Goal: Task Accomplishment & Management: Manage account settings

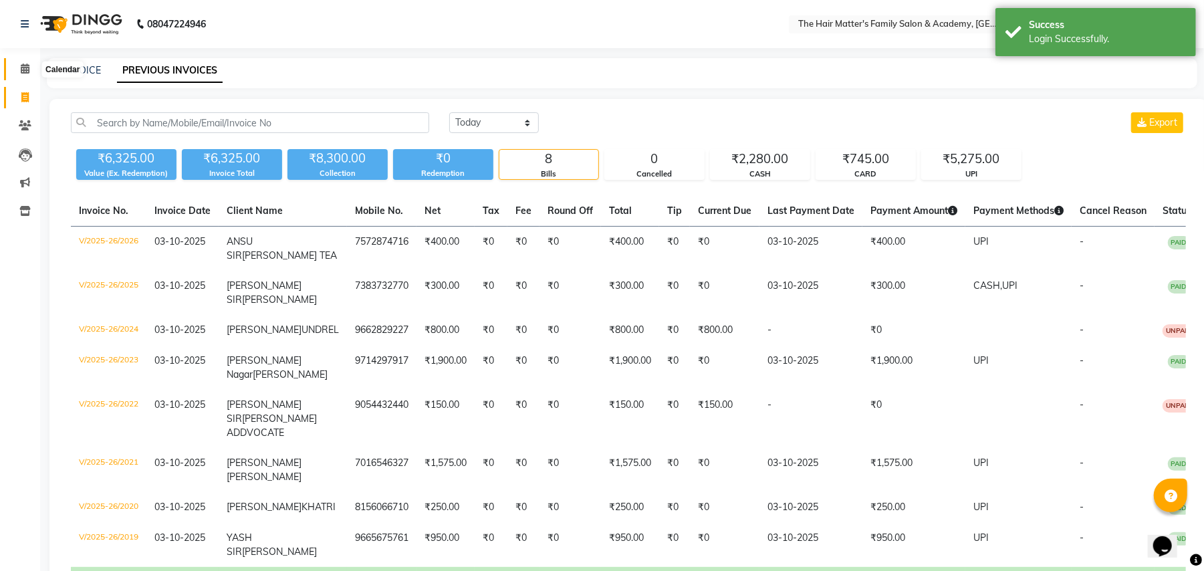
click at [27, 76] on span at bounding box center [24, 69] width 23 height 15
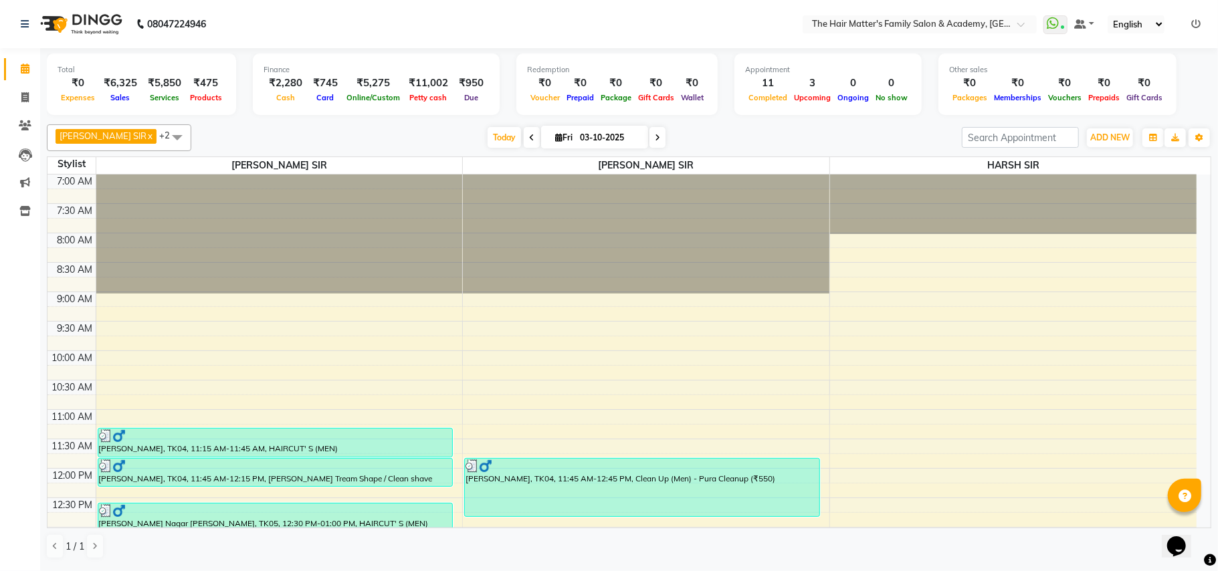
click at [614, 130] on input "03-10-2025" at bounding box center [609, 138] width 67 height 20
select select "10"
select select "2025"
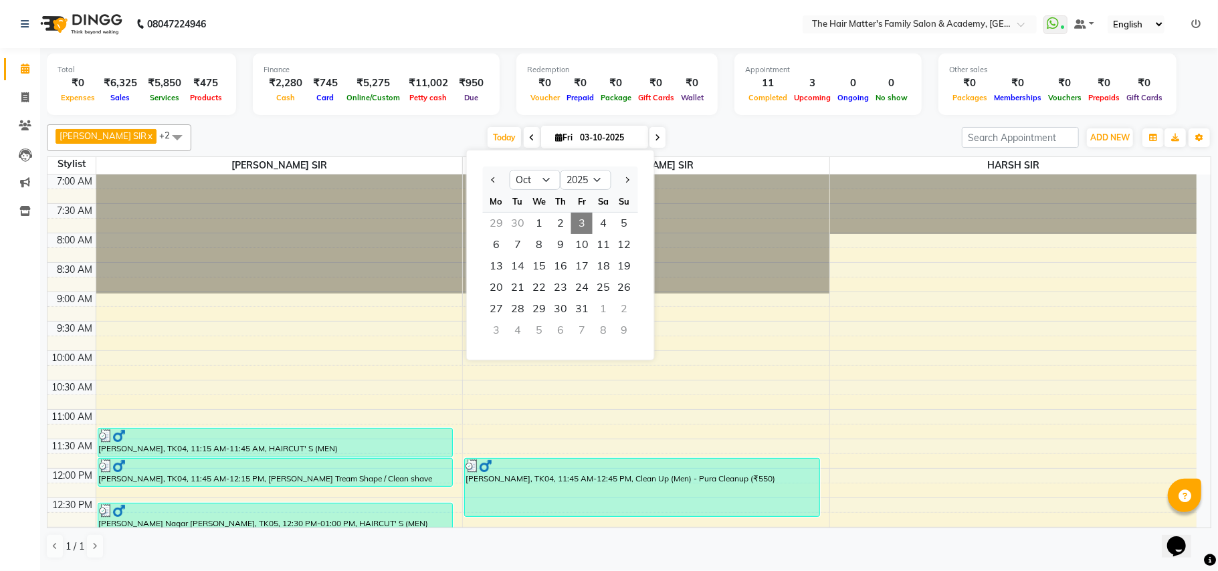
click at [574, 215] on span "3" at bounding box center [581, 223] width 21 height 21
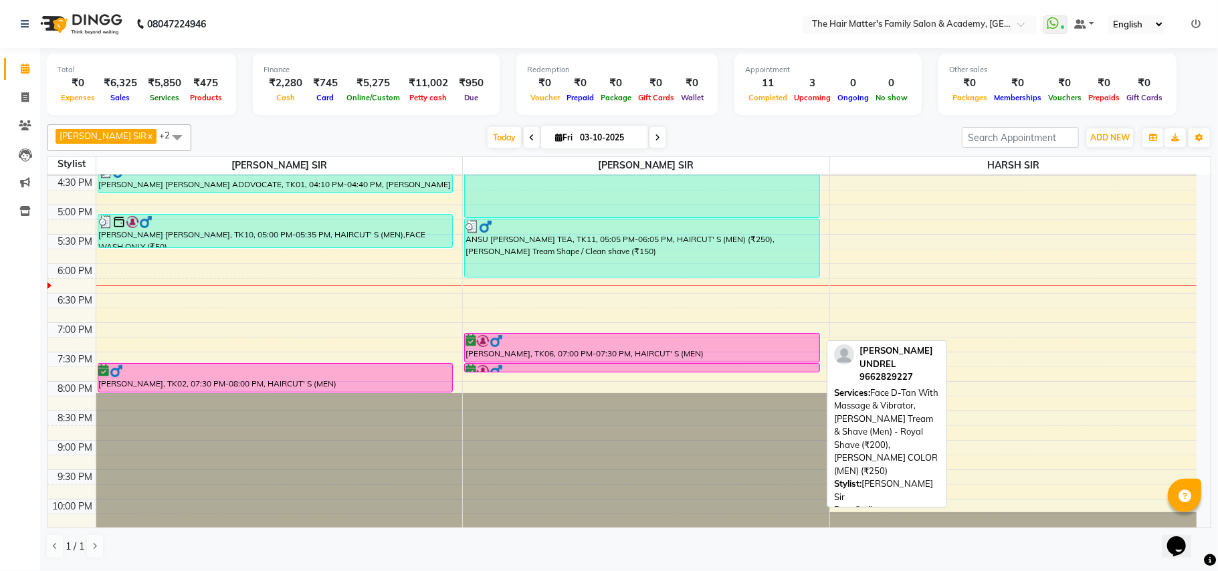
scroll to position [602, 0]
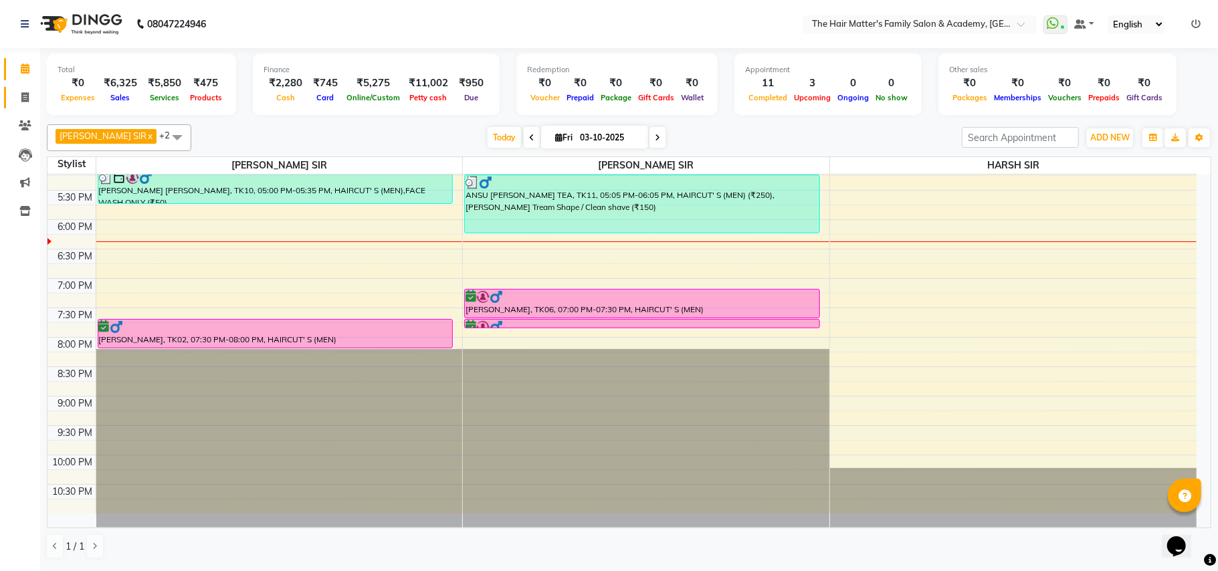
click at [9, 99] on link "Invoice" at bounding box center [20, 98] width 32 height 22
select select "5980"
select select "service"
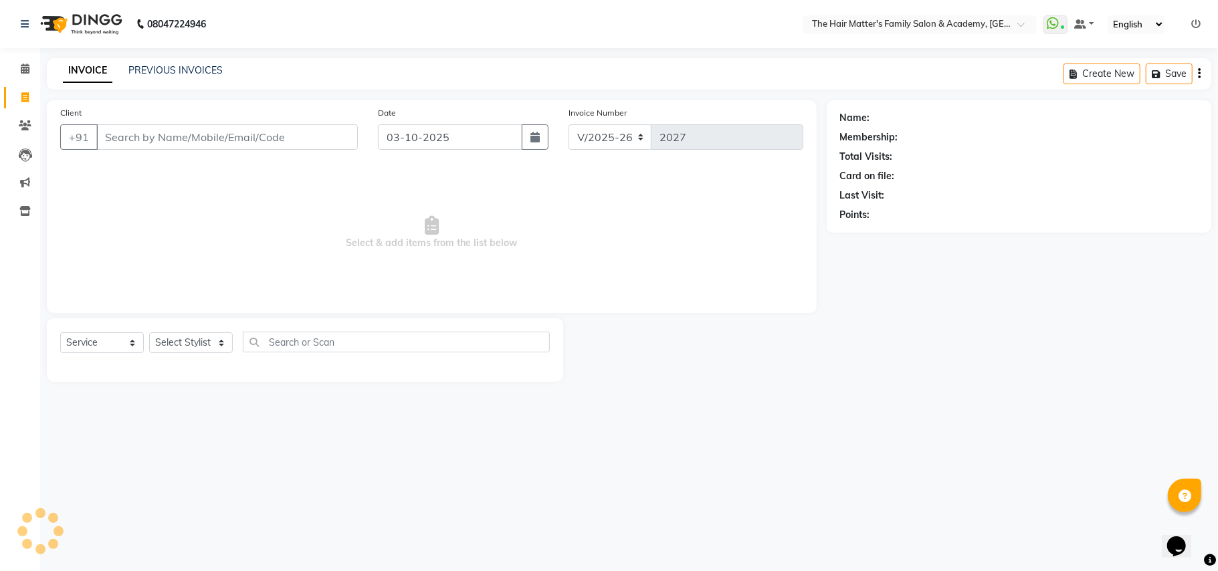
click at [153, 126] on input "Client" at bounding box center [226, 136] width 261 height 25
click at [161, 142] on input "Client" at bounding box center [226, 136] width 261 height 25
click at [142, 142] on input "85110 11099" at bounding box center [192, 136] width 193 height 25
type input "8511011099"
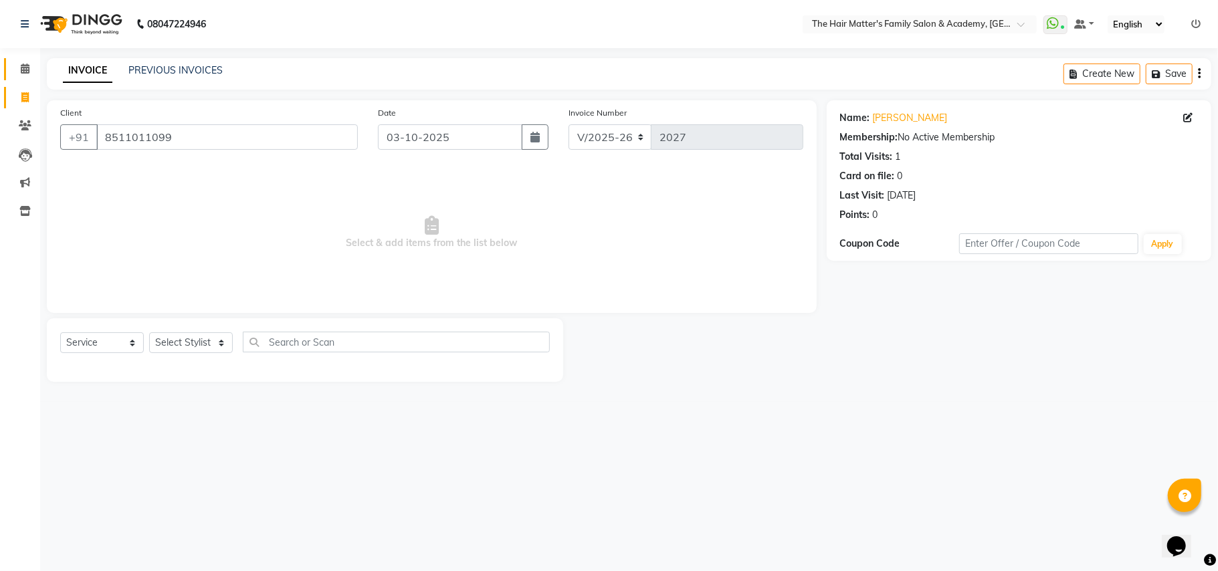
click at [16, 72] on span at bounding box center [24, 69] width 23 height 15
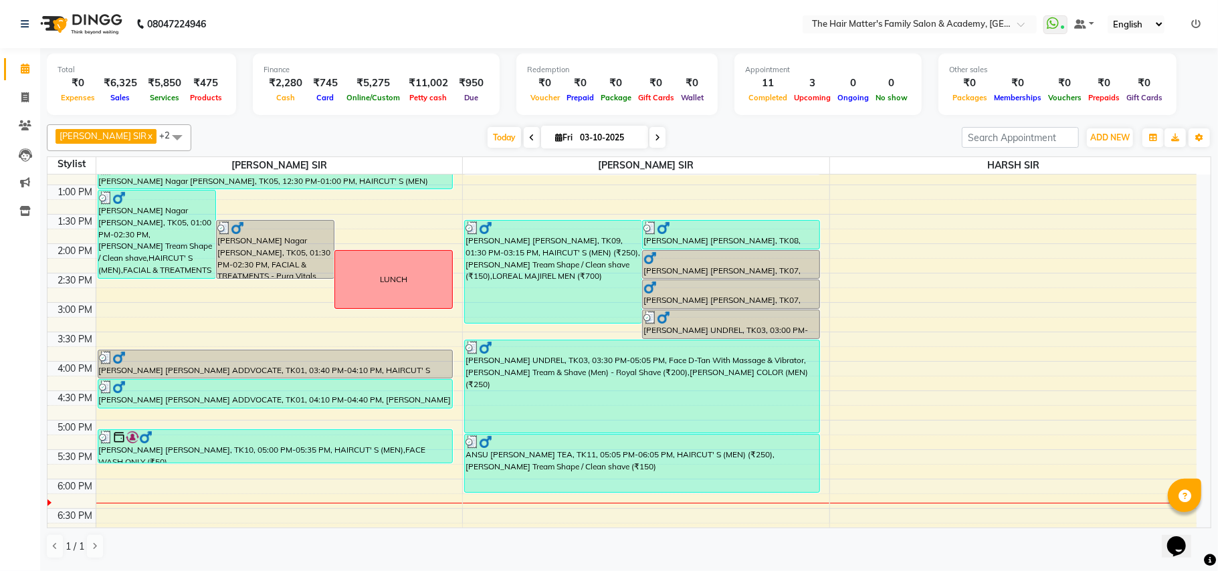
scroll to position [305, 0]
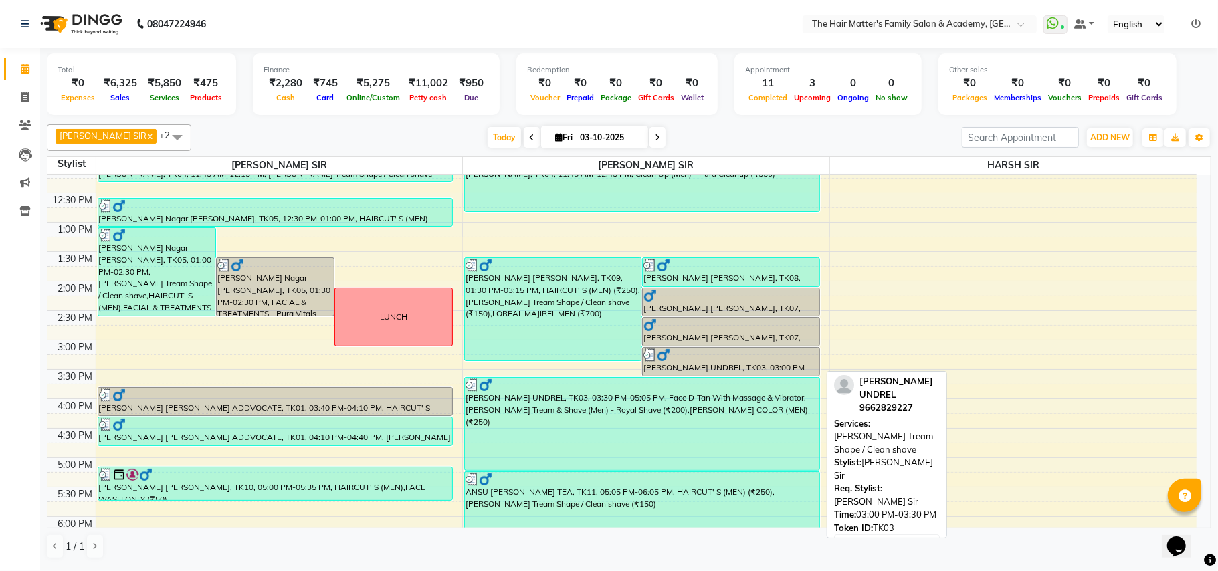
click at [777, 349] on div at bounding box center [730, 354] width 175 height 13
select select "3"
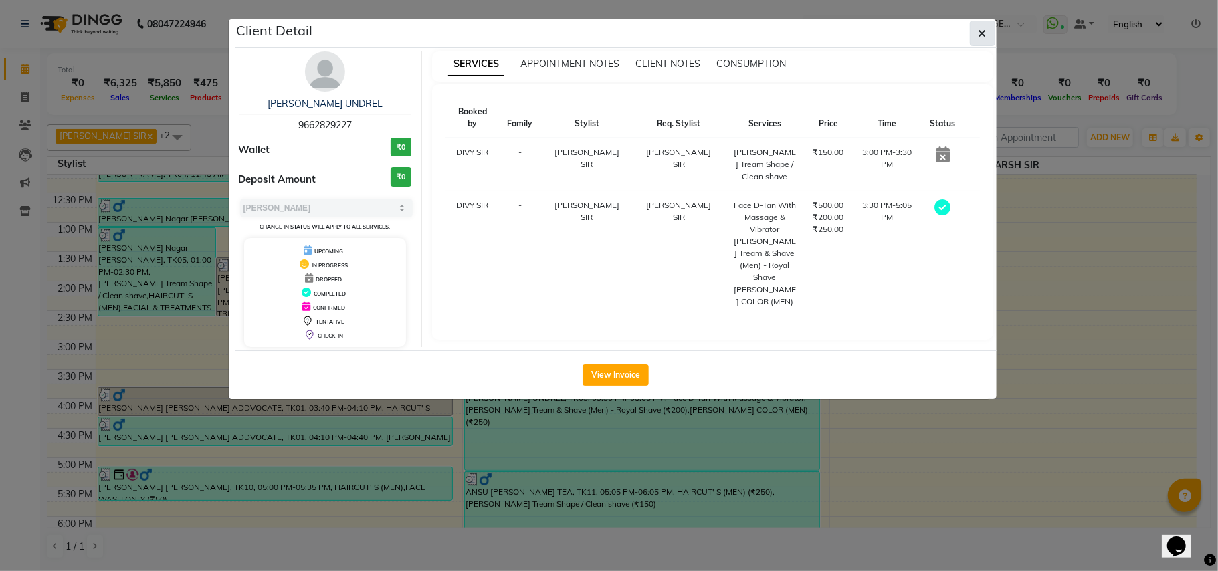
click at [982, 36] on icon "button" at bounding box center [982, 33] width 8 height 11
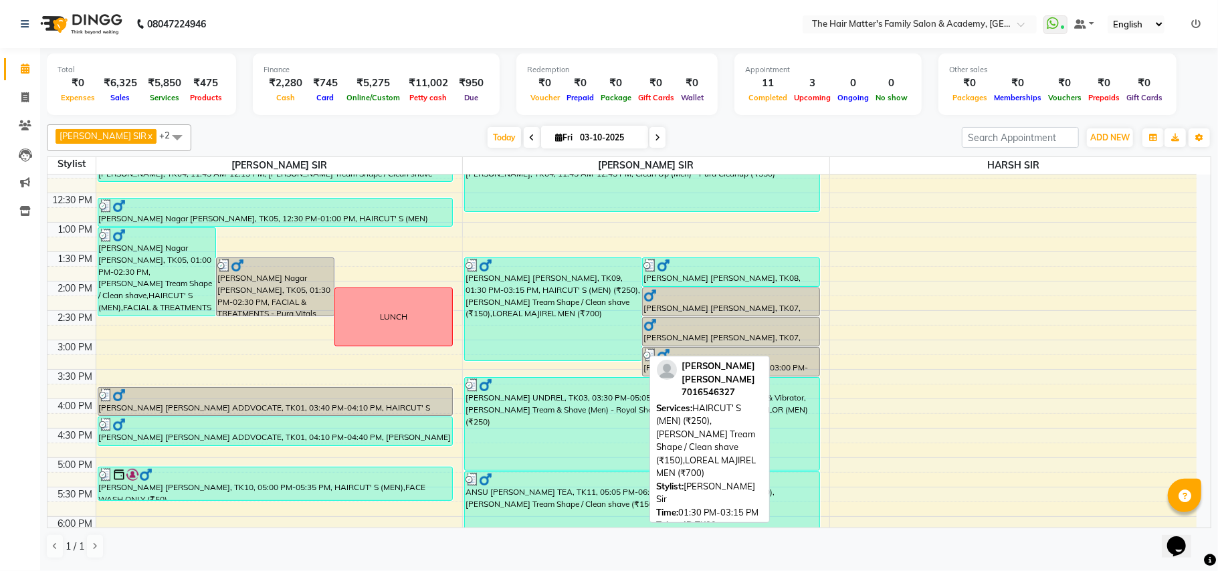
click at [622, 306] on div "[PERSON_NAME] [PERSON_NAME], TK09, 01:30 PM-03:15 PM, HAIRCUT' S (MEN) (₹250),[…" at bounding box center [553, 309] width 177 height 102
select select "3"
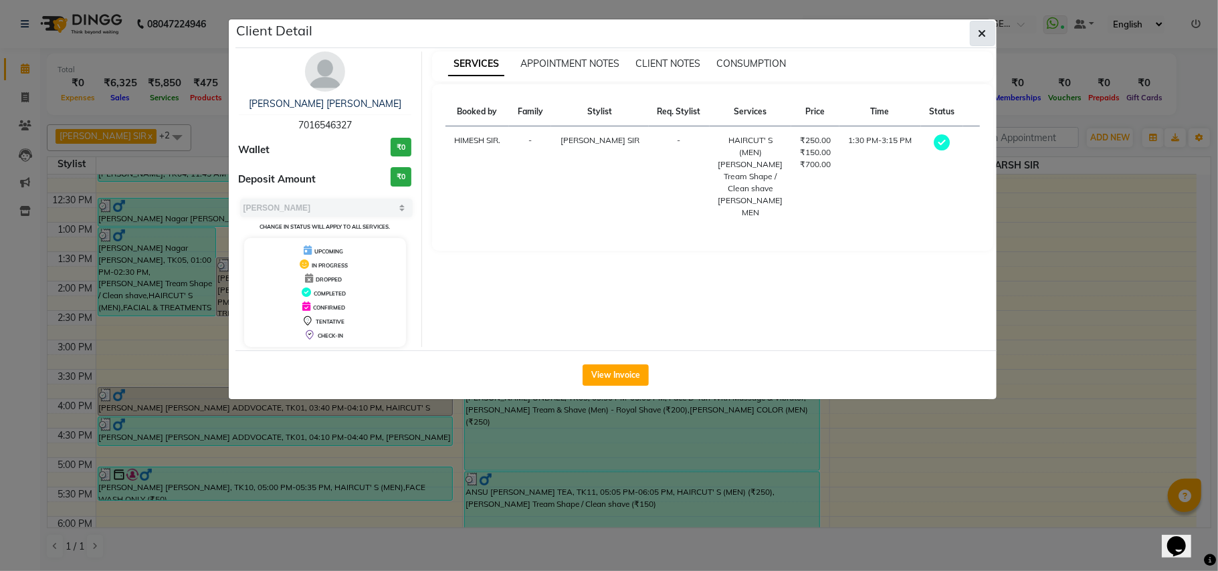
click at [980, 41] on button "button" at bounding box center [982, 33] width 25 height 25
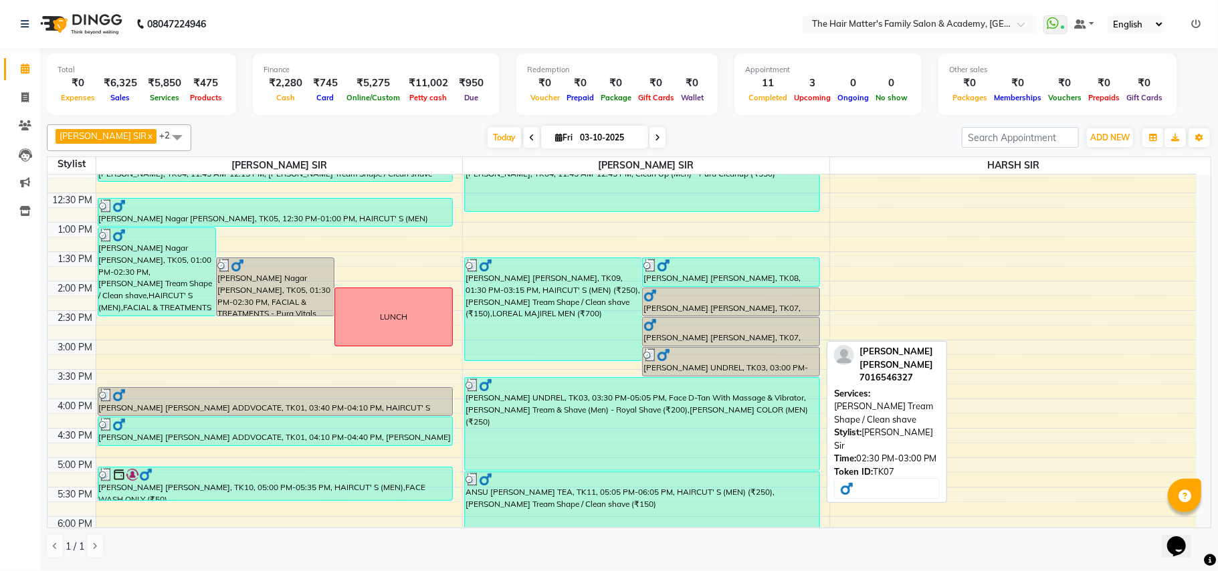
click at [714, 325] on div at bounding box center [730, 324] width 175 height 13
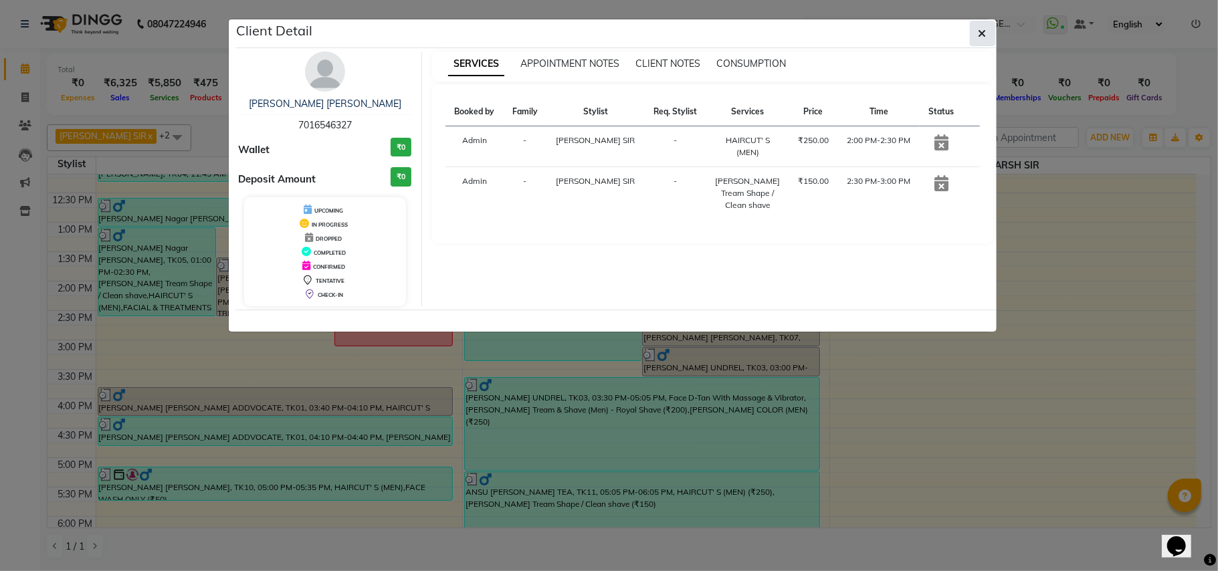
click at [978, 46] on button "button" at bounding box center [982, 33] width 25 height 25
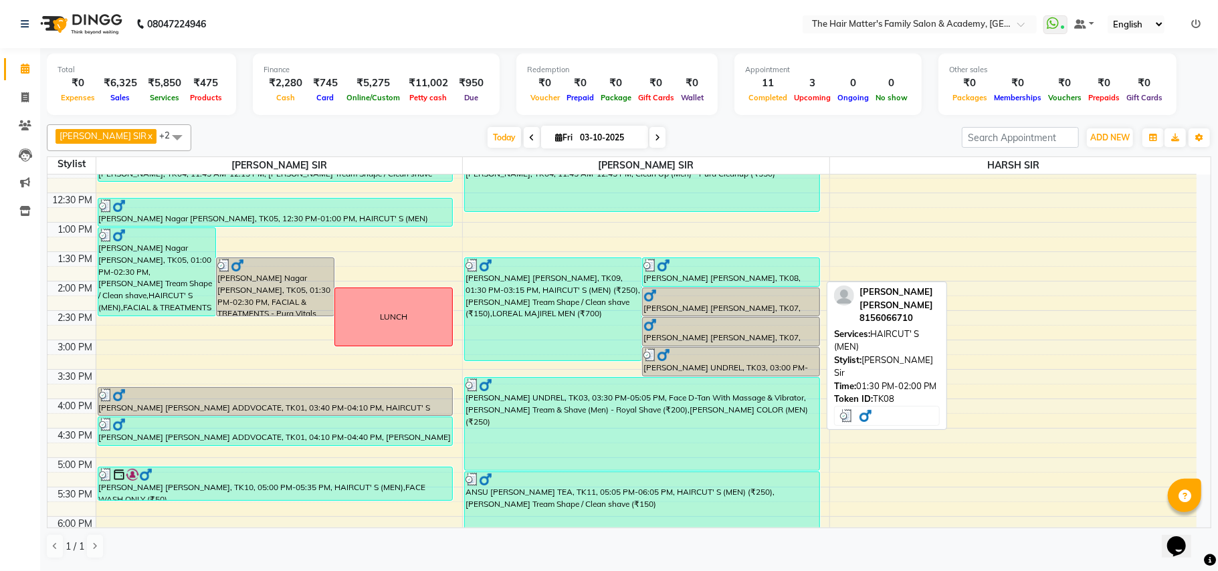
click at [747, 273] on div "[PERSON_NAME] [PERSON_NAME], TK08, 01:30 PM-02:00 PM, HAIRCUT' S (MEN)" at bounding box center [731, 272] width 177 height 28
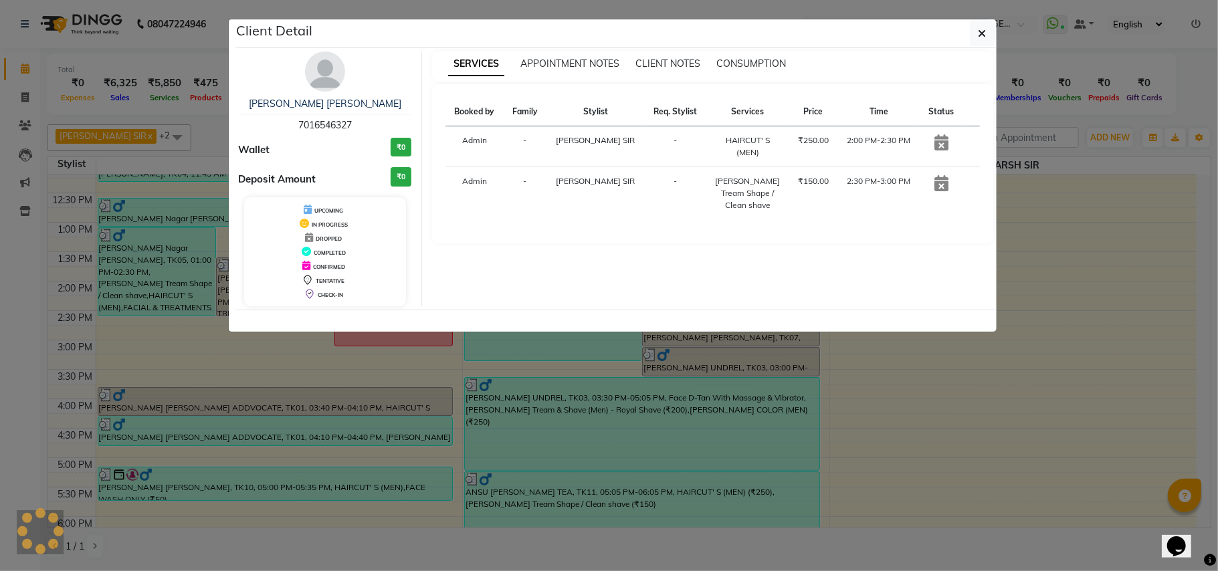
select select "3"
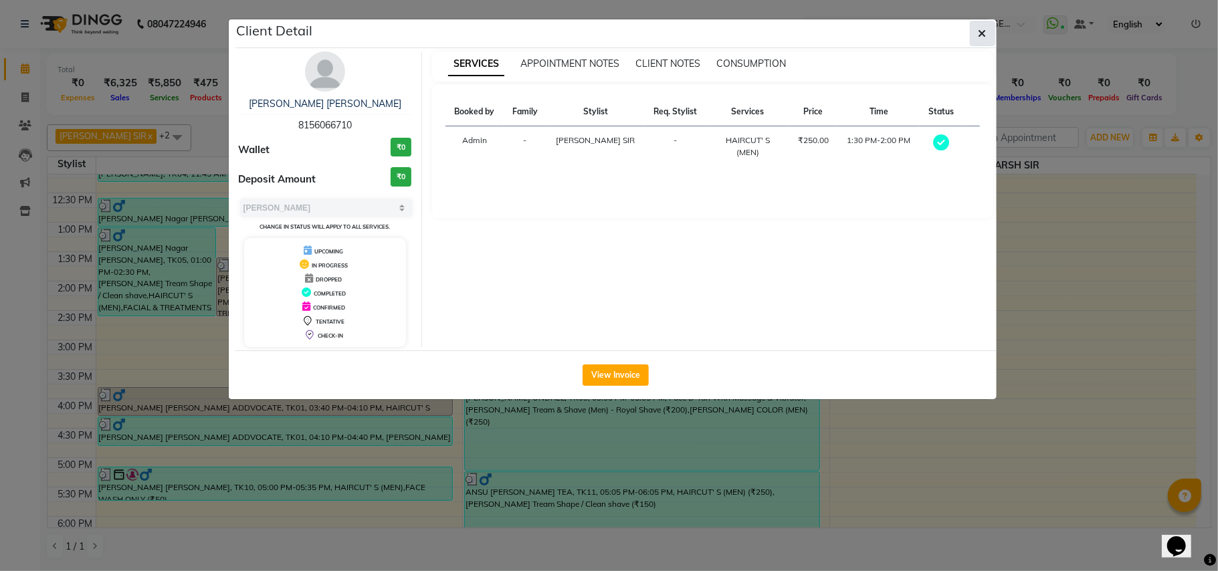
click at [979, 43] on button "button" at bounding box center [982, 33] width 25 height 25
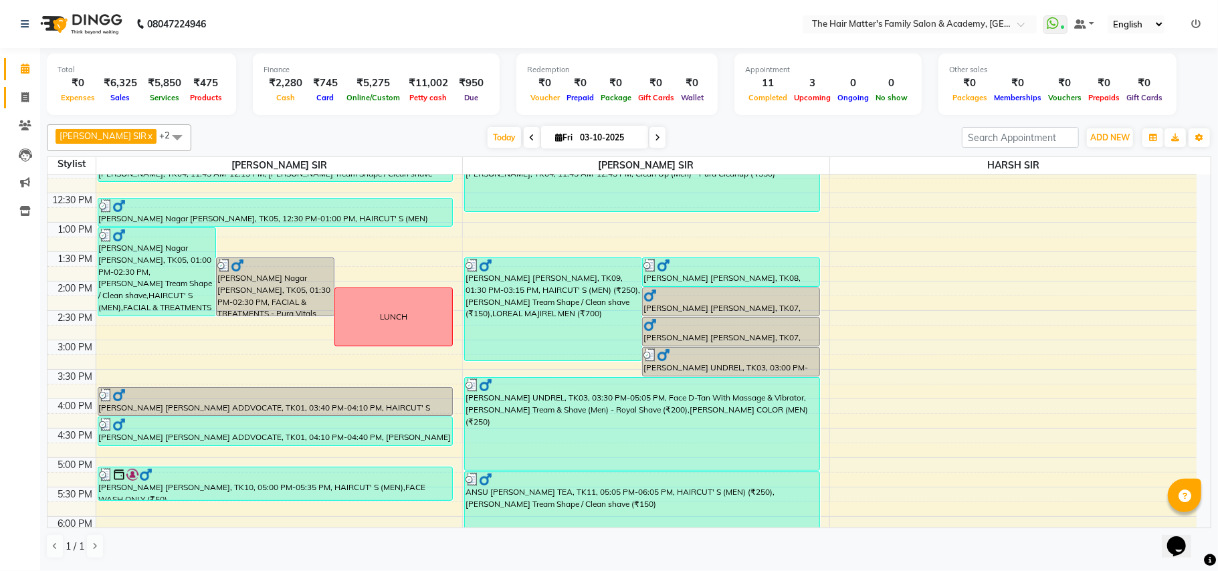
click at [29, 88] on link "Invoice" at bounding box center [20, 98] width 32 height 22
select select "service"
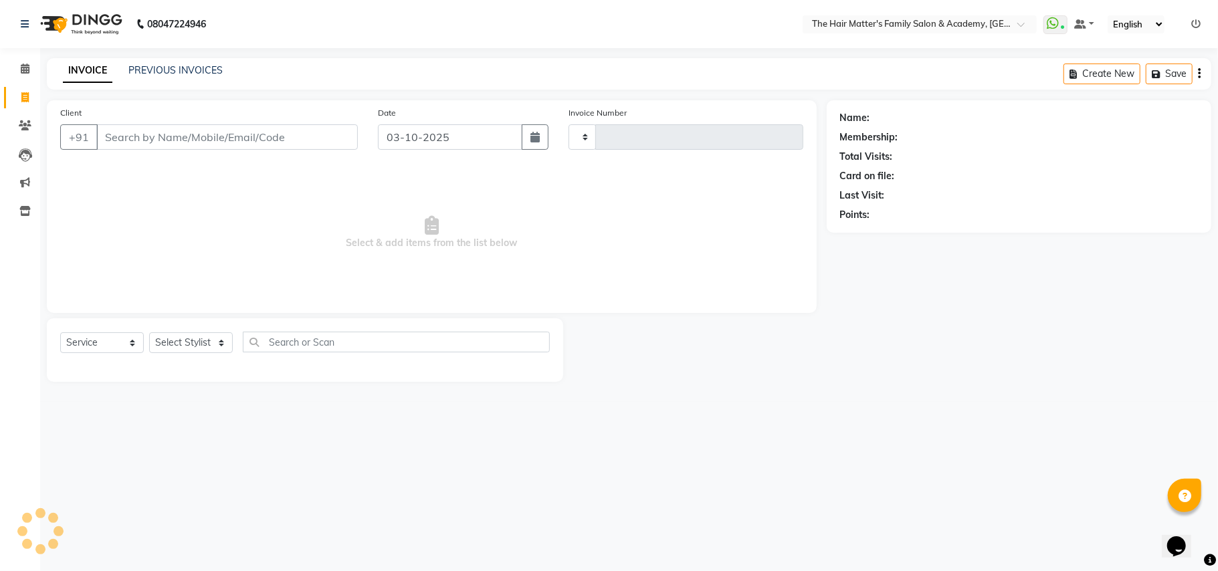
type input "2027"
select select "5980"
click at [27, 124] on icon at bounding box center [25, 125] width 13 height 10
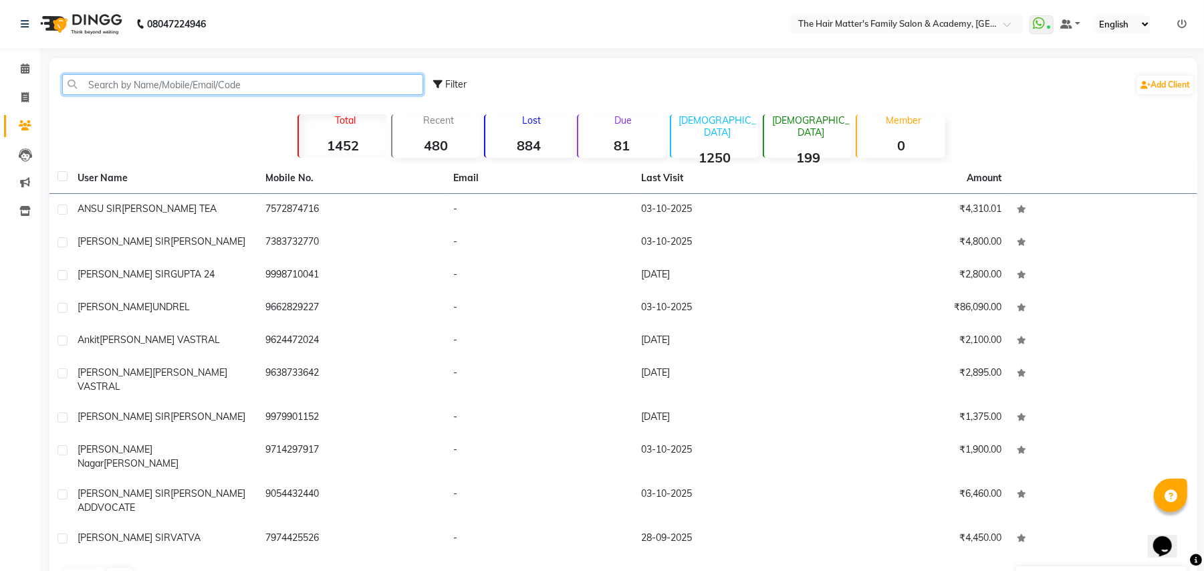
click at [241, 90] on input "text" at bounding box center [242, 84] width 361 height 21
paste input "85110 11099"
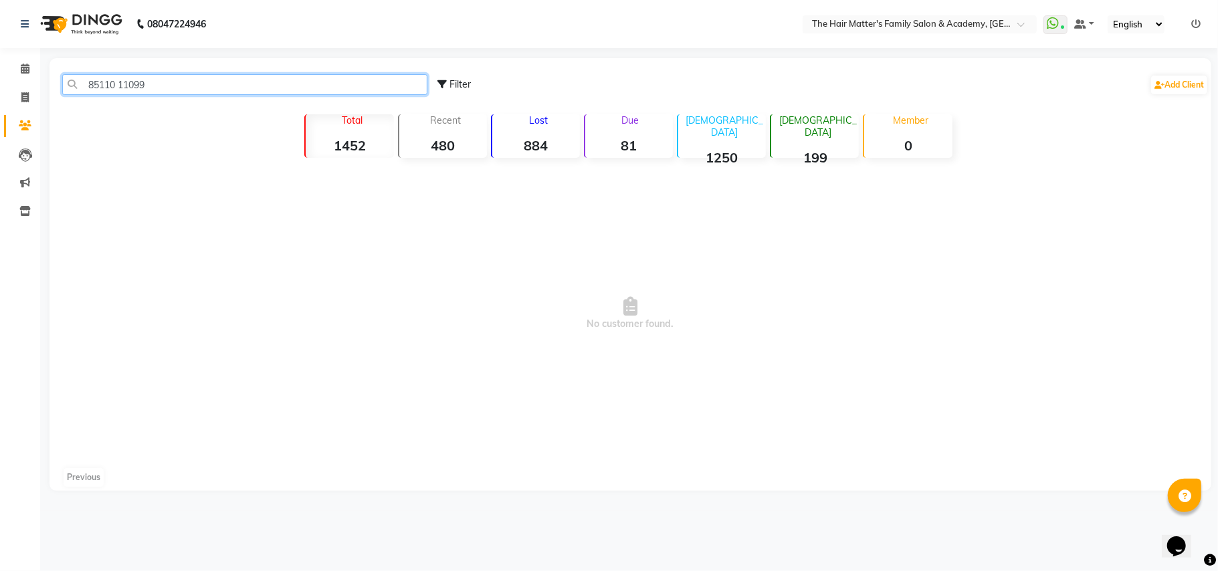
click at [121, 84] on input "85110 11099" at bounding box center [244, 84] width 365 height 21
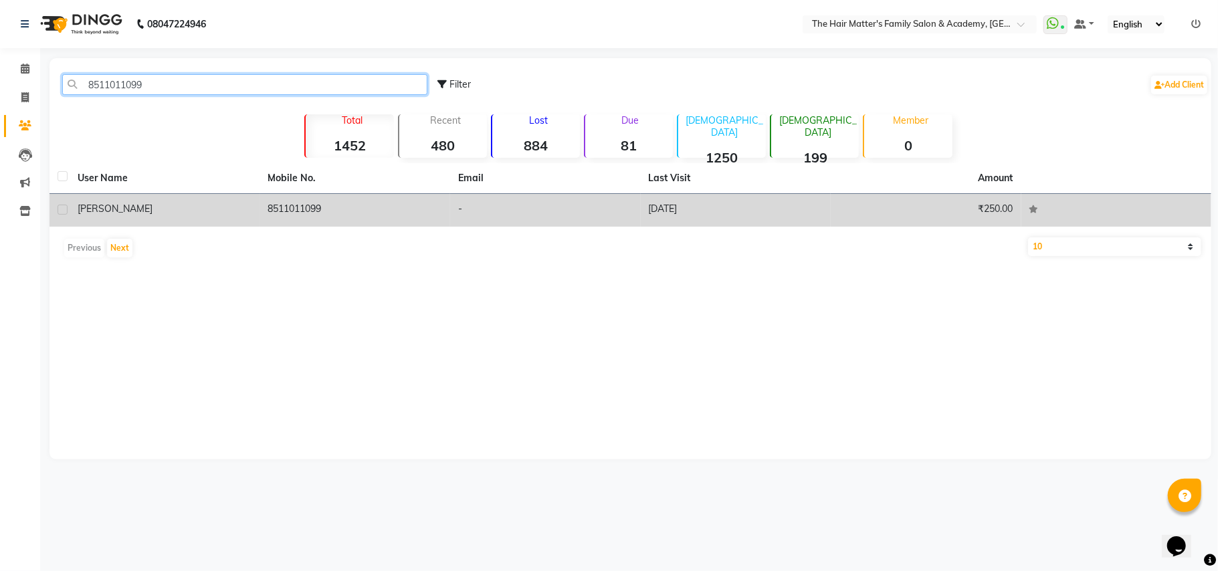
type input "8511011099"
click at [372, 209] on td "8511011099" at bounding box center [355, 210] width 191 height 33
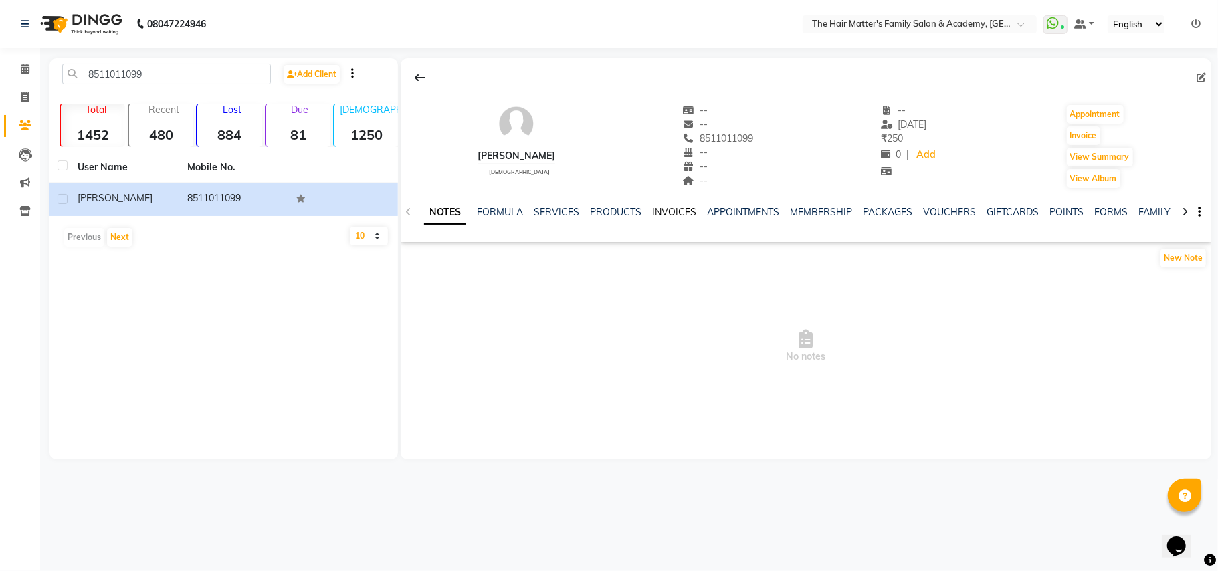
click at [681, 215] on link "INVOICES" at bounding box center [674, 212] width 44 height 12
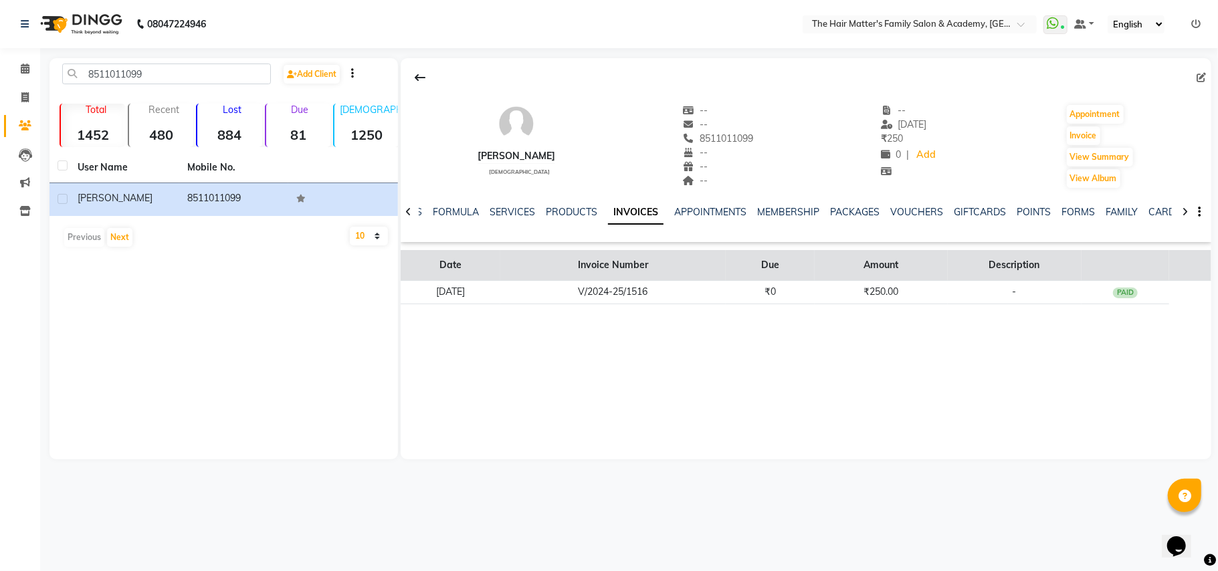
click at [691, 277] on th "Invoice Number" at bounding box center [612, 265] width 225 height 31
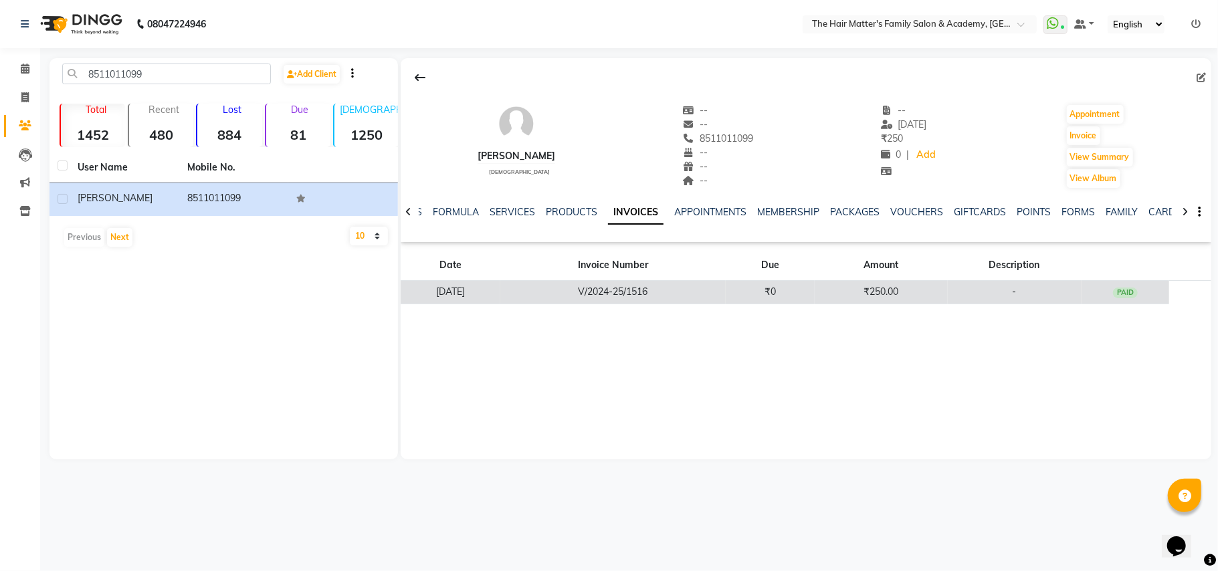
click at [697, 290] on td "V/2024-25/1516" at bounding box center [612, 292] width 225 height 23
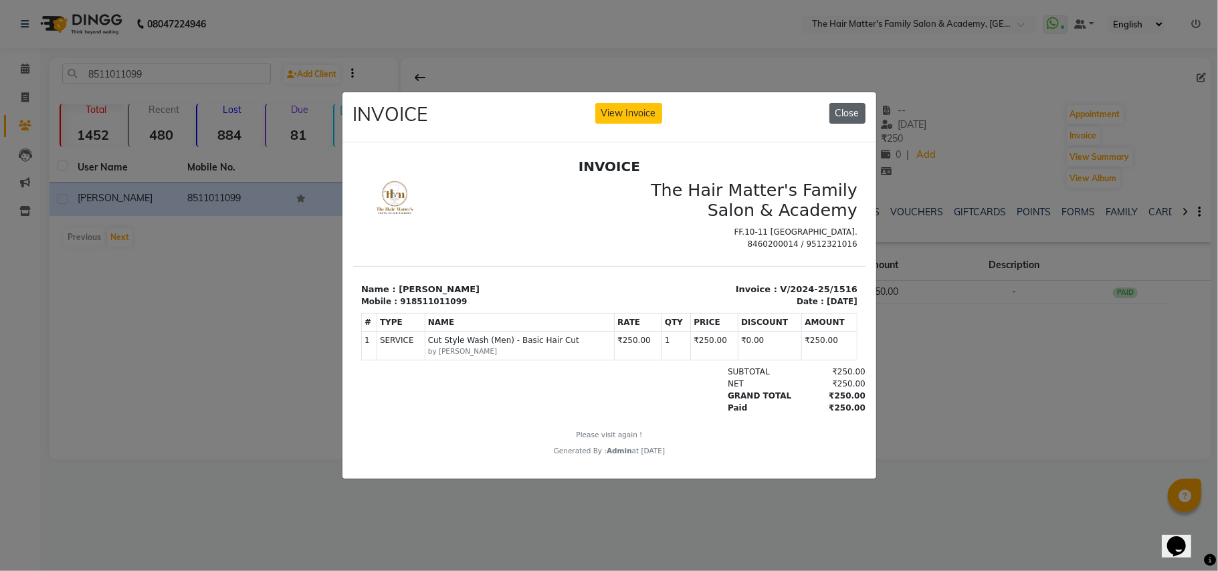
click at [837, 108] on button "Close" at bounding box center [847, 113] width 36 height 21
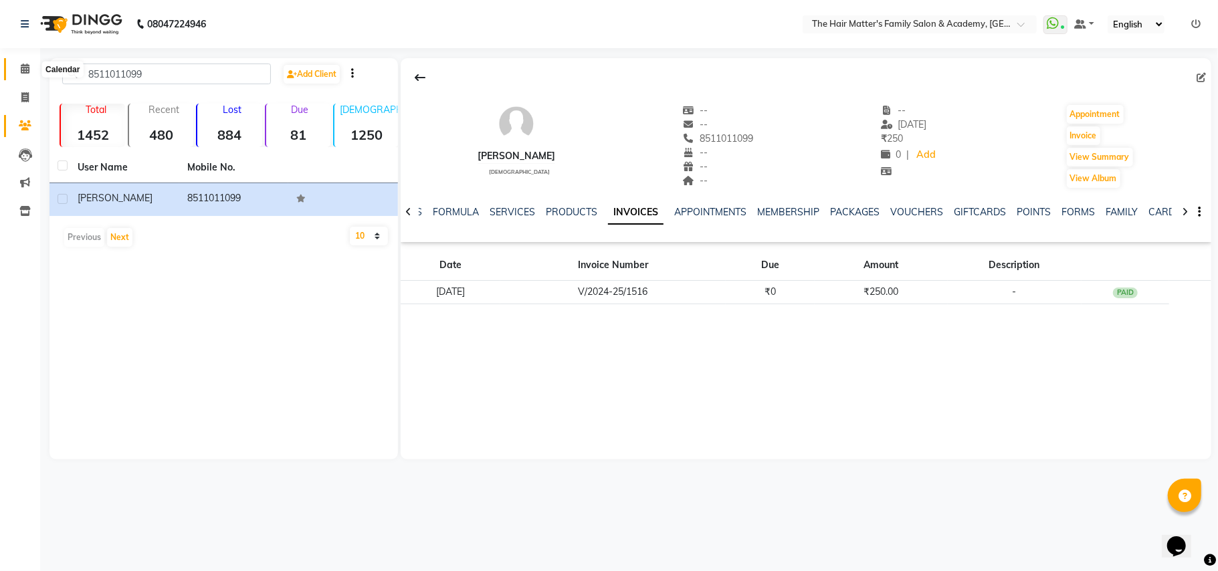
click at [17, 72] on span at bounding box center [24, 69] width 23 height 15
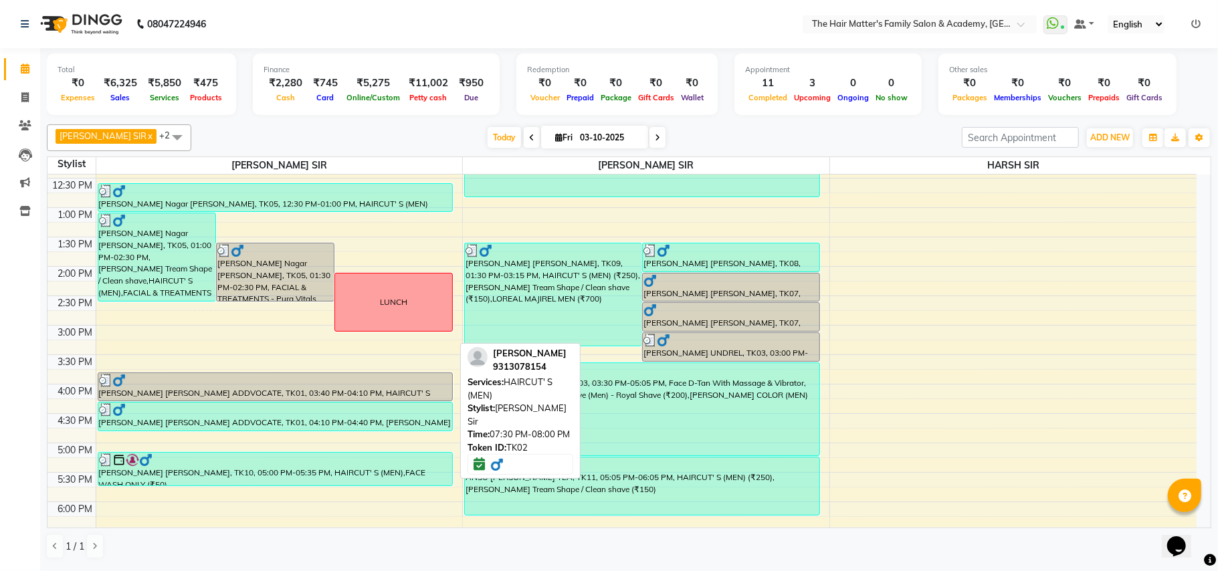
scroll to position [305, 0]
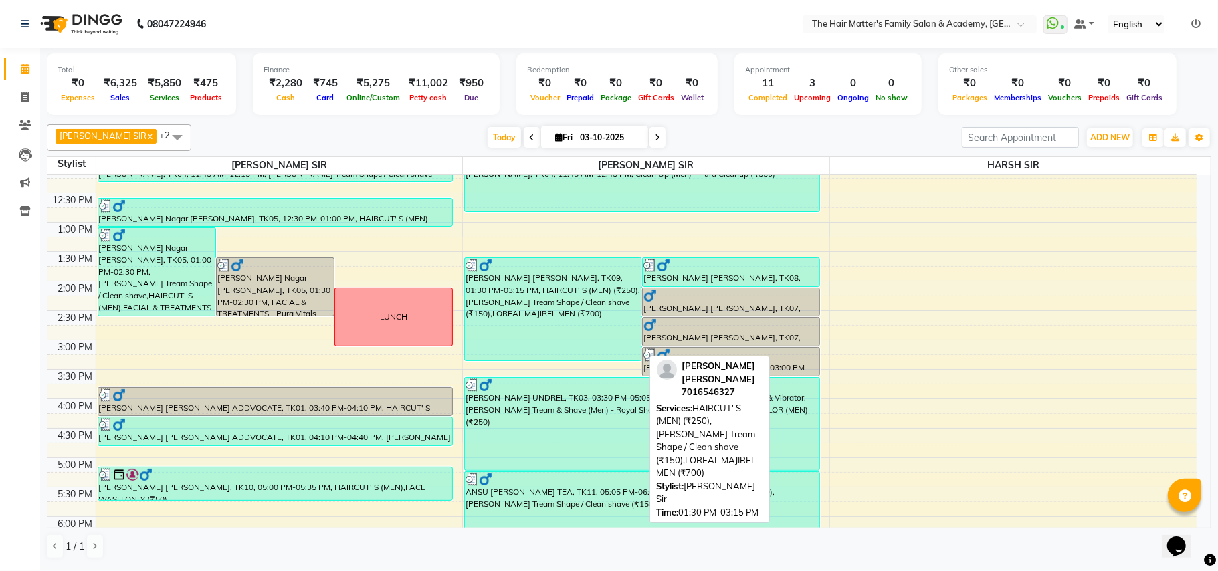
click at [538, 335] on div "[PERSON_NAME] [PERSON_NAME], TK09, 01:30 PM-03:15 PM, HAIRCUT' S (MEN) (₹250),[…" at bounding box center [553, 309] width 177 height 102
select select "3"
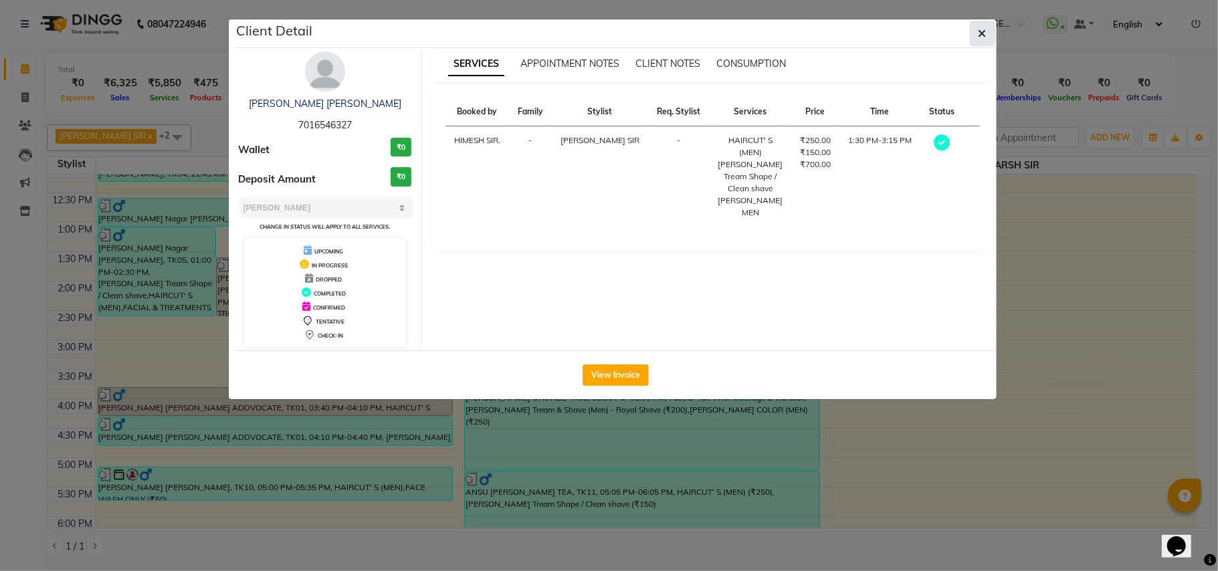
click at [983, 33] on icon "button" at bounding box center [982, 33] width 8 height 11
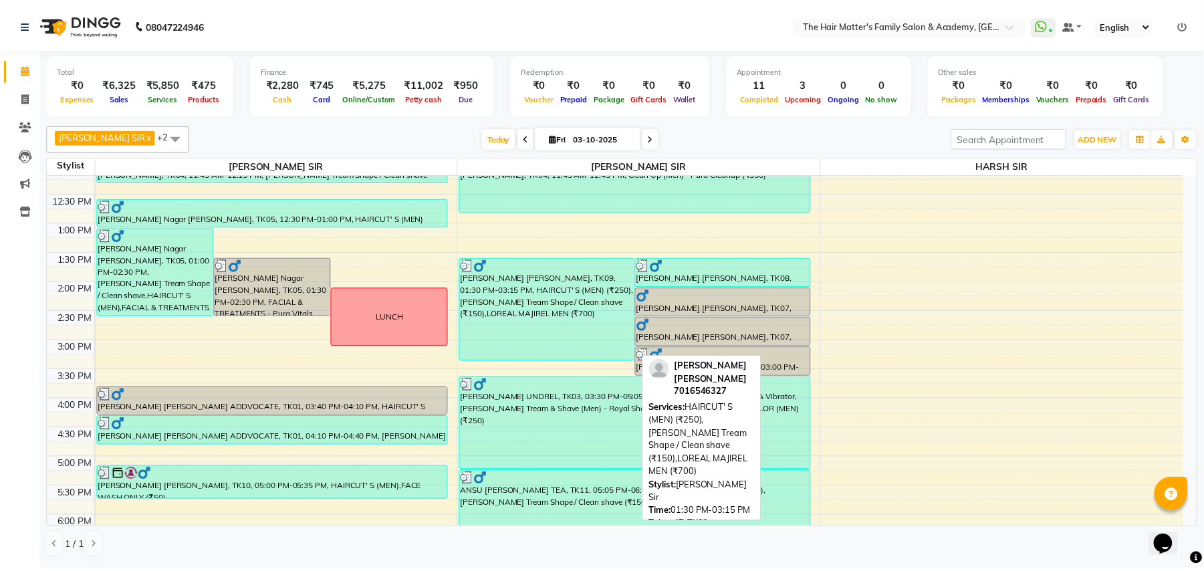
scroll to position [602, 0]
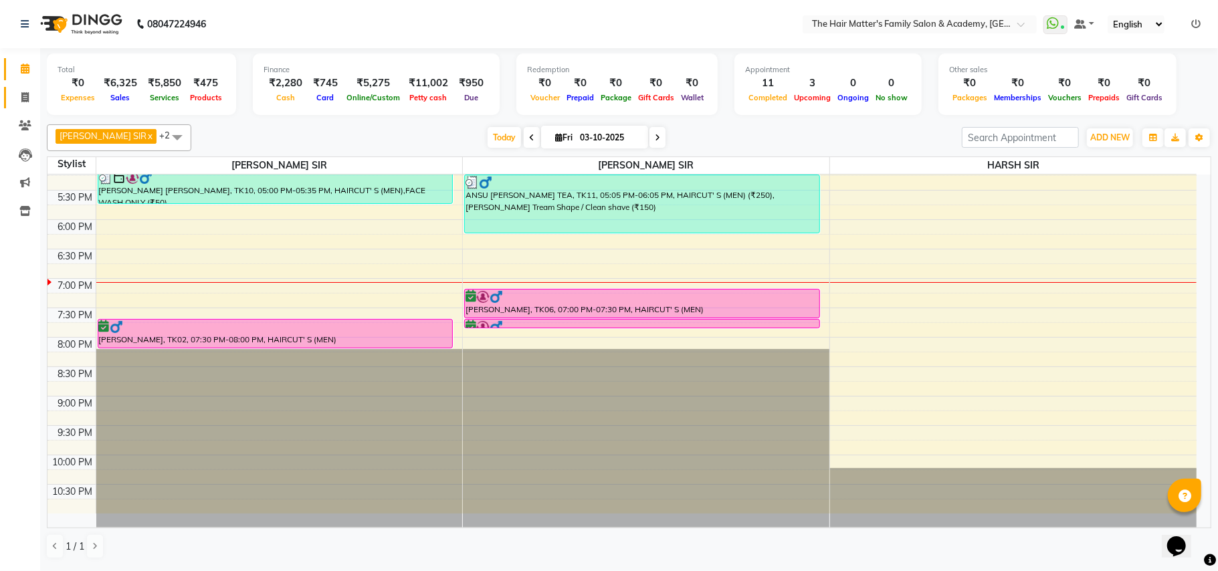
click at [27, 107] on link "Invoice" at bounding box center [20, 98] width 32 height 22
select select "service"
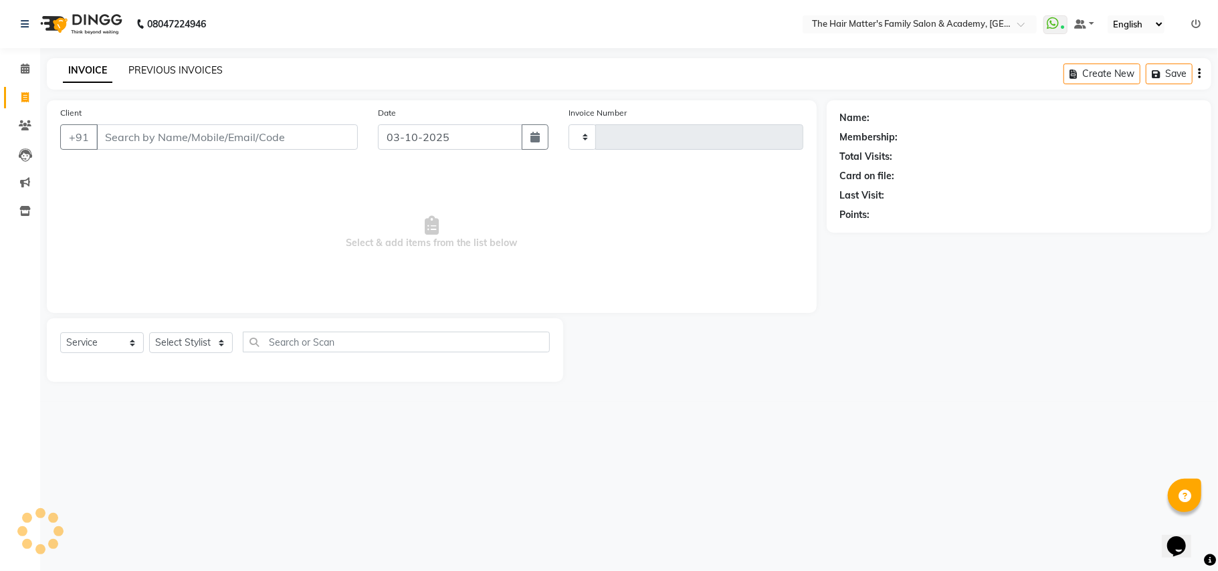
click at [148, 74] on link "PREVIOUS INVOICES" at bounding box center [175, 70] width 94 height 12
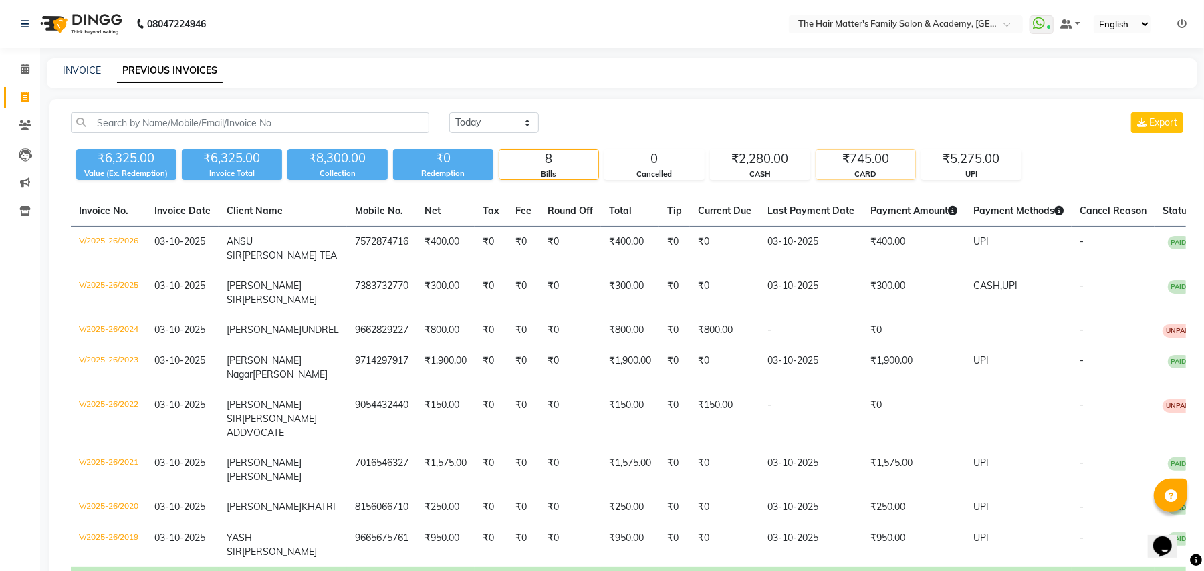
click at [862, 169] on div "CARD" at bounding box center [865, 173] width 99 height 11
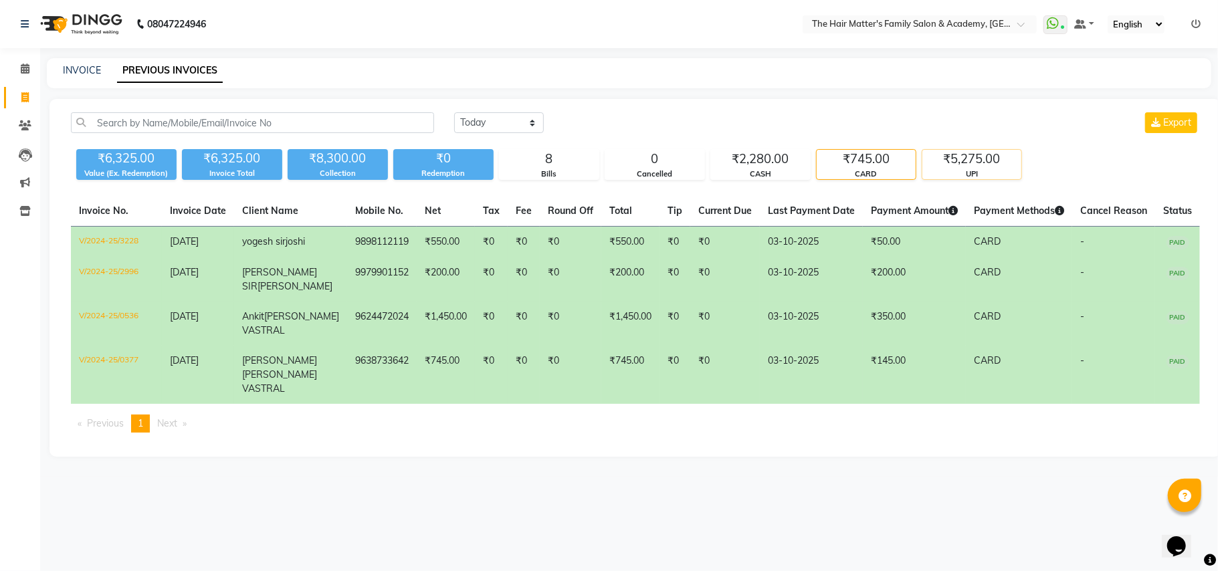
click at [955, 161] on div "₹5,275.00" at bounding box center [971, 159] width 99 height 19
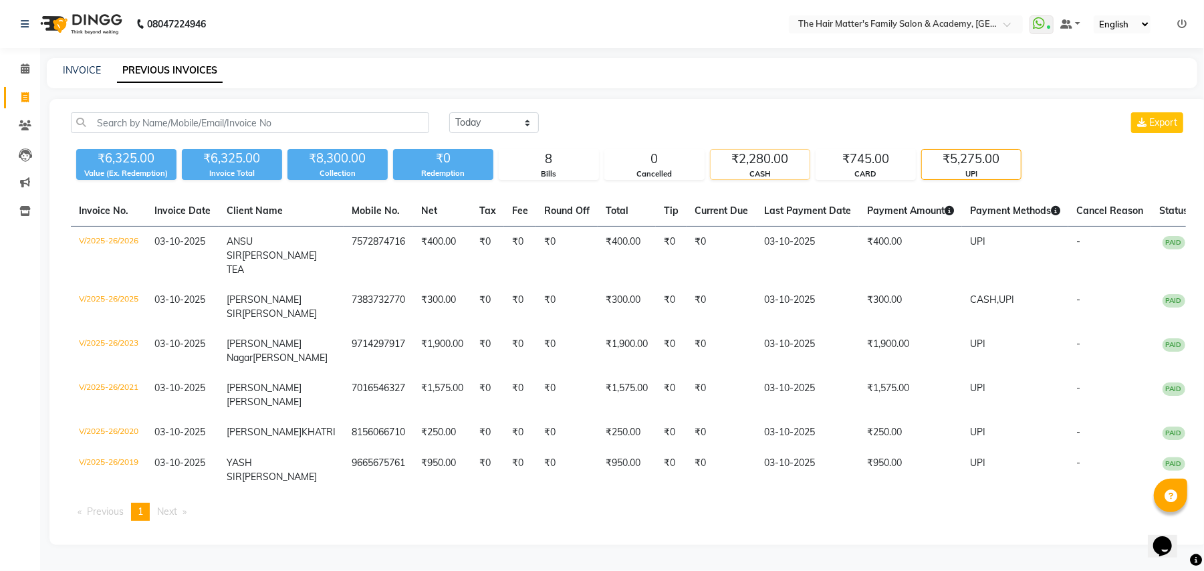
click at [782, 153] on div "₹2,280.00" at bounding box center [760, 159] width 99 height 19
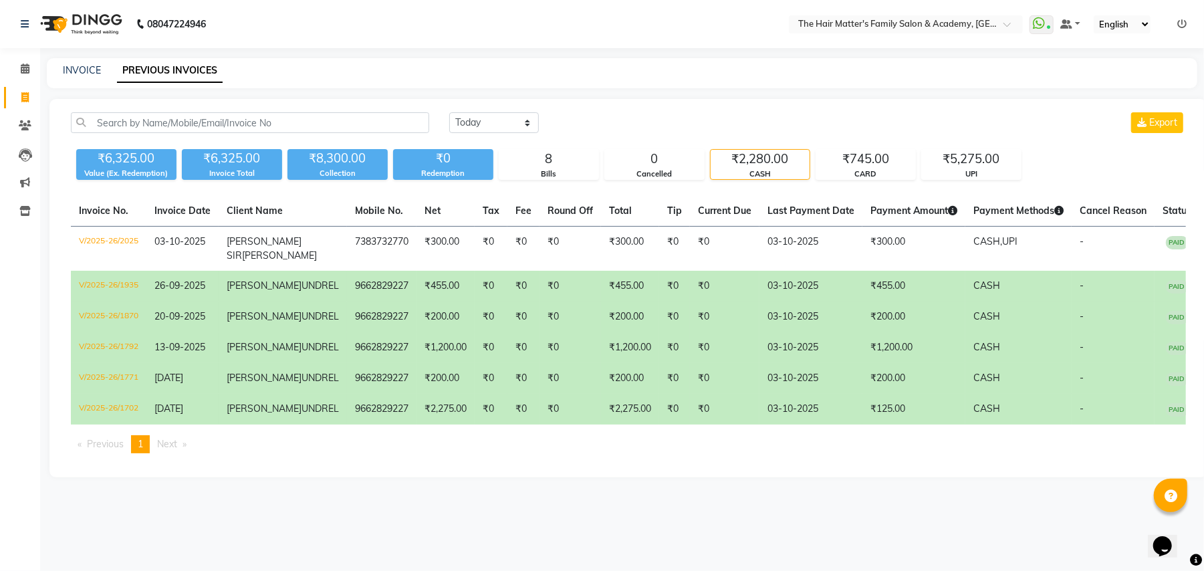
scroll to position [64, 0]
click at [821, 271] on td "03-10-2025" at bounding box center [811, 286] width 103 height 31
click at [23, 120] on icon at bounding box center [25, 125] width 13 height 10
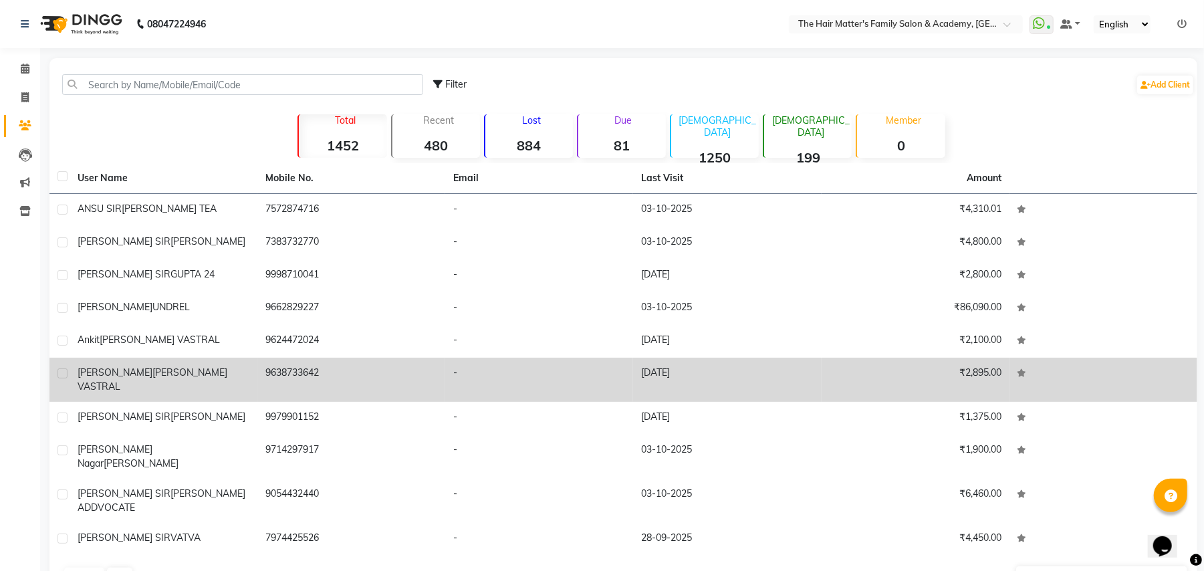
scroll to position [8, 0]
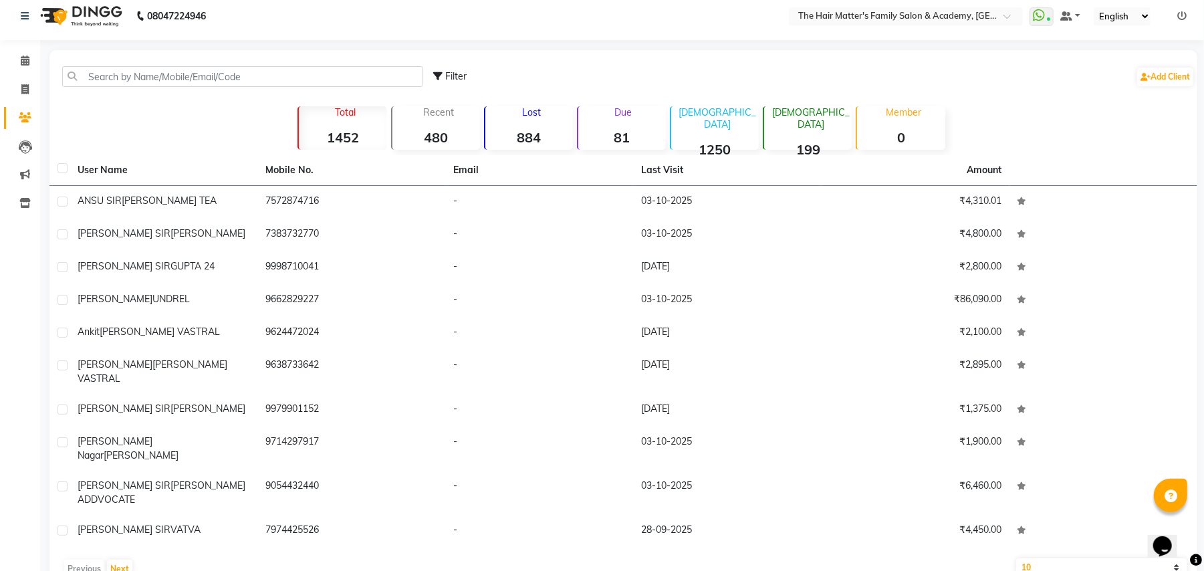
click at [166, 64] on div "Filter Add Client" at bounding box center [623, 76] width 1143 height 42
click at [169, 83] on input "text" at bounding box center [242, 76] width 361 height 21
drag, startPoint x: 242, startPoint y: 71, endPoint x: 267, endPoint y: 91, distance: 32.4
click at [245, 73] on input "text" at bounding box center [242, 76] width 361 height 21
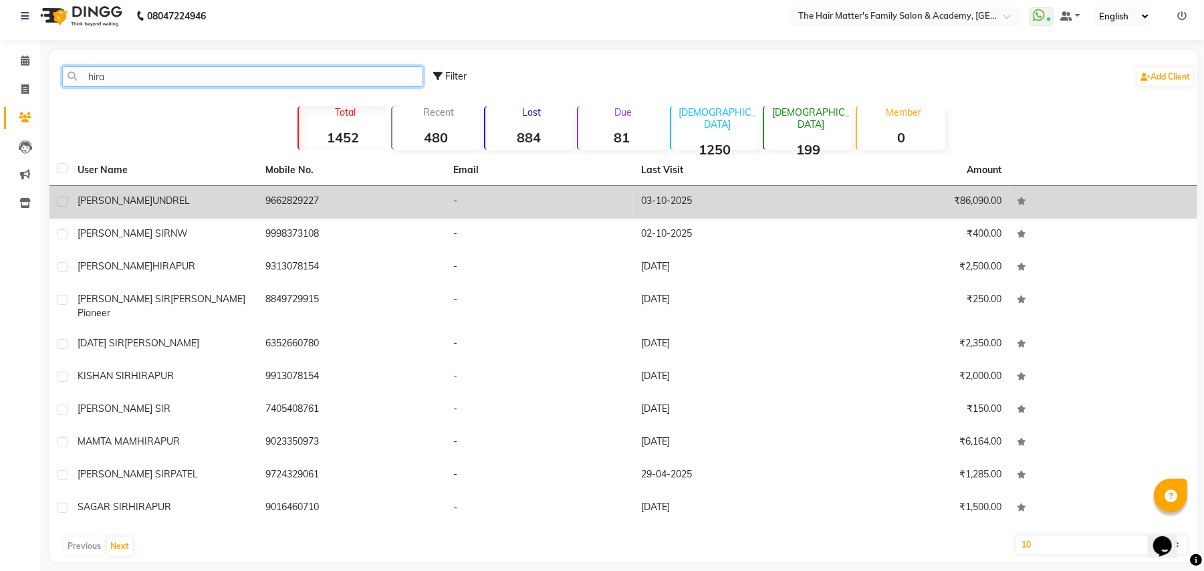
type input "hira"
click at [222, 215] on td "[PERSON_NAME] UNDREL" at bounding box center [164, 202] width 188 height 33
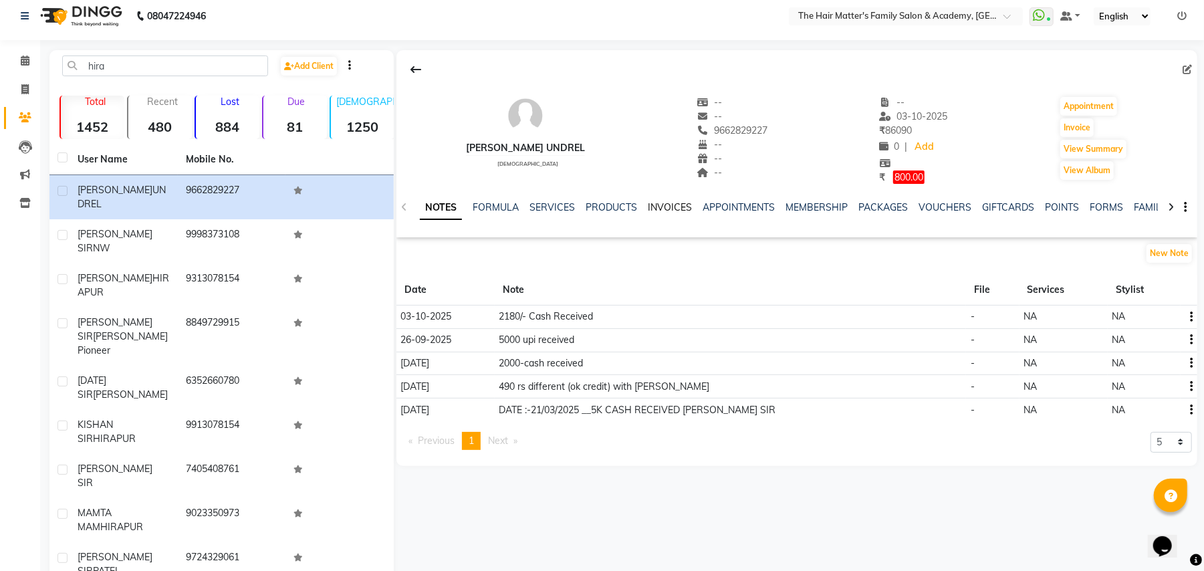
click at [677, 209] on link "INVOICES" at bounding box center [670, 207] width 44 height 12
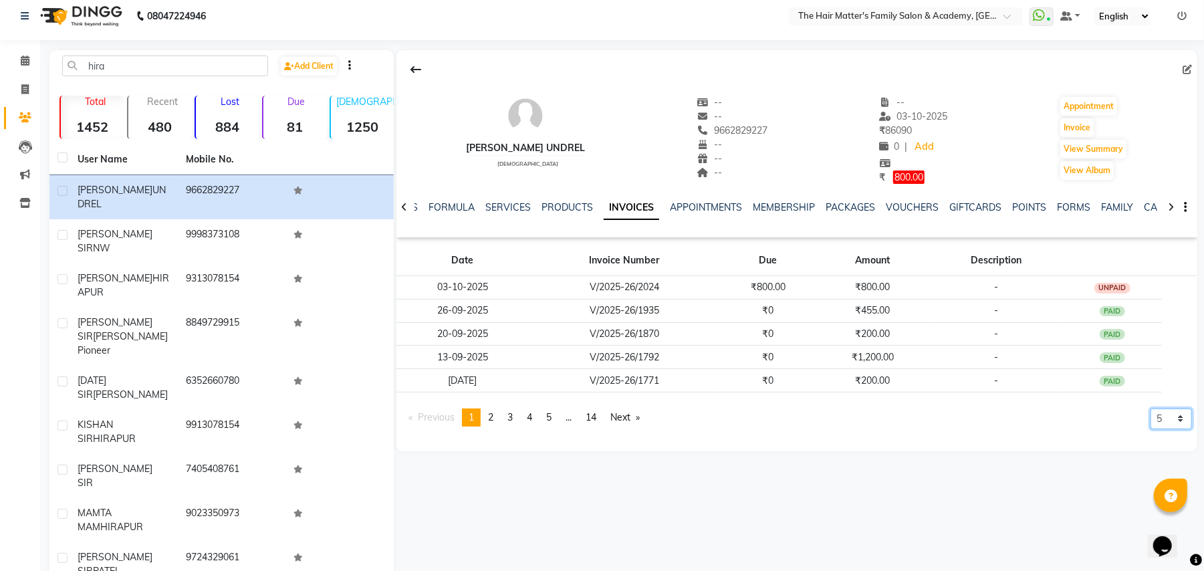
click at [1164, 428] on select "5 10 50 100 500" at bounding box center [1171, 419] width 41 height 21
select select "500"
click at [1151, 429] on select "5 10 50 100 500" at bounding box center [1171, 419] width 41 height 21
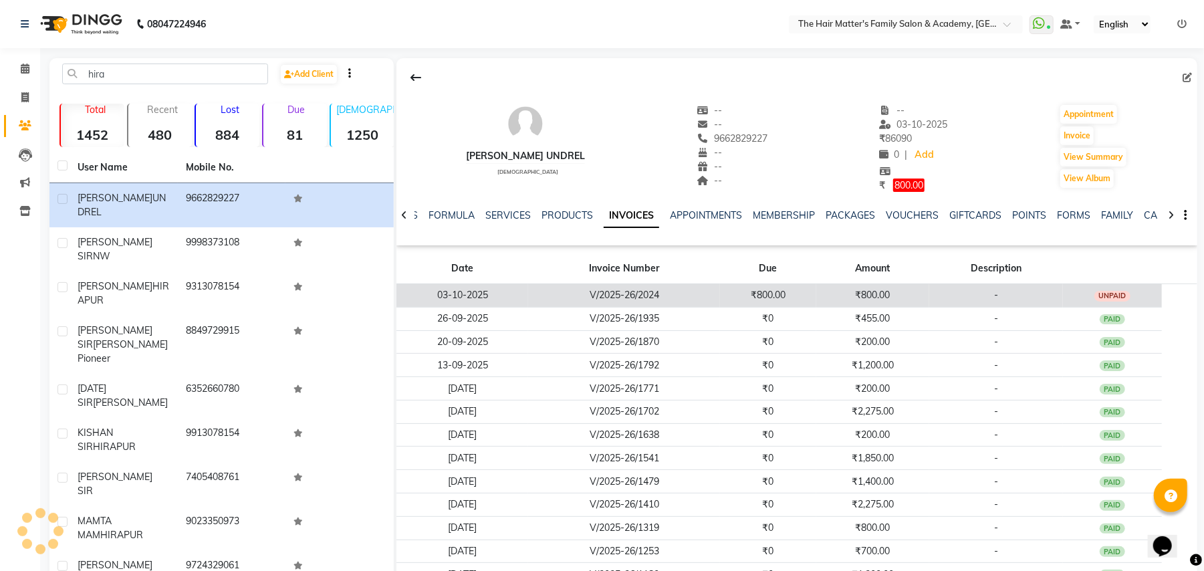
click at [972, 298] on td "-" at bounding box center [996, 294] width 134 height 23
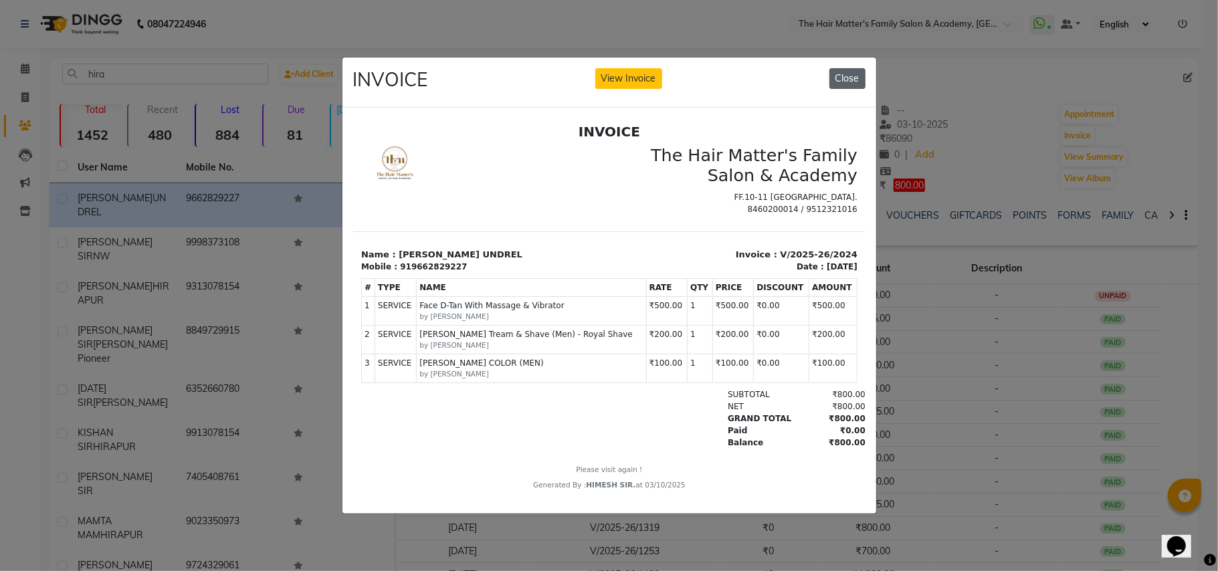
click at [845, 72] on button "Close" at bounding box center [847, 78] width 36 height 21
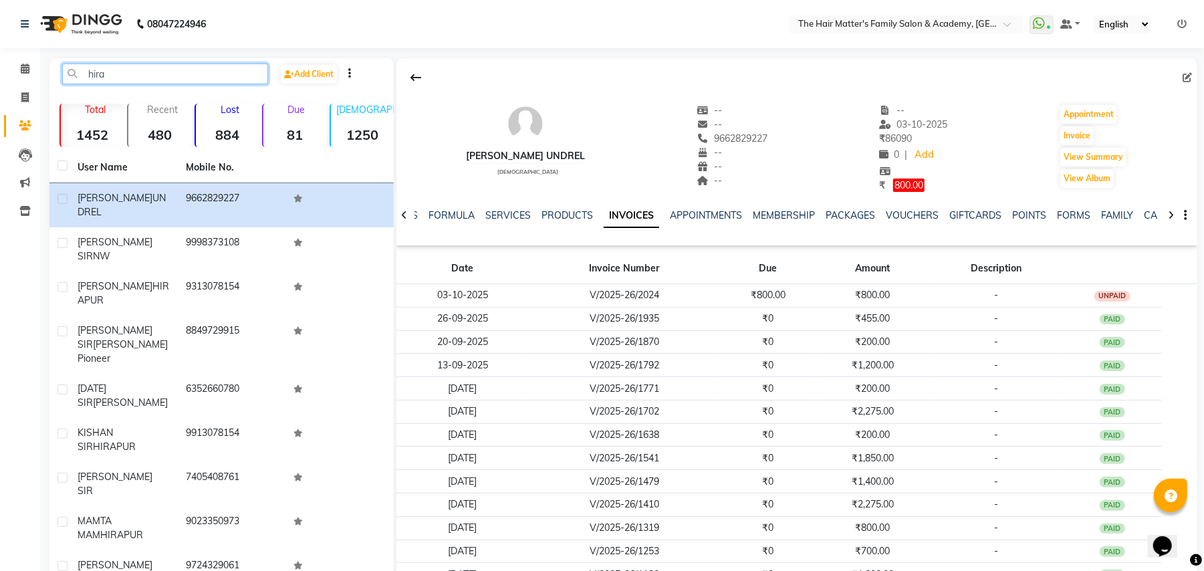
click at [168, 81] on input "hira" at bounding box center [165, 74] width 206 height 21
type input "h"
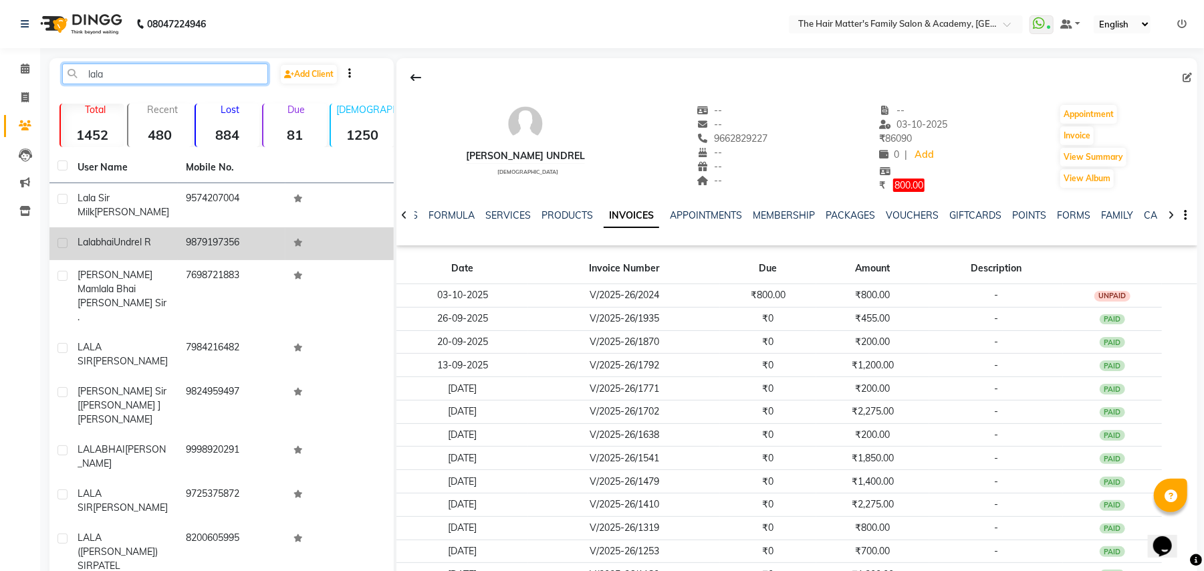
type input "lala"
click at [242, 258] on td "9879197356" at bounding box center [232, 243] width 108 height 33
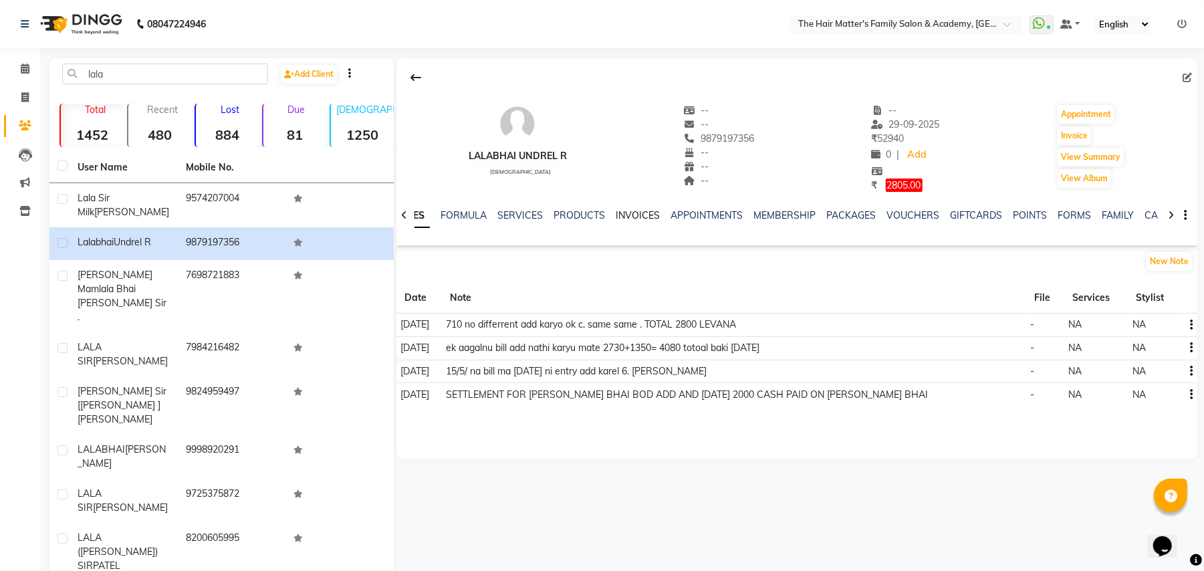
click at [637, 215] on link "INVOICES" at bounding box center [638, 215] width 44 height 12
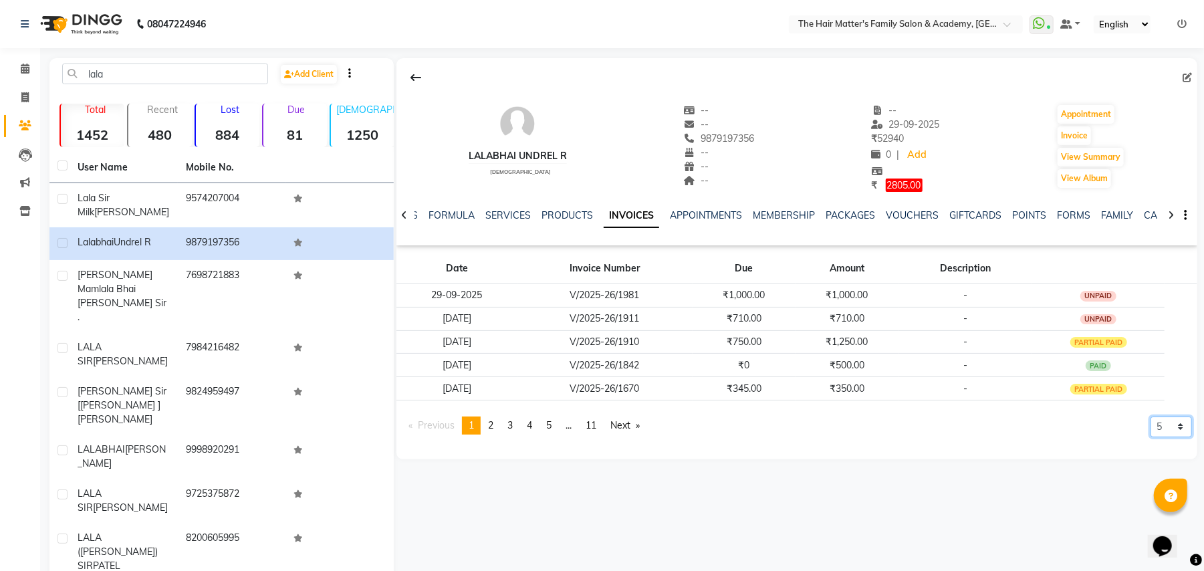
click at [1151, 421] on select "5 10 50 100 500" at bounding box center [1171, 427] width 41 height 21
select select "500"
click at [1151, 437] on select "5 10 50 100 500" at bounding box center [1171, 427] width 41 height 21
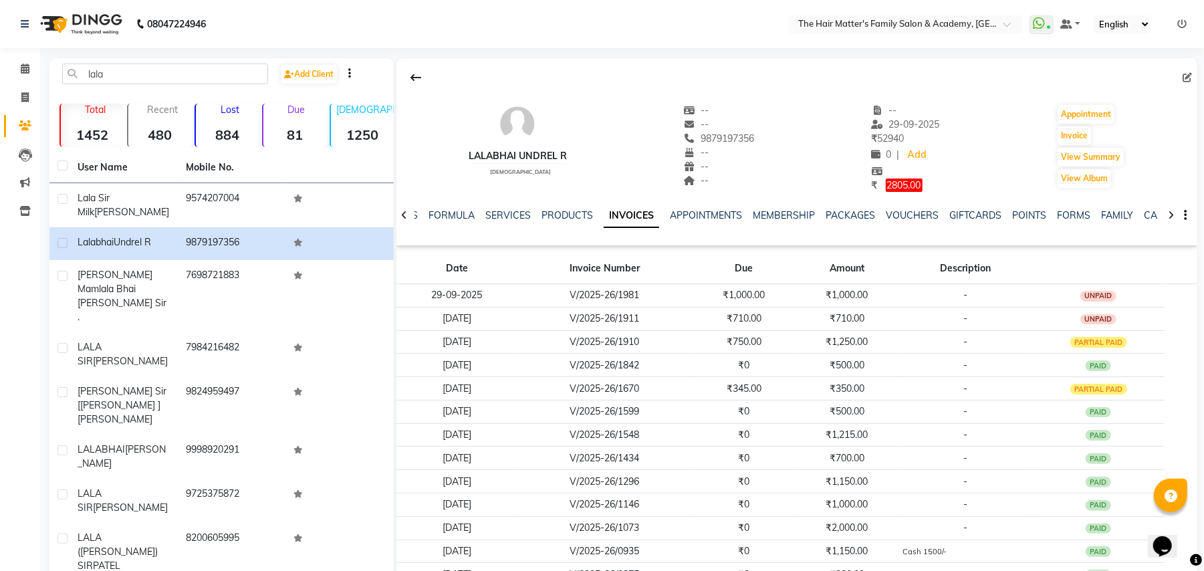
click at [418, 213] on ul "NOTES FORMULA SERVICES PRODUCTS INVOICES APPOINTMENTS MEMBERSHIP PACKAGES VOUCH…" at bounding box center [812, 216] width 848 height 14
click at [413, 213] on link "NOTES" at bounding box center [403, 215] width 30 height 12
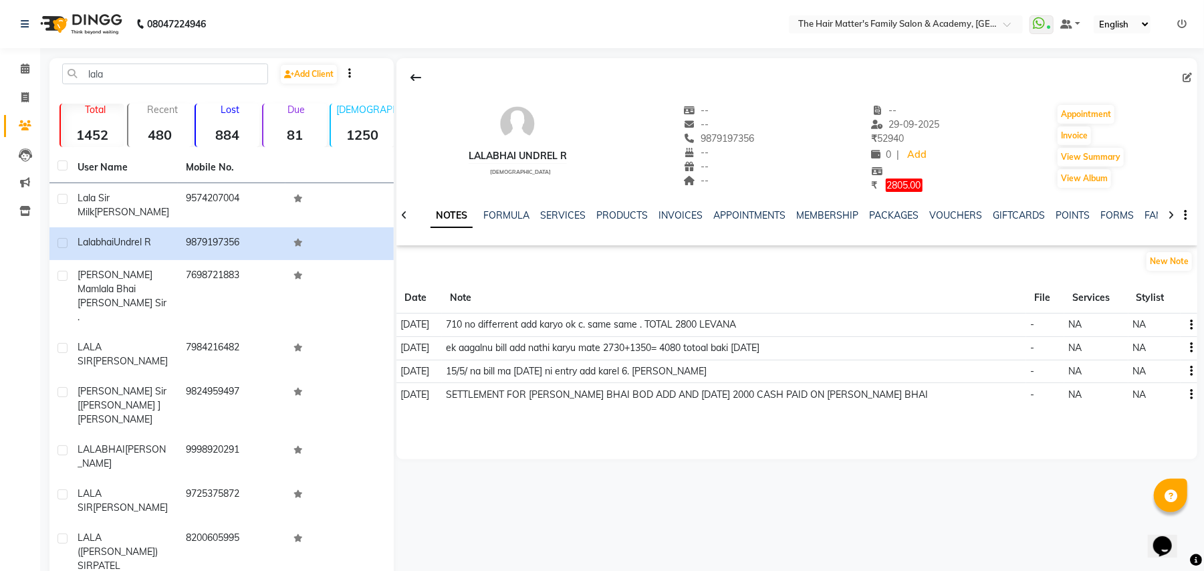
click at [778, 322] on td "710 no differrent add karyo ok c. same same . TOTAL 2800 LEVANA" at bounding box center [734, 324] width 584 height 23
click at [781, 322] on td "710 no differrent add karyo ok c. same same . TOTAL 2800 LEVANA" at bounding box center [734, 324] width 584 height 23
click at [764, 326] on td "710 no differrent add karyo ok c. same same . TOTAL 2800 LEVANA" at bounding box center [734, 324] width 584 height 23
click at [701, 322] on td "710 no differrent add karyo ok c. same same . TOTAL 2800 LEVANA" at bounding box center [734, 324] width 584 height 23
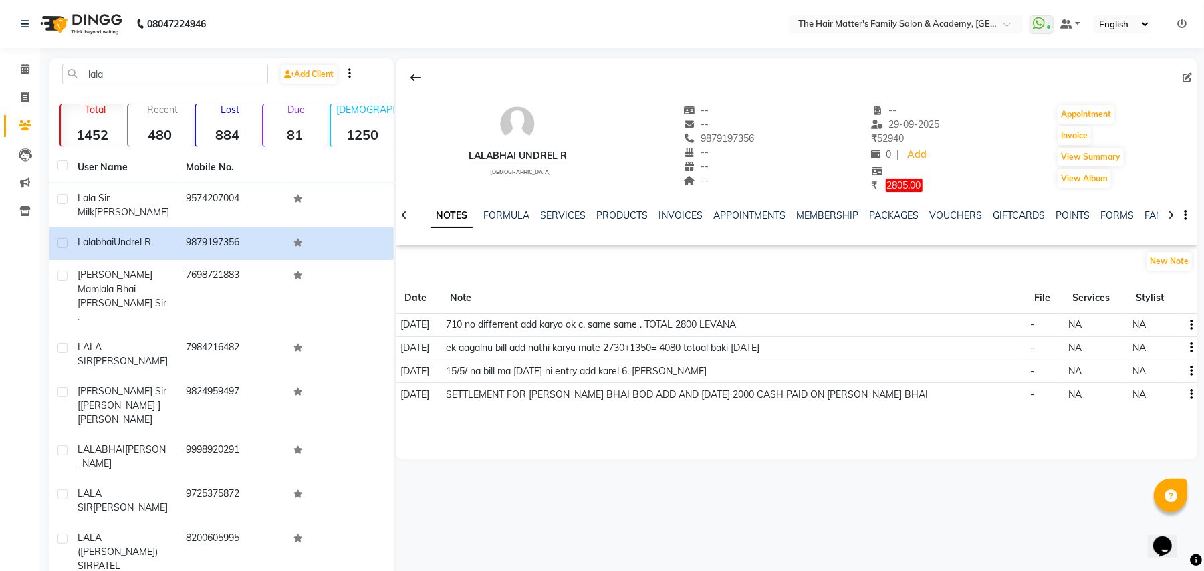
click at [709, 359] on td "ek aagalnu bill add nathi karyu mate 2730+1350= 4080 totoal baki [DATE]" at bounding box center [734, 347] width 584 height 23
click at [727, 386] on td "SETTLEMENT FOR [PERSON_NAME] BHAI BOD ADD AND [DATE] 2000 CASH PAID ON [PERSON_…" at bounding box center [734, 394] width 584 height 23
click at [796, 378] on td "15/5/ na bill ma [DATE] ni entry add karel 6. [PERSON_NAME]" at bounding box center [734, 371] width 584 height 23
click at [803, 392] on td "SETTLEMENT FOR [PERSON_NAME] BHAI BOD ADD AND [DATE] 2000 CASH PAID ON [PERSON_…" at bounding box center [734, 394] width 584 height 23
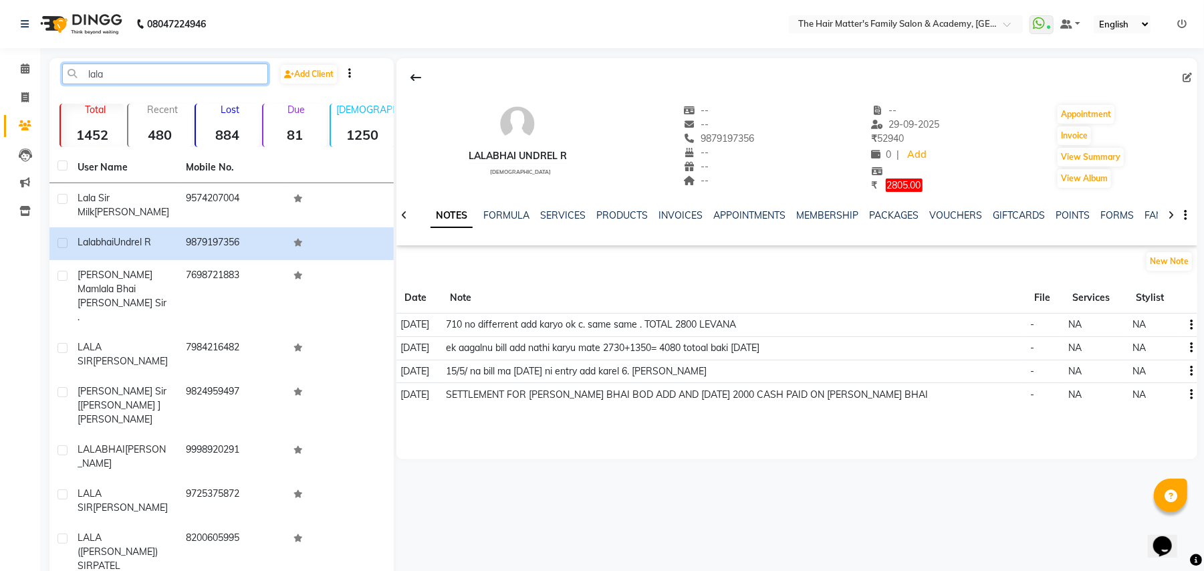
click at [177, 76] on input "lala" at bounding box center [165, 74] width 206 height 21
type input "l"
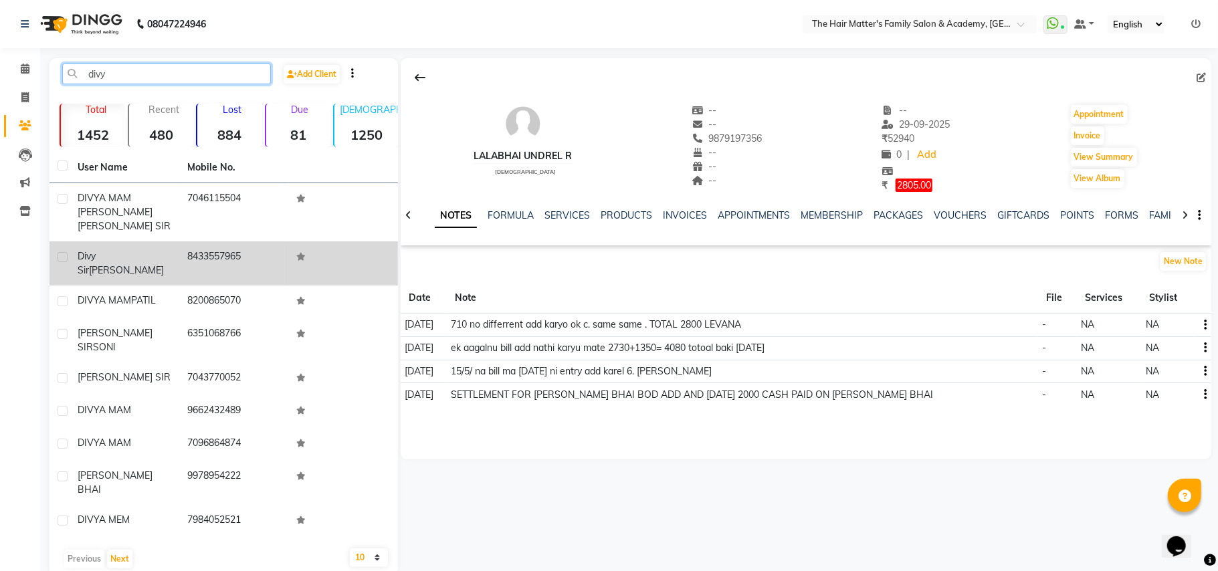
type input "divy"
click at [170, 241] on td "Divy [PERSON_NAME]" at bounding box center [125, 263] width 110 height 44
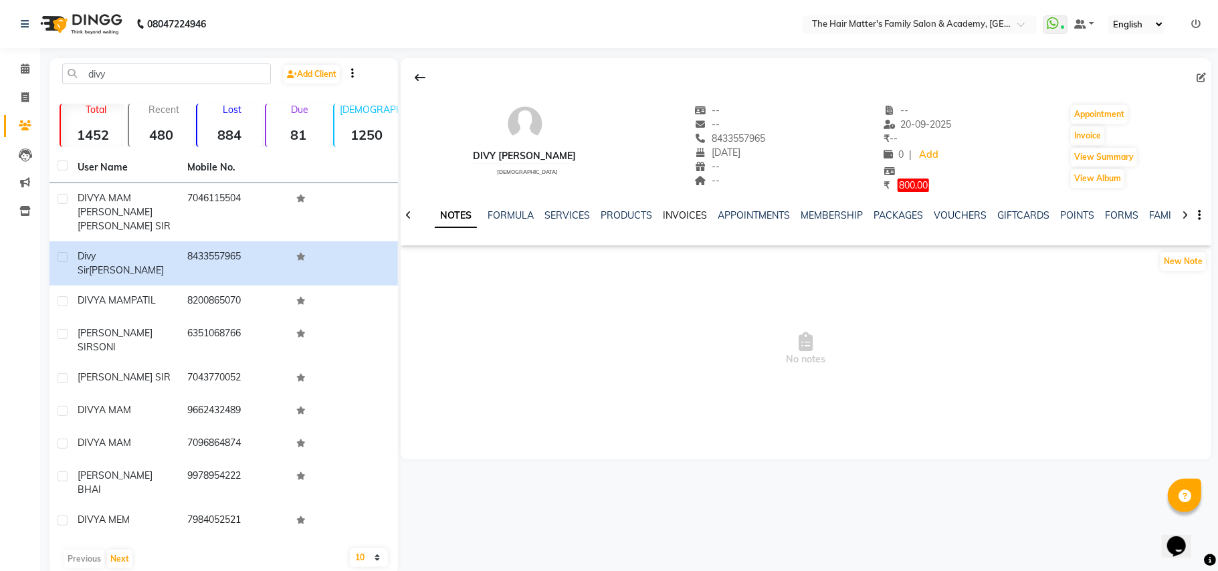
click at [699, 221] on link "INVOICES" at bounding box center [685, 215] width 44 height 12
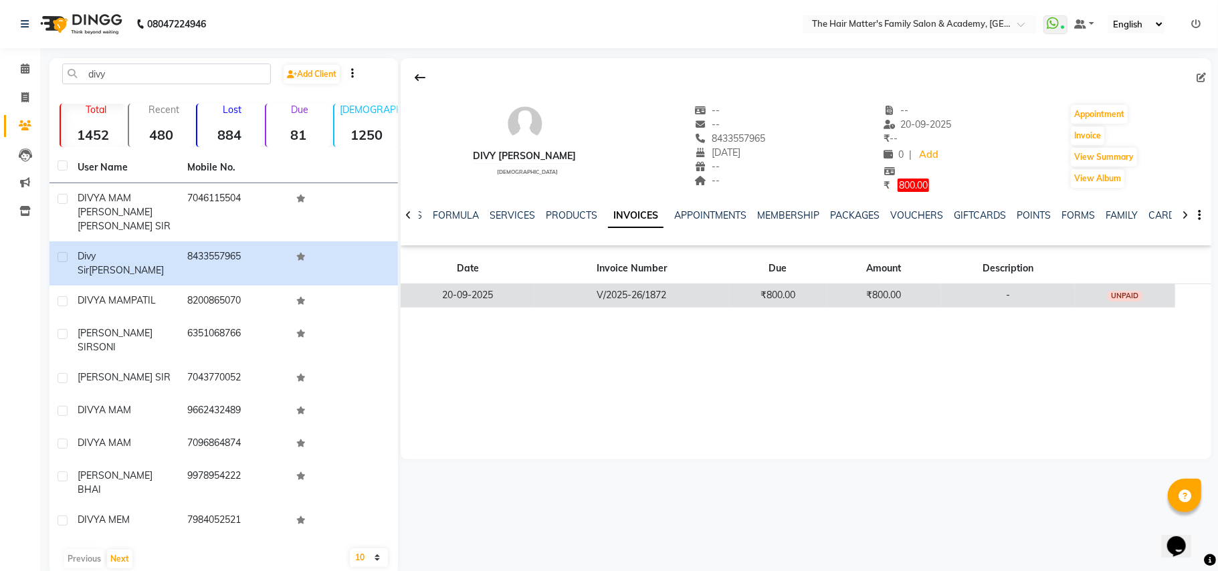
click at [744, 287] on td "₹800.00" at bounding box center [778, 294] width 98 height 23
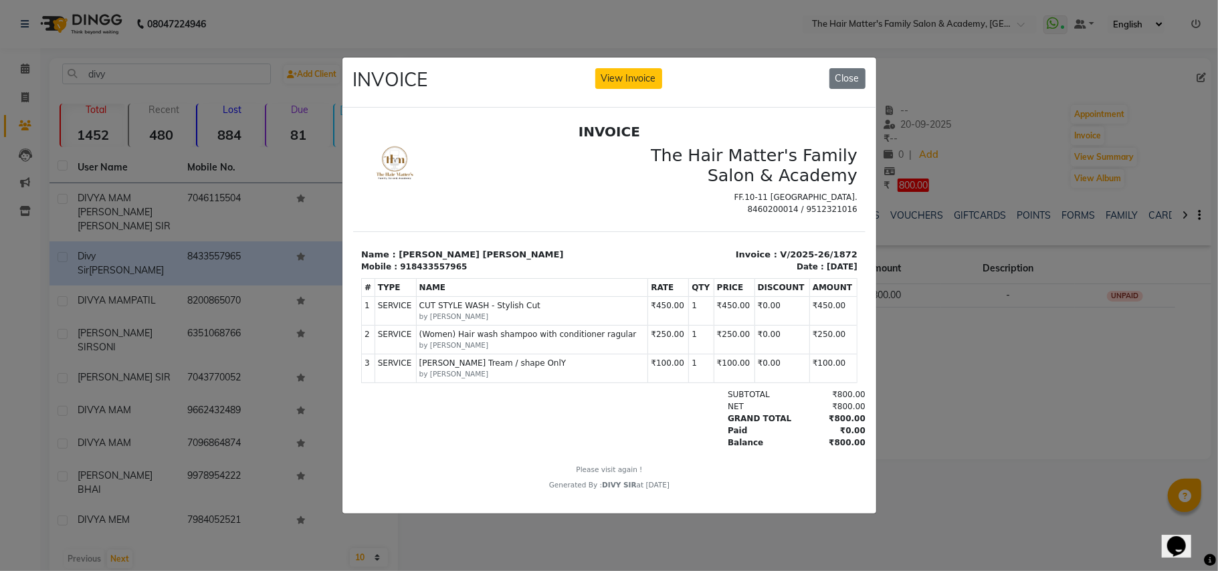
scroll to position [11, 0]
click at [639, 78] on button "View Invoice" at bounding box center [628, 78] width 67 height 21
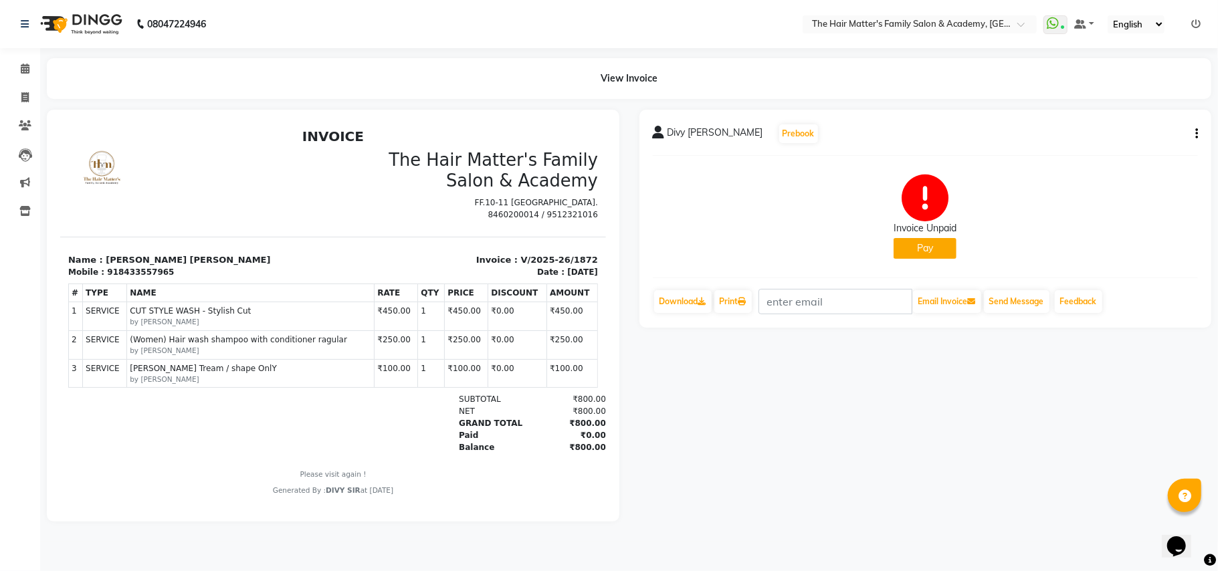
click at [1197, 134] on icon "button" at bounding box center [1196, 134] width 3 height 1
click at [1084, 155] on div "Edit Invoice" at bounding box center [1106, 158] width 137 height 17
select select "service"
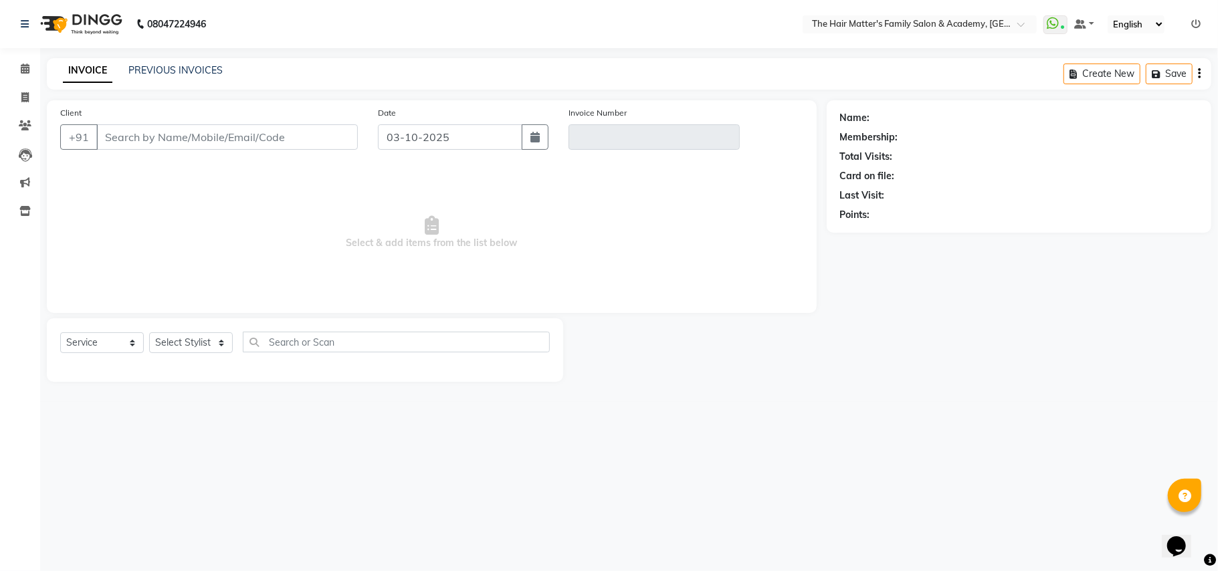
type input "8433557965"
type input "V/2025-26/1872"
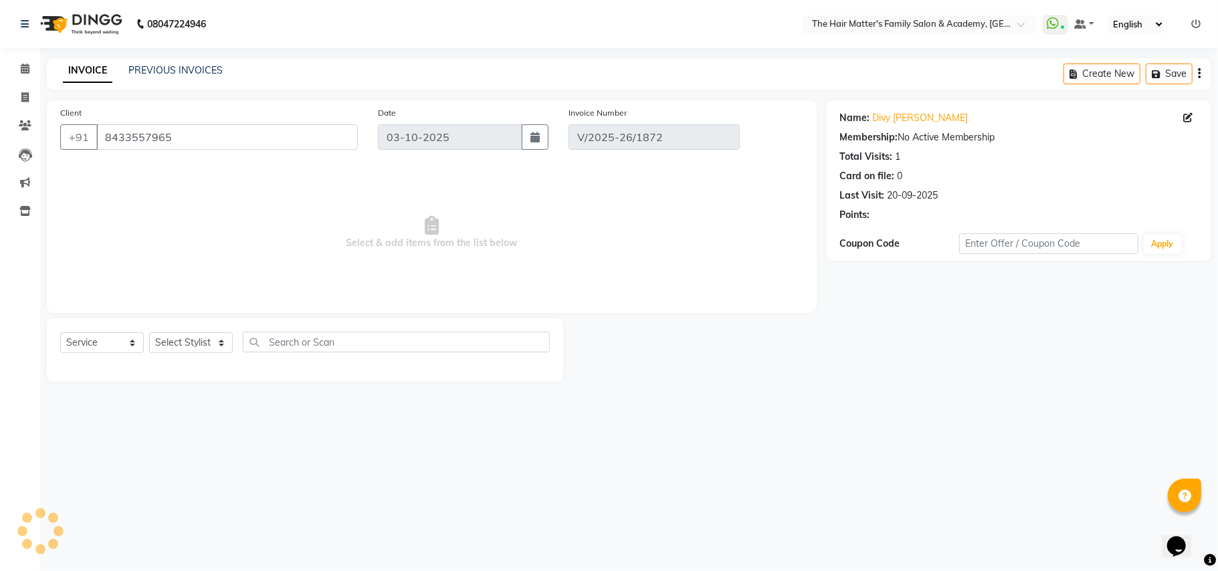
type input "20-09-2025"
select select "select"
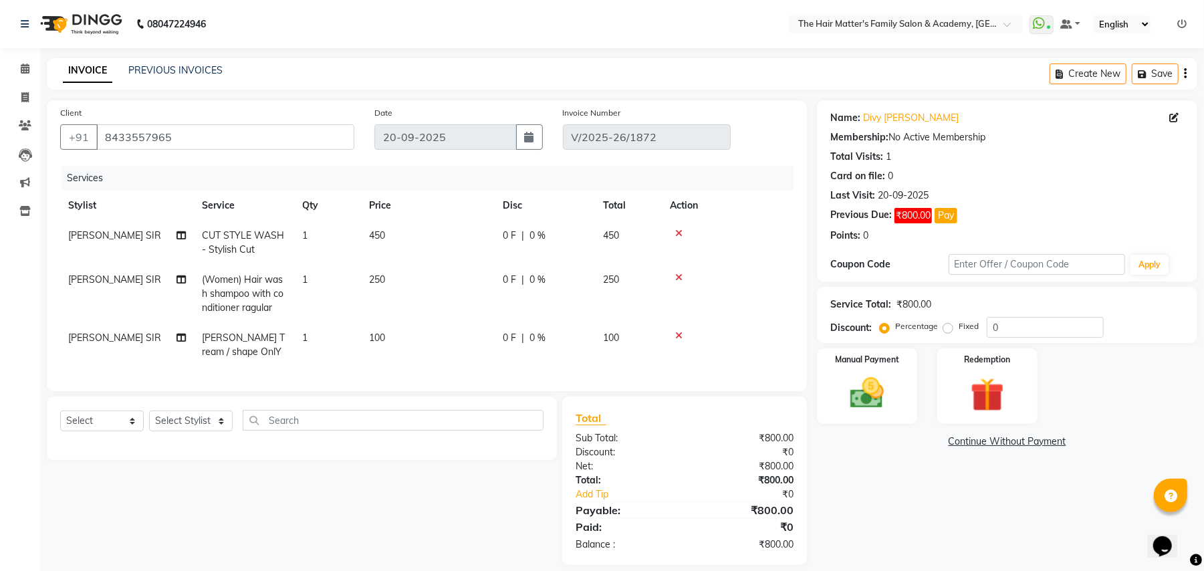
click at [108, 337] on span "[PERSON_NAME] SIR" at bounding box center [114, 338] width 93 height 12
select select "43094"
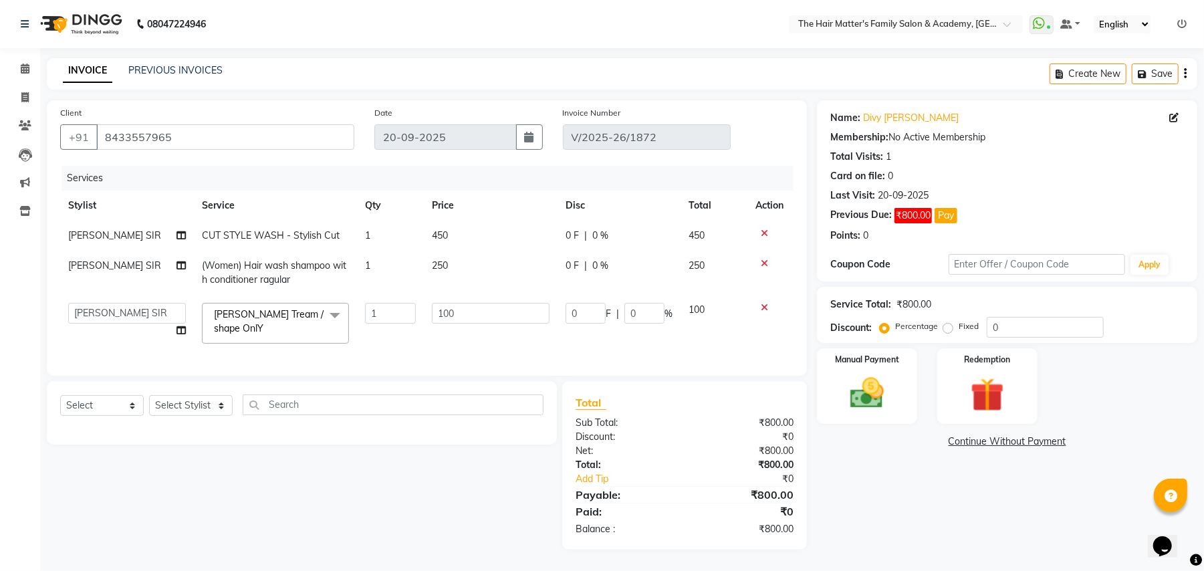
click at [108, 337] on td "DIVY [PERSON_NAME] SIR HIMESH [PERSON_NAME] SIR [PERSON_NAME] SIR" at bounding box center [127, 323] width 134 height 57
click at [129, 324] on td "DIVY [PERSON_NAME] SIR HIMESH [PERSON_NAME] SIR [PERSON_NAME] SIR" at bounding box center [127, 323] width 134 height 57
click at [151, 316] on select "DIVY [PERSON_NAME] SIR HIMESH [PERSON_NAME] SIR [PERSON_NAME] SIR" at bounding box center [127, 313] width 118 height 21
select select "85431"
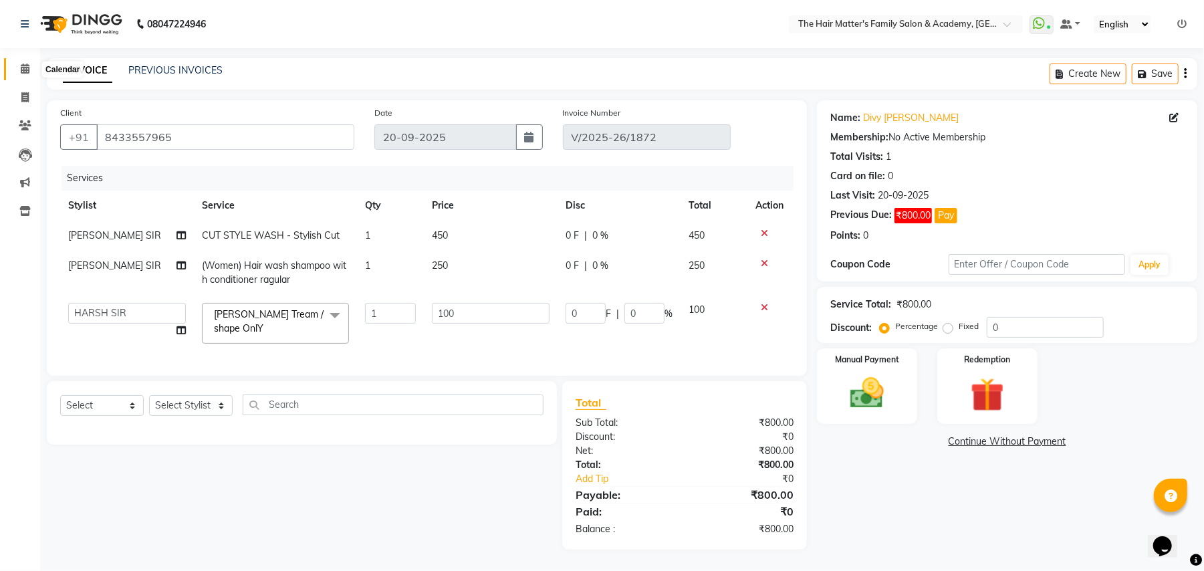
click at [13, 62] on span at bounding box center [24, 69] width 23 height 15
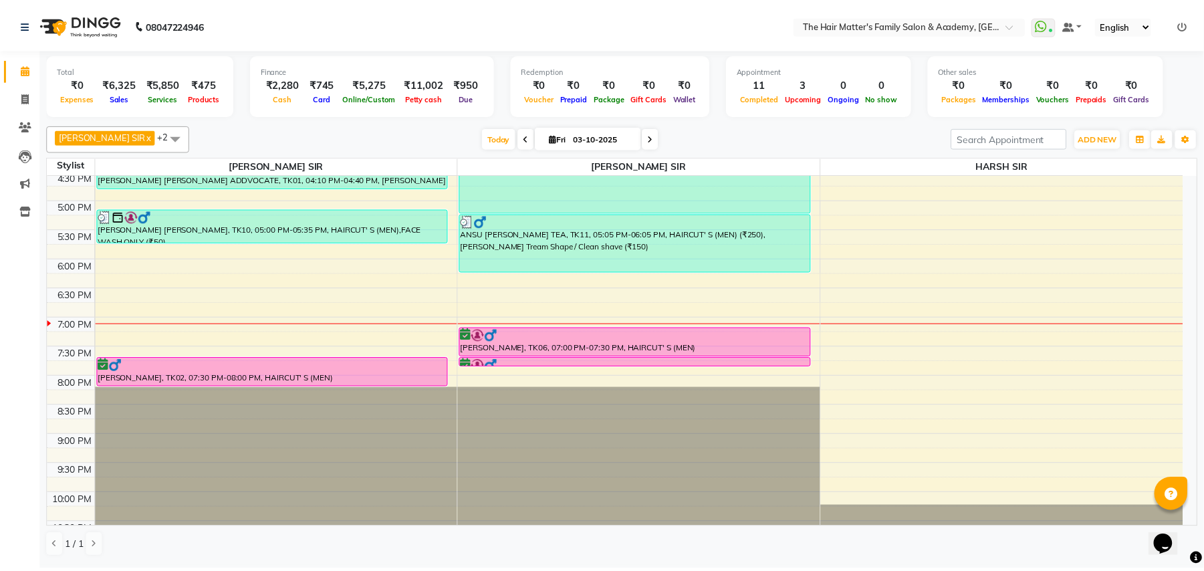
scroll to position [602, 0]
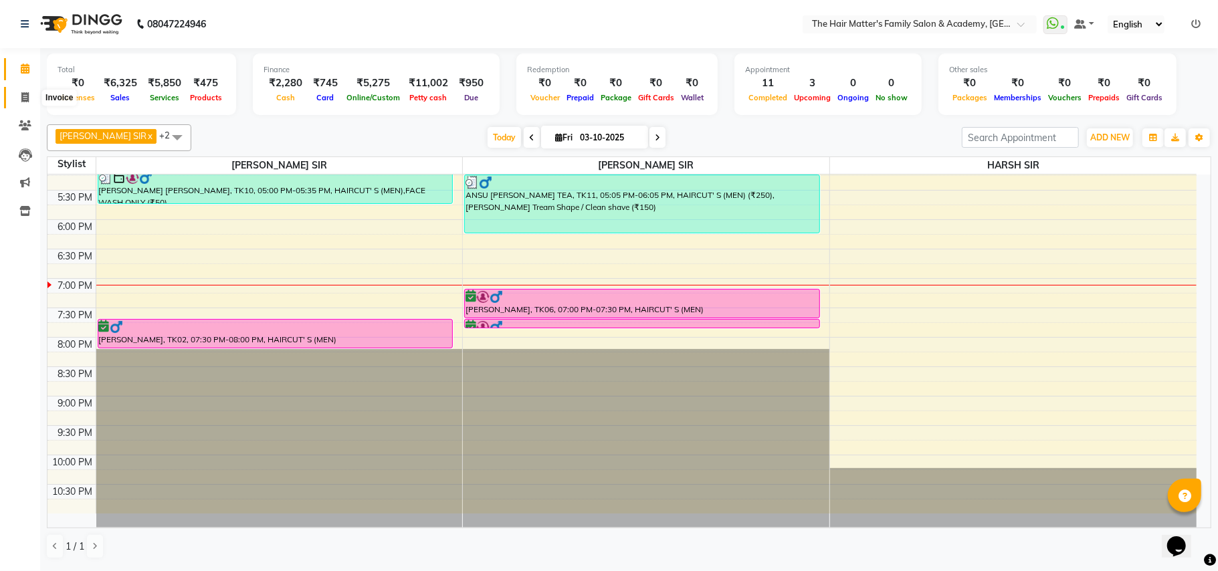
click at [16, 97] on span at bounding box center [24, 97] width 23 height 15
select select "service"
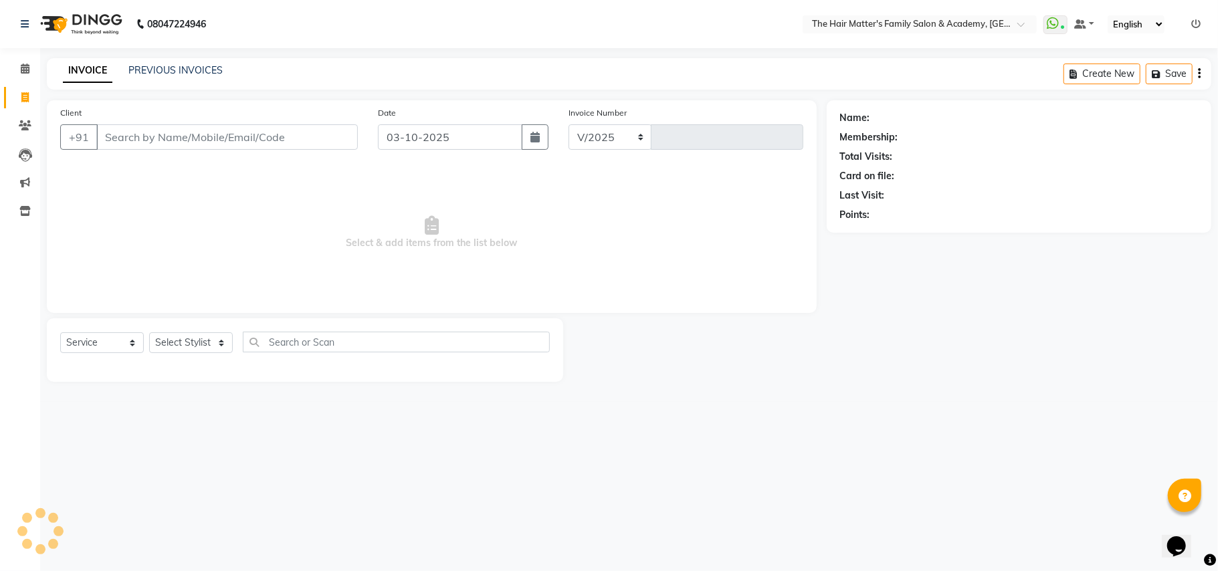
select select "5980"
type input "2027"
click at [185, 137] on input "Client" at bounding box center [226, 136] width 261 height 25
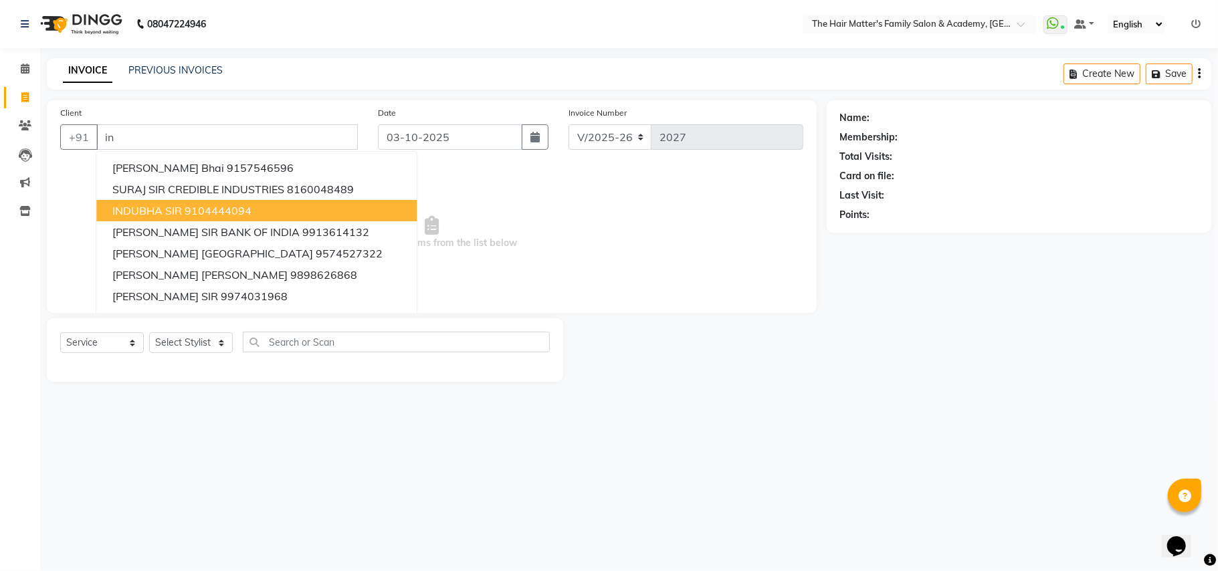
type input "i"
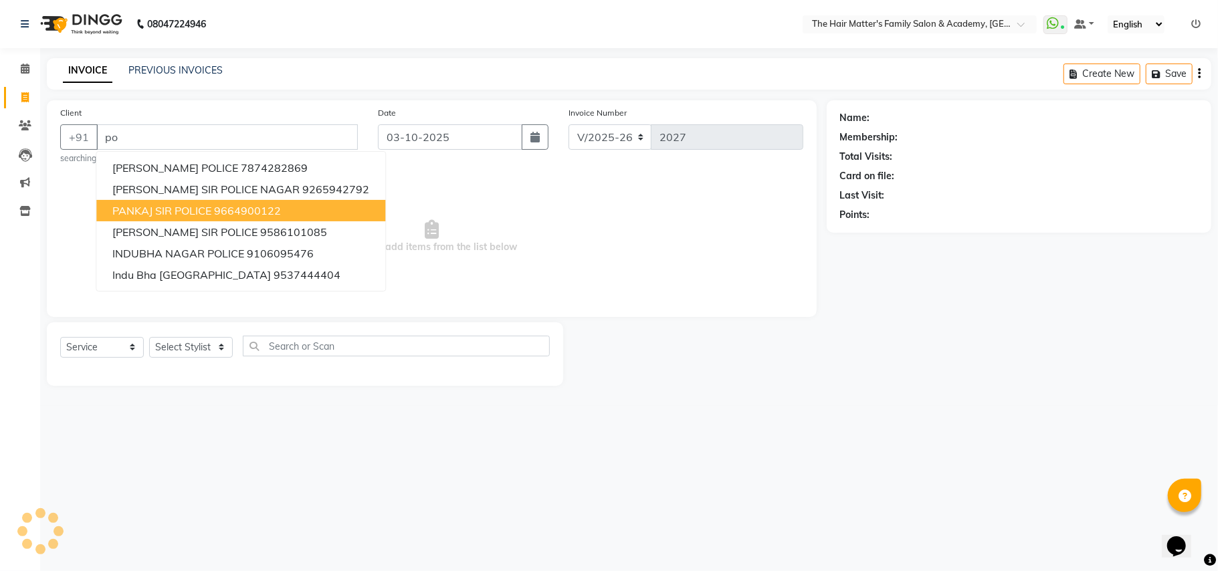
type input "p"
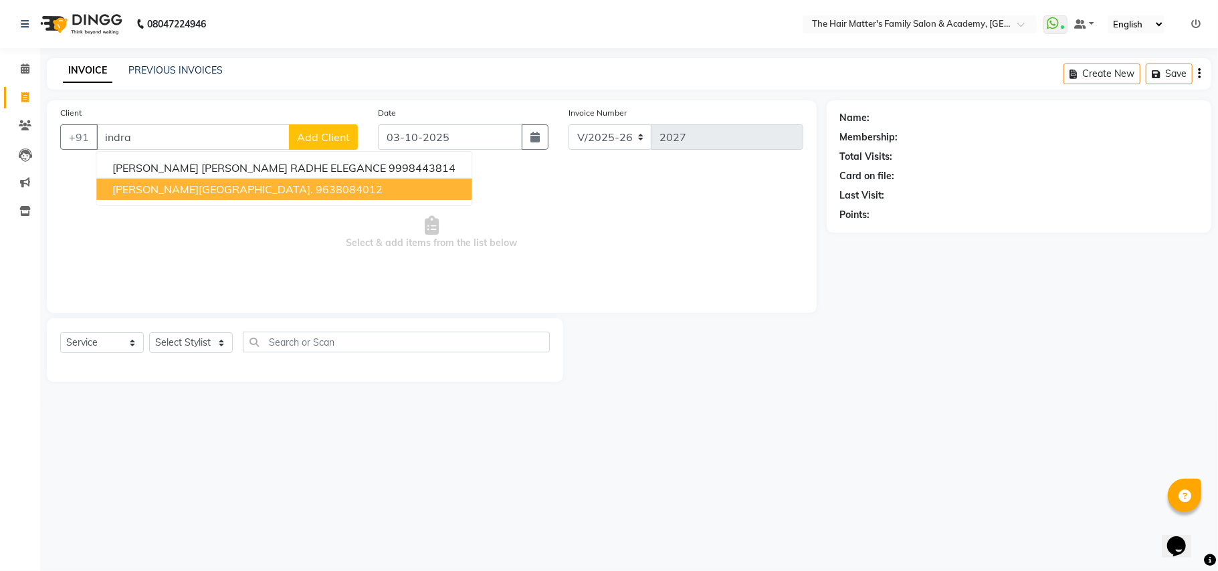
click at [175, 196] on button "[PERSON_NAME][GEOGRAPHIC_DATA] 9638084012" at bounding box center [283, 189] width 375 height 21
type input "9638084012"
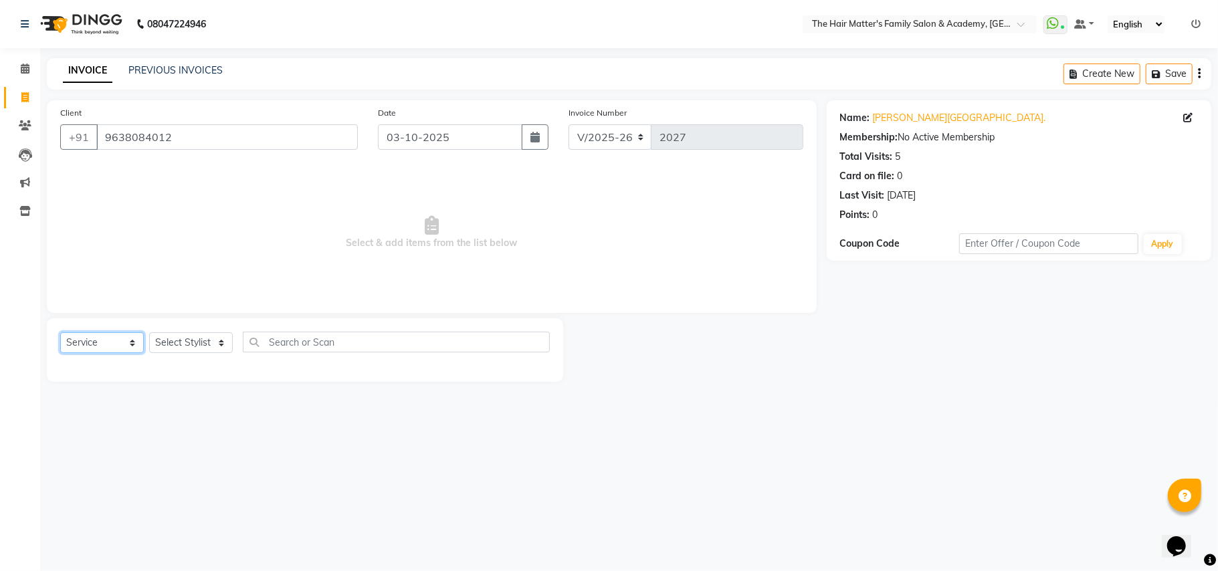
click at [124, 345] on select "Select Service Product Membership Package Voucher Prepaid Gift Card" at bounding box center [102, 342] width 84 height 21
click at [60, 332] on select "Select Service Product Membership Package Voucher Prepaid Gift Card" at bounding box center [102, 342] width 84 height 21
click at [164, 342] on select "Select Stylist DIVY SIR HARSH SIR HIMESH SIR. MAYANK SIR [PERSON_NAME] SIR" at bounding box center [191, 342] width 84 height 21
select select "42572"
click at [149, 332] on select "Select Stylist DIVY SIR HARSH SIR HIMESH SIR. MAYANK SIR [PERSON_NAME] SIR" at bounding box center [191, 342] width 84 height 21
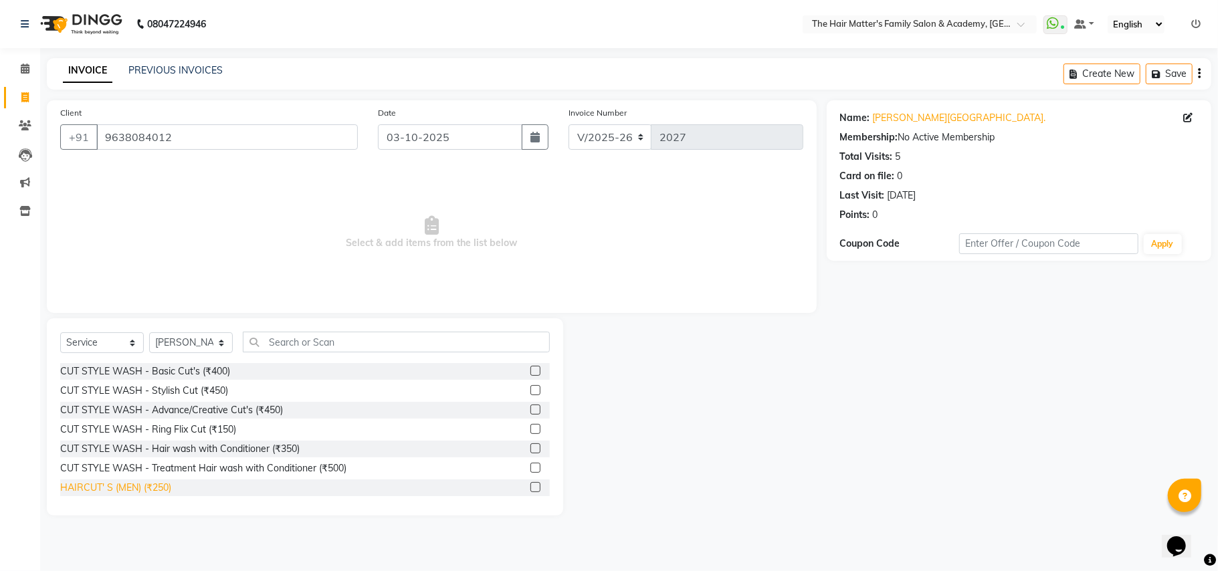
click at [138, 490] on div "HAIRCUT' S (MEN) (₹250)" at bounding box center [115, 488] width 111 height 14
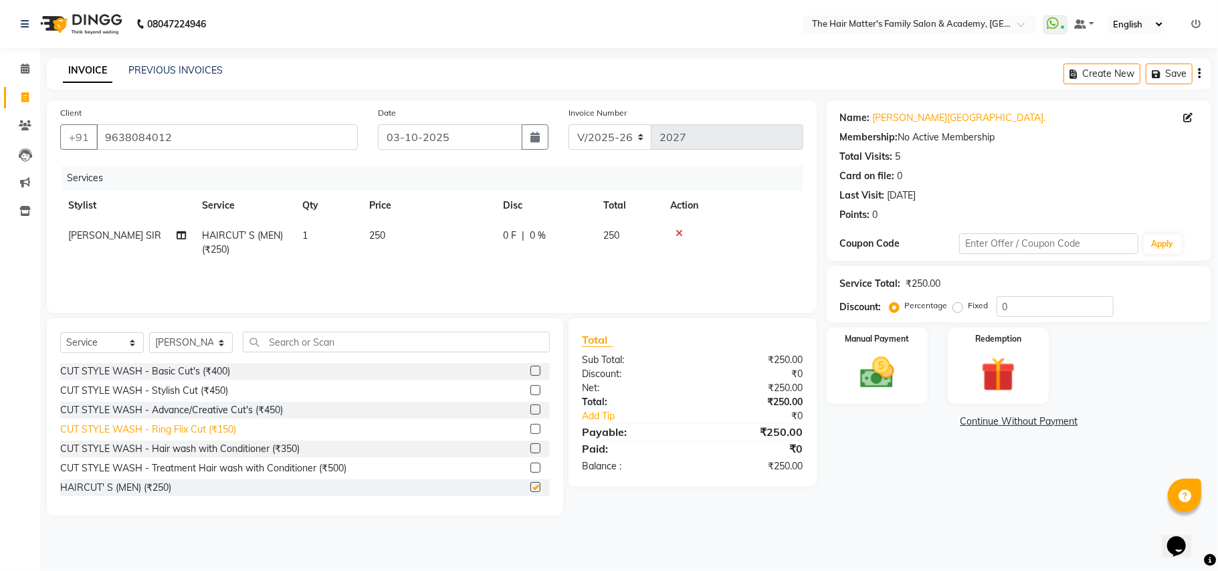
checkbox input "false"
click at [215, 346] on select "Select Stylist DIVY SIR HARSH SIR HIMESH SIR. MAYANK SIR [PERSON_NAME] SIR" at bounding box center [191, 342] width 84 height 21
select select "43094"
click at [149, 332] on select "Select Stylist DIVY SIR HARSH SIR HIMESH SIR. MAYANK SIR [PERSON_NAME] SIR" at bounding box center [191, 342] width 84 height 21
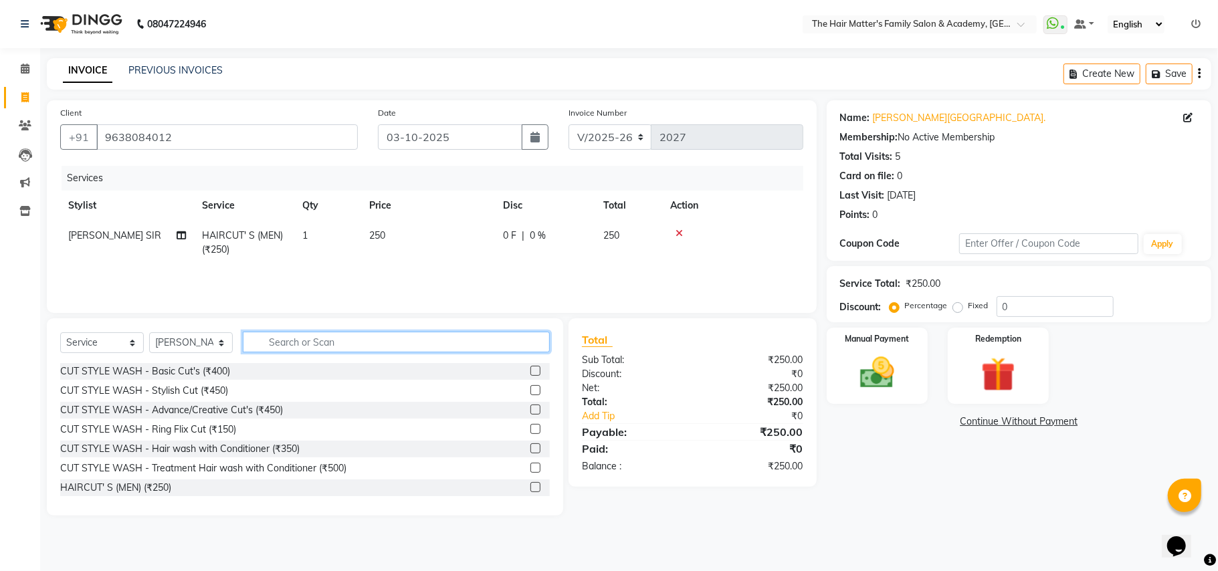
click at [271, 342] on input "text" at bounding box center [396, 342] width 307 height 21
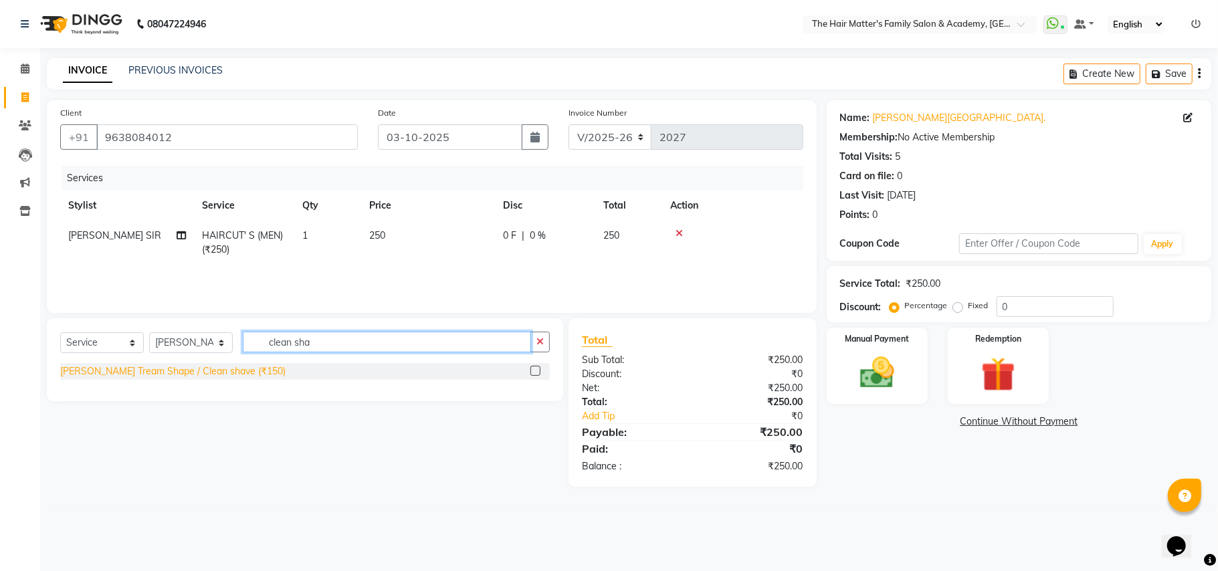
type input "clean sha"
click at [201, 369] on div "[PERSON_NAME] Tream Shape / Clean shave (₹150)" at bounding box center [172, 371] width 225 height 14
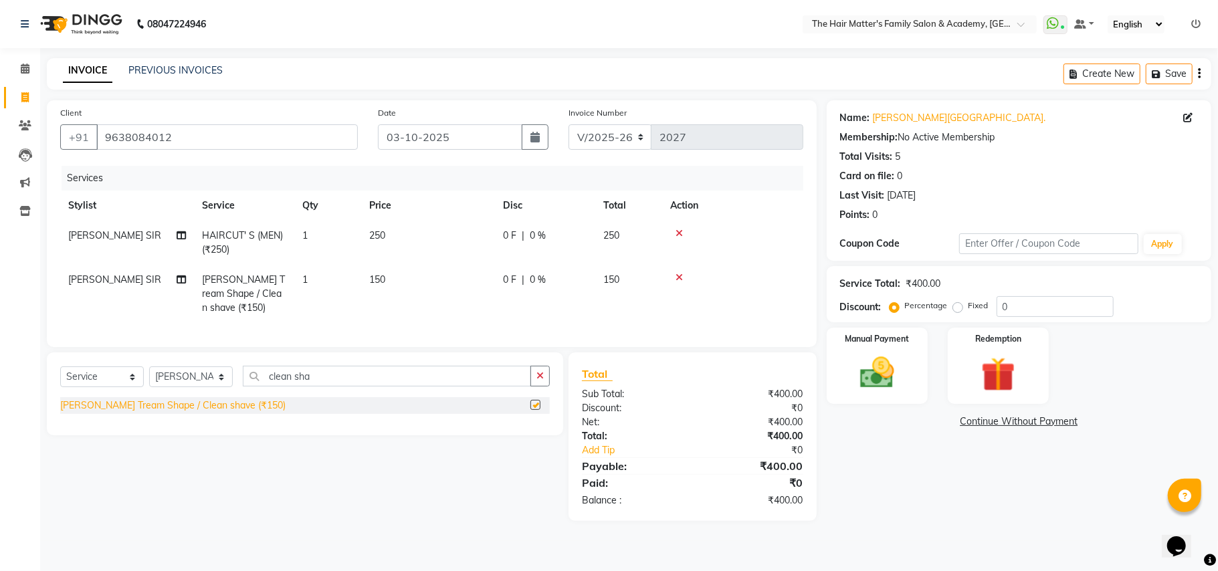
checkbox input "false"
click at [916, 354] on div "Manual Payment" at bounding box center [876, 365] width 105 height 79
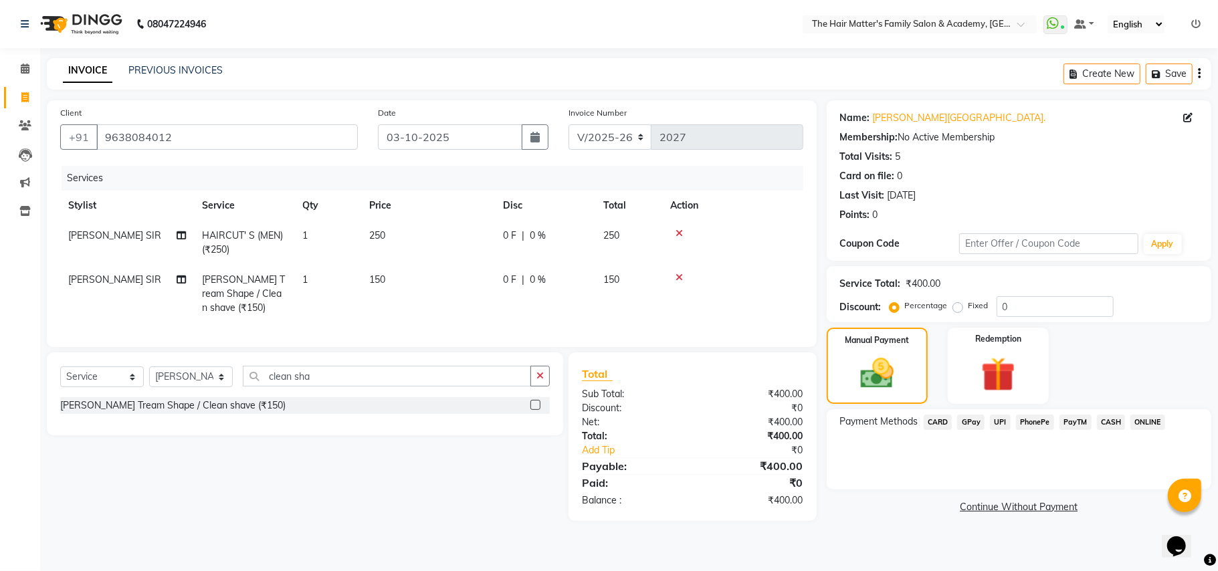
click at [1102, 416] on span "CASH" at bounding box center [1111, 422] width 29 height 15
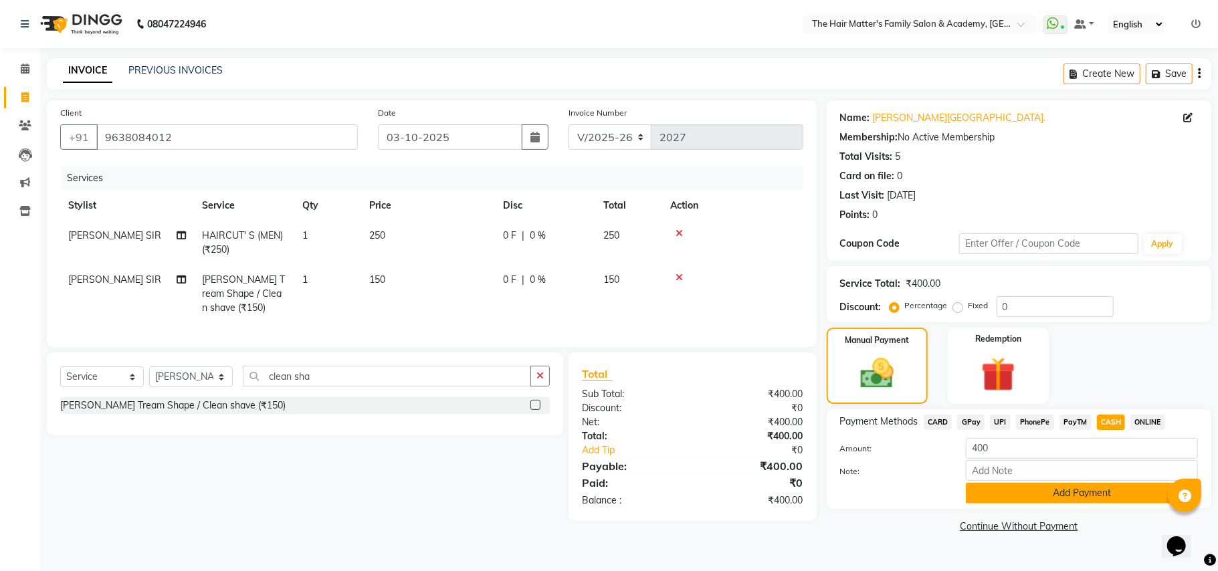
click at [1095, 493] on button "Add Payment" at bounding box center [1081, 493] width 232 height 21
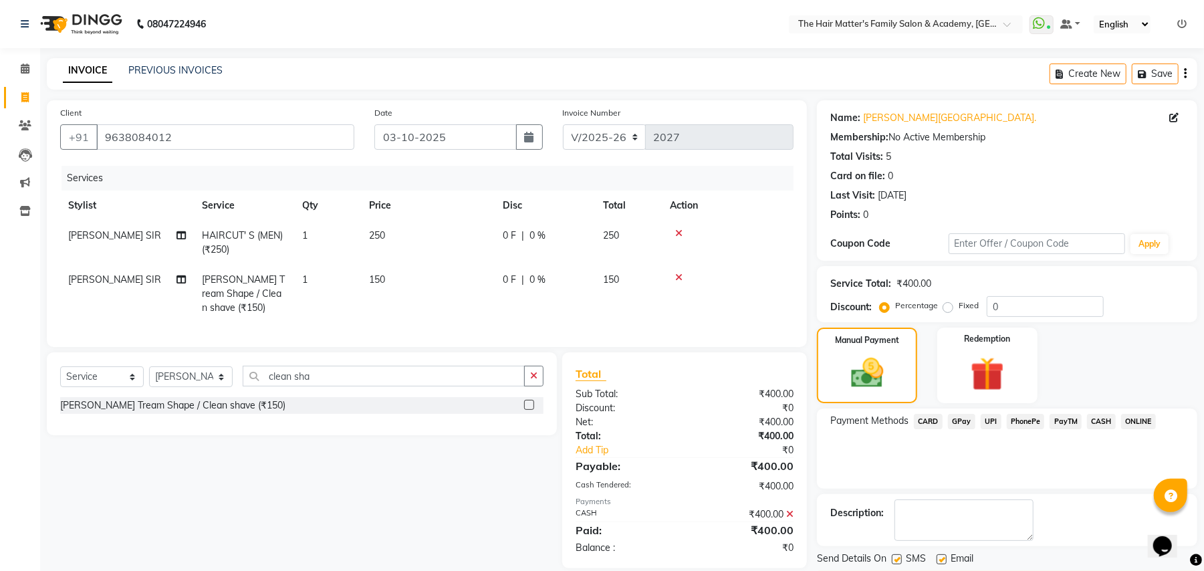
scroll to position [41, 0]
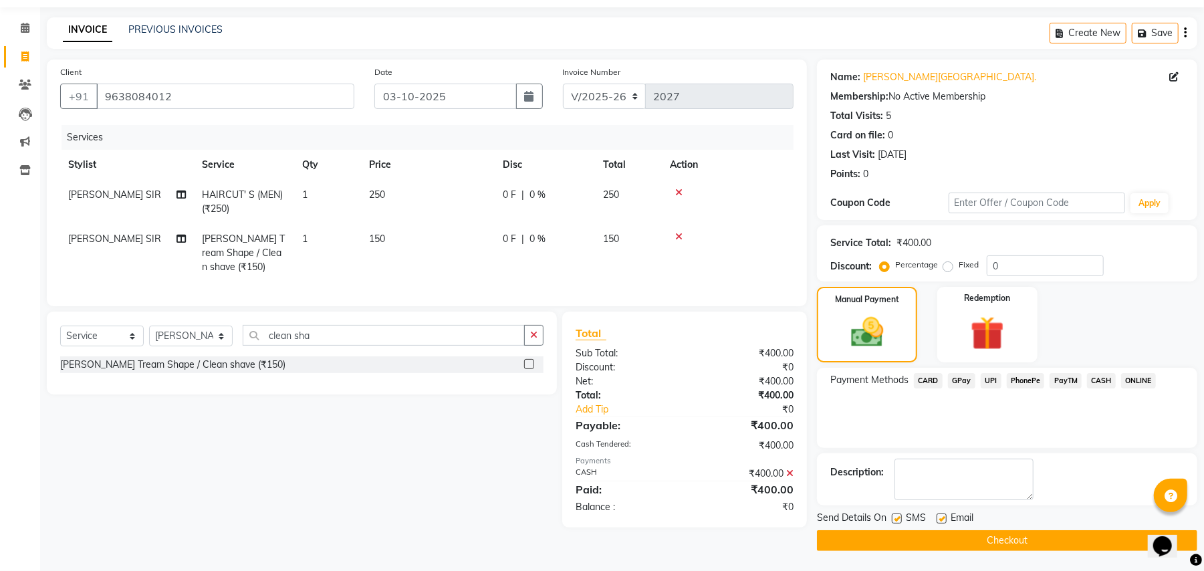
click at [1108, 534] on button "Checkout" at bounding box center [1007, 540] width 380 height 21
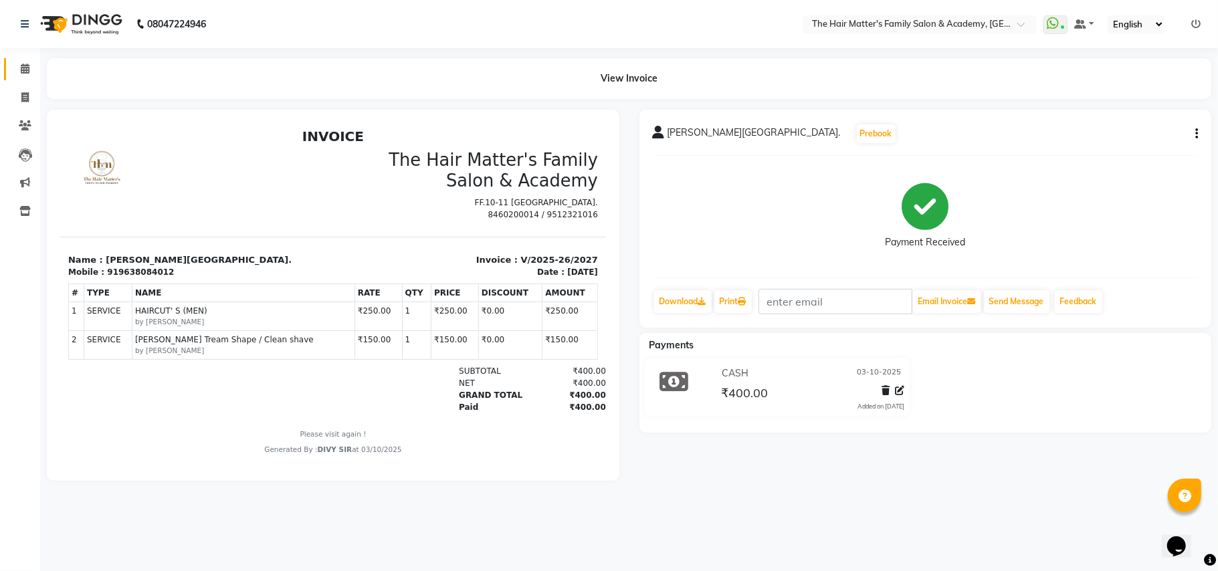
click at [9, 68] on link "Calendar" at bounding box center [20, 69] width 32 height 22
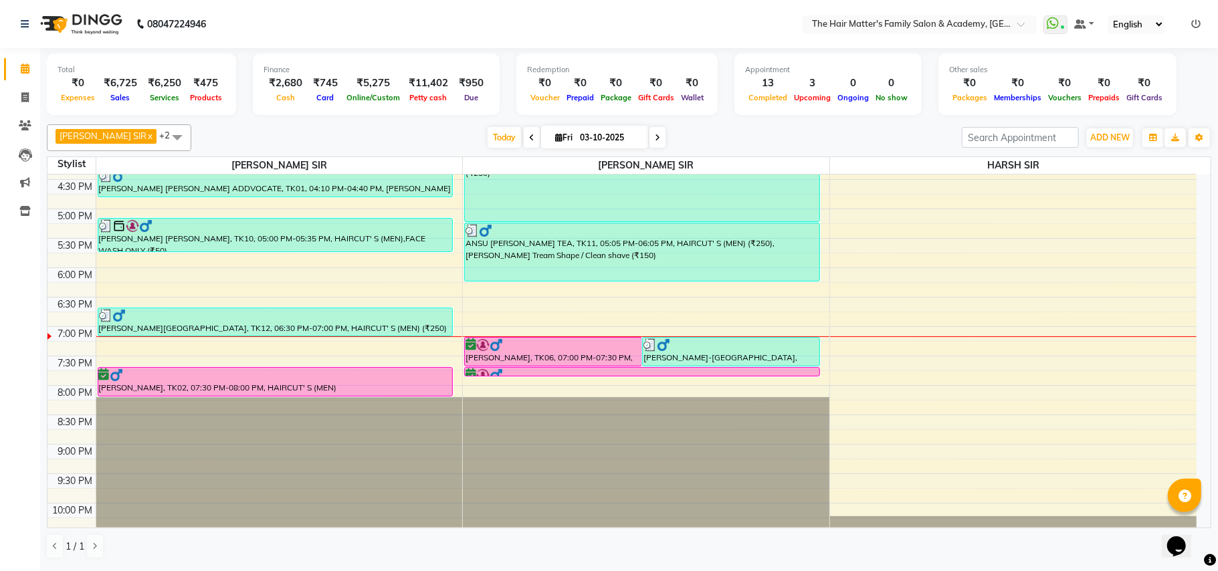
scroll to position [602, 0]
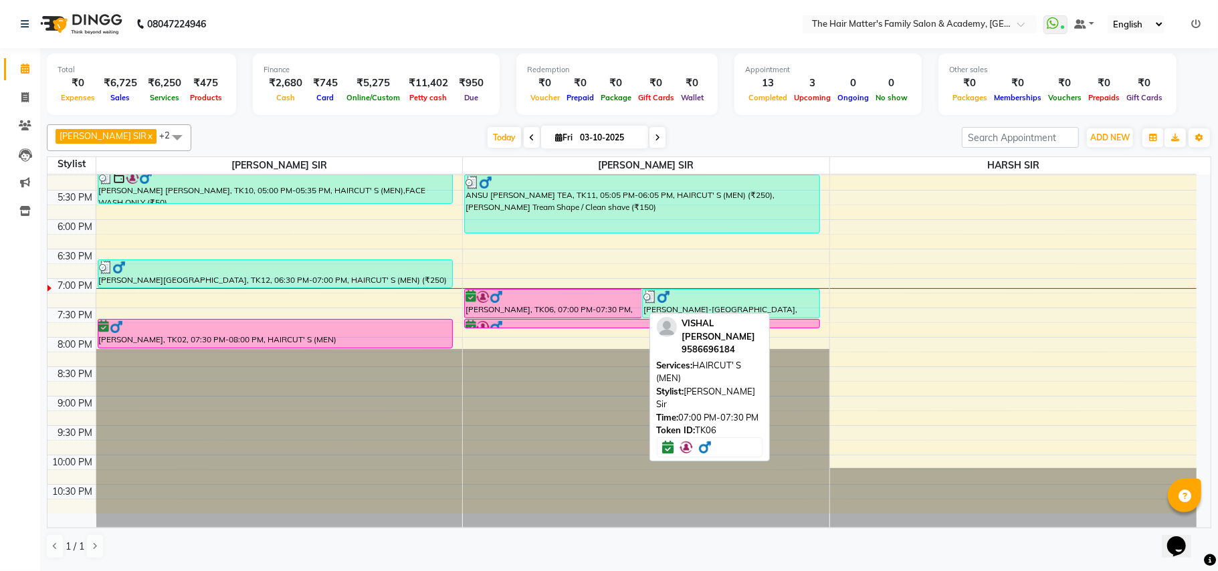
click at [531, 312] on div "[PERSON_NAME], TK06, 07:00 PM-07:30 PM, HAIRCUT' S (MEN)" at bounding box center [553, 304] width 177 height 28
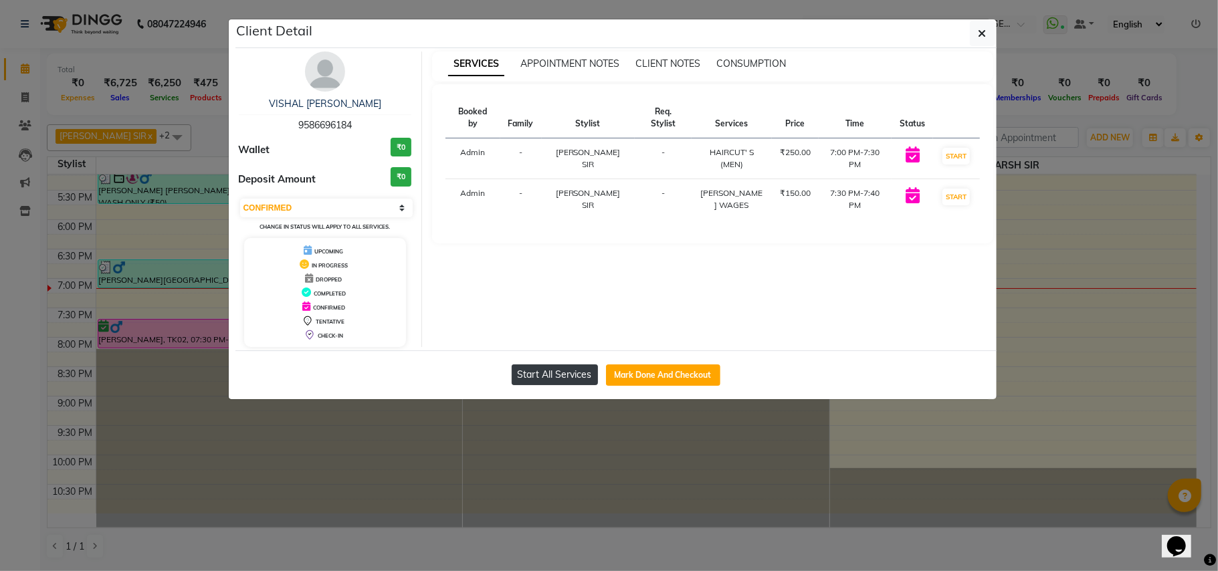
click at [549, 373] on button "Start All Services" at bounding box center [555, 374] width 86 height 21
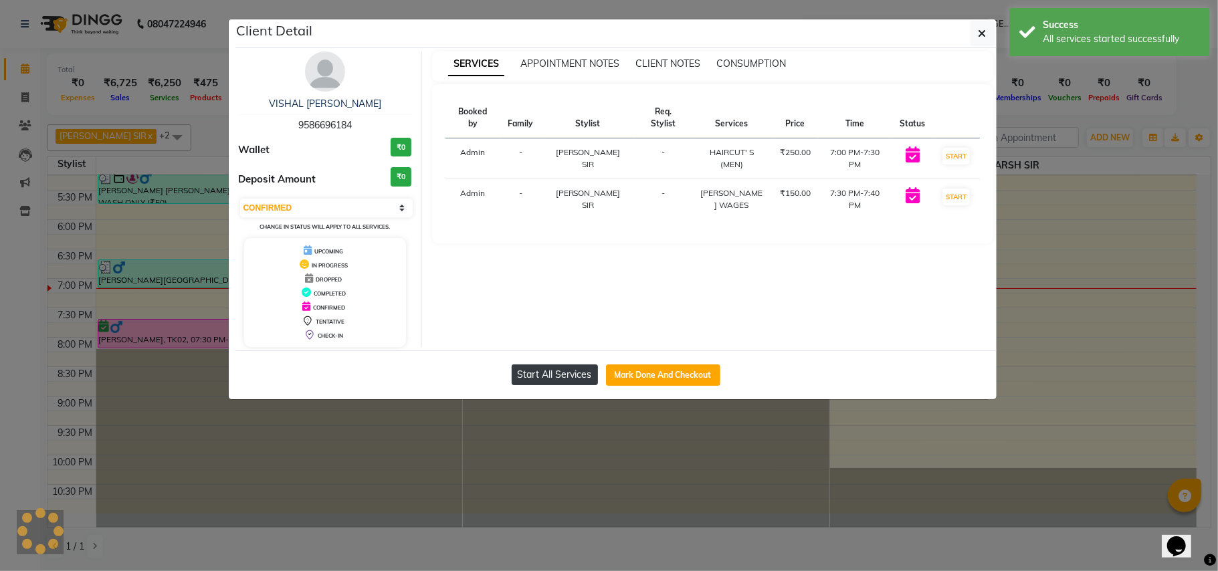
select select "1"
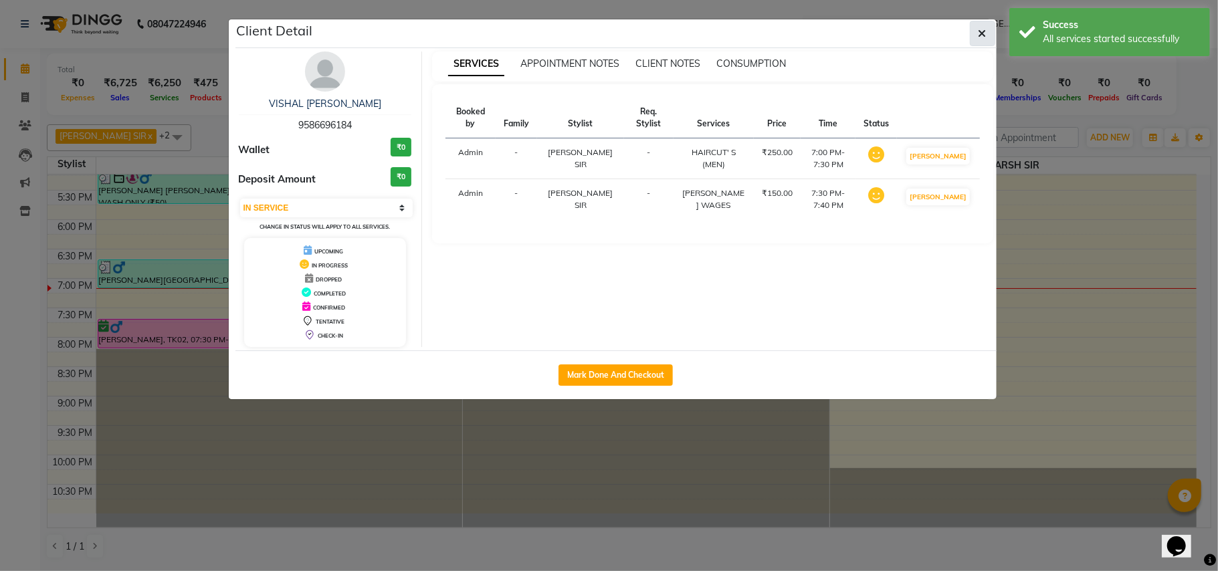
click at [980, 37] on icon "button" at bounding box center [982, 33] width 8 height 11
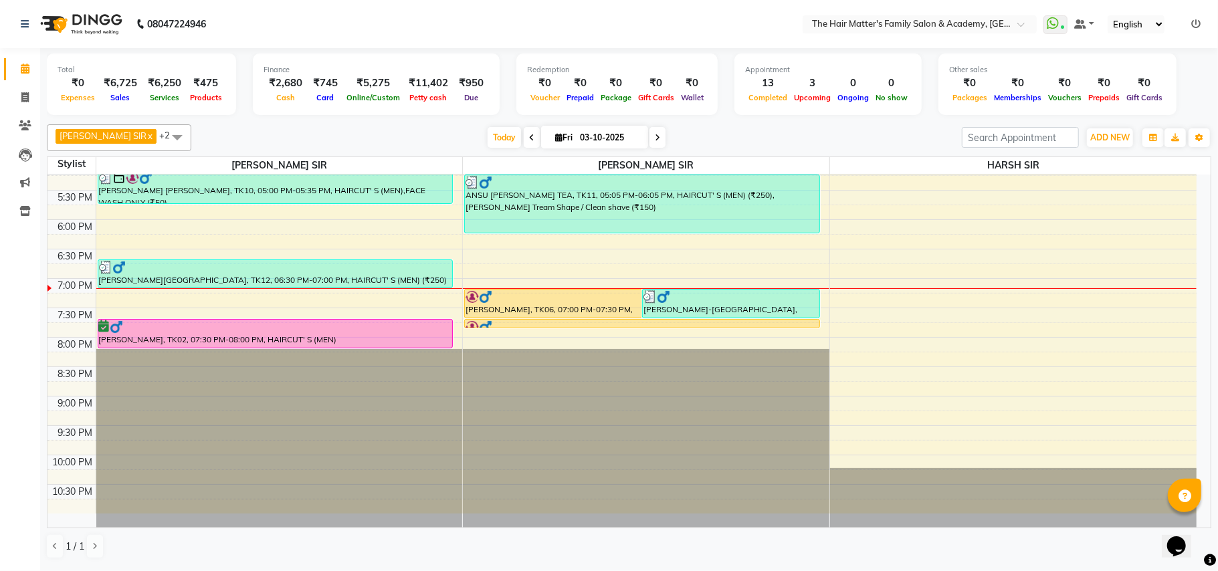
scroll to position [305, 0]
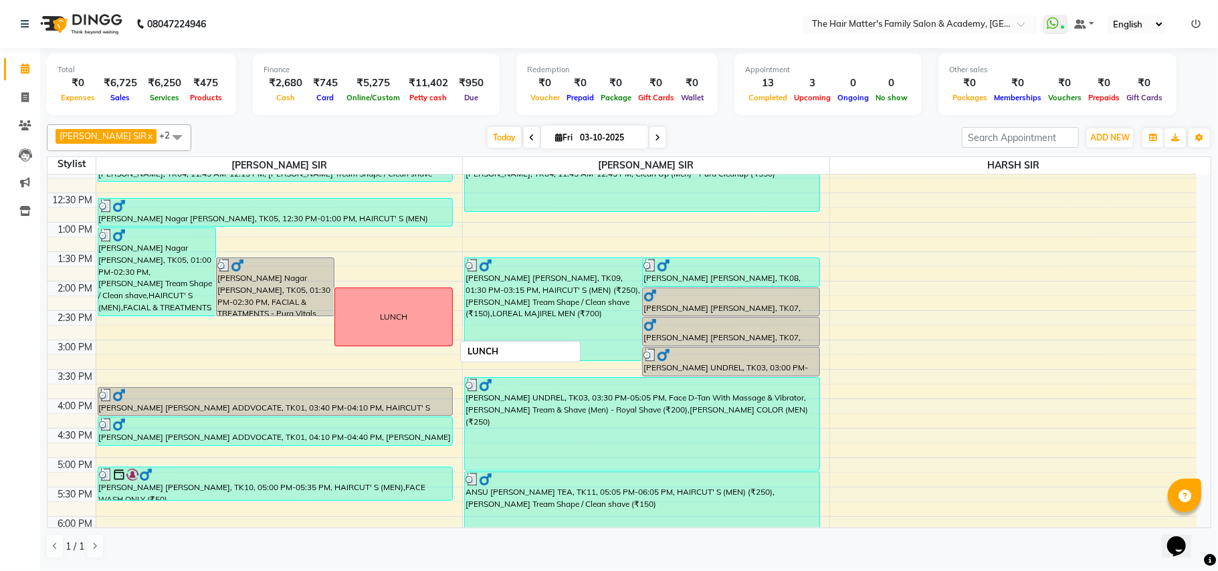
drag, startPoint x: 378, startPoint y: 318, endPoint x: 423, endPoint y: 322, distance: 44.9
click at [423, 322] on div "LUNCH" at bounding box center [393, 317] width 117 height 58
drag, startPoint x: 380, startPoint y: 317, endPoint x: 415, endPoint y: 322, distance: 34.5
click at [415, 322] on div "LUNCH" at bounding box center [393, 317] width 117 height 58
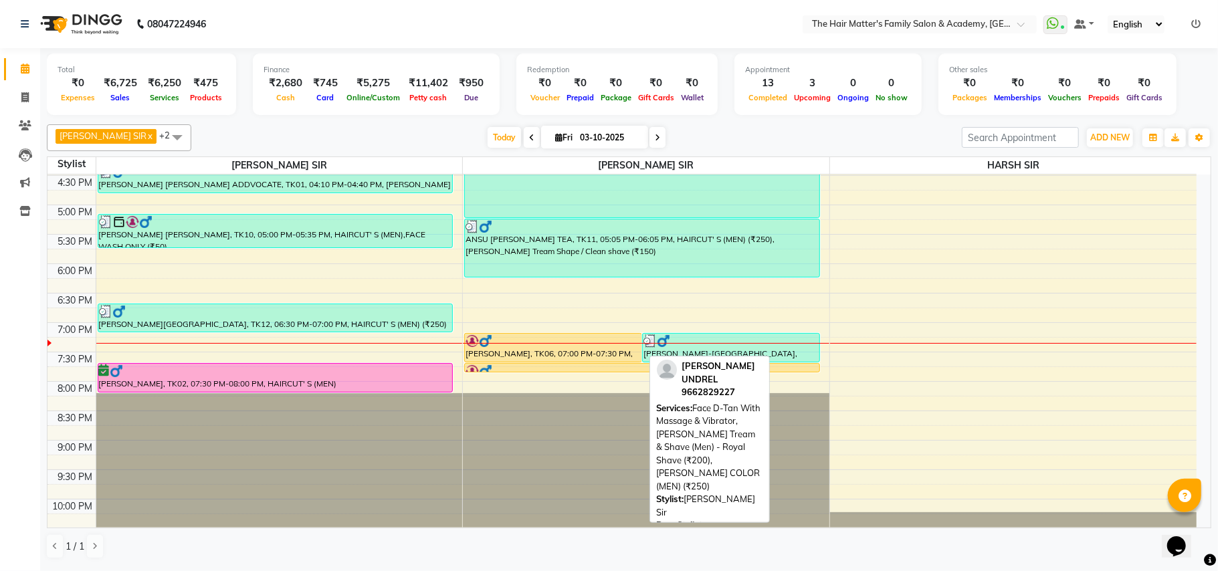
scroll to position [602, 0]
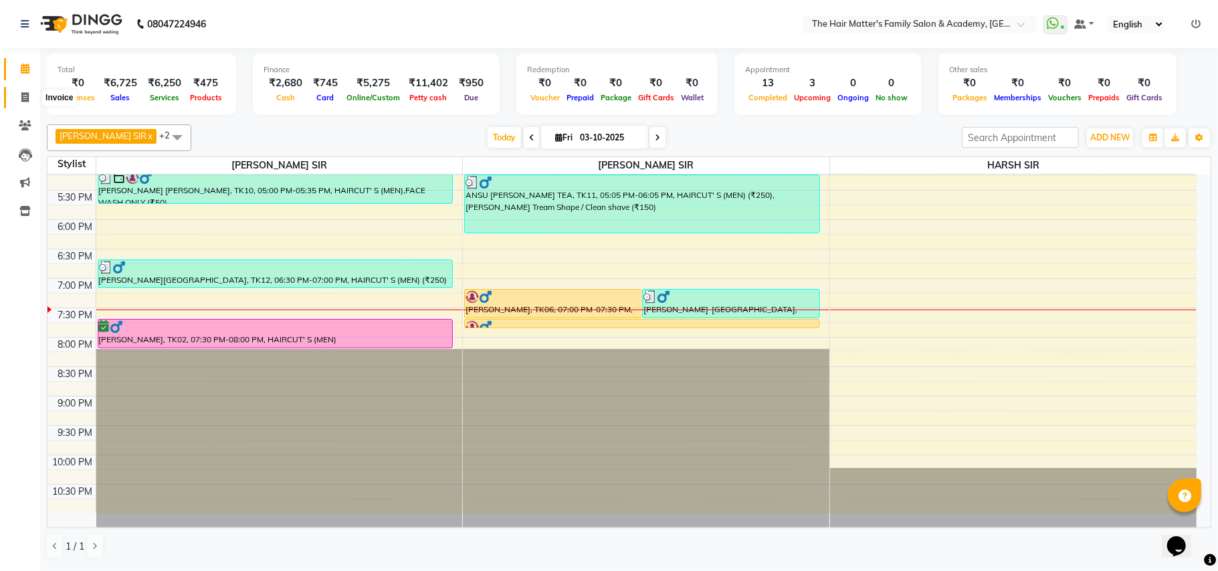
click at [23, 97] on icon at bounding box center [24, 97] width 7 height 10
select select "service"
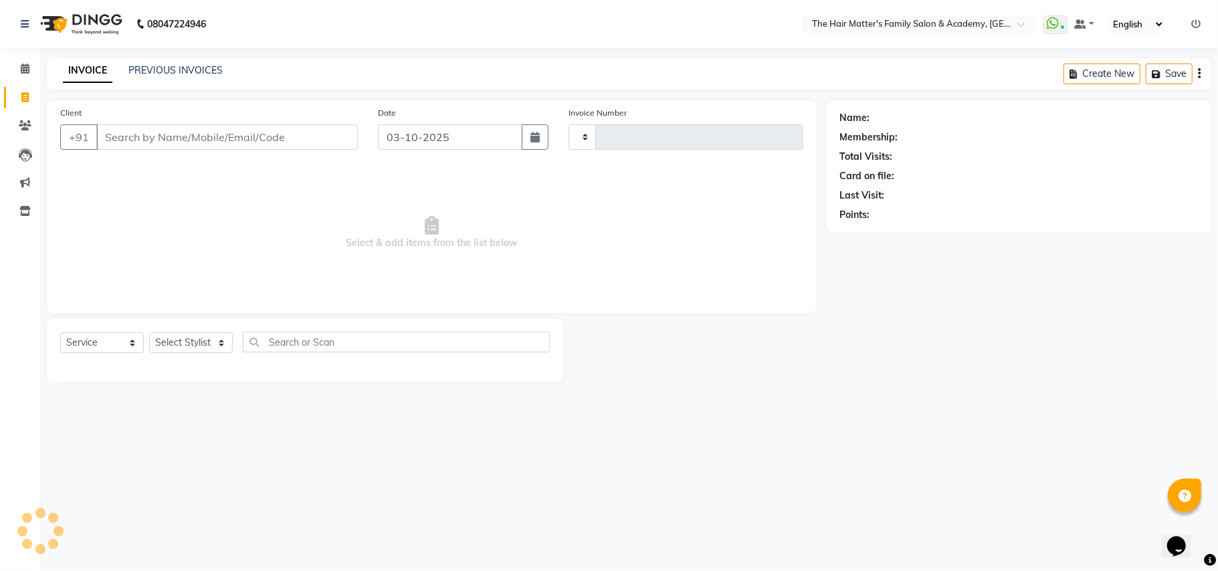
type input "2028"
select select "5980"
click at [145, 72] on link "PREVIOUS INVOICES" at bounding box center [175, 70] width 94 height 12
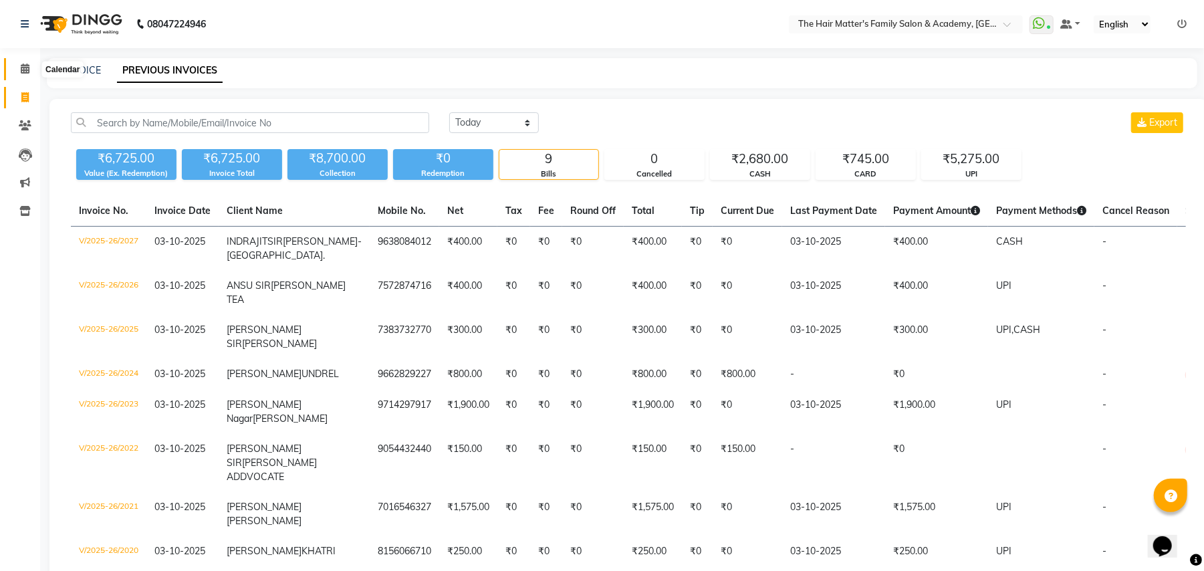
click at [25, 65] on icon at bounding box center [25, 69] width 9 height 10
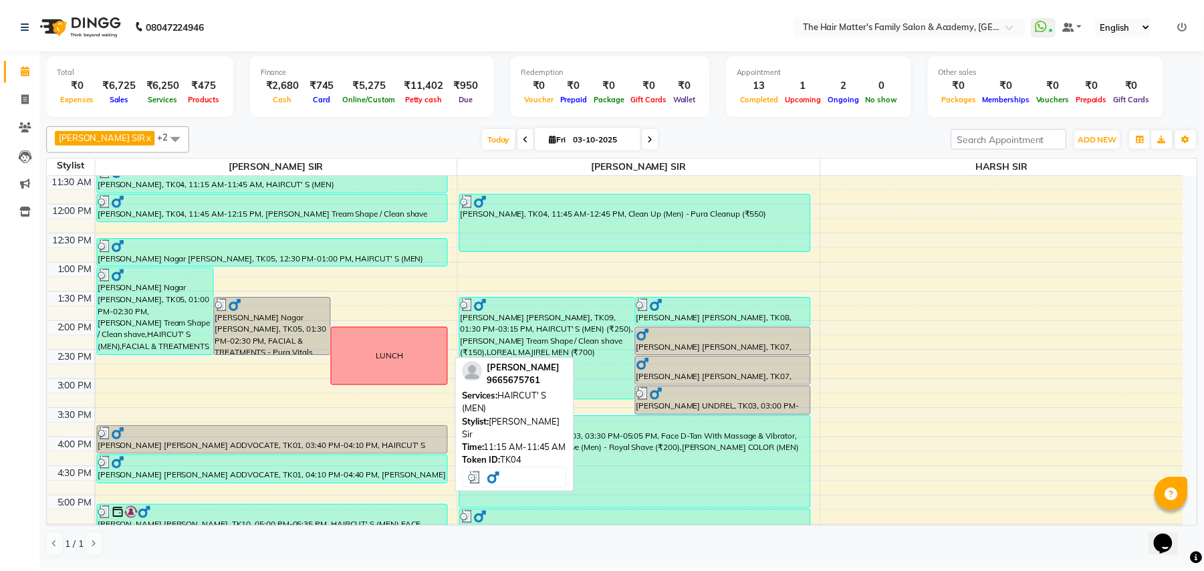
scroll to position [297, 0]
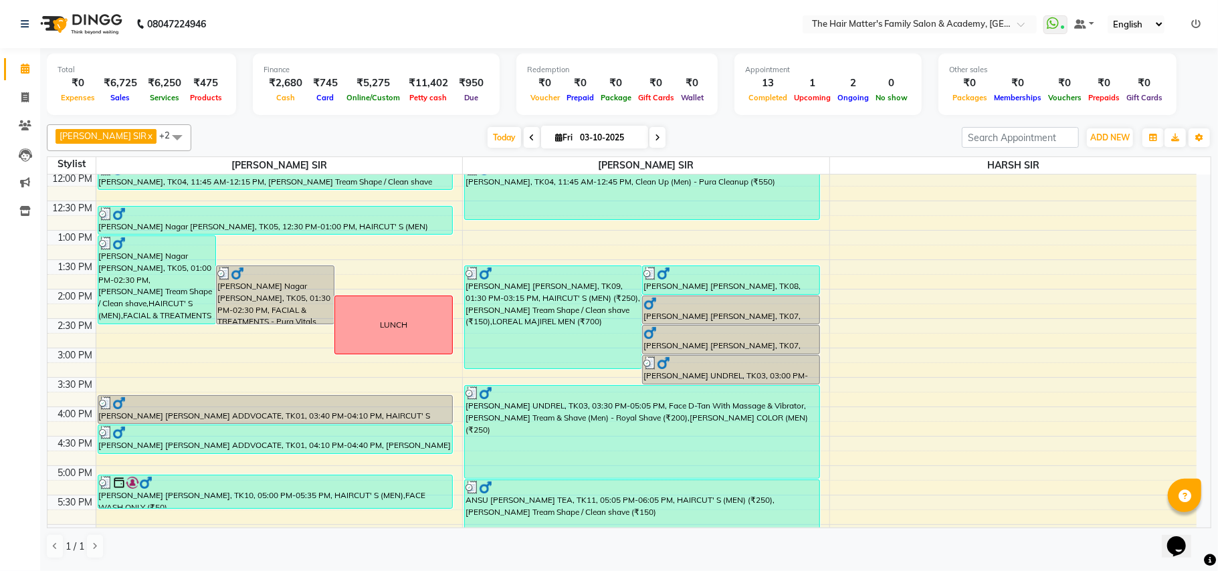
click at [0, 94] on li "Invoice" at bounding box center [20, 98] width 40 height 29
click at [25, 91] on span at bounding box center [24, 97] width 23 height 15
select select "service"
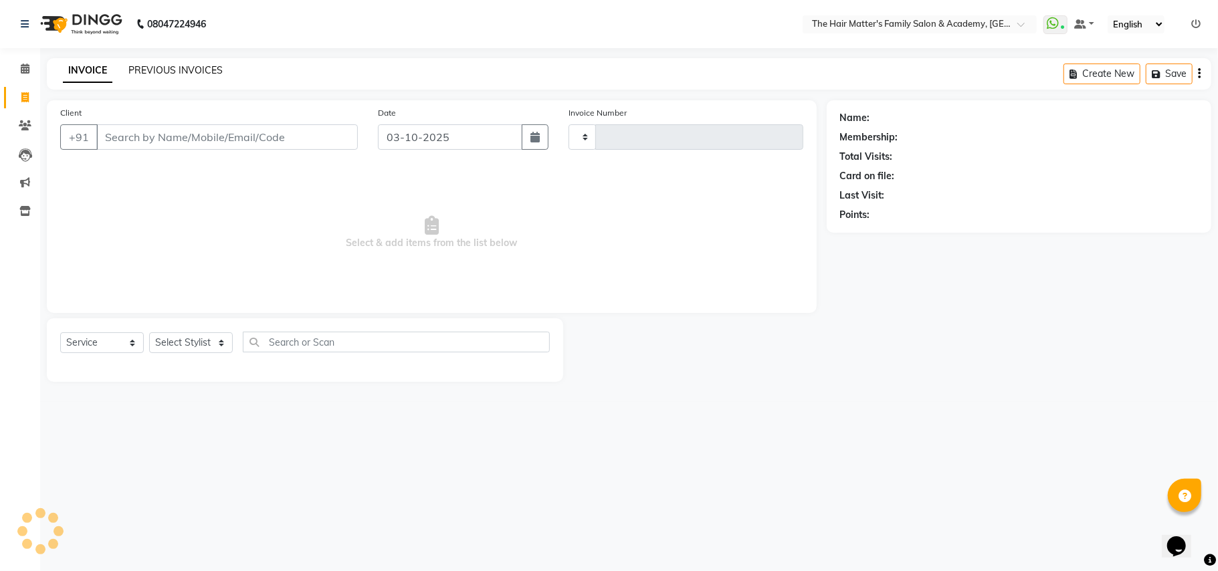
click at [197, 67] on link "PREVIOUS INVOICES" at bounding box center [175, 70] width 94 height 12
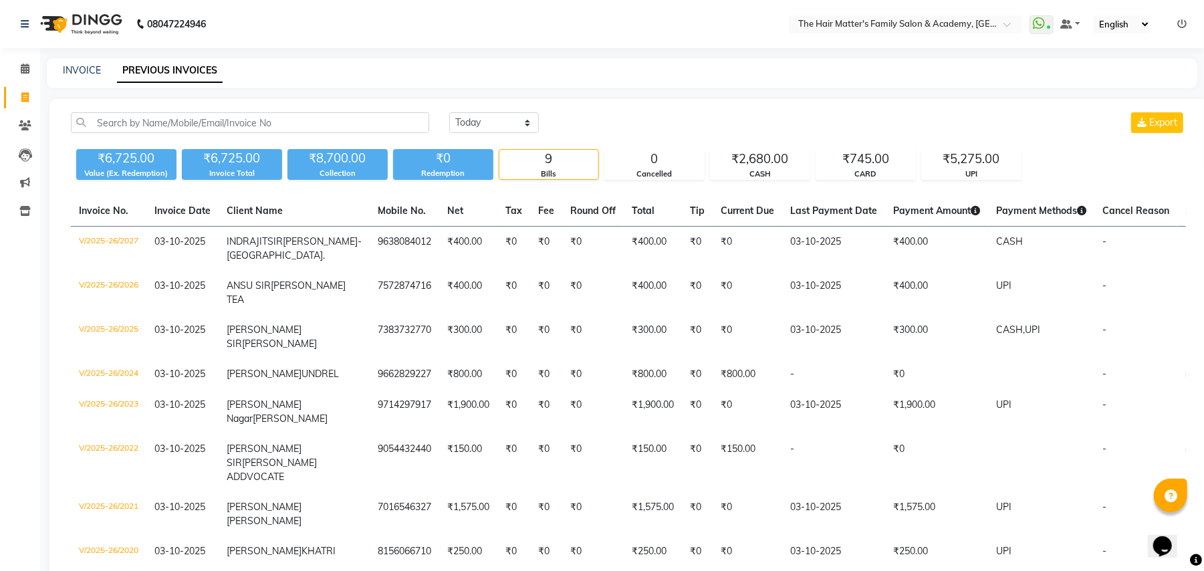
click at [13, 80] on li "Calendar" at bounding box center [20, 69] width 40 height 29
click at [22, 73] on icon at bounding box center [25, 69] width 9 height 10
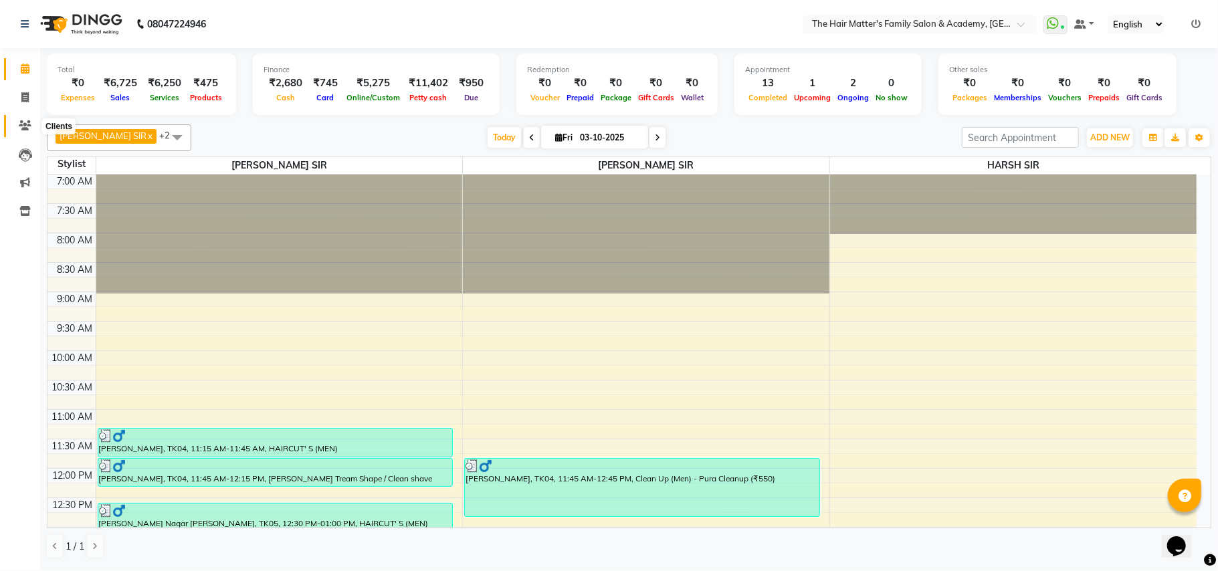
click at [25, 126] on icon at bounding box center [25, 125] width 13 height 10
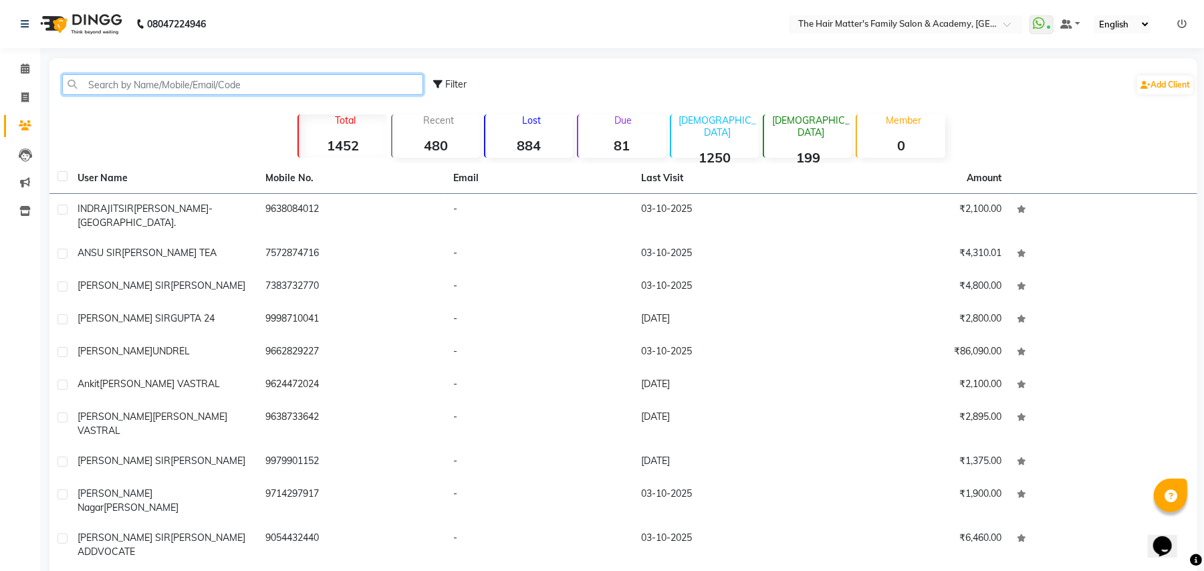
click at [204, 84] on input "text" at bounding box center [242, 84] width 361 height 21
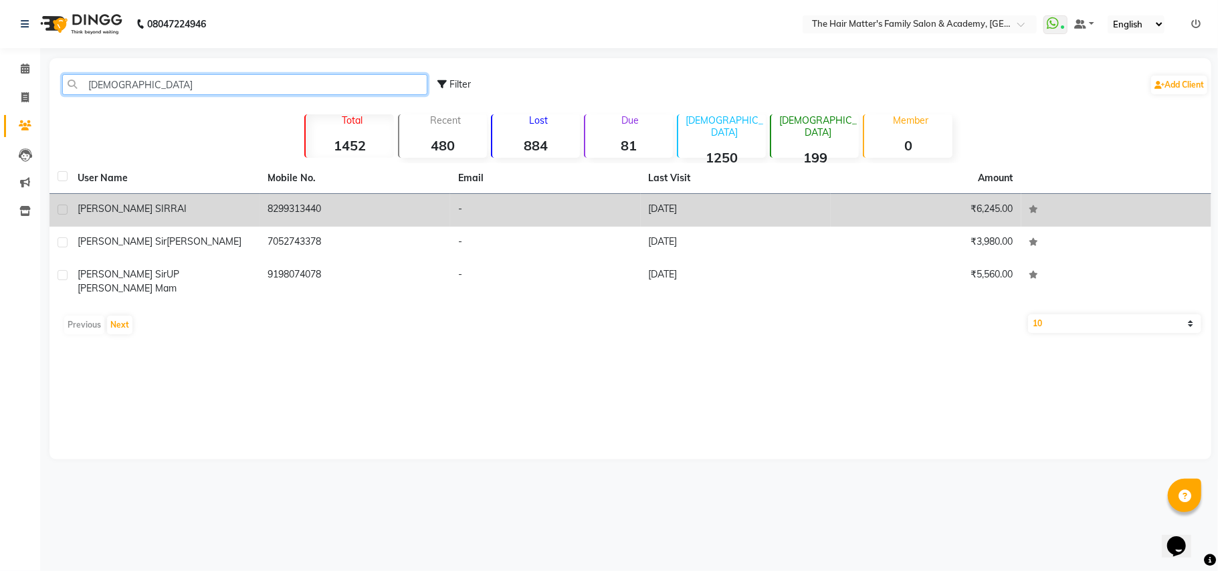
type input "[DEMOGRAPHIC_DATA]"
click at [186, 218] on td "[PERSON_NAME] [PERSON_NAME]" at bounding box center [165, 210] width 191 height 33
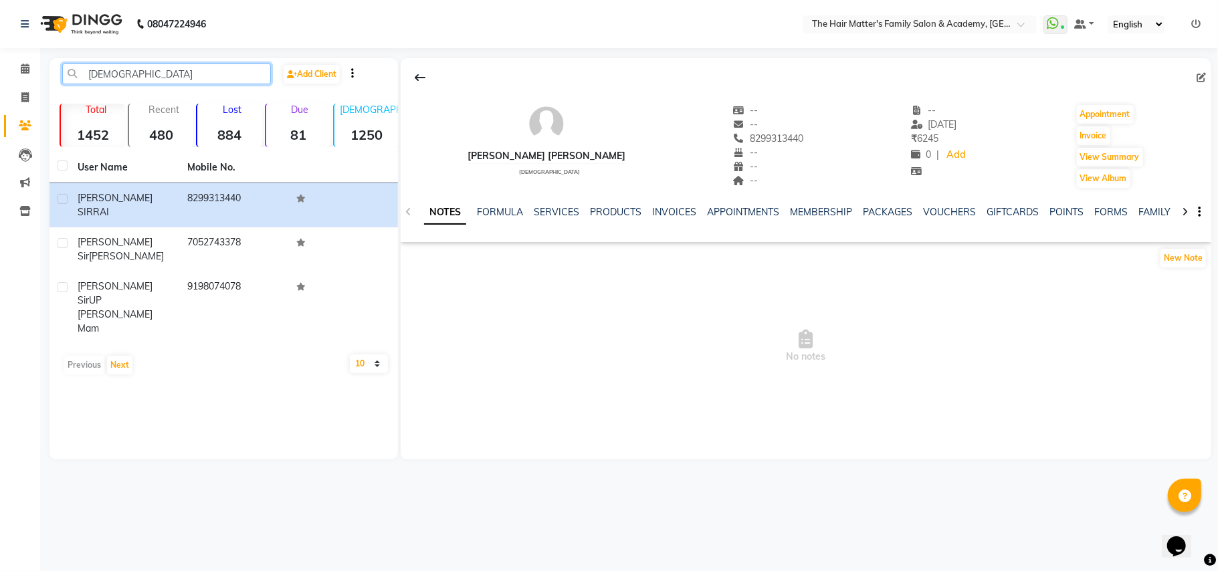
drag, startPoint x: 191, startPoint y: 76, endPoint x: 0, endPoint y: 116, distance: 195.4
click at [0, 110] on app-home "08047224946 Select Location × The Hair Matter's Family Salon & Academy, S.p Rin…" at bounding box center [609, 239] width 1218 height 479
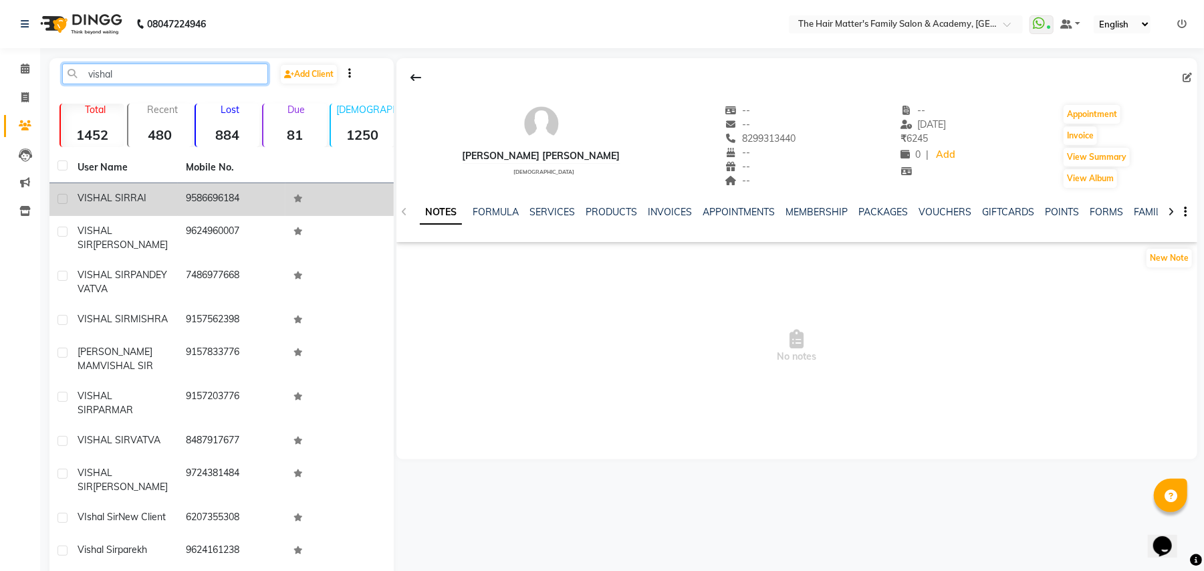
type input "vishal"
click at [116, 197] on span "VISHAL SIR" at bounding box center [104, 198] width 53 height 12
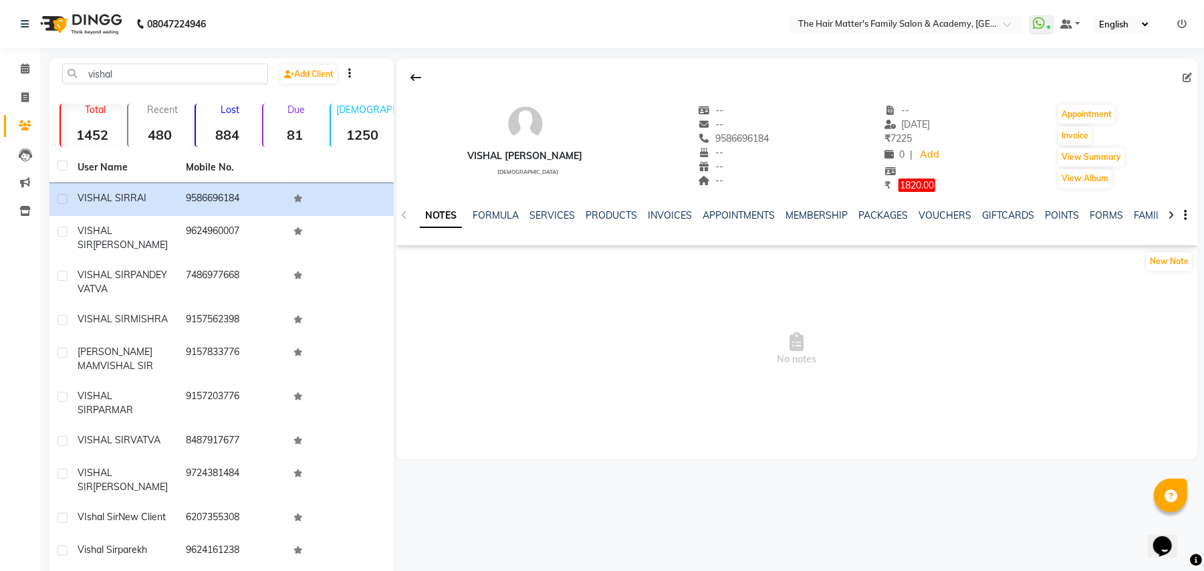
click at [7, 82] on li "Calendar" at bounding box center [20, 69] width 40 height 29
click at [21, 71] on icon at bounding box center [25, 69] width 9 height 10
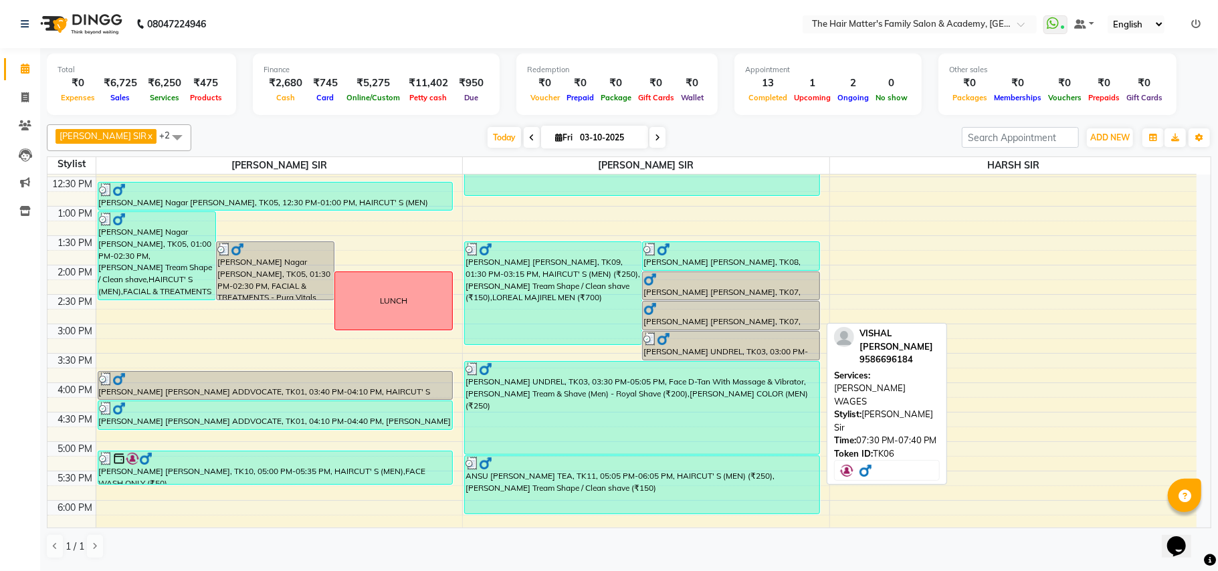
scroll to position [305, 0]
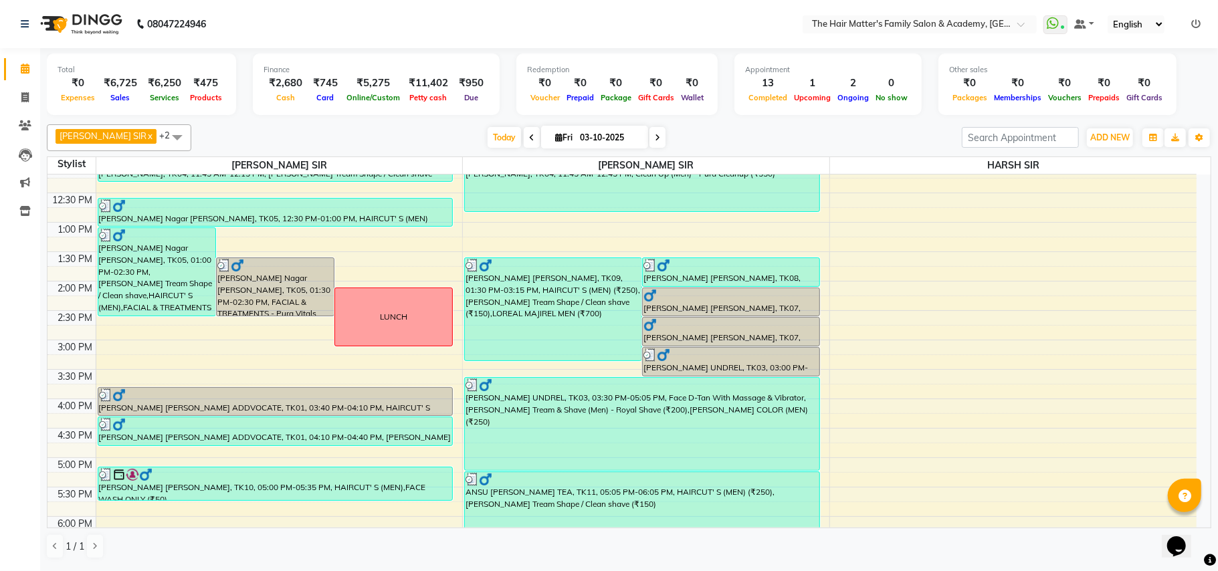
click at [598, 138] on input "03-10-2025" at bounding box center [609, 138] width 67 height 20
select select "10"
select select "2025"
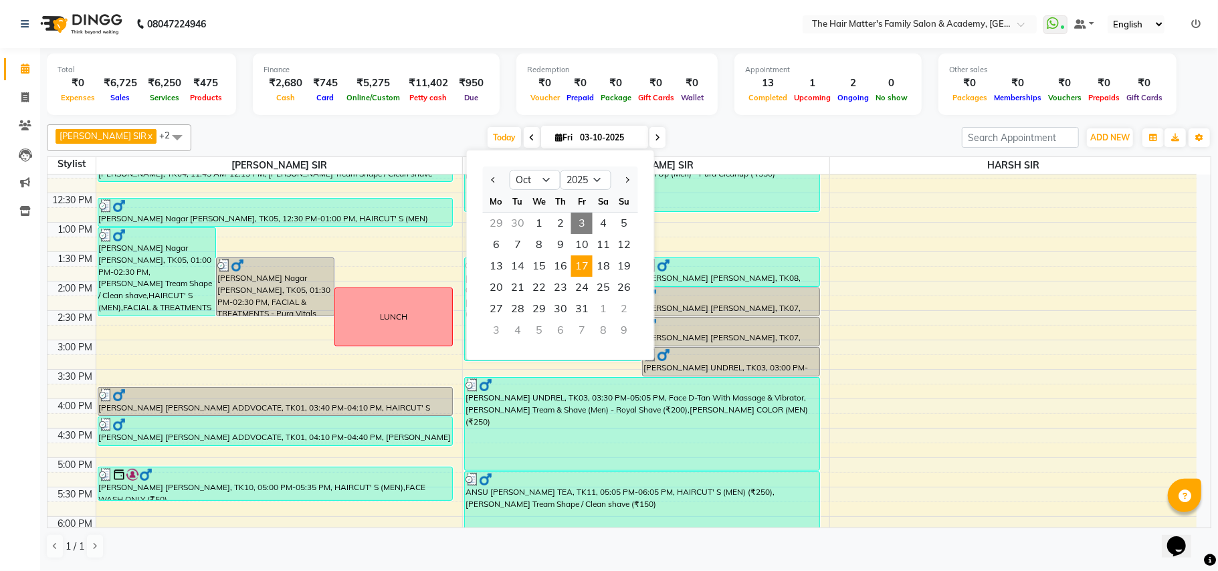
click at [574, 275] on span "17" at bounding box center [581, 265] width 21 height 21
type input "[DATE]"
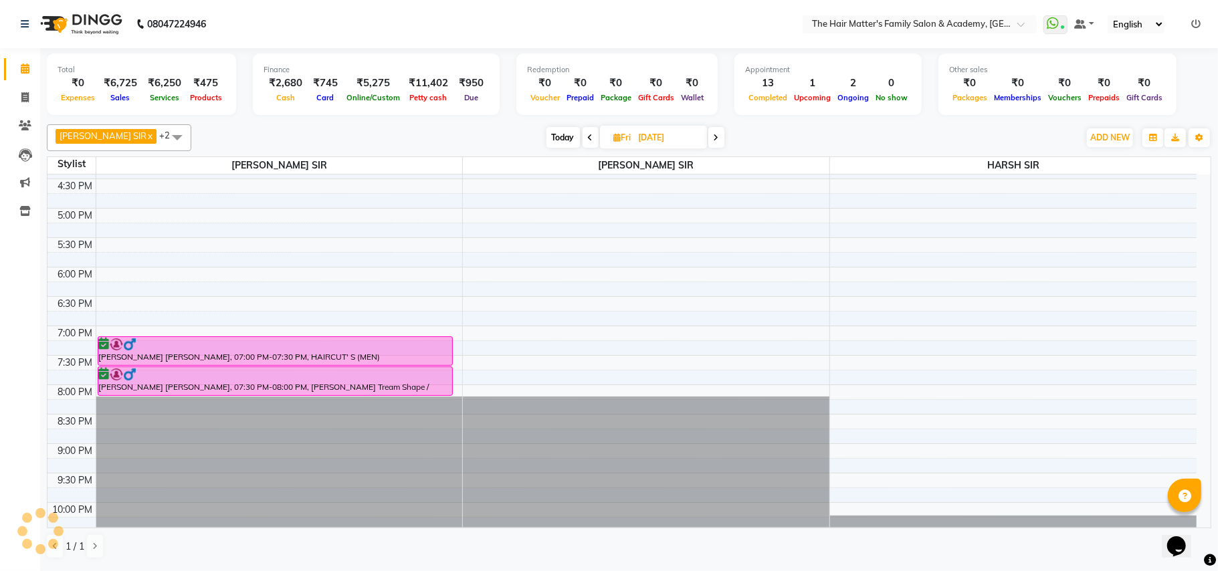
scroll to position [602, 0]
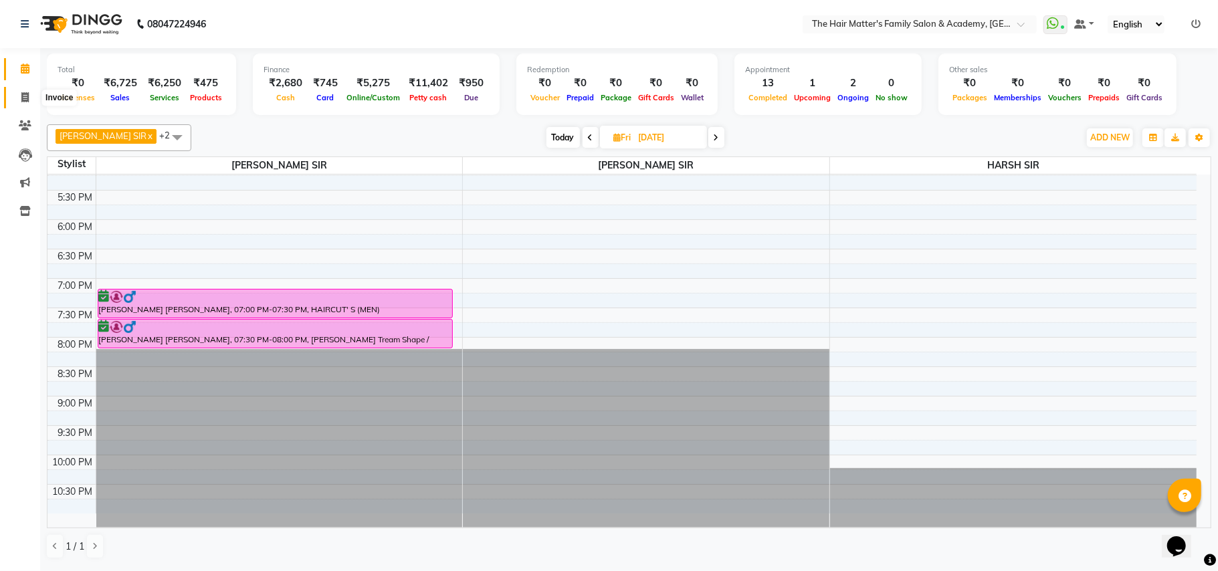
click at [15, 94] on span at bounding box center [24, 97] width 23 height 15
select select "5980"
select select "service"
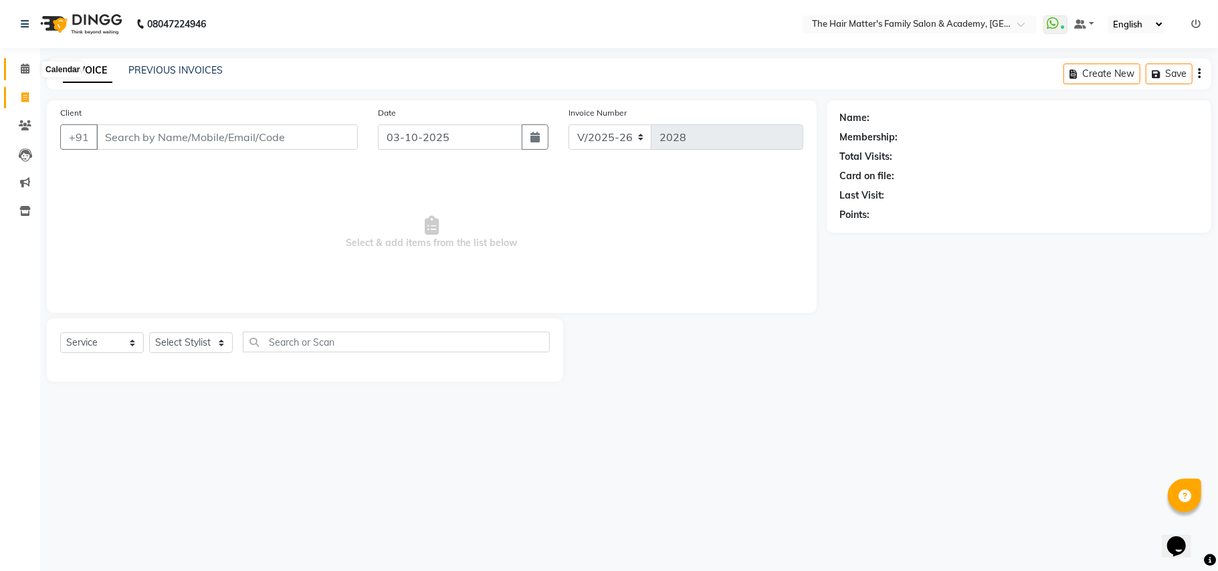
click at [32, 70] on span at bounding box center [24, 69] width 23 height 15
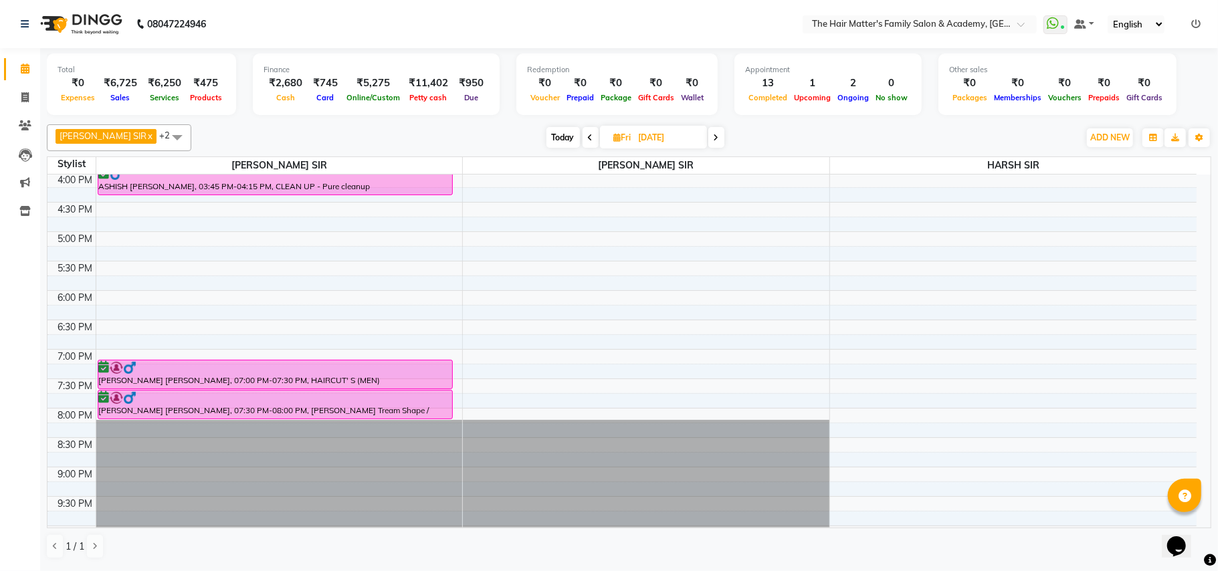
scroll to position [594, 0]
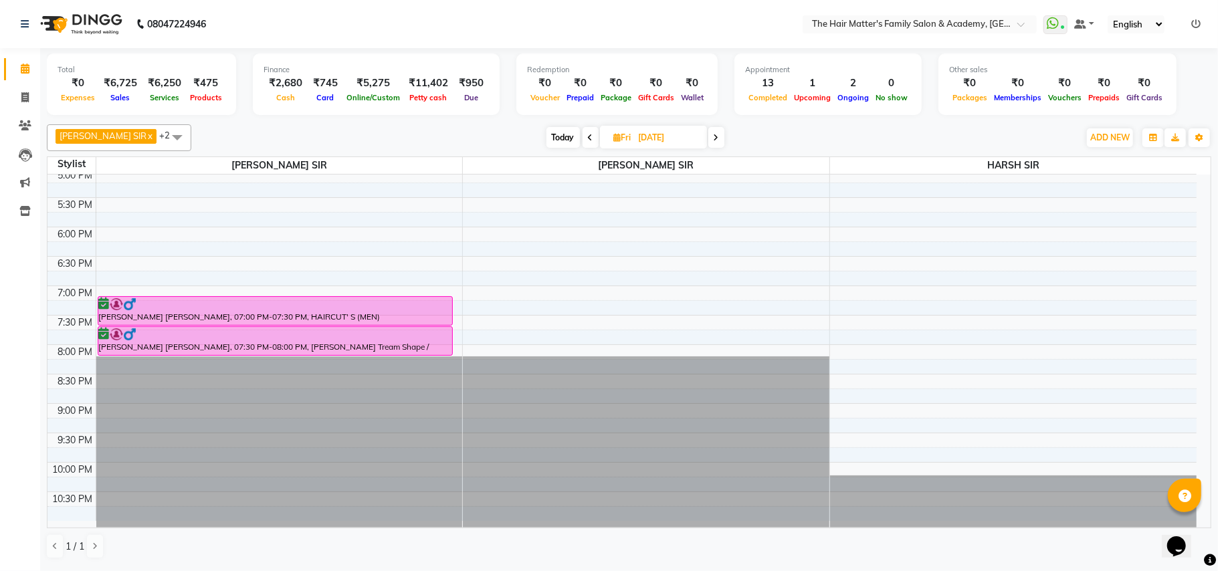
click at [546, 143] on span "Today" at bounding box center [562, 137] width 33 height 21
type input "03-10-2025"
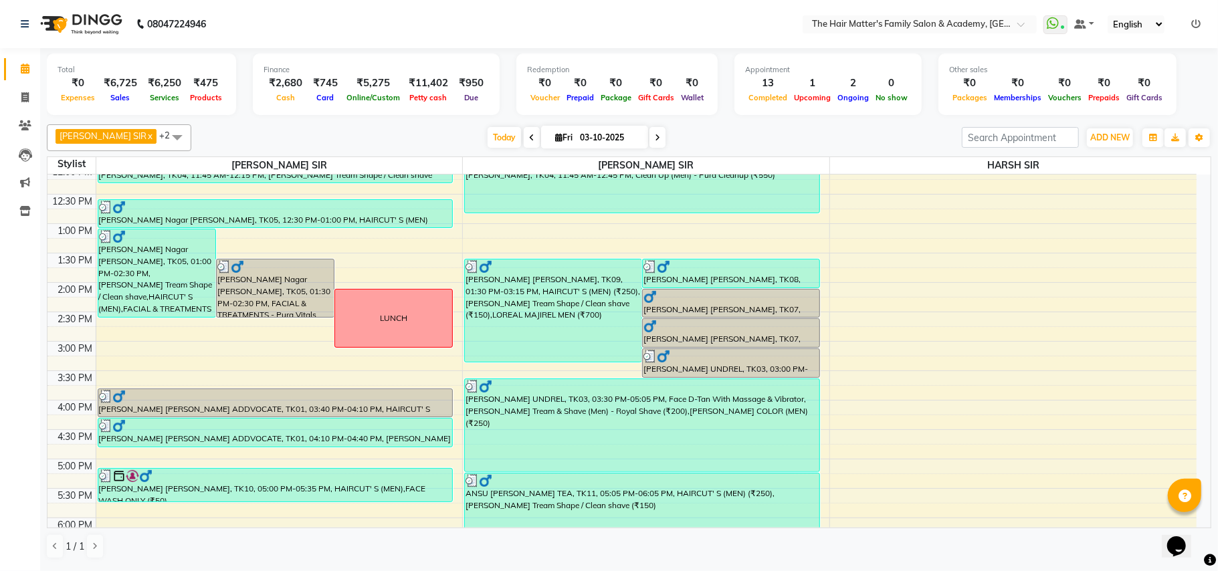
scroll to position [602, 0]
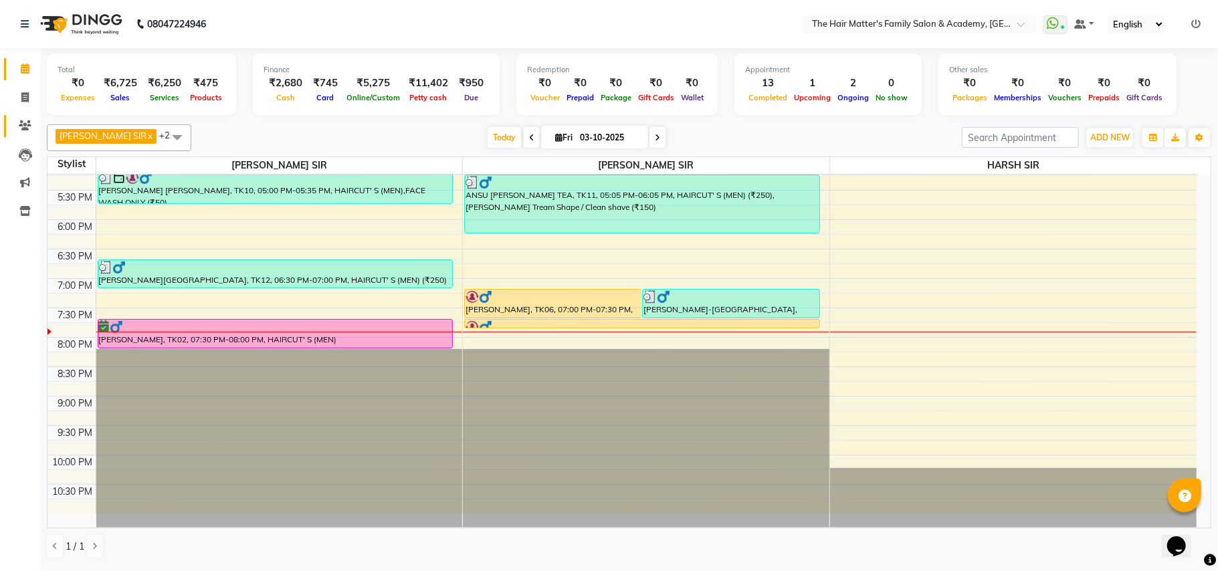
click at [11, 122] on link "Clients" at bounding box center [20, 126] width 32 height 22
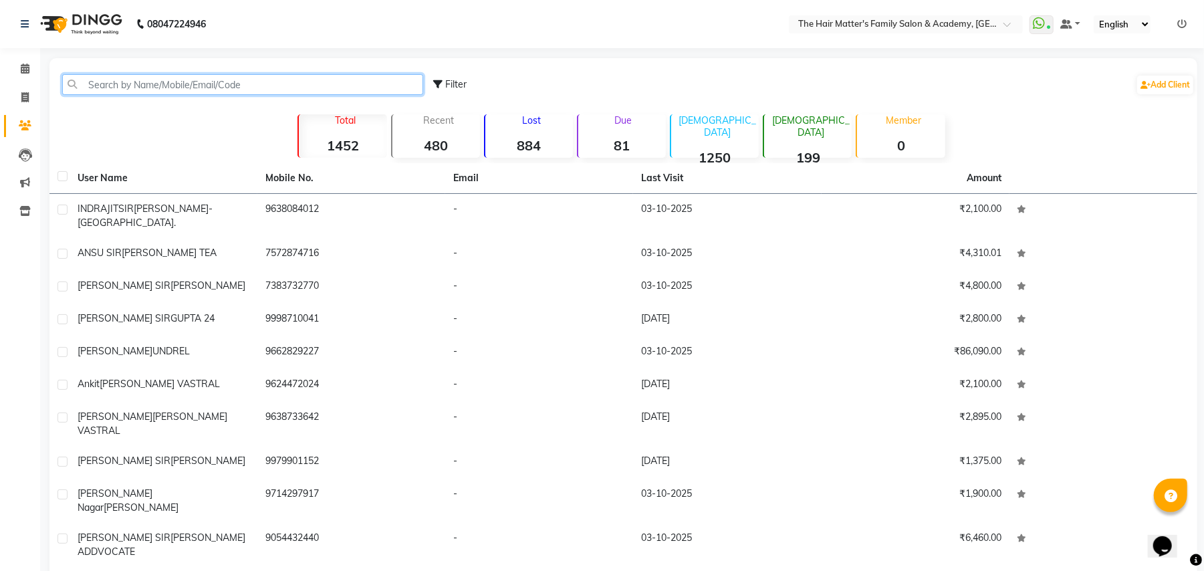
click at [189, 83] on input "text" at bounding box center [242, 84] width 361 height 21
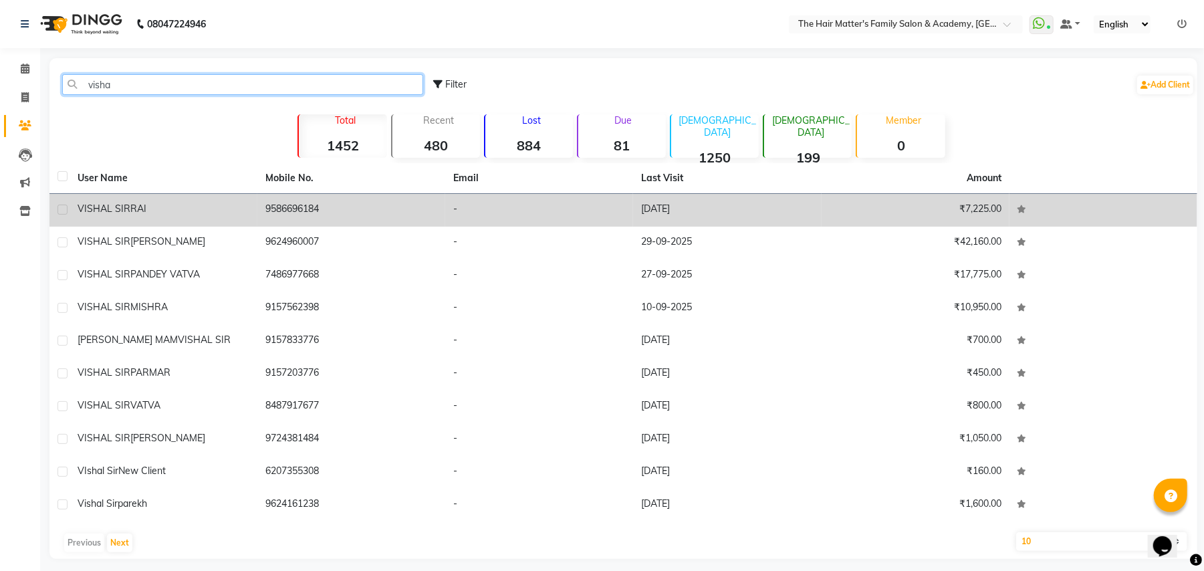
type input "visha"
click at [236, 205] on div "VISHAL [PERSON_NAME]" at bounding box center [164, 209] width 172 height 14
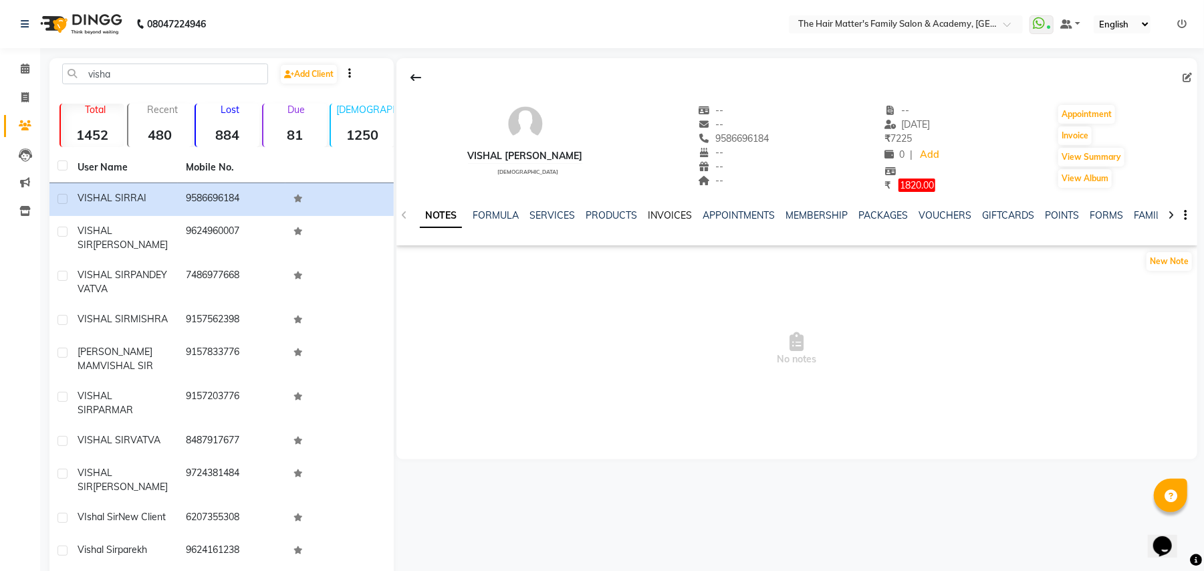
click at [672, 209] on link "INVOICES" at bounding box center [670, 215] width 44 height 12
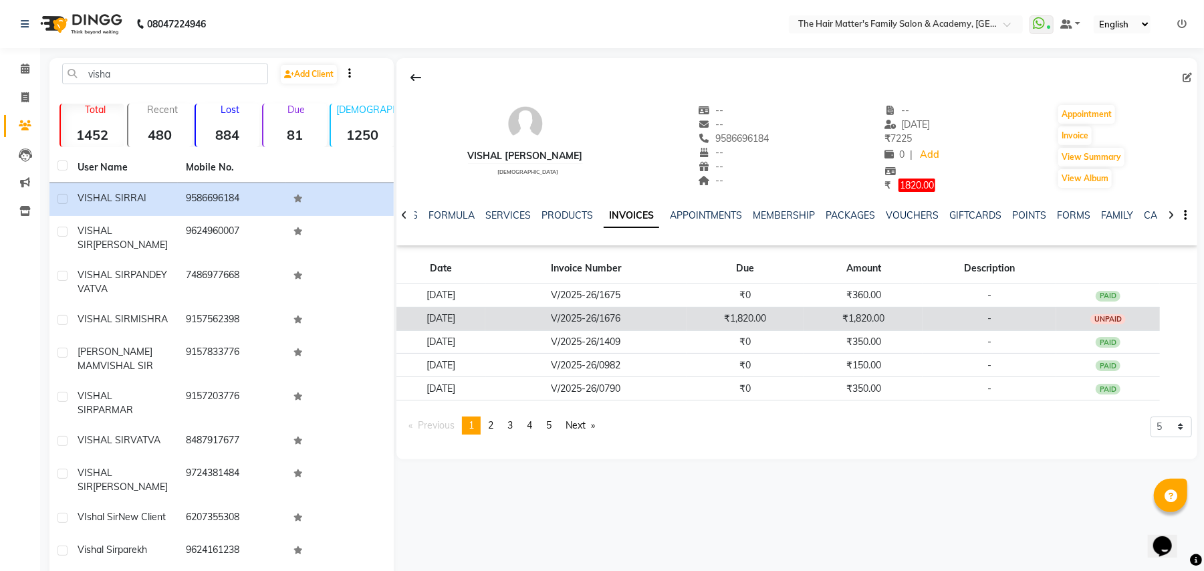
click at [1055, 312] on td "-" at bounding box center [990, 318] width 134 height 23
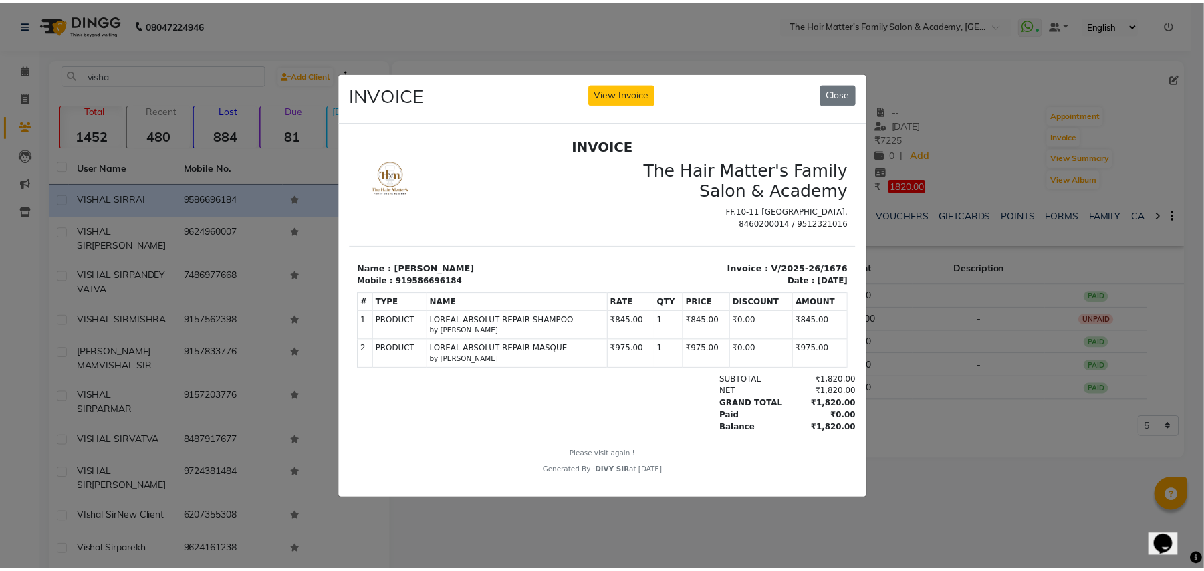
scroll to position [9, 0]
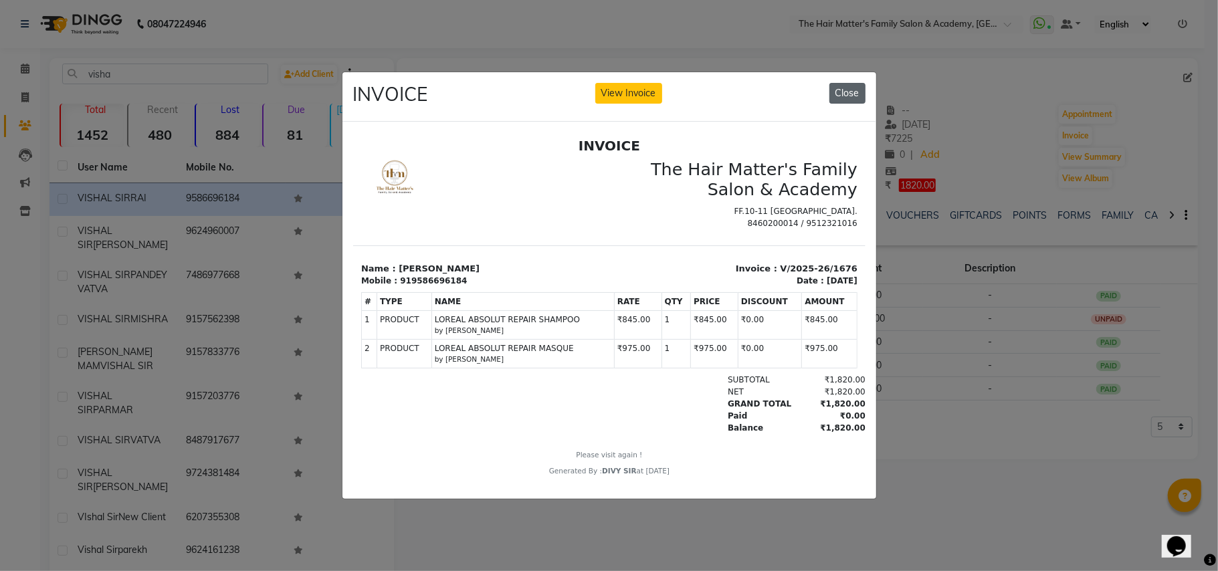
click at [854, 86] on button "Close" at bounding box center [847, 93] width 36 height 21
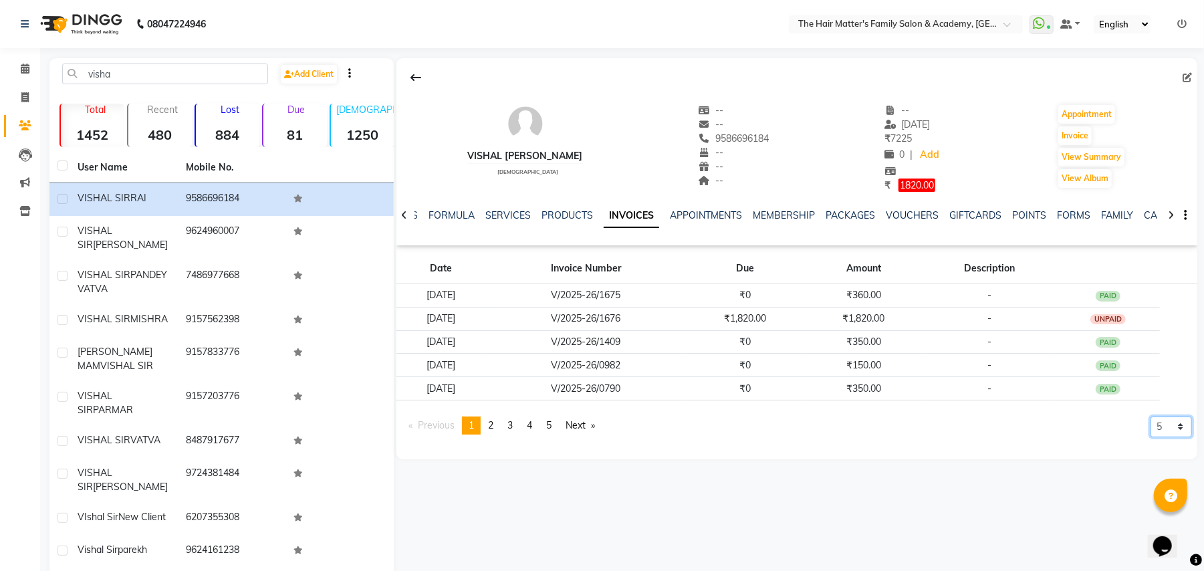
click at [1191, 432] on select "5 10 50 100 500" at bounding box center [1171, 427] width 41 height 21
click at [1173, 546] on icon "Opens Chat This icon Opens the chat window." at bounding box center [1161, 545] width 21 height 21
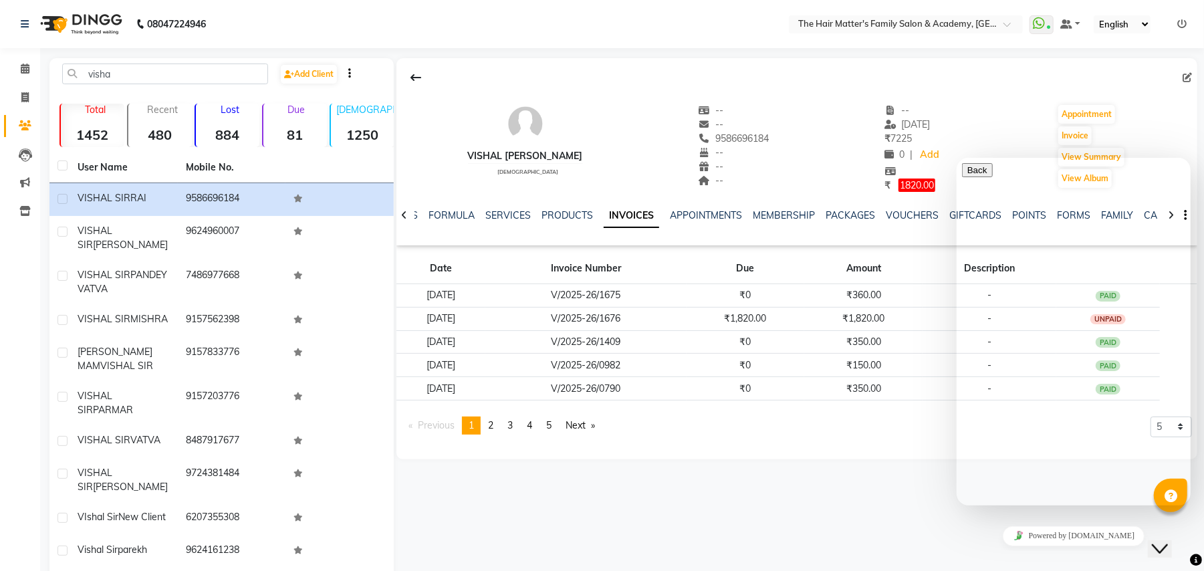
click at [873, 415] on app-client-invoices "Date Invoice Number Due Amount Description [DATE] V/2025-26/1675 ₹0 ₹360.00 - P…" at bounding box center [796, 348] width 801 height 195
click at [873, 423] on div "Previous page 1 / 5 You're on page 1 page 2 page 3 page 4 page 5 Next page 5 10…" at bounding box center [797, 431] width 790 height 29
click at [873, 441] on div "Previous page 1 / 5 You're on page 1 page 2 page 3 page 4 page 5 Next page 5 10…" at bounding box center [797, 431] width 790 height 29
click at [1146, 110] on div "[PERSON_NAME] [DEMOGRAPHIC_DATA] -- -- 9586696184 -- -- -- -- [DATE] ₹ 7225 0 |…" at bounding box center [796, 141] width 801 height 102
click at [1159, 545] on button "Close Chat This icon closes the chat window." at bounding box center [1159, 548] width 24 height 17
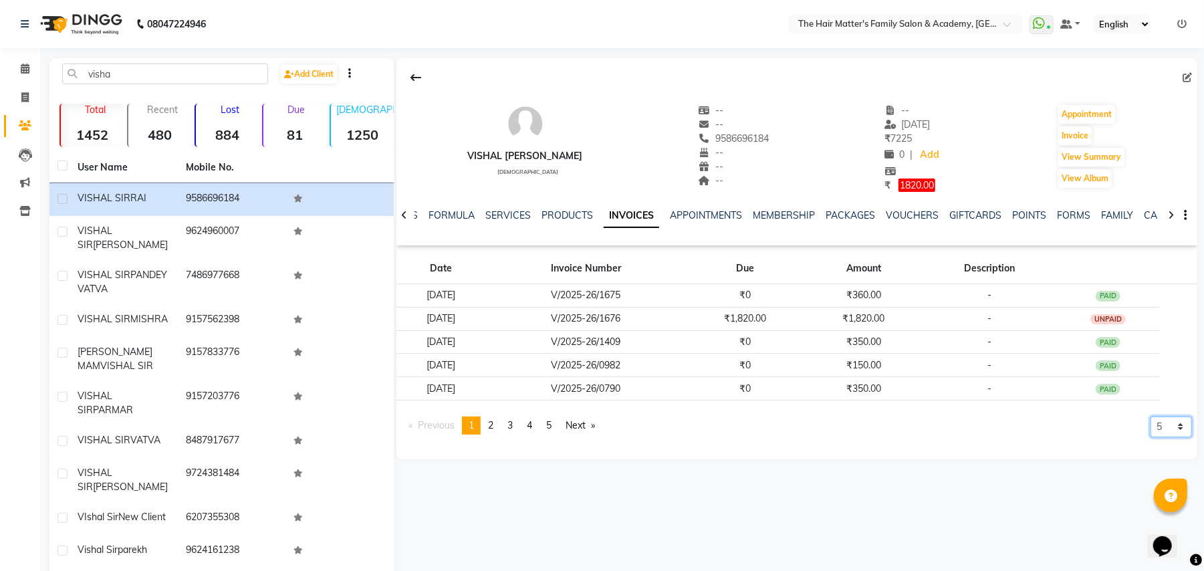
click at [1155, 433] on select "5 10 50 100 500" at bounding box center [1171, 427] width 41 height 21
select select "500"
click at [1151, 437] on select "5 10 50 100 500" at bounding box center [1171, 427] width 41 height 21
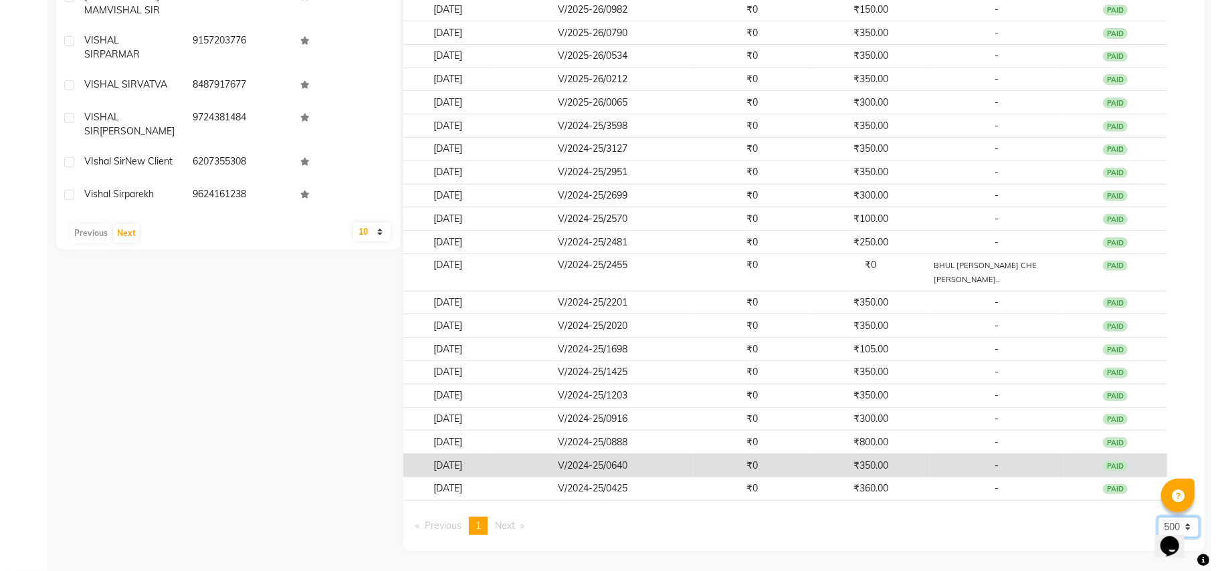
scroll to position [0, 0]
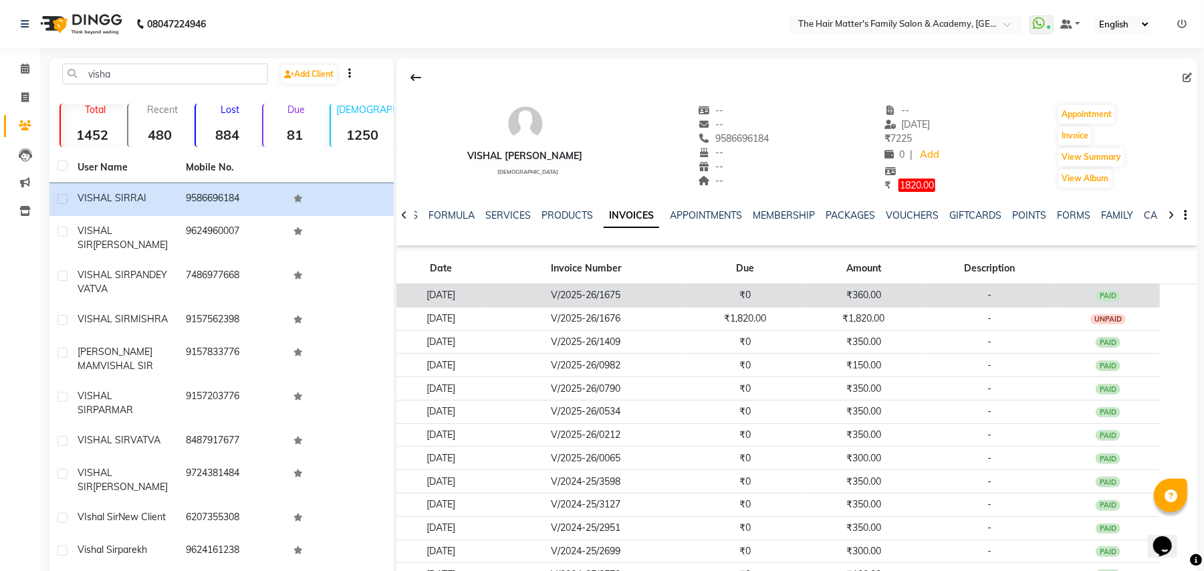
click at [921, 302] on td "₹360.00" at bounding box center [863, 294] width 118 height 23
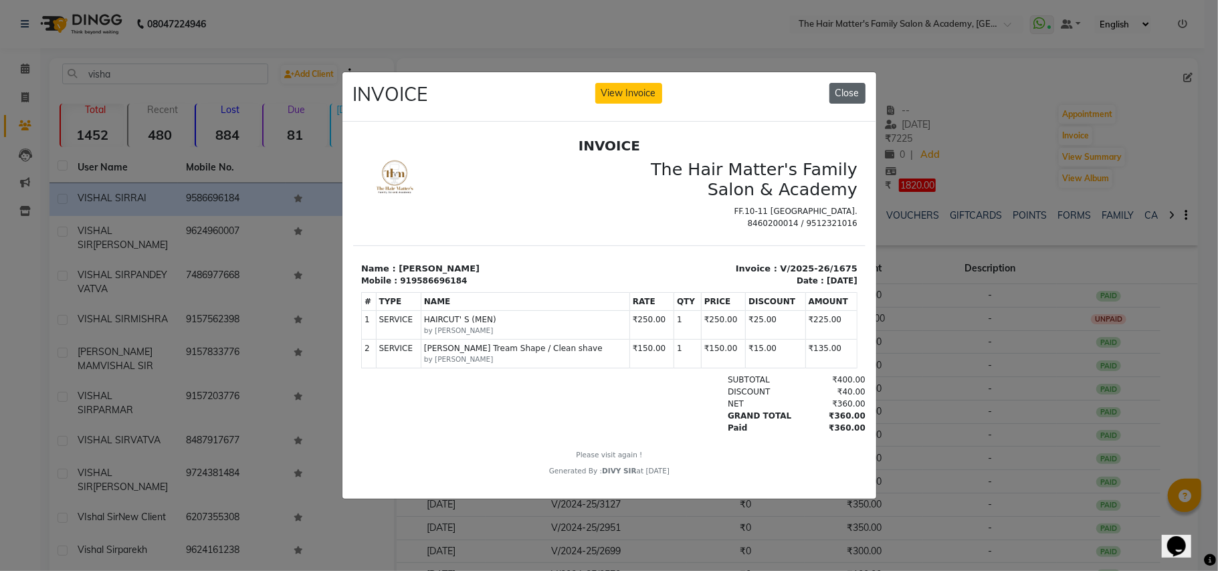
click at [841, 87] on button "Close" at bounding box center [847, 93] width 36 height 21
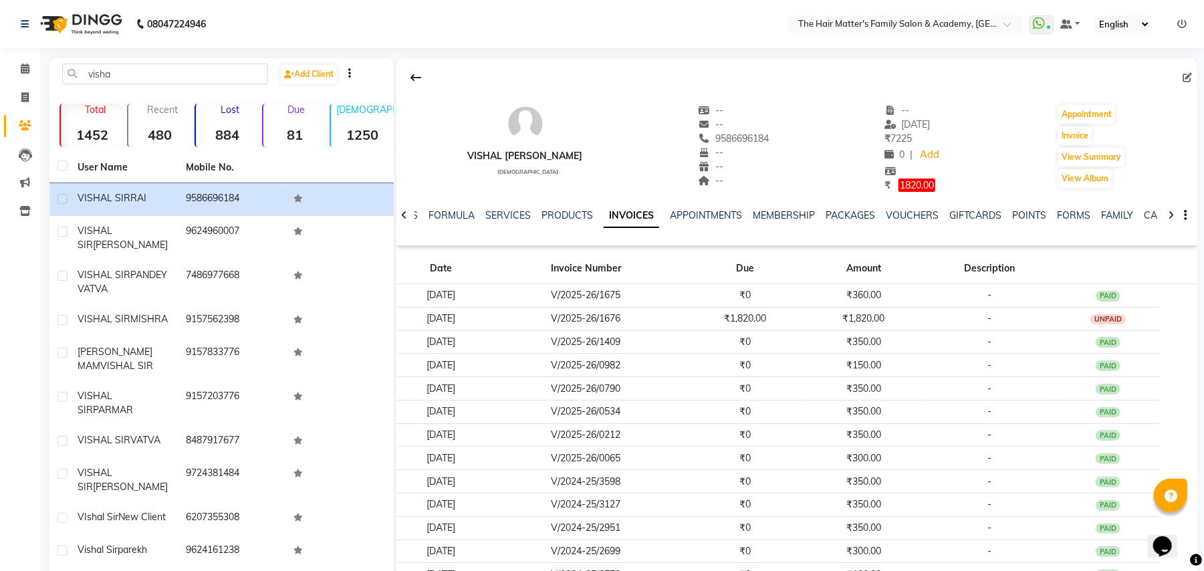
click at [885, 175] on div at bounding box center [913, 171] width 57 height 14
click at [899, 185] on span "1820.00" at bounding box center [917, 185] width 37 height 13
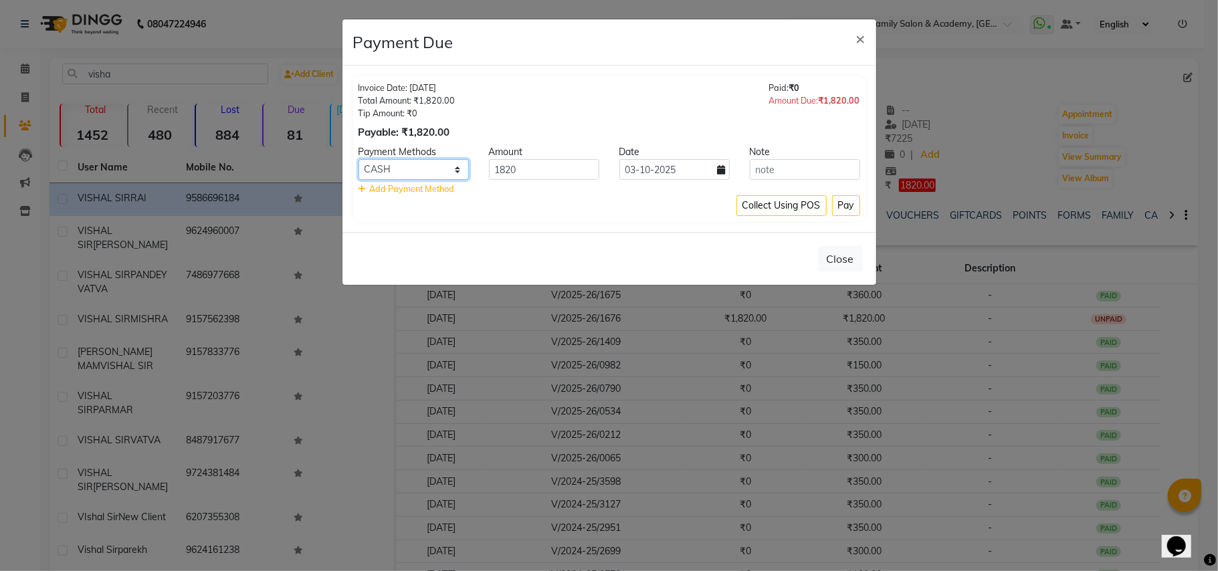
click at [423, 174] on select "CARD GPay UPI PhonePe PayTM CASH ONLINE" at bounding box center [413, 169] width 110 height 21
select select "8"
click at [358, 160] on select "CARD GPay UPI PhonePe PayTM CASH ONLINE" at bounding box center [413, 169] width 110 height 21
click at [542, 178] on input "1820" at bounding box center [544, 169] width 110 height 21
type input "1800"
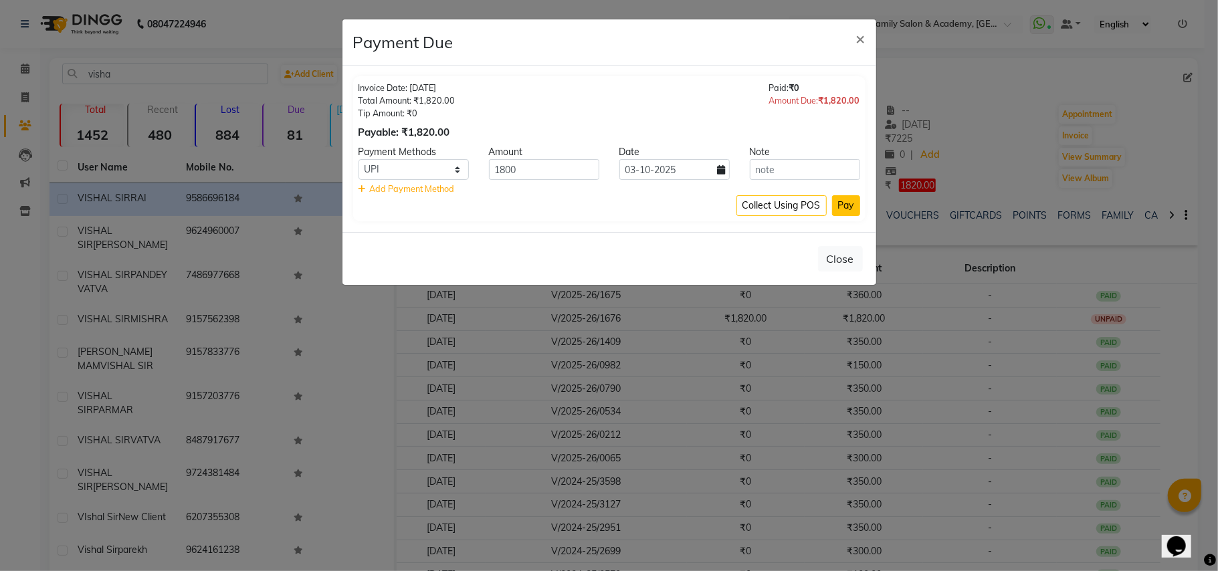
click at [846, 201] on button "Pay" at bounding box center [846, 205] width 28 height 21
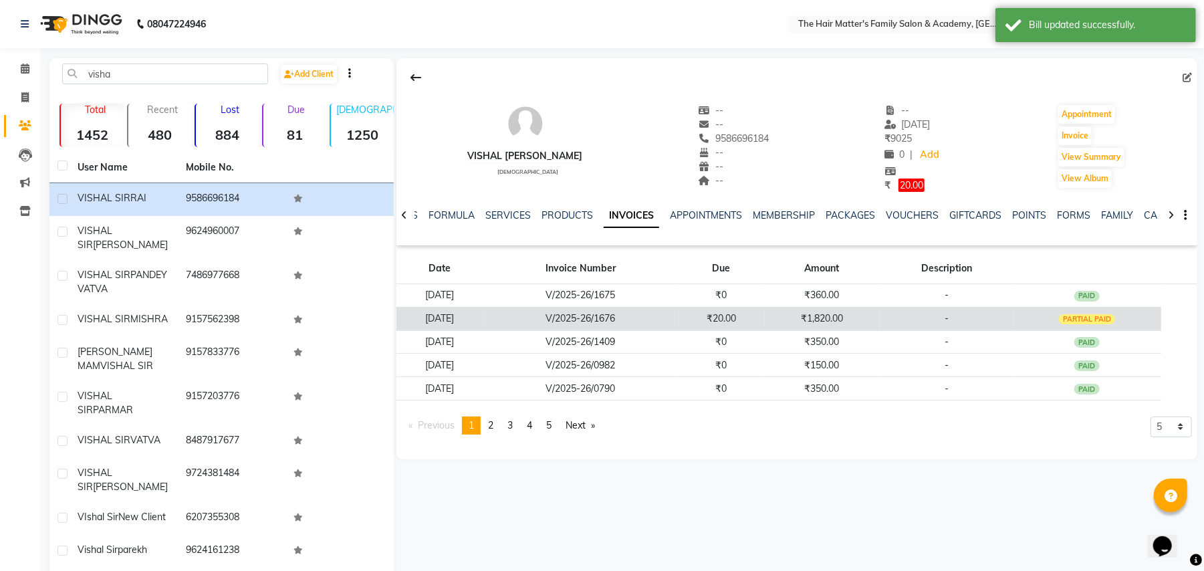
click at [1002, 328] on td "-" at bounding box center [947, 318] width 134 height 23
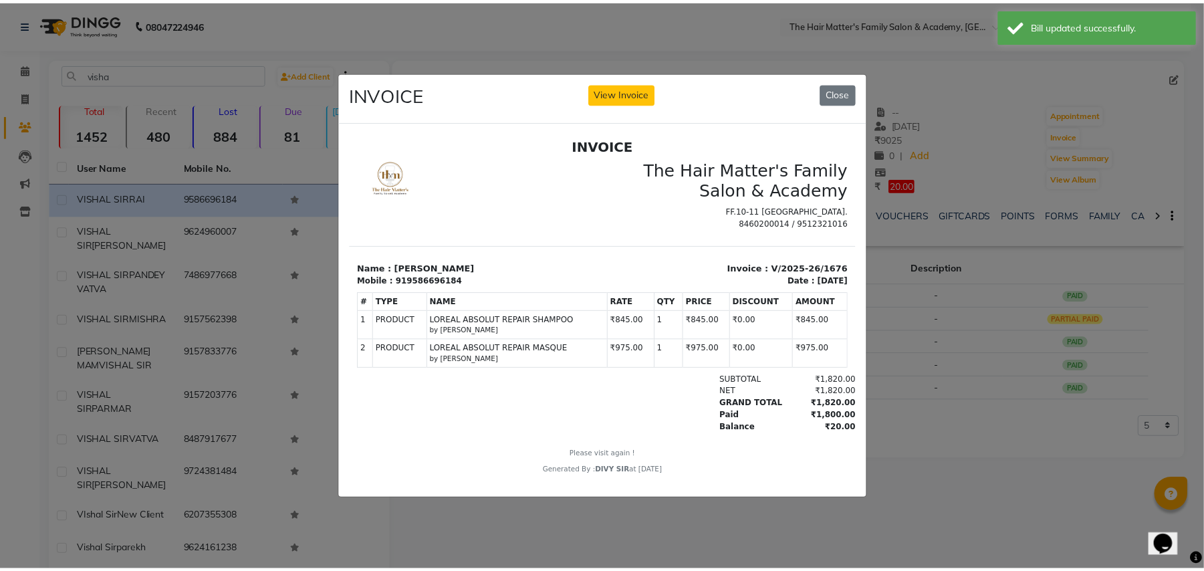
scroll to position [9, 0]
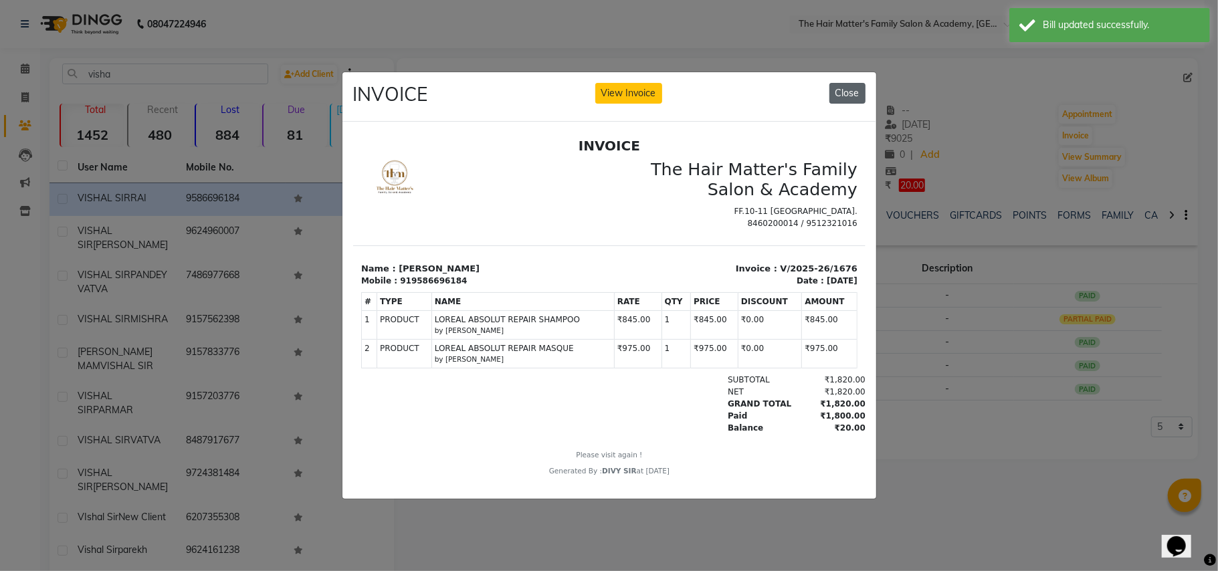
click at [846, 88] on button "Close" at bounding box center [847, 93] width 36 height 21
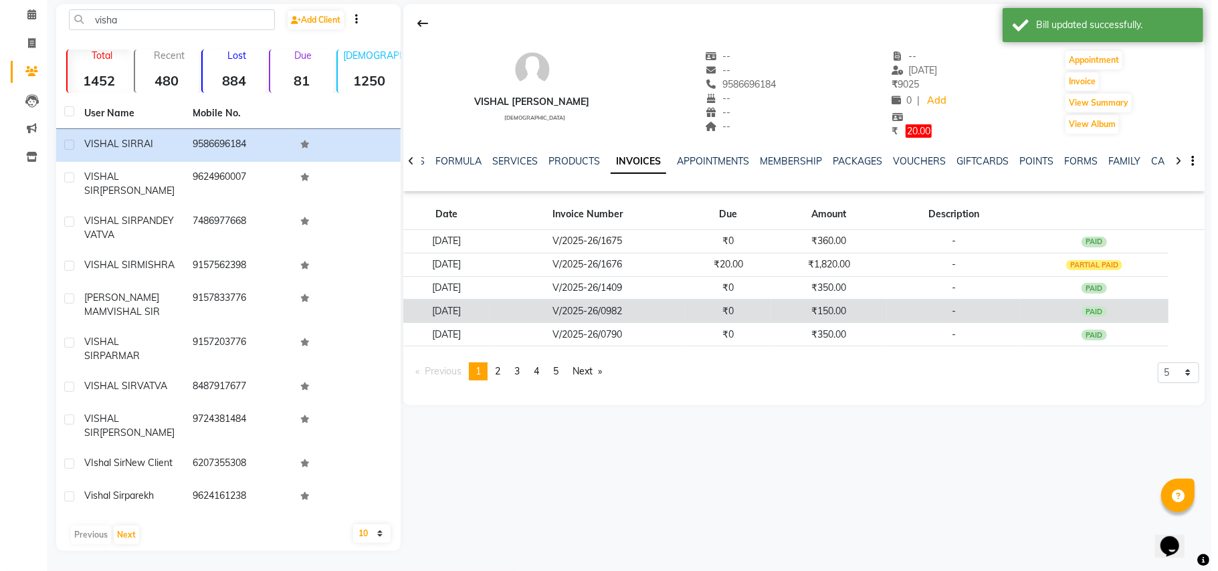
scroll to position [0, 0]
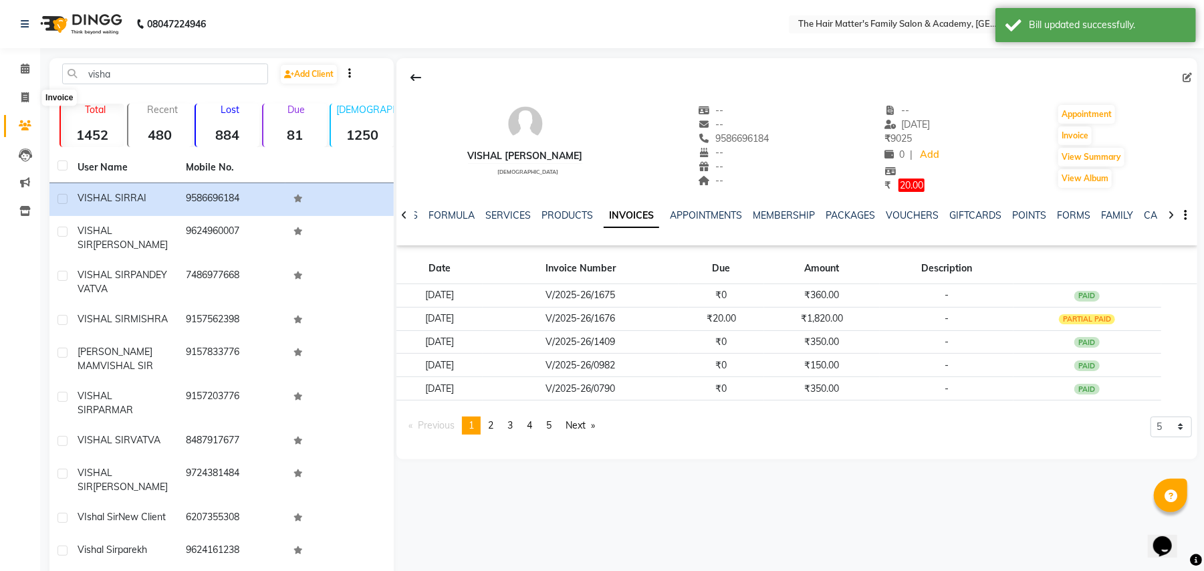
click at [21, 86] on li "Invoice" at bounding box center [20, 98] width 40 height 29
click at [25, 98] on icon at bounding box center [24, 97] width 7 height 10
select select "service"
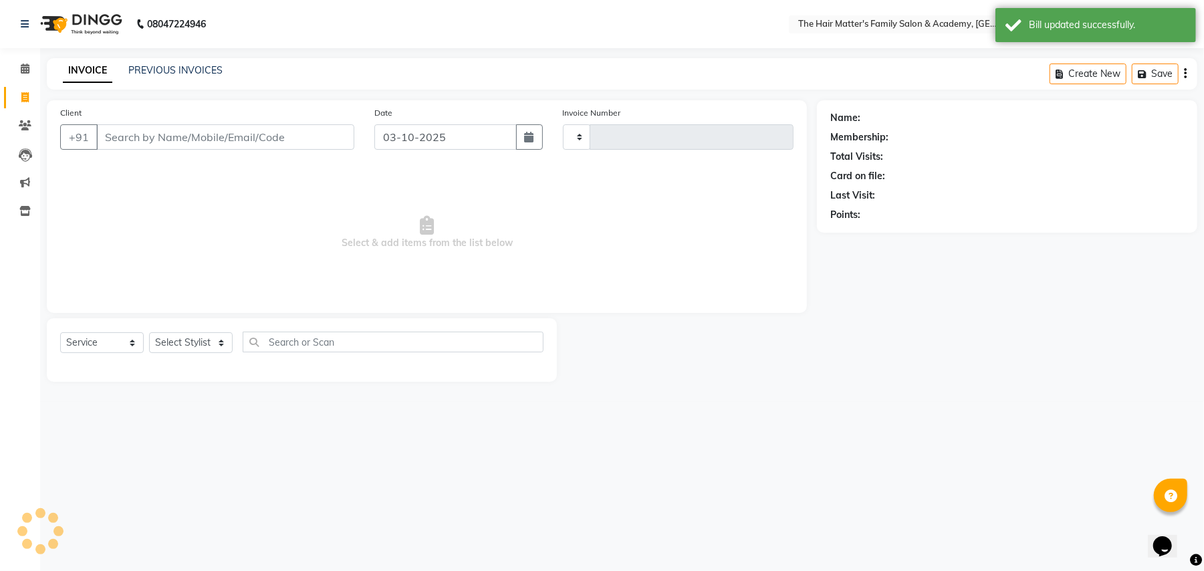
type input "2028"
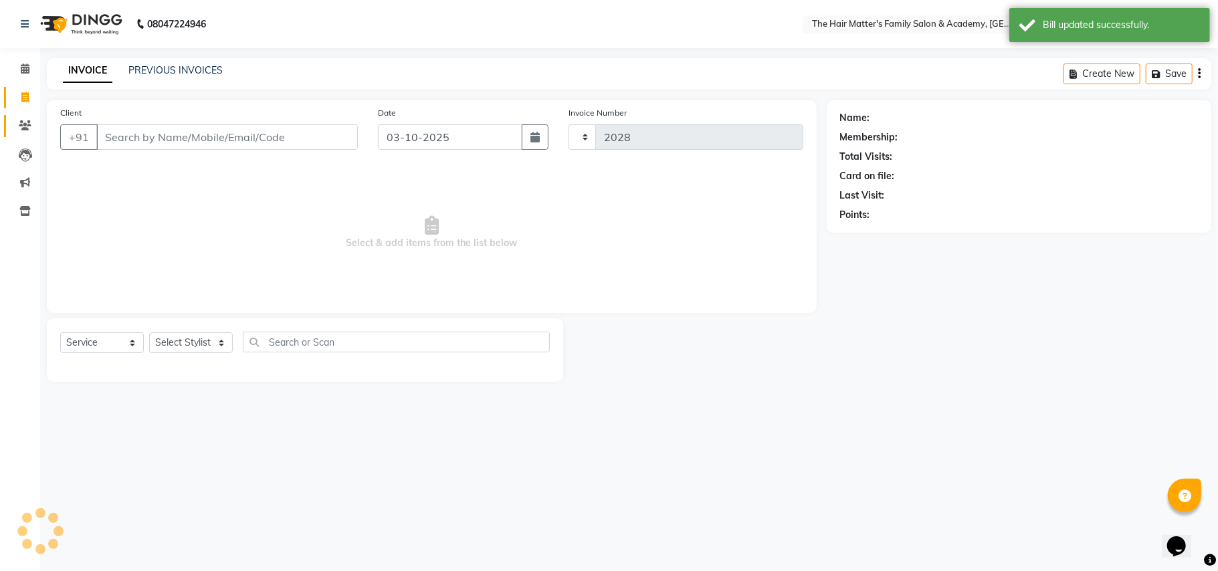
select select "5980"
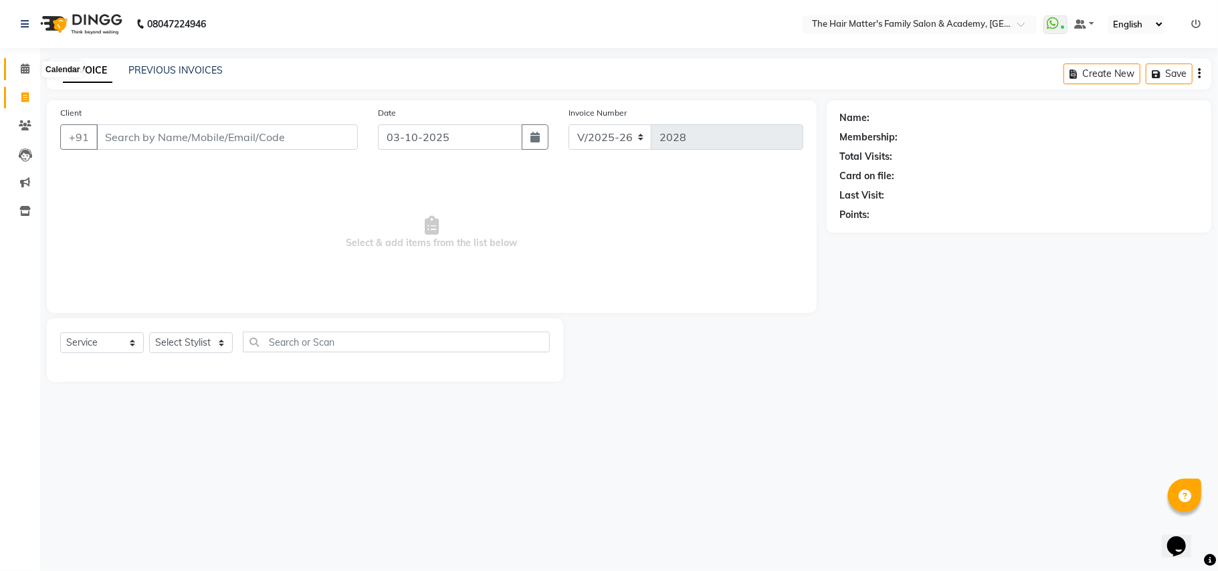
click at [27, 67] on icon at bounding box center [25, 69] width 9 height 10
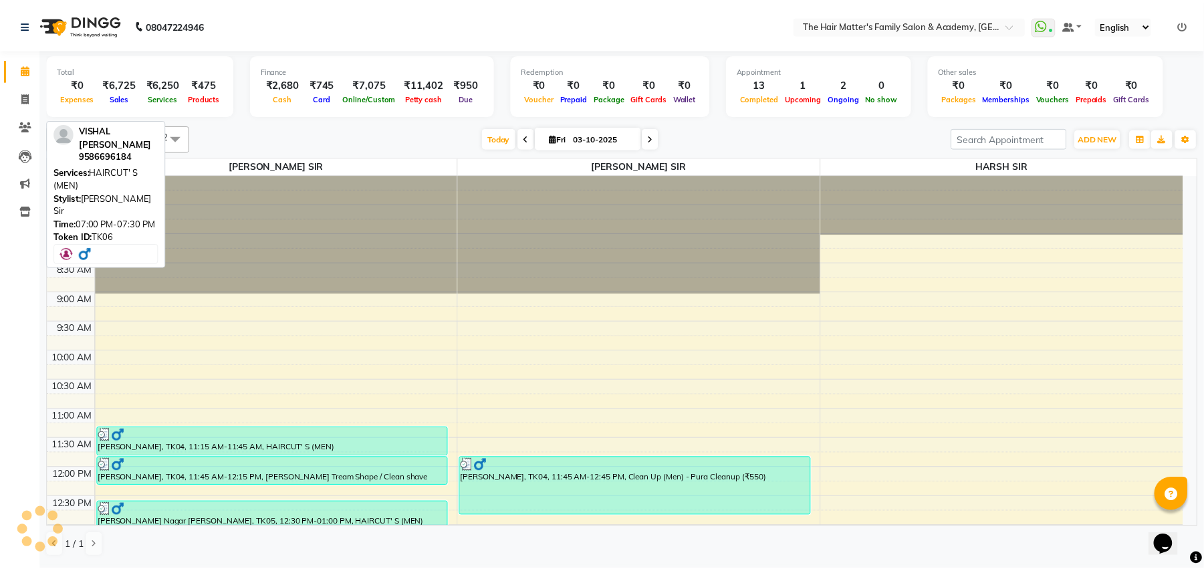
scroll to position [602, 0]
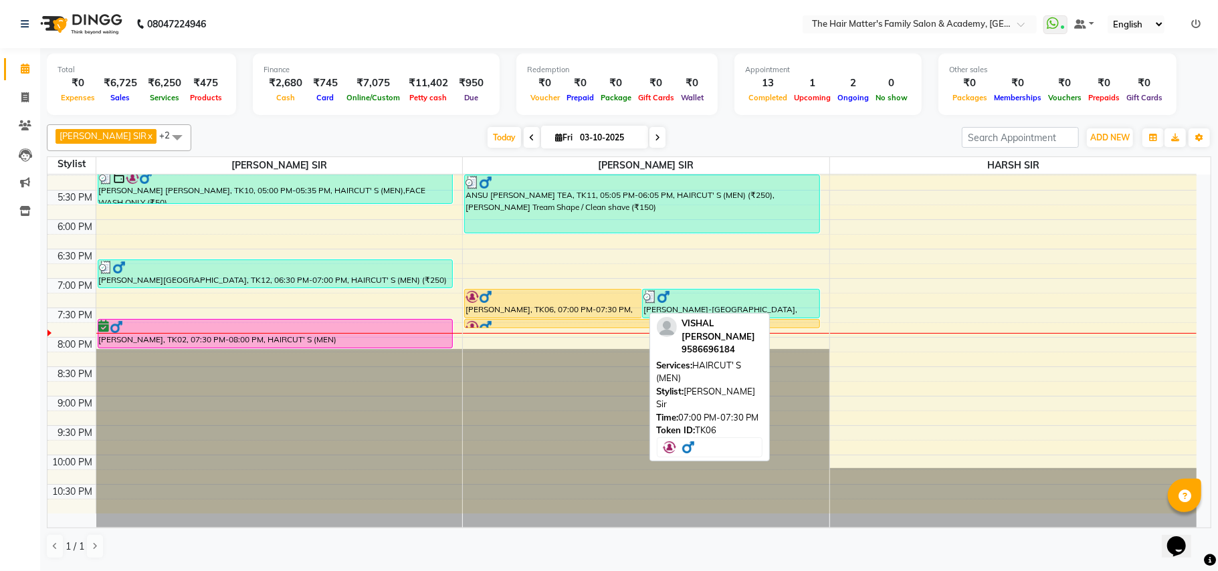
click at [602, 310] on div "[PERSON_NAME], TK06, 07:00 PM-07:30 PM, HAIRCUT' S (MEN)" at bounding box center [553, 304] width 177 height 28
select select "1"
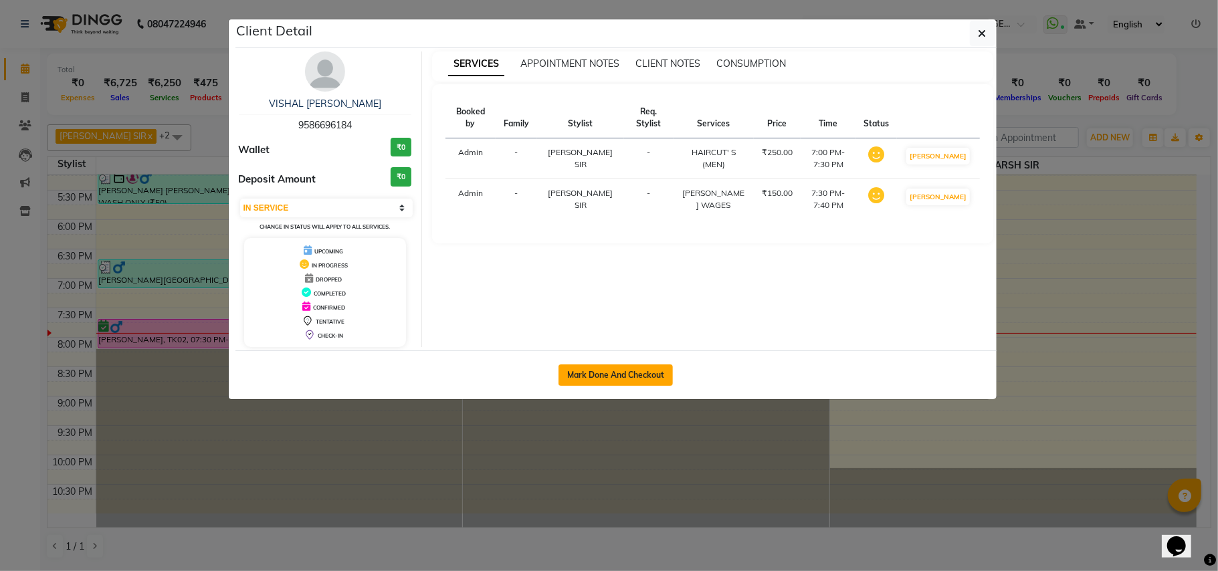
click at [658, 378] on button "Mark Done And Checkout" at bounding box center [615, 374] width 114 height 21
select select "5980"
select select "service"
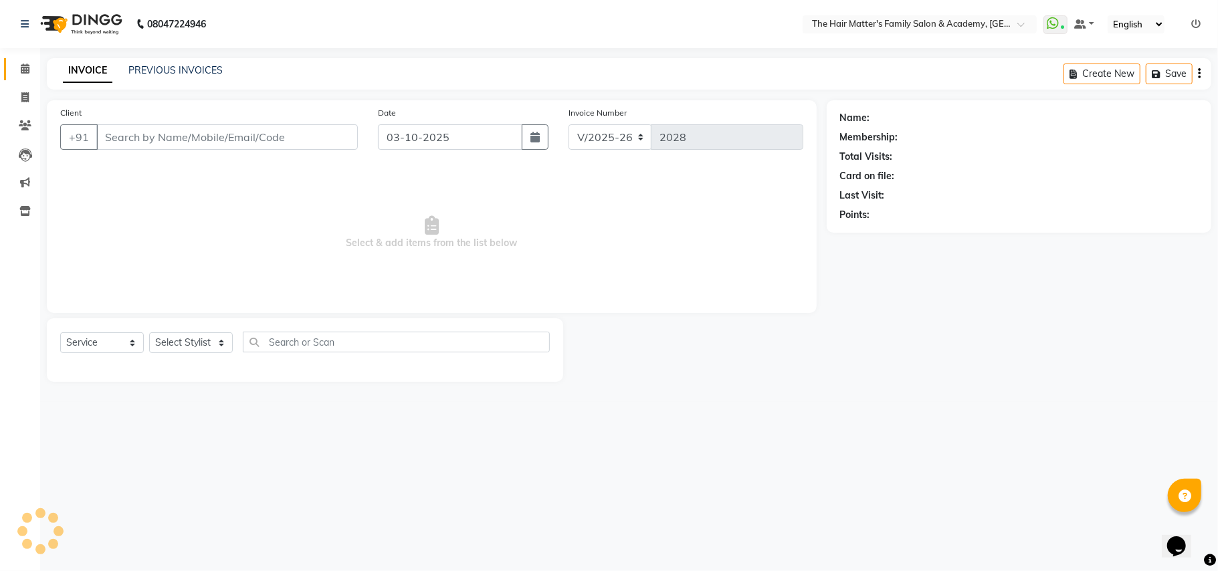
type input "9586696184"
select select "43094"
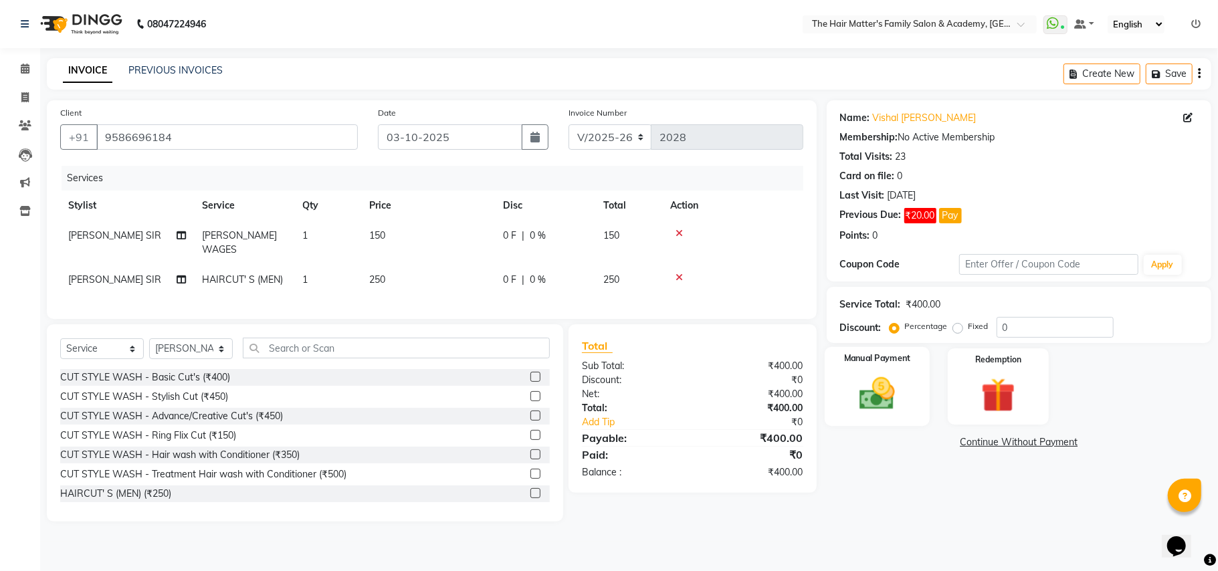
click at [897, 392] on img at bounding box center [877, 393] width 58 height 41
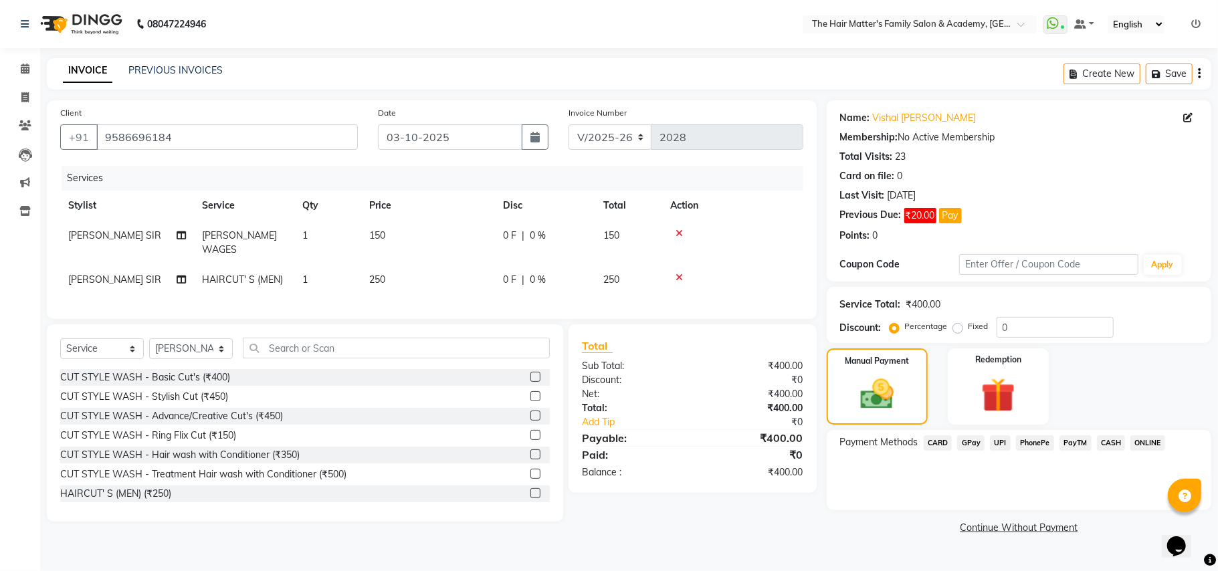
click at [1004, 444] on span "UPI" at bounding box center [1000, 442] width 21 height 15
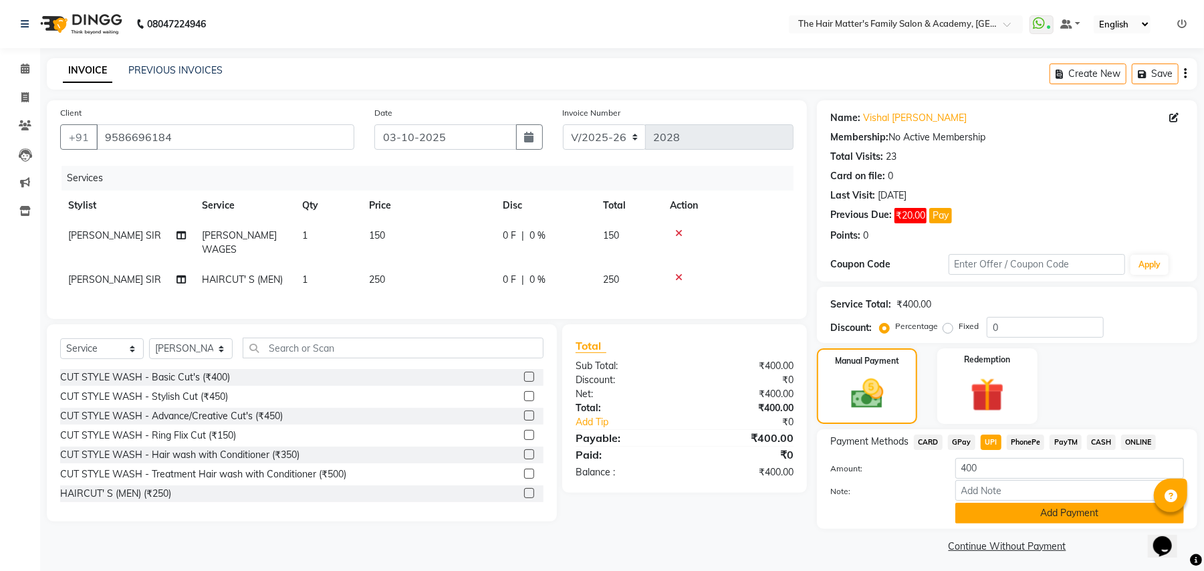
click at [1049, 518] on button "Add Payment" at bounding box center [1069, 513] width 229 height 21
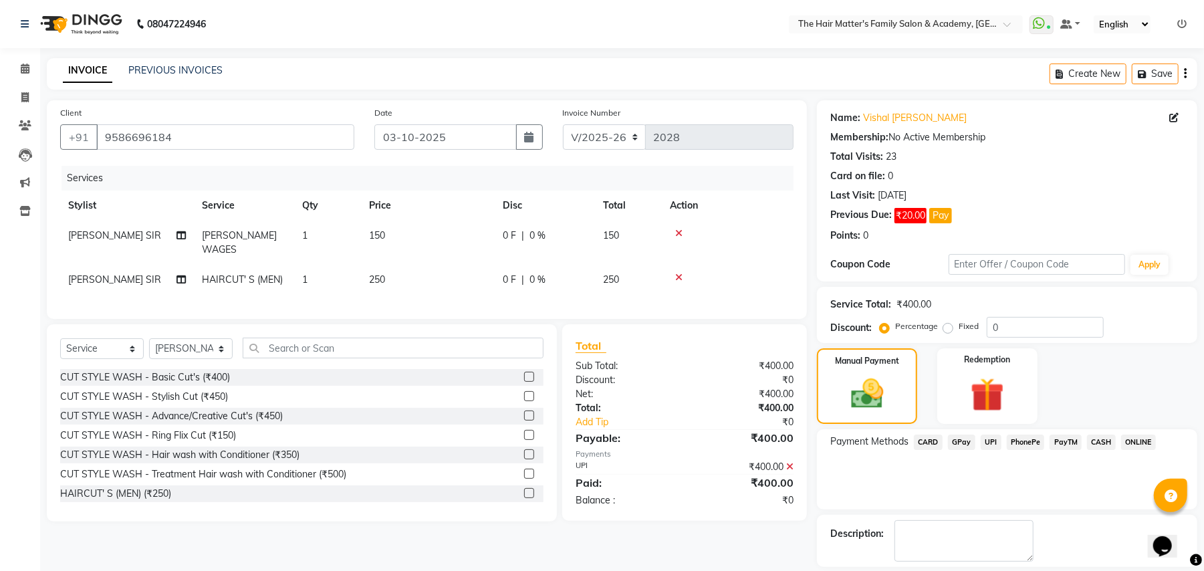
scroll to position [62, 0]
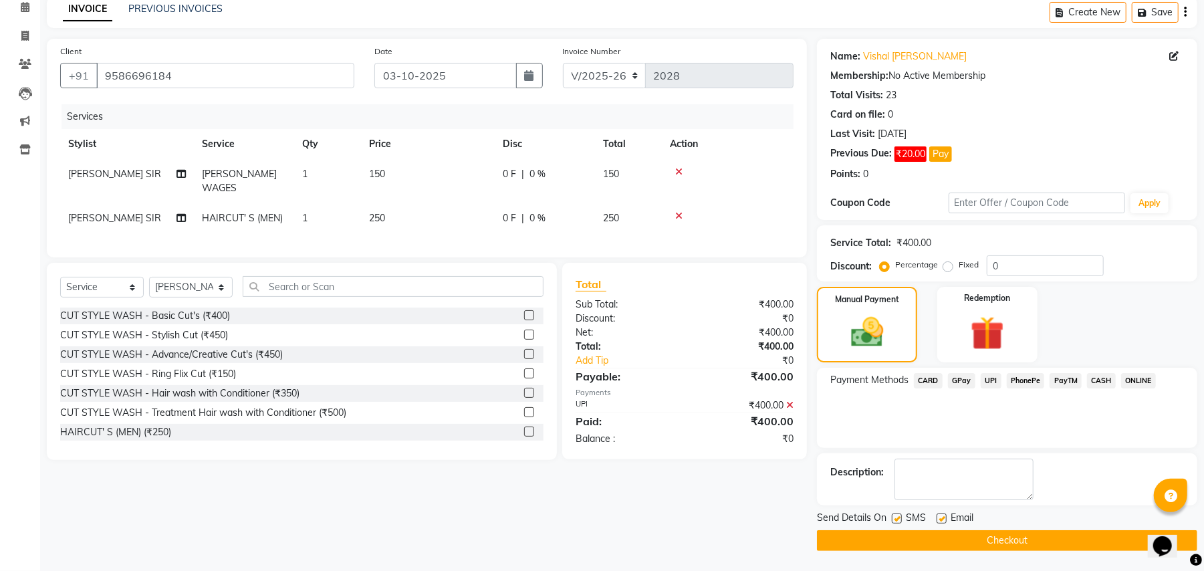
click at [1072, 541] on button "Checkout" at bounding box center [1007, 540] width 380 height 21
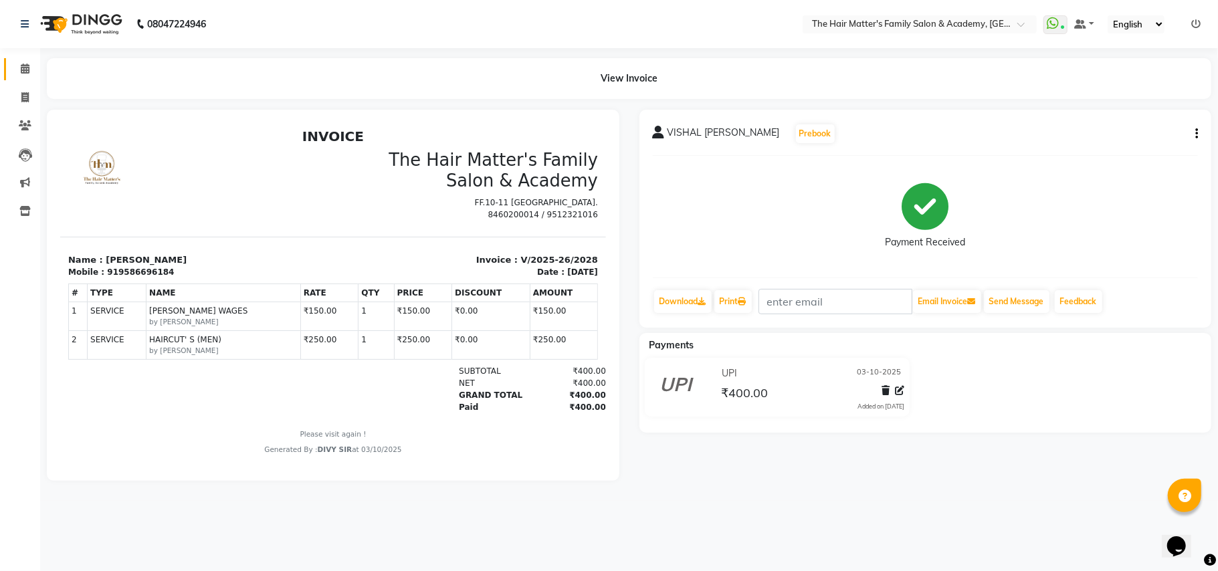
click at [25, 78] on link "Calendar" at bounding box center [20, 69] width 32 height 22
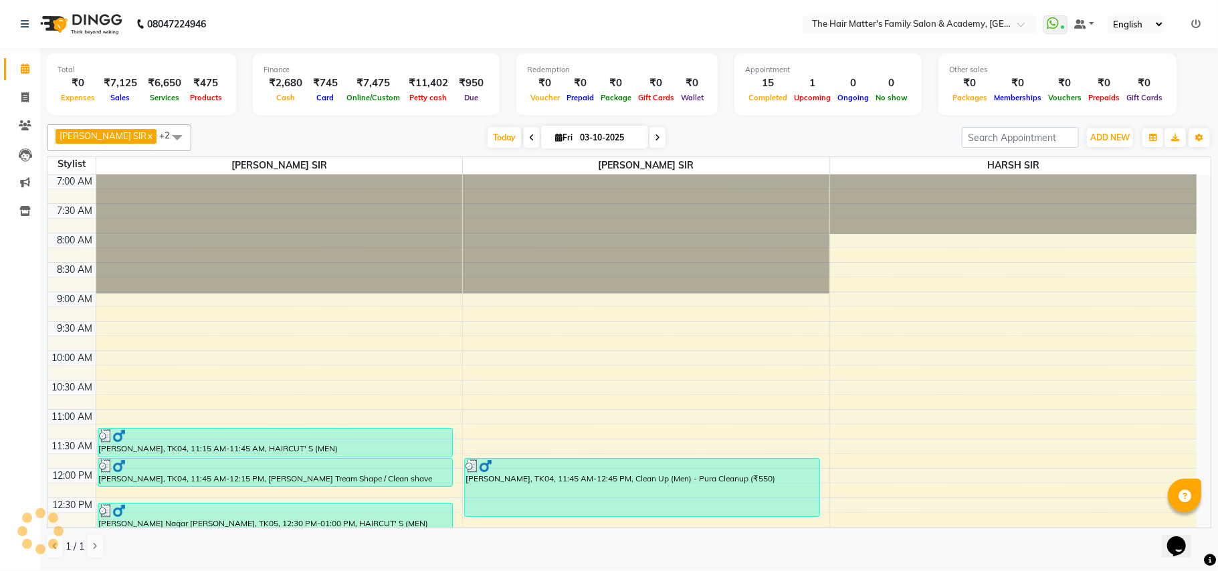
scroll to position [602, 0]
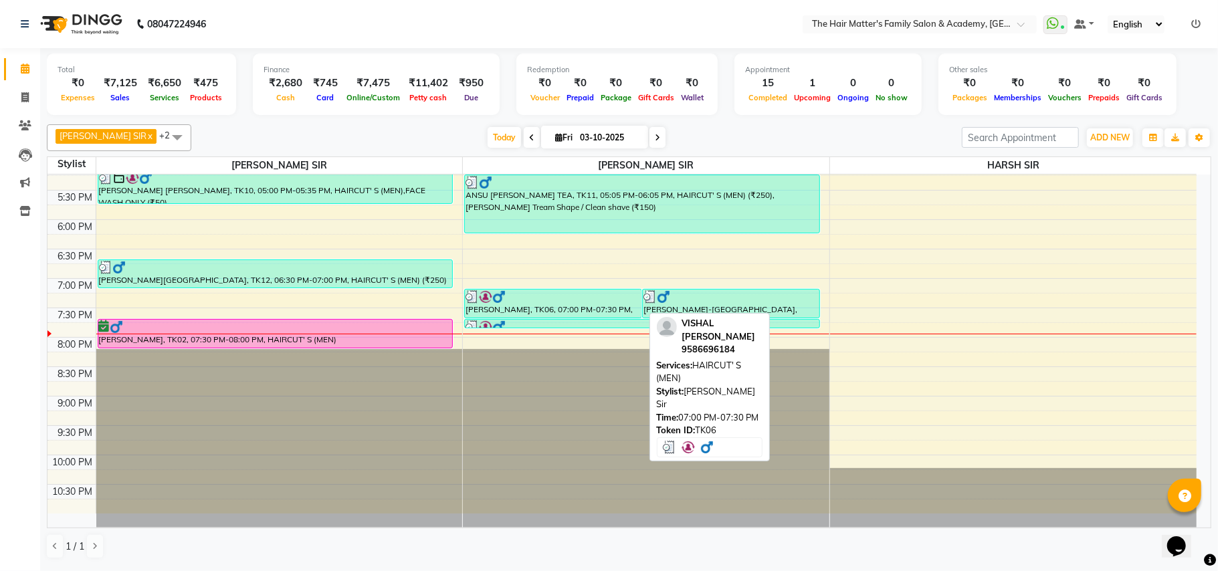
click at [526, 298] on div at bounding box center [552, 296] width 175 height 13
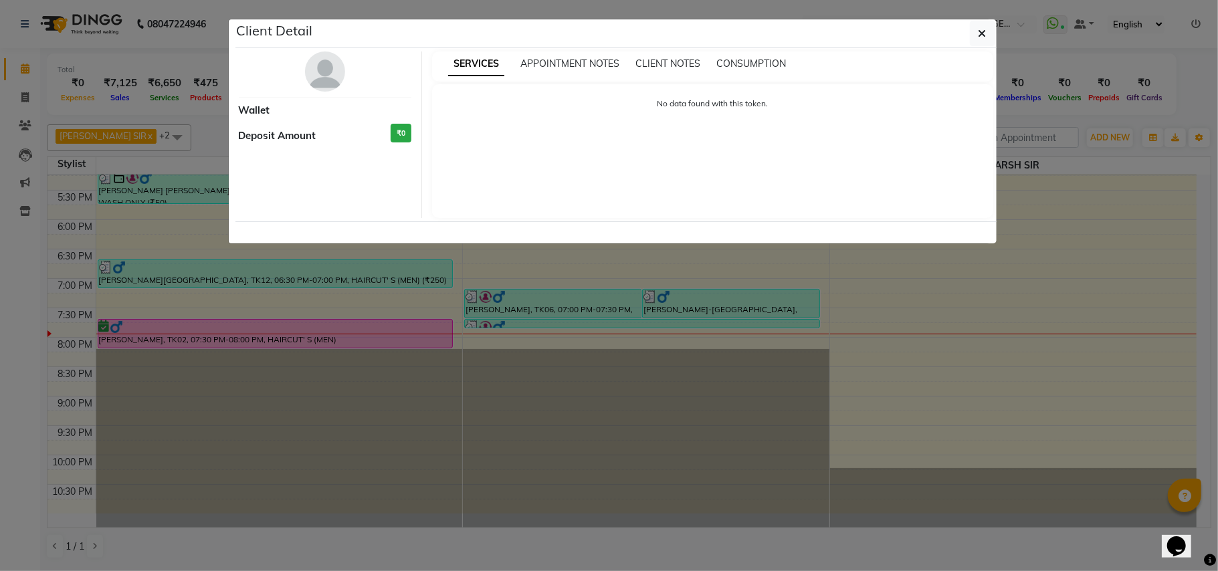
select select "3"
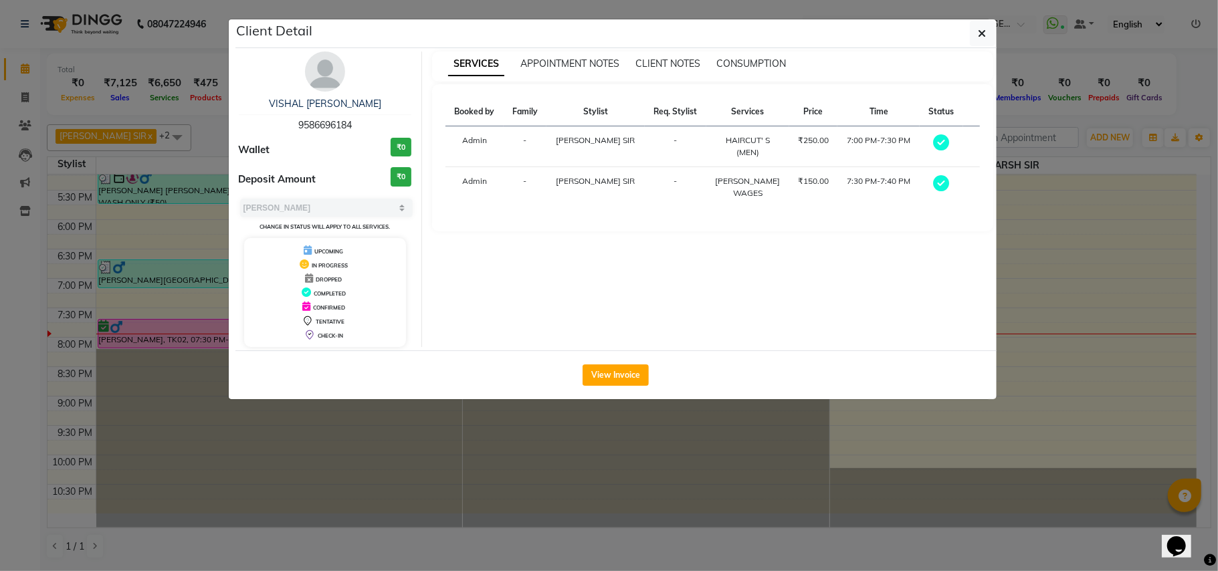
copy span "9586696184"
drag, startPoint x: 295, startPoint y: 124, endPoint x: 386, endPoint y: 119, distance: 91.7
click at [386, 119] on div "VISHAL [PERSON_NAME] 9586696184" at bounding box center [325, 114] width 173 height 35
click at [983, 33] on icon "button" at bounding box center [982, 33] width 8 height 11
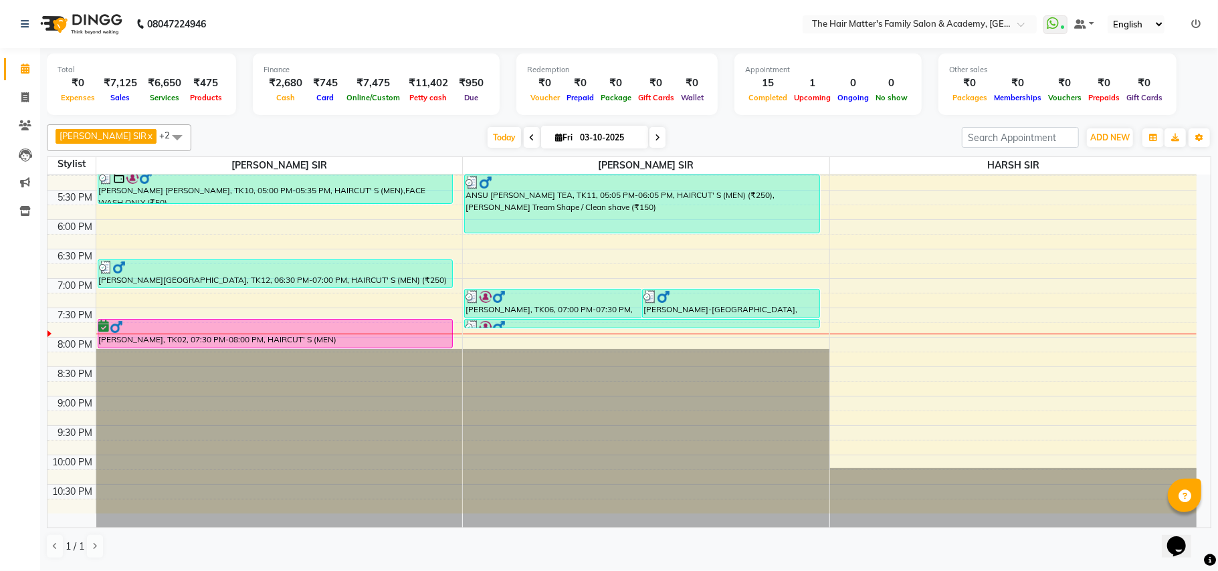
click at [616, 143] on input "03-10-2025" at bounding box center [609, 138] width 67 height 20
select select "10"
select select "2025"
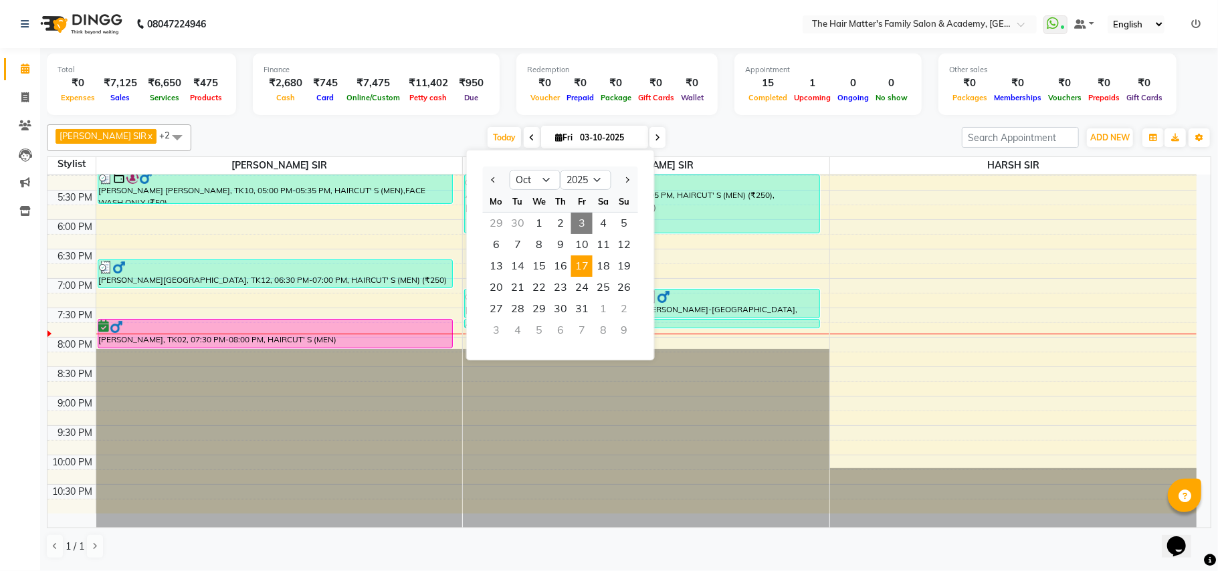
click at [587, 271] on span "17" at bounding box center [581, 265] width 21 height 21
type input "[DATE]"
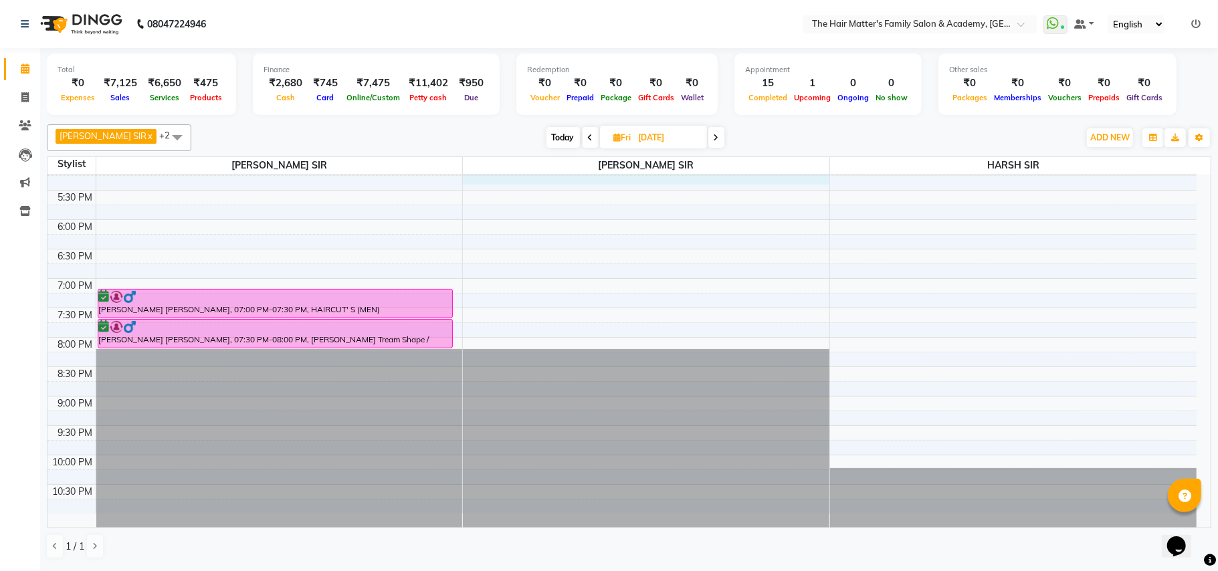
click at [479, 183] on div "7:00 AM 7:30 AM 8:00 AM 8:30 AM 9:00 AM 9:30 AM 10:00 AM 10:30 AM 11:00 AM 11:3…" at bounding box center [621, 43] width 1149 height 941
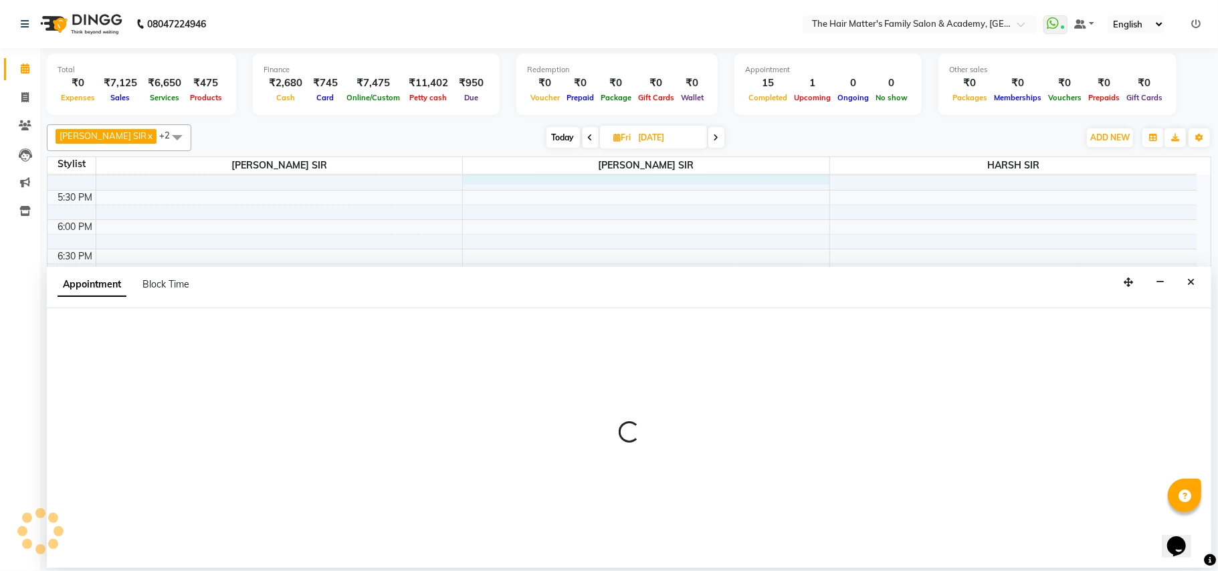
select select "43094"
select select "1020"
select select "tentative"
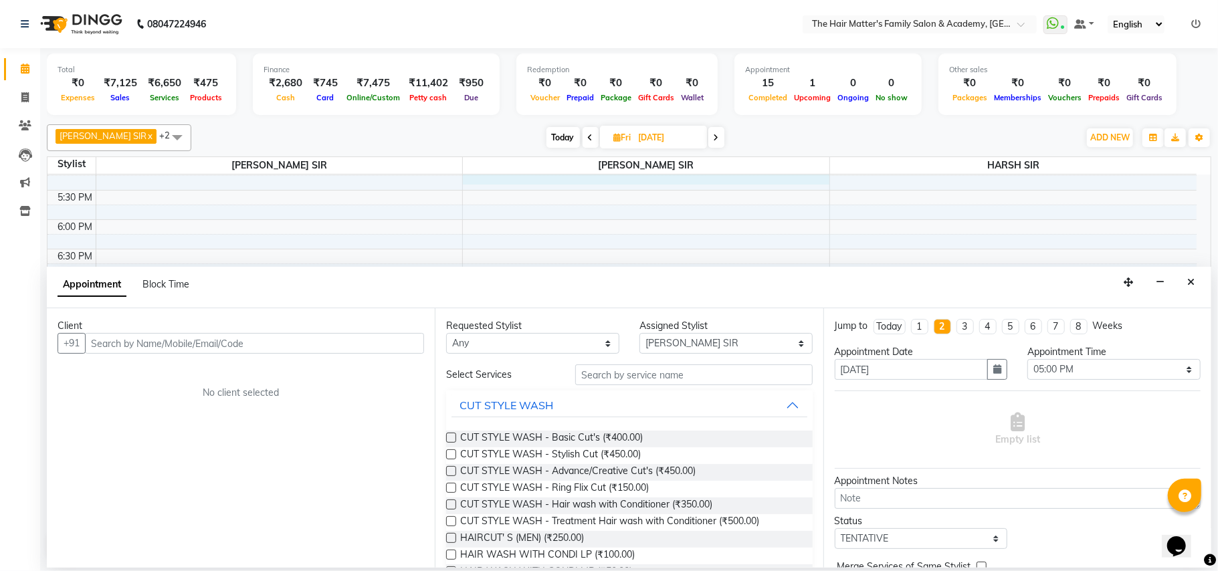
click at [235, 352] on input "text" at bounding box center [254, 343] width 339 height 21
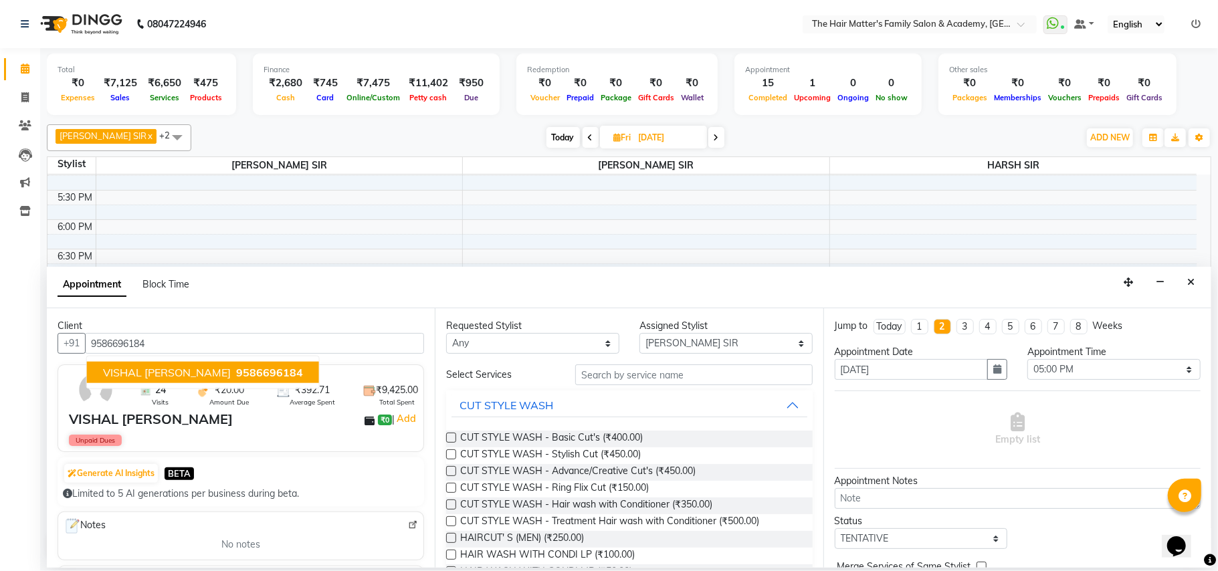
click at [236, 374] on span "9586696184" at bounding box center [269, 372] width 67 height 13
type input "9586696184"
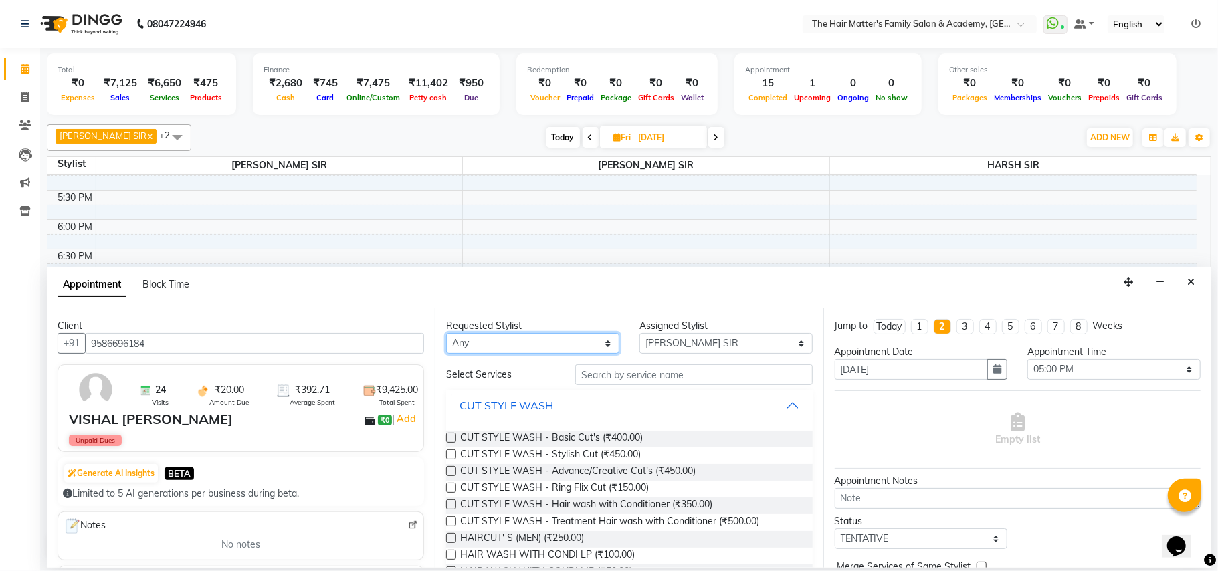
click at [514, 348] on select "Any DIVY [PERSON_NAME] SIR HIMESH [PERSON_NAME] SIR [PERSON_NAME] SIR" at bounding box center [532, 343] width 173 height 21
select select "43094"
click at [446, 334] on select "Any DIVY [PERSON_NAME] SIR HIMESH [PERSON_NAME] SIR [PERSON_NAME] SIR" at bounding box center [532, 343] width 173 height 21
click at [744, 338] on select "Select DIVY [PERSON_NAME] SIR HIMESH [PERSON_NAME] SIR [PERSON_NAME] SIR" at bounding box center [725, 343] width 173 height 21
click at [639, 334] on select "Select DIVY [PERSON_NAME] SIR HIMESH [PERSON_NAME] SIR [PERSON_NAME] SIR" at bounding box center [725, 343] width 173 height 21
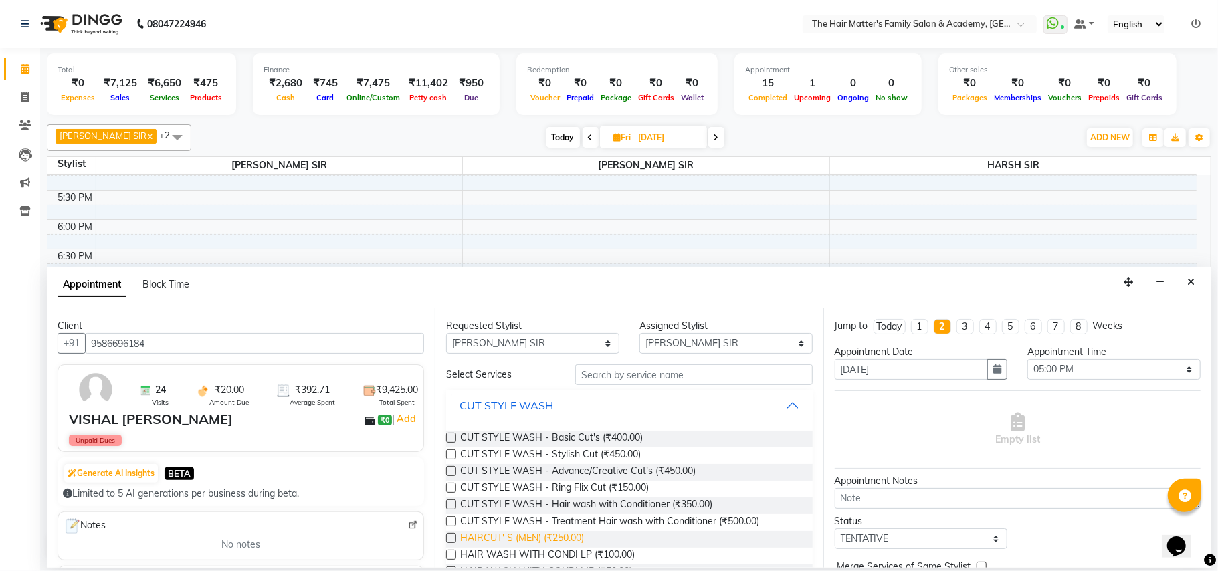
click at [525, 532] on span "HAIRCUT' S (MEN) (₹250.00)" at bounding box center [522, 539] width 124 height 17
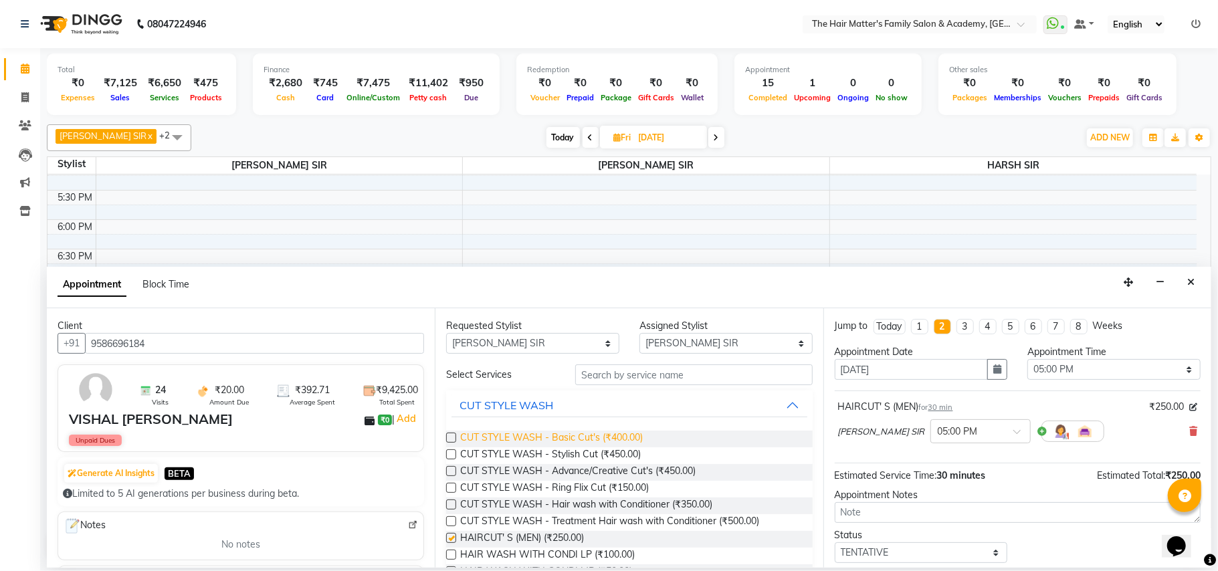
checkbox input "false"
click at [626, 372] on input "text" at bounding box center [693, 374] width 237 height 21
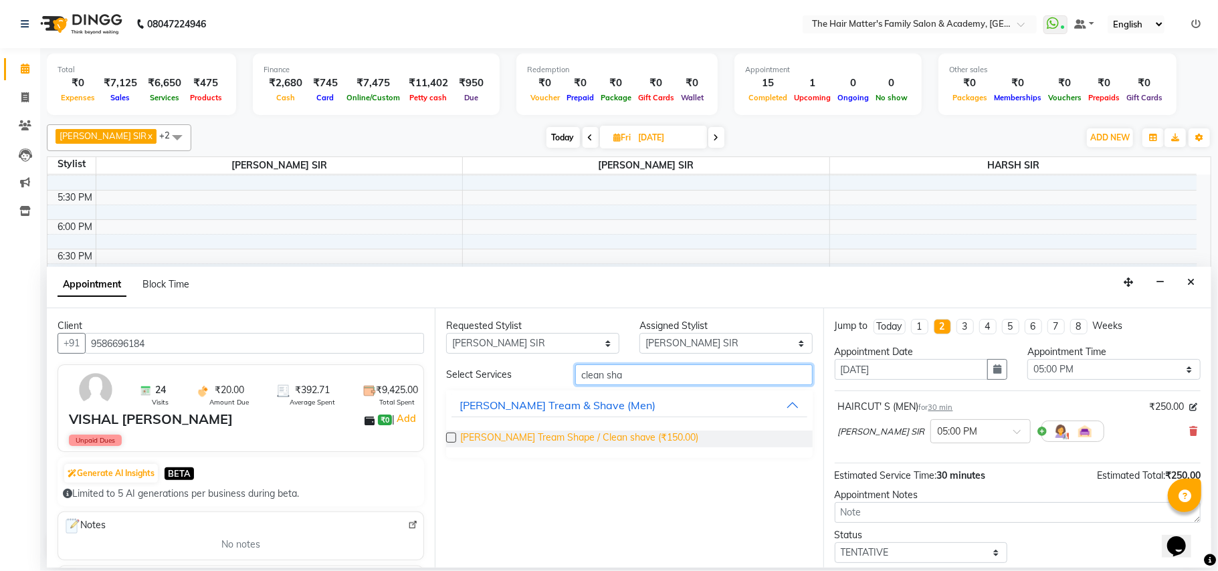
type input "clean sha"
click at [591, 431] on span "[PERSON_NAME] Tream Shape / Clean shave (₹150.00)" at bounding box center [579, 439] width 238 height 17
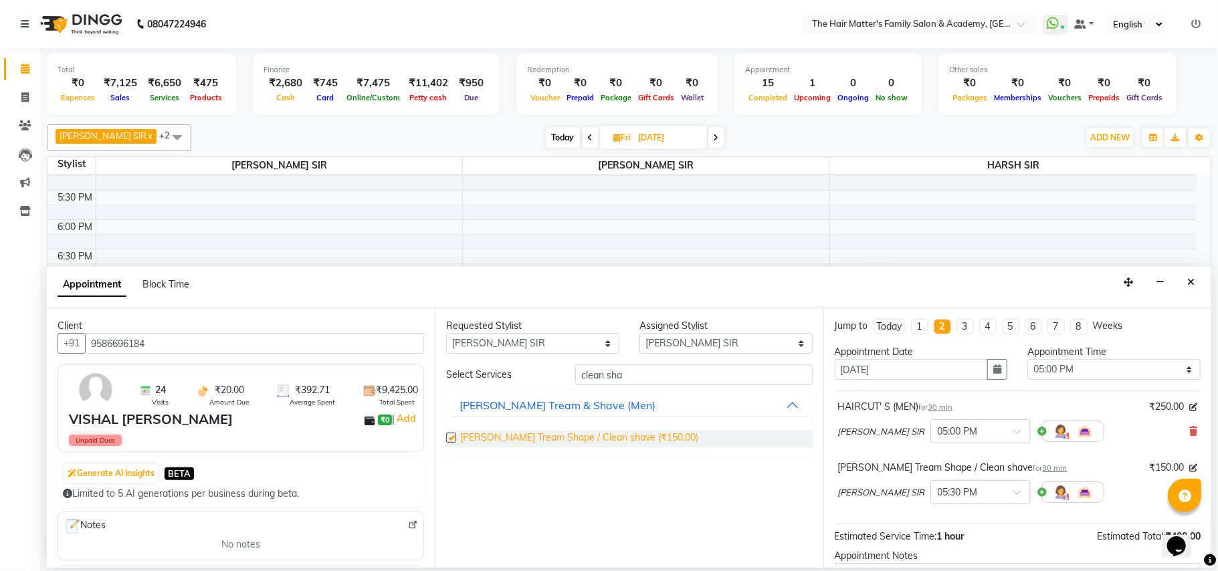
checkbox input "false"
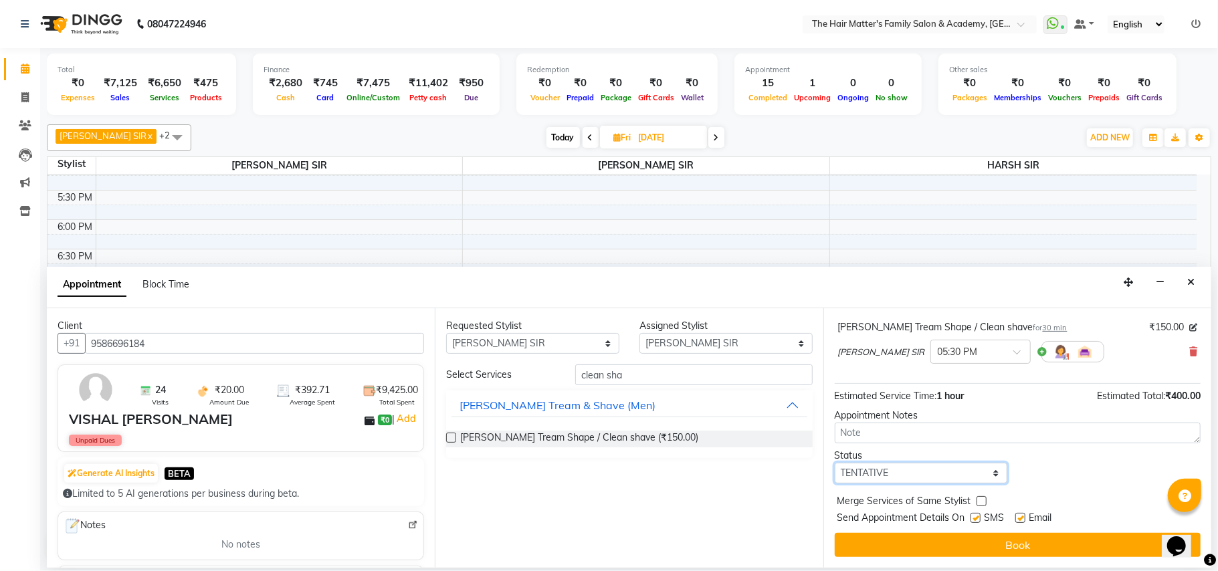
click at [921, 472] on select "Select TENTATIVE CONFIRM UPCOMING" at bounding box center [920, 473] width 173 height 21
select select "confirm booking"
click at [834, 463] on select "Select TENTATIVE CONFIRM UPCOMING" at bounding box center [920, 473] width 173 height 21
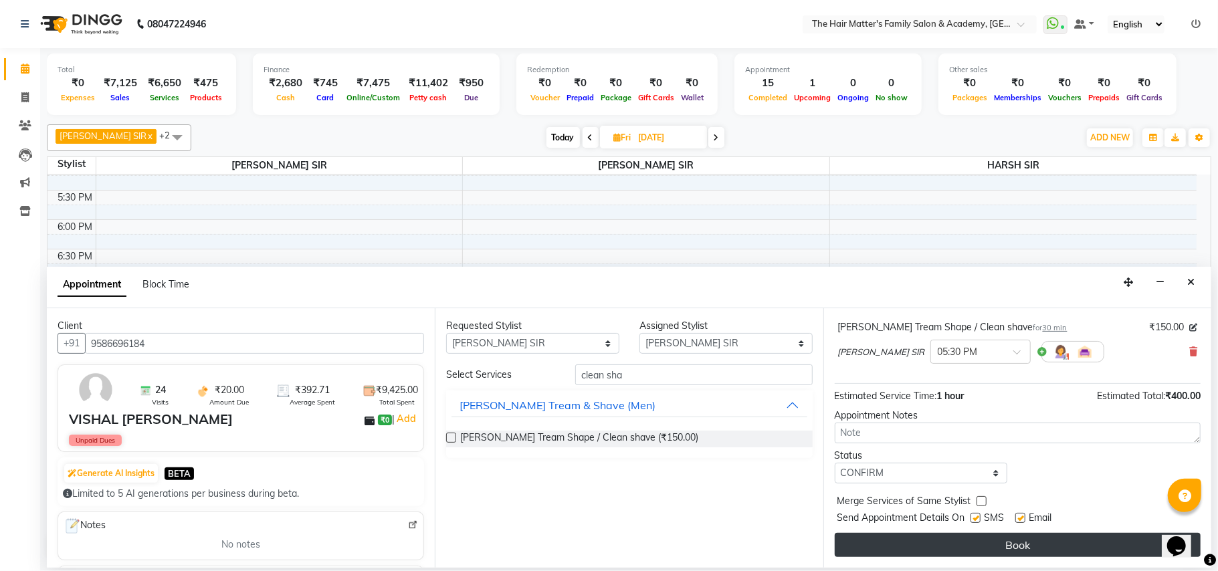
click at [929, 541] on button "Book" at bounding box center [1017, 545] width 366 height 24
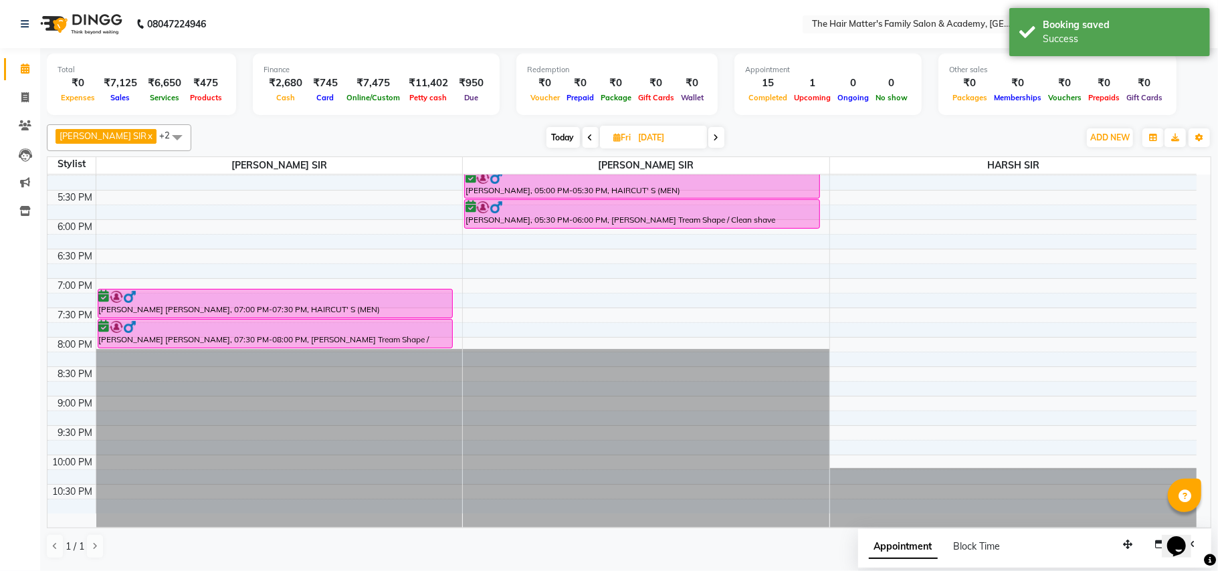
scroll to position [546, 0]
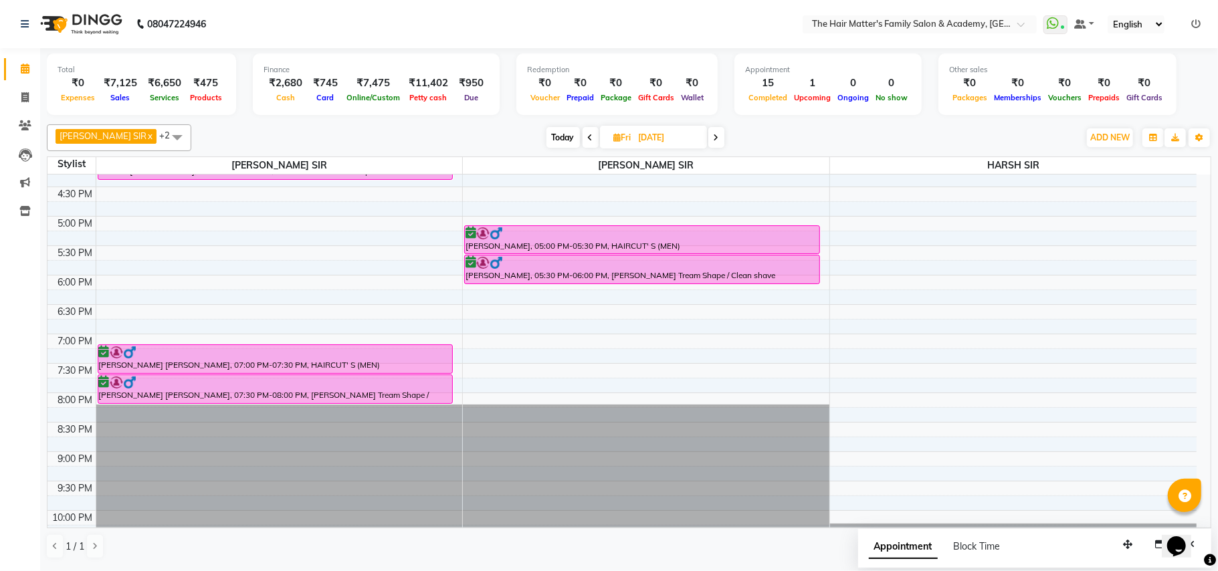
click at [546, 139] on span "Today" at bounding box center [562, 137] width 33 height 21
type input "03-10-2025"
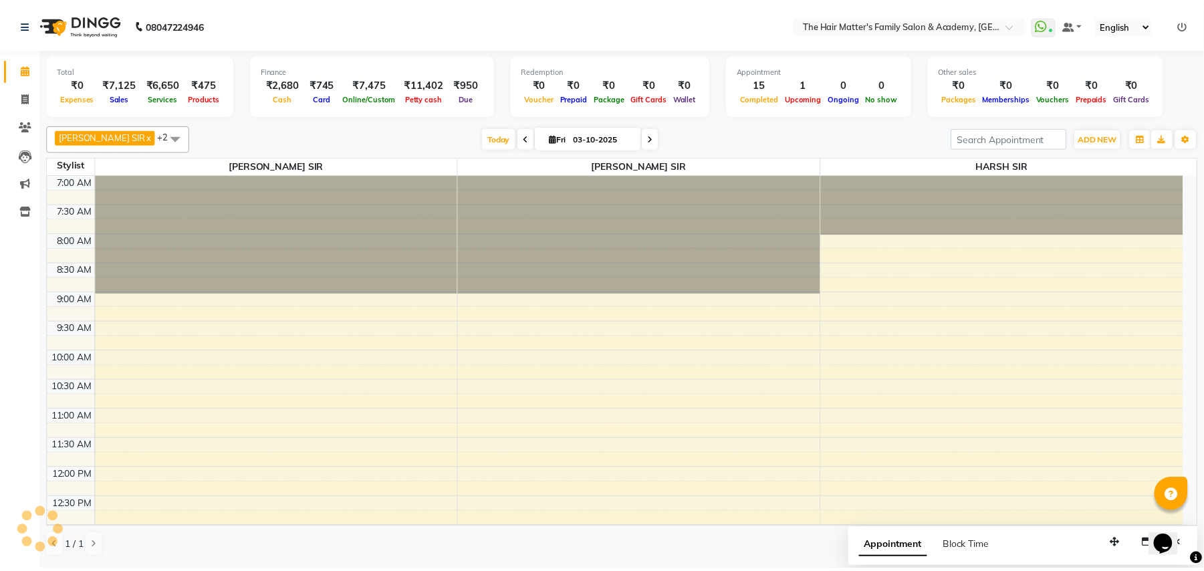
scroll to position [602, 0]
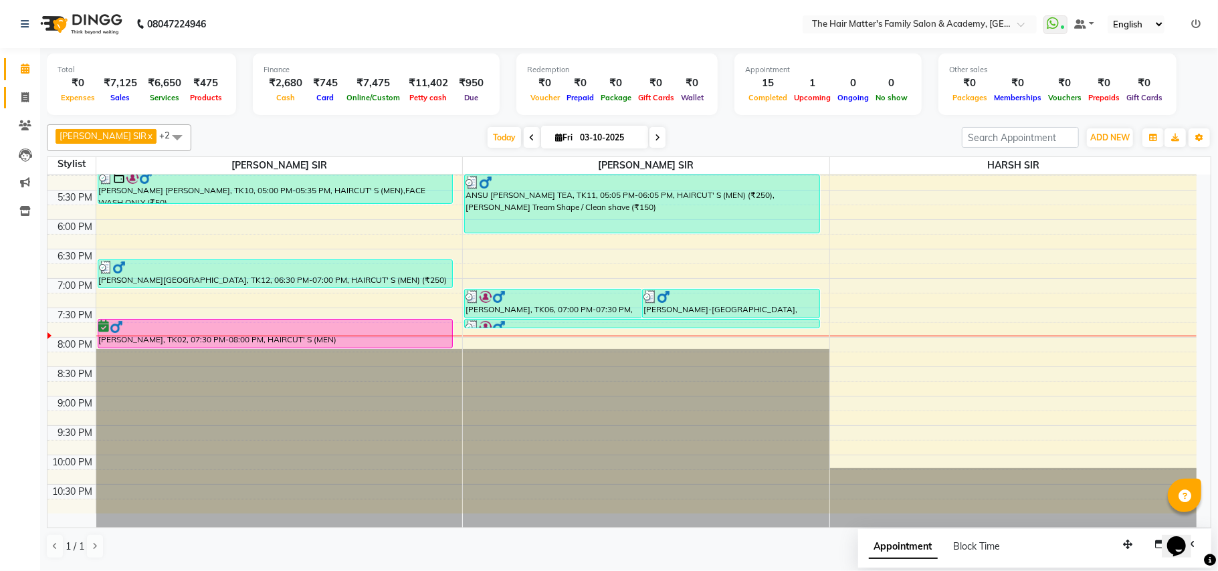
click at [17, 87] on link "Invoice" at bounding box center [20, 98] width 32 height 22
select select "service"
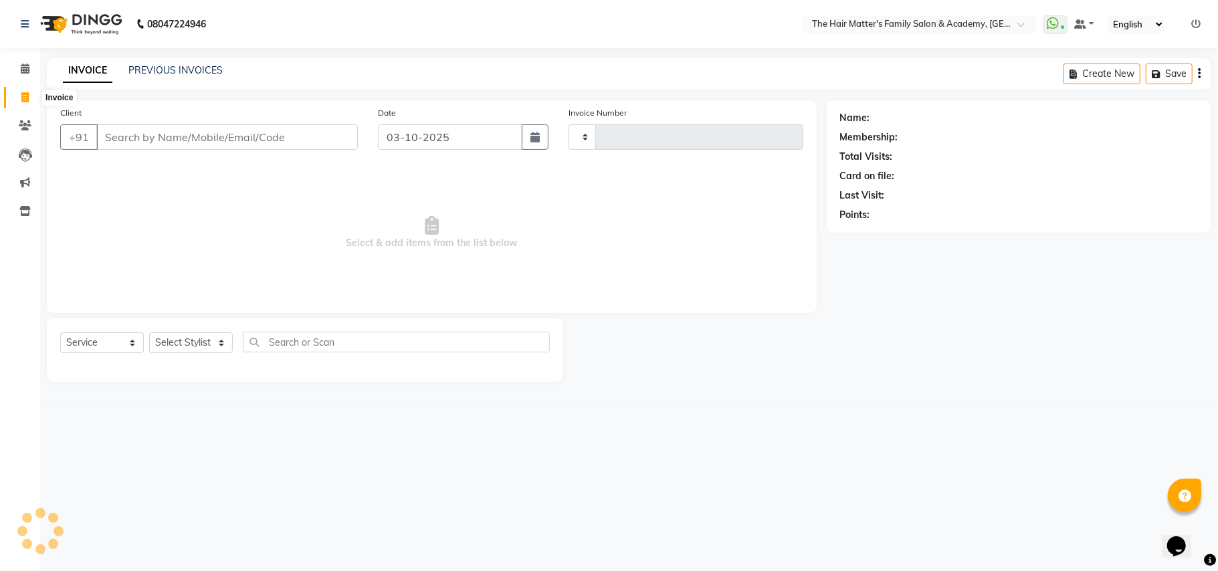
type input "2029"
select select "5980"
click at [173, 140] on input "Client" at bounding box center [226, 136] width 261 height 25
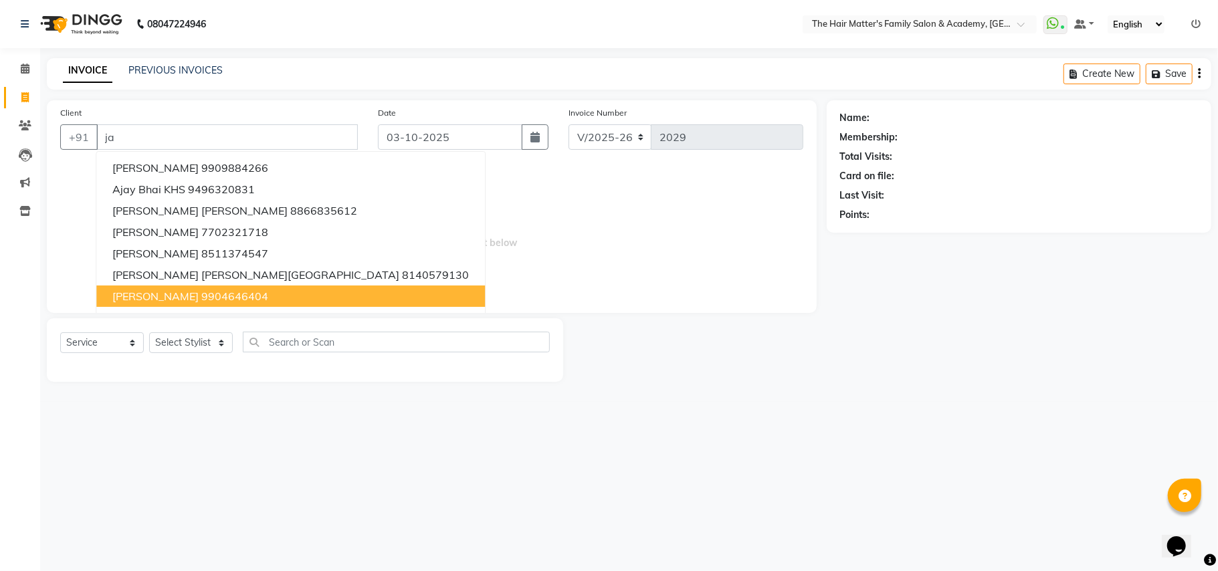
type input "j"
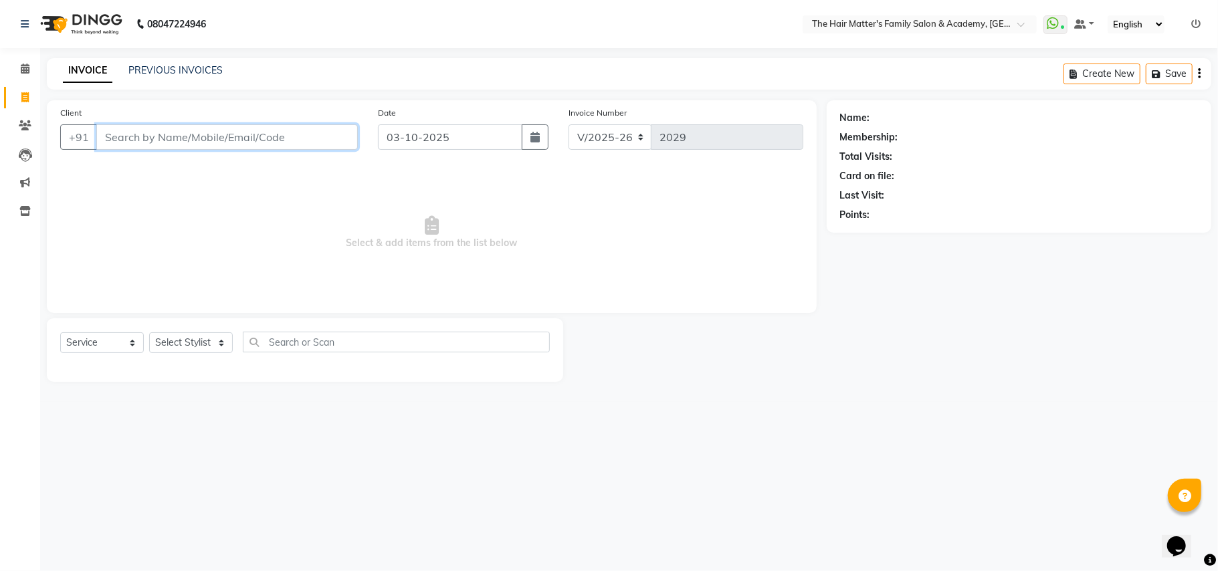
click at [235, 124] on input "Client" at bounding box center [226, 136] width 261 height 25
click at [235, 140] on input "Client" at bounding box center [226, 136] width 261 height 25
paste input "85110 11099"
click at [140, 140] on input "85110 11099" at bounding box center [192, 136] width 193 height 25
type input "8511011099"
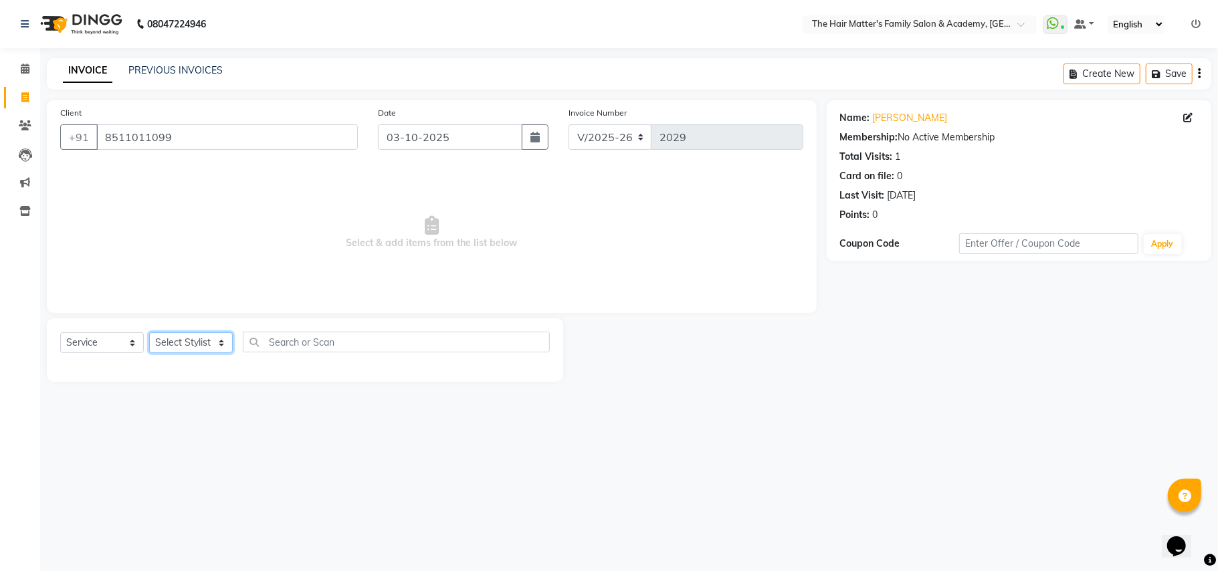
click at [187, 340] on select "Select Stylist DIVY SIR HARSH SIR HIMESH SIR. MAYANK SIR [PERSON_NAME] SIR" at bounding box center [191, 342] width 84 height 21
select select "42572"
click at [149, 332] on select "Select Stylist DIVY SIR HARSH SIR HIMESH SIR. MAYANK SIR [PERSON_NAME] SIR" at bounding box center [191, 342] width 84 height 21
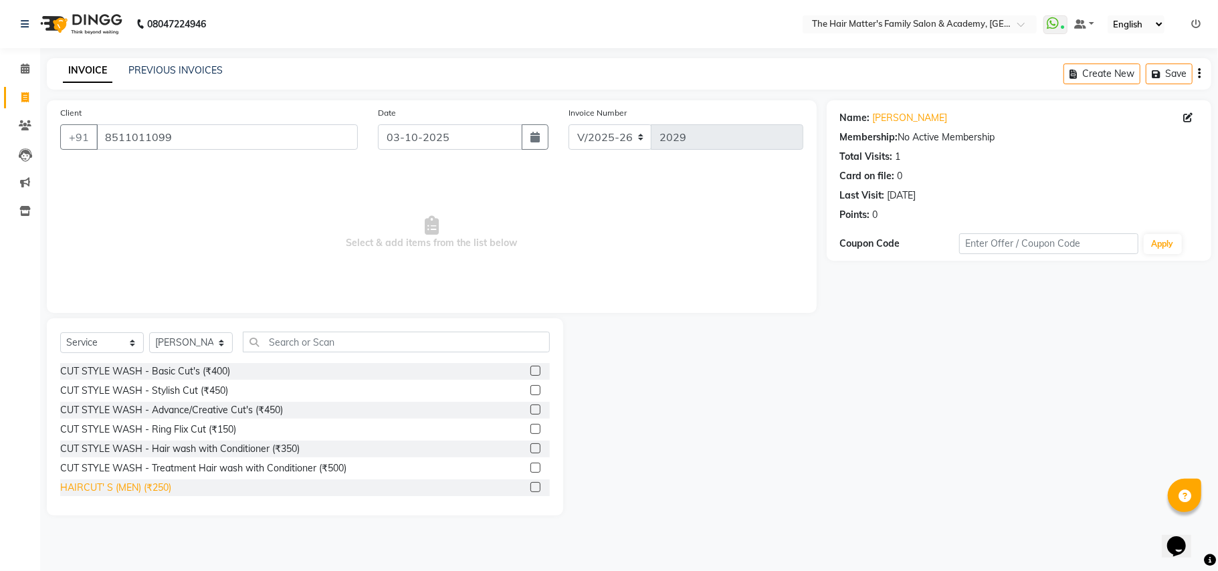
click at [156, 487] on div "HAIRCUT' S (MEN) (₹250)" at bounding box center [115, 488] width 111 height 14
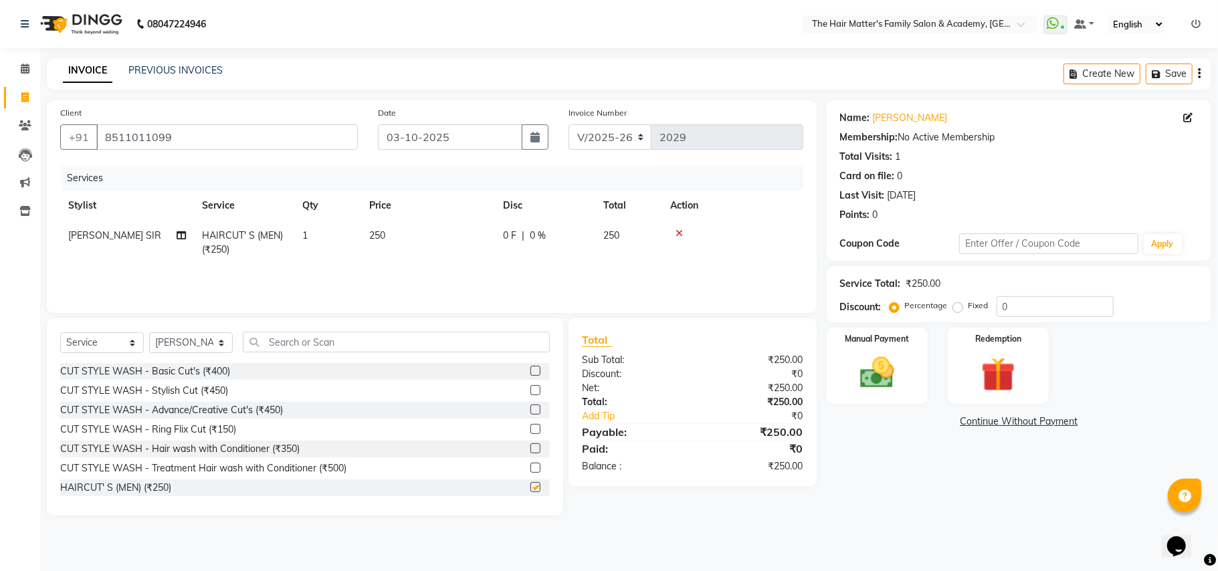
checkbox input "false"
click at [270, 348] on input "text" at bounding box center [396, 342] width 307 height 21
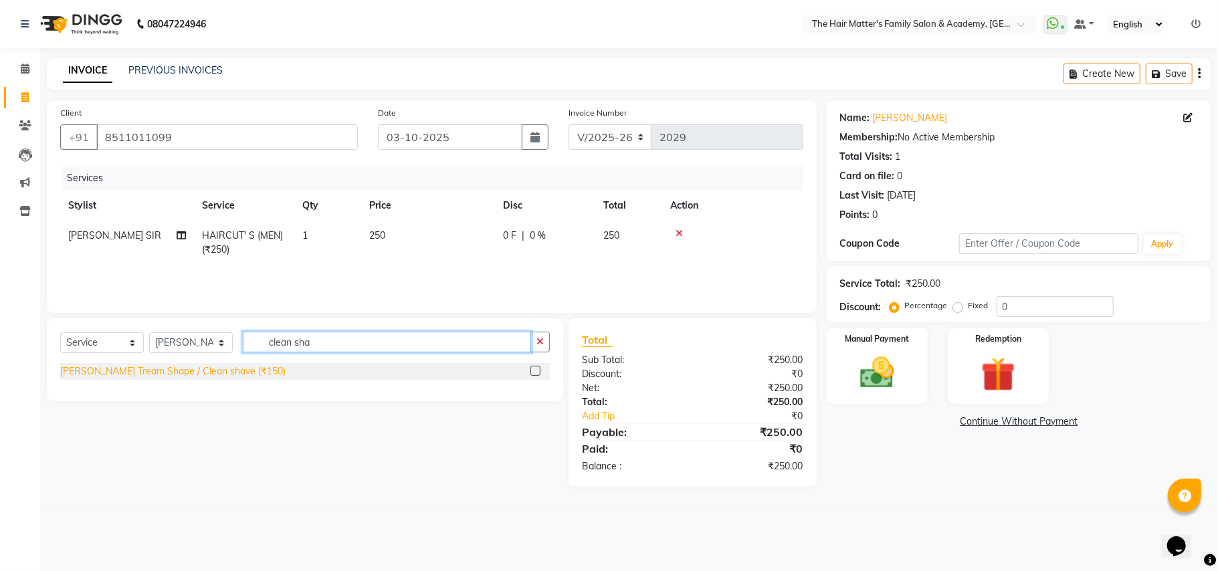
type input "clean sha"
click at [215, 370] on div "[PERSON_NAME] Tream Shape / Clean shave (₹150)" at bounding box center [172, 371] width 225 height 14
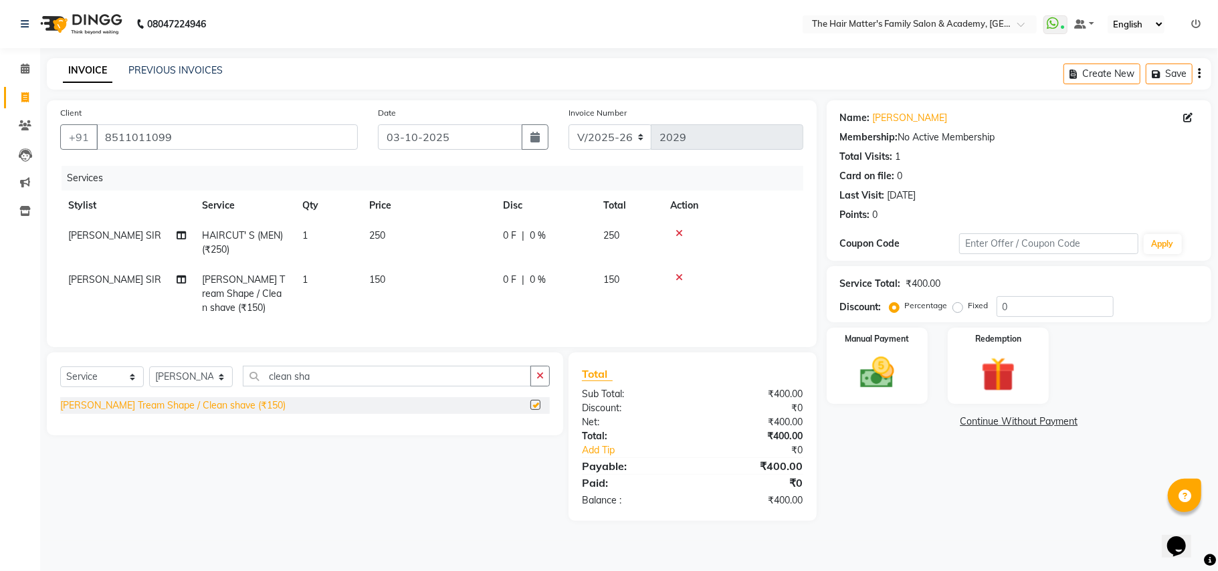
checkbox input "false"
click at [405, 234] on td "250" at bounding box center [428, 243] width 134 height 44
select select "42572"
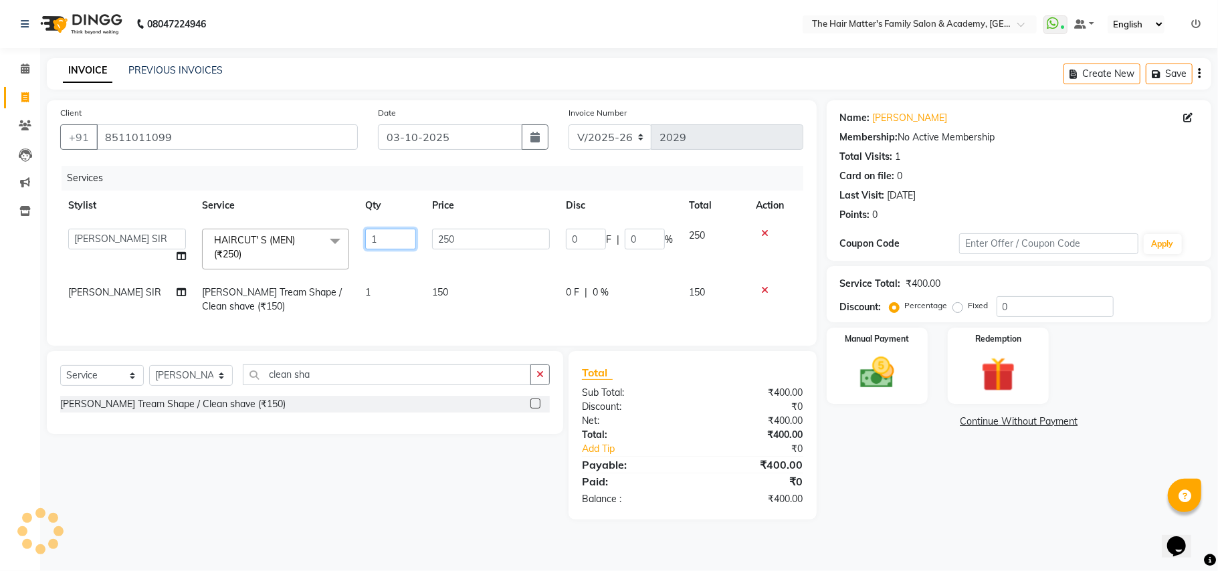
click at [405, 234] on input "1" at bounding box center [390, 239] width 51 height 21
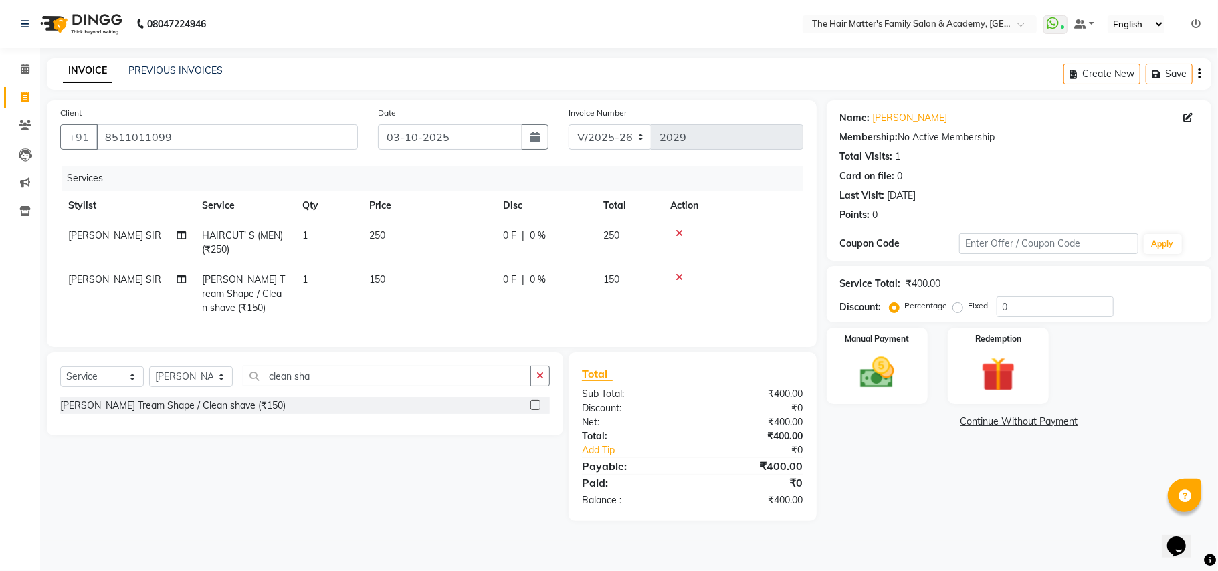
click at [405, 221] on td "250" at bounding box center [428, 243] width 134 height 44
select select "42572"
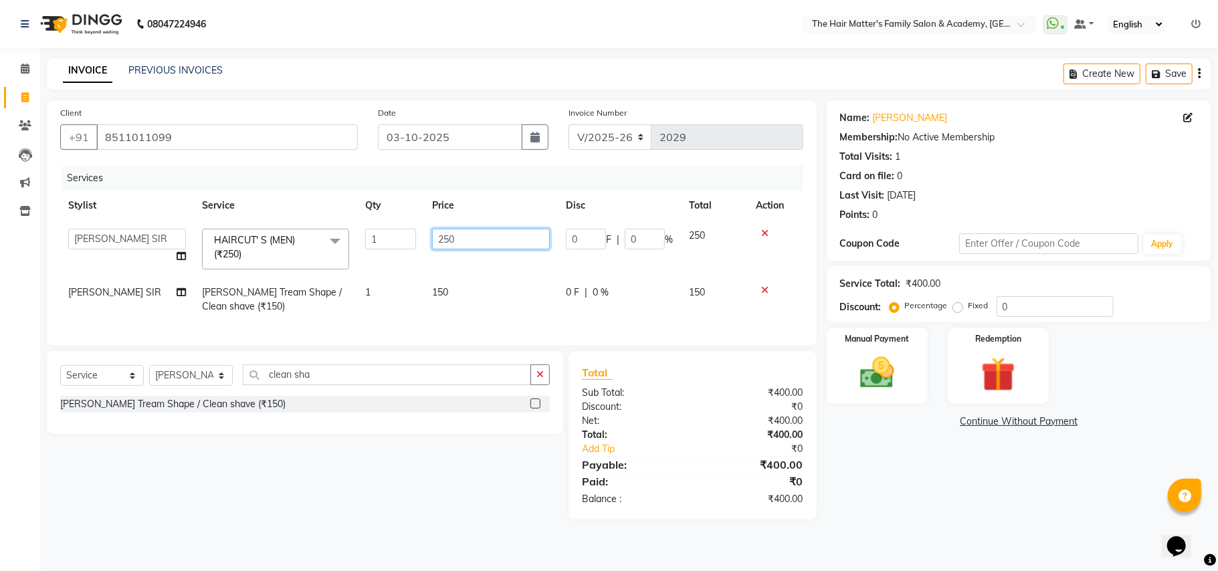
click at [458, 235] on input "250" at bounding box center [491, 239] width 118 height 21
type input "2"
type input "300"
click at [485, 316] on td "150" at bounding box center [491, 299] width 134 height 44
select select "42572"
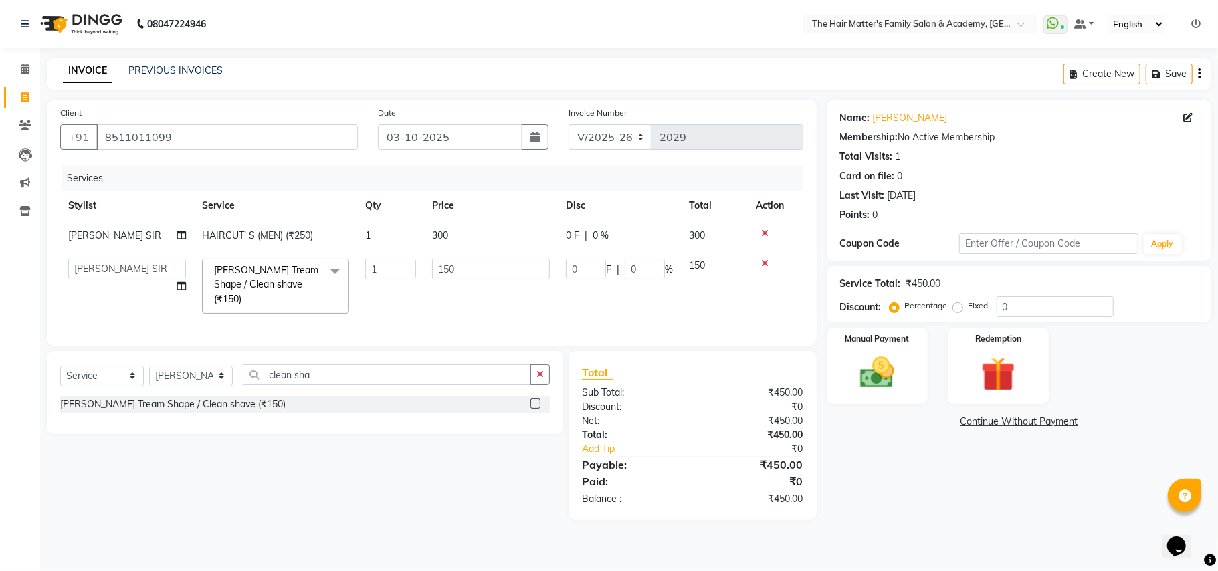
click at [485, 316] on div "Services Stylist Service Qty Price Disc Total Action [PERSON_NAME] SIR HAIRCUT'…" at bounding box center [431, 249] width 743 height 166
click at [539, 375] on icon "button" at bounding box center [539, 374] width 7 height 9
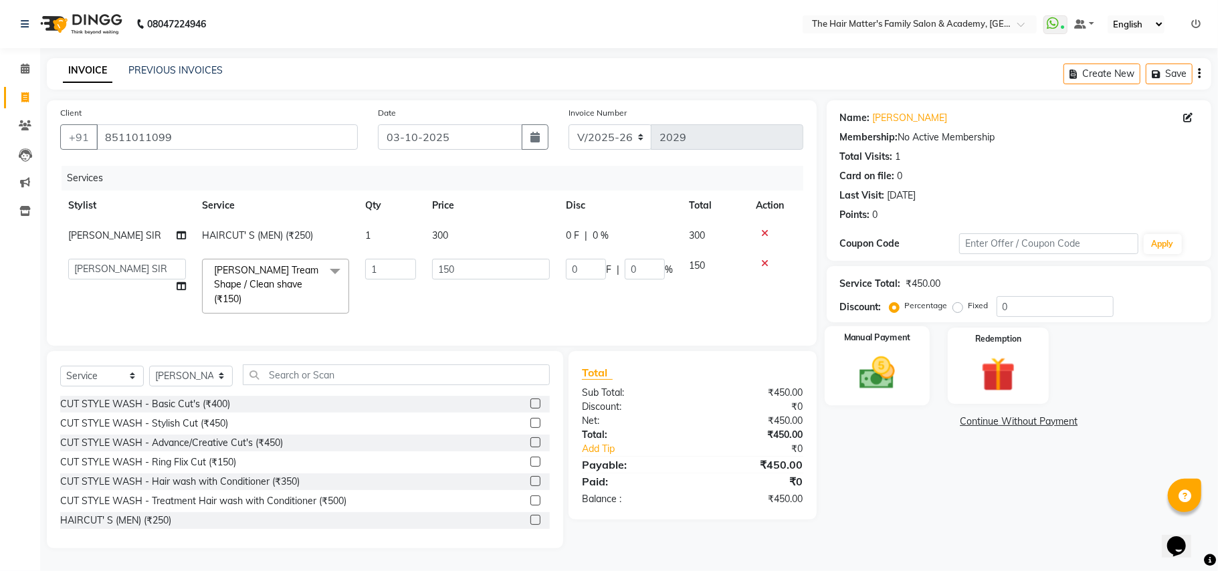
click at [904, 369] on img at bounding box center [877, 372] width 58 height 41
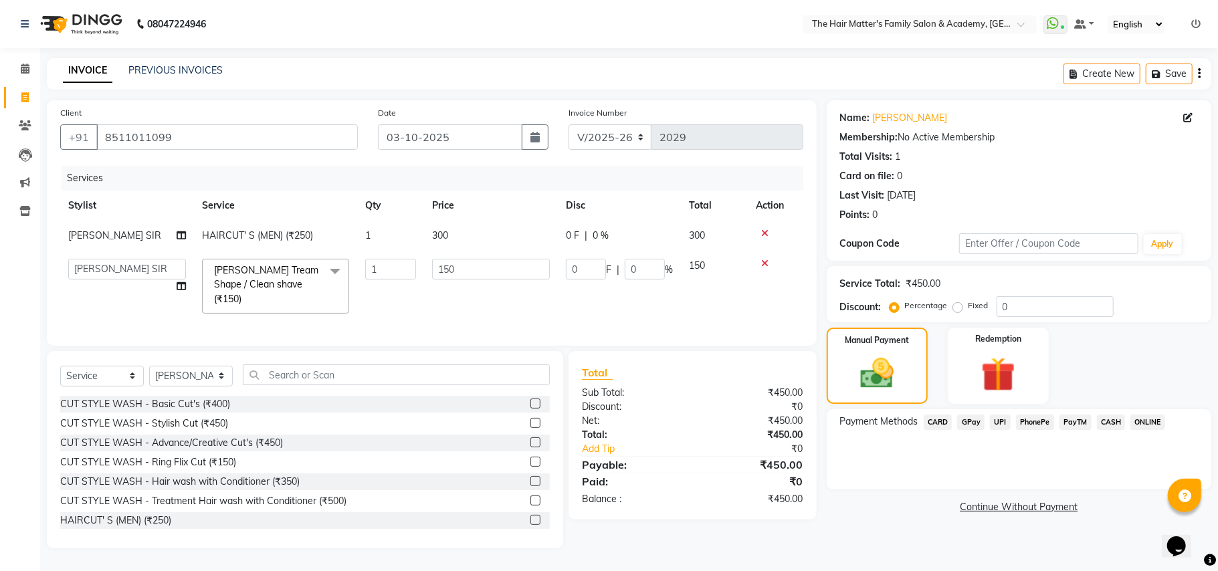
click at [1108, 423] on span "CASH" at bounding box center [1111, 422] width 29 height 15
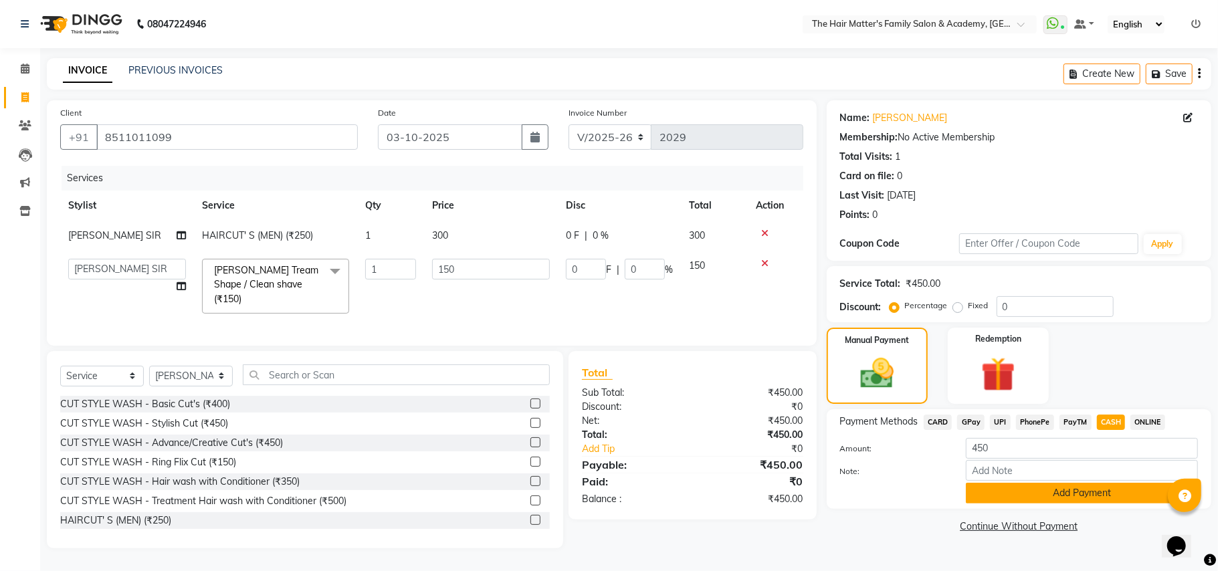
click at [1044, 500] on button "Add Payment" at bounding box center [1081, 493] width 232 height 21
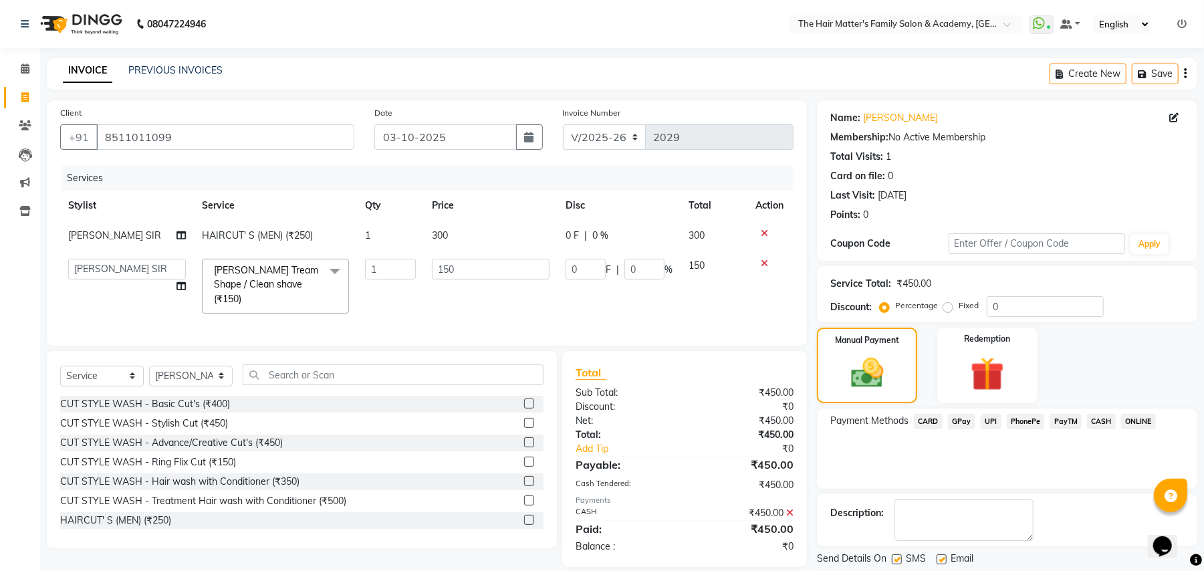
scroll to position [41, 0]
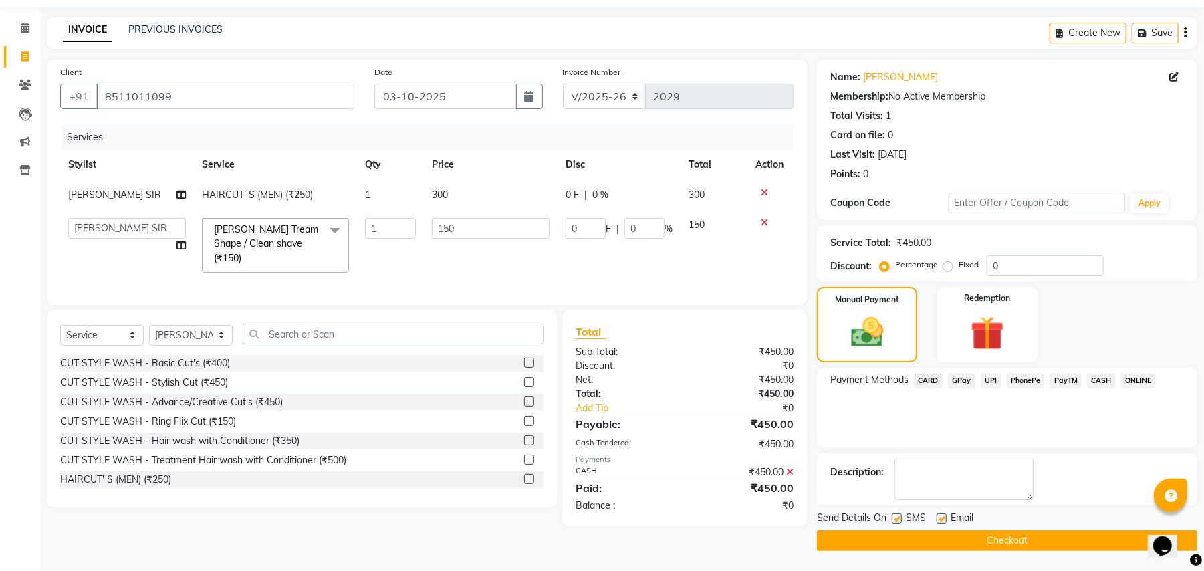
click at [1039, 547] on button "Checkout" at bounding box center [1007, 540] width 380 height 21
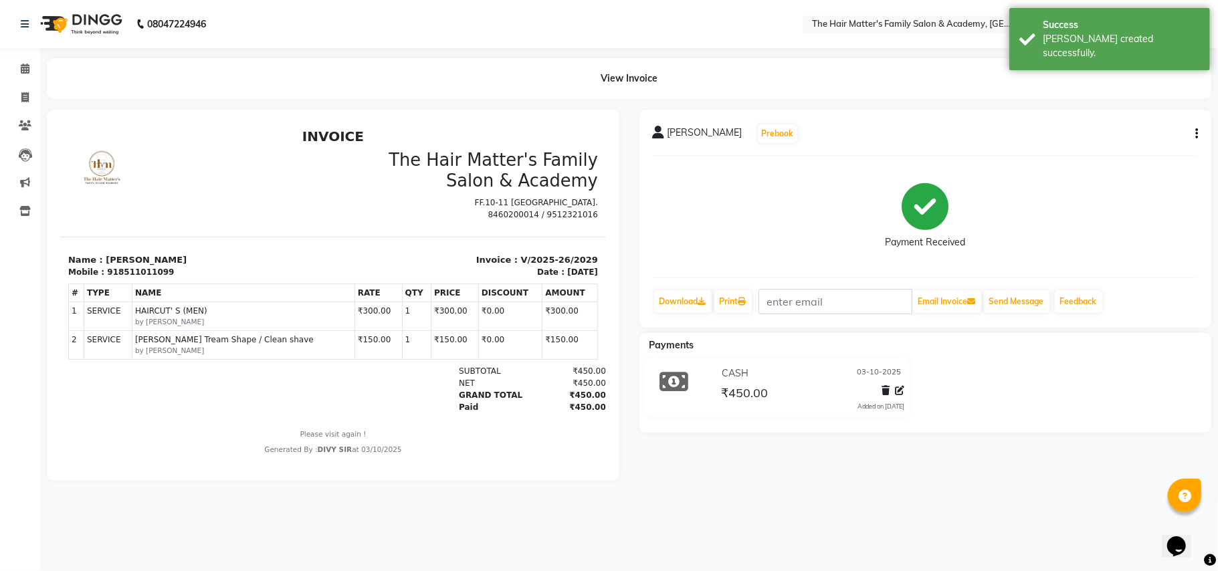
scroll to position [9, 0]
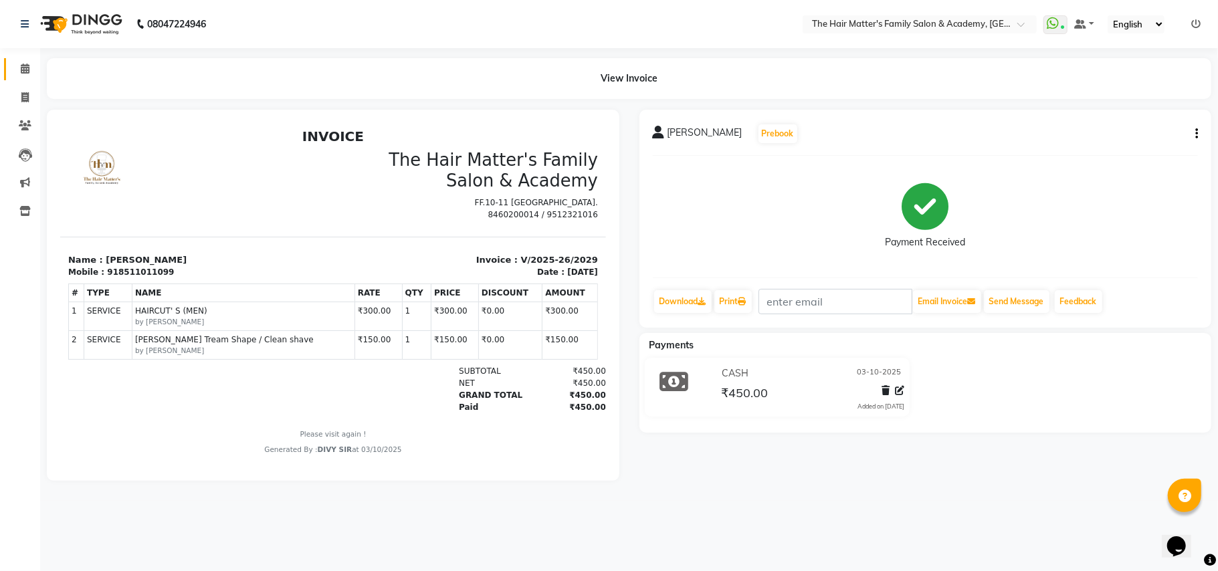
click at [19, 60] on link "Calendar" at bounding box center [20, 69] width 32 height 22
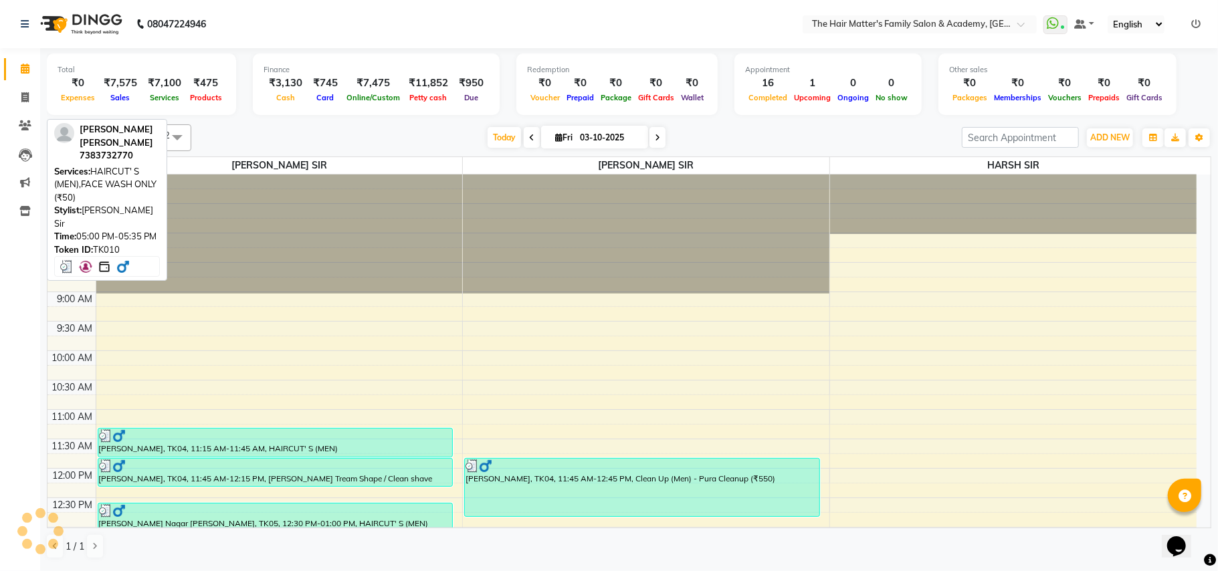
scroll to position [594, 0]
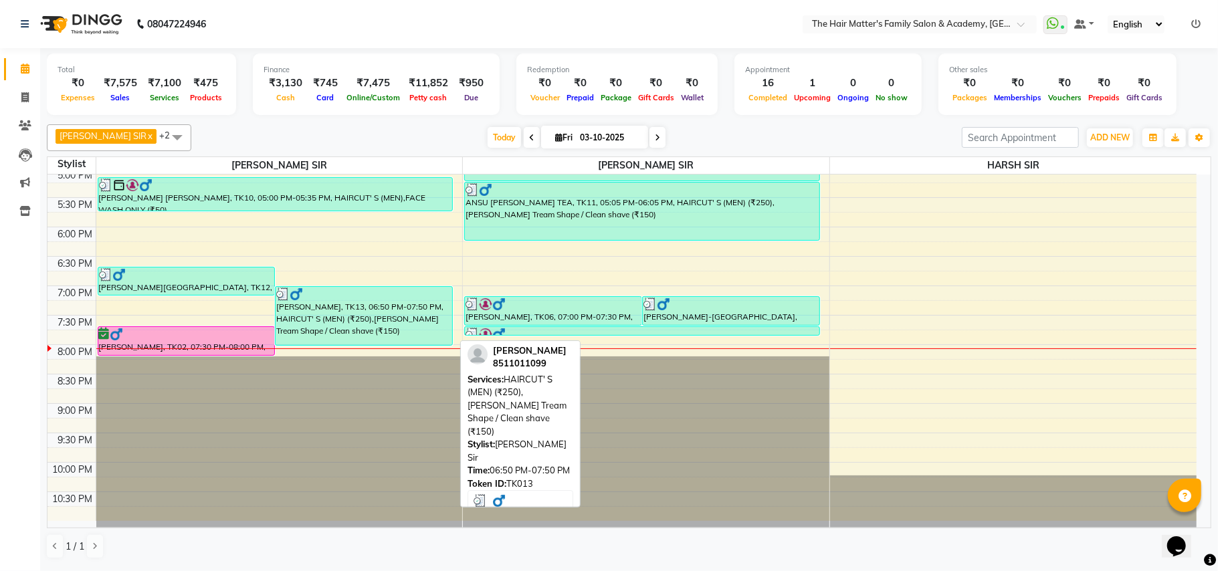
click at [383, 327] on div "[PERSON_NAME], TK13, 06:50 PM-07:50 PM, HAIRCUT' S (MEN) (₹250),[PERSON_NAME] T…" at bounding box center [363, 316] width 177 height 58
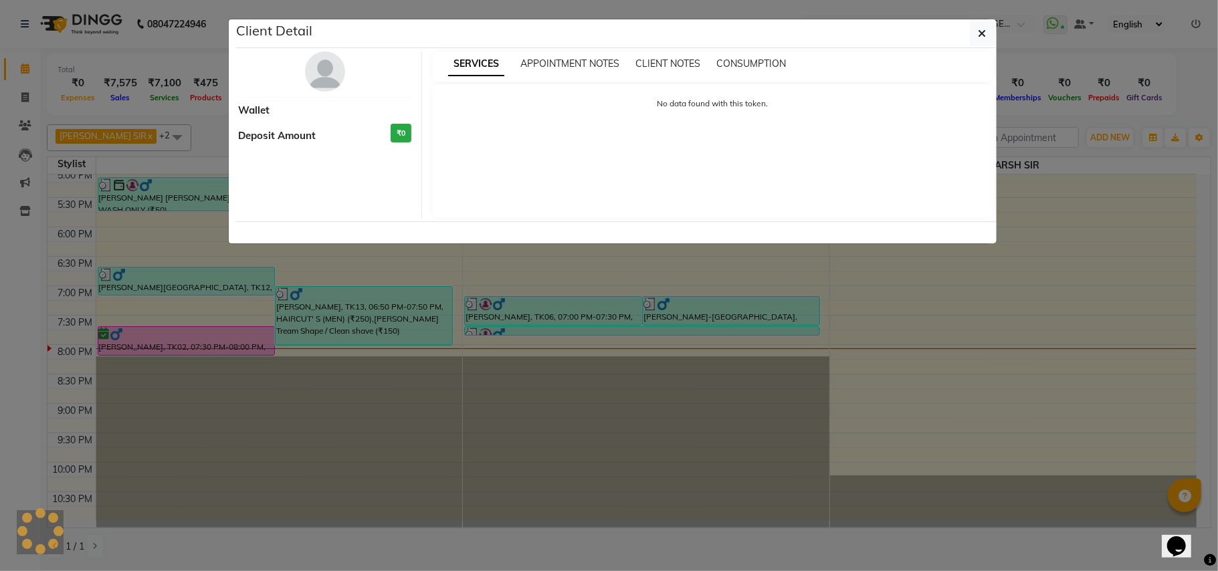
select select "3"
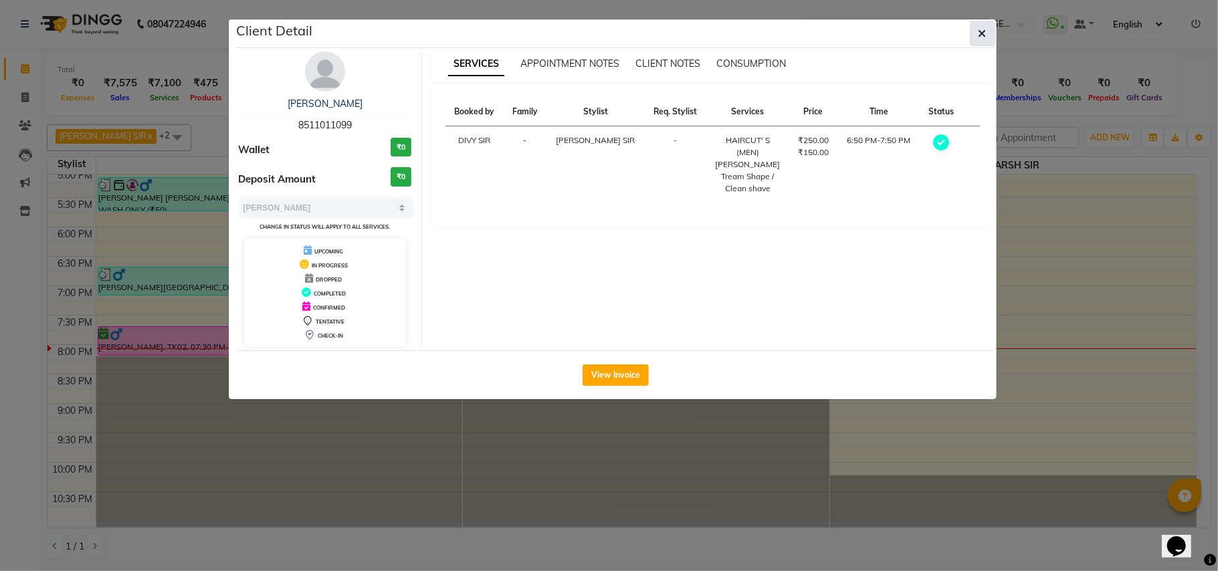
click at [974, 43] on button "button" at bounding box center [982, 33] width 25 height 25
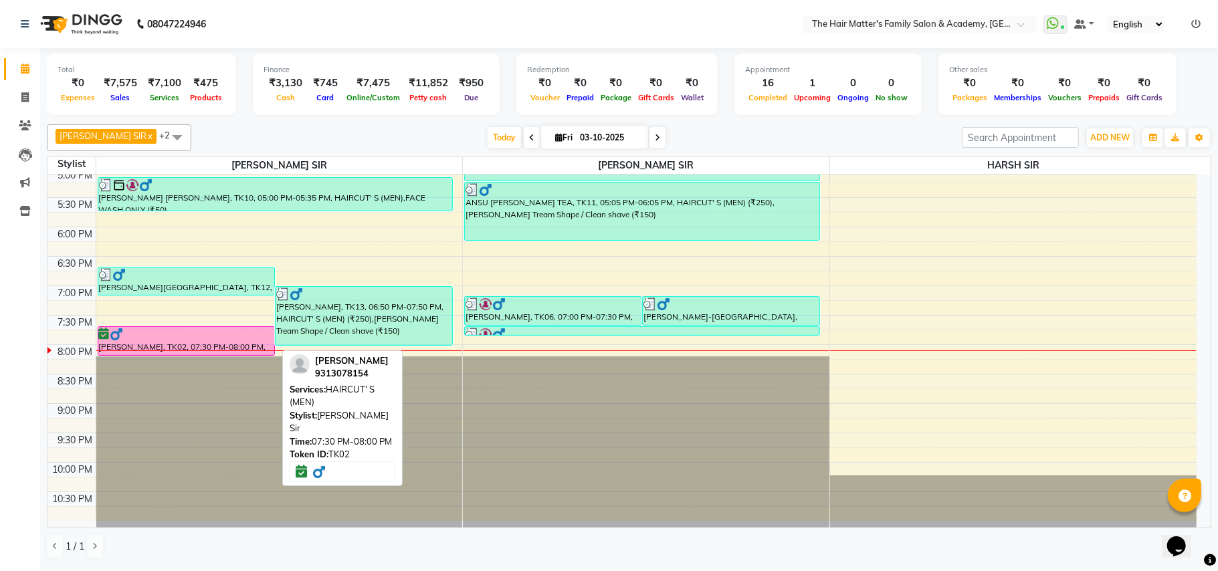
click at [239, 344] on div "[PERSON_NAME], TK02, 07:30 PM-08:00 PM, HAIRCUT' S (MEN)" at bounding box center [186, 341] width 177 height 28
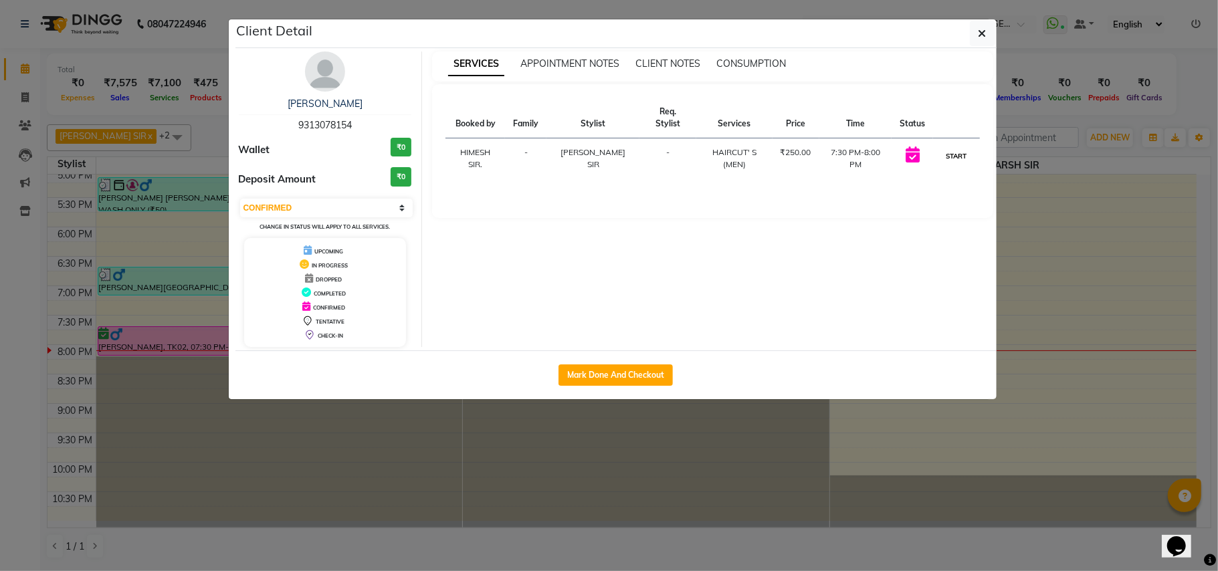
click at [943, 148] on button "START" at bounding box center [955, 156] width 27 height 17
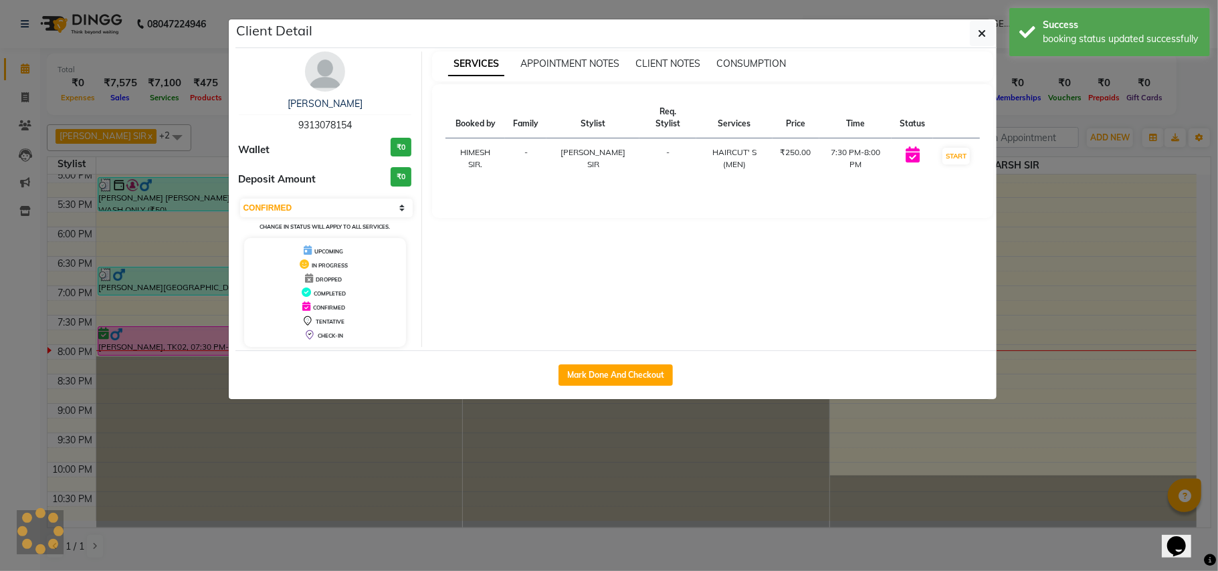
select select "1"
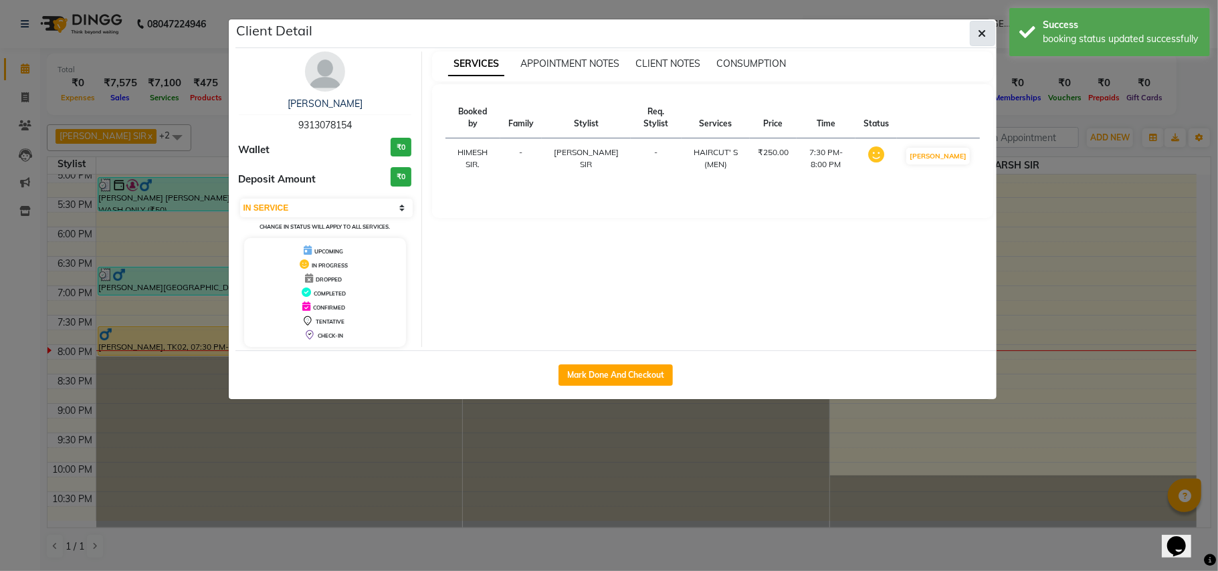
click at [971, 37] on button "button" at bounding box center [982, 33] width 25 height 25
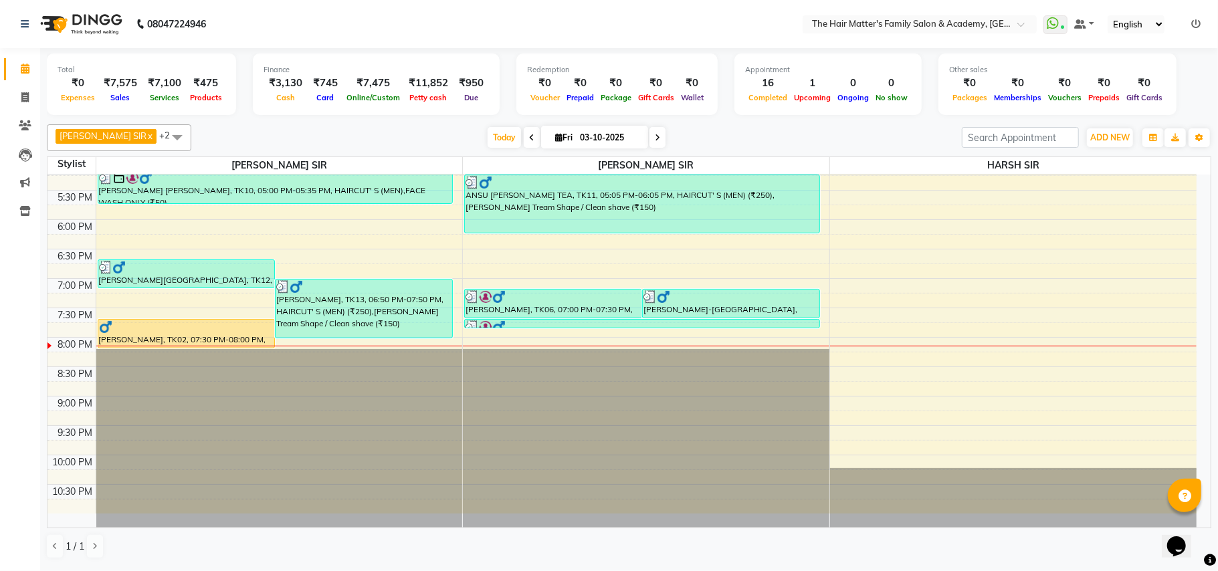
scroll to position [305, 0]
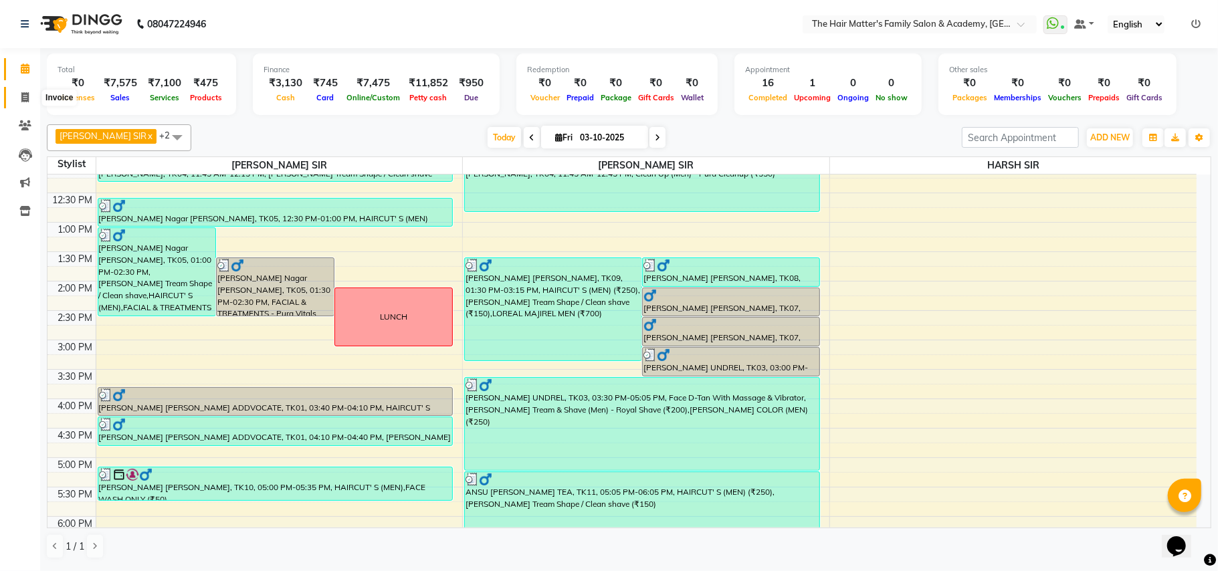
click at [19, 96] on span at bounding box center [24, 97] width 23 height 15
select select "service"
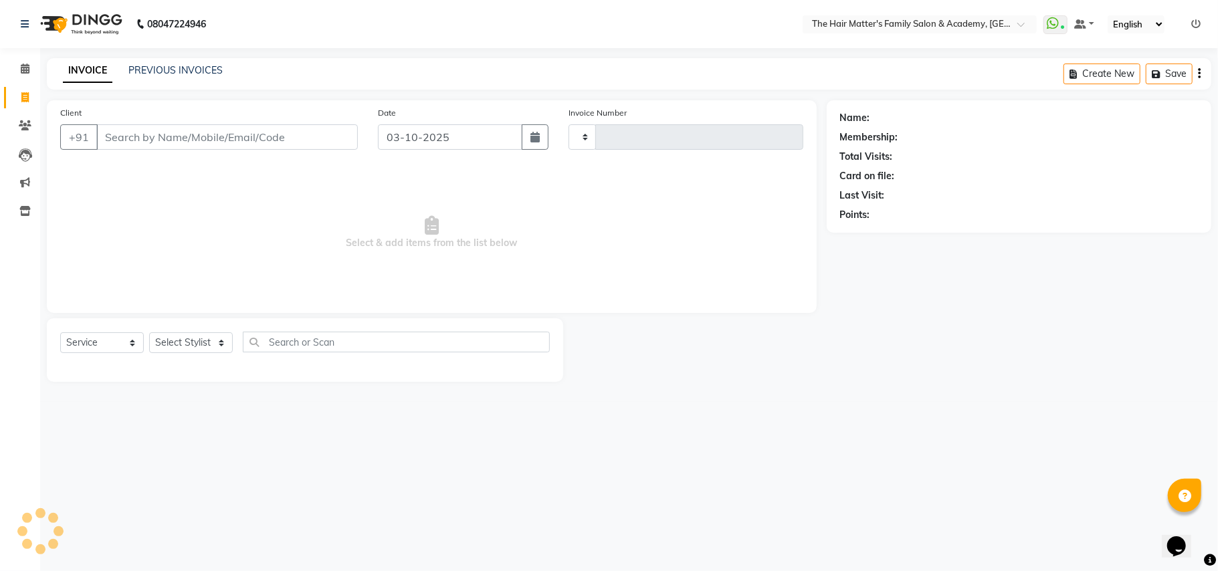
type input "2030"
select select "5980"
click at [151, 67] on link "PREVIOUS INVOICES" at bounding box center [175, 70] width 94 height 12
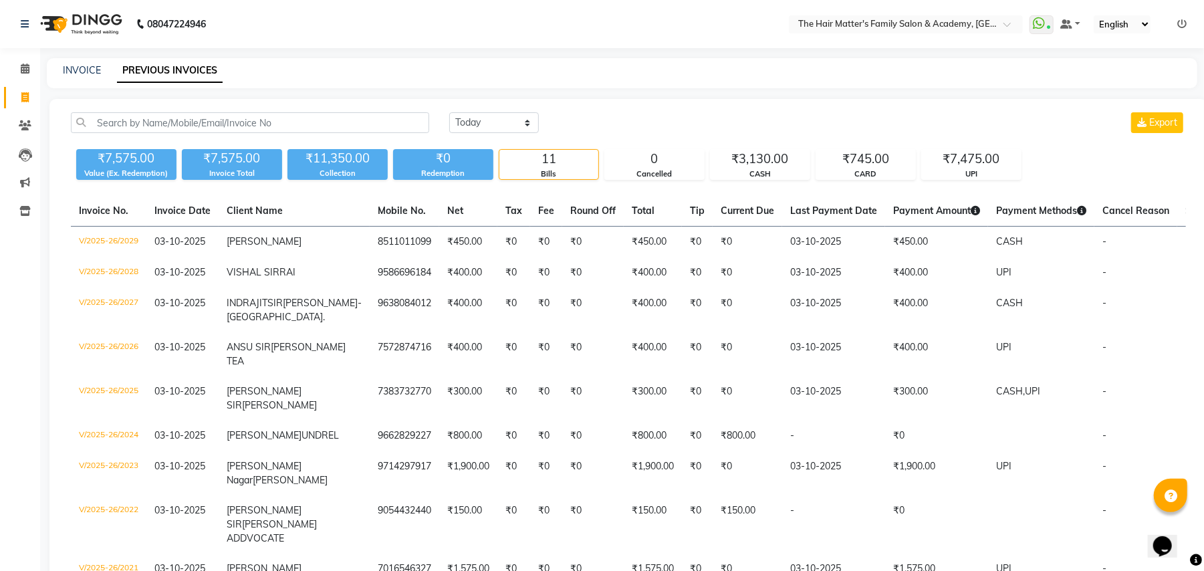
click at [28, 80] on li "Calendar" at bounding box center [20, 69] width 40 height 29
click at [30, 62] on span at bounding box center [24, 69] width 23 height 15
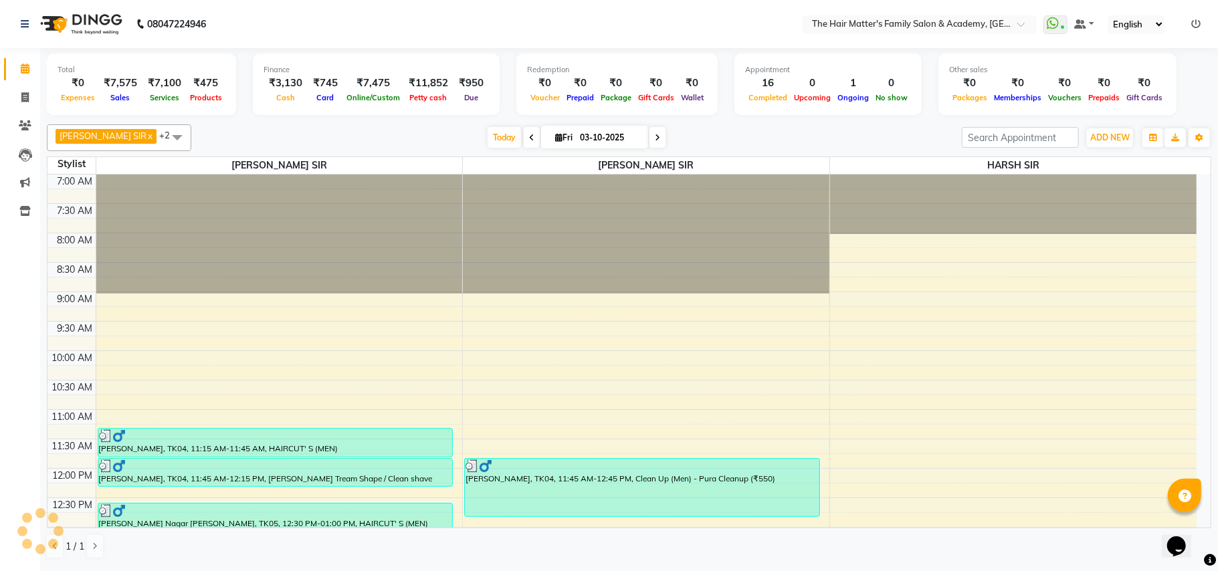
scroll to position [32, 0]
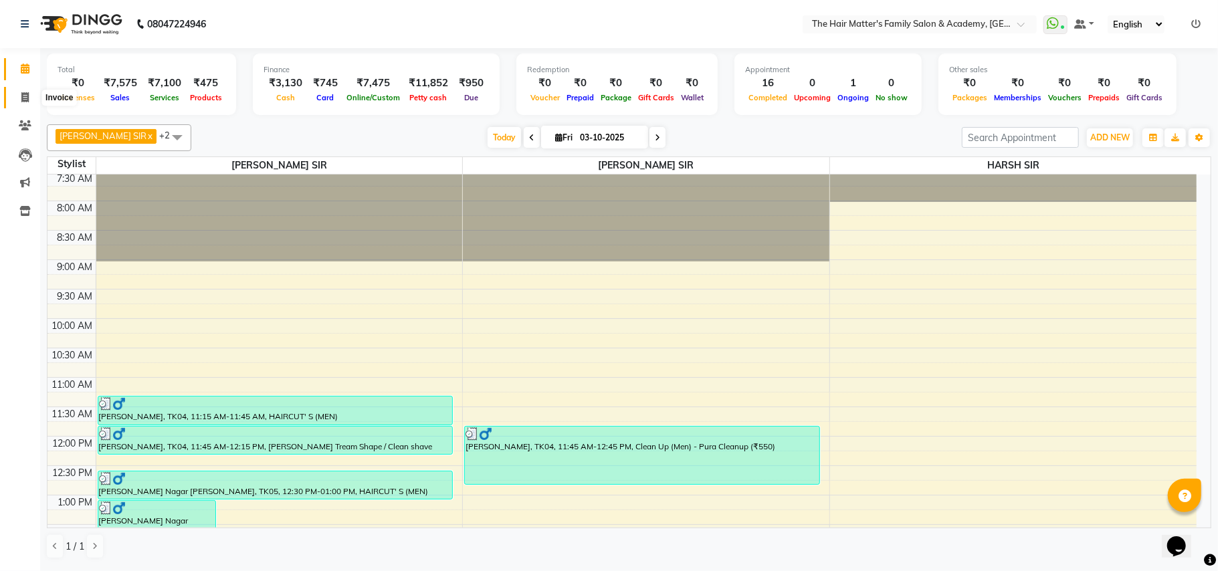
drag, startPoint x: 17, startPoint y: 94, endPoint x: 62, endPoint y: 104, distance: 45.3
click at [17, 95] on span at bounding box center [24, 97] width 23 height 15
select select "service"
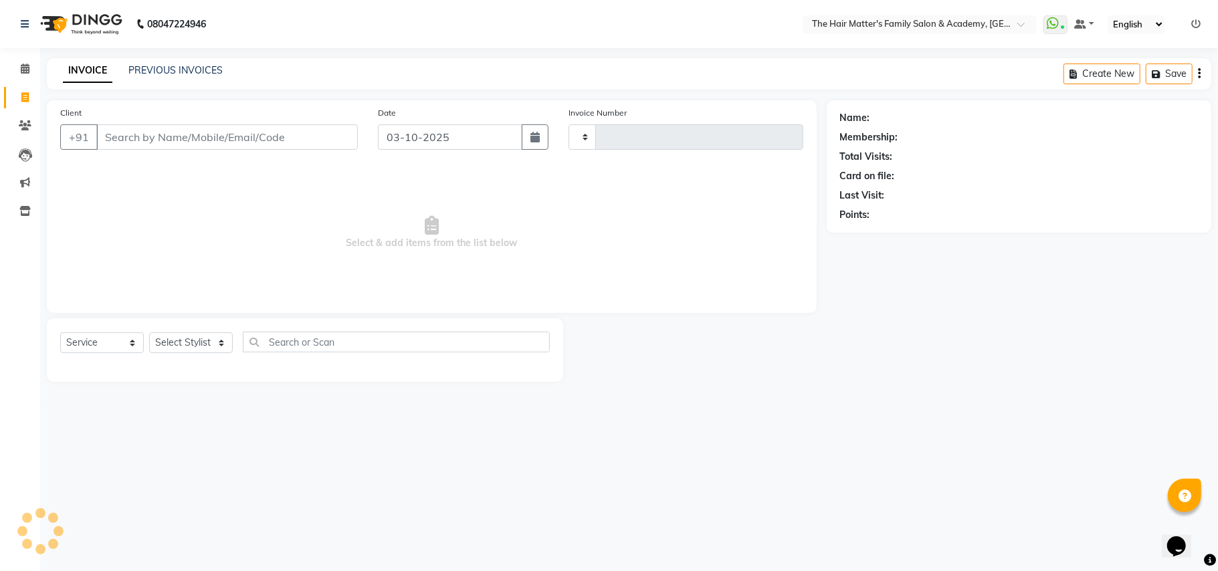
type input "2030"
select select "5980"
click at [135, 66] on link "PREVIOUS INVOICES" at bounding box center [175, 70] width 94 height 12
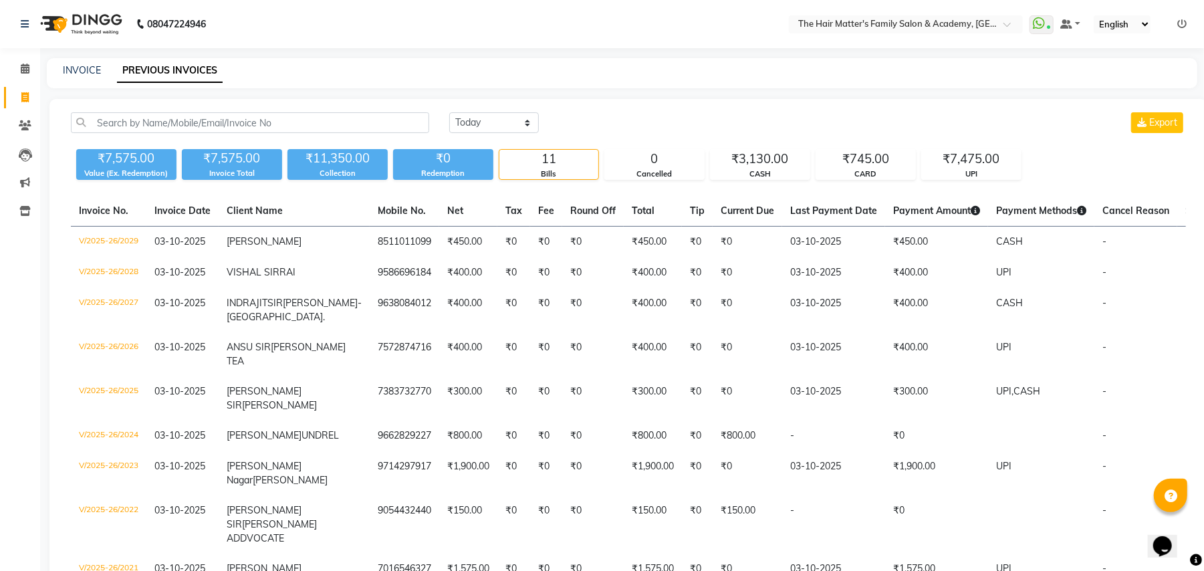
click at [778, 122] on div "[DATE] [DATE] Custom Range Export" at bounding box center [817, 122] width 737 height 21
click at [30, 68] on span at bounding box center [24, 69] width 23 height 15
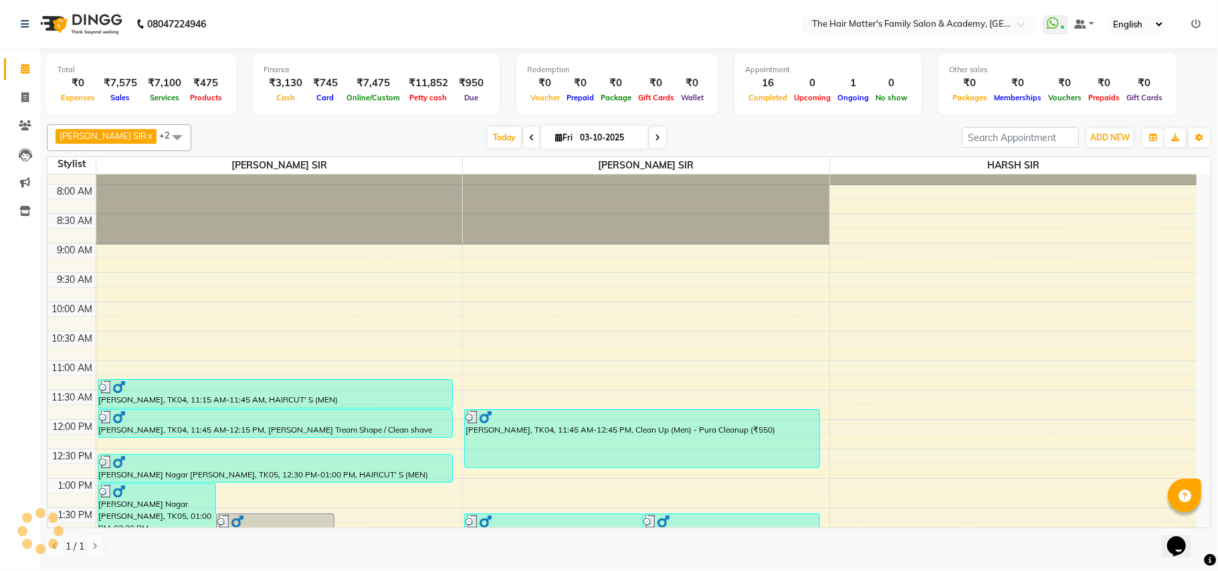
scroll to position [602, 0]
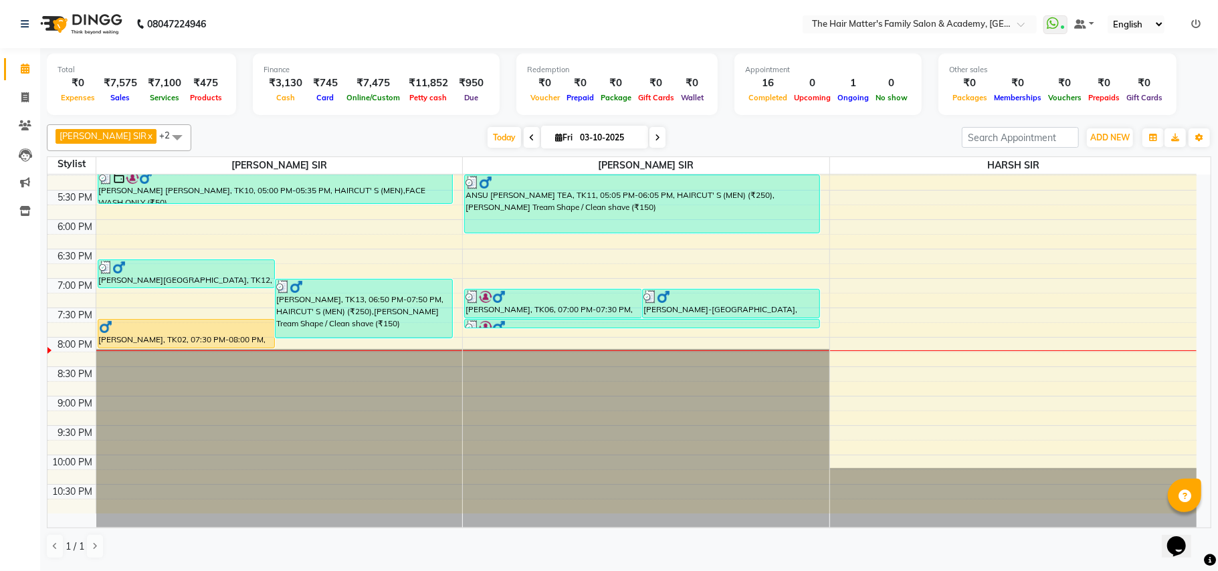
drag, startPoint x: 474, startPoint y: 74, endPoint x: 440, endPoint y: 89, distance: 37.4
click at [440, 107] on div "Finance ₹3,130 Cash ₹745 Card ₹7,475 Online/Custom ₹11,852 [PERSON_NAME] cash ₹…" at bounding box center [376, 84] width 247 height 62
click at [455, 51] on div "Total ₹0 Expenses ₹7,575 Sales ₹7,100 Services ₹475 Products Finance ₹3,130 Cas…" at bounding box center [629, 83] width 1164 height 71
click at [419, 17] on nav "08047224946 Select Location × The Hair Matter's Family Salon & Academy, [GEOGRA…" at bounding box center [609, 24] width 1218 height 48
click at [610, 142] on input "03-10-2025" at bounding box center [609, 138] width 67 height 20
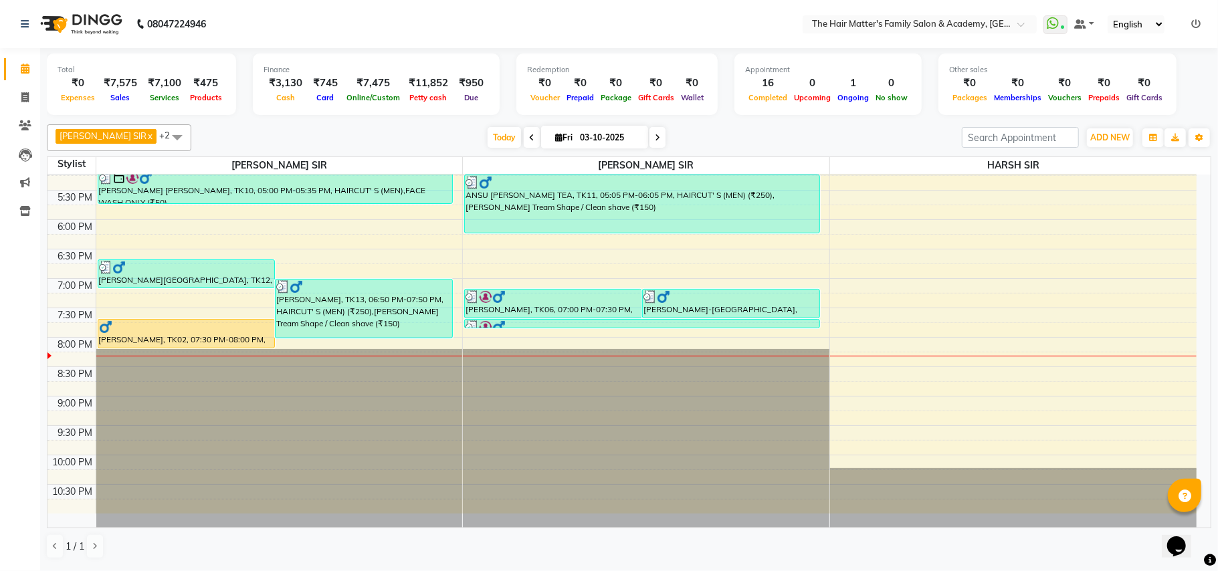
select select "10"
select select "2025"
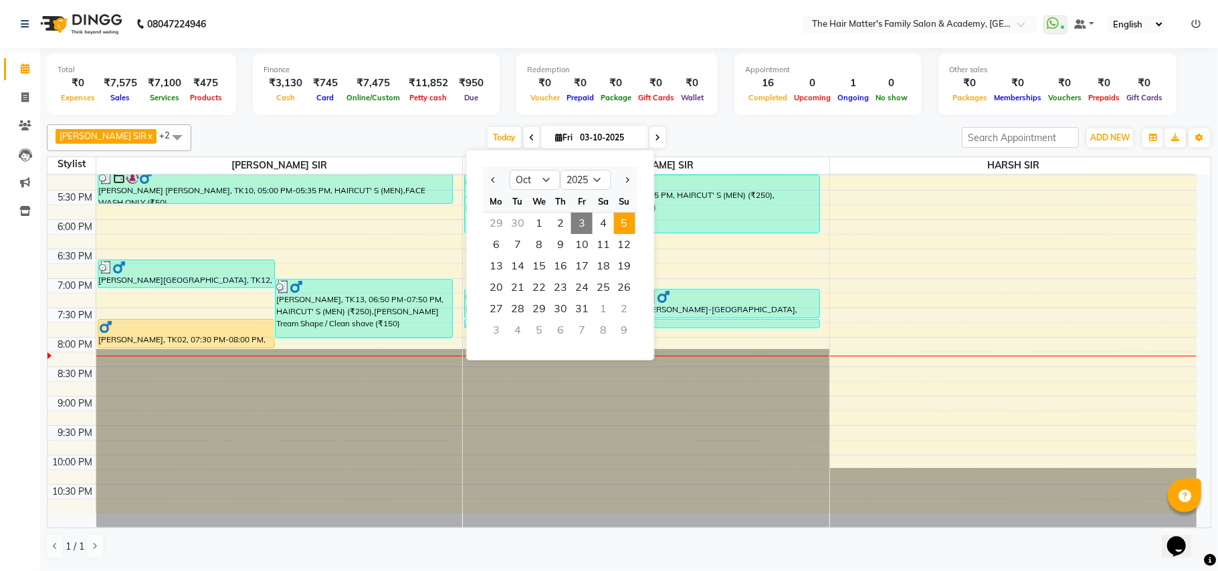
click at [618, 230] on span "5" at bounding box center [624, 223] width 21 height 21
type input "05-10-2025"
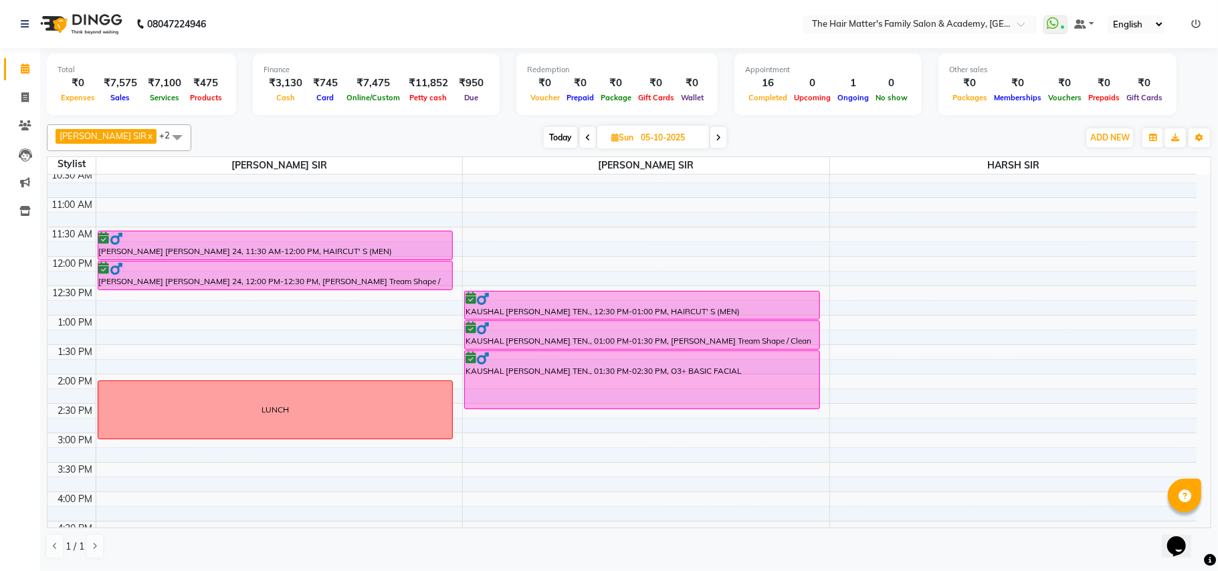
scroll to position [158, 0]
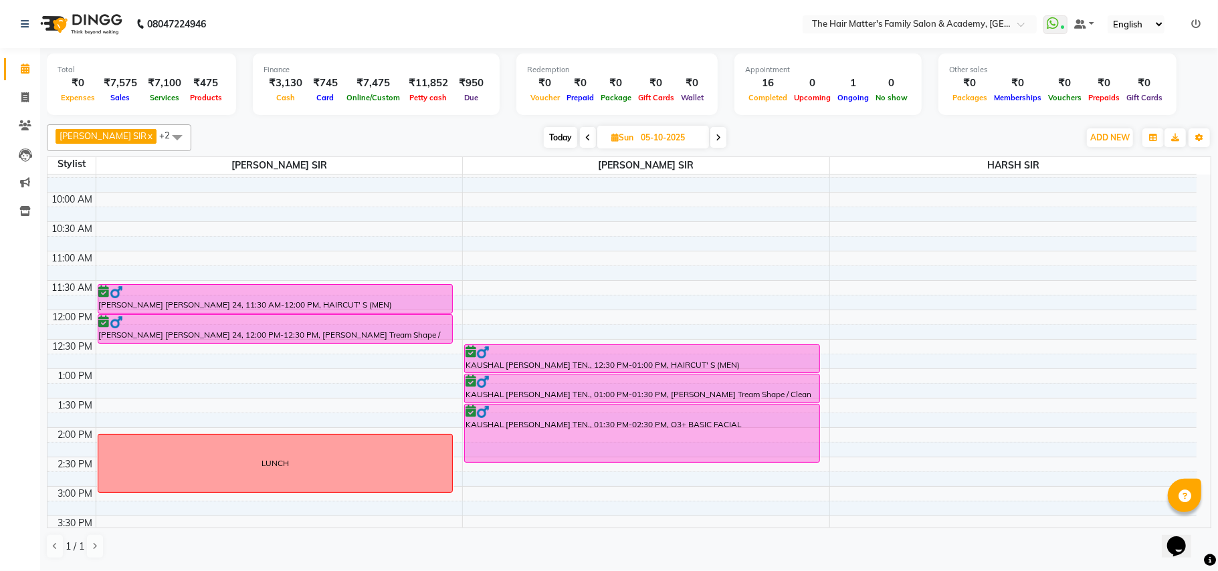
click at [106, 381] on div "7:00 AM 7:30 AM 8:00 AM 8:30 AM 9:00 AM 9:30 AM 10:00 AM 10:30 AM 11:00 AM 11:3…" at bounding box center [621, 486] width 1149 height 941
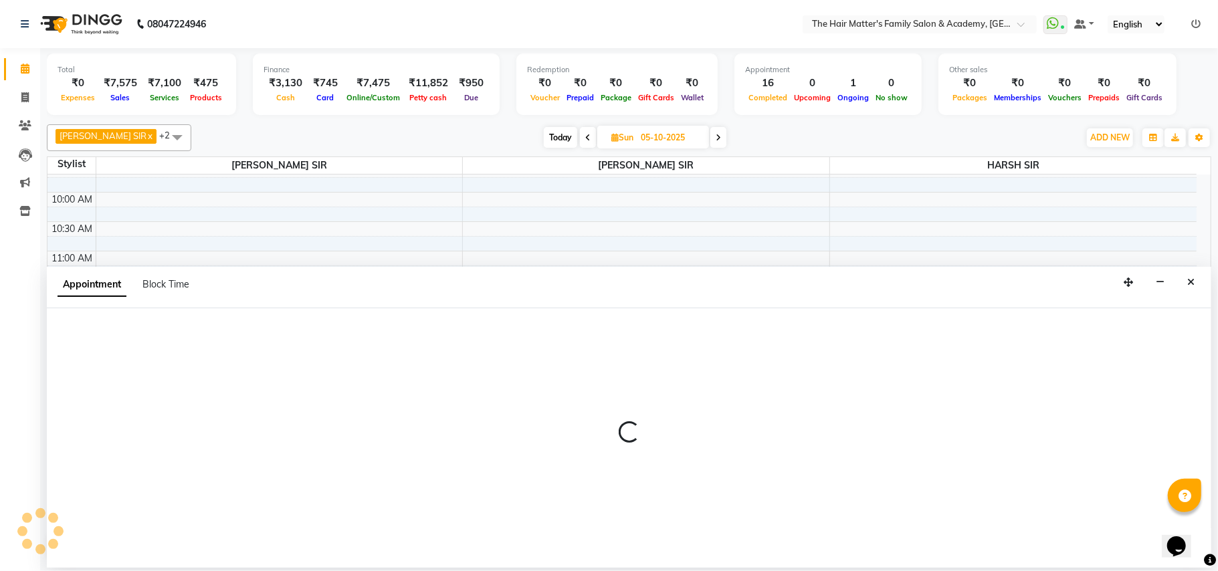
select select "42572"
select select "780"
select select "tentative"
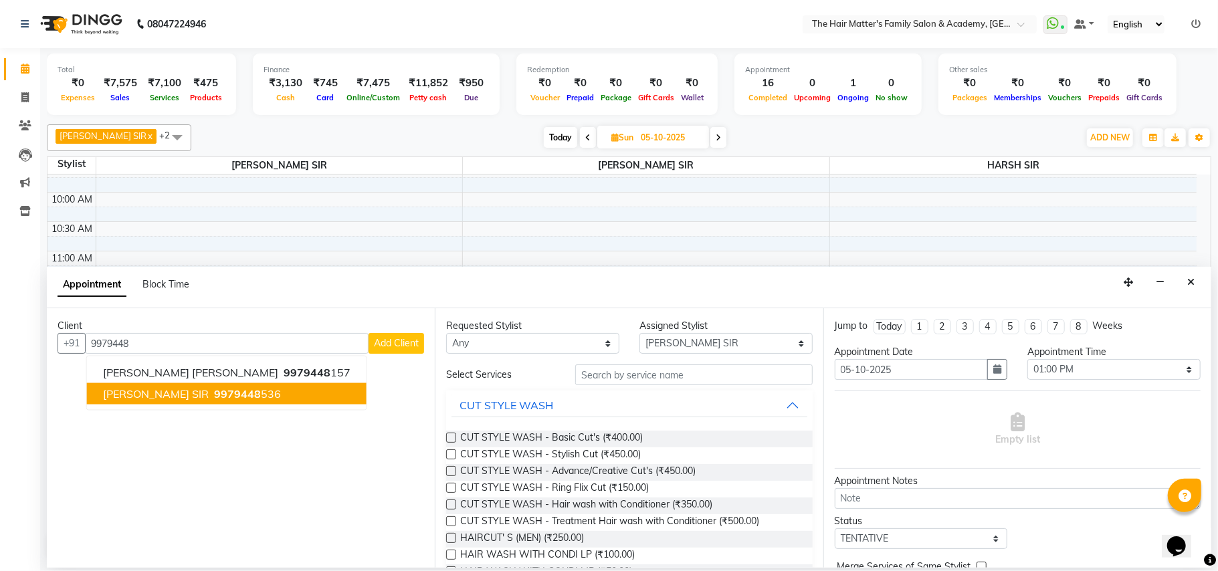
click at [162, 389] on span "[PERSON_NAME] SIR" at bounding box center [156, 393] width 106 height 13
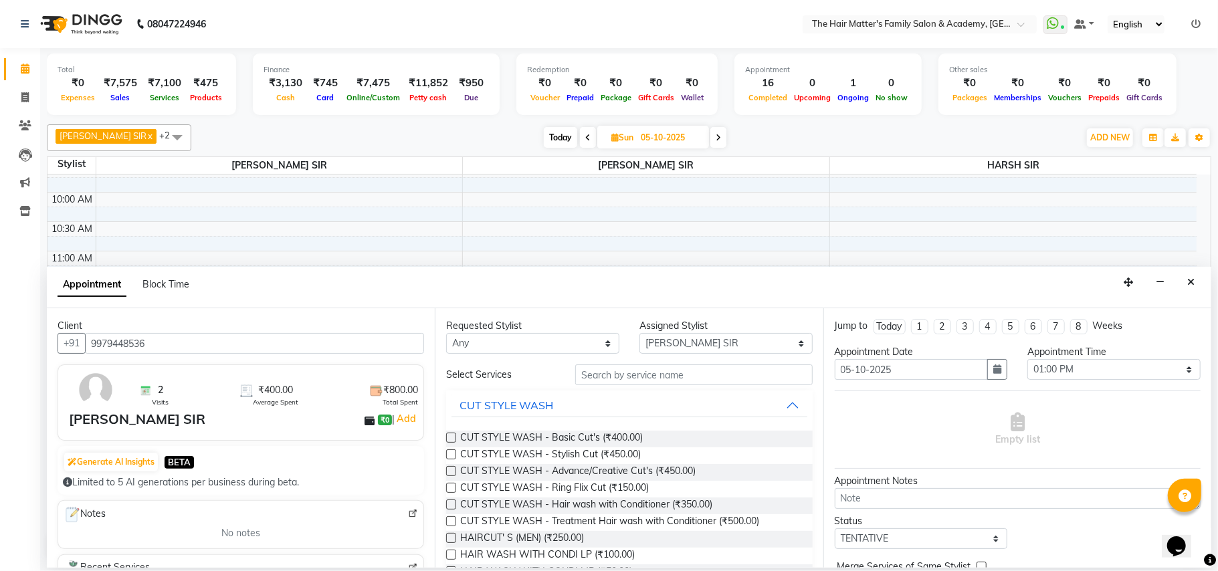
type input "9979448536"
click at [548, 344] on select "Any DIVY [PERSON_NAME] SIR HIMESH [PERSON_NAME] SIR [PERSON_NAME] SIR" at bounding box center [532, 343] width 173 height 21
select select "42572"
click at [446, 334] on select "Any DIVY [PERSON_NAME] SIR HIMESH [PERSON_NAME] SIR [PERSON_NAME] SIR" at bounding box center [532, 343] width 173 height 21
click at [683, 345] on select "Select DIVY [PERSON_NAME] SIR HIMESH [PERSON_NAME] SIR [PERSON_NAME] SIR" at bounding box center [725, 343] width 173 height 21
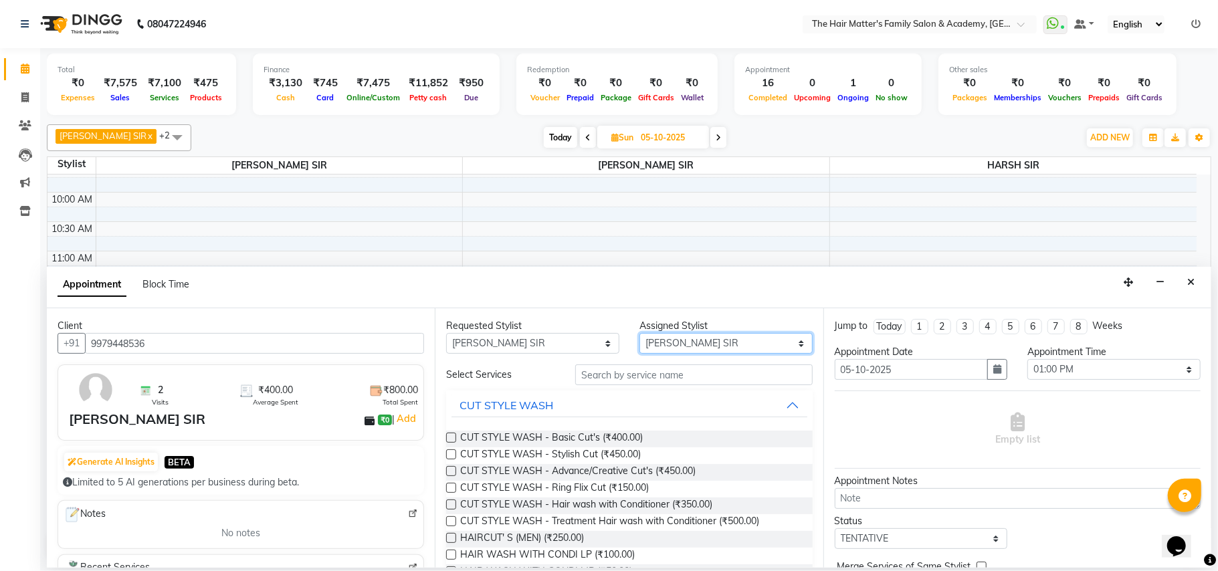
click at [639, 334] on select "Select DIVY [PERSON_NAME] SIR HIMESH [PERSON_NAME] SIR [PERSON_NAME] SIR" at bounding box center [725, 343] width 173 height 21
click at [543, 544] on span "HAIRCUT' S (MEN) (₹250.00)" at bounding box center [522, 539] width 124 height 17
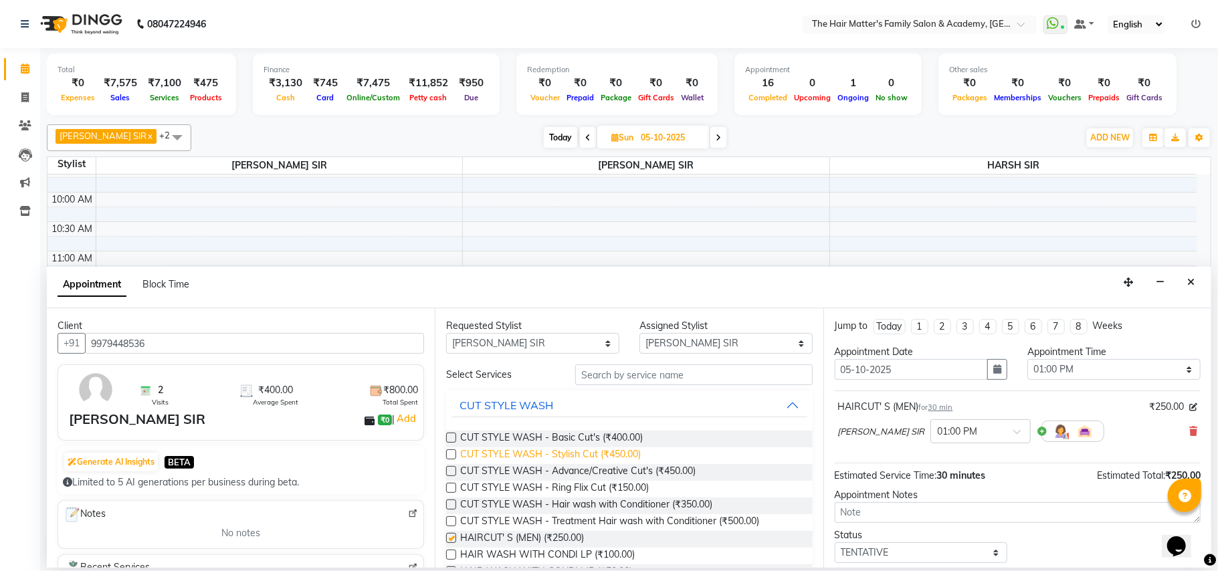
checkbox input "false"
click at [586, 372] on input "text" at bounding box center [693, 374] width 237 height 21
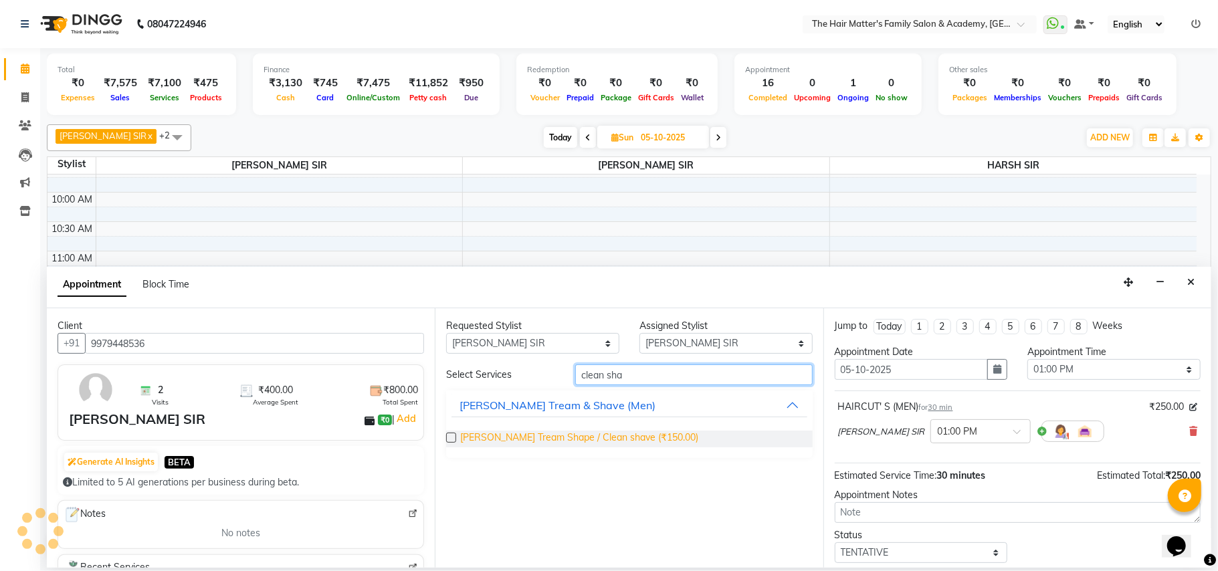
type input "clean sha"
click at [493, 441] on span "[PERSON_NAME] Tream Shape / Clean shave (₹150.00)" at bounding box center [579, 439] width 238 height 17
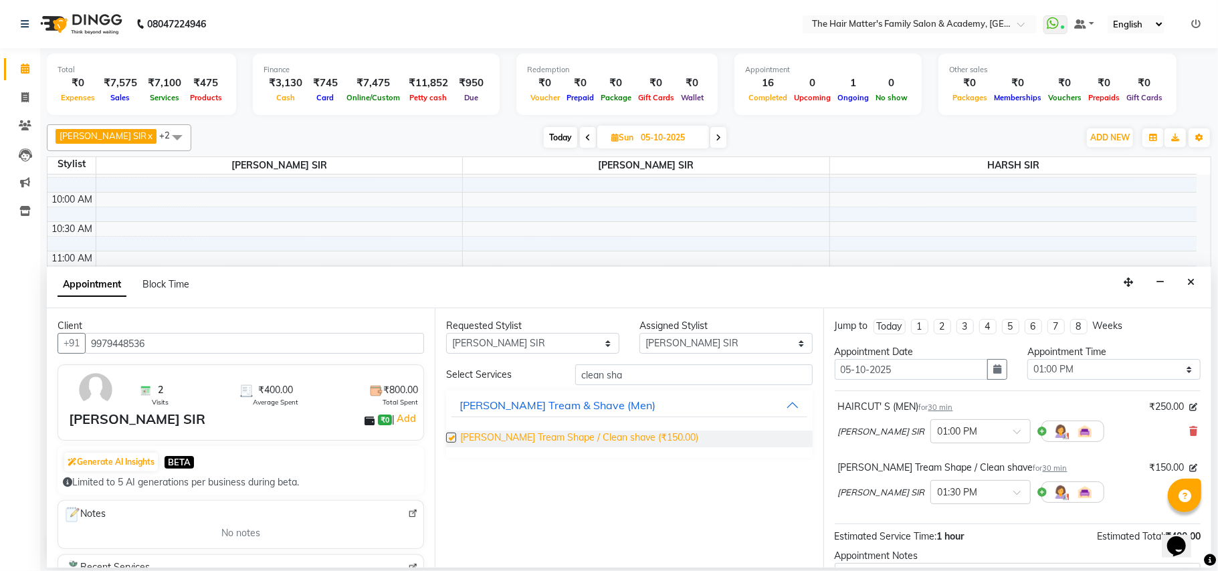
checkbox input "false"
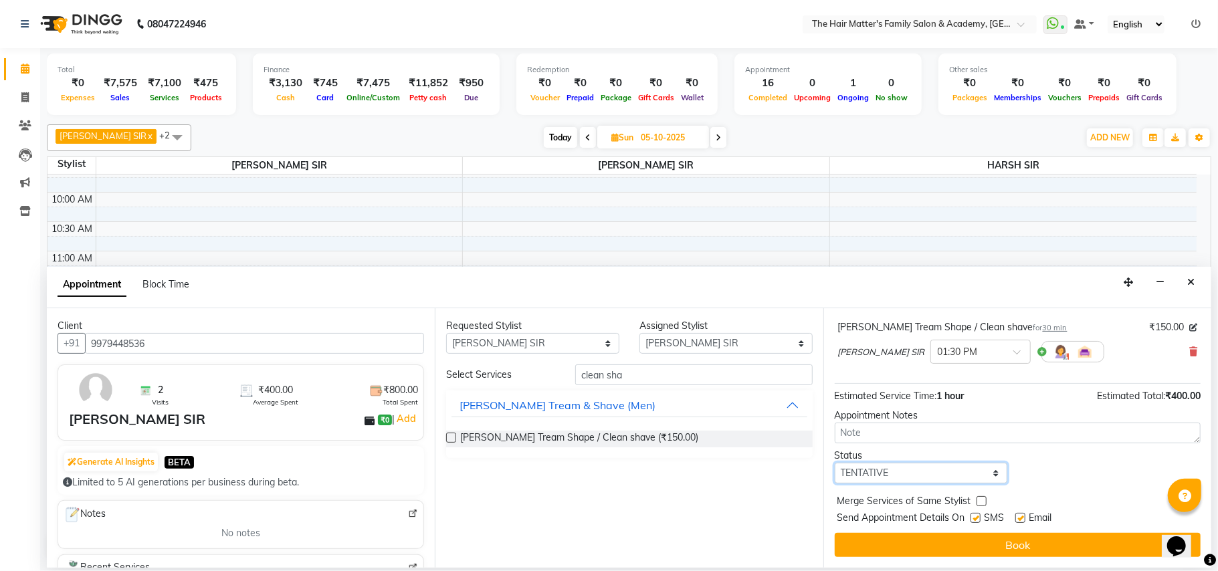
click at [913, 471] on select "Select TENTATIVE CONFIRM UPCOMING" at bounding box center [920, 473] width 173 height 21
select select "confirm booking"
click at [834, 463] on select "Select TENTATIVE CONFIRM UPCOMING" at bounding box center [920, 473] width 173 height 21
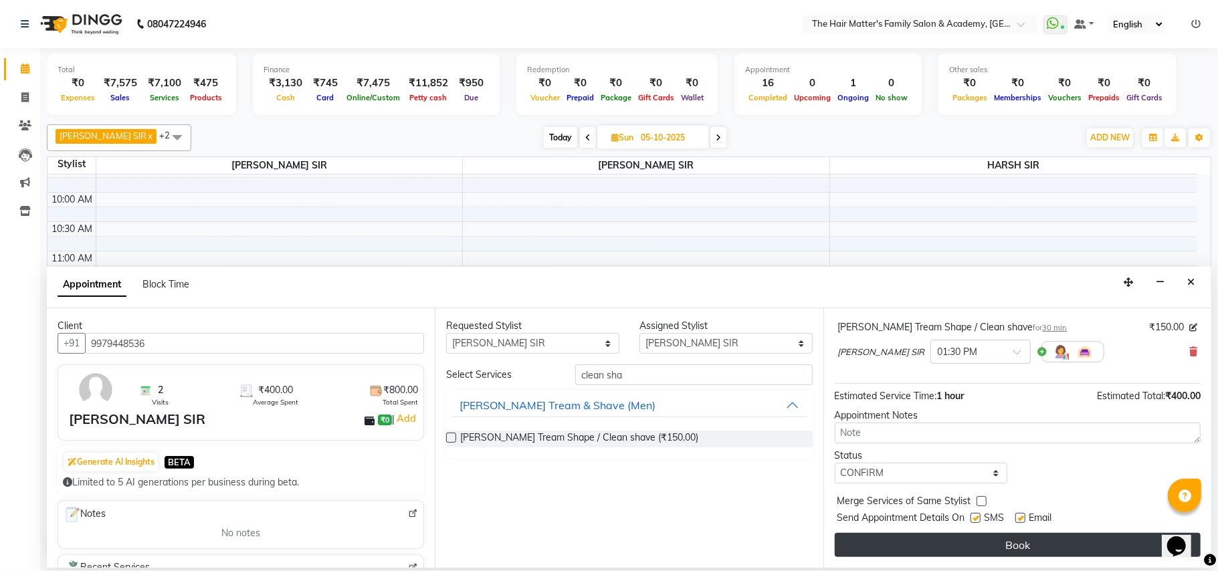
click at [945, 547] on button "Book" at bounding box center [1017, 545] width 366 height 24
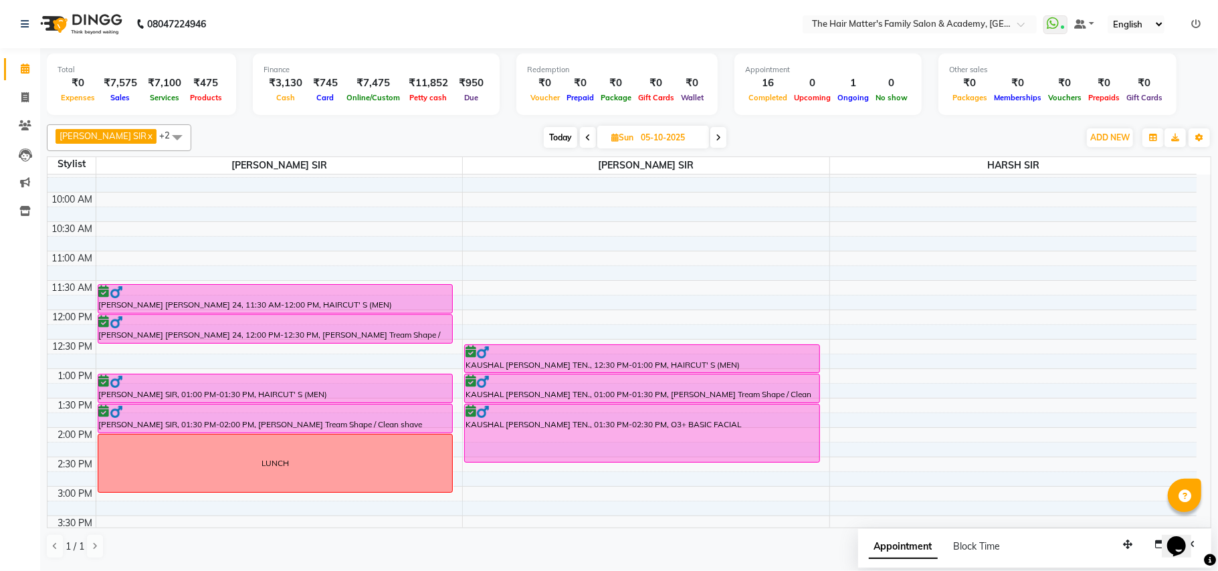
click at [544, 134] on span "Today" at bounding box center [560, 137] width 33 height 21
type input "03-10-2025"
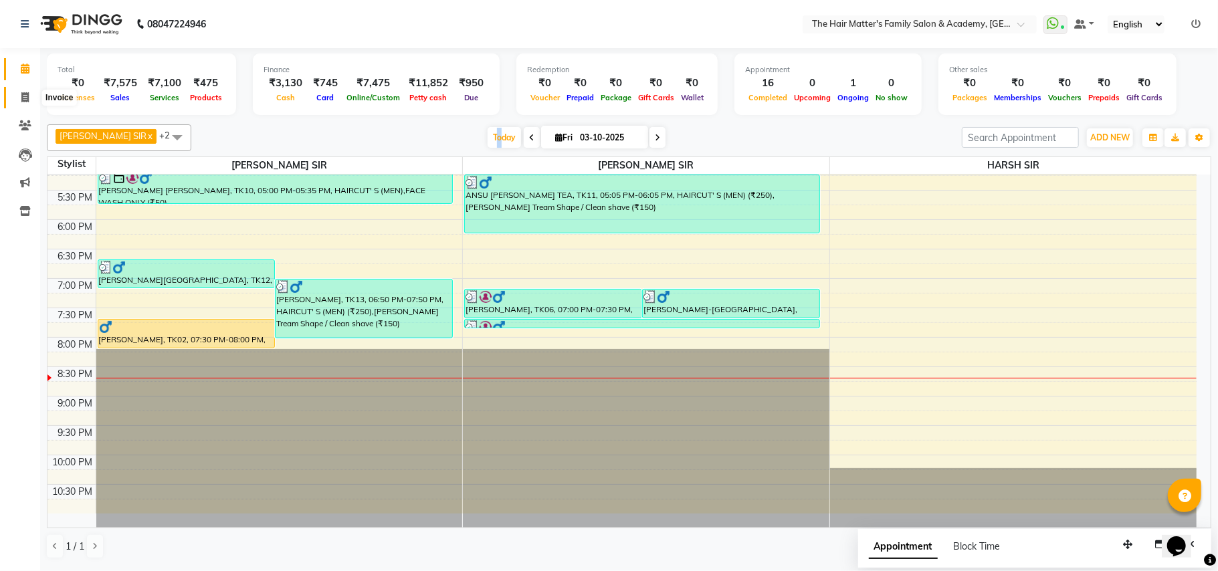
click at [27, 103] on span at bounding box center [24, 97] width 23 height 15
select select "service"
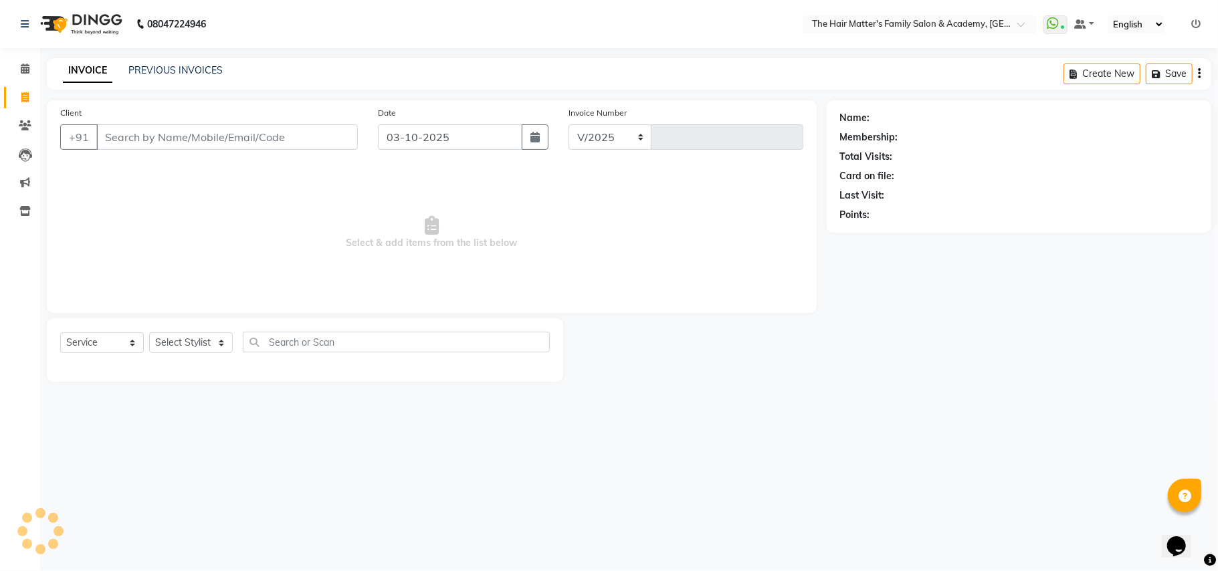
select select "5980"
type input "2030"
click at [179, 71] on link "PREVIOUS INVOICES" at bounding box center [175, 70] width 94 height 12
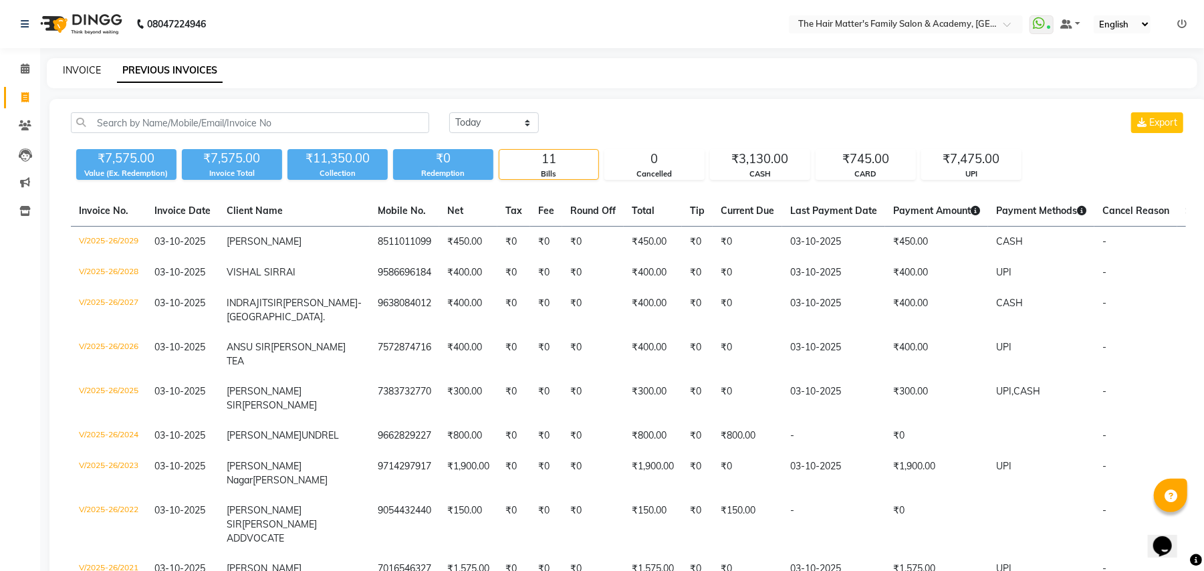
click at [91, 67] on link "INVOICE" at bounding box center [82, 70] width 38 height 12
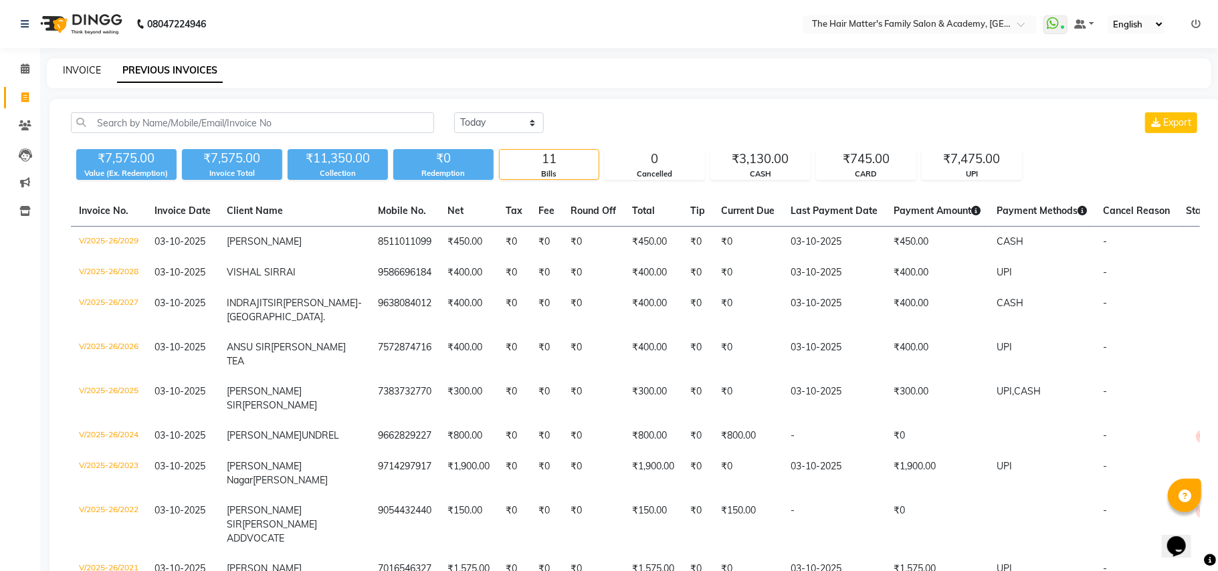
select select "service"
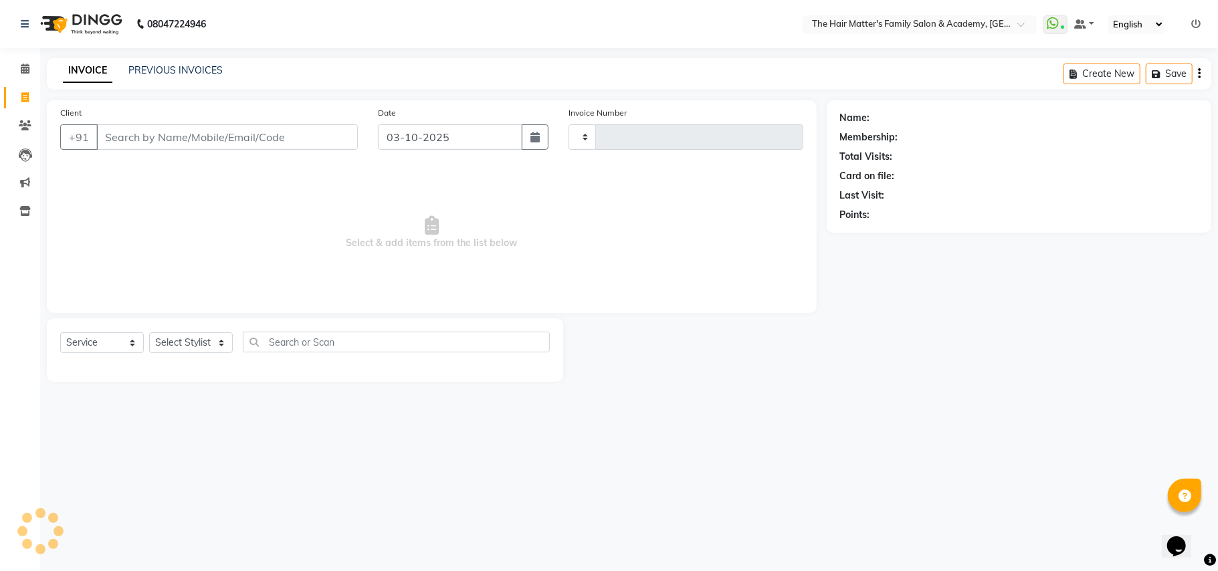
click at [156, 142] on input "Client" at bounding box center [226, 136] width 261 height 25
type input "2030"
select select "5980"
type input "e"
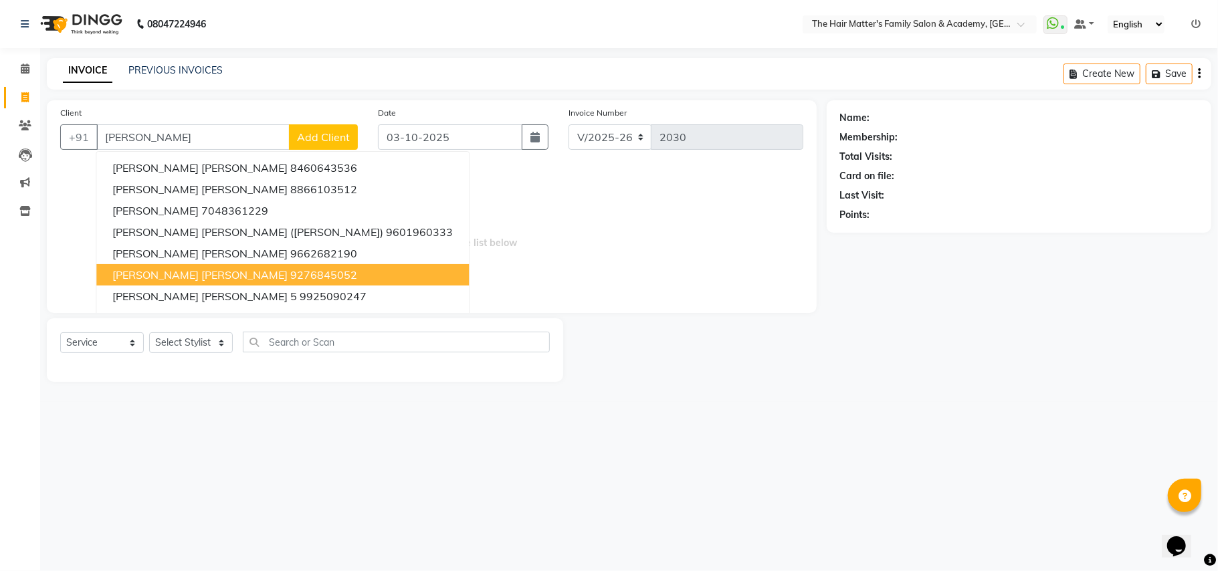
click at [231, 266] on button "[PERSON_NAME] [PERSON_NAME] 9276845052" at bounding box center [282, 274] width 372 height 21
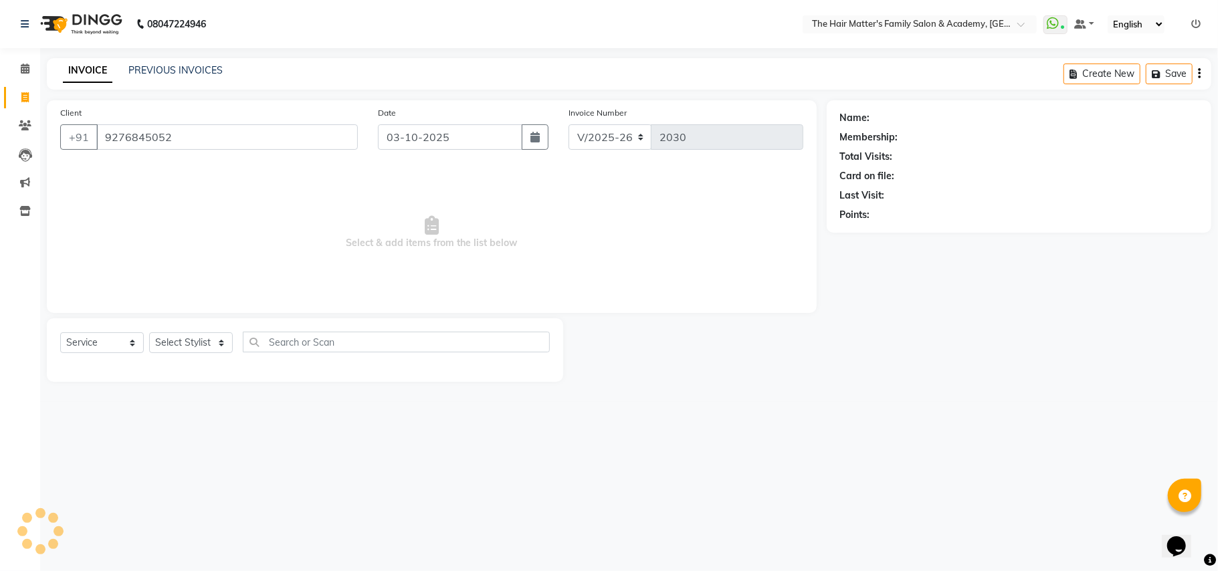
type input "9276845052"
click at [191, 337] on select "Select Stylist DIVY SIR HARSH SIR HIMESH SIR. MAYANK SIR [PERSON_NAME] SIR" at bounding box center [191, 342] width 84 height 21
select select "43094"
click at [149, 332] on select "Select Stylist DIVY SIR HARSH SIR HIMESH SIR. MAYANK SIR [PERSON_NAME] SIR" at bounding box center [191, 342] width 84 height 21
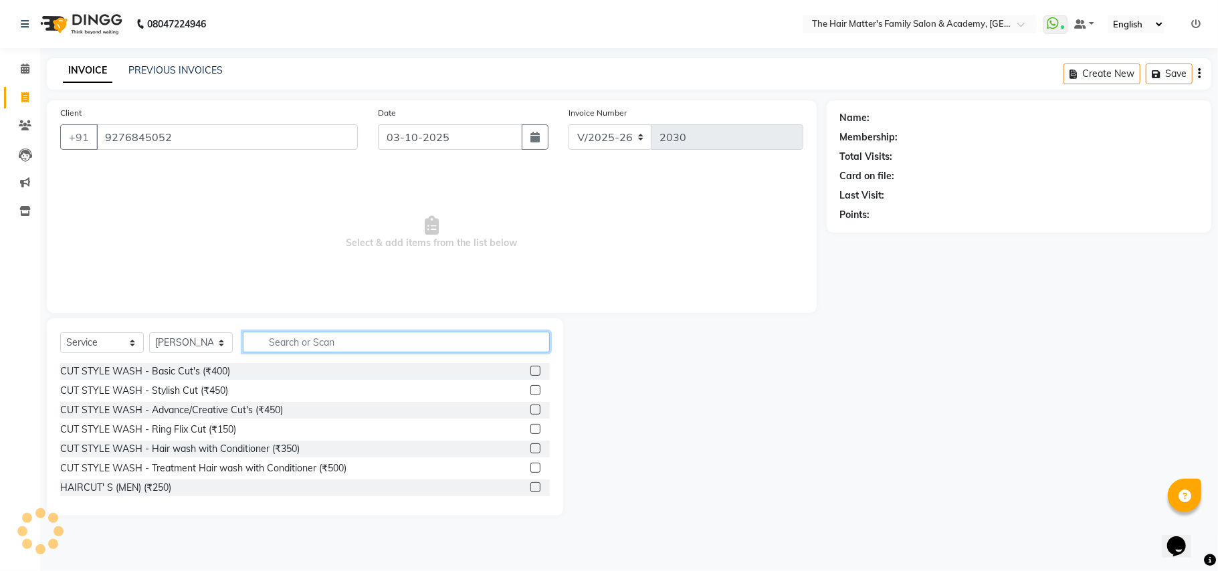
click at [304, 340] on input "text" at bounding box center [396, 342] width 307 height 21
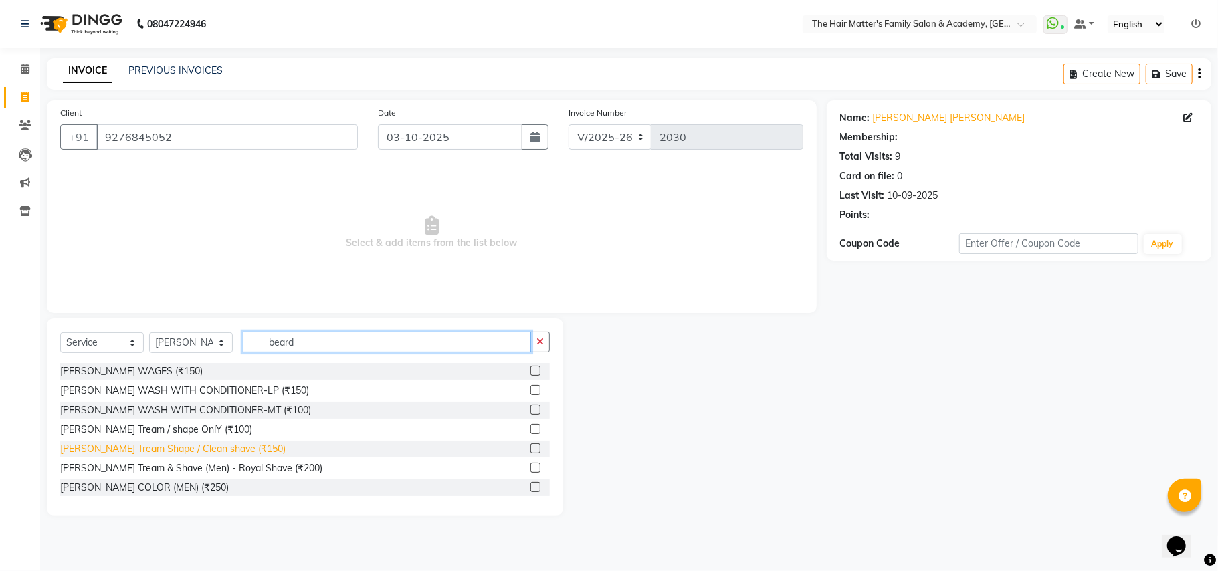
type input "beard"
click at [158, 455] on div "[PERSON_NAME] Tream Shape / Clean shave (₹150)" at bounding box center [172, 449] width 225 height 14
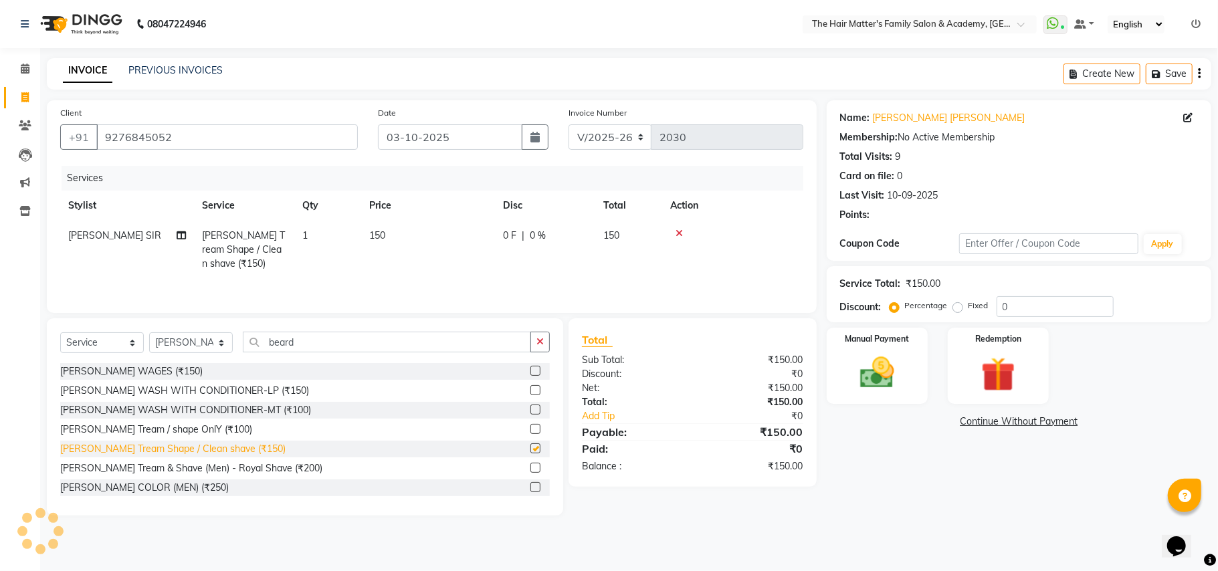
checkbox input "false"
click at [31, 76] on link "Calendar" at bounding box center [20, 69] width 32 height 22
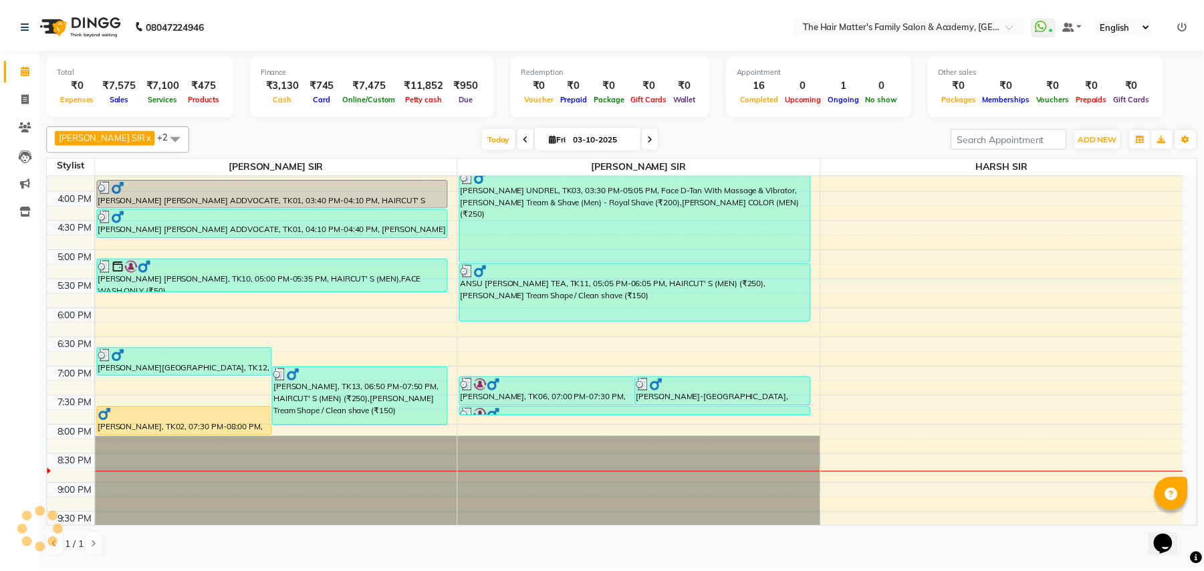
scroll to position [594, 0]
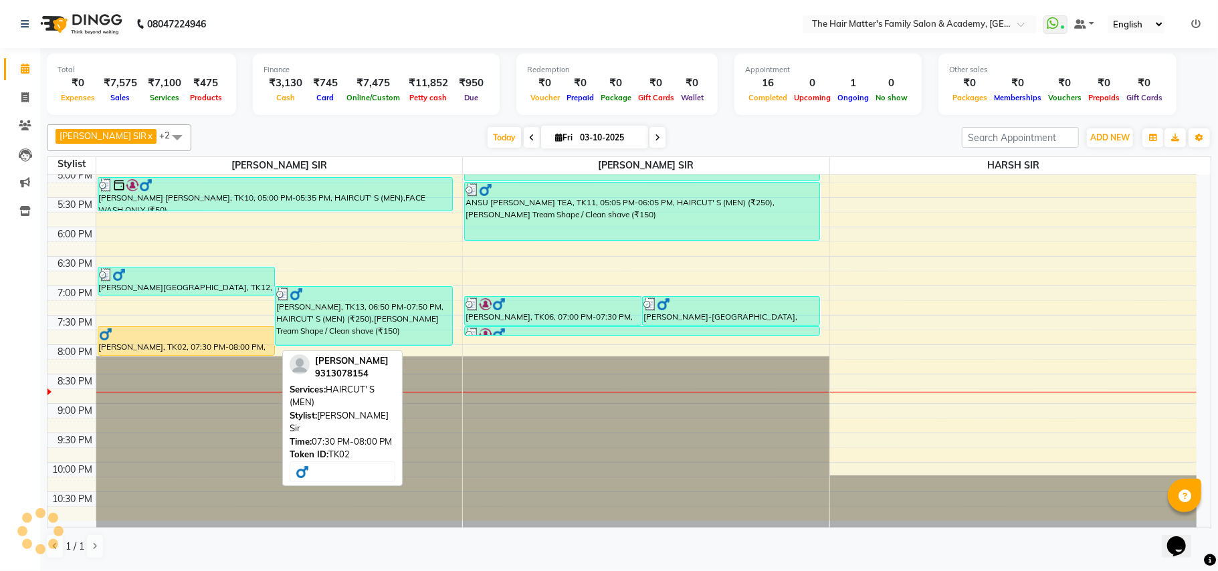
click at [139, 353] on div at bounding box center [186, 354] width 177 height 5
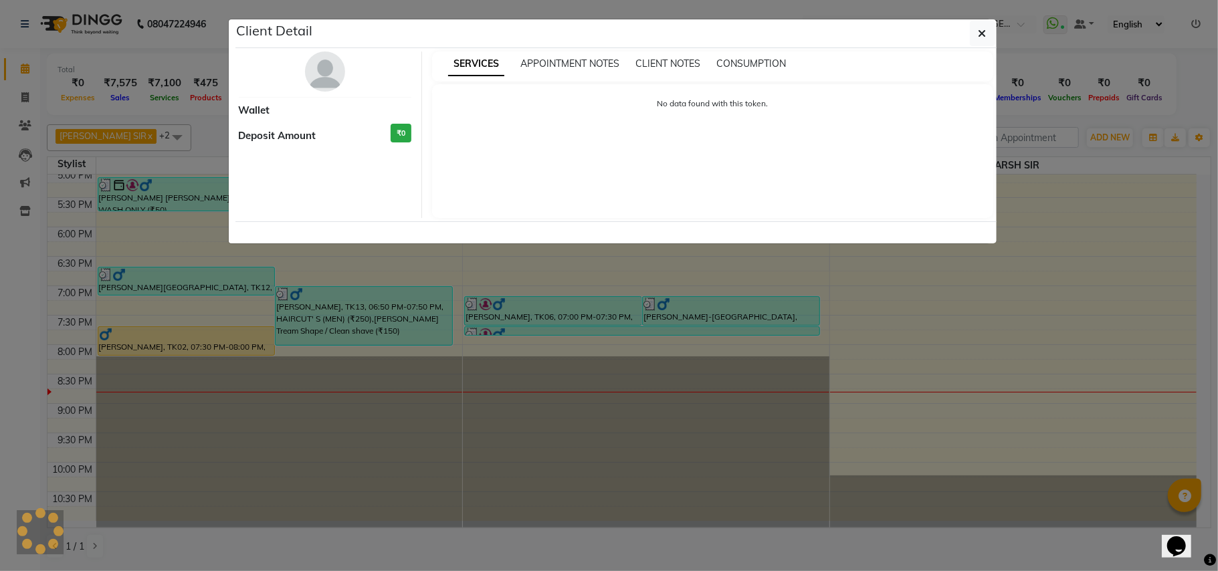
select select "1"
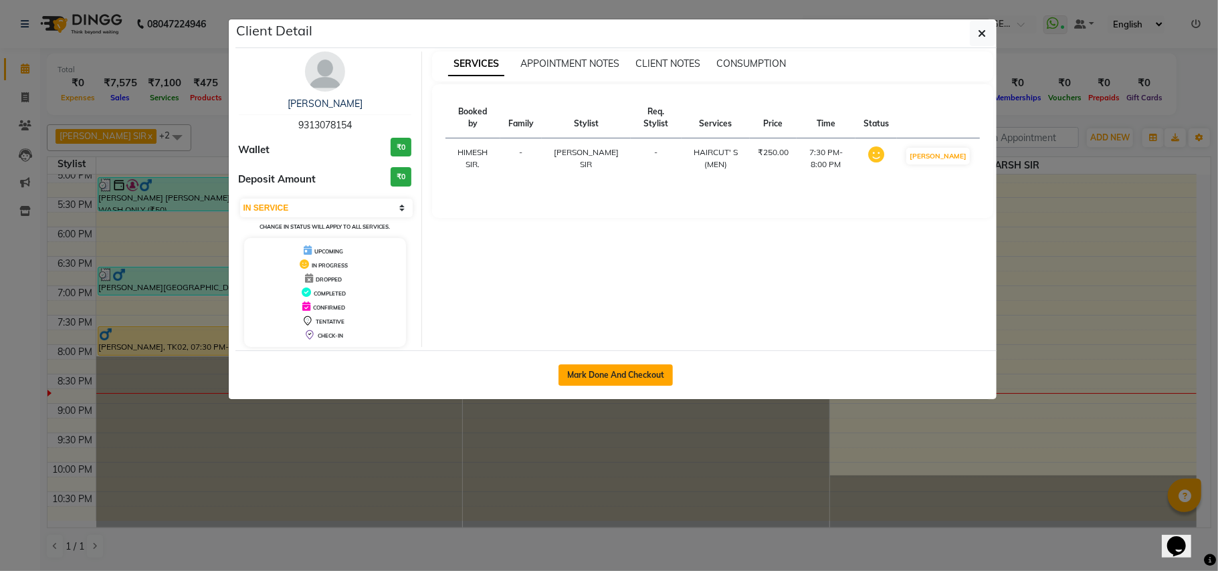
click at [645, 380] on button "Mark Done And Checkout" at bounding box center [615, 374] width 114 height 21
select select "5980"
select select "service"
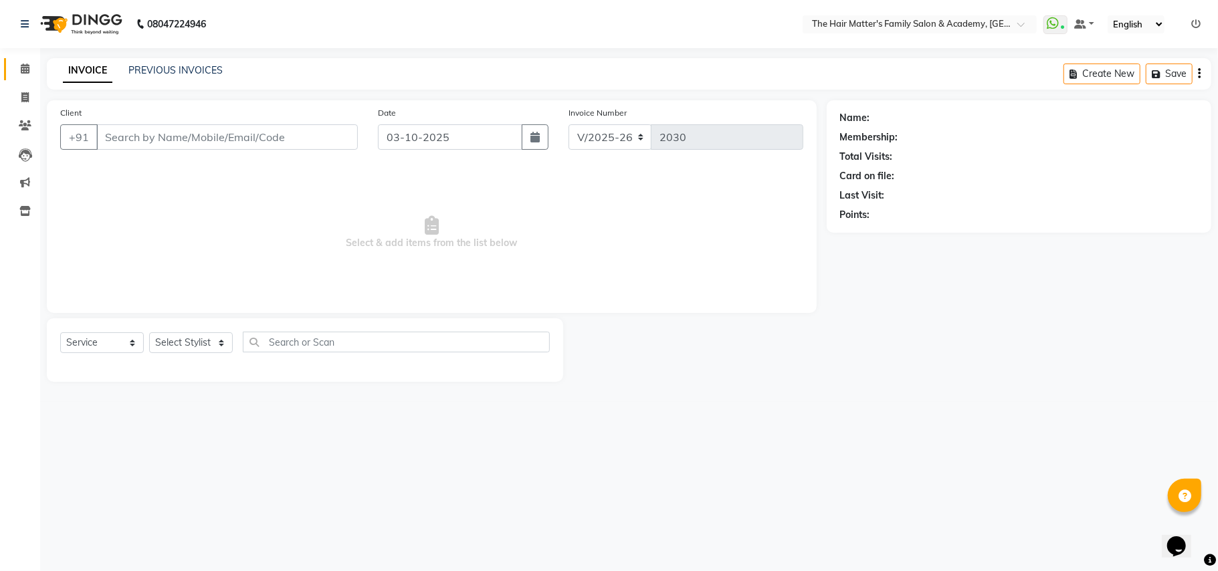
type input "9313078154"
select select "42572"
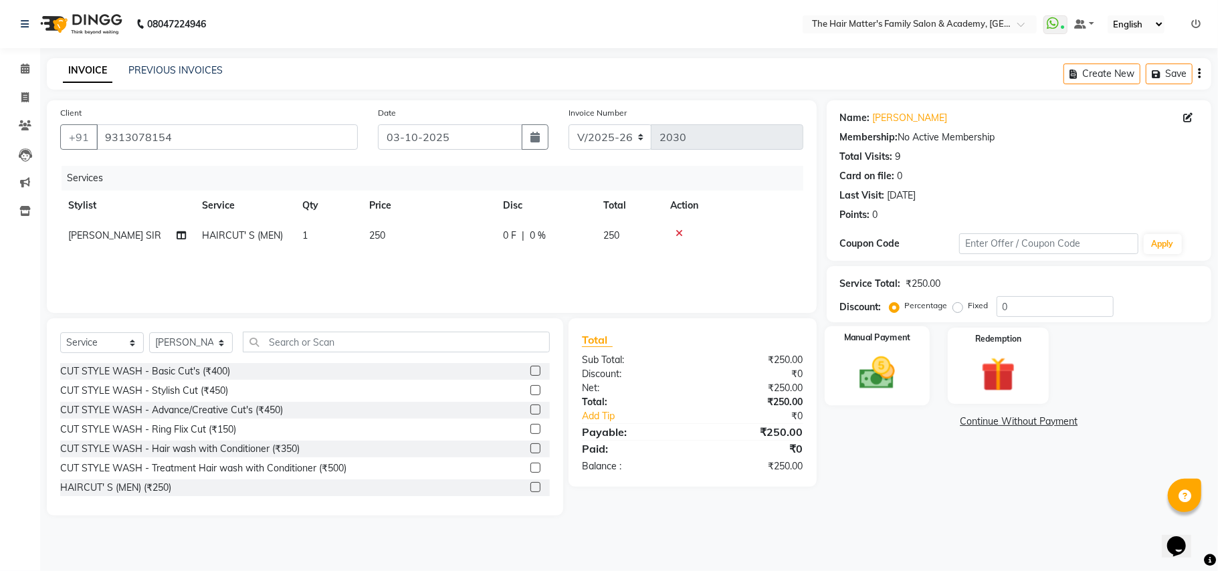
click at [872, 354] on img at bounding box center [877, 372] width 58 height 41
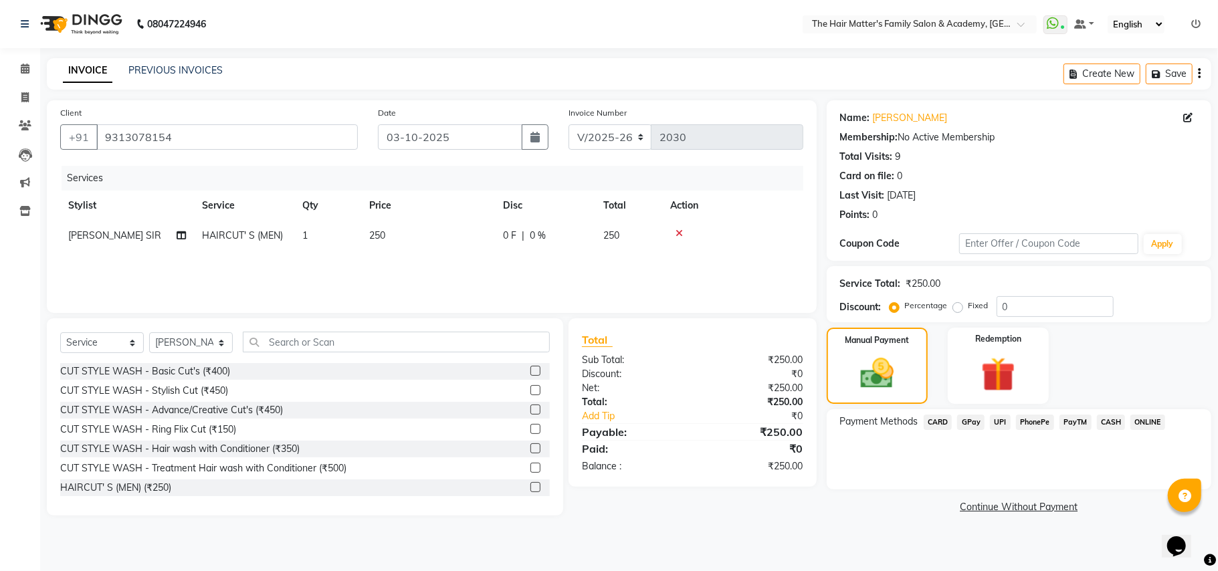
click at [1113, 429] on span "CASH" at bounding box center [1111, 422] width 29 height 15
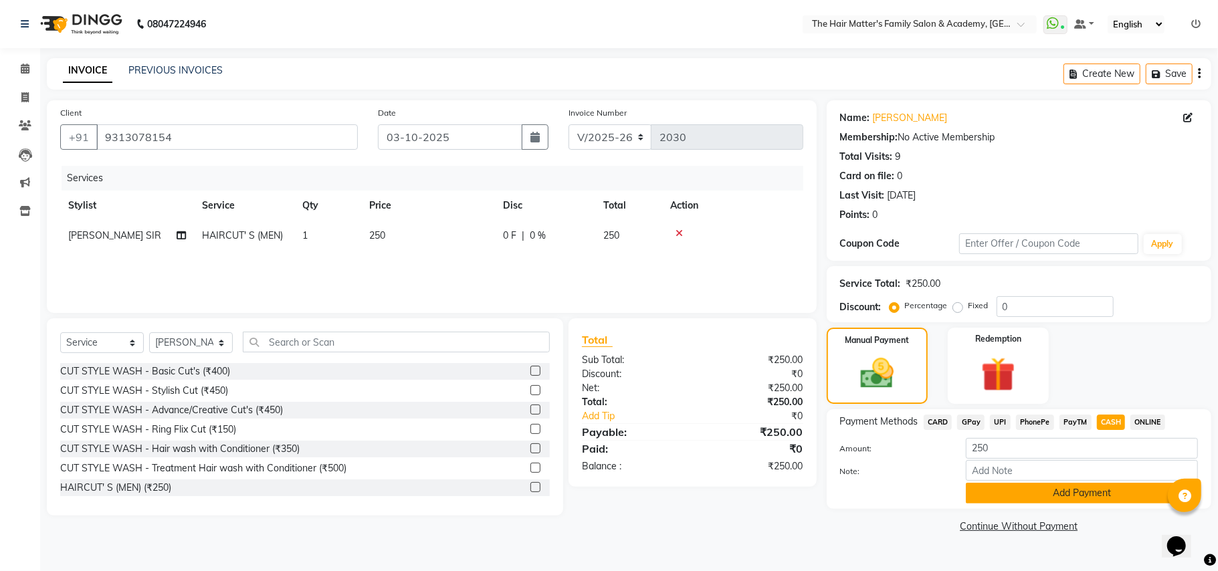
click at [1098, 488] on button "Add Payment" at bounding box center [1081, 493] width 232 height 21
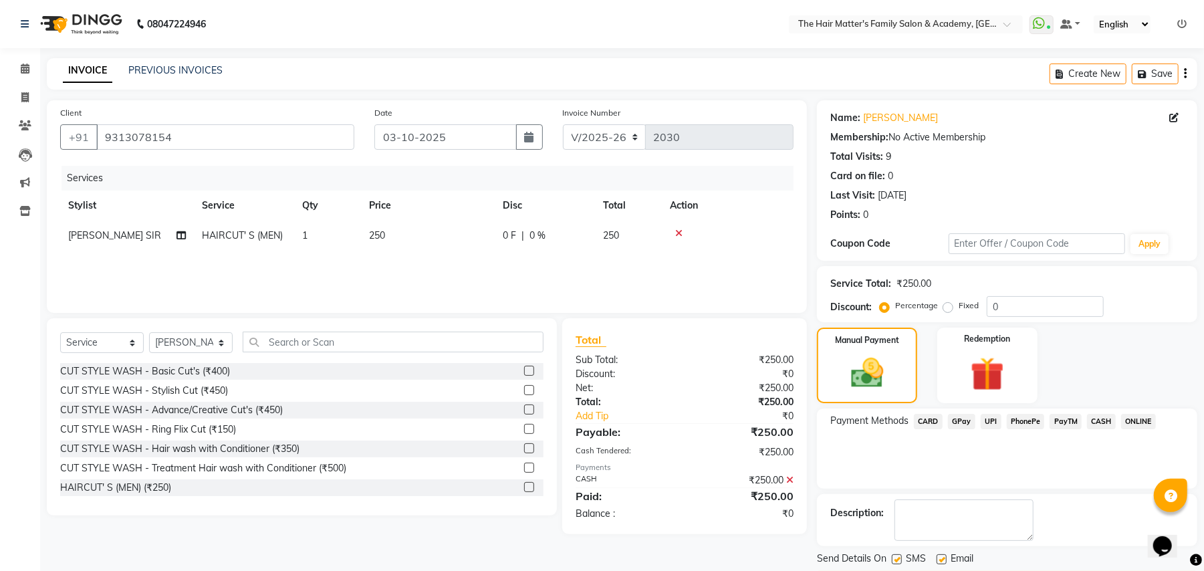
scroll to position [41, 0]
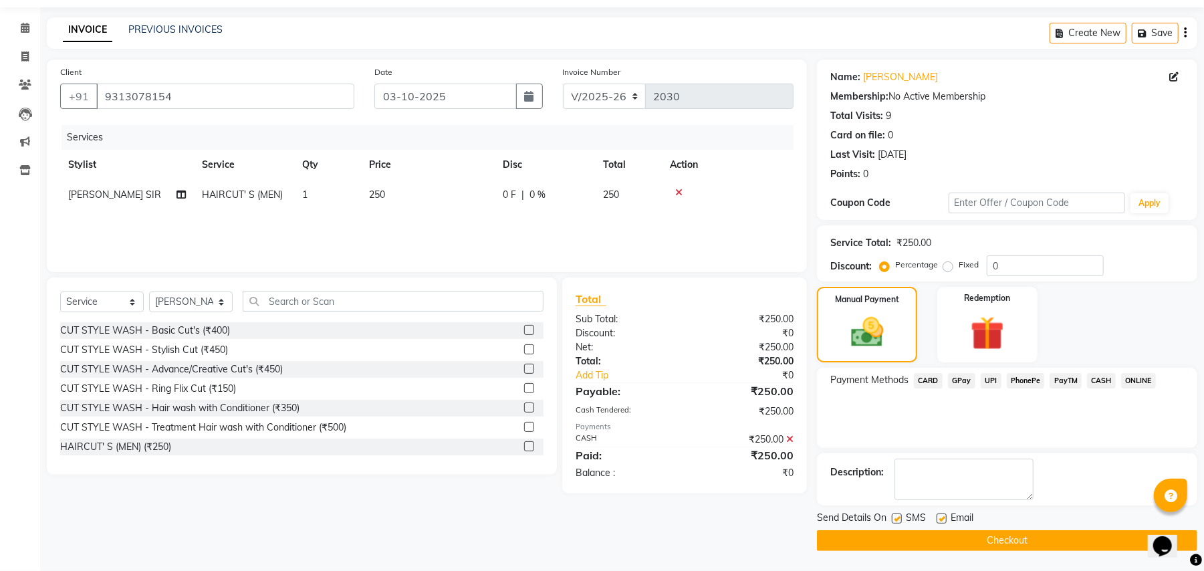
drag, startPoint x: 1086, startPoint y: 512, endPoint x: 1087, endPoint y: 527, distance: 14.7
click at [1086, 526] on div "Name: [PERSON_NAME] Membership: No Active Membership Total Visits: 9 Card on fi…" at bounding box center [1012, 305] width 390 height 491
click at [1091, 530] on div "Send Details On SMS Email Checkout" at bounding box center [1007, 531] width 380 height 40
click at [1091, 530] on button "Checkout" at bounding box center [1007, 540] width 380 height 21
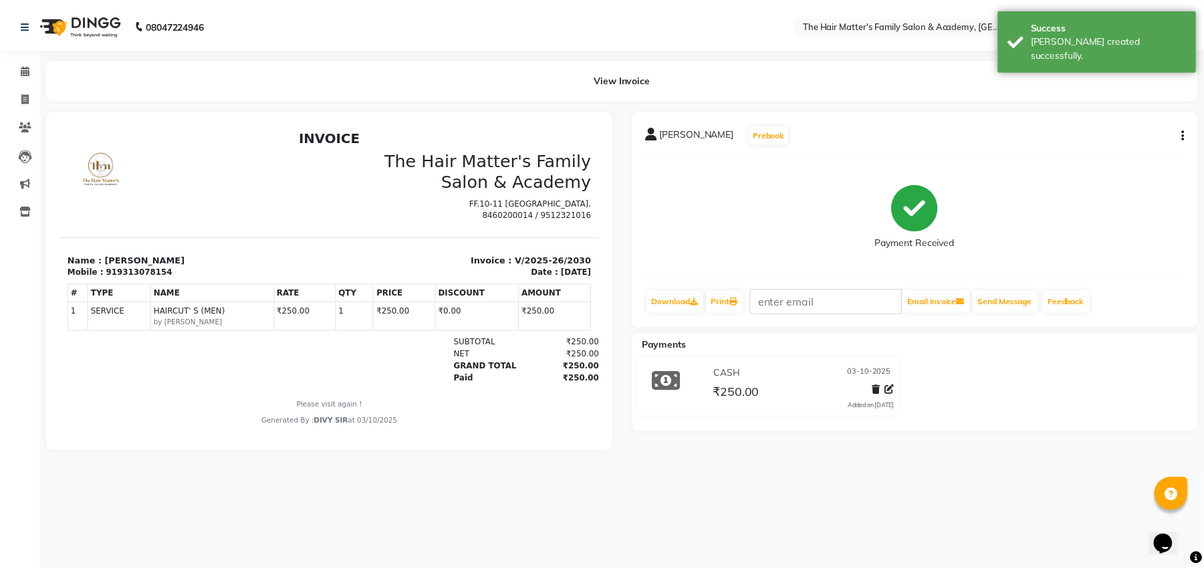
scroll to position [11, 0]
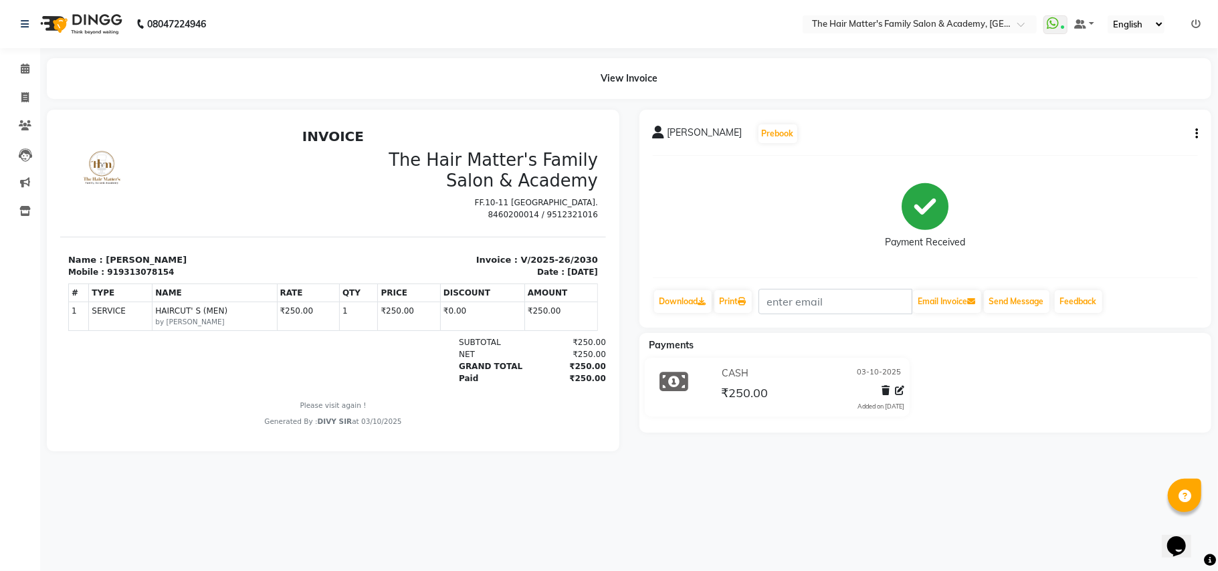
click at [20, 57] on li "Calendar" at bounding box center [20, 69] width 40 height 29
click at [20, 80] on li "Calendar" at bounding box center [20, 69] width 40 height 29
click at [21, 66] on icon at bounding box center [25, 69] width 9 height 10
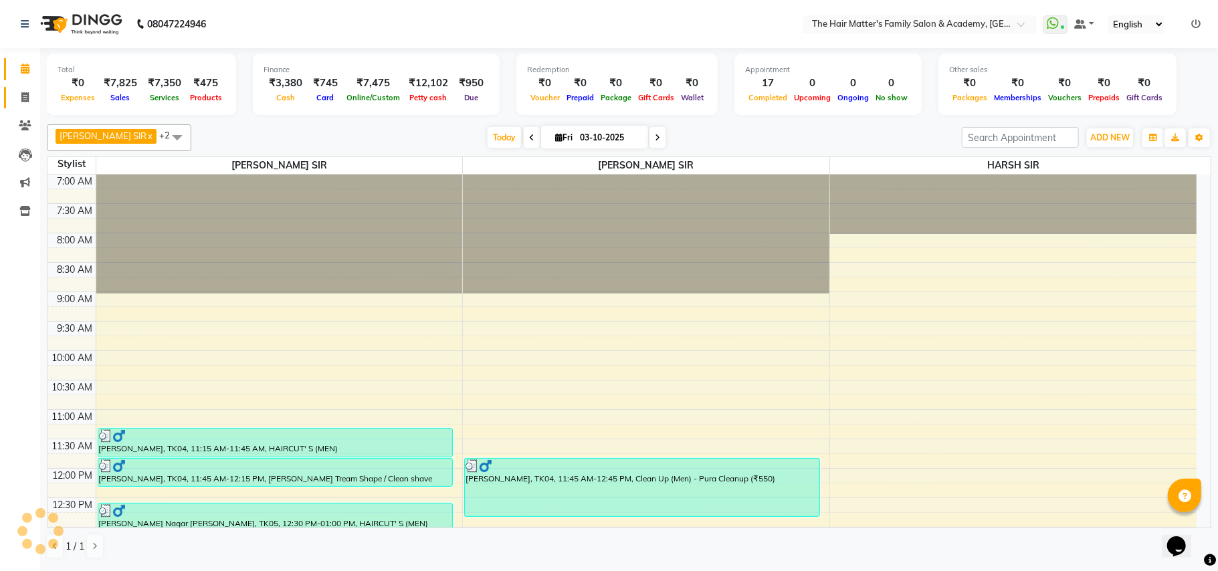
click at [28, 106] on link "Invoice" at bounding box center [20, 98] width 32 height 22
select select "service"
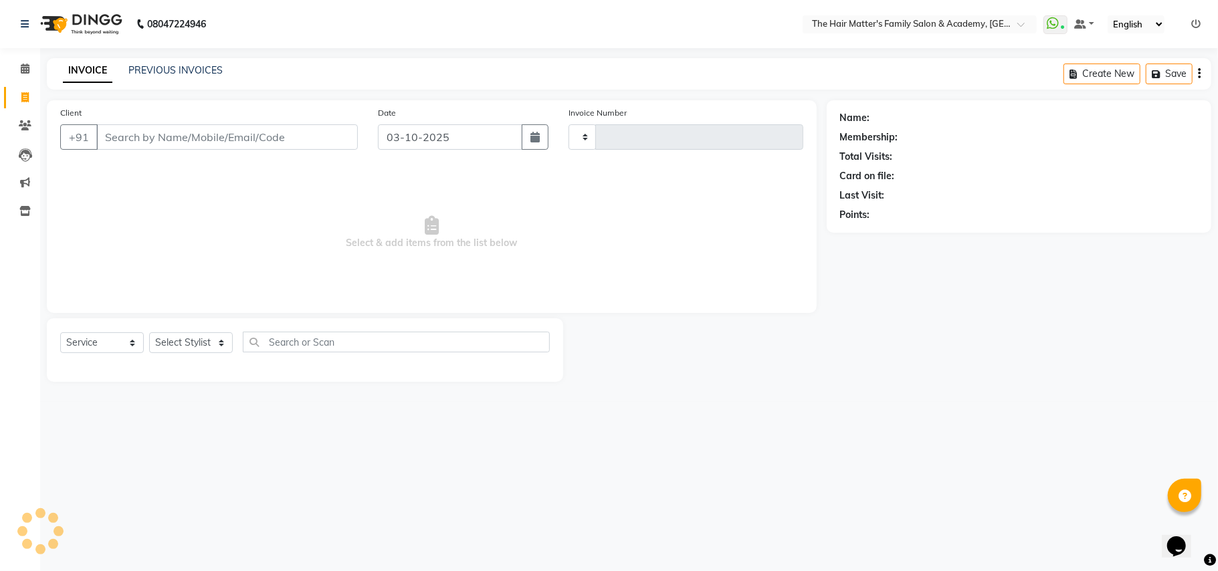
type input "2031"
select select "5980"
click at [134, 140] on input "Client" at bounding box center [226, 136] width 261 height 25
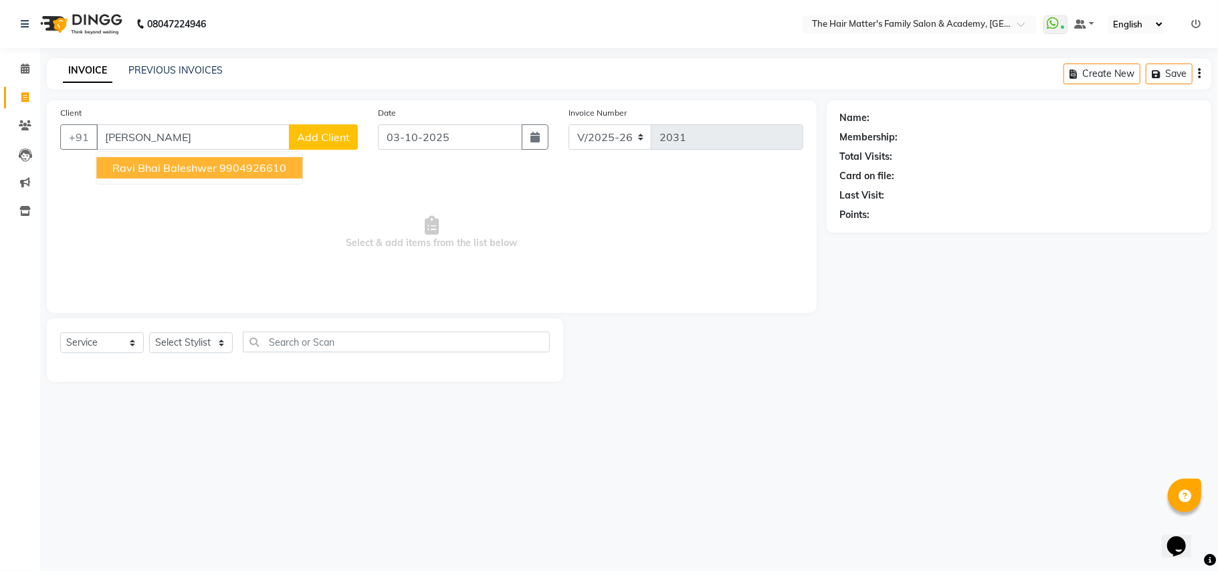
drag, startPoint x: 228, startPoint y: 175, endPoint x: 225, endPoint y: 164, distance: 11.2
click at [229, 174] on button "[PERSON_NAME] baleshwer 9904926610" at bounding box center [199, 167] width 206 height 21
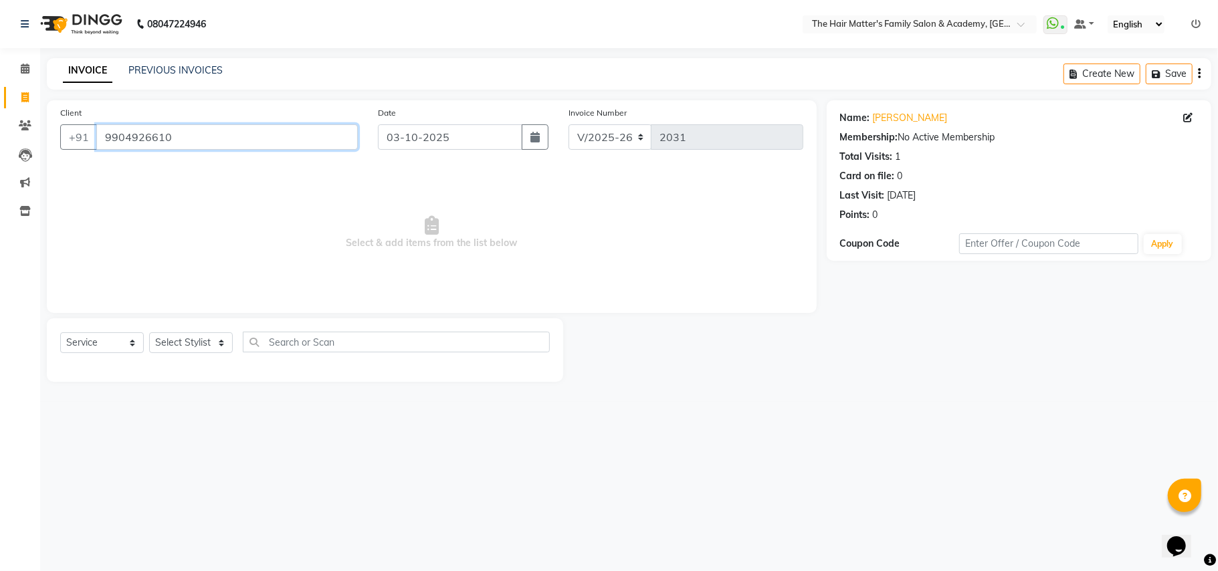
click at [242, 136] on input "9904926610" at bounding box center [226, 136] width 261 height 25
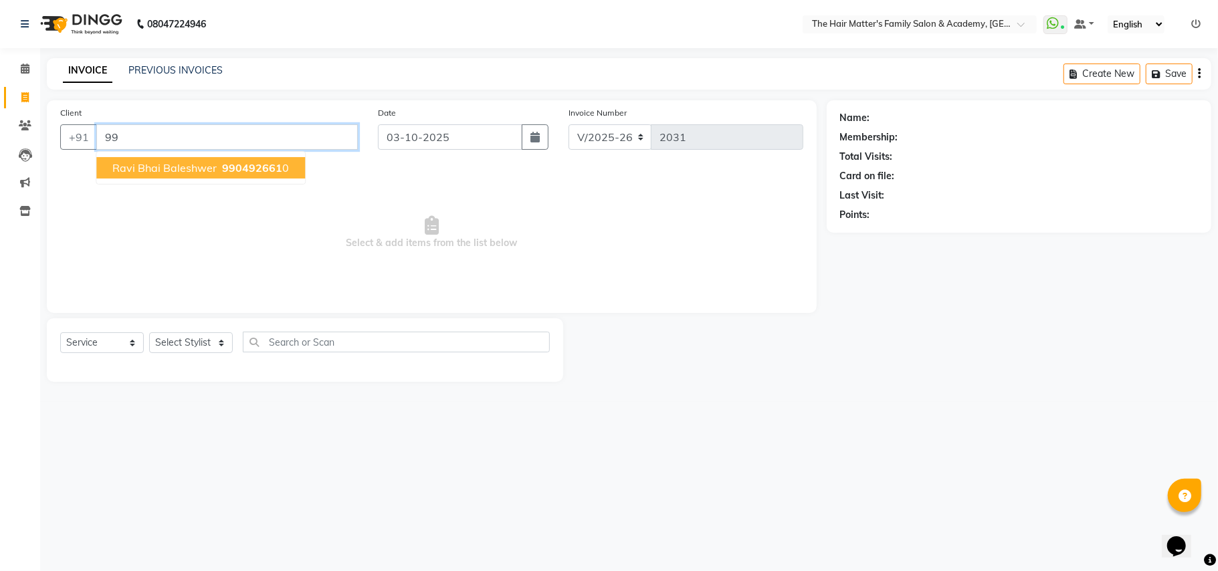
type input "9"
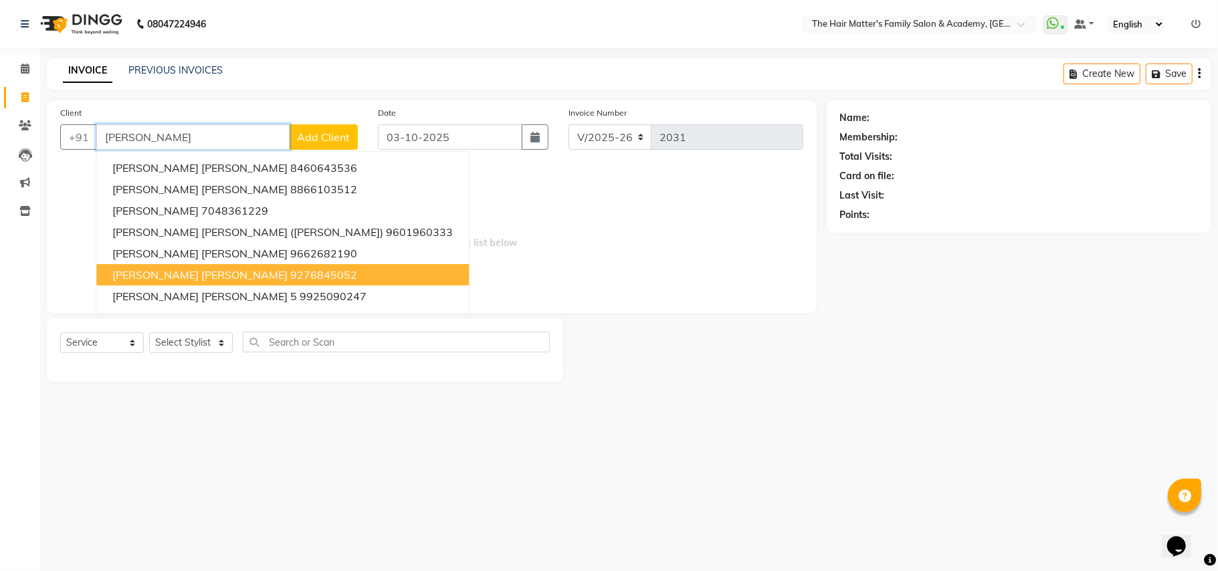
click at [290, 281] on ngb-highlight "9276845052" at bounding box center [323, 274] width 67 height 13
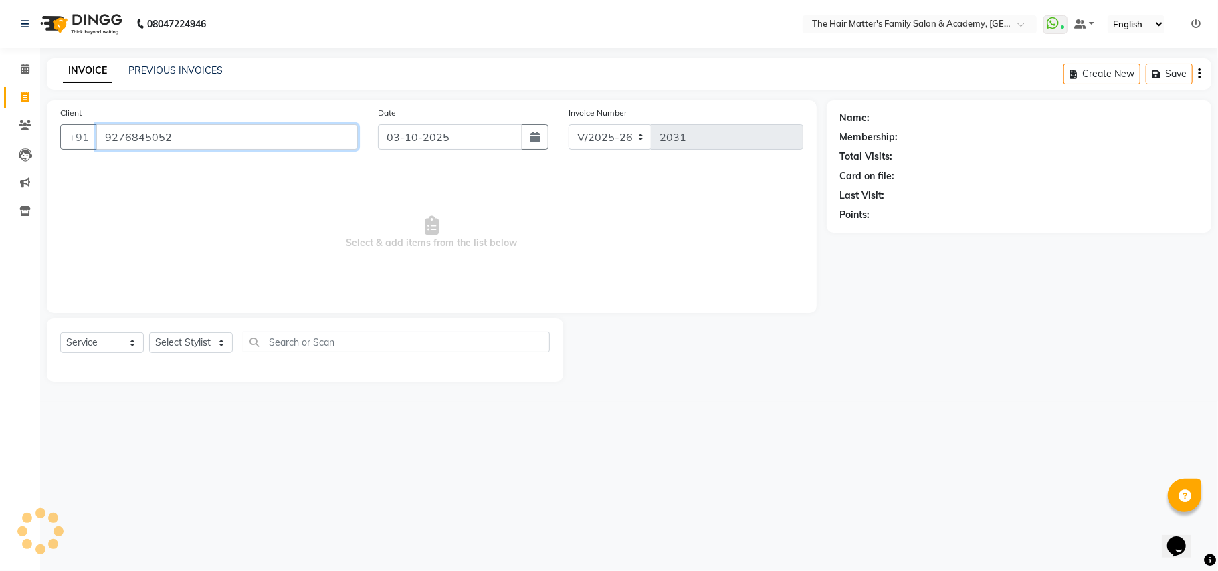
type input "9276845052"
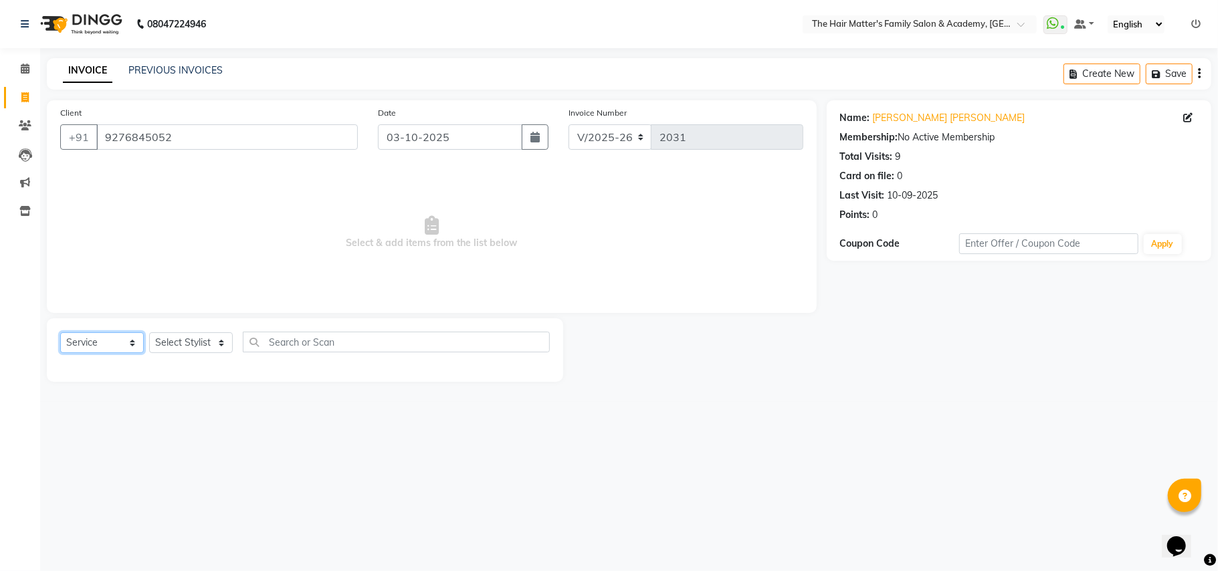
click at [70, 341] on select "Select Service Product Membership Package Voucher Prepaid Gift Card" at bounding box center [102, 342] width 84 height 21
click at [175, 341] on select "Select Stylist DIVY SIR HARSH SIR HIMESH SIR. MAYANK SIR [PERSON_NAME] SIR" at bounding box center [191, 342] width 84 height 21
select select "43094"
click at [149, 332] on select "Select Stylist DIVY SIR HARSH SIR HIMESH SIR. MAYANK SIR [PERSON_NAME] SIR" at bounding box center [191, 342] width 84 height 21
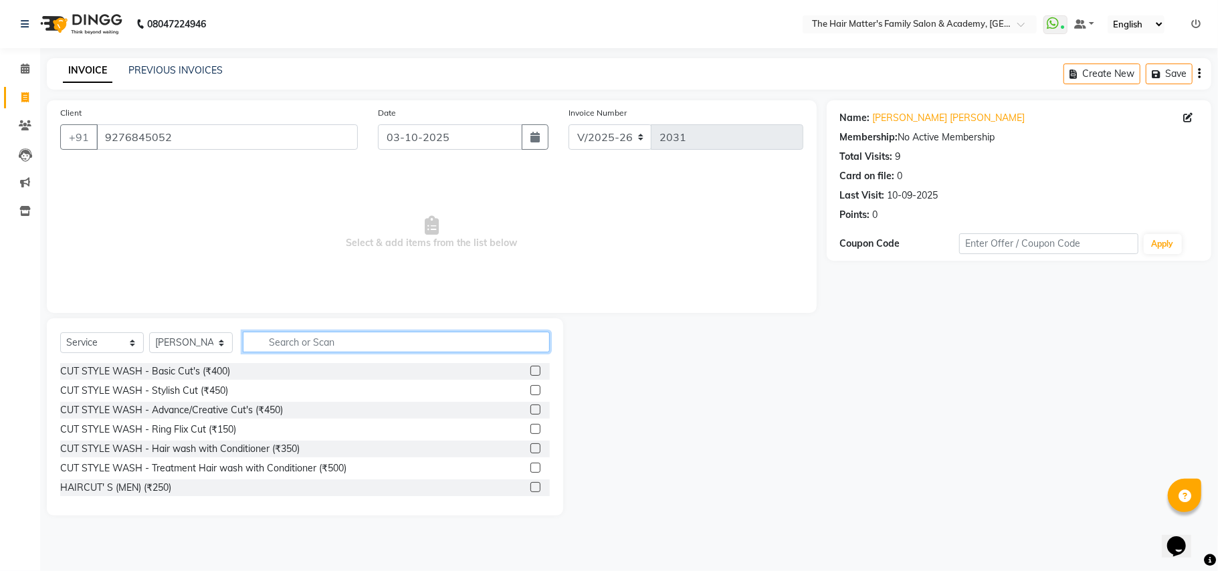
click at [457, 335] on input "text" at bounding box center [396, 342] width 307 height 21
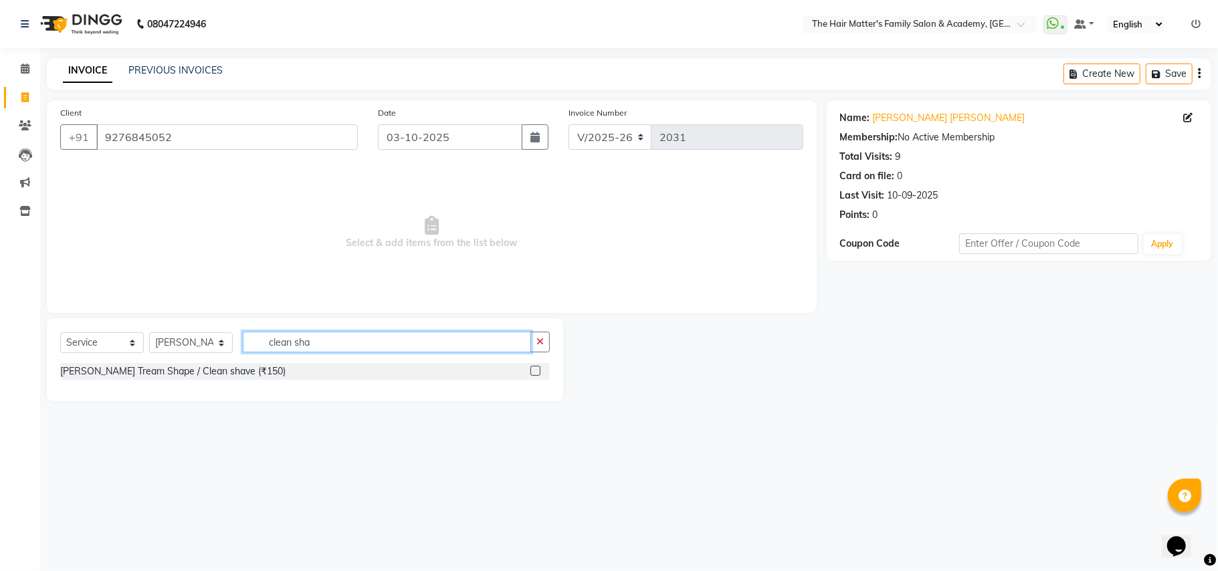
type input "clean sha"
click at [538, 370] on label at bounding box center [535, 371] width 10 height 10
click at [538, 370] on input "checkbox" at bounding box center [534, 371] width 9 height 9
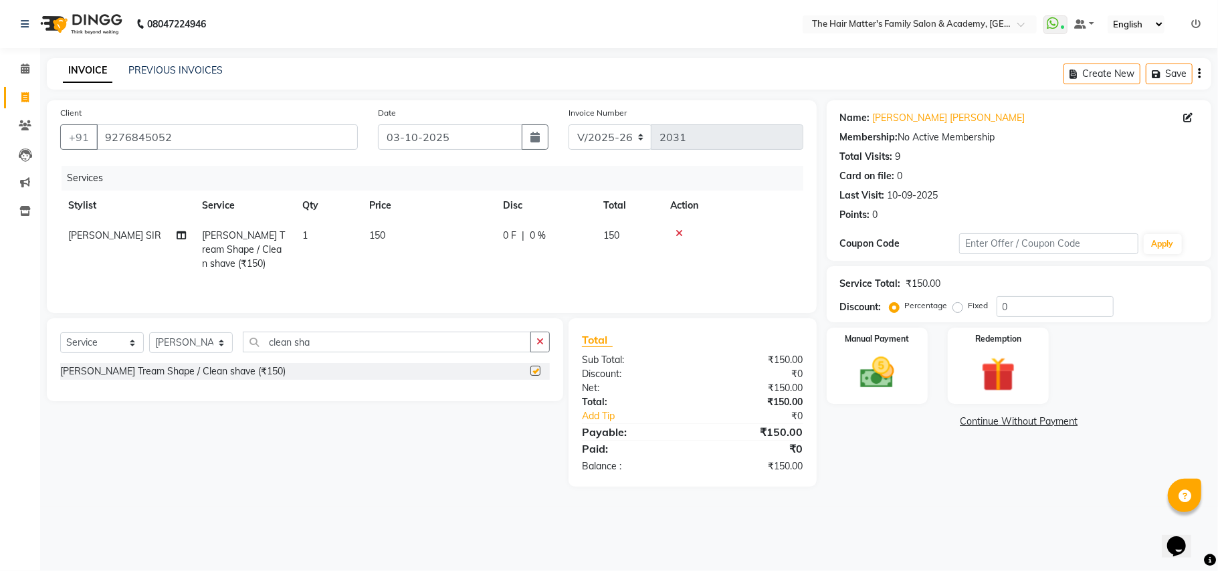
checkbox input "false"
click at [492, 352] on input "clean sha" at bounding box center [387, 342] width 288 height 21
click at [550, 354] on div "Select Service Product Membership Package Voucher Prepaid Gift Card Select Styl…" at bounding box center [305, 359] width 516 height 83
click at [549, 350] on button "button" at bounding box center [539, 342] width 19 height 21
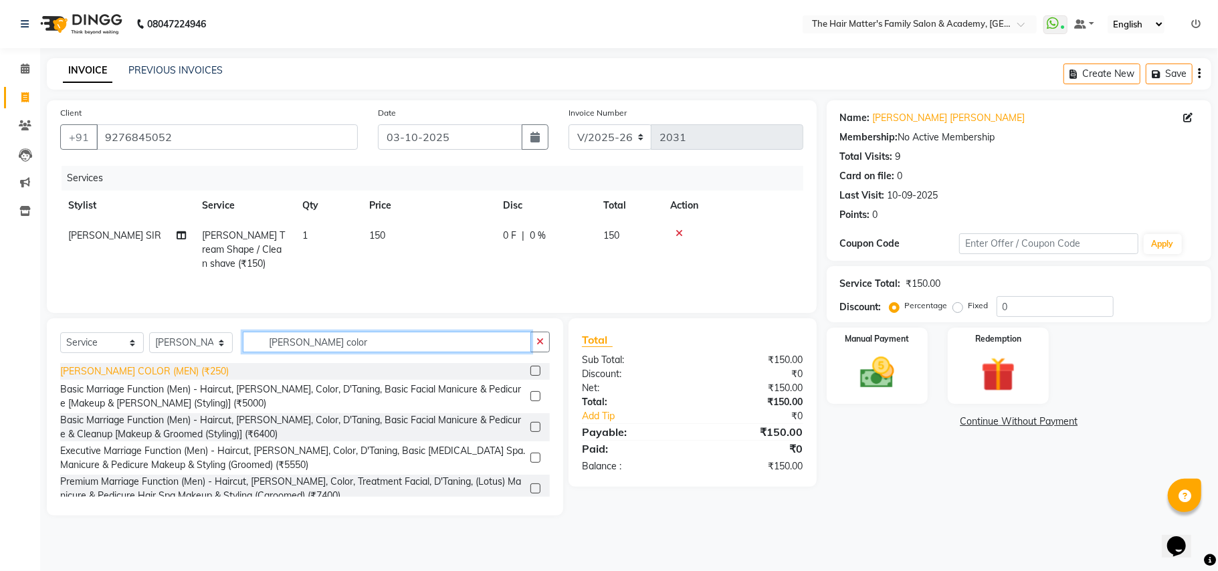
type input "[PERSON_NAME] color"
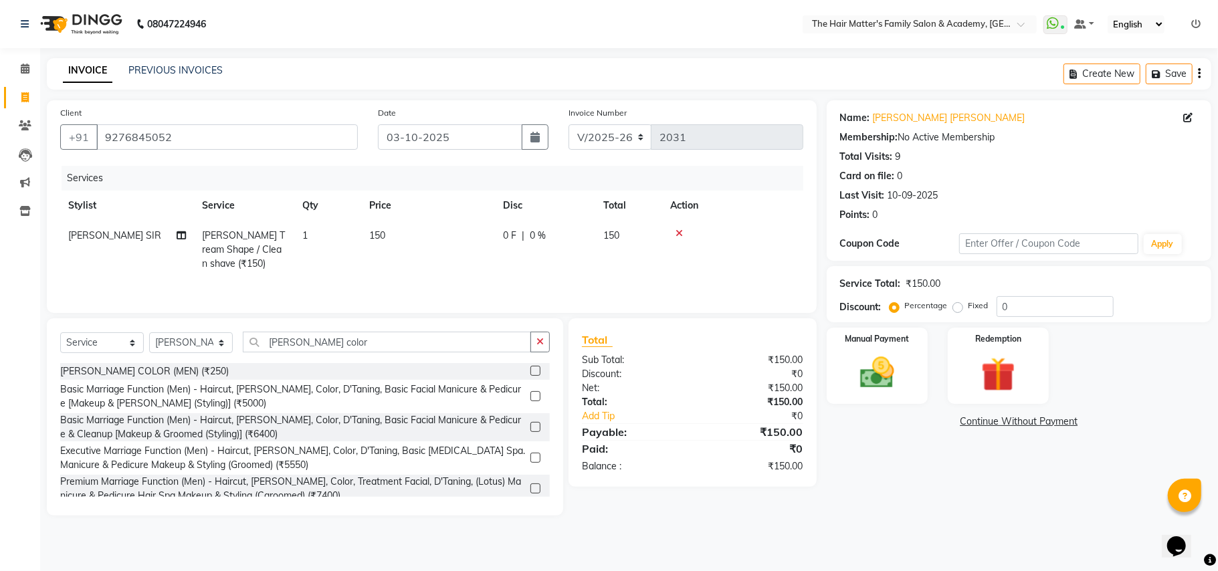
drag, startPoint x: 156, startPoint y: 372, endPoint x: 166, endPoint y: 370, distance: 10.1
click at [158, 370] on div "[PERSON_NAME] COLOR (MEN) (₹250)" at bounding box center [144, 371] width 168 height 14
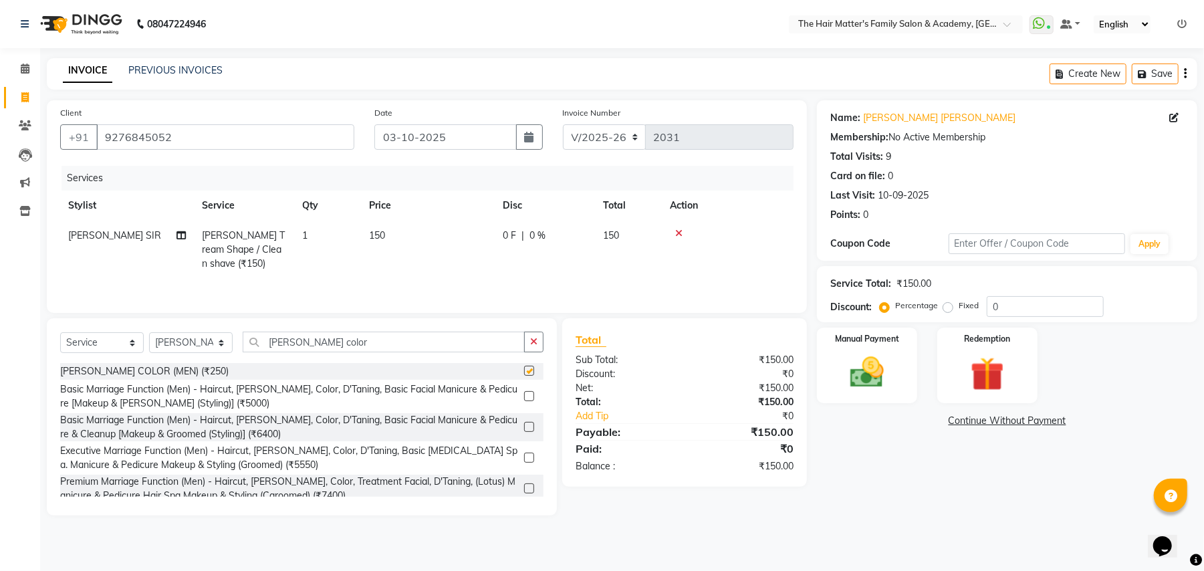
checkbox input "false"
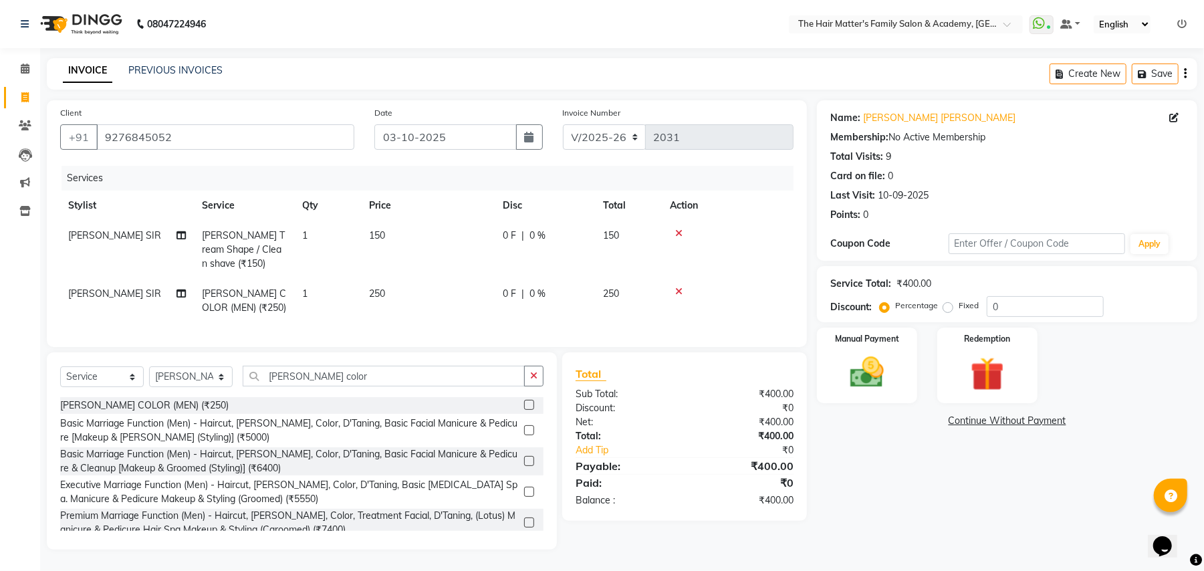
click at [437, 296] on td "250" at bounding box center [428, 301] width 134 height 44
select select "43094"
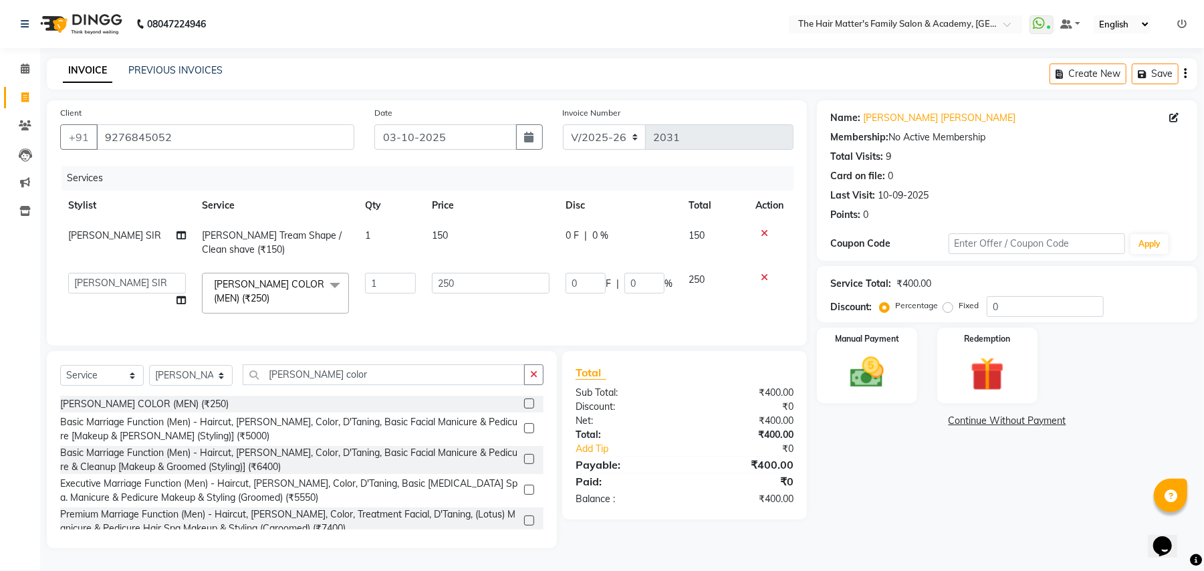
click at [761, 277] on icon at bounding box center [764, 277] width 7 height 9
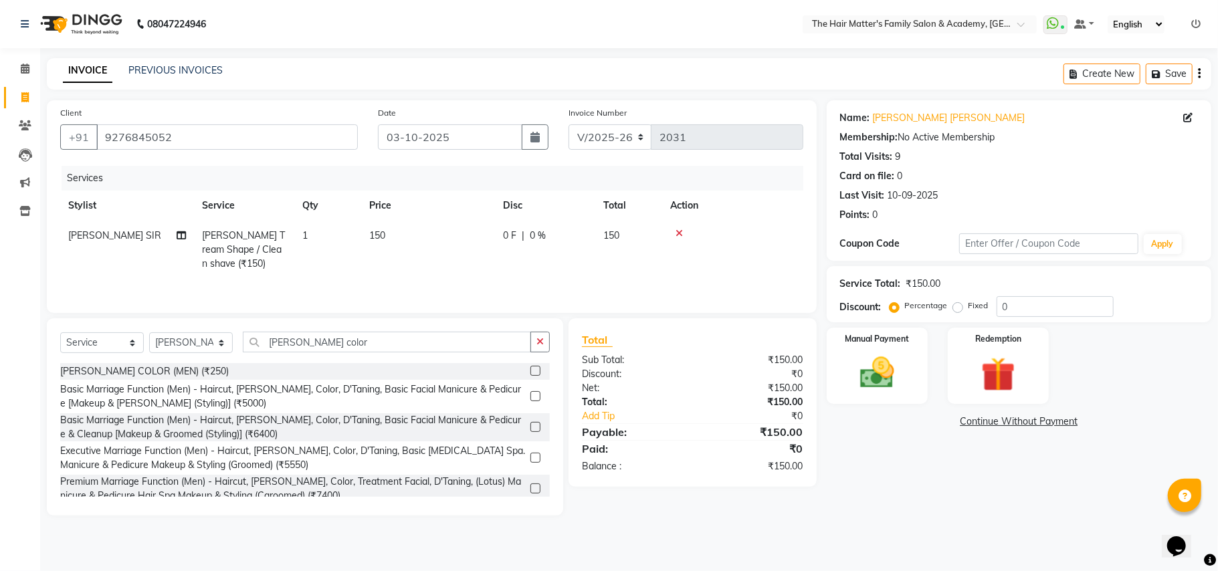
click at [409, 239] on td "150" at bounding box center [428, 250] width 134 height 58
select select "43094"
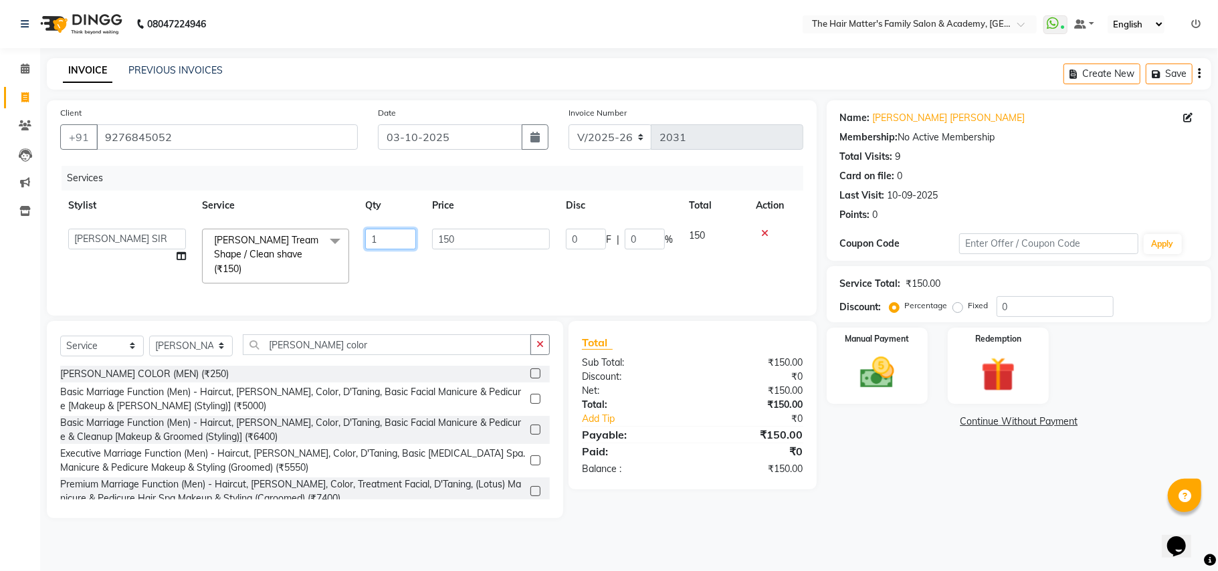
click at [409, 239] on input "1" at bounding box center [390, 239] width 51 height 21
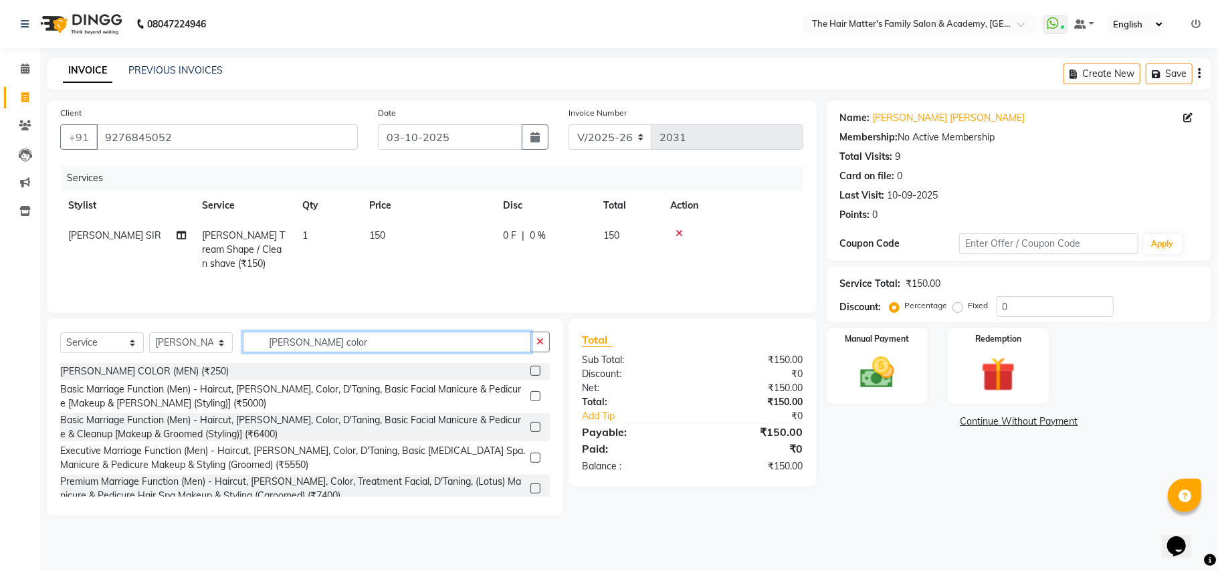
click at [374, 342] on input "[PERSON_NAME] color" at bounding box center [387, 342] width 288 height 21
type input "b"
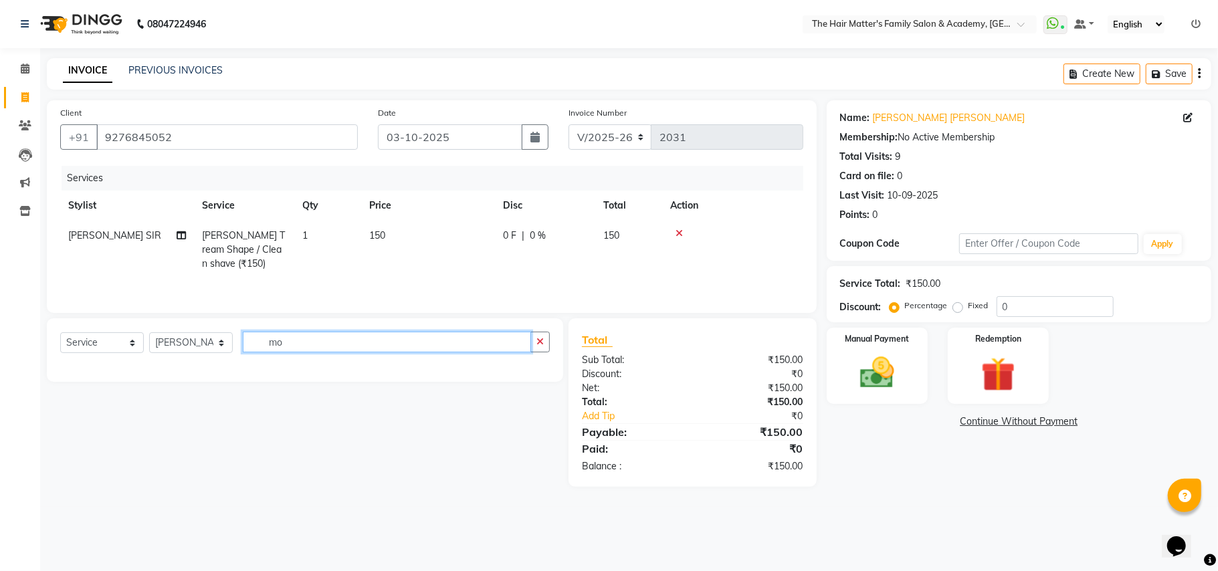
type input "m"
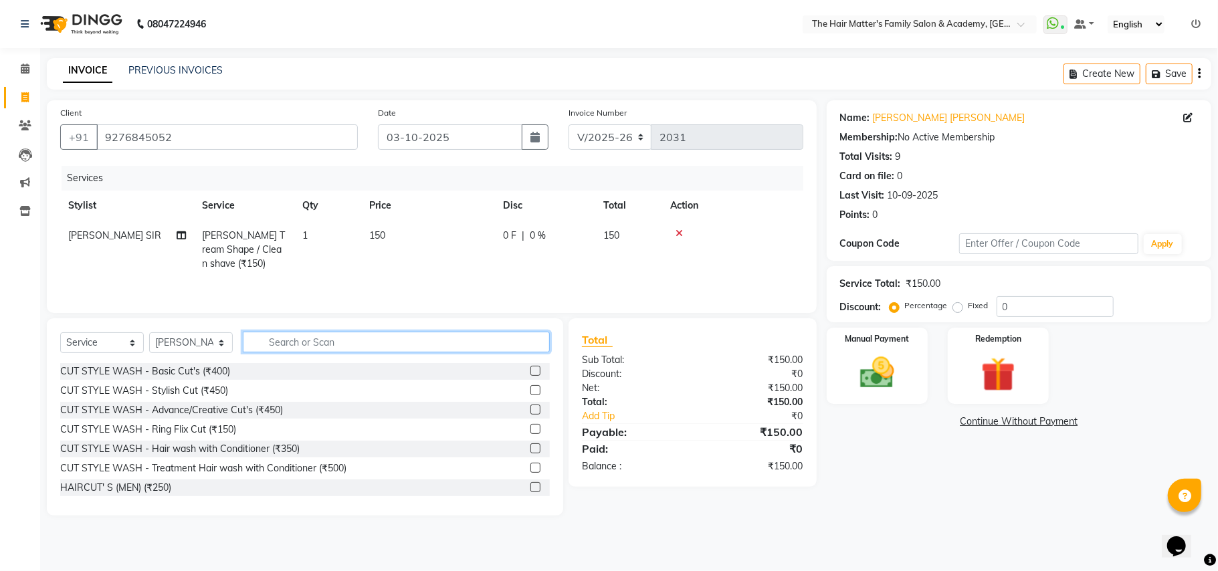
click at [388, 337] on input "text" at bounding box center [396, 342] width 307 height 21
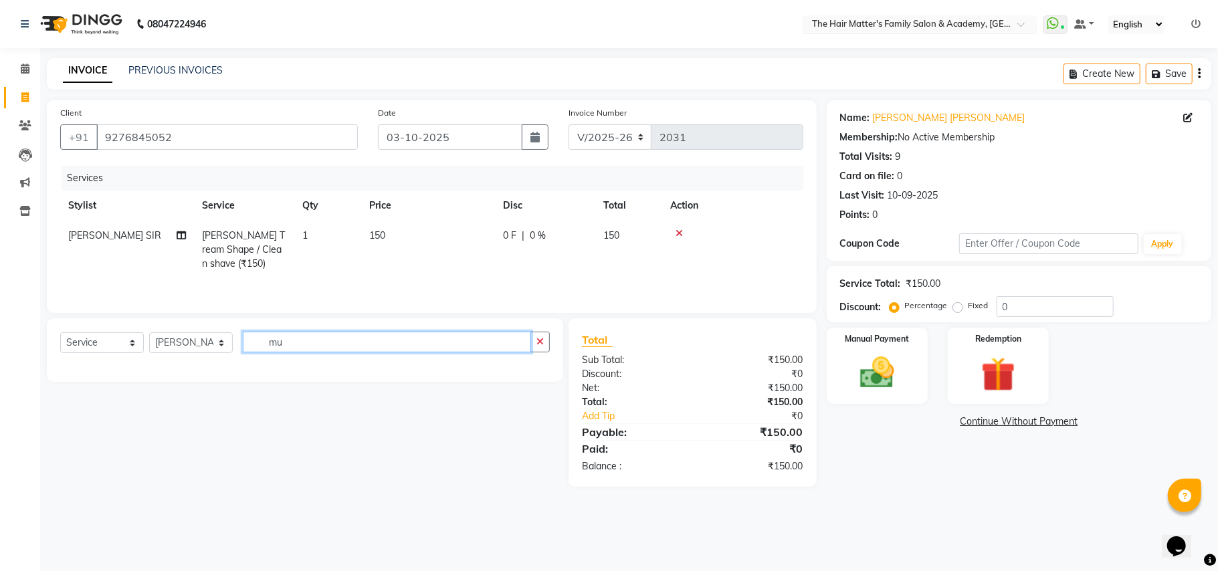
type input "m"
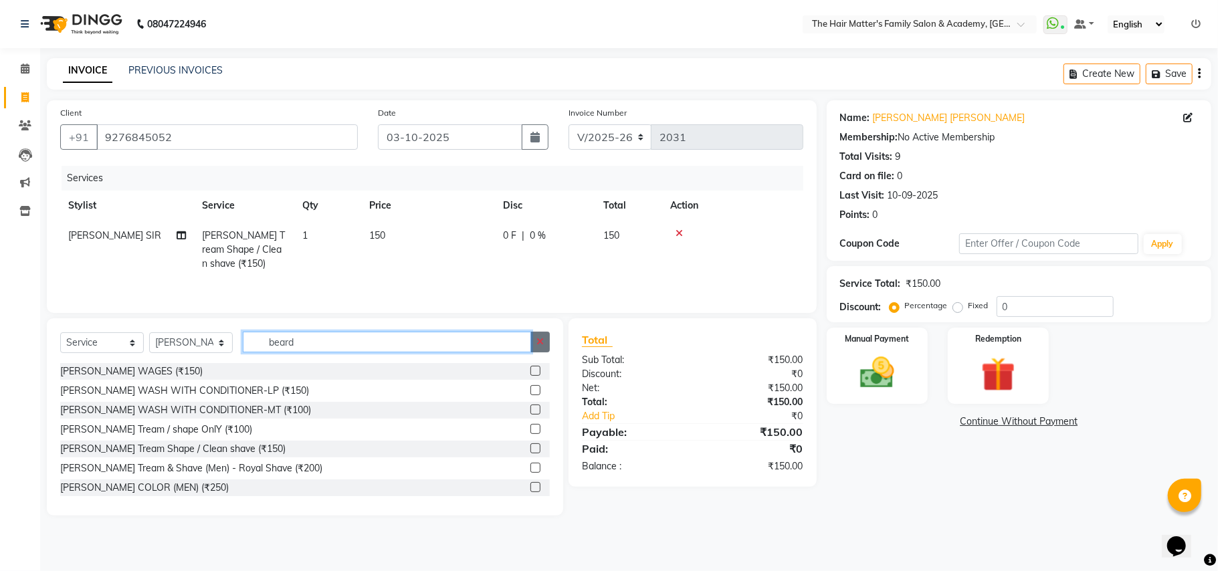
type input "beard"
click at [535, 343] on button "button" at bounding box center [539, 342] width 19 height 21
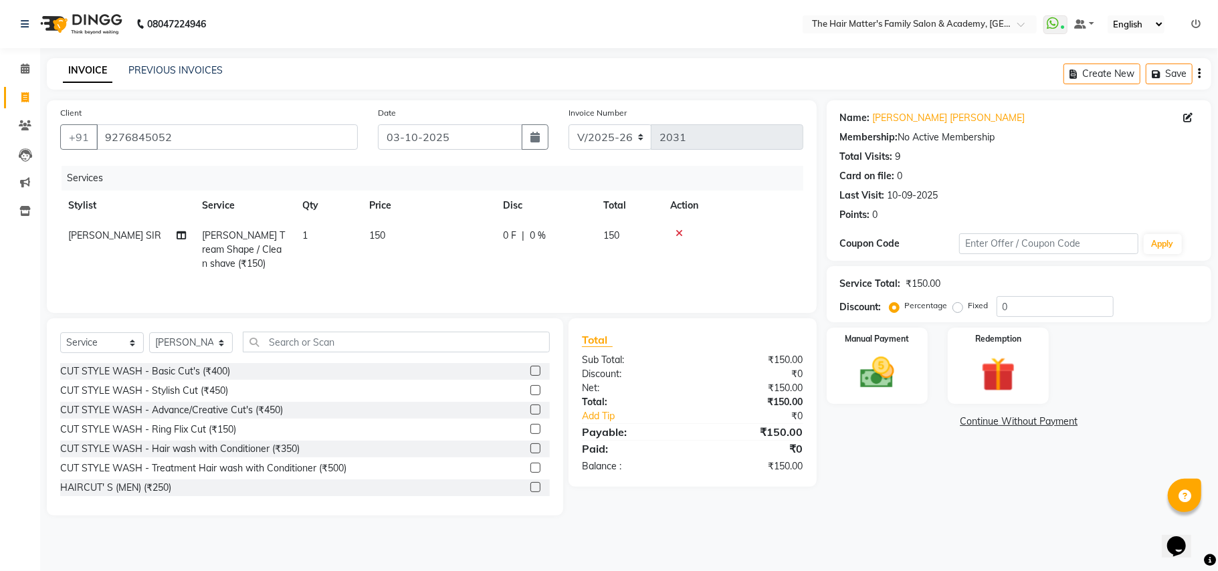
click at [677, 230] on icon at bounding box center [678, 233] width 7 height 9
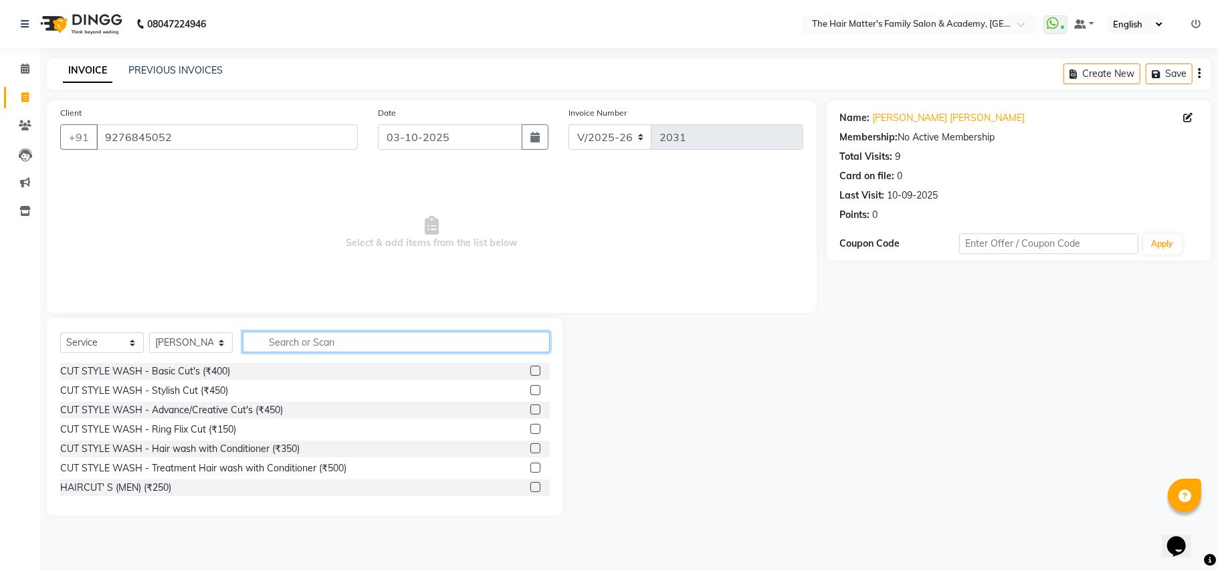
click at [295, 343] on input "text" at bounding box center [396, 342] width 307 height 21
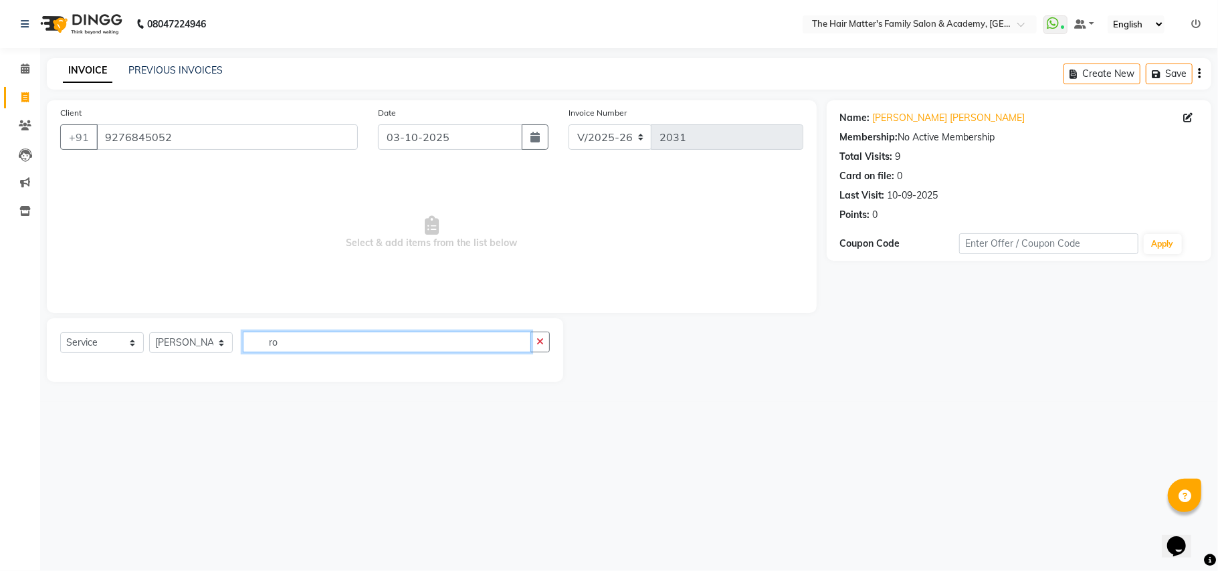
type input "r"
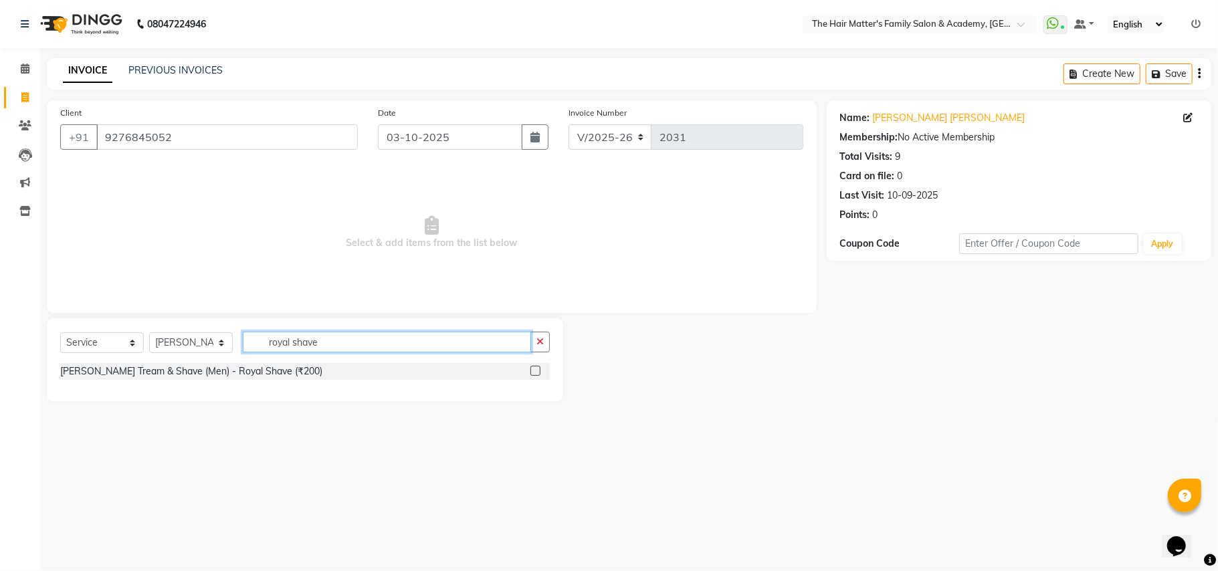
type input "royal shave"
click at [540, 367] on div at bounding box center [539, 371] width 19 height 17
click at [538, 367] on label at bounding box center [535, 371] width 10 height 10
click at [538, 367] on input "checkbox" at bounding box center [534, 371] width 9 height 9
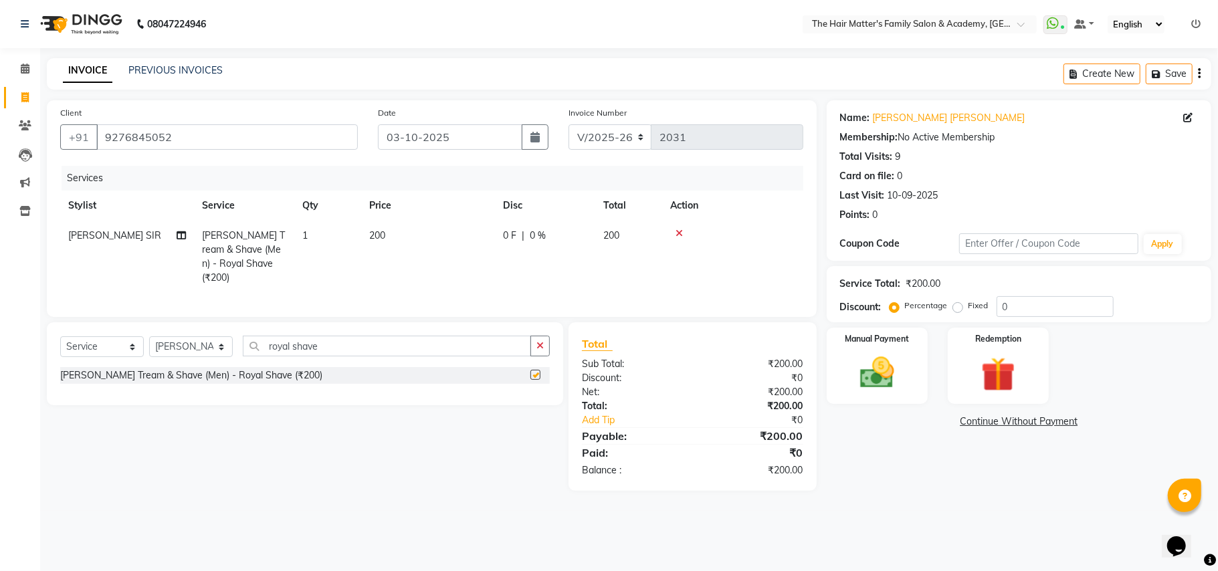
checkbox input "false"
click at [134, 342] on select "Select Service Product Membership Package Voucher Prepaid Gift Card" at bounding box center [102, 346] width 84 height 21
click at [405, 266] on td "200" at bounding box center [428, 257] width 134 height 72
select select "43094"
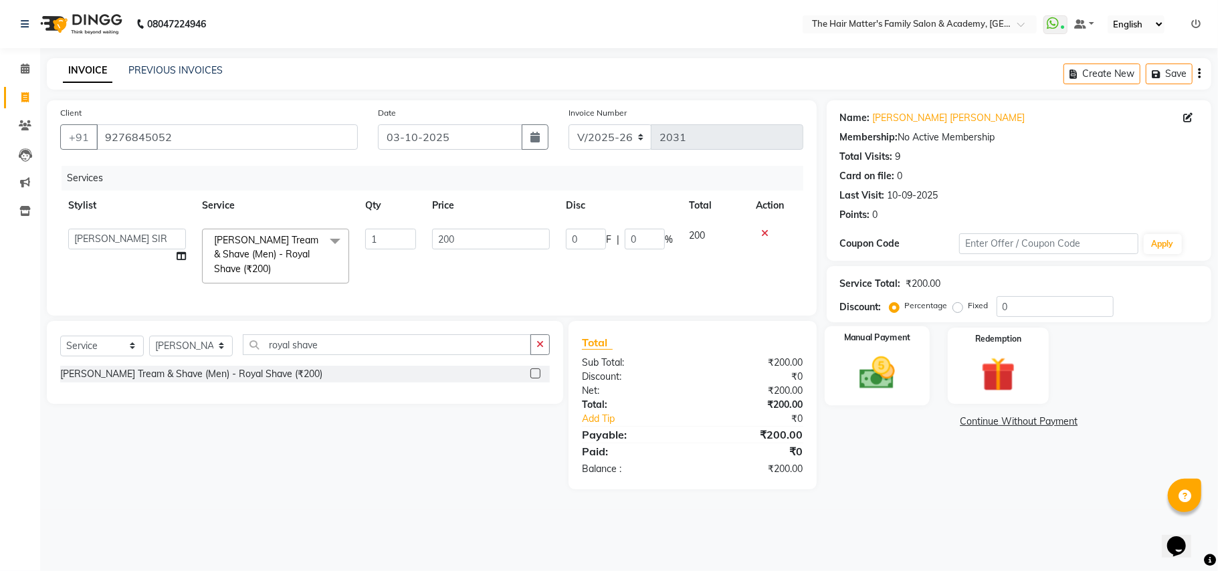
click at [880, 384] on img at bounding box center [877, 372] width 58 height 41
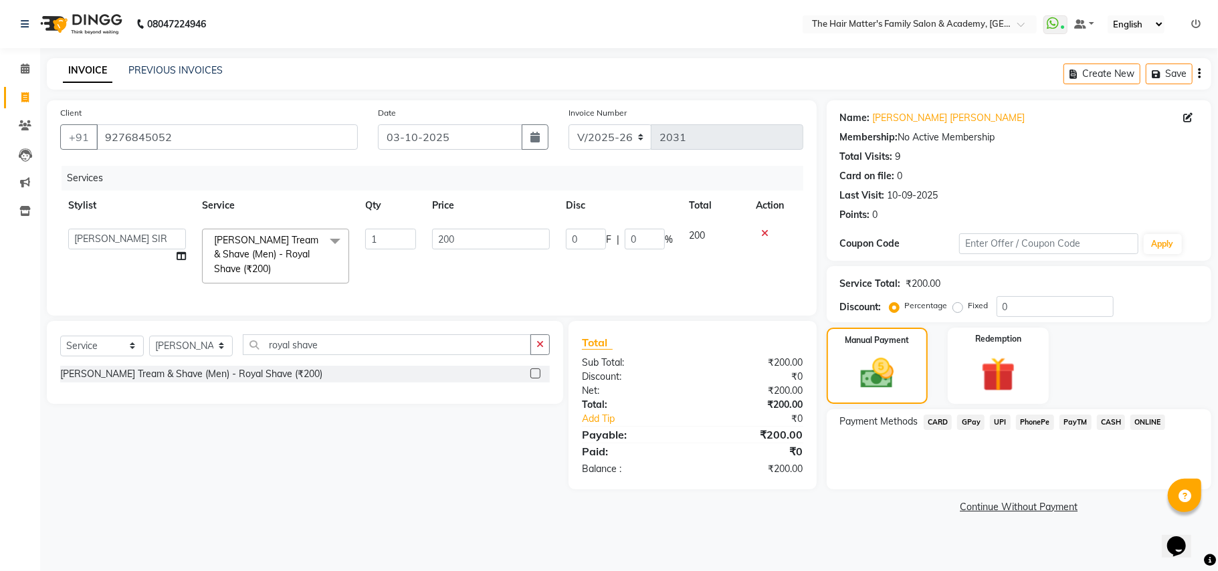
click at [998, 418] on span "UPI" at bounding box center [1000, 422] width 21 height 15
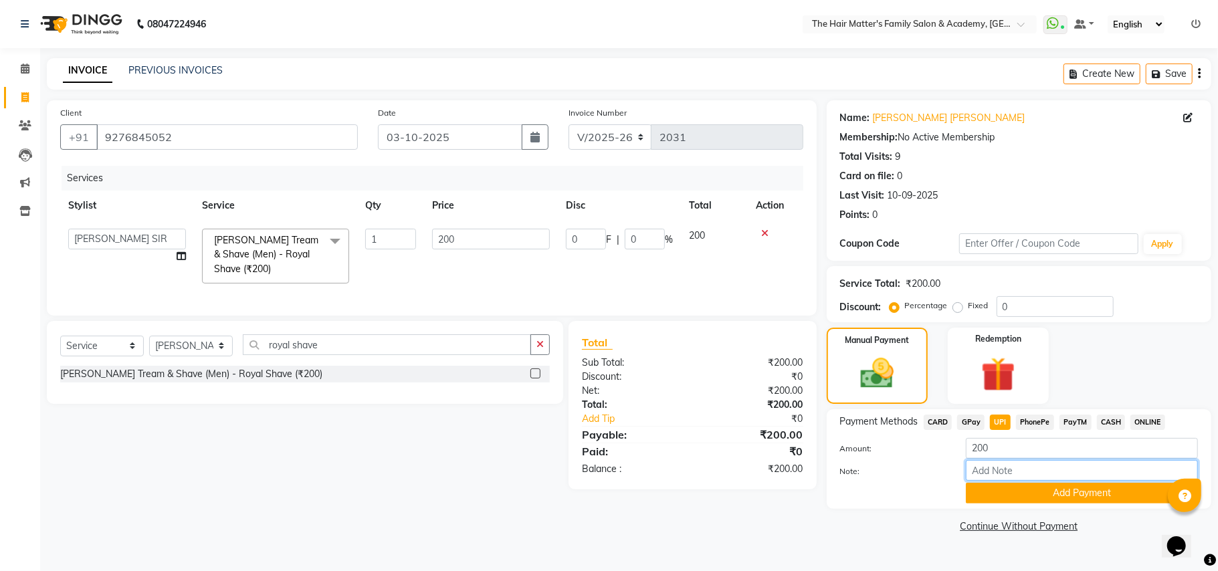
click at [1000, 471] on input "Note:" at bounding box center [1081, 470] width 232 height 21
type input "moustuch only color use karyo chre"
click at [1113, 490] on button "Add Payment" at bounding box center [1081, 493] width 232 height 21
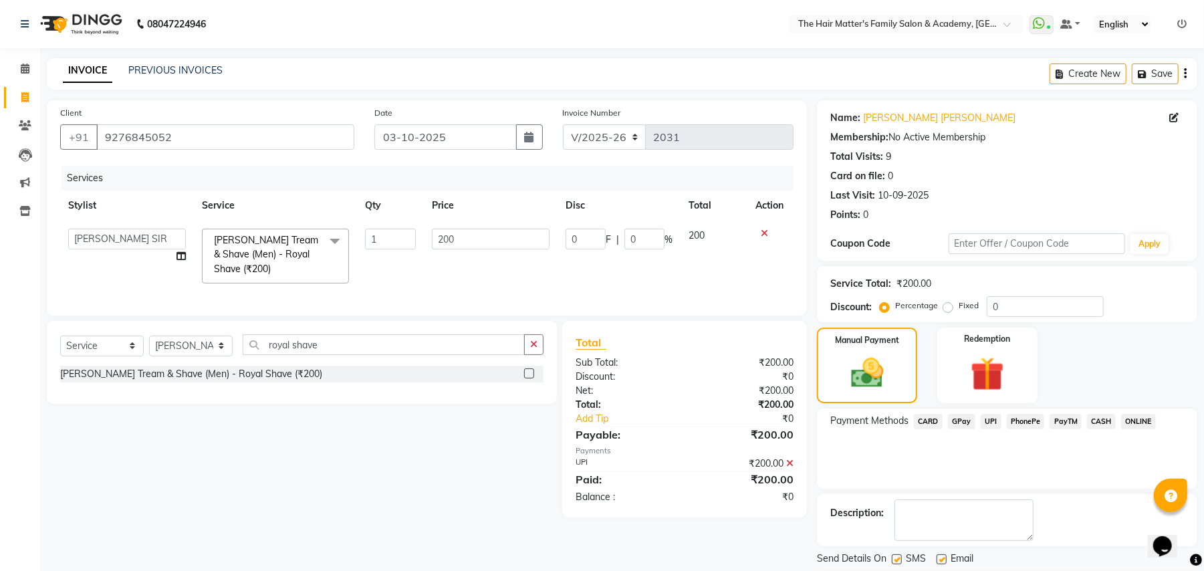
scroll to position [41, 0]
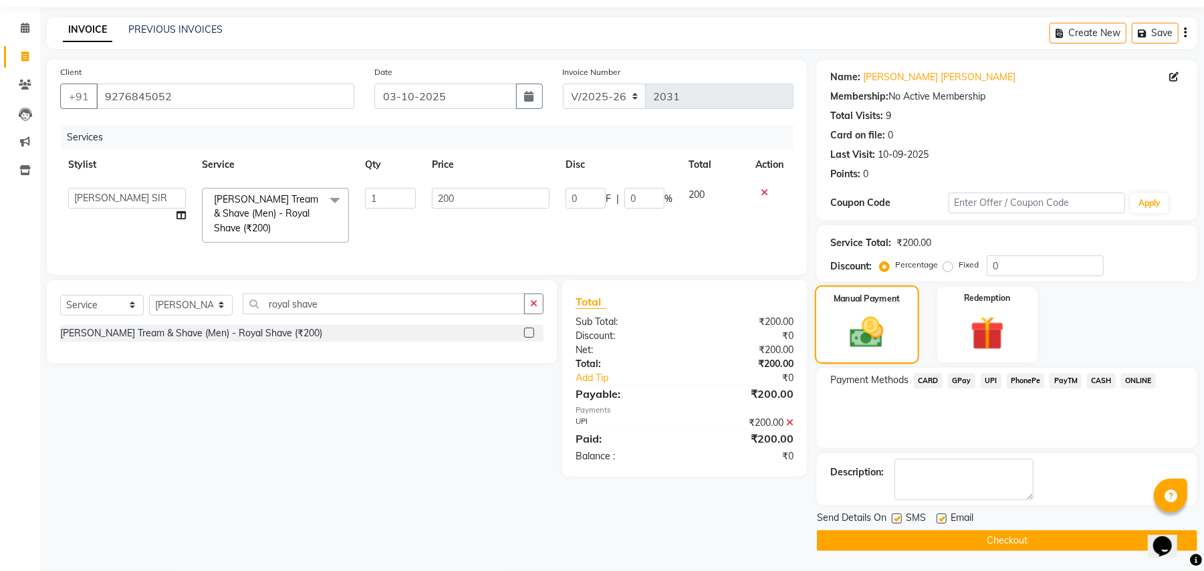
click at [865, 332] on img at bounding box center [867, 332] width 55 height 39
click at [865, 336] on img at bounding box center [867, 332] width 55 height 39
click at [869, 335] on img at bounding box center [867, 332] width 55 height 39
click at [985, 380] on span "UPI" at bounding box center [991, 380] width 21 height 15
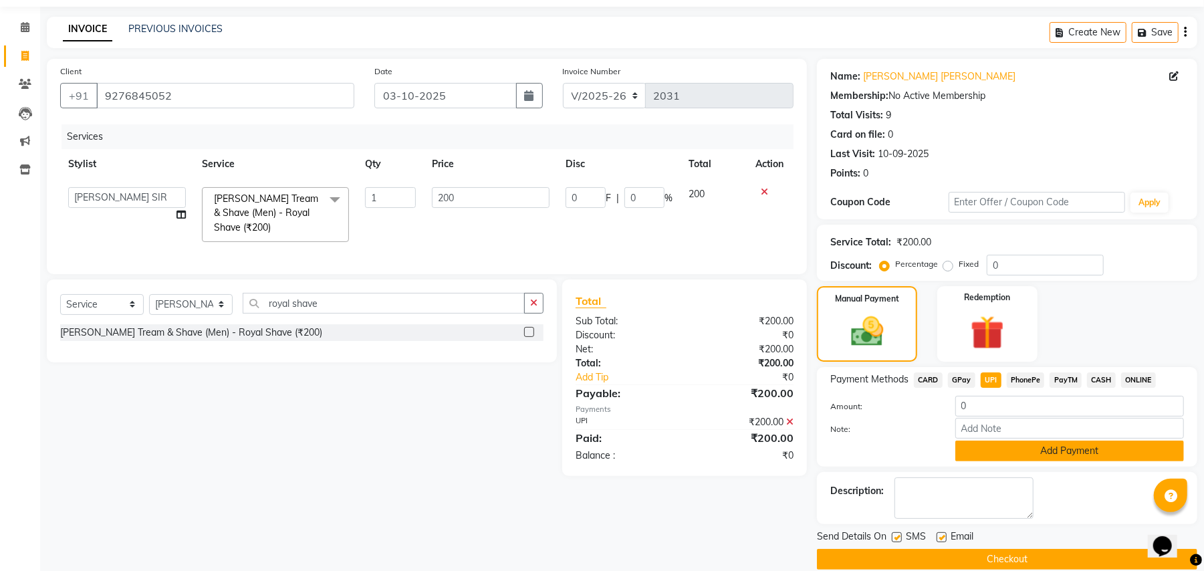
click at [1052, 453] on button "Add Payment" at bounding box center [1069, 451] width 229 height 21
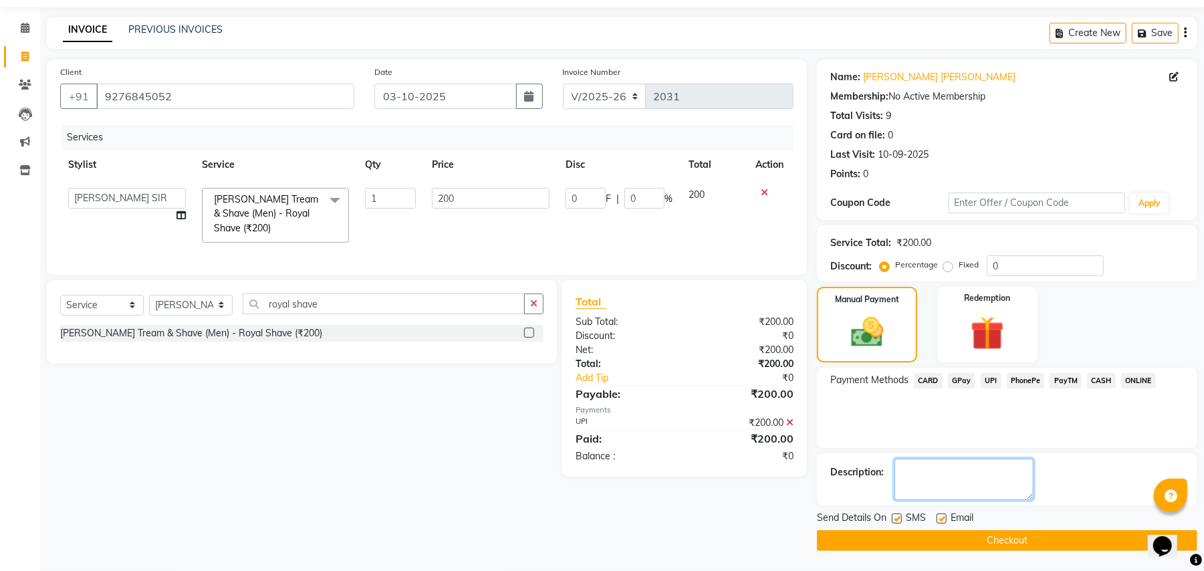
click at [961, 483] on textarea at bounding box center [964, 479] width 139 height 41
type textarea "only mostuch color use karyo che"
click at [941, 543] on button "Checkout" at bounding box center [1007, 540] width 380 height 21
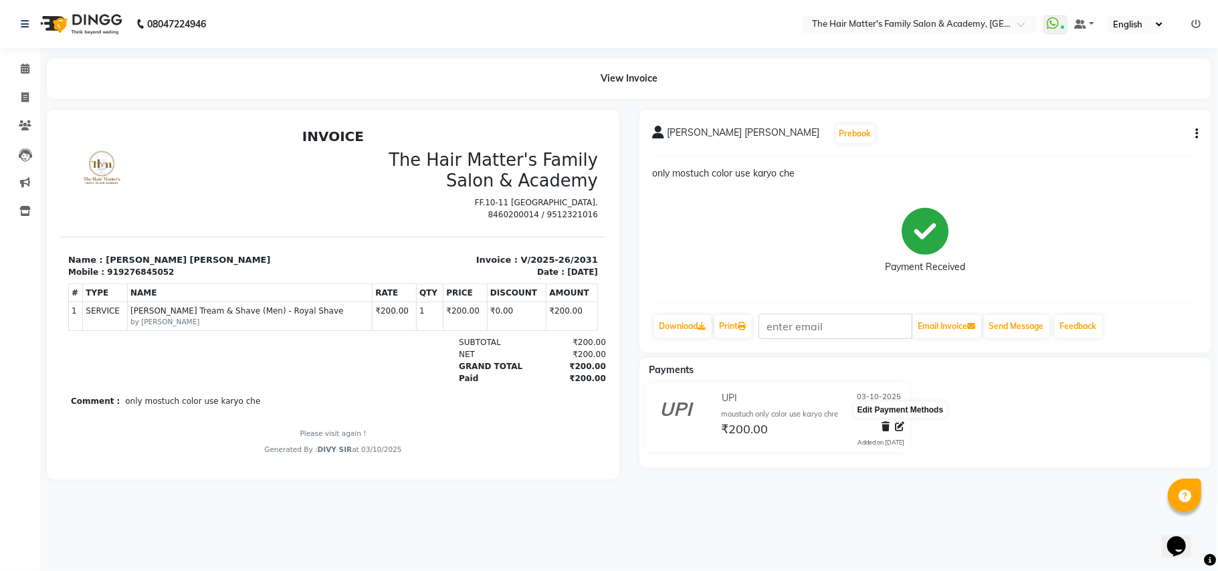
click at [899, 429] on icon at bounding box center [899, 426] width 9 height 9
select select "8"
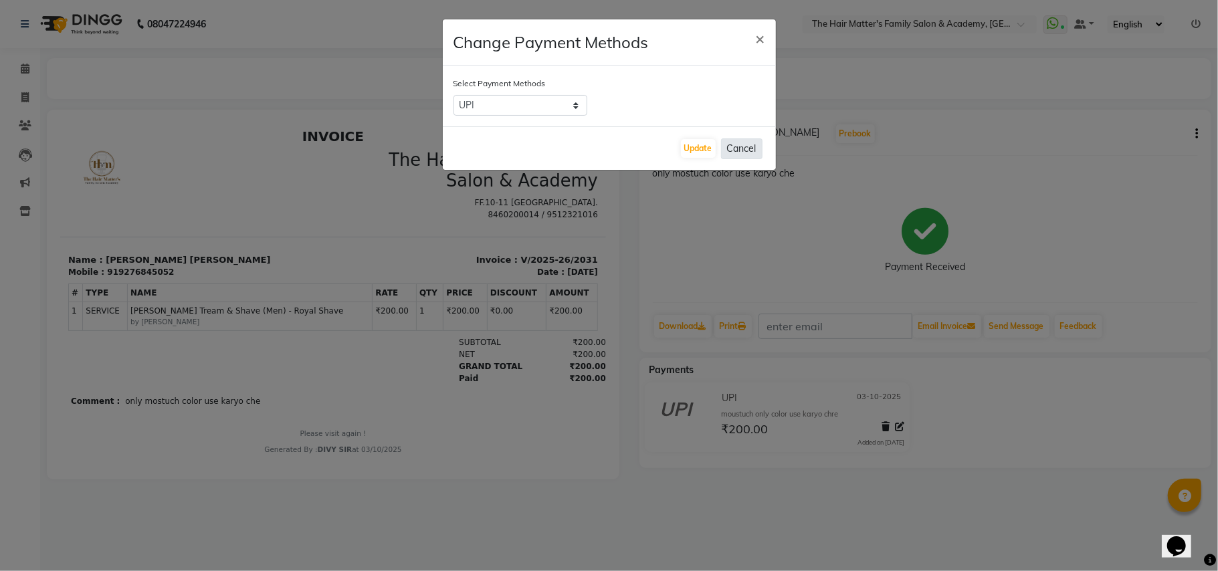
click at [746, 153] on button "Cancel" at bounding box center [741, 148] width 41 height 21
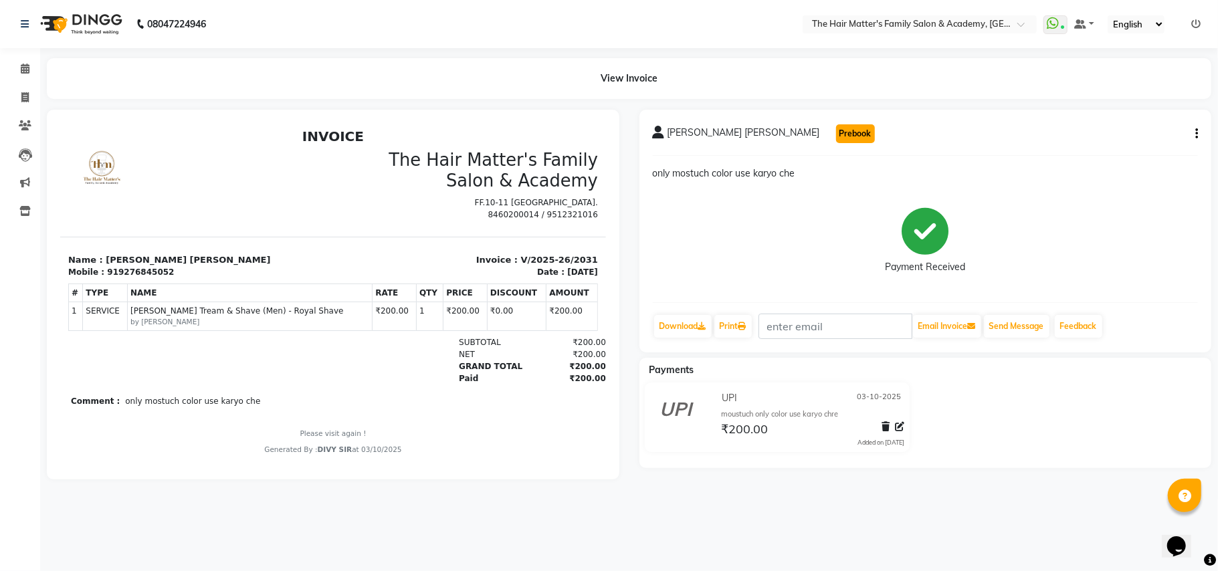
click at [836, 137] on button "Prebook" at bounding box center [855, 133] width 39 height 19
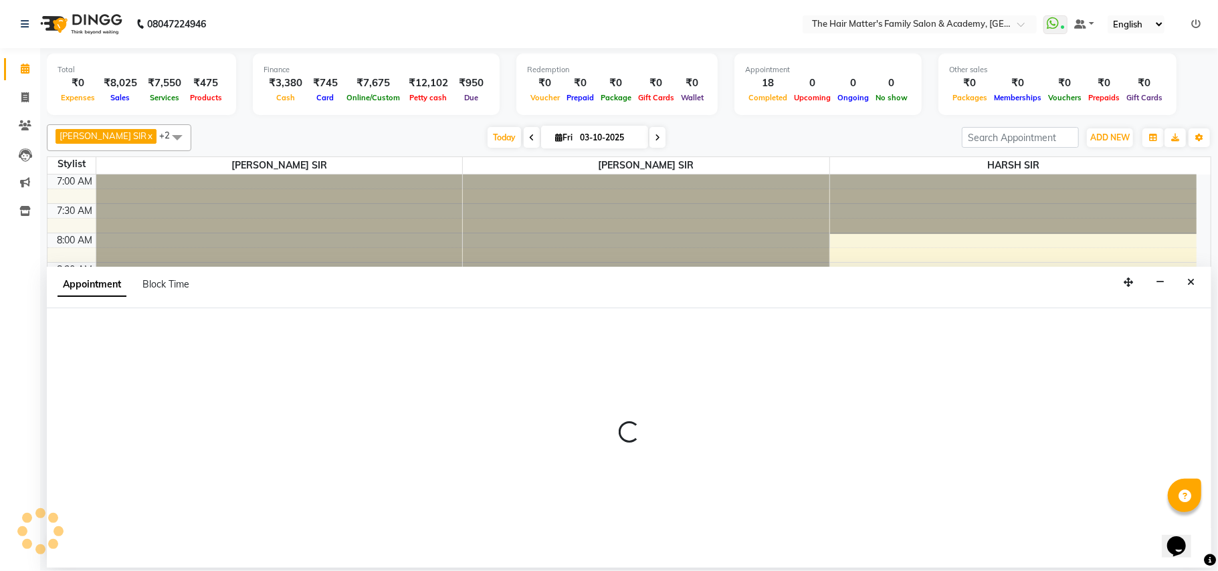
select select "43094"
select select "480"
select select "tentative"
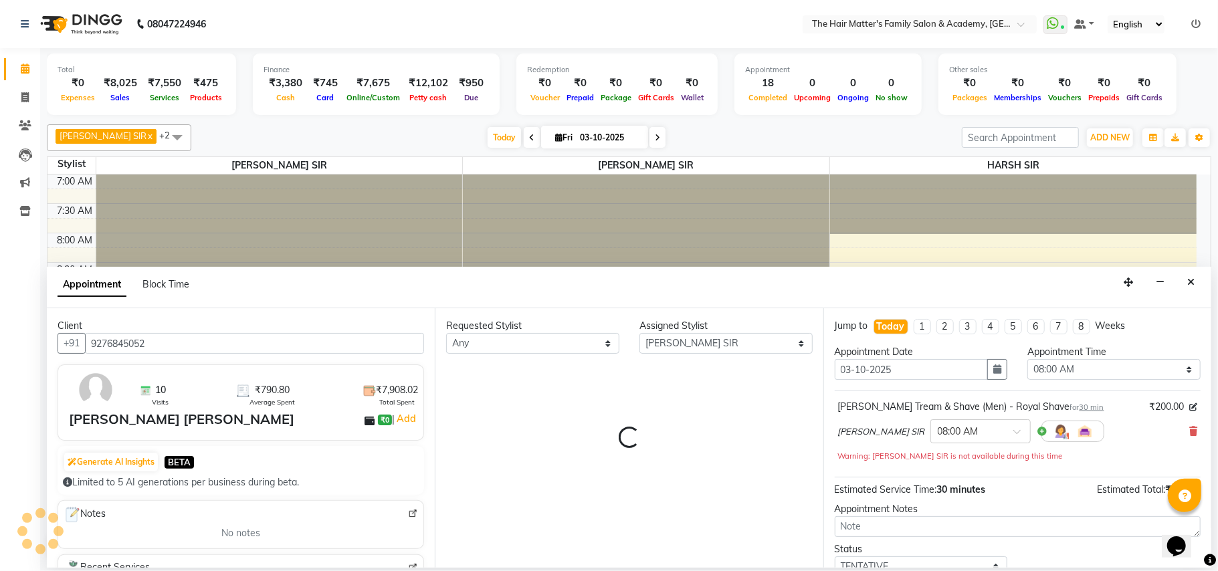
scroll to position [602, 0]
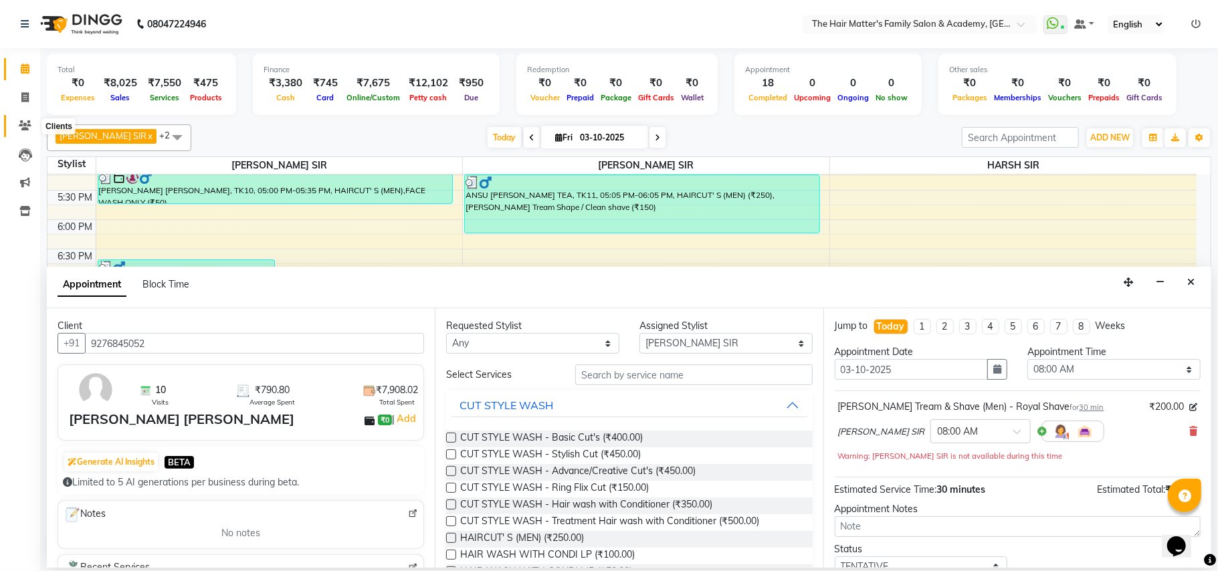
click at [29, 124] on icon at bounding box center [25, 125] width 13 height 10
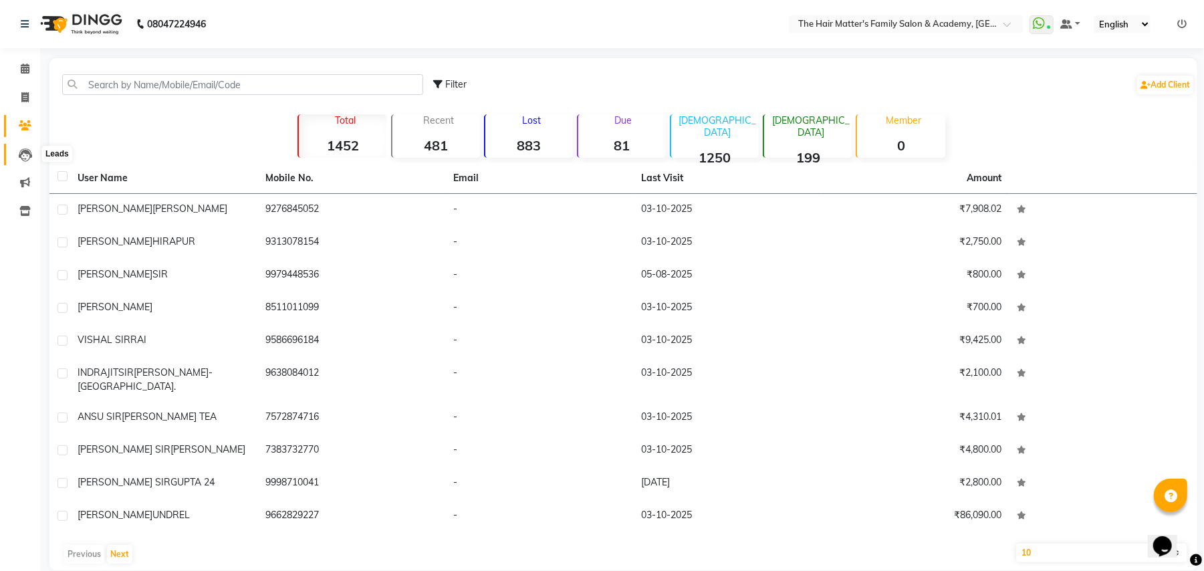
click at [20, 148] on icon at bounding box center [25, 154] width 13 height 13
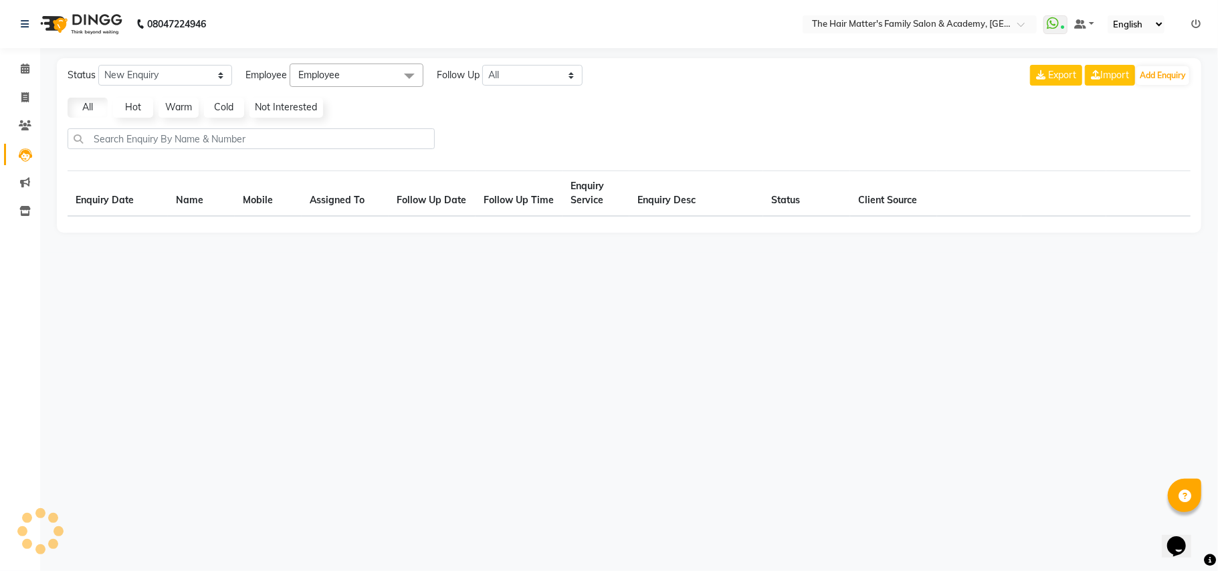
select select "10"
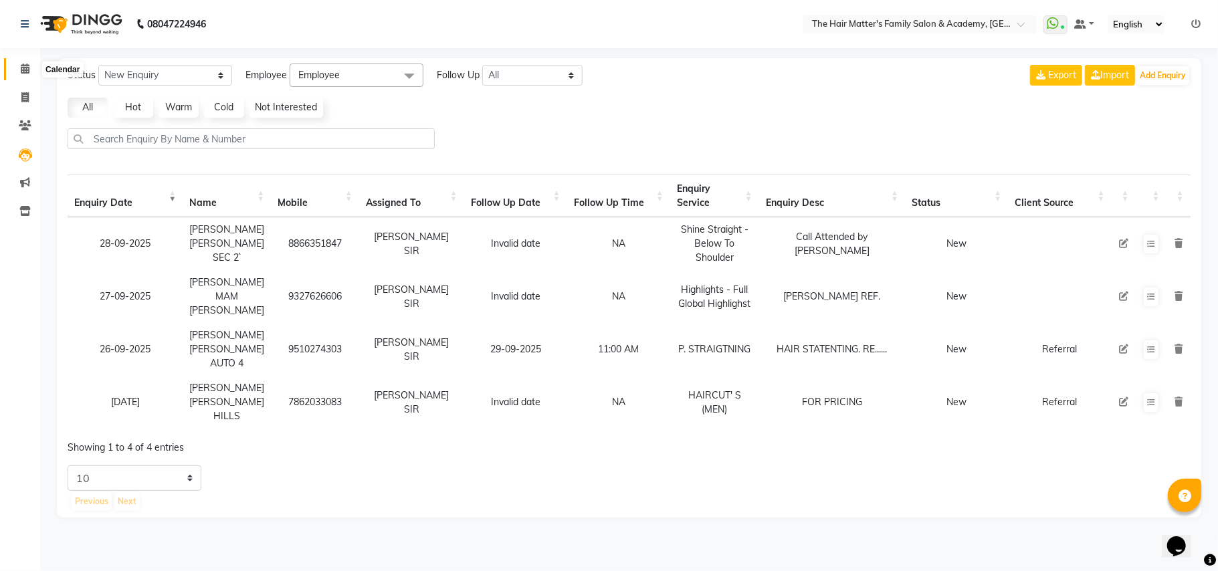
click at [28, 70] on icon at bounding box center [25, 69] width 9 height 10
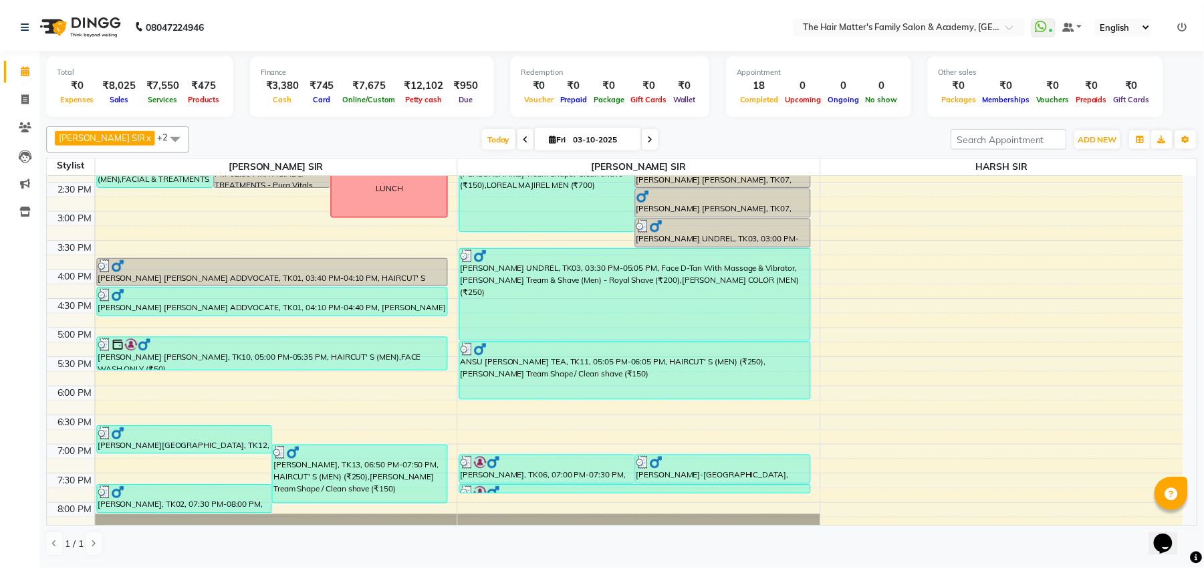
scroll to position [602, 0]
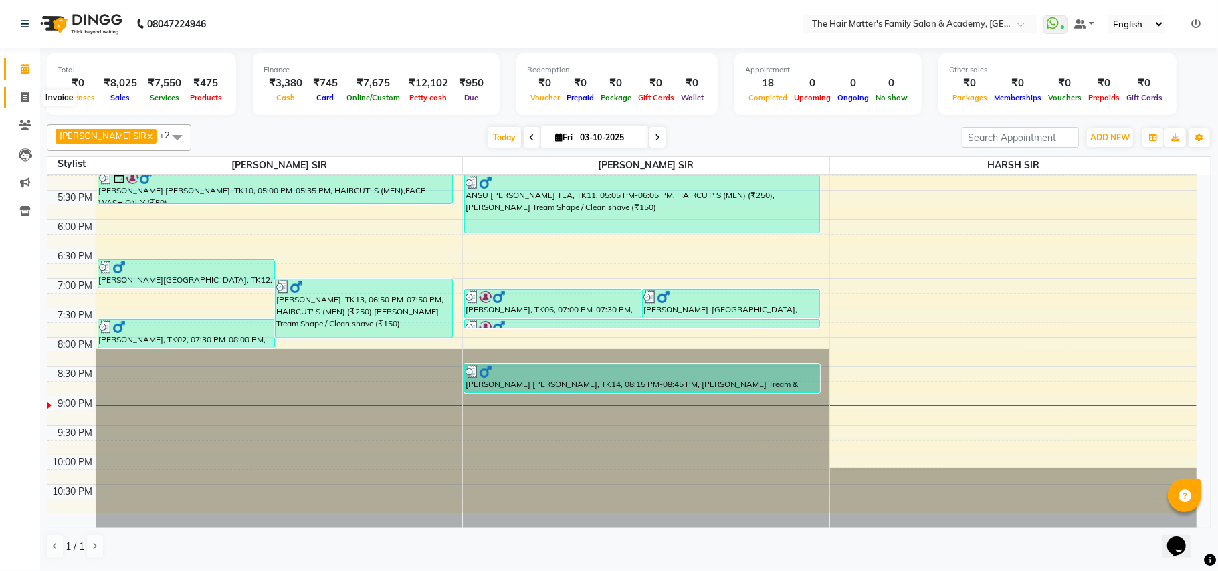
click at [19, 99] on span at bounding box center [24, 97] width 23 height 15
select select "service"
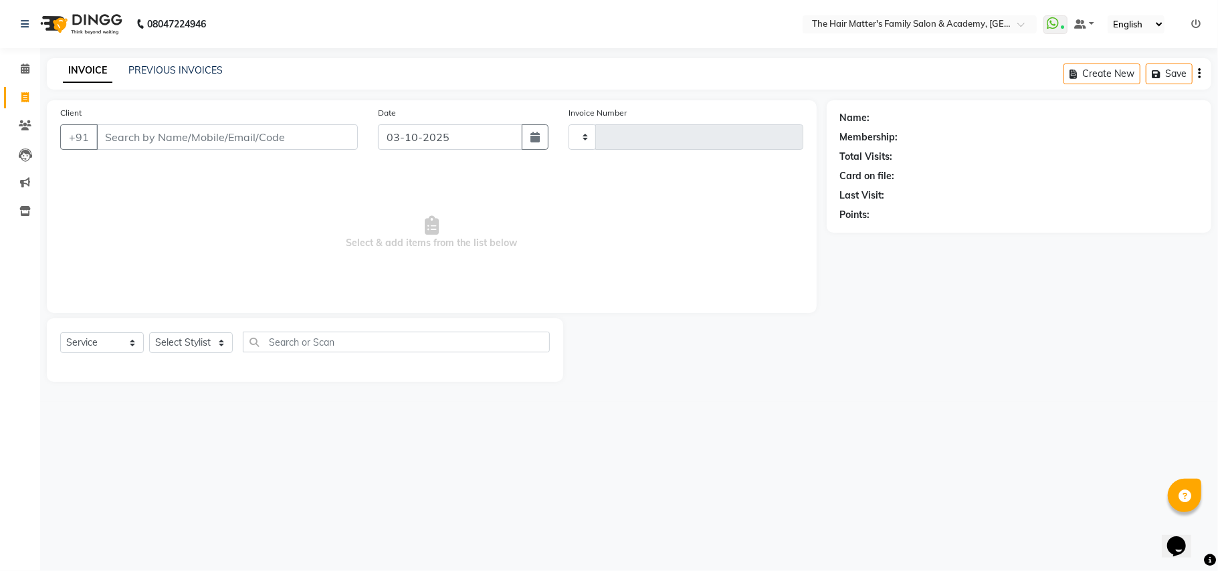
type input "2032"
select select "5980"
click at [127, 65] on div "INVOICE PREVIOUS INVOICES" at bounding box center [135, 71] width 176 height 14
click at [140, 70] on link "PREVIOUS INVOICES" at bounding box center [175, 70] width 94 height 12
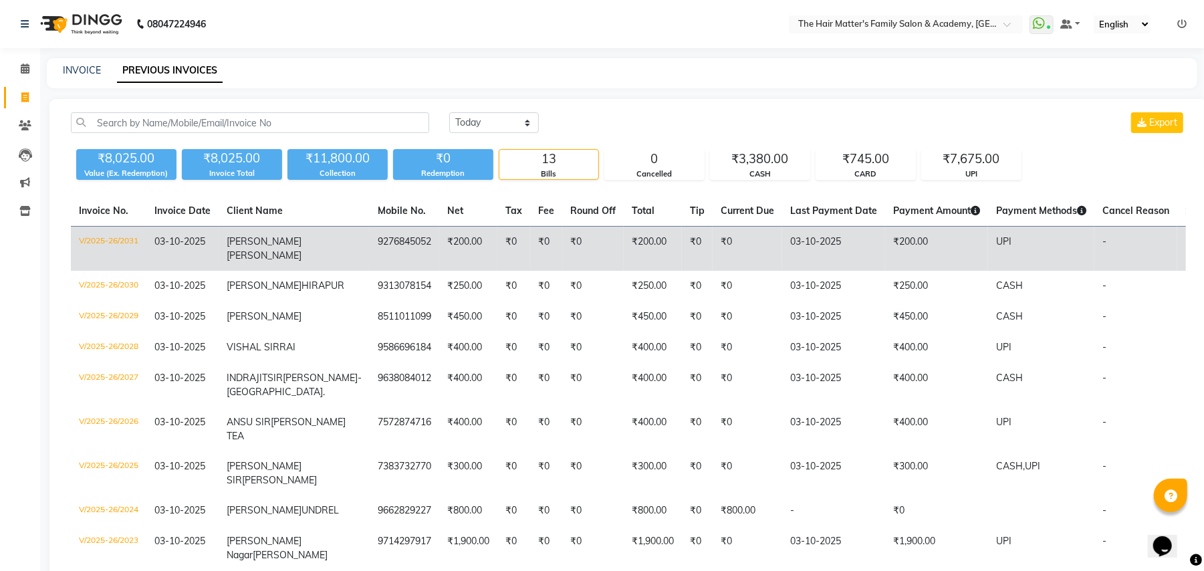
click at [988, 238] on td "UPI" at bounding box center [1041, 249] width 106 height 45
click at [624, 253] on td "₹200.00" at bounding box center [653, 249] width 58 height 45
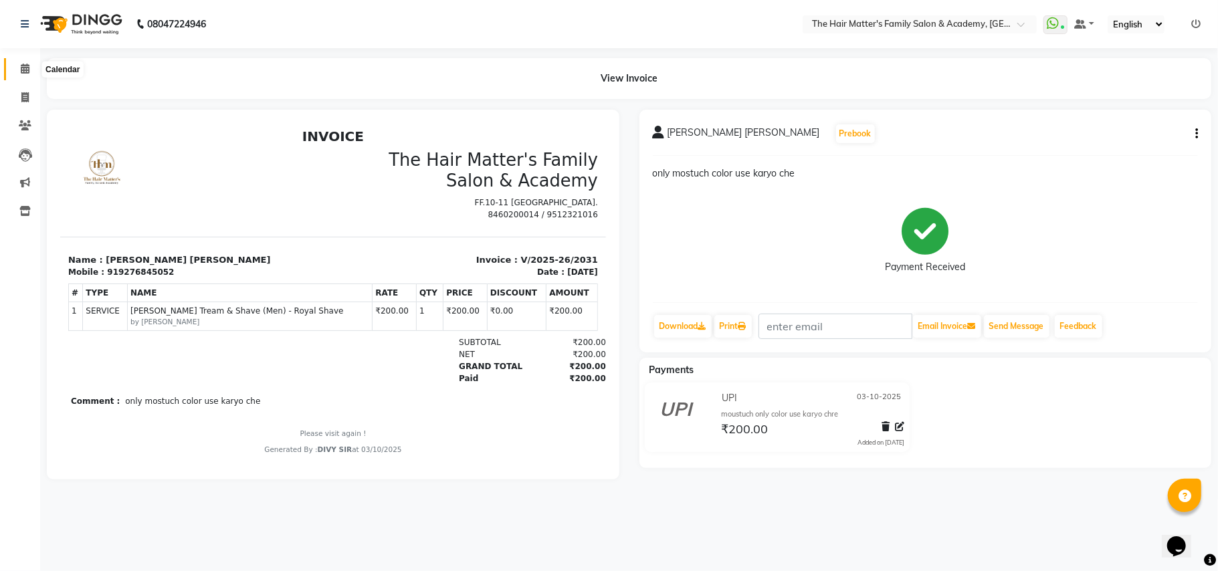
click at [19, 62] on span at bounding box center [24, 69] width 23 height 15
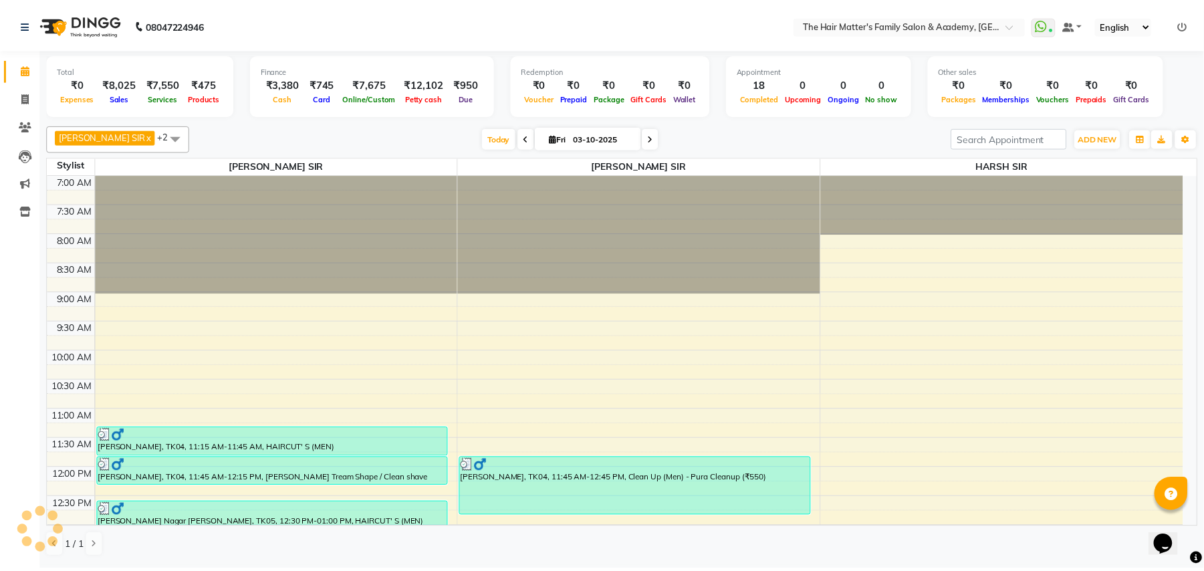
scroll to position [602, 0]
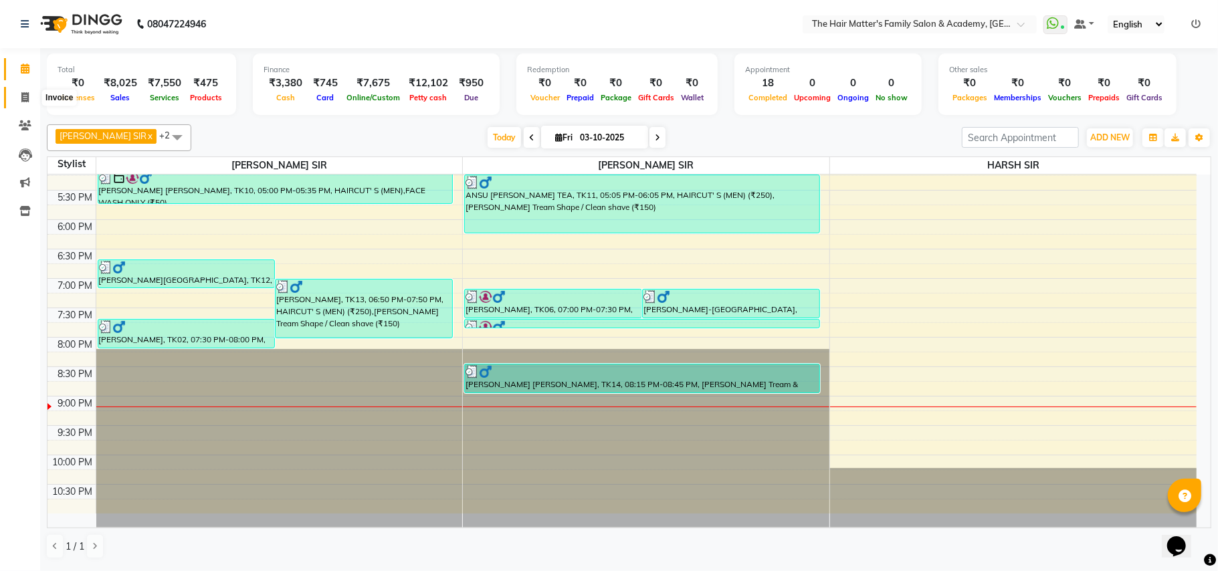
click at [16, 96] on span at bounding box center [24, 97] width 23 height 15
select select "service"
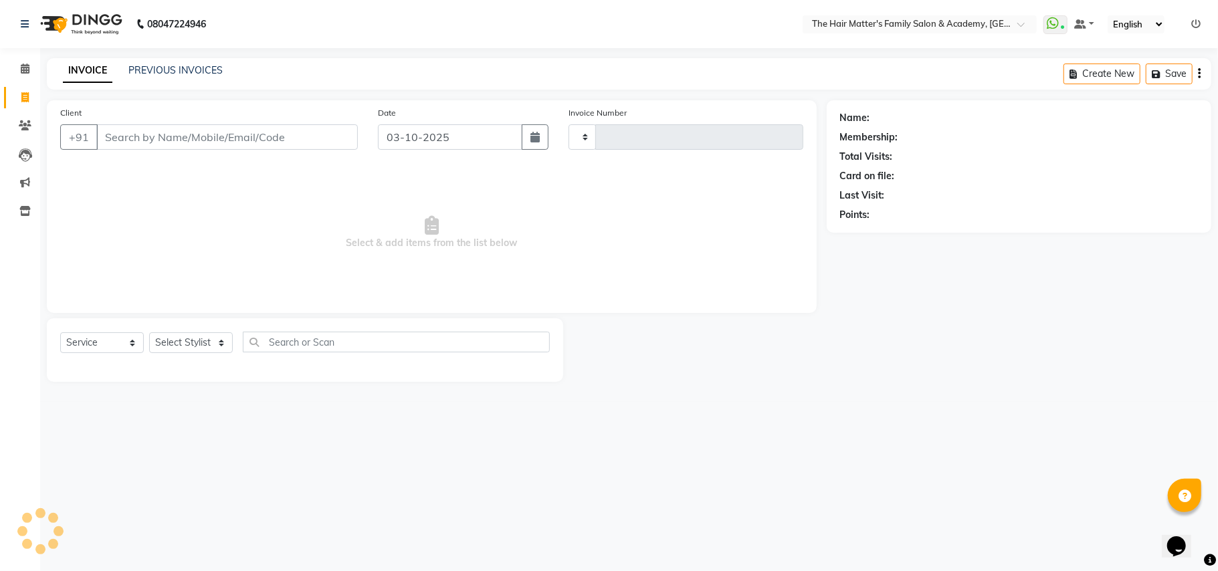
type input "2032"
select select "5980"
click at [146, 130] on input "Client" at bounding box center [226, 136] width 261 height 25
click at [146, 135] on input "Client" at bounding box center [226, 136] width 261 height 25
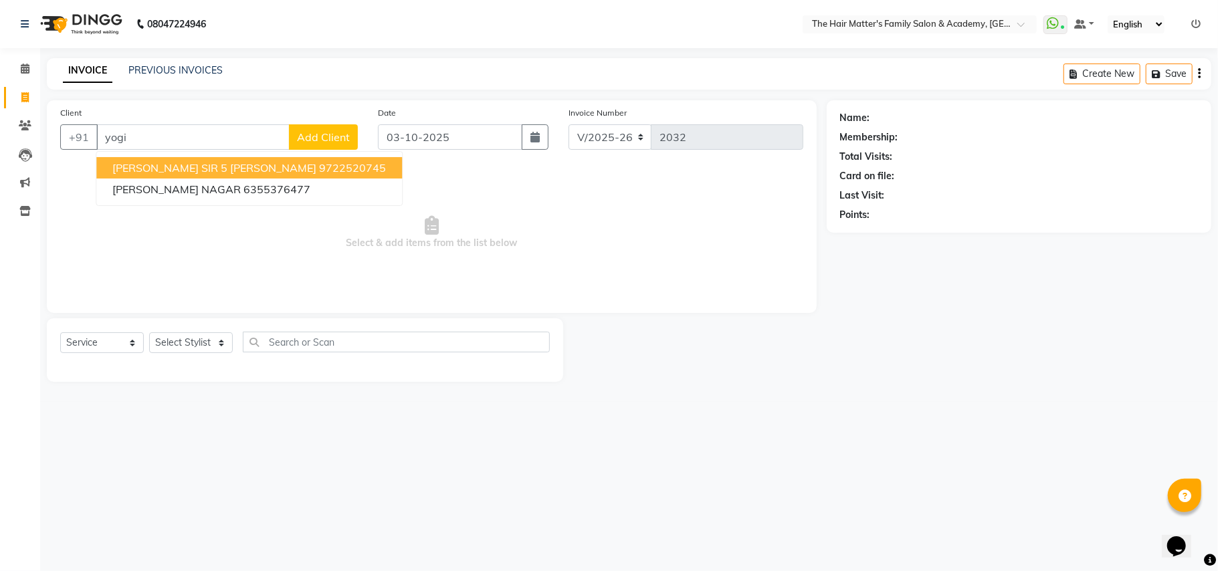
click at [234, 169] on span "YOGIRAJ SIR 5 MAKWANA" at bounding box center [214, 167] width 204 height 13
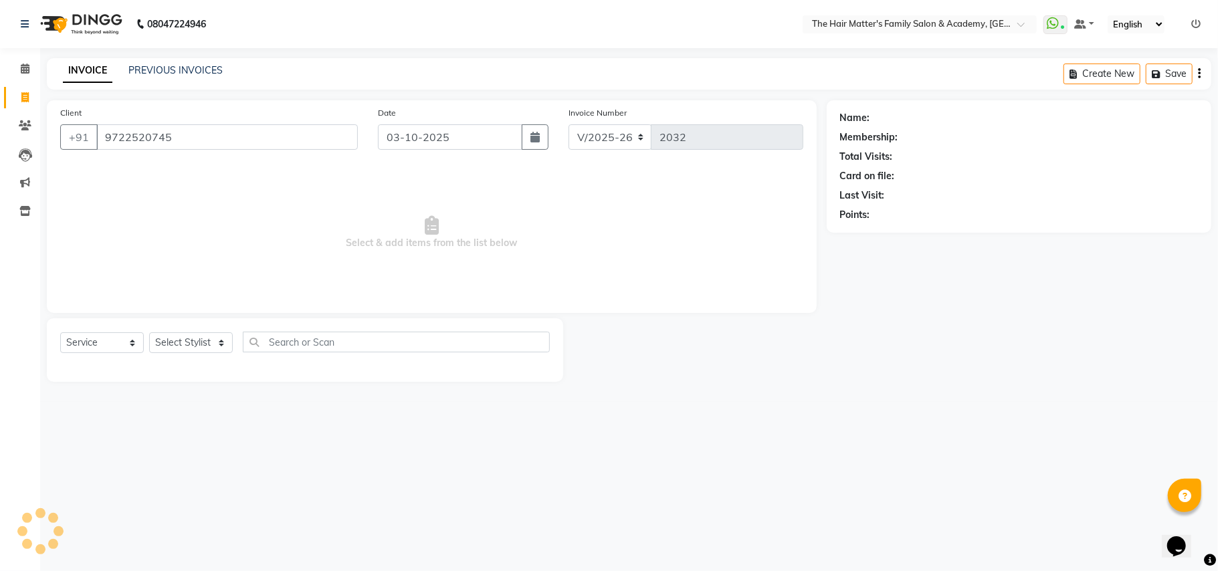
type input "9722520745"
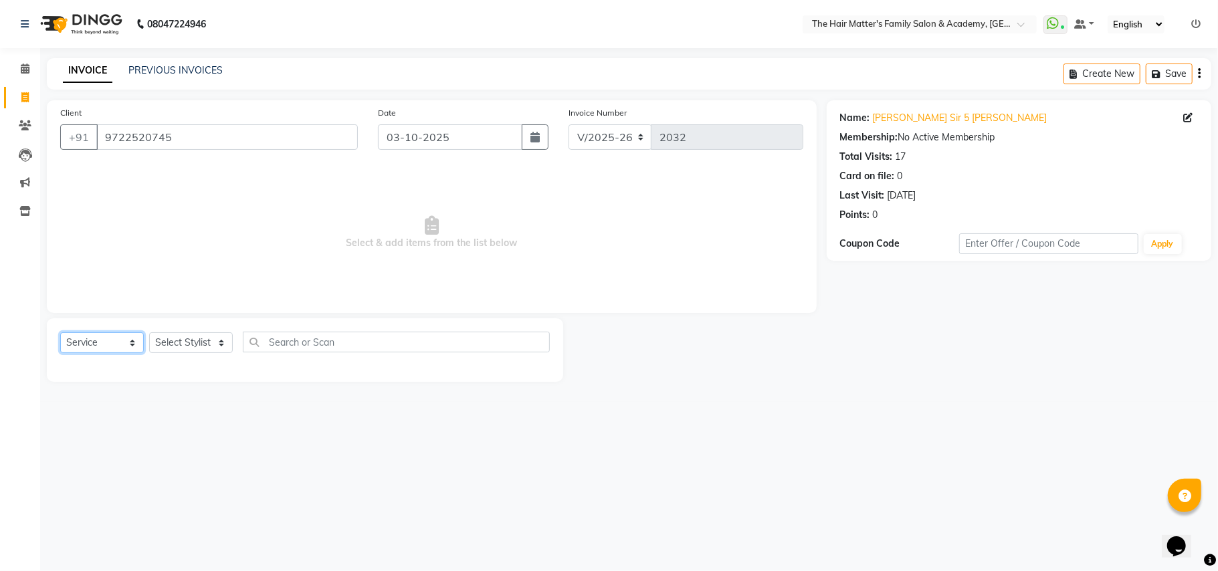
click at [129, 335] on select "Select Service Product Membership Package Voucher Prepaid Gift Card" at bounding box center [102, 342] width 84 height 21
click at [60, 332] on select "Select Service Product Membership Package Voucher Prepaid Gift Card" at bounding box center [102, 342] width 84 height 21
click at [169, 350] on select "Select Stylist DIVY SIR HARSH SIR HIMESH SIR. MAYANK SIR [PERSON_NAME] SIR" at bounding box center [191, 342] width 84 height 21
select select "42572"
click at [149, 332] on select "Select Stylist DIVY SIR HARSH SIR HIMESH SIR. MAYANK SIR [PERSON_NAME] SIR" at bounding box center [191, 342] width 84 height 21
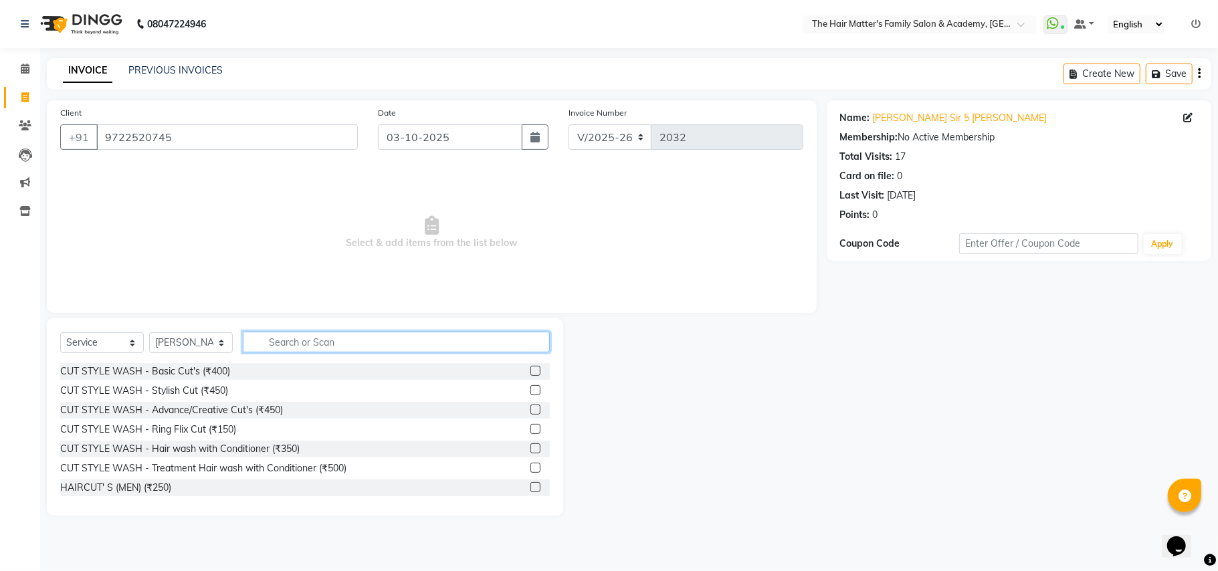
click at [296, 349] on input "text" at bounding box center [396, 342] width 307 height 21
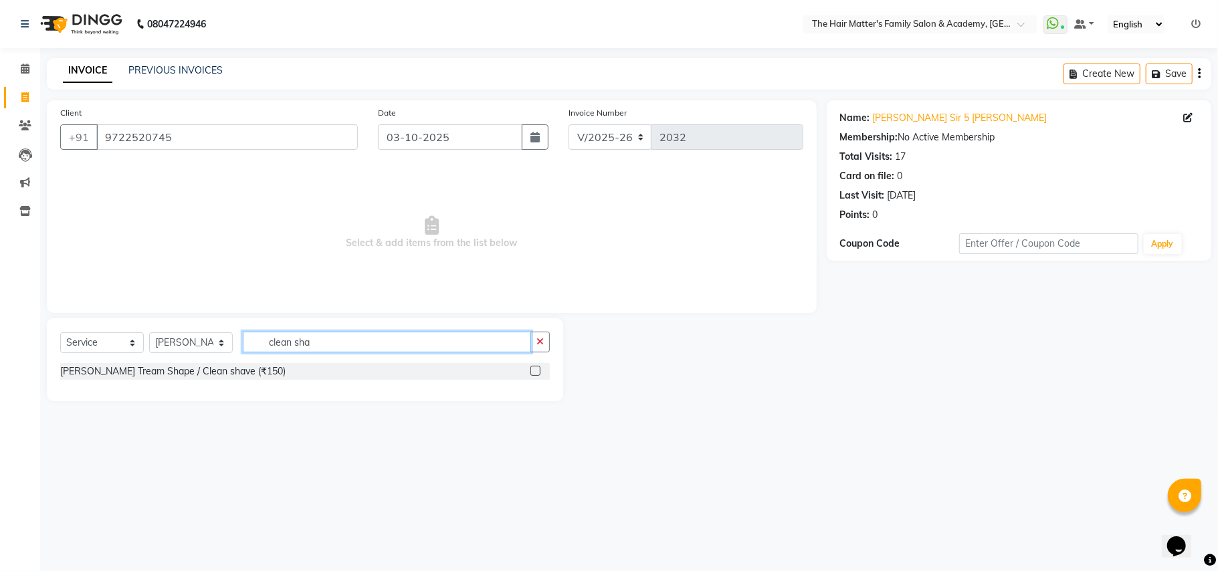
type input "clean sha"
click at [535, 372] on label at bounding box center [535, 371] width 10 height 10
click at [535, 372] on input "checkbox" at bounding box center [534, 371] width 9 height 9
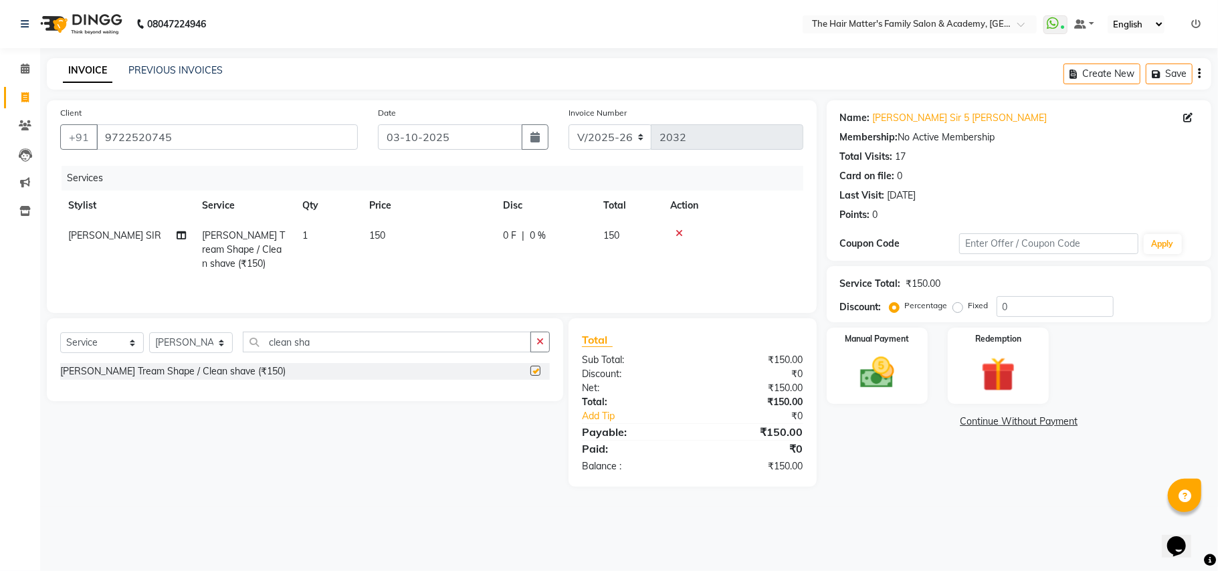
checkbox input "false"
click at [886, 373] on img at bounding box center [877, 372] width 58 height 41
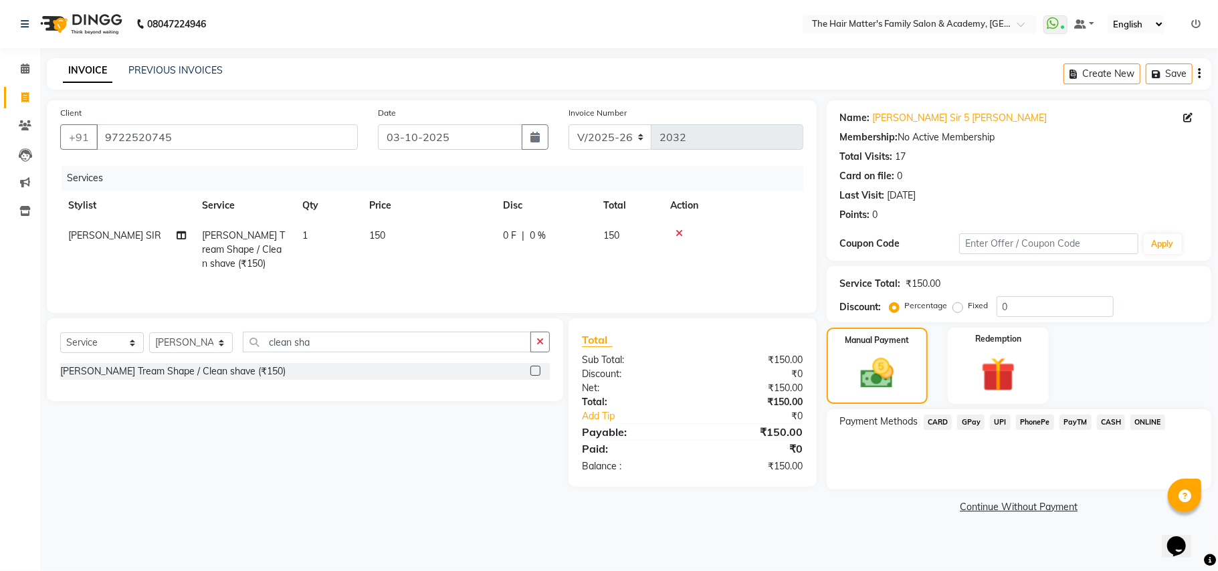
click at [1115, 425] on span "CASH" at bounding box center [1111, 422] width 29 height 15
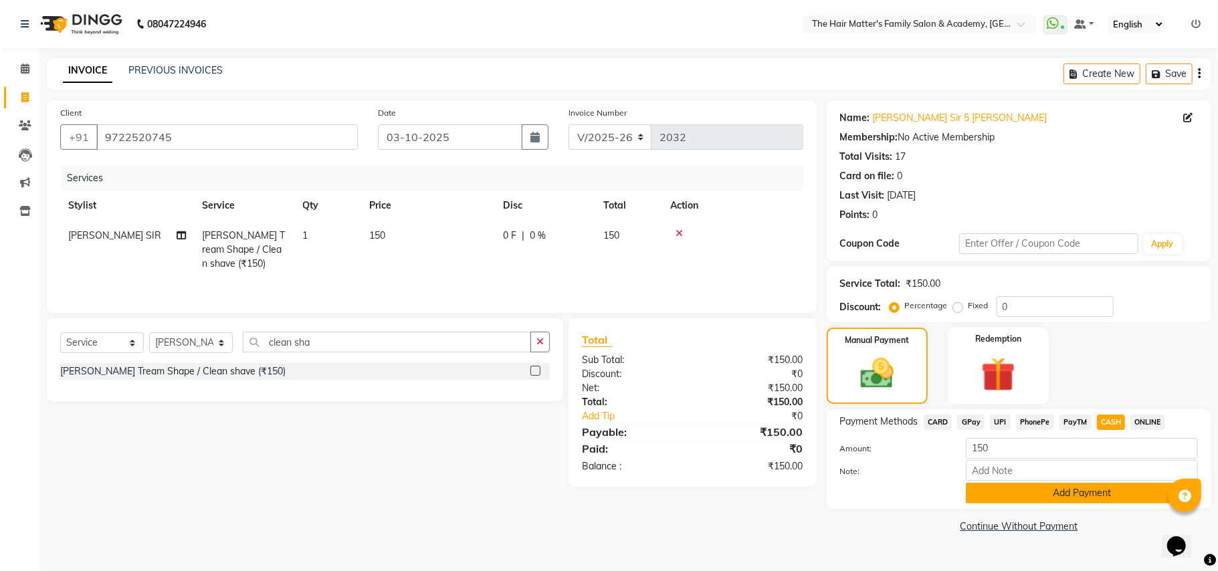
click at [1076, 492] on button "Add Payment" at bounding box center [1081, 493] width 232 height 21
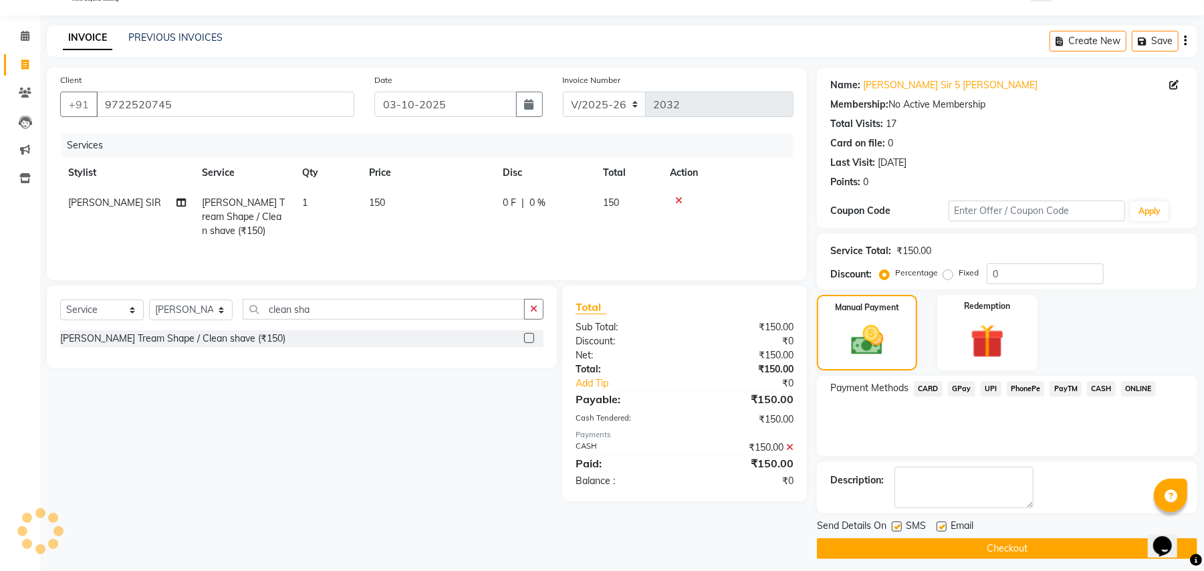
scroll to position [41, 0]
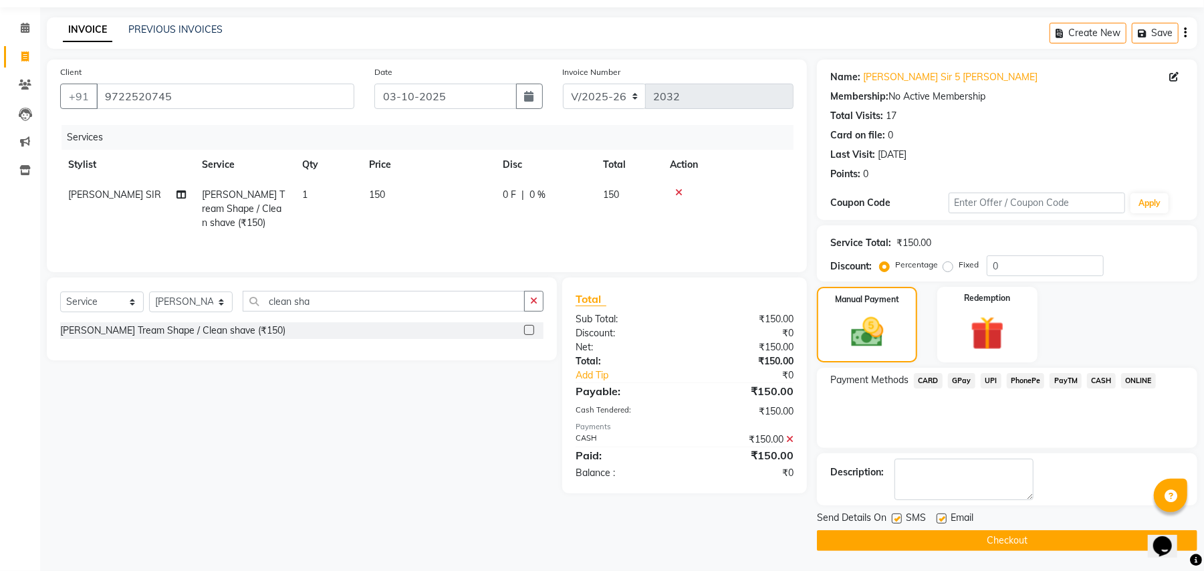
click at [1055, 532] on button "Checkout" at bounding box center [1007, 540] width 380 height 21
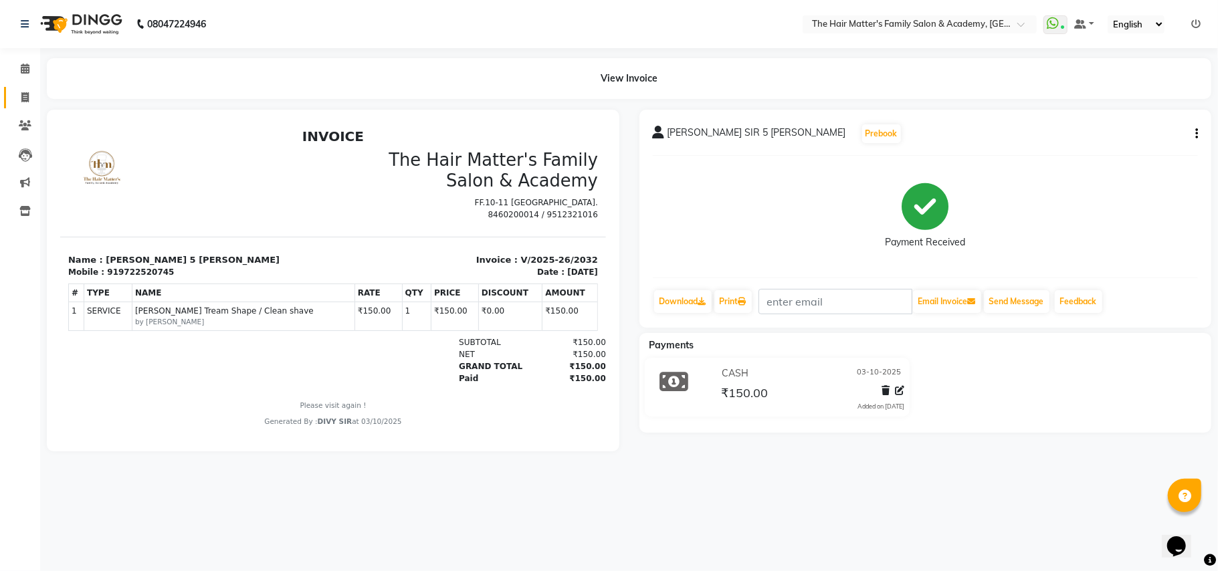
click at [24, 87] on link "Invoice" at bounding box center [20, 98] width 32 height 22
select select "service"
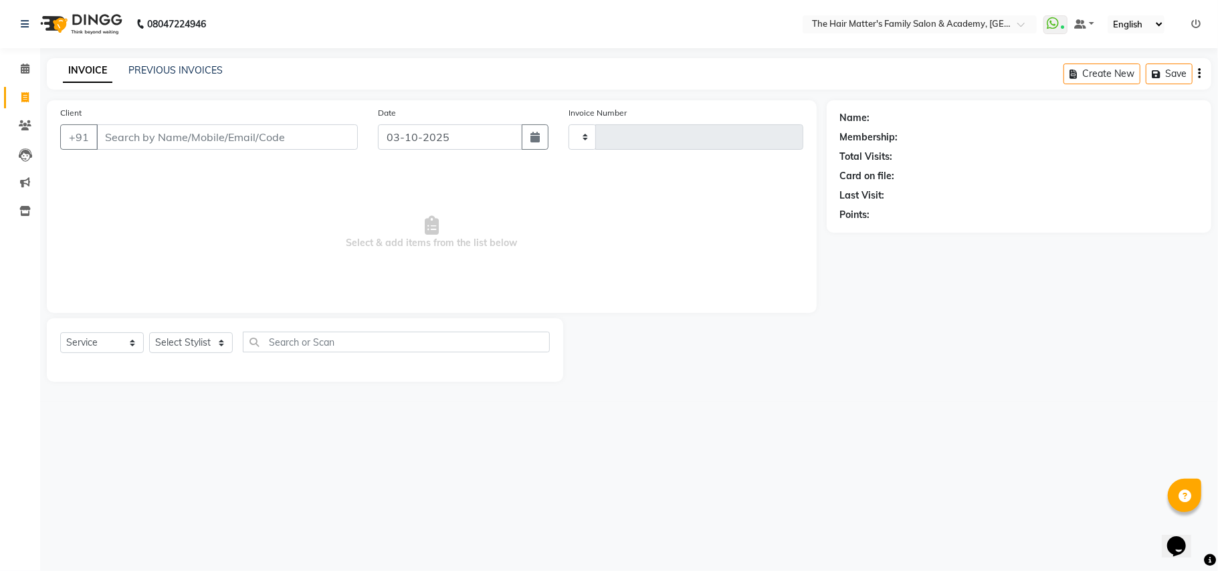
type input "2033"
select select "5980"
click at [170, 72] on link "PREVIOUS INVOICES" at bounding box center [175, 70] width 94 height 12
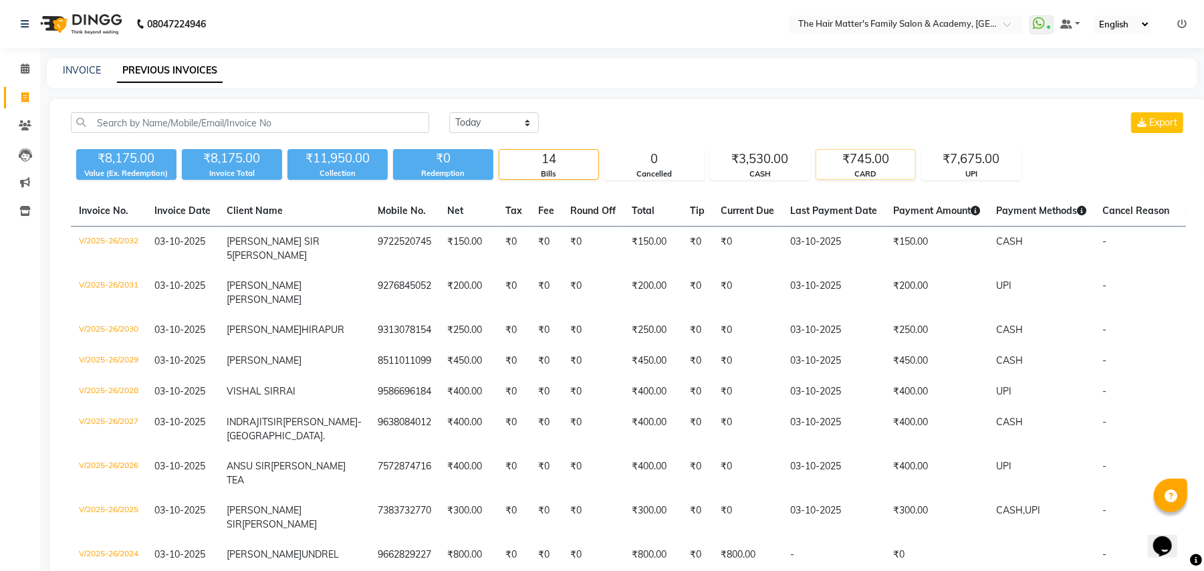
click at [901, 162] on div "₹745.00" at bounding box center [865, 159] width 99 height 19
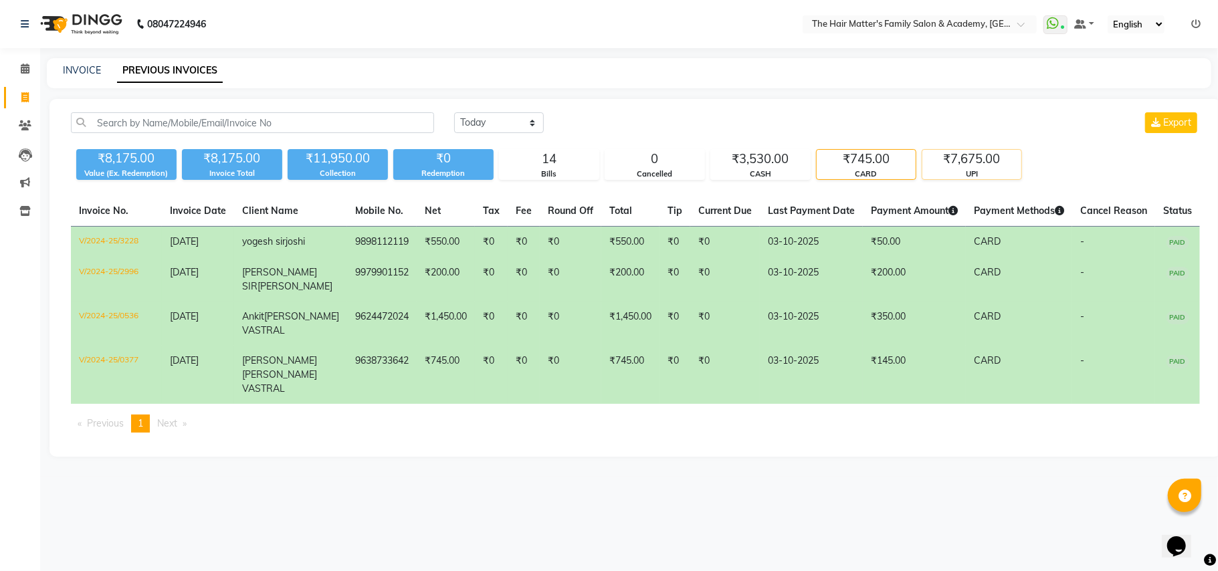
click at [986, 167] on div "₹7,675.00" at bounding box center [971, 159] width 99 height 19
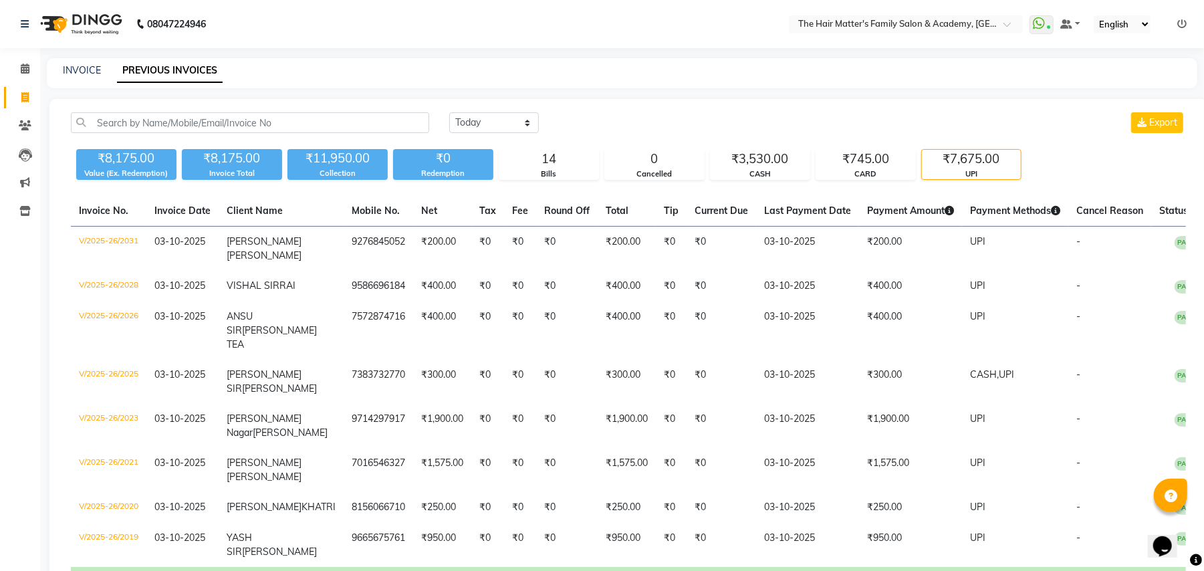
click at [945, 158] on div "₹7,675.00" at bounding box center [971, 159] width 99 height 19
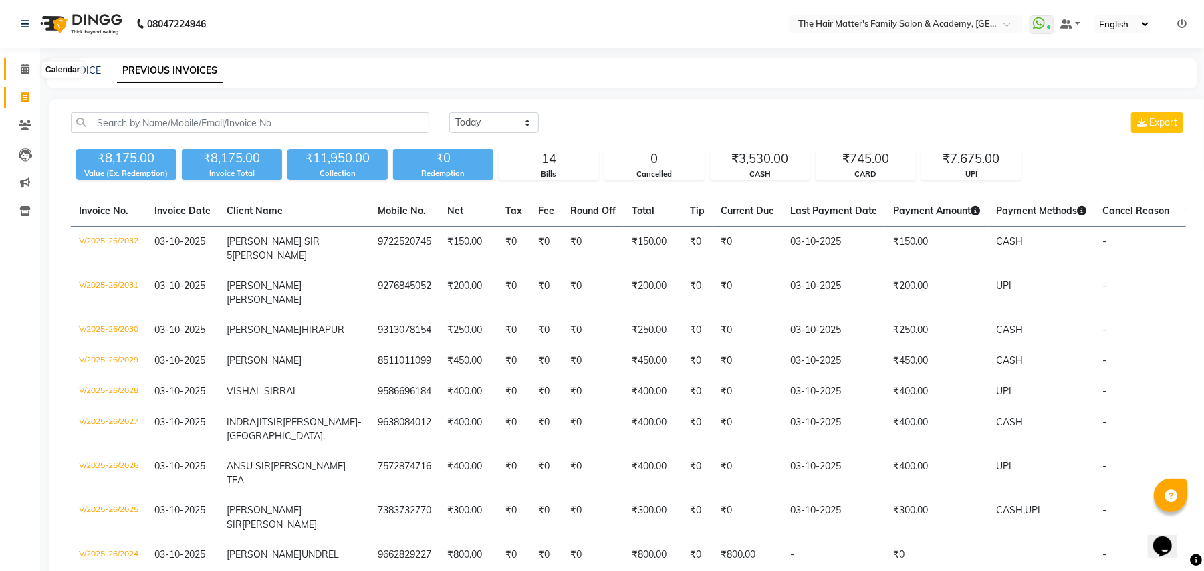
click at [22, 70] on icon at bounding box center [25, 69] width 9 height 10
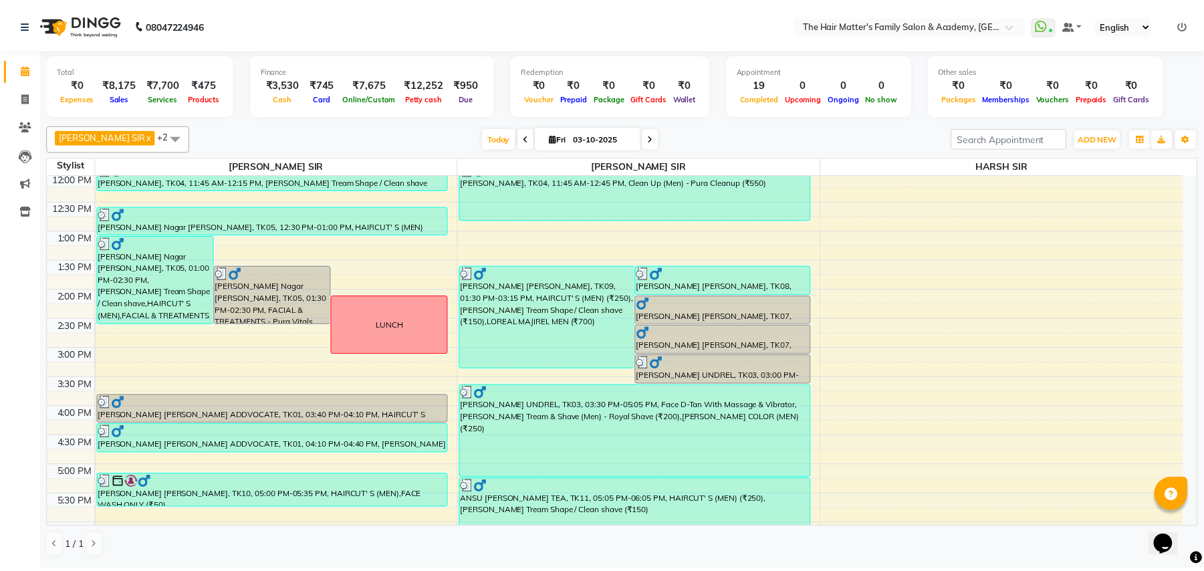
scroll to position [594, 0]
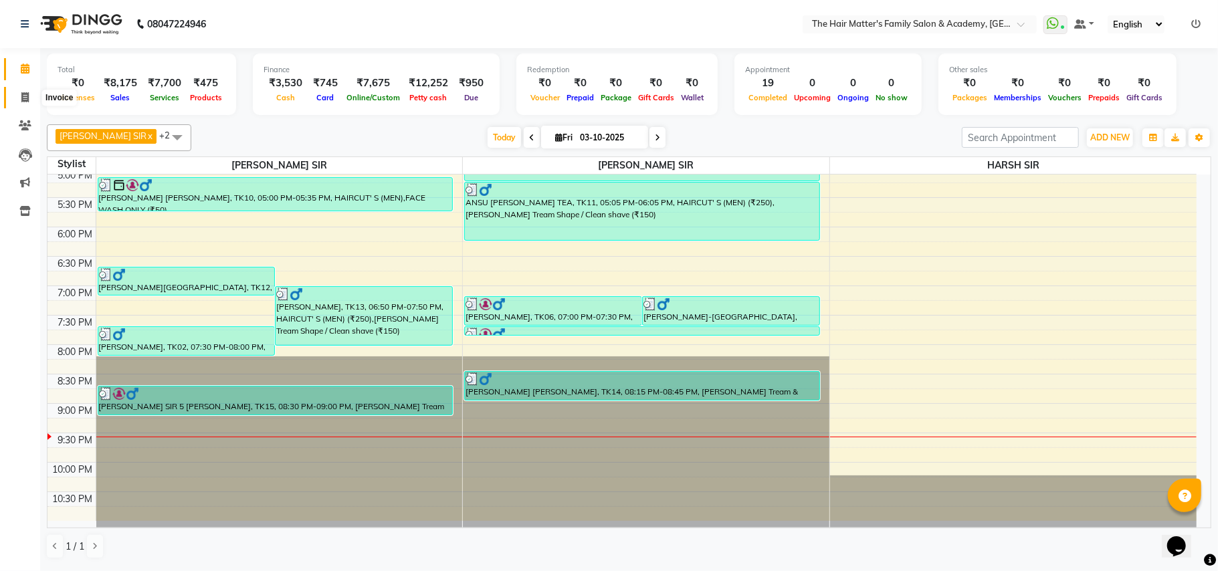
click at [16, 95] on span at bounding box center [24, 97] width 23 height 15
select select "service"
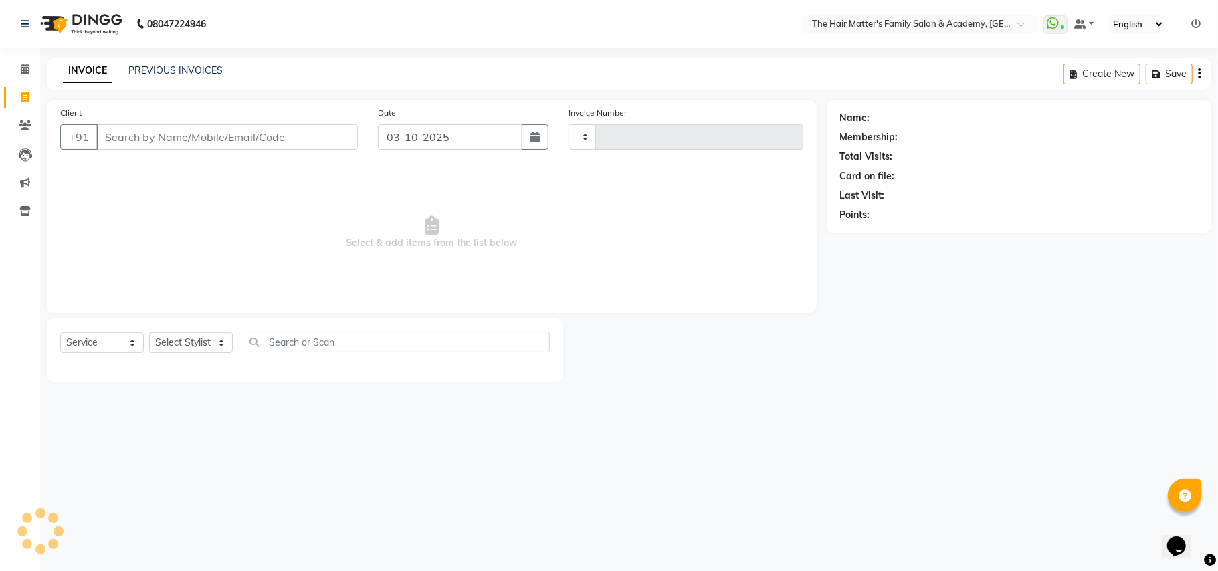
type input "2033"
select select "5980"
click at [183, 60] on div "INVOICE PREVIOUS INVOICES Create New Save" at bounding box center [629, 73] width 1164 height 31
click at [185, 75] on link "PREVIOUS INVOICES" at bounding box center [175, 70] width 94 height 12
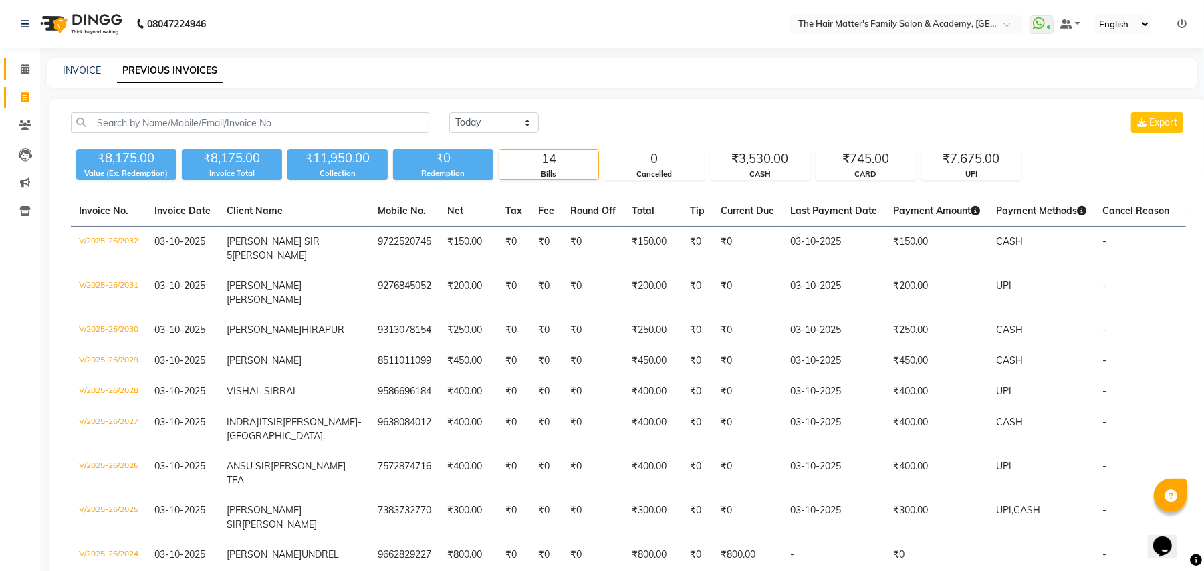
click at [4, 66] on link "Calendar" at bounding box center [20, 69] width 32 height 22
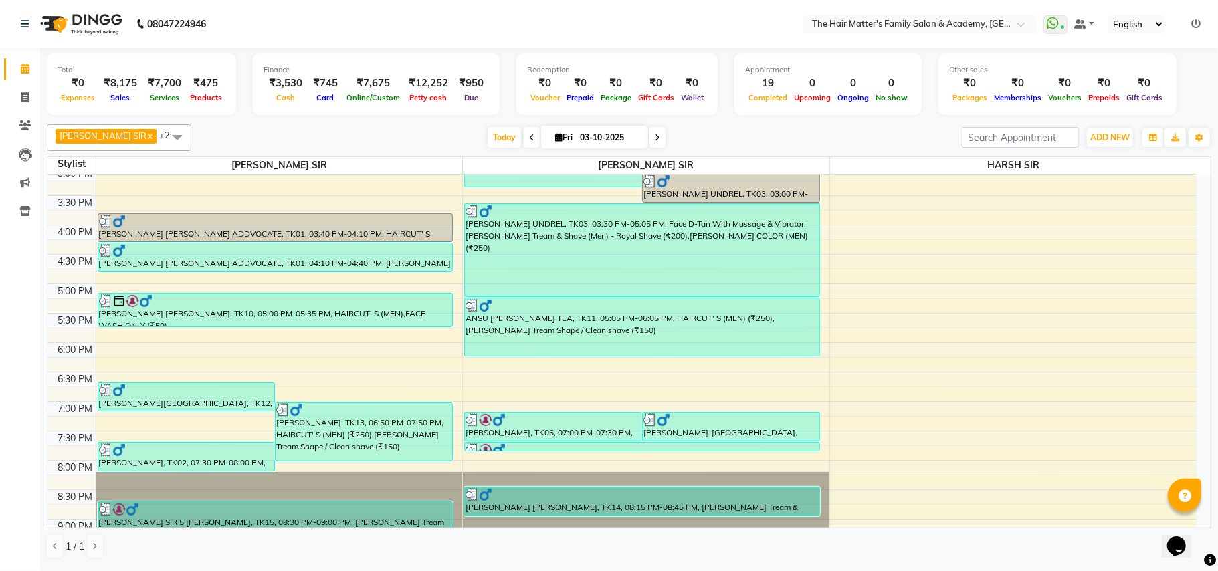
scroll to position [594, 0]
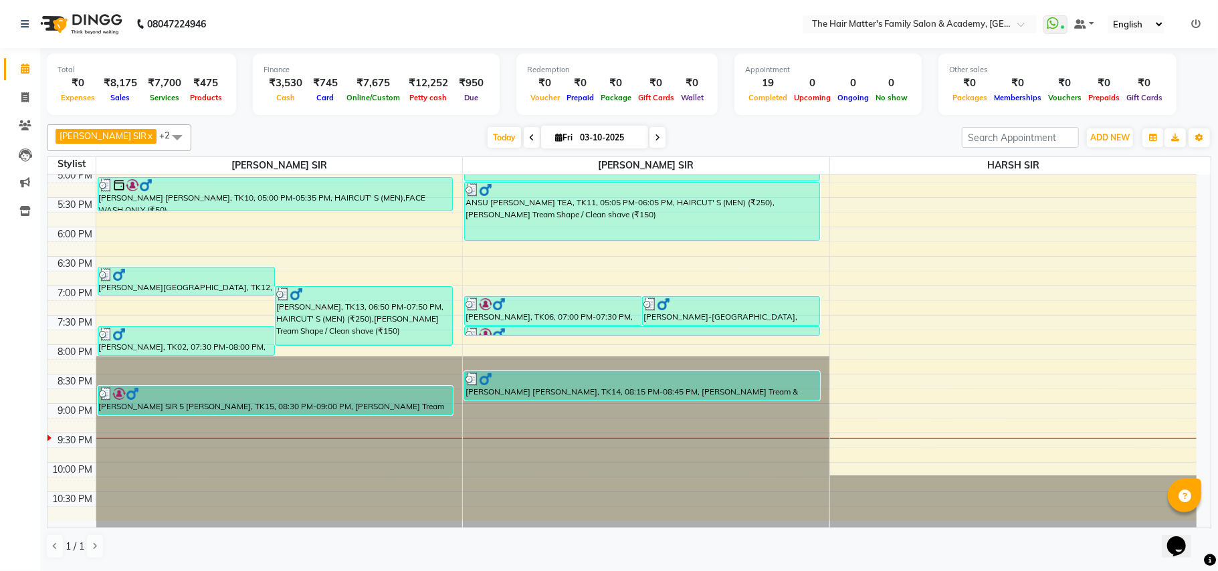
click at [603, 139] on input "03-10-2025" at bounding box center [609, 138] width 67 height 20
select select "10"
select select "2025"
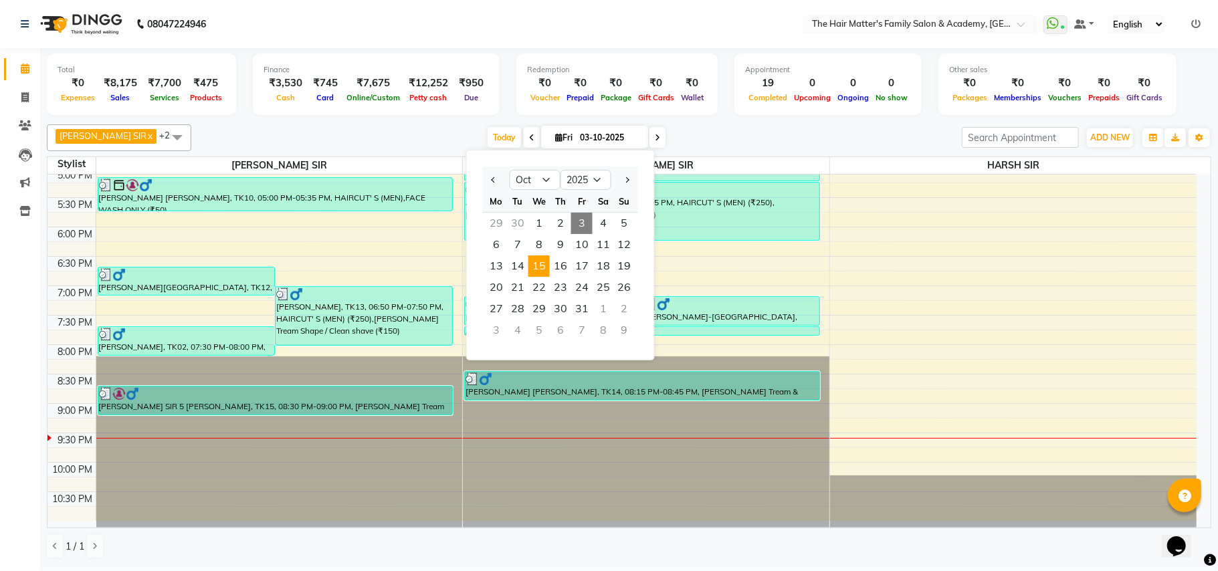
click at [542, 263] on span "15" at bounding box center [538, 265] width 21 height 21
type input "15-10-2025"
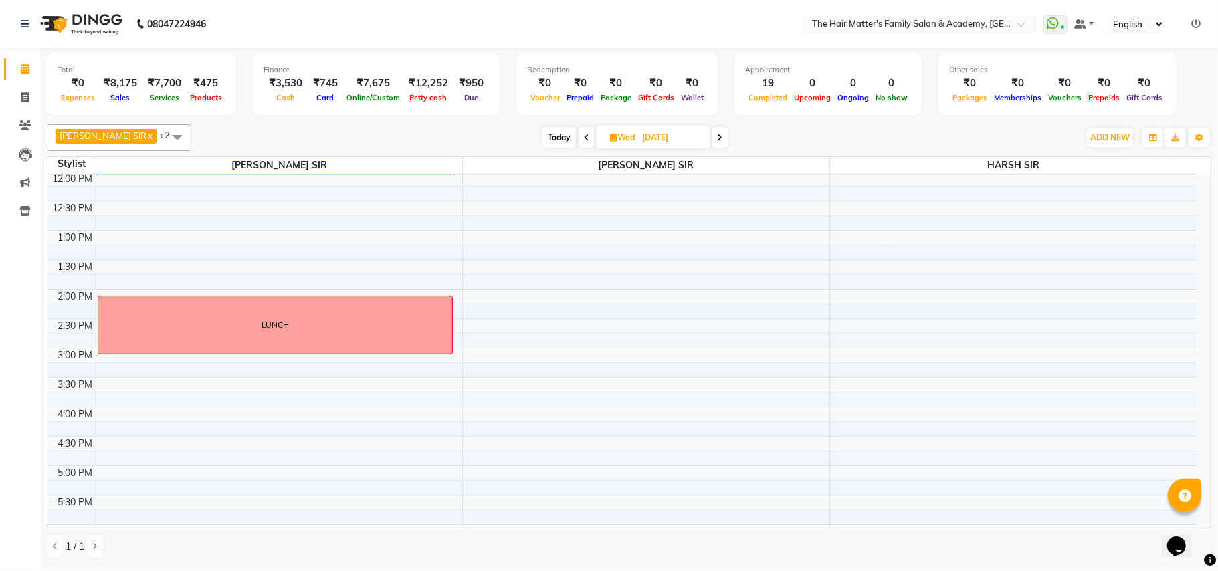
scroll to position [602, 0]
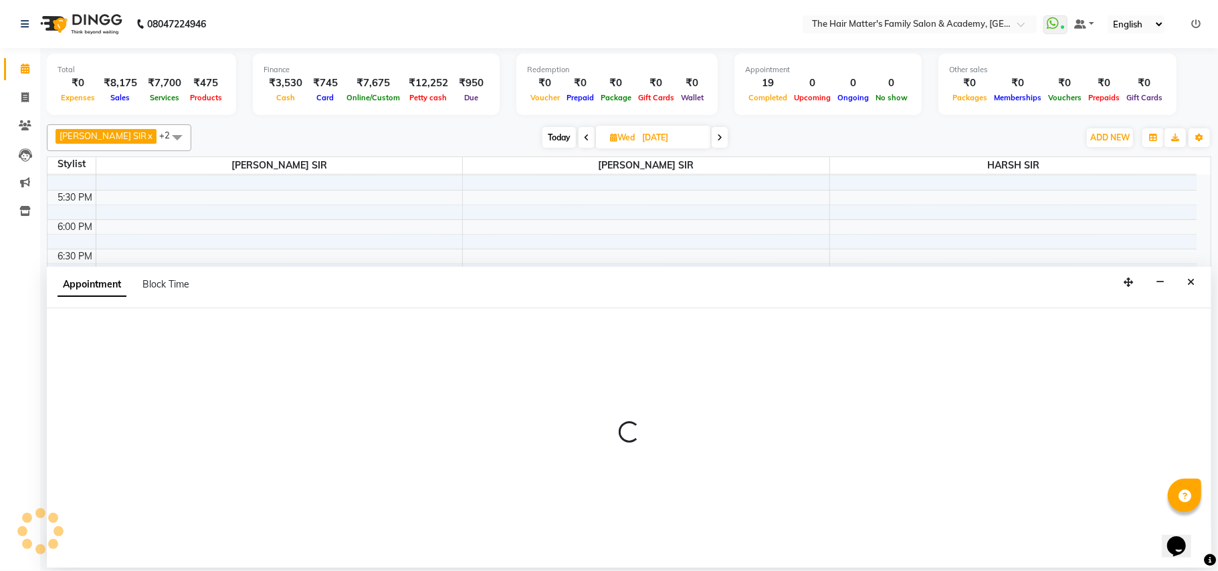
select select "43094"
select select "1230"
select select "tentative"
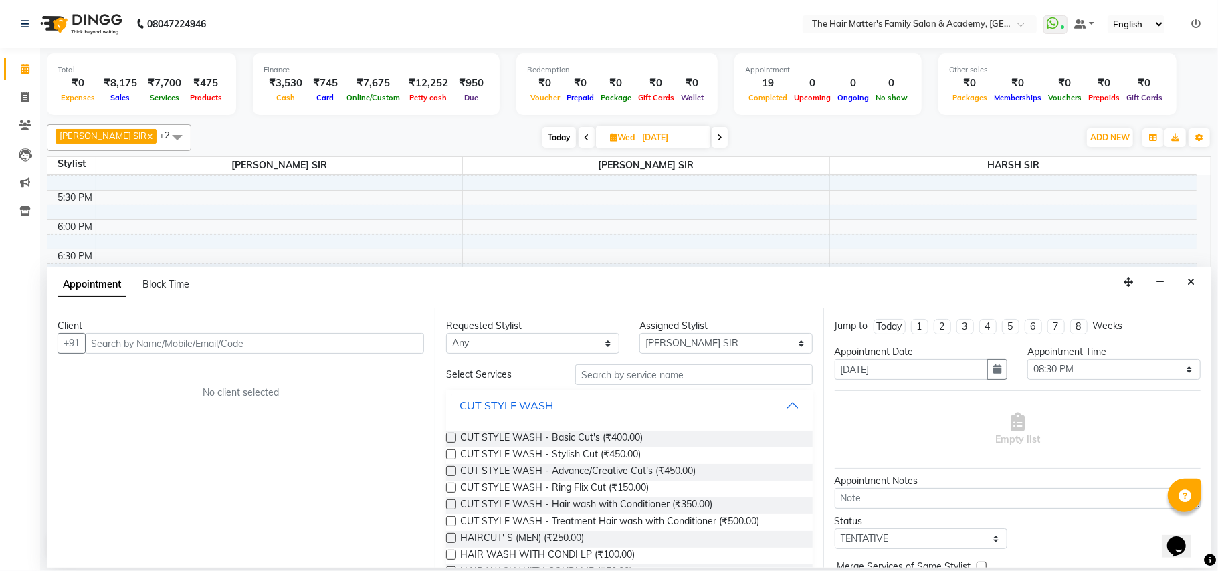
click at [172, 336] on input "text" at bounding box center [254, 343] width 339 height 21
click at [126, 350] on input "92768 45052" at bounding box center [226, 343] width 283 height 21
click at [126, 346] on input "92768 45052" at bounding box center [226, 343] width 283 height 21
click at [120, 348] on input "92768 45052" at bounding box center [226, 343] width 283 height 21
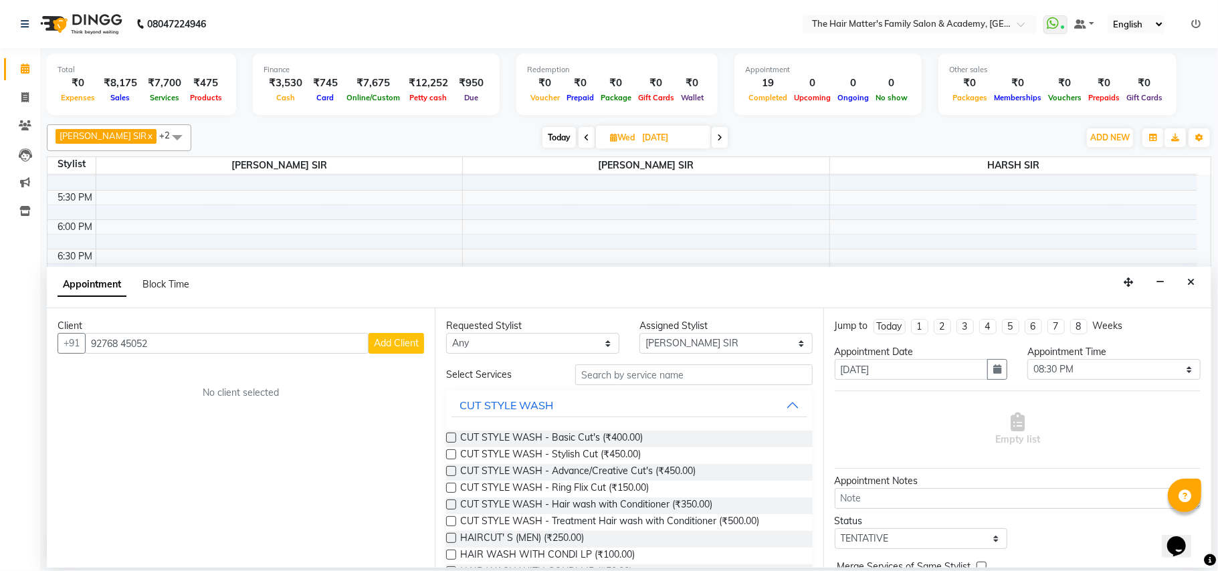
click at [122, 348] on input "92768 45052" at bounding box center [226, 343] width 283 height 21
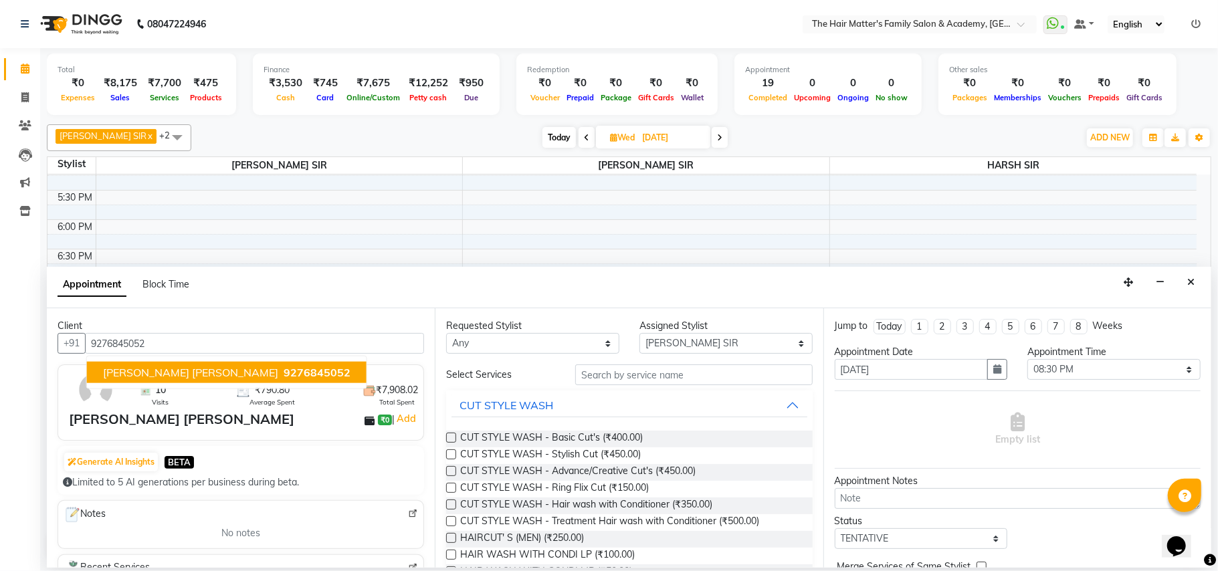
click at [163, 370] on span "[PERSON_NAME] [PERSON_NAME]" at bounding box center [190, 372] width 175 height 13
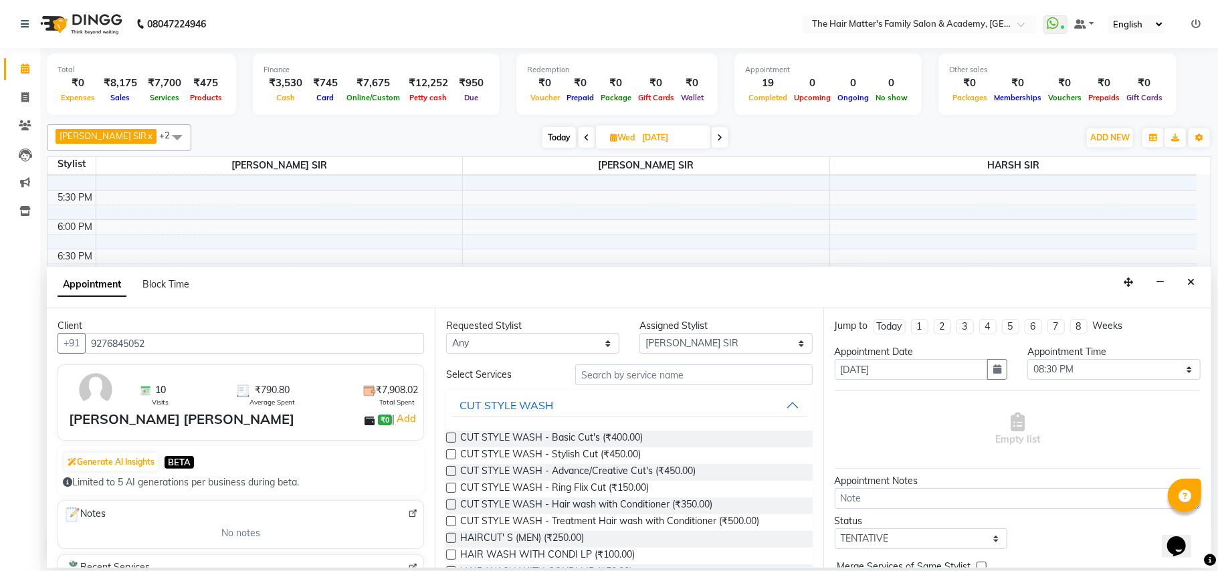
type input "9276845052"
click at [527, 356] on div "Requested Stylist Any DIVY SIR HARSH SIR HIMESH SIR. MAYANK SIR PRATIK SIR Assi…" at bounding box center [629, 437] width 388 height 259
click at [531, 354] on select "Any DIVY [PERSON_NAME] SIR HIMESH [PERSON_NAME] SIR [PERSON_NAME] SIR" at bounding box center [532, 343] width 173 height 21
select select "43094"
click at [446, 334] on select "Any DIVY [PERSON_NAME] SIR HIMESH [PERSON_NAME] SIR [PERSON_NAME] SIR" at bounding box center [532, 343] width 173 height 21
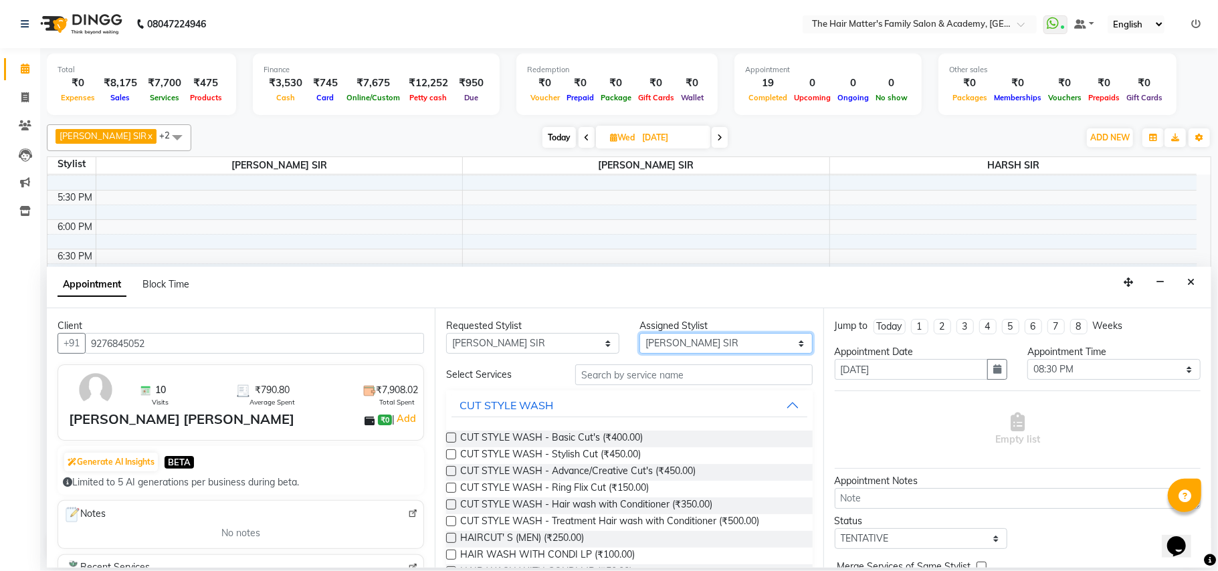
click at [651, 354] on select "Select DIVY [PERSON_NAME] SIR HIMESH [PERSON_NAME] SIR [PERSON_NAME] SIR" at bounding box center [725, 343] width 173 height 21
click at [639, 334] on select "Select DIVY [PERSON_NAME] SIR HIMESH [PERSON_NAME] SIR [PERSON_NAME] SIR" at bounding box center [725, 343] width 173 height 21
click at [583, 536] on span "HAIRCUT' S (MEN) (₹250.00)" at bounding box center [522, 539] width 124 height 17
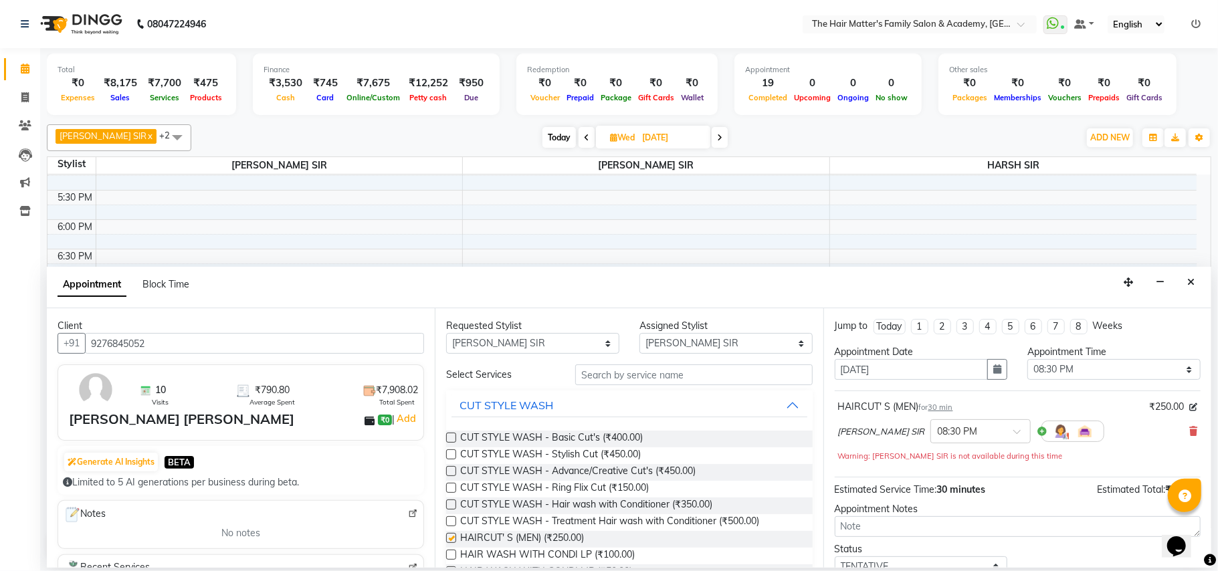
checkbox input "false"
click at [618, 376] on input "text" at bounding box center [693, 374] width 237 height 21
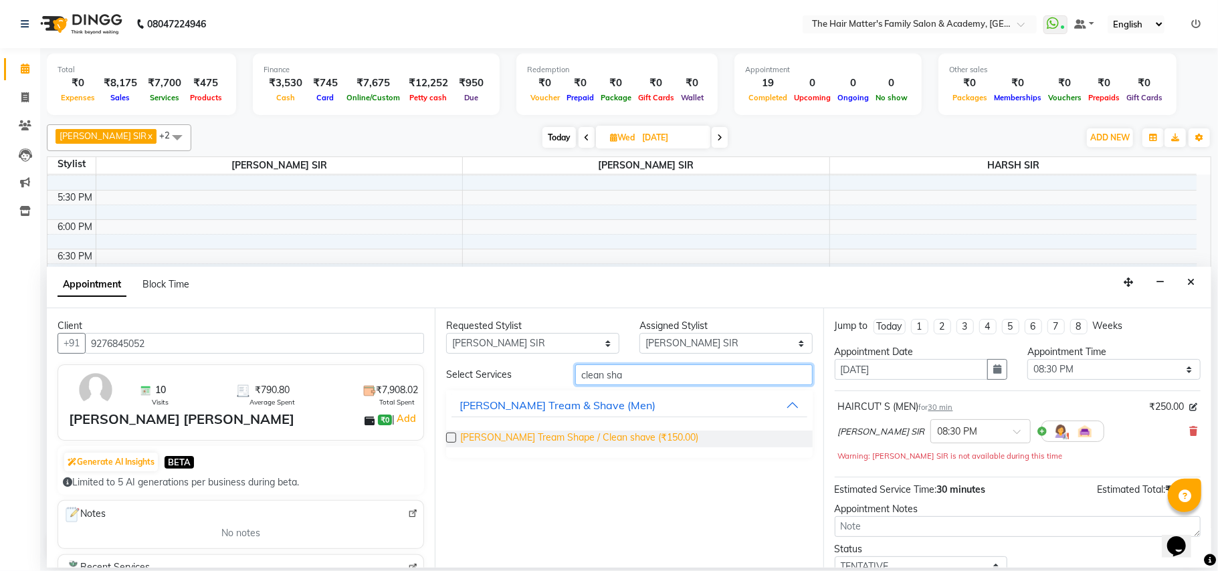
type input "clean sha"
click at [641, 435] on span "[PERSON_NAME] Tream Shape / Clean shave (₹150.00)" at bounding box center [579, 439] width 238 height 17
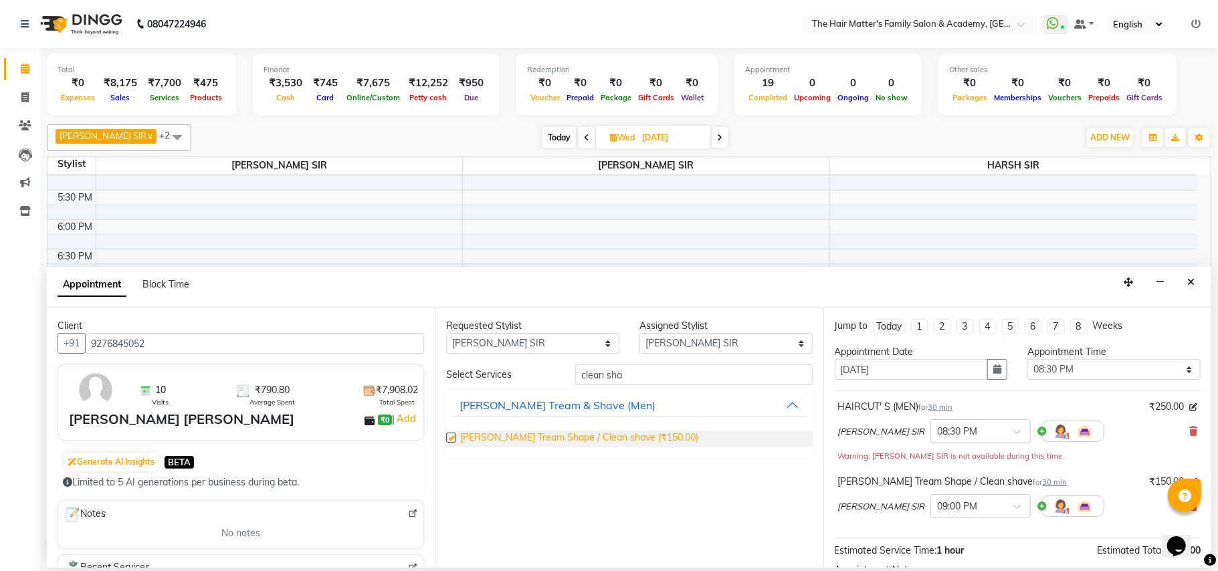
checkbox input "false"
click at [761, 381] on input "clean sha" at bounding box center [693, 374] width 237 height 21
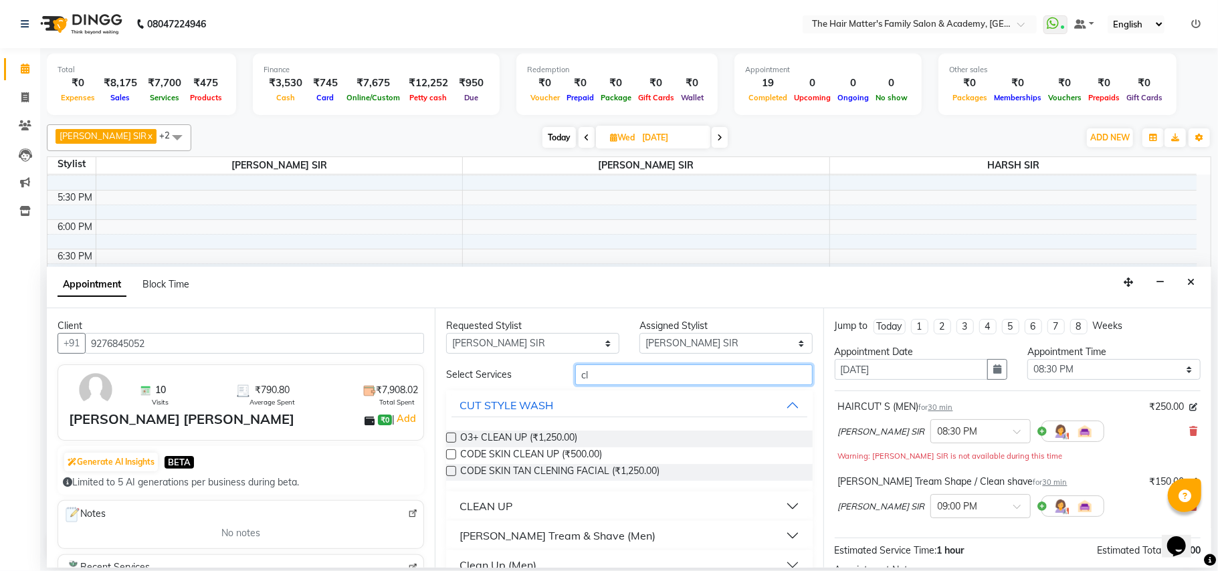
type input "c"
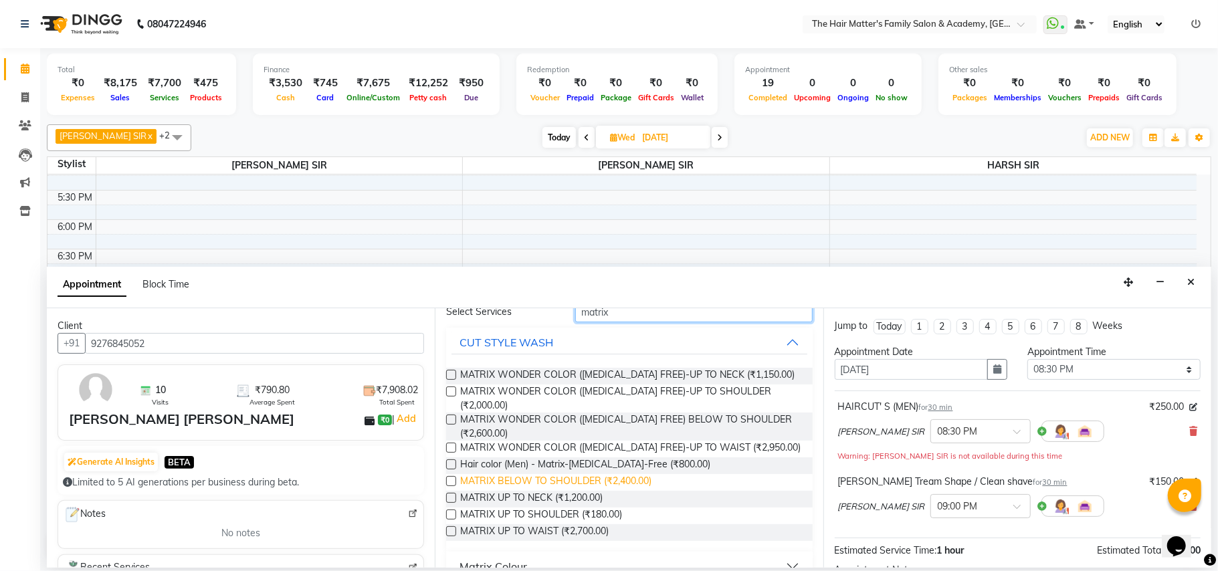
scroll to position [116, 0]
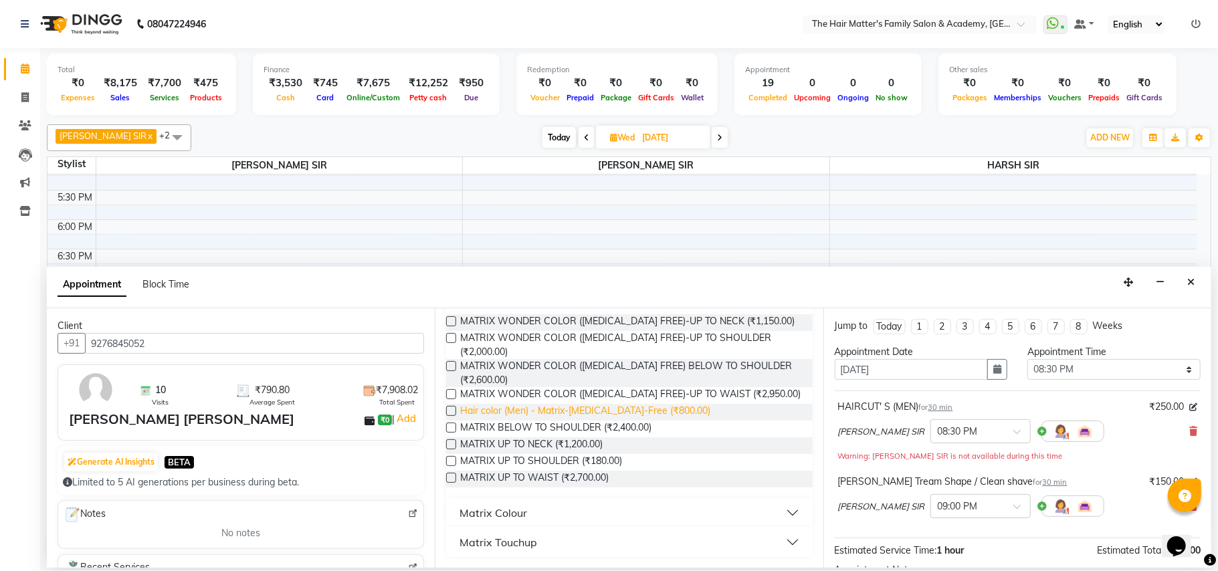
type input "matrix"
click at [576, 420] on span "Hair color (Men) - Matrix-[MEDICAL_DATA]-Free (₹800.00)" at bounding box center [585, 412] width 250 height 17
checkbox input "false"
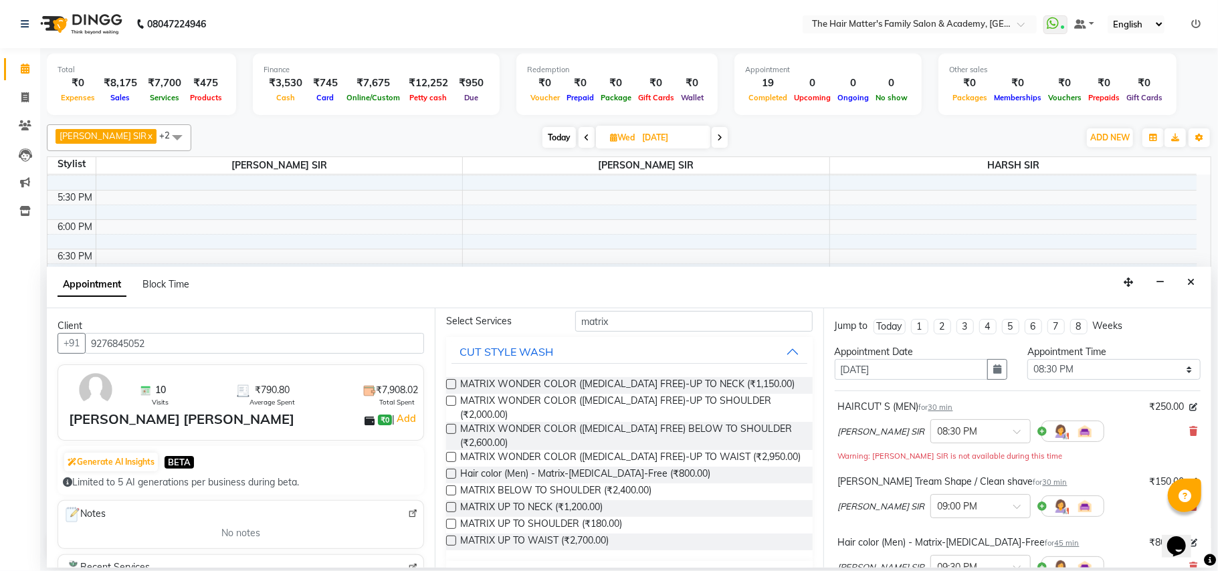
scroll to position [0, 0]
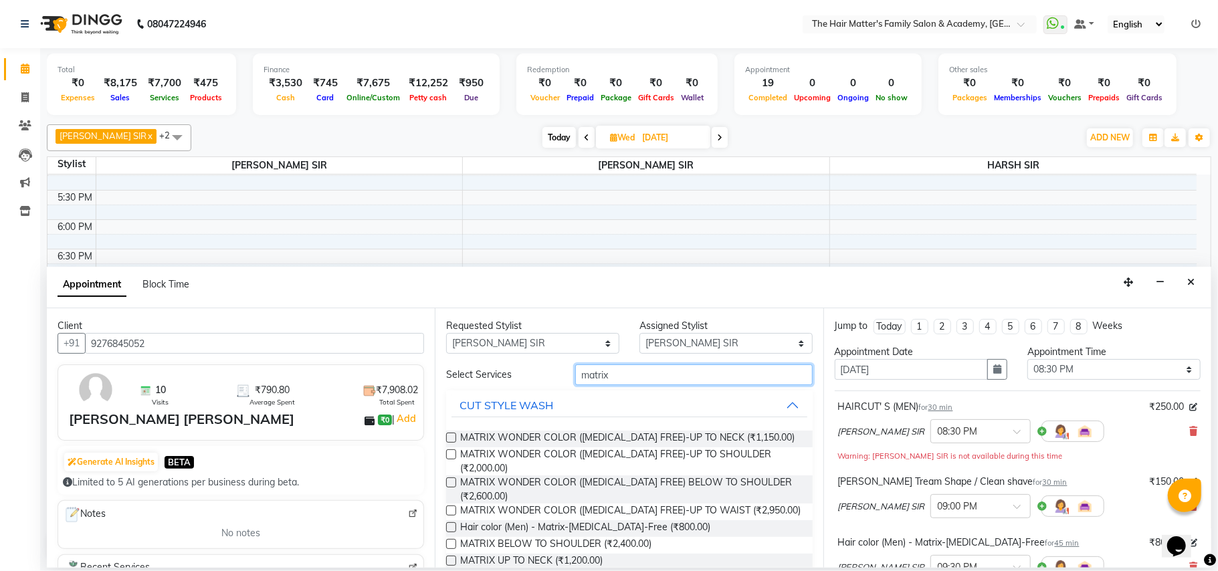
click at [698, 383] on input "matrix" at bounding box center [693, 374] width 237 height 21
type input "m"
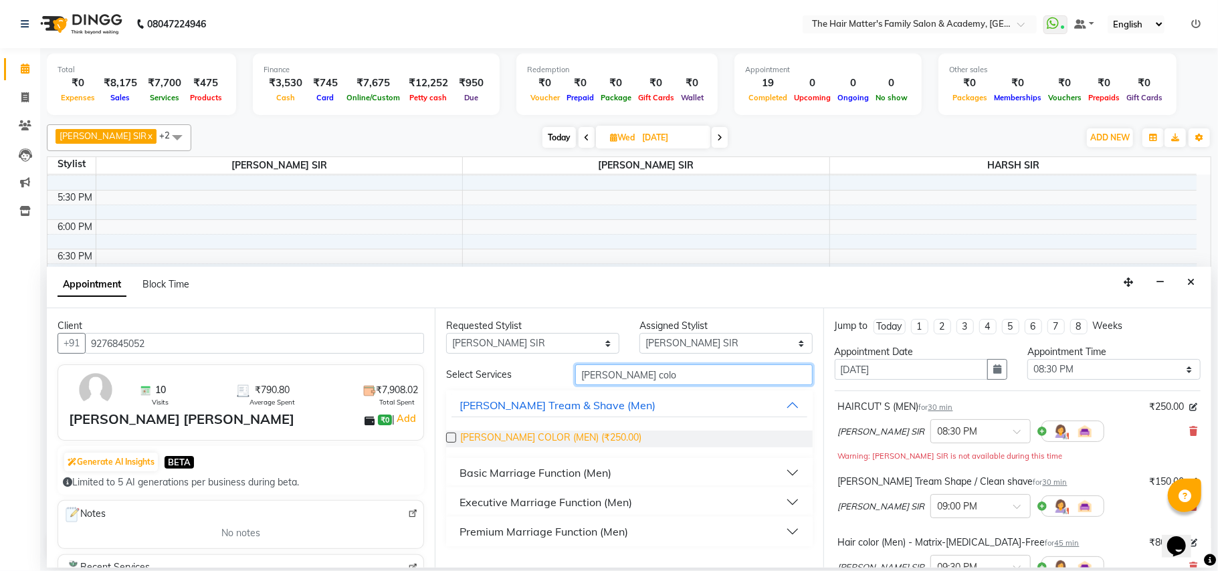
type input "[PERSON_NAME] colo"
click at [588, 441] on span "BEARD COLOR (MEN) (₹250.00)" at bounding box center [550, 439] width 181 height 17
checkbox input "false"
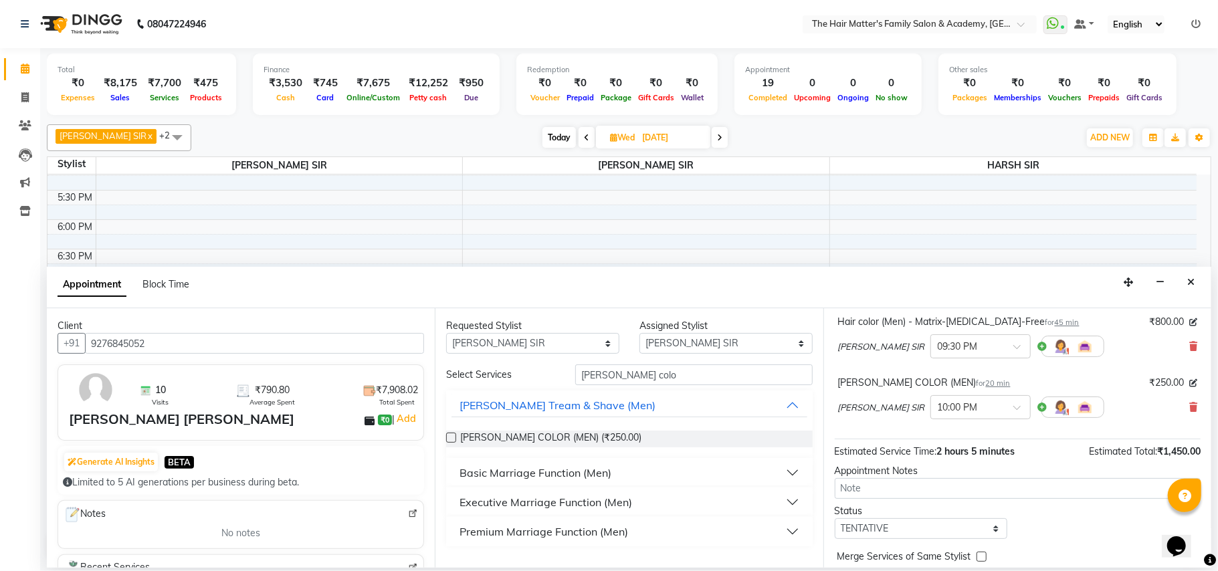
scroll to position [278, 0]
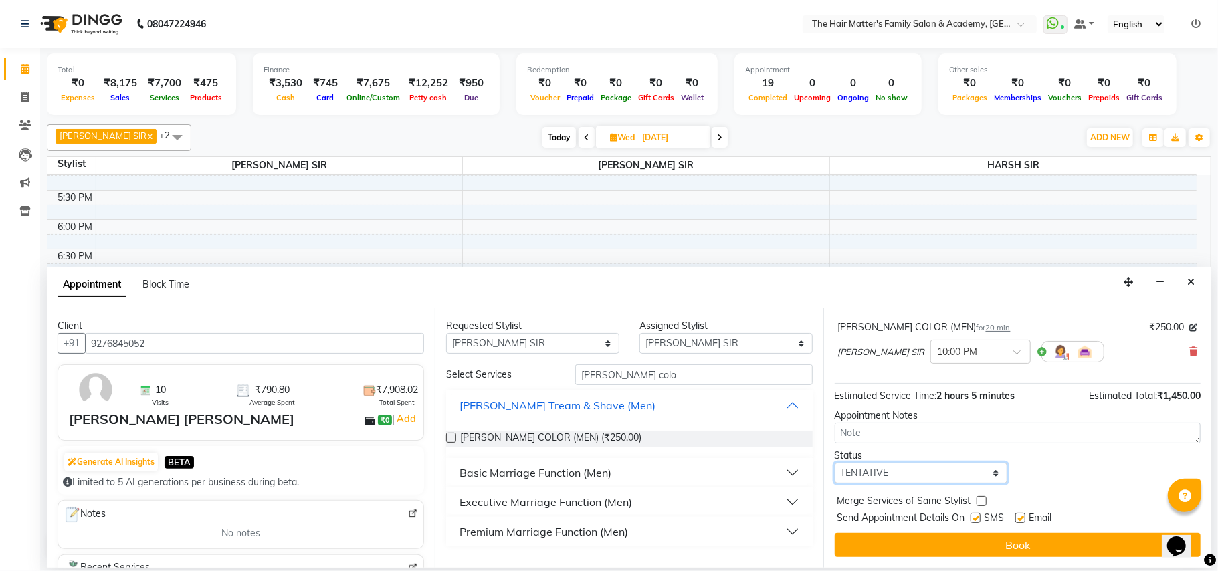
click at [964, 479] on select "Select TENTATIVE CONFIRM UPCOMING" at bounding box center [920, 473] width 173 height 21
select select "confirm booking"
click at [834, 464] on select "Select TENTATIVE CONFIRM UPCOMING" at bounding box center [920, 473] width 173 height 21
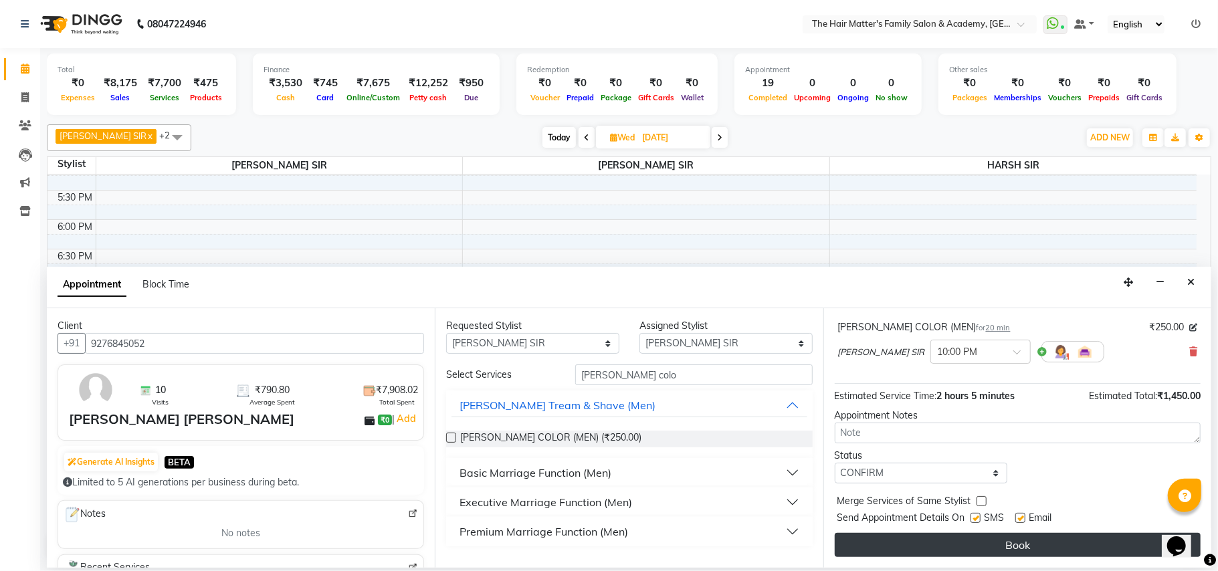
click at [961, 544] on button "Book" at bounding box center [1017, 545] width 366 height 24
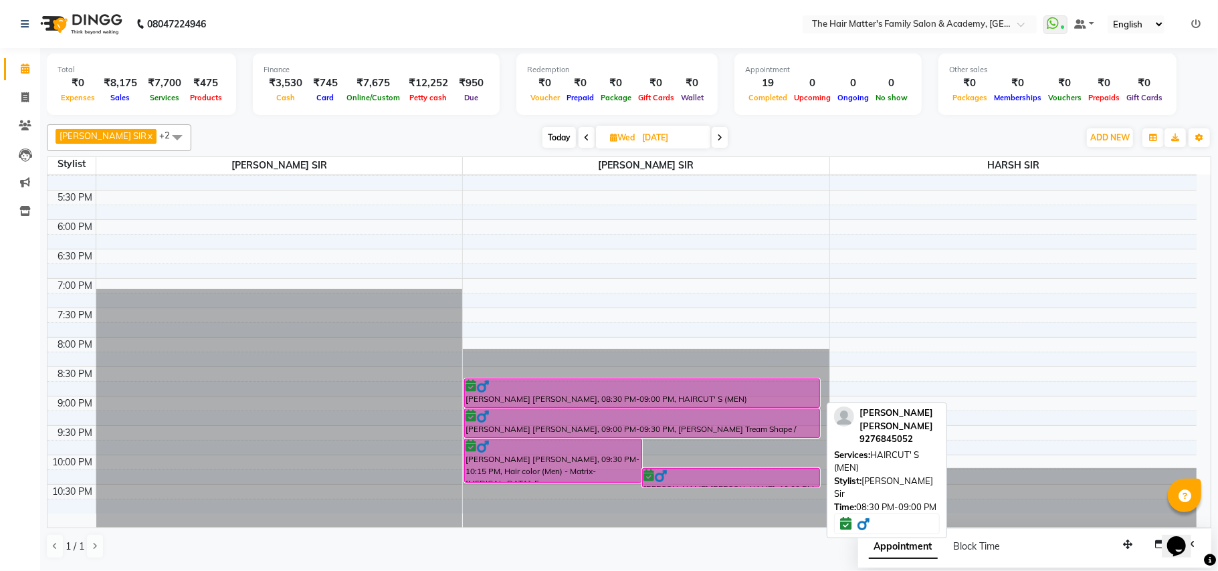
click at [669, 394] on div "ravi sir jayshwal, 08:30 PM-09:00 PM, HAIRCUT' S (MEN)" at bounding box center [642, 393] width 354 height 28
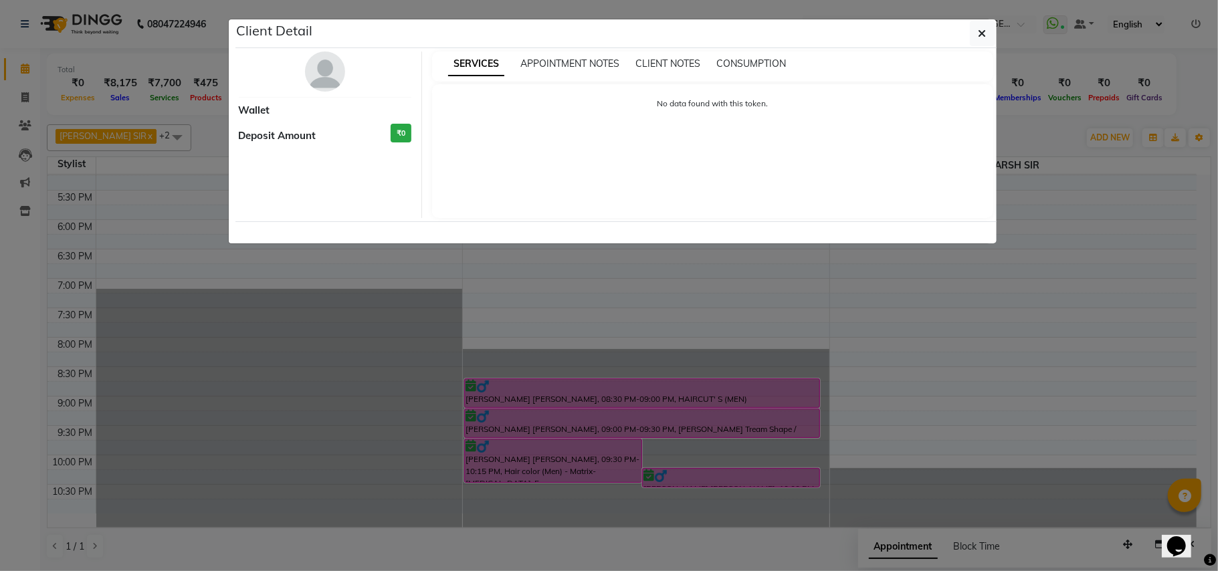
select select "6"
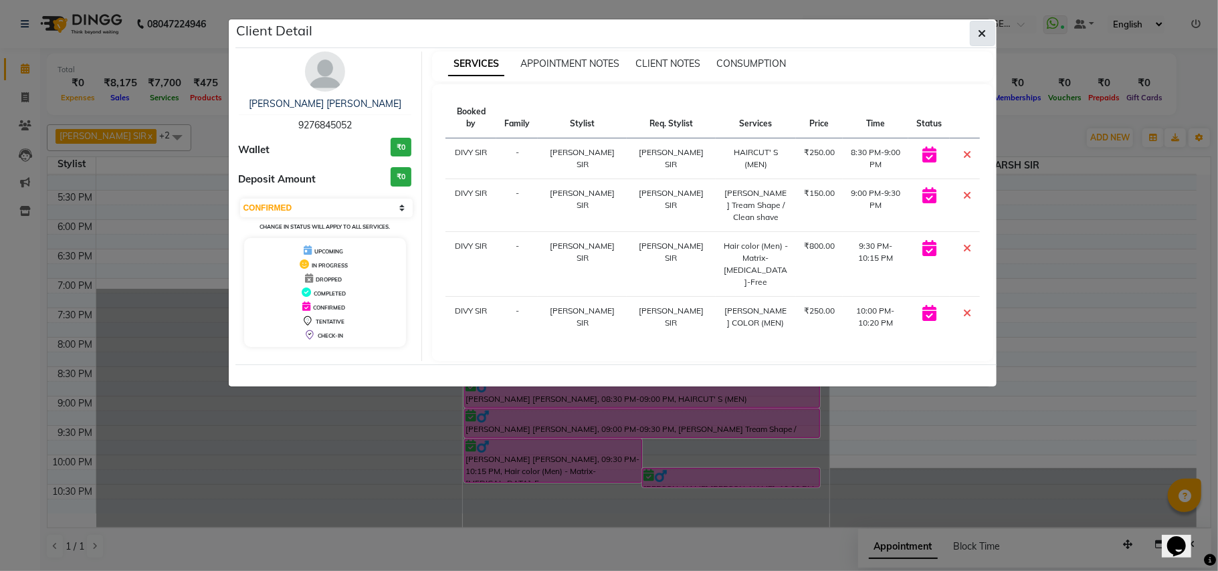
click at [972, 41] on button "button" at bounding box center [982, 33] width 25 height 25
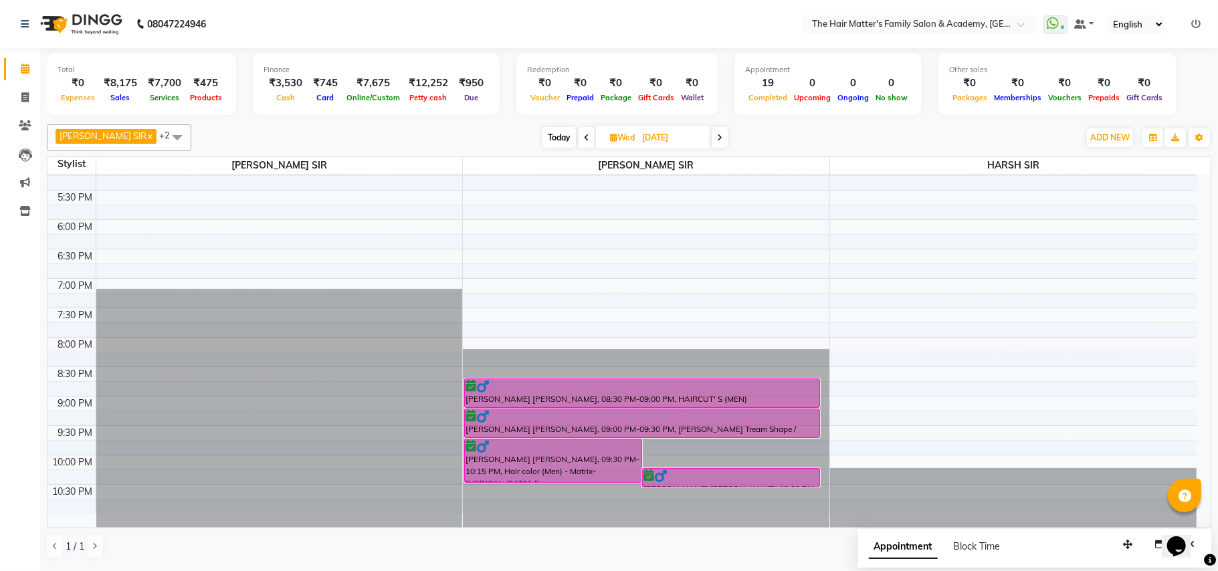
click at [542, 140] on span "Today" at bounding box center [558, 137] width 33 height 21
type input "03-10-2025"
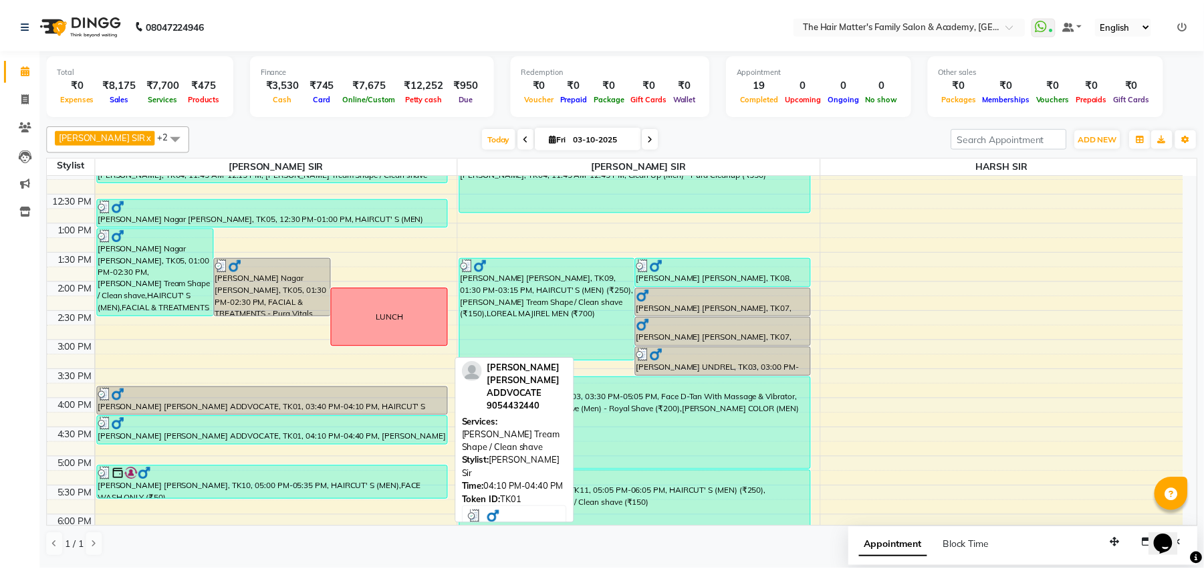
scroll to position [602, 0]
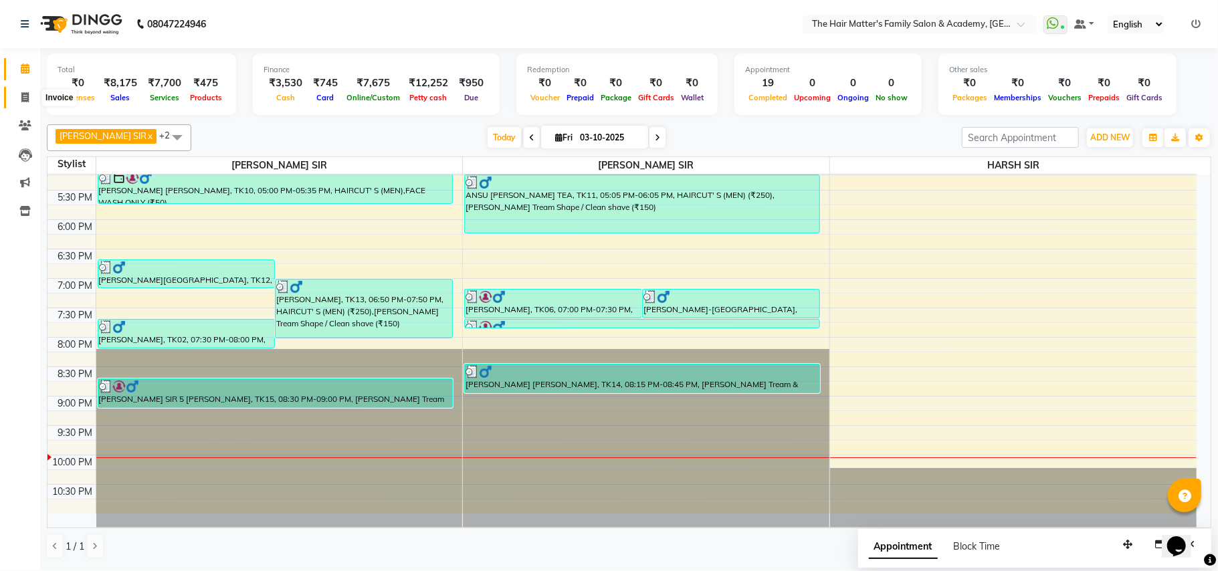
click at [14, 94] on span at bounding box center [24, 97] width 23 height 15
select select "service"
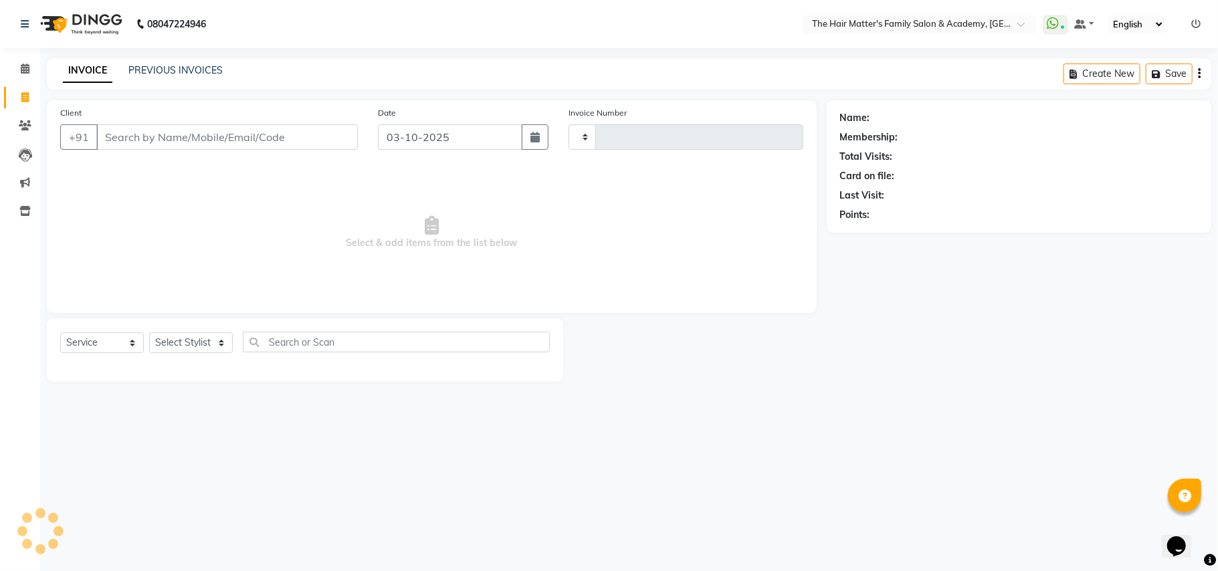
type input "2033"
select select "5980"
click at [172, 139] on input "Client" at bounding box center [226, 136] width 261 height 25
click at [175, 139] on input "Client" at bounding box center [226, 136] width 261 height 25
type input ","
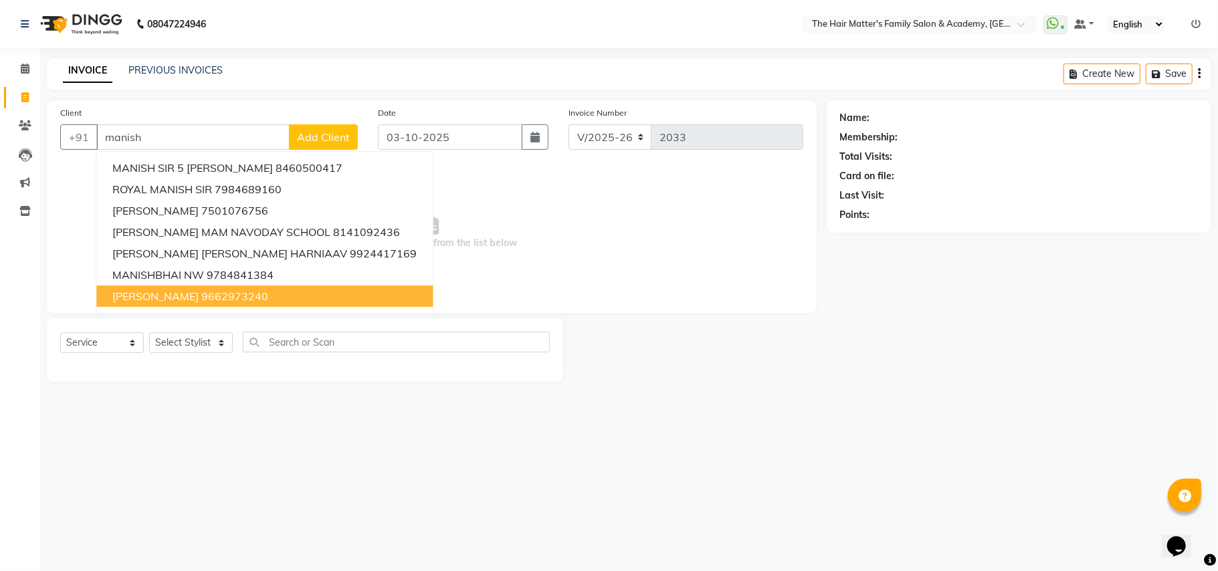
drag, startPoint x: 337, startPoint y: 175, endPoint x: 362, endPoint y: 290, distance: 118.4
click at [362, 290] on ngb-typeahead-window "MANISH SIR 5 VAGHELA 8460500417 ROYAL MANISH SIR 7984689160 MANISH SIR RAMOL 75…" at bounding box center [265, 253] width 338 height 205
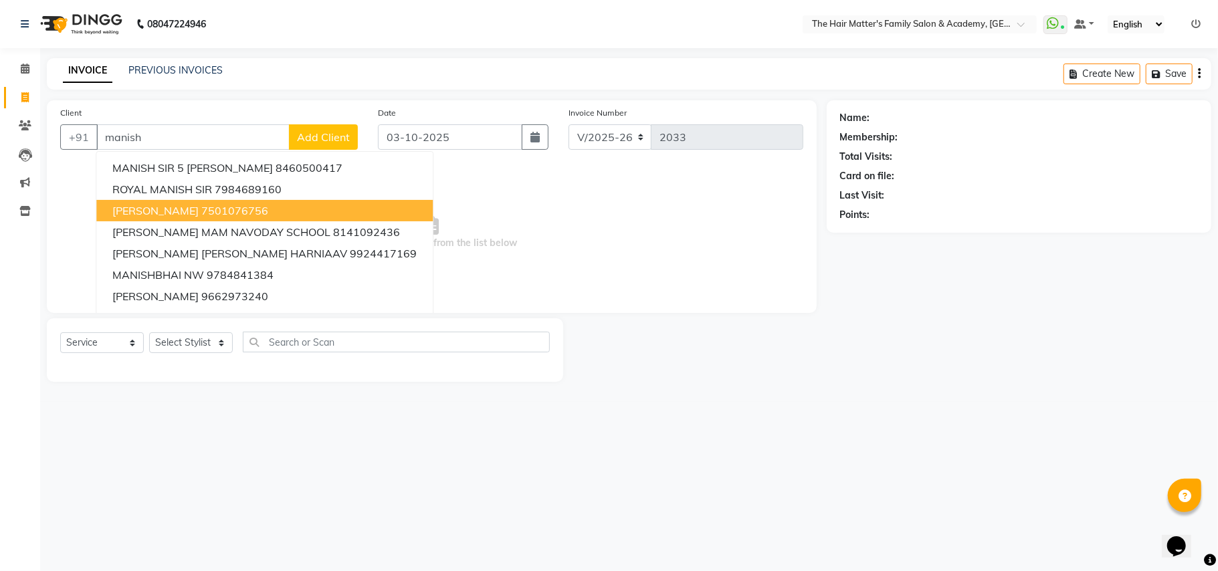
drag, startPoint x: 220, startPoint y: 207, endPoint x: 311, endPoint y: 206, distance: 90.9
click at [306, 206] on button "MANISH SIR RAMOL 7501076756" at bounding box center [264, 210] width 336 height 21
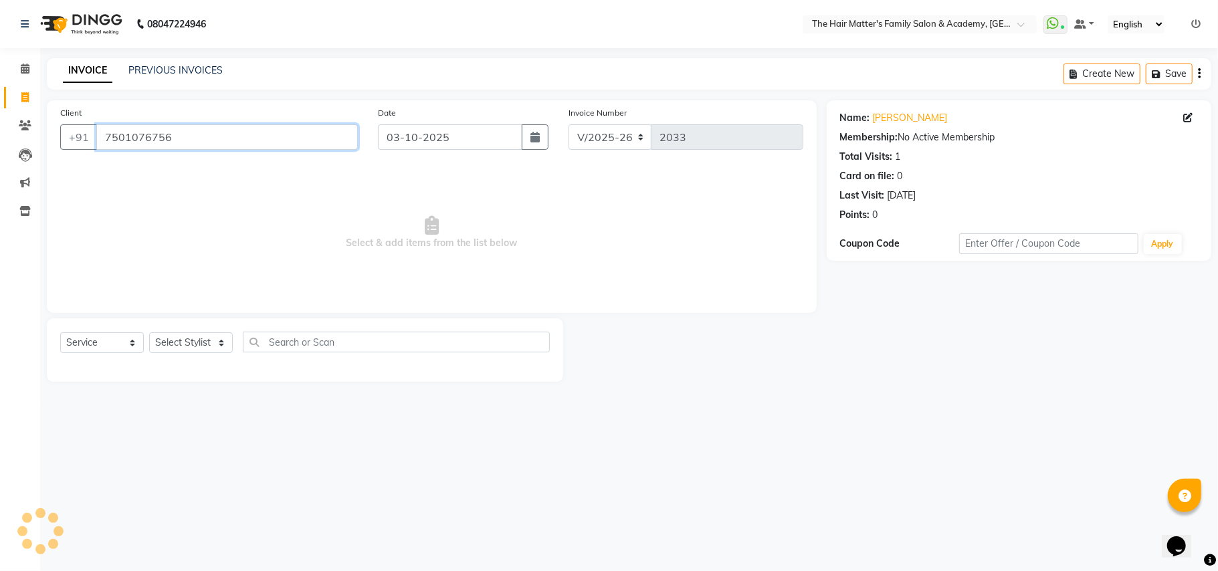
click at [311, 135] on input "7501076756" at bounding box center [226, 136] width 261 height 25
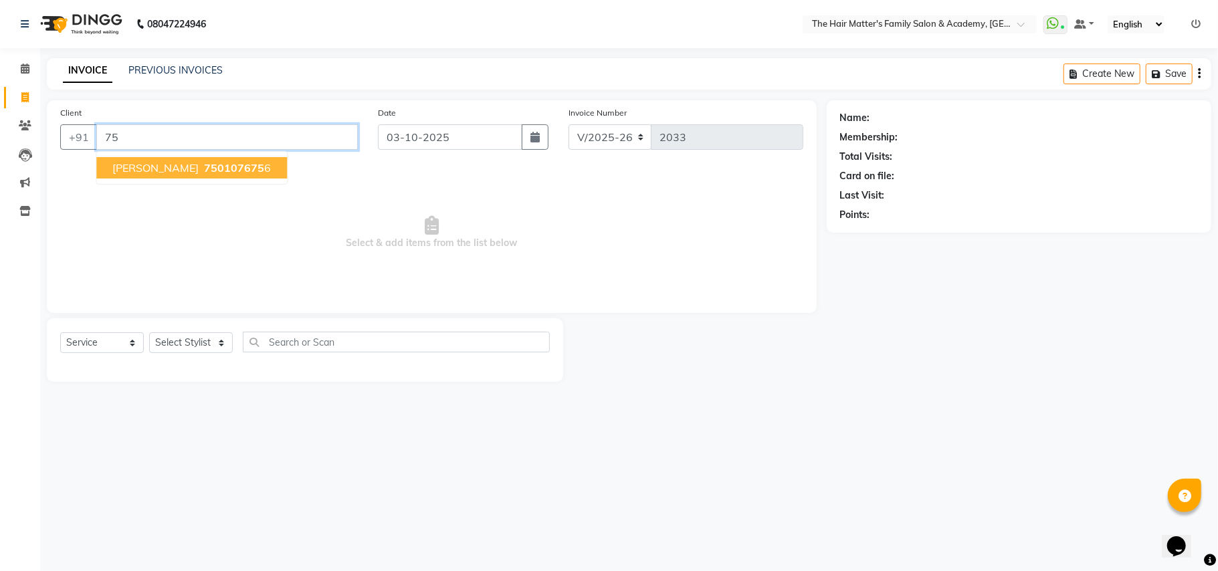
type input "7"
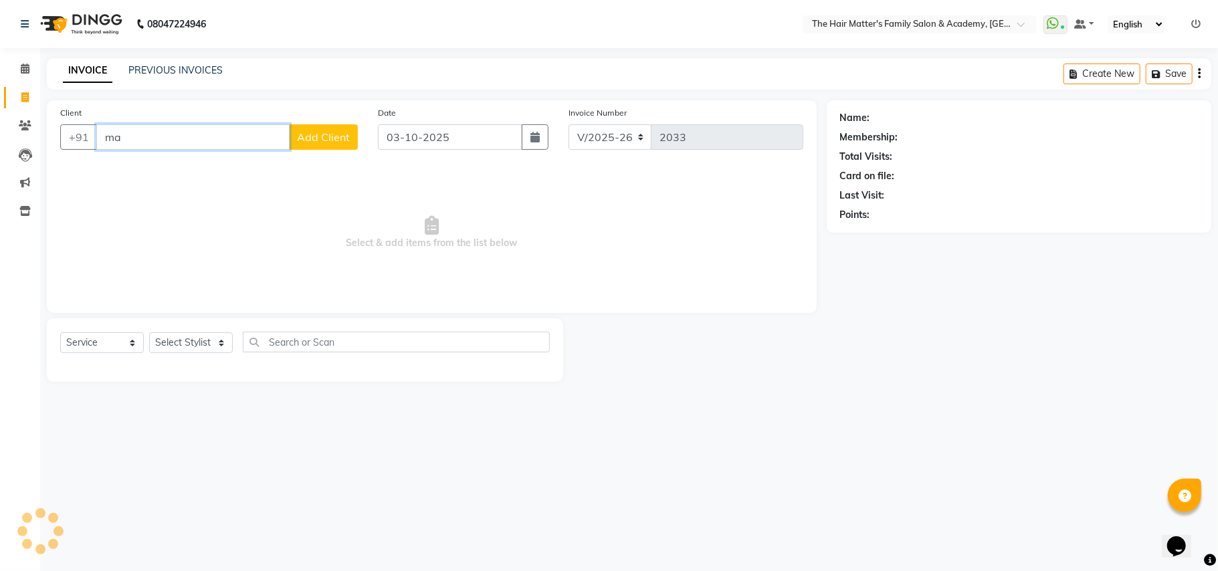
type input "m"
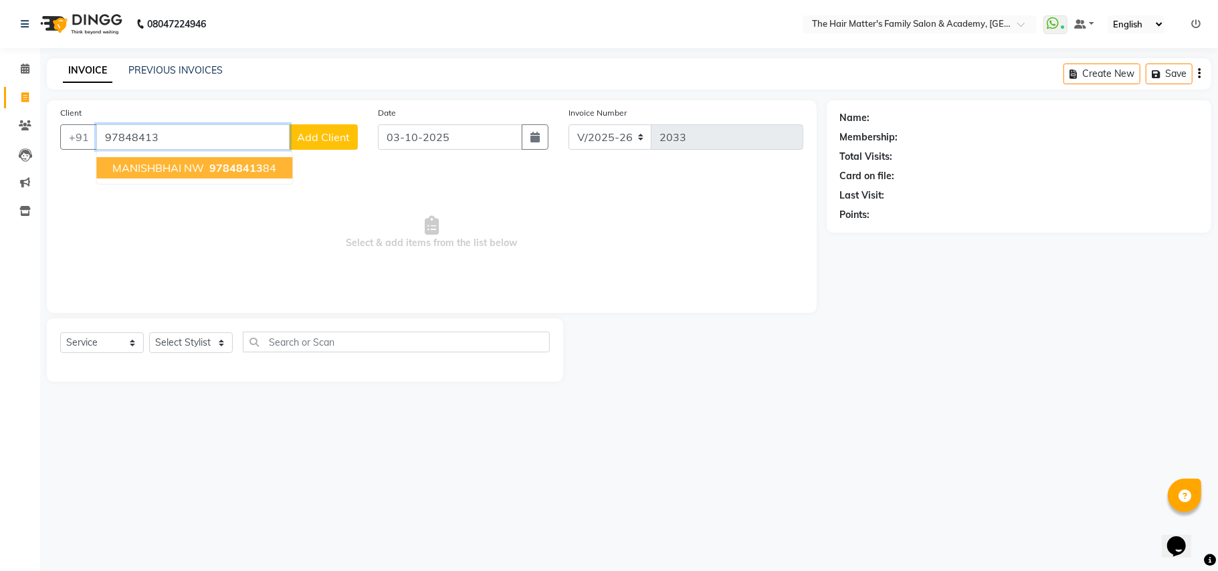
click at [189, 175] on button "MANISHBHAI NW 97848413 84" at bounding box center [194, 167] width 196 height 21
type input "9784841384"
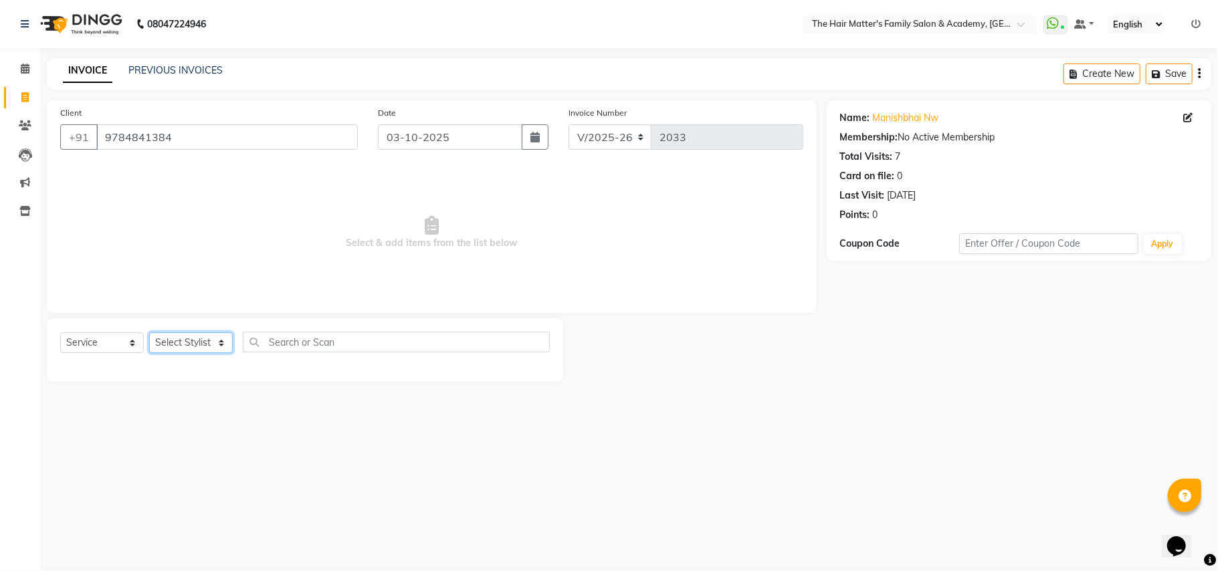
click at [188, 348] on select "Select Stylist DIVY SIR HARSH SIR HIMESH SIR. MAYANK SIR [PERSON_NAME] SIR" at bounding box center [191, 342] width 84 height 21
select select "43094"
click at [149, 332] on select "Select Stylist DIVY SIR HARSH SIR HIMESH SIR. MAYANK SIR [PERSON_NAME] SIR" at bounding box center [191, 342] width 84 height 21
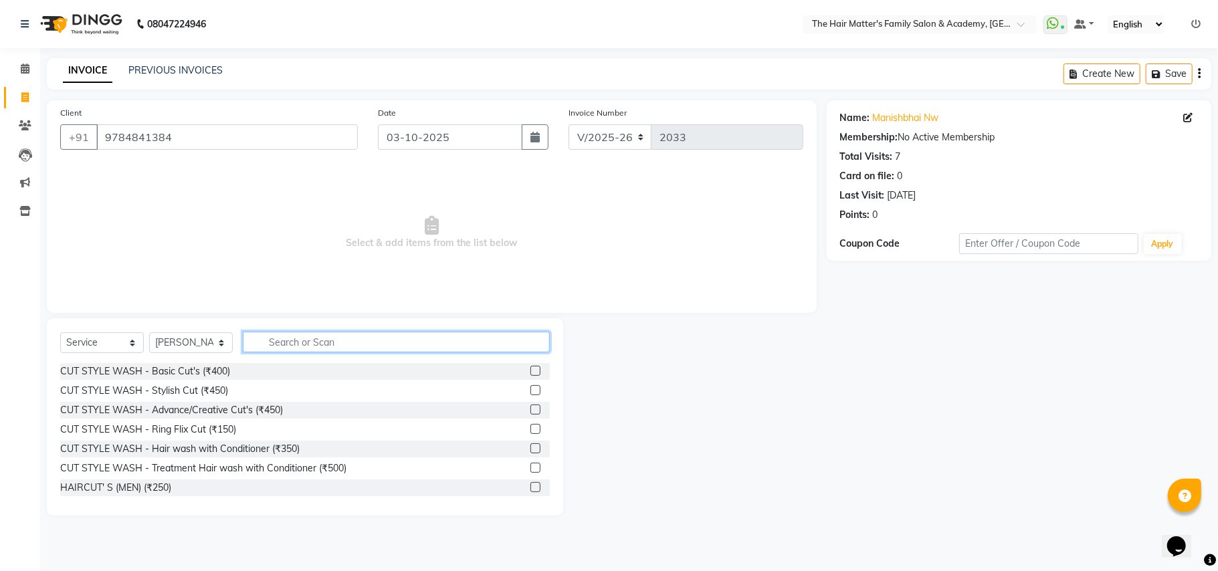
click at [284, 345] on input "text" at bounding box center [396, 342] width 307 height 21
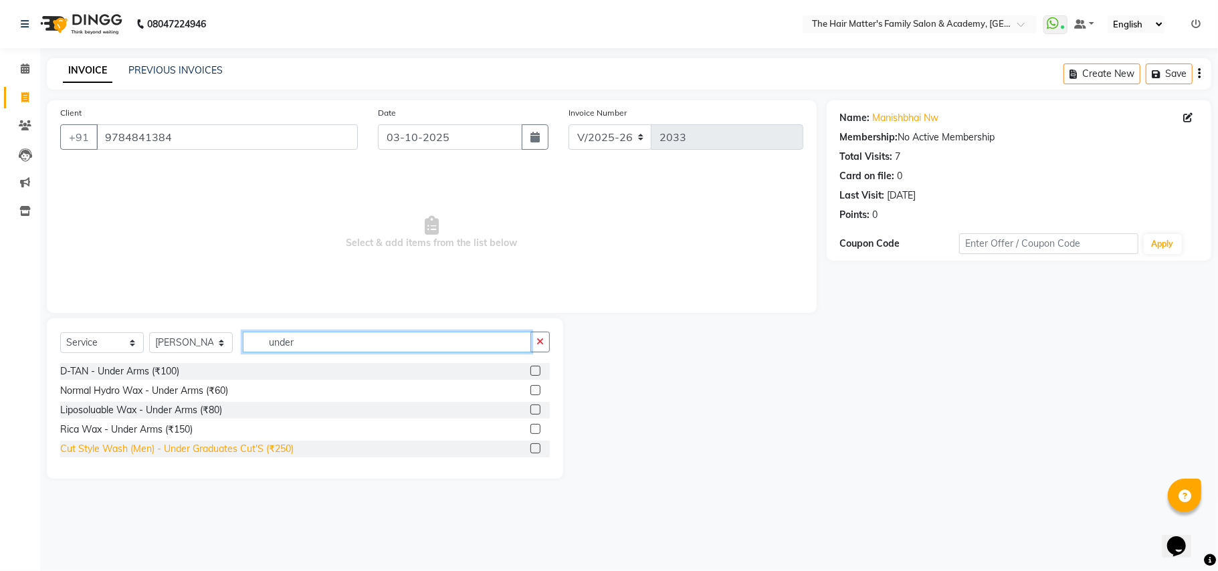
type input "under"
click at [275, 445] on div "Cut Style Wash (Men) - Under Graduates Cut'S (₹250)" at bounding box center [176, 449] width 233 height 14
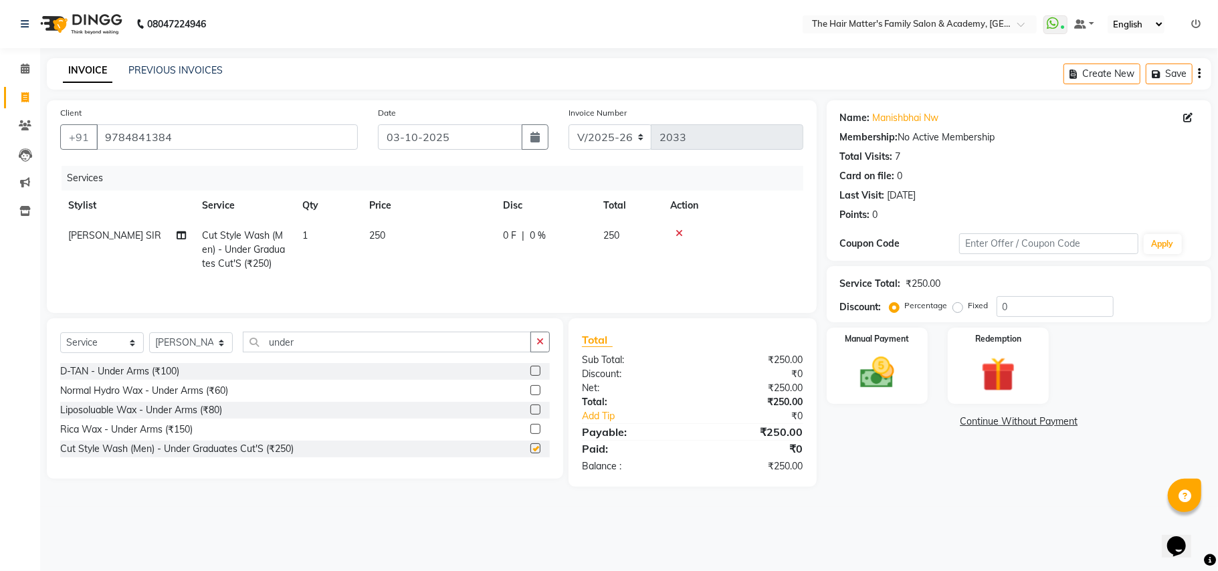
checkbox input "false"
click at [316, 341] on input "under" at bounding box center [387, 342] width 288 height 21
type input "u"
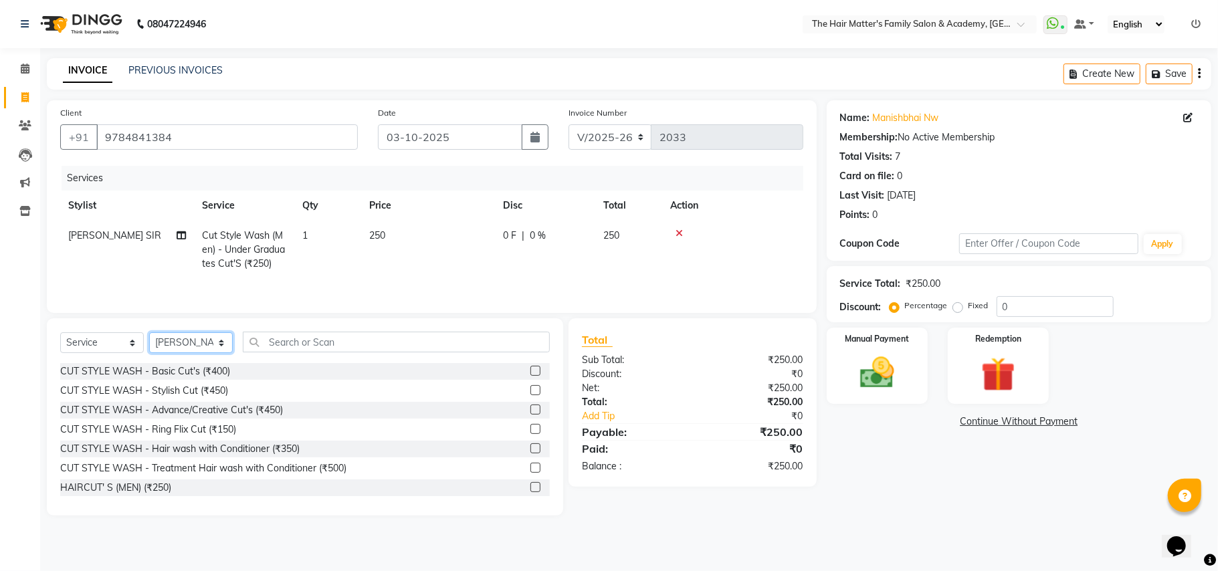
click at [209, 346] on select "Select Stylist DIVY SIR HARSH SIR HIMESH SIR. MAYANK SIR [PERSON_NAME] SIR" at bounding box center [191, 342] width 84 height 21
select select "42572"
click at [149, 336] on select "Select Stylist DIVY SIR HARSH SIR HIMESH SIR. MAYANK SIR [PERSON_NAME] SIR" at bounding box center [191, 342] width 84 height 21
click at [154, 493] on div "HAIRCUT' S (MEN) (₹250)" at bounding box center [115, 488] width 111 height 14
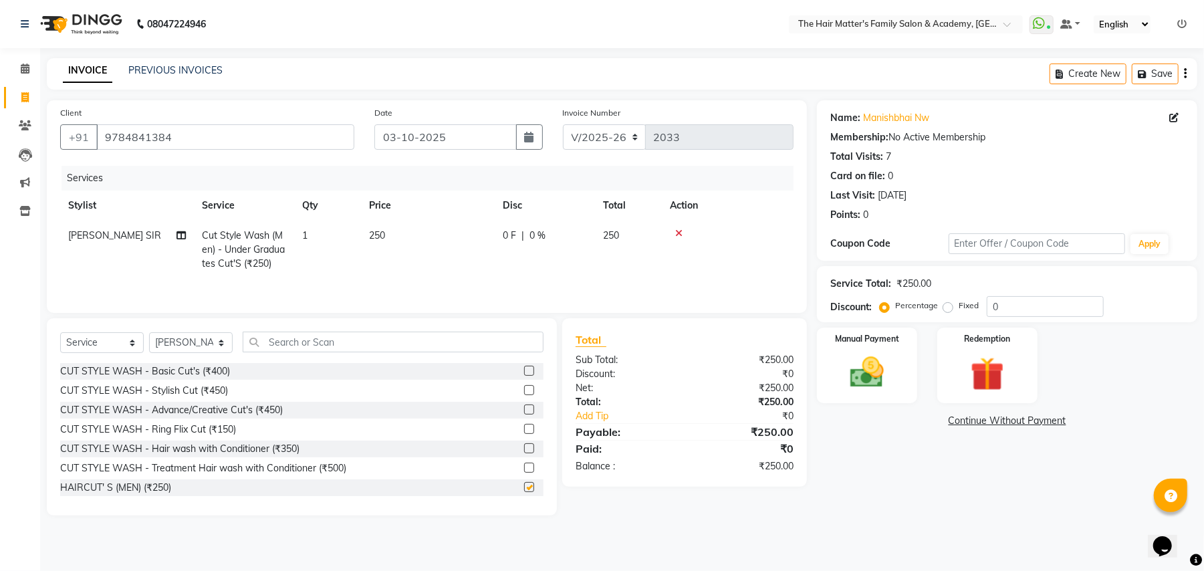
checkbox input "false"
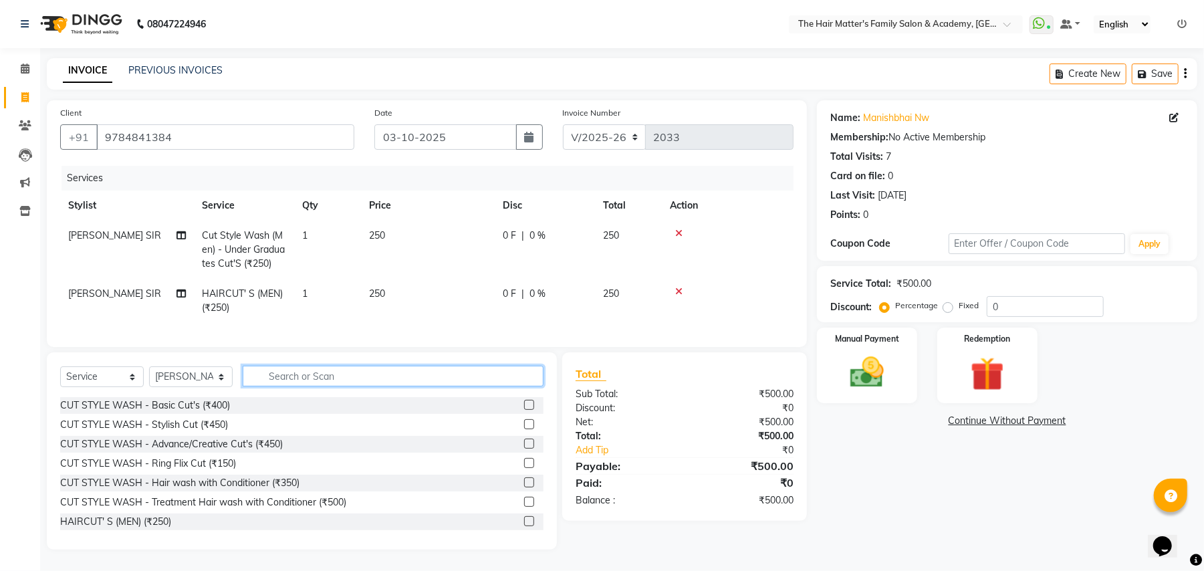
click at [301, 386] on input "text" at bounding box center [393, 376] width 301 height 21
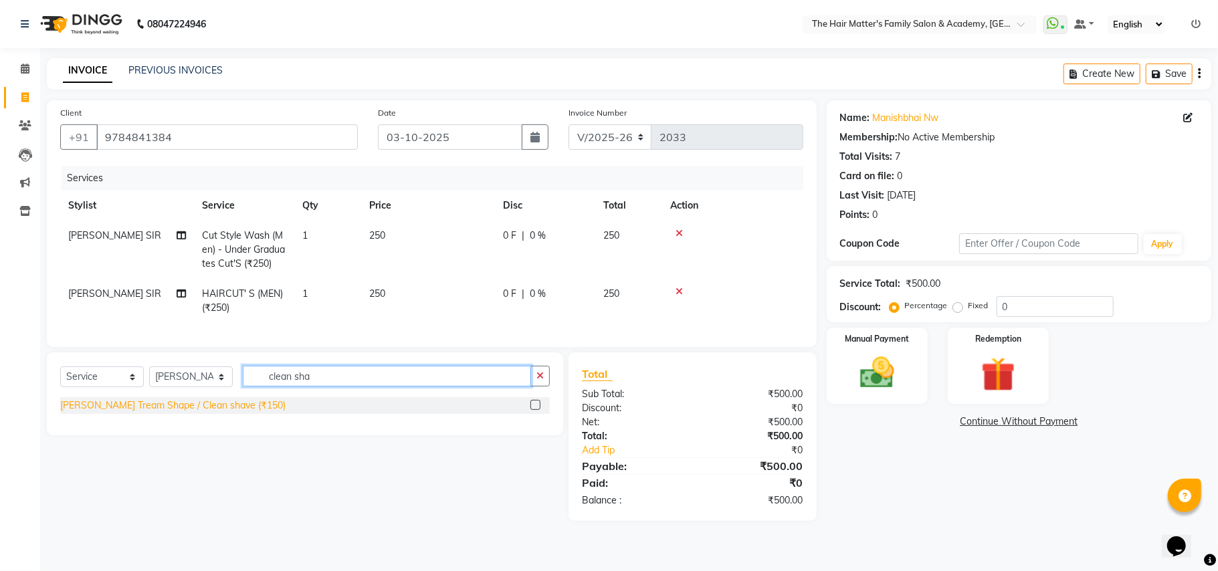
type input "clean sha"
click at [227, 413] on div "[PERSON_NAME] Tream Shape / Clean shave (₹150)" at bounding box center [172, 406] width 225 height 14
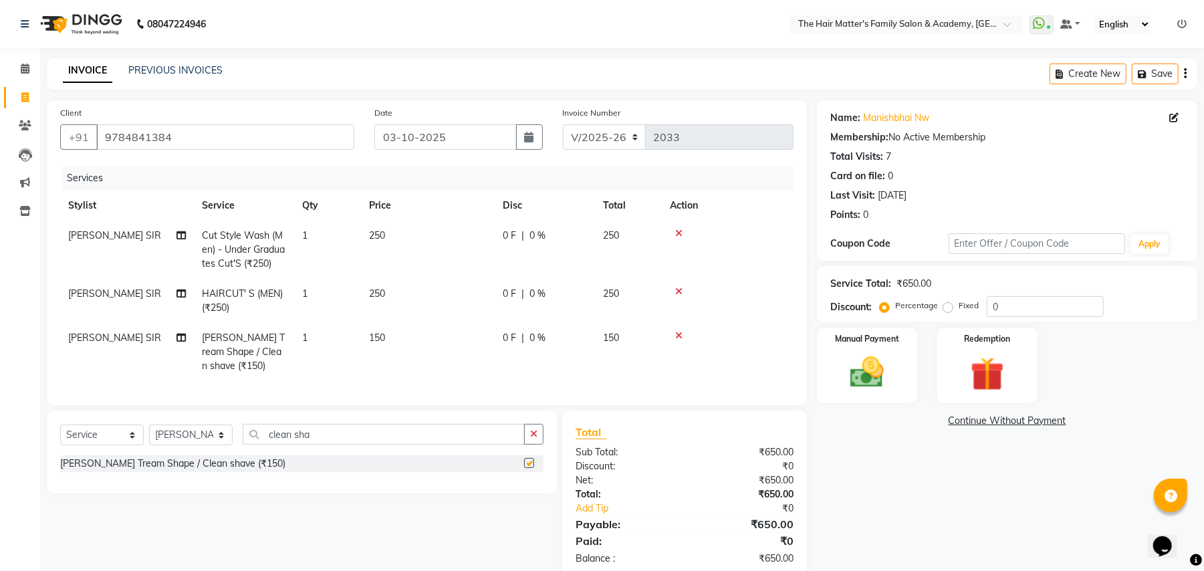
checkbox input "false"
click at [536, 439] on icon "button" at bounding box center [533, 433] width 7 height 9
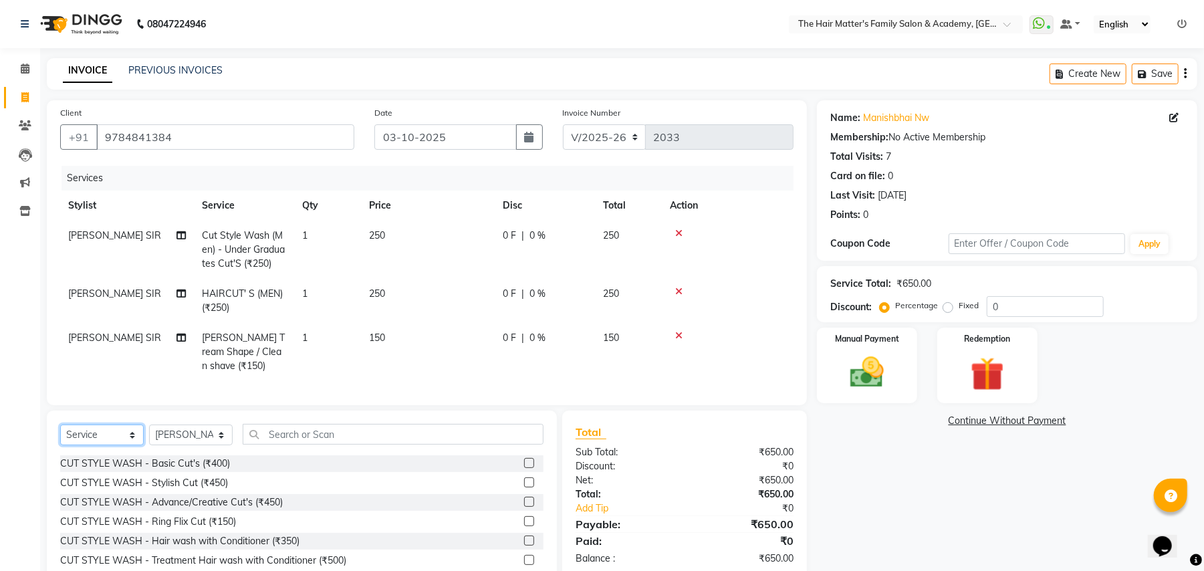
click at [124, 443] on select "Select Service Product Membership Package Voucher Prepaid Gift Card" at bounding box center [102, 435] width 84 height 21
select select "product"
click at [60, 438] on select "Select Service Product Membership Package Voucher Prepaid Gift Card" at bounding box center [102, 435] width 84 height 21
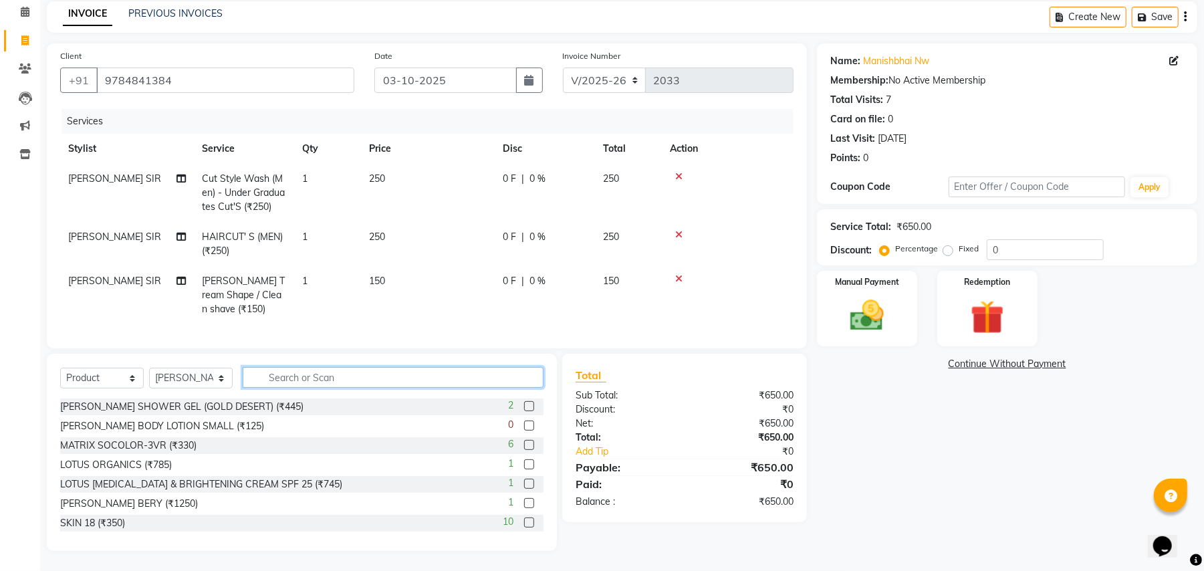
click at [332, 374] on input "text" at bounding box center [393, 377] width 301 height 21
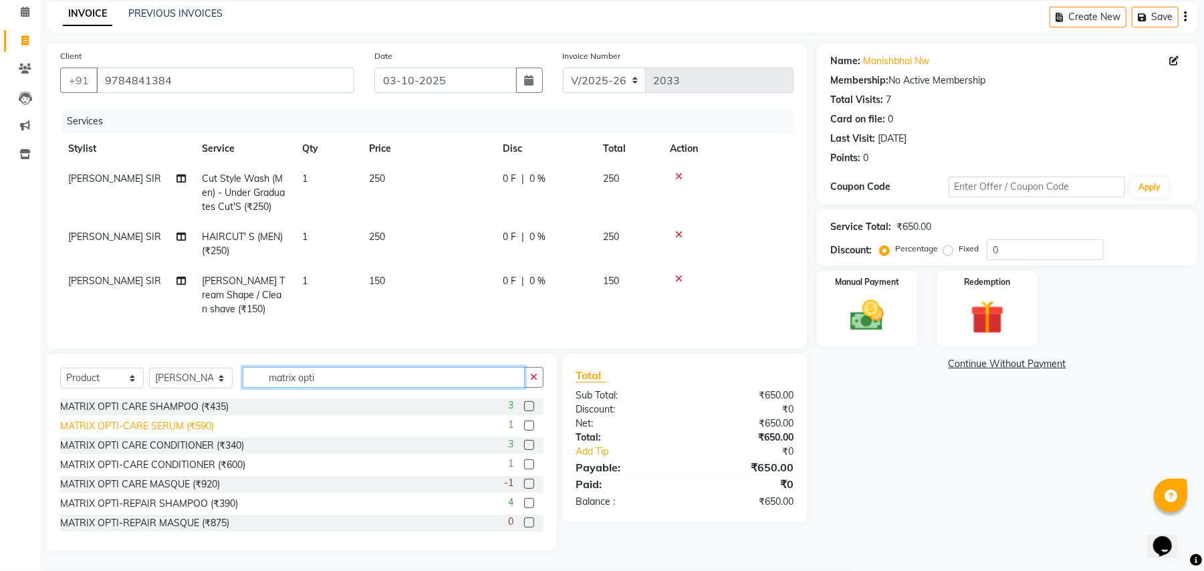
type input "matrix opti"
click at [175, 432] on div "MATRIX OPTI-CARE SERUM (₹590)" at bounding box center [137, 426] width 154 height 14
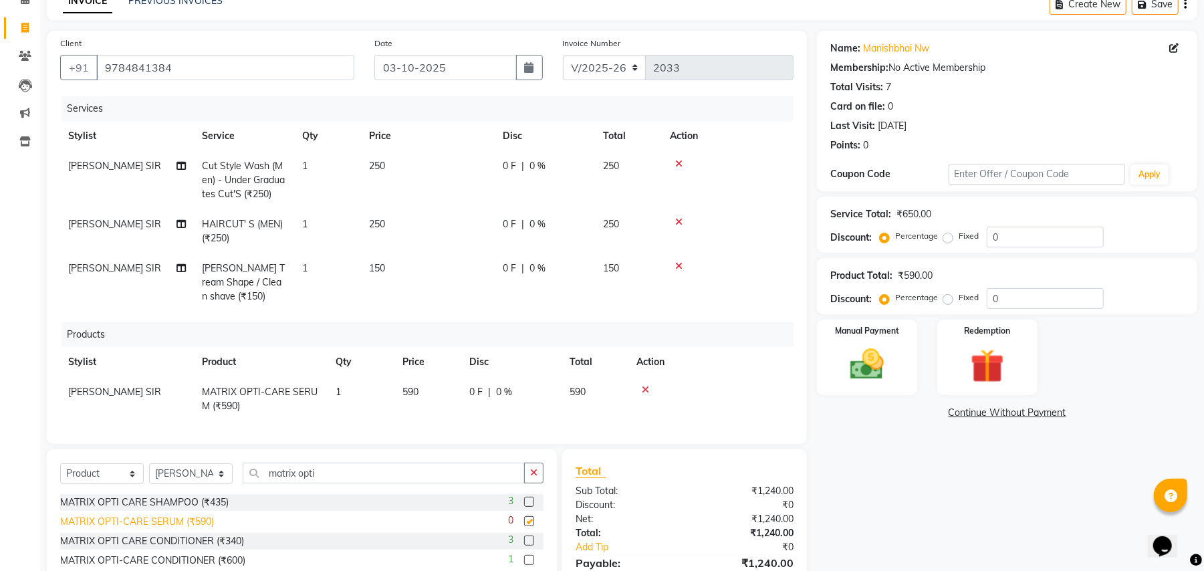
checkbox input "false"
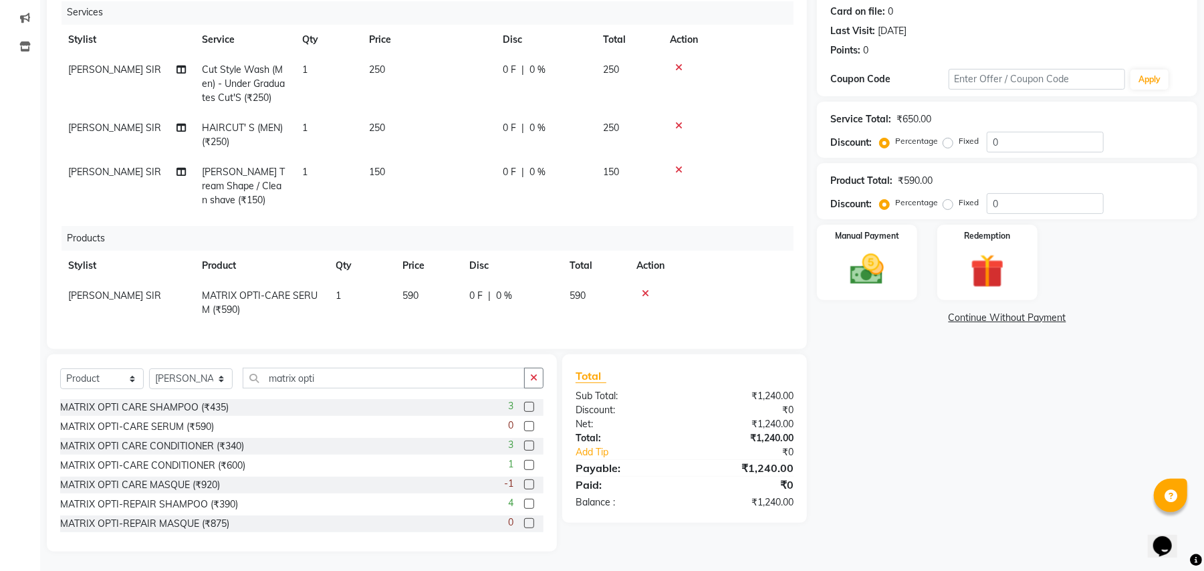
scroll to position [15, 0]
click at [681, 165] on icon at bounding box center [678, 169] width 7 height 9
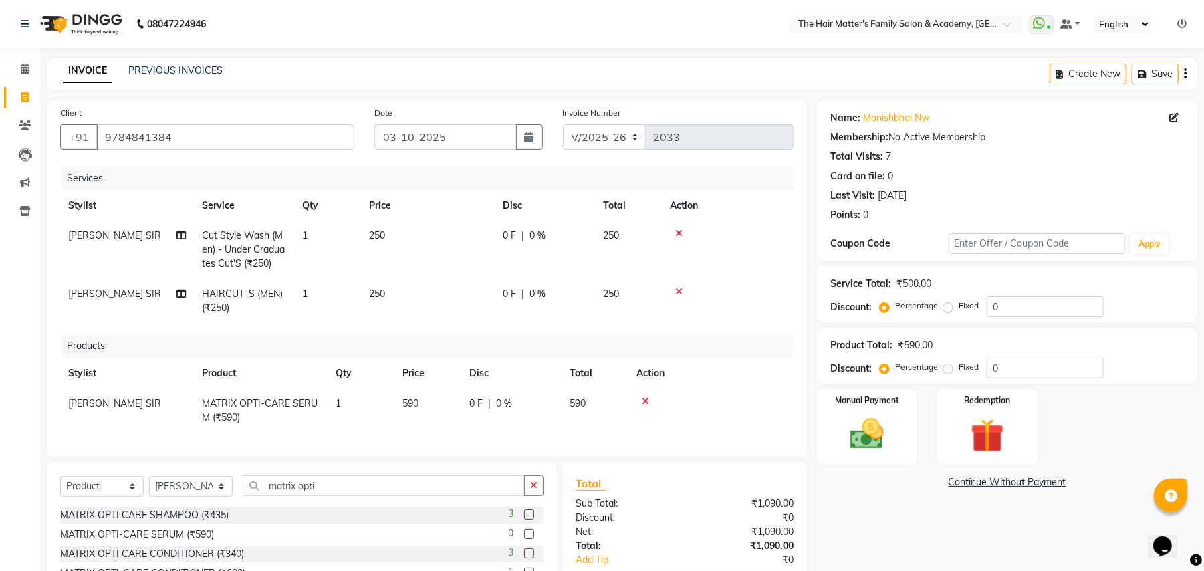
scroll to position [108, 0]
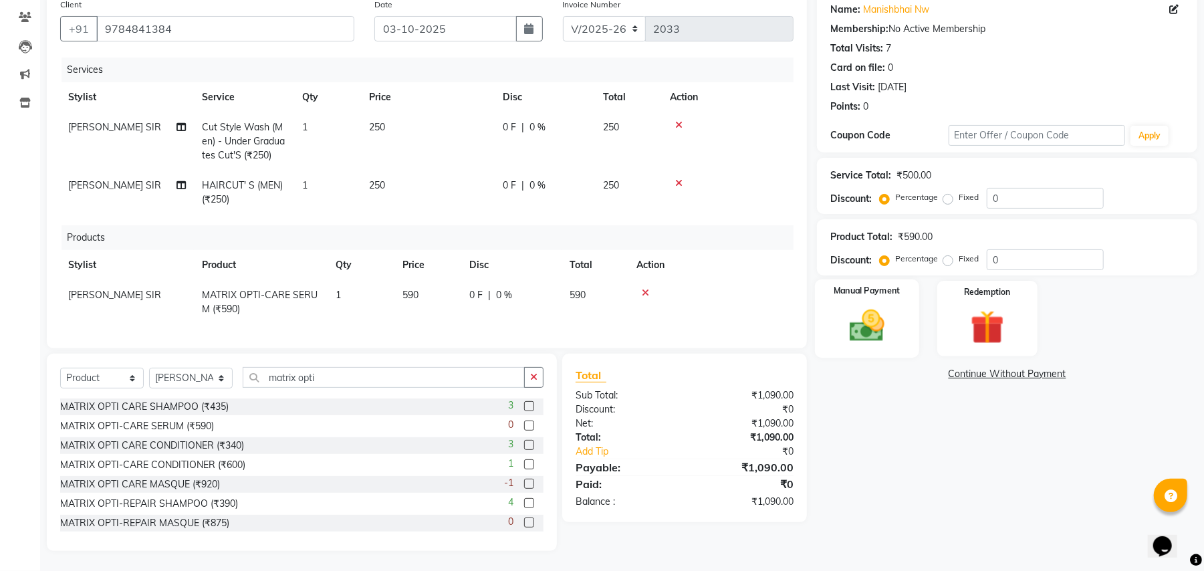
click at [871, 342] on img at bounding box center [867, 326] width 58 height 41
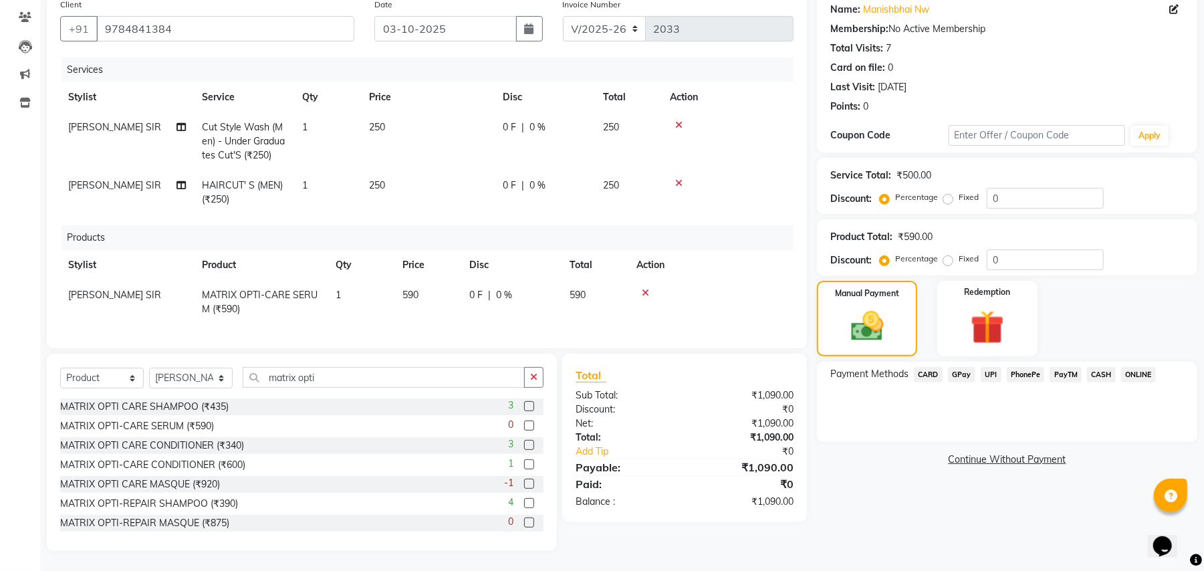
click at [1100, 380] on span "CASH" at bounding box center [1101, 374] width 29 height 15
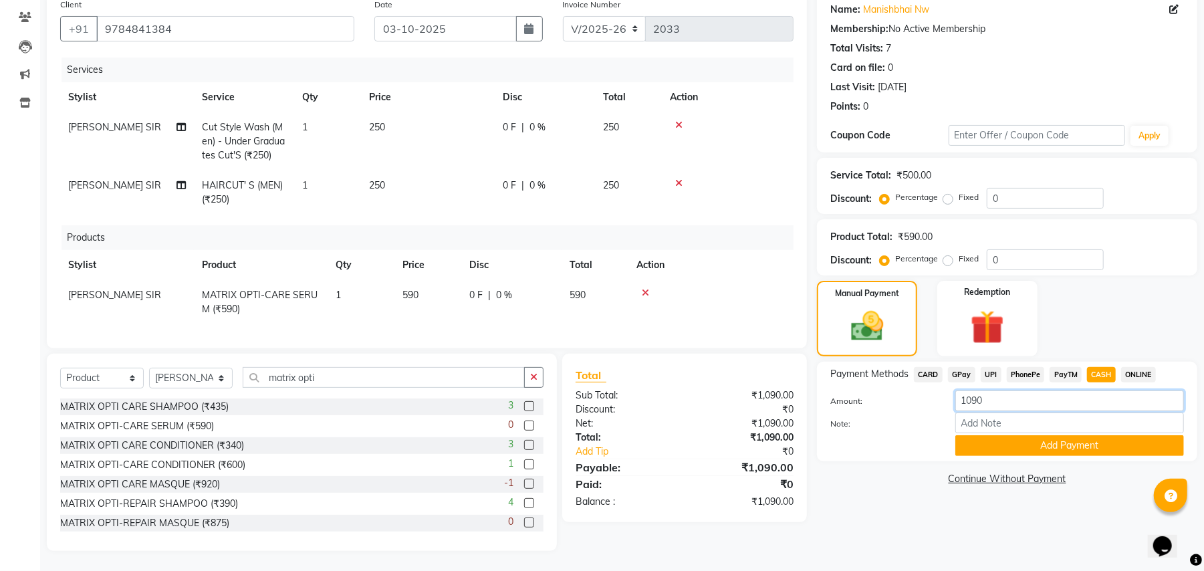
click at [998, 410] on input "1090" at bounding box center [1069, 400] width 229 height 21
type input "1000"
click at [1008, 453] on button "Add Payment" at bounding box center [1069, 445] width 229 height 21
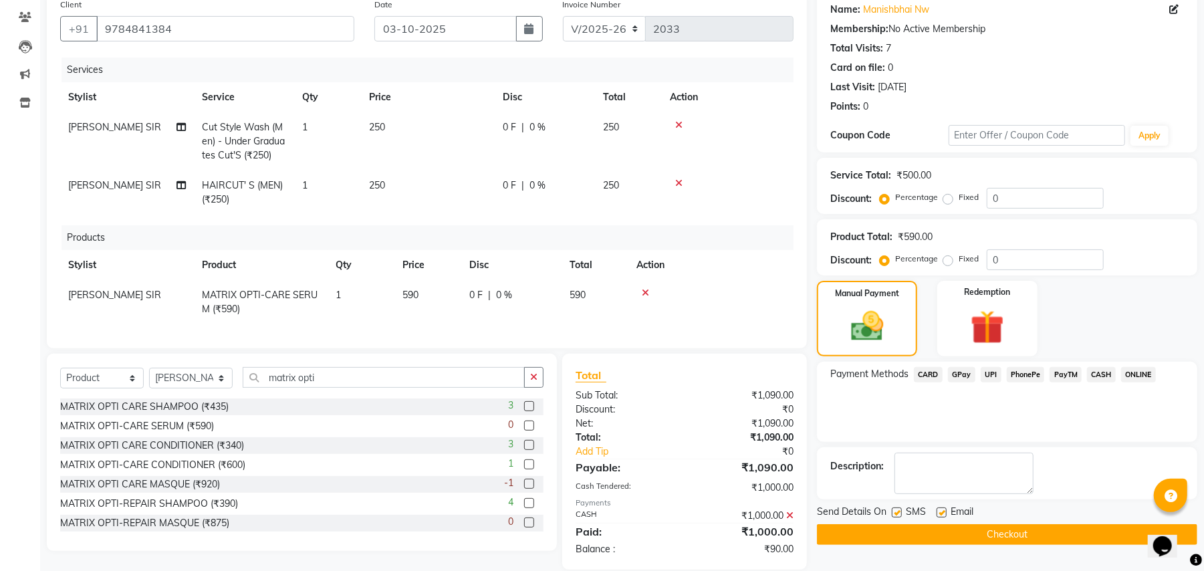
scroll to position [126, 0]
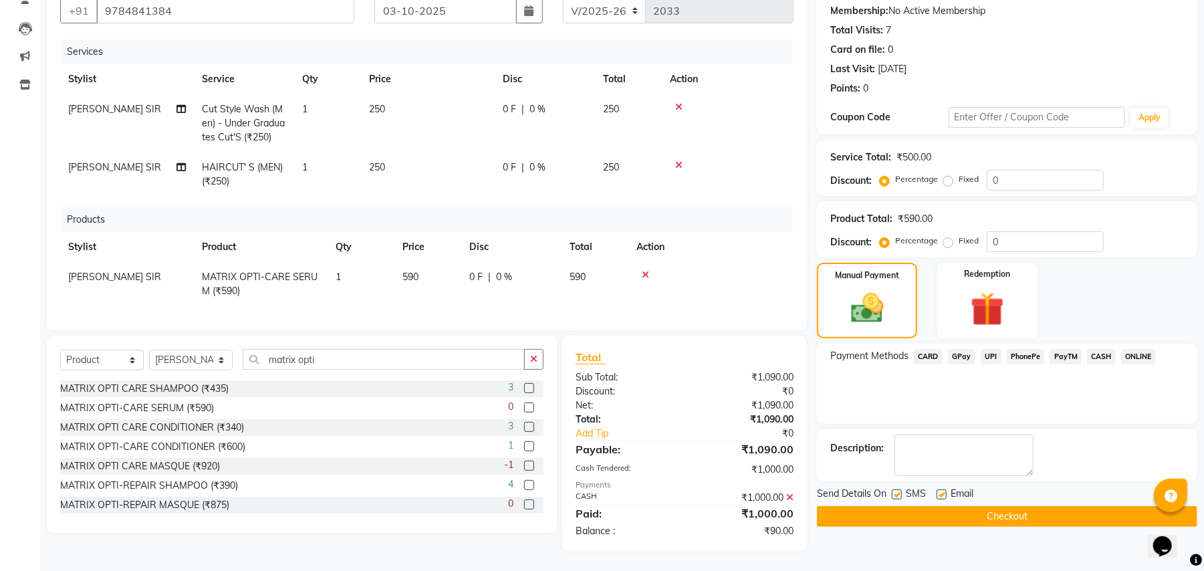
click at [1094, 519] on button "Checkout" at bounding box center [1007, 516] width 380 height 21
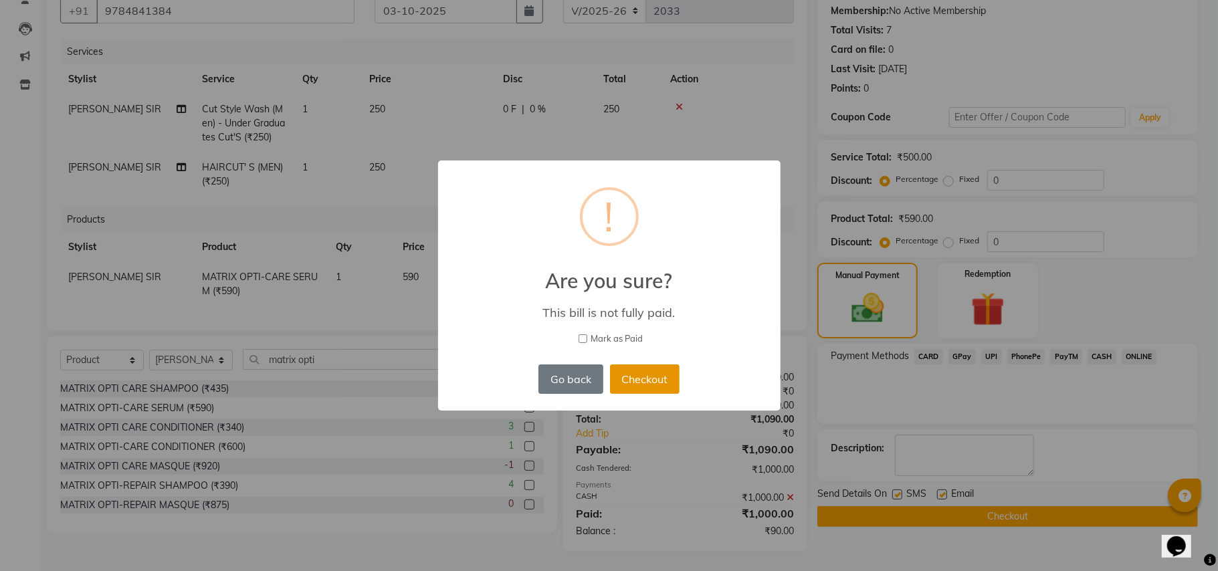
click at [653, 368] on button "Checkout" at bounding box center [645, 378] width 70 height 29
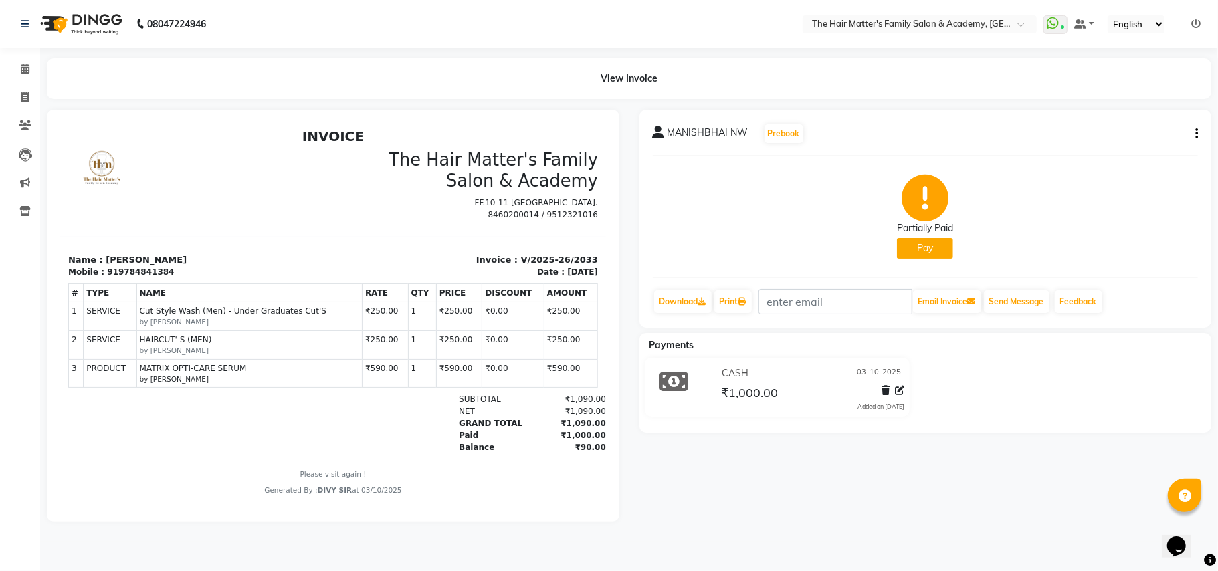
click at [604, 129] on div at bounding box center [333, 315] width 546 height 385
click at [703, 302] on icon at bounding box center [702, 302] width 8 height 8
click at [675, 298] on link "Download" at bounding box center [683, 301] width 58 height 23
click at [24, 80] on li "Calendar" at bounding box center [20, 69] width 40 height 29
click at [32, 102] on span at bounding box center [24, 97] width 23 height 15
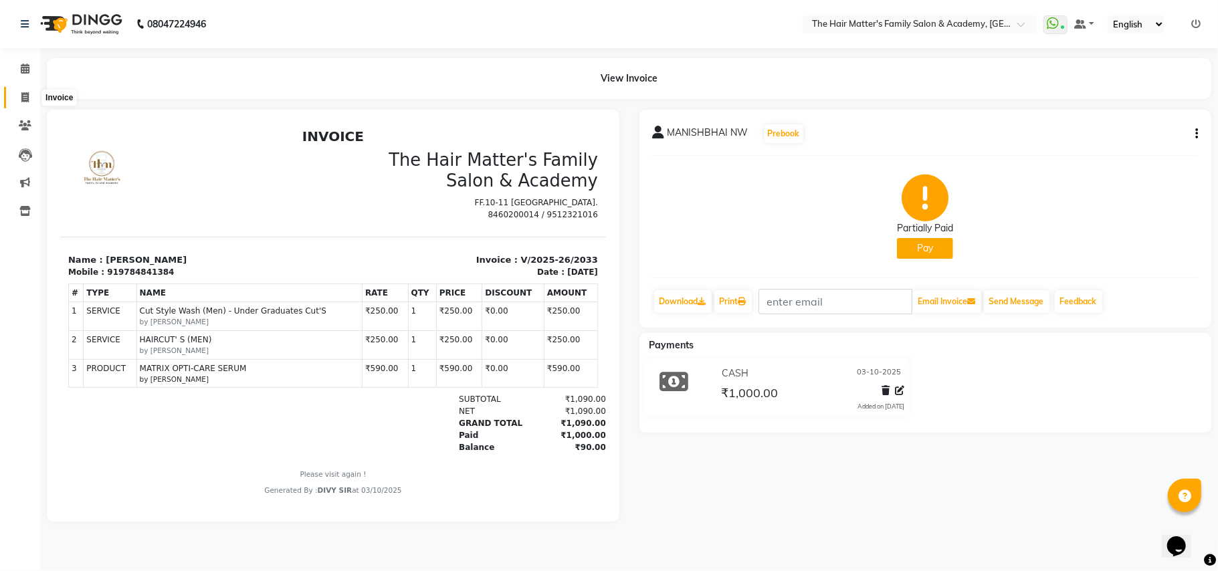
select select "5980"
select select "service"
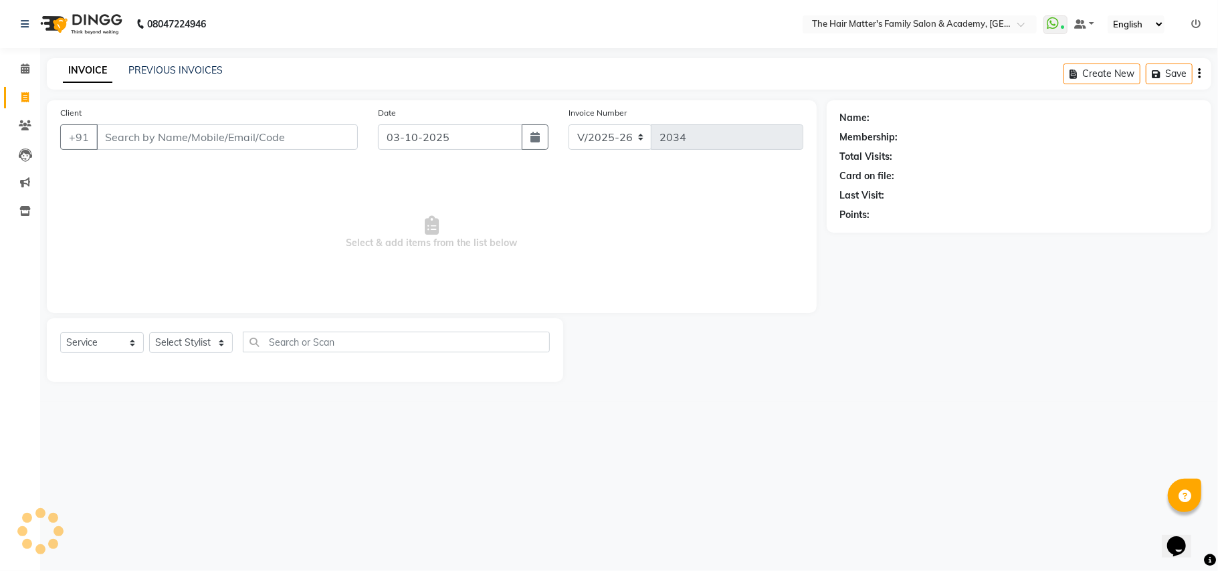
click at [153, 145] on input "Client" at bounding box center [226, 136] width 261 height 25
click at [134, 139] on input "99240 35611" at bounding box center [192, 136] width 193 height 25
click at [142, 136] on input "99240 35611" at bounding box center [192, 136] width 193 height 25
type input "9924035611"
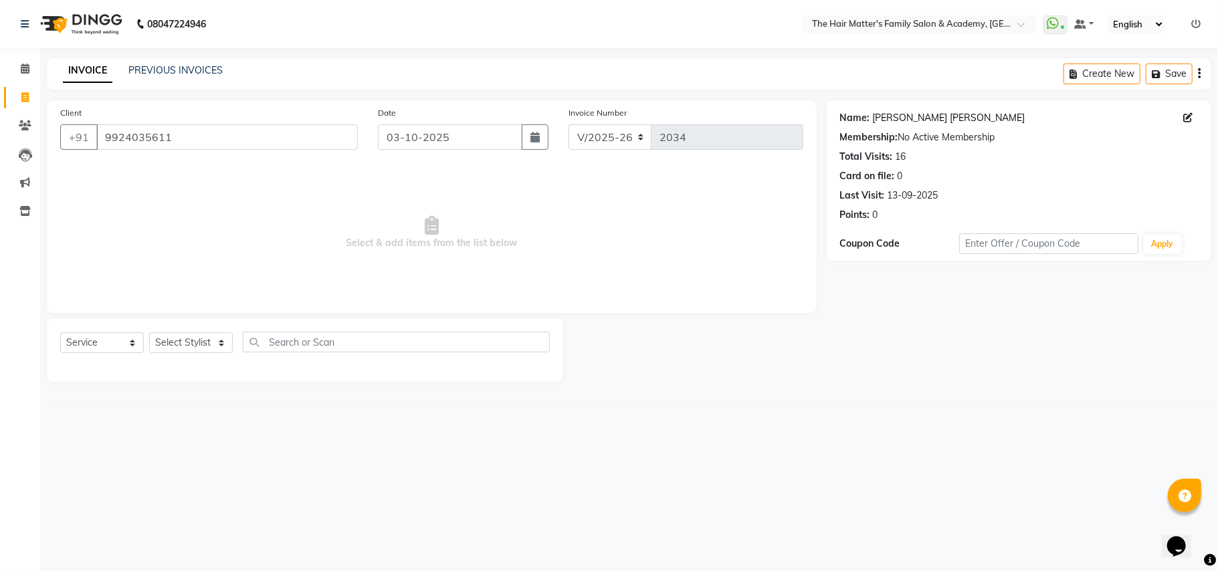
click at [925, 122] on link "Umang Sir Solanki" at bounding box center [949, 118] width 152 height 14
click at [15, 62] on span at bounding box center [24, 69] width 23 height 15
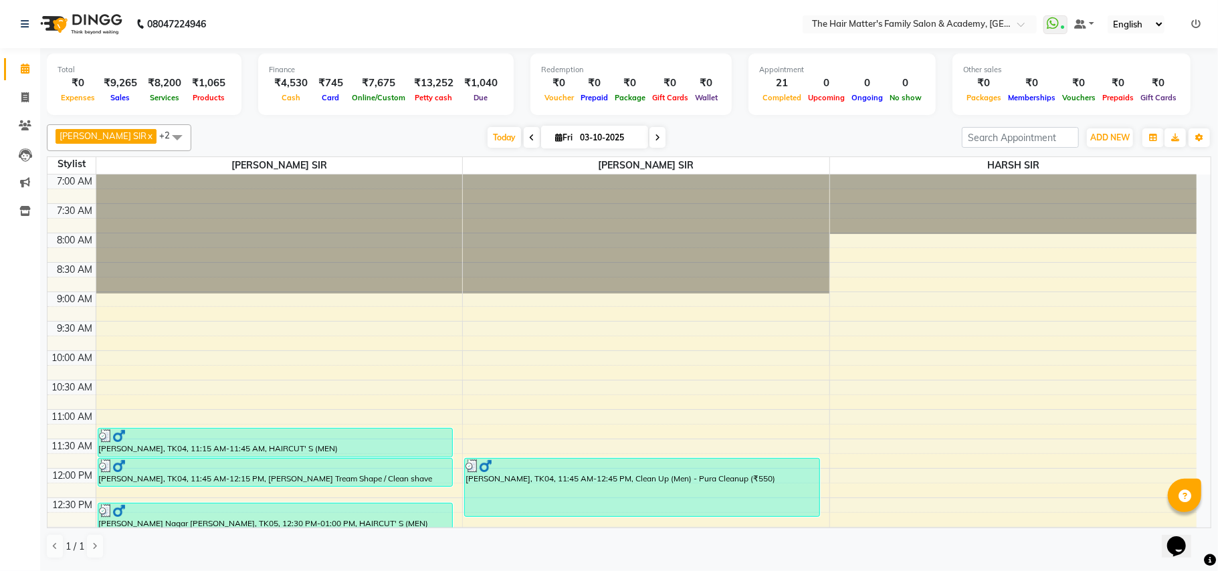
click at [610, 135] on input "03-10-2025" at bounding box center [609, 138] width 67 height 20
select select "10"
select select "2025"
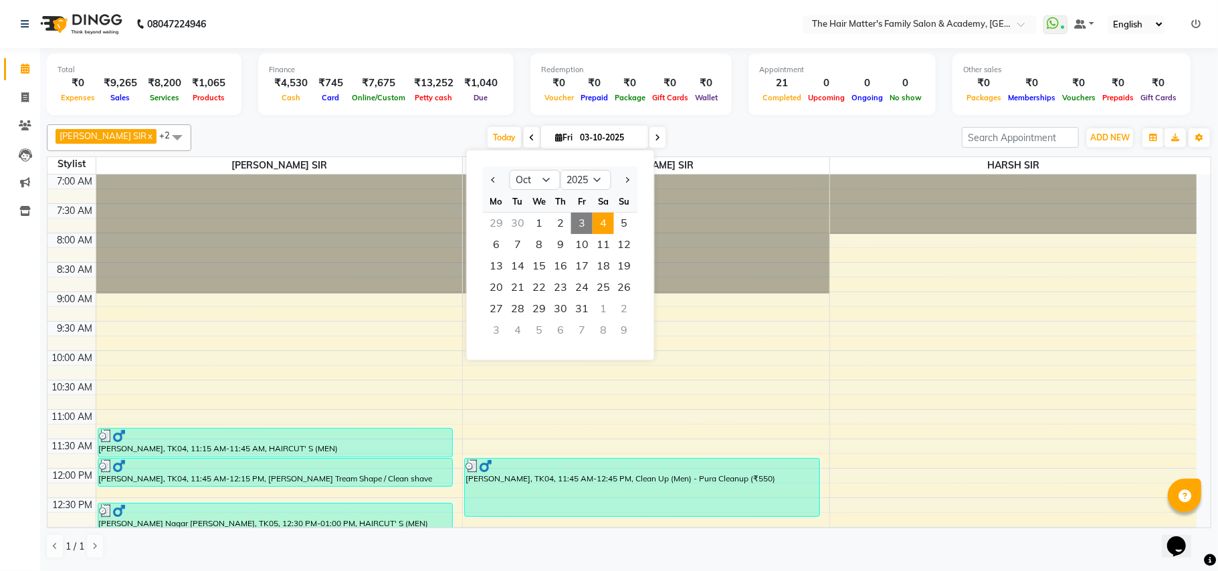
click at [602, 218] on span "4" at bounding box center [602, 223] width 21 height 21
type input "04-10-2025"
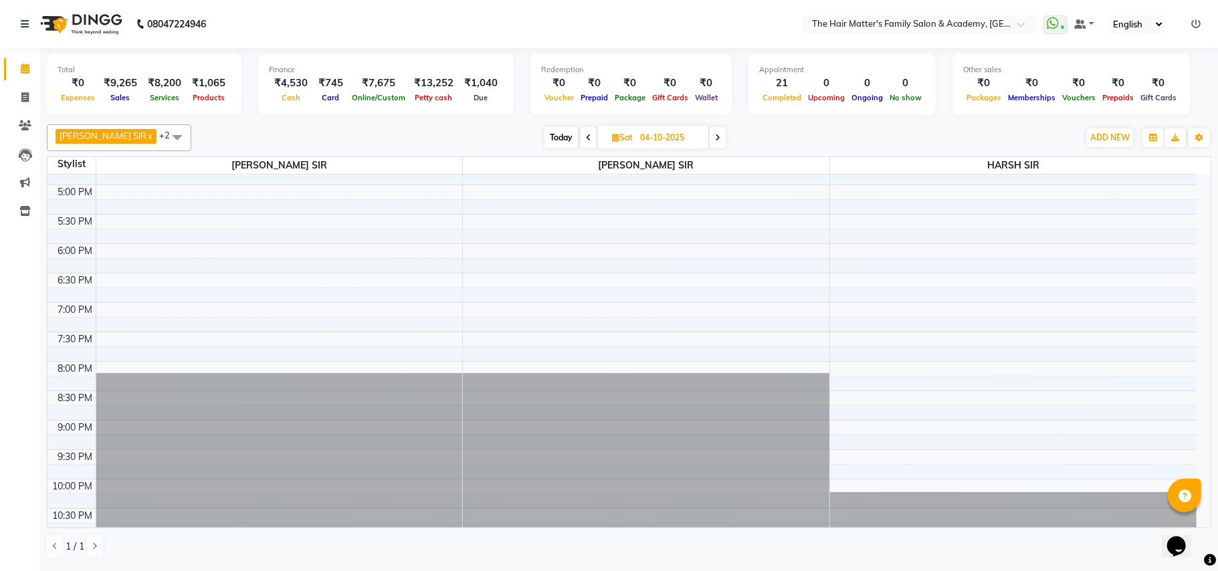
scroll to position [594, 0]
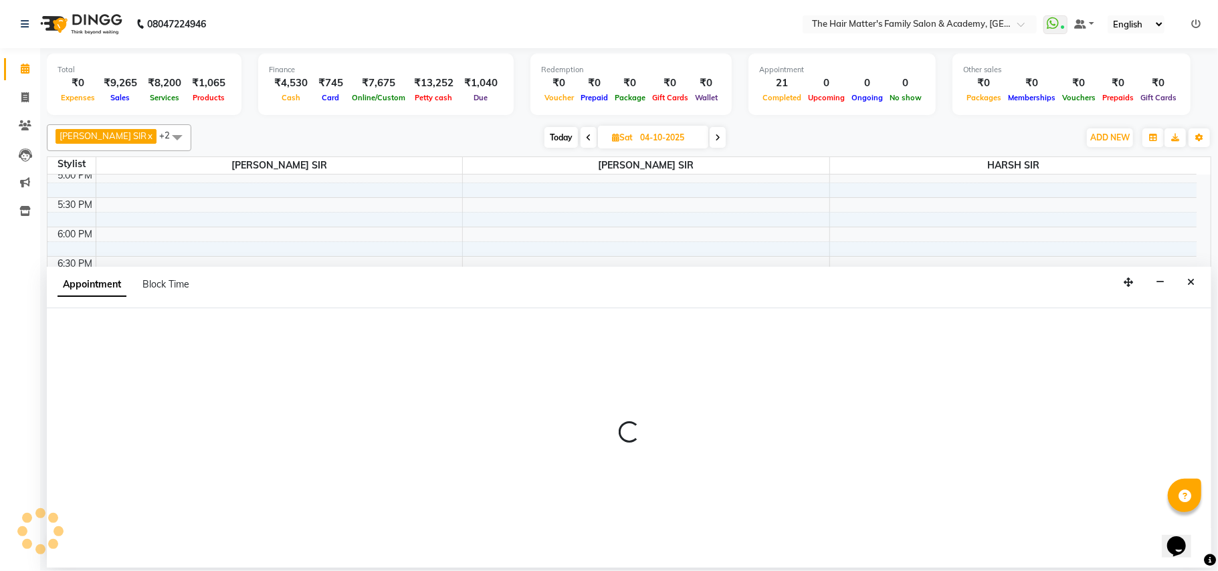
select select "43094"
select select "1230"
select select "tentative"
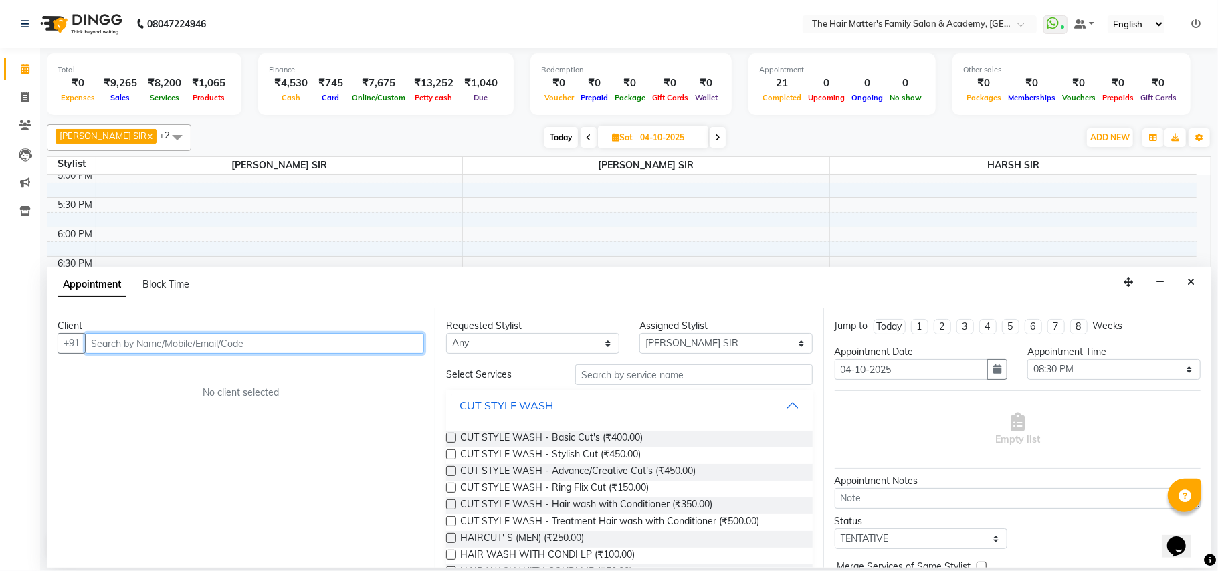
click at [191, 338] on input "text" at bounding box center [254, 343] width 339 height 21
paste input "99240 35611"
click at [127, 351] on input "99240 35611" at bounding box center [226, 343] width 283 height 21
click at [124, 351] on input "99240 35611" at bounding box center [226, 343] width 283 height 21
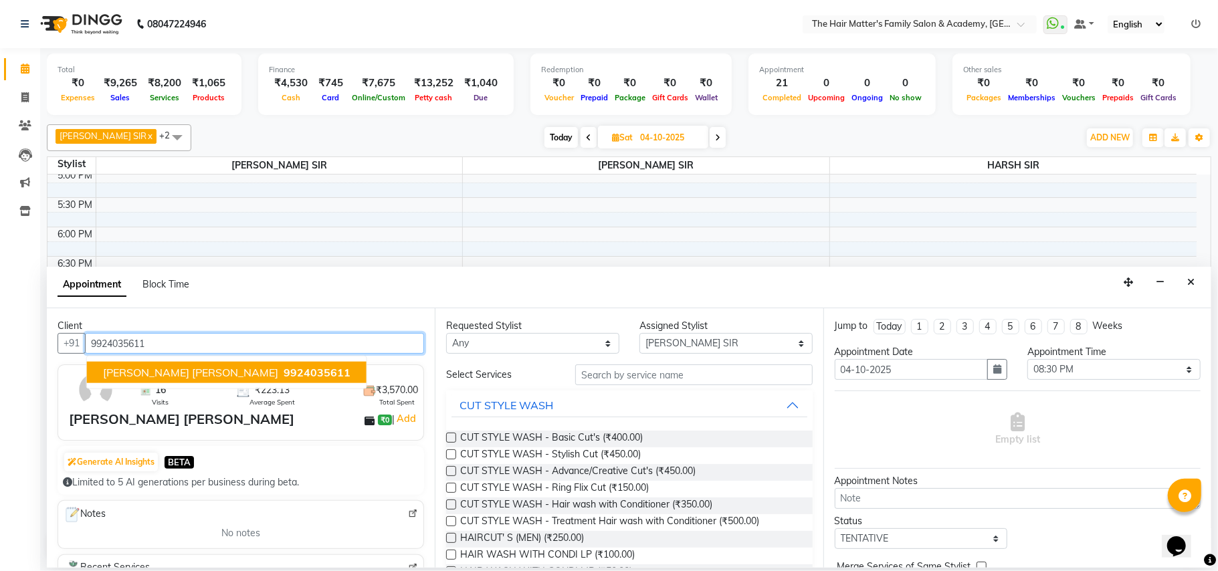
click at [175, 370] on span "UMANG SIR SOLANKI" at bounding box center [190, 372] width 175 height 13
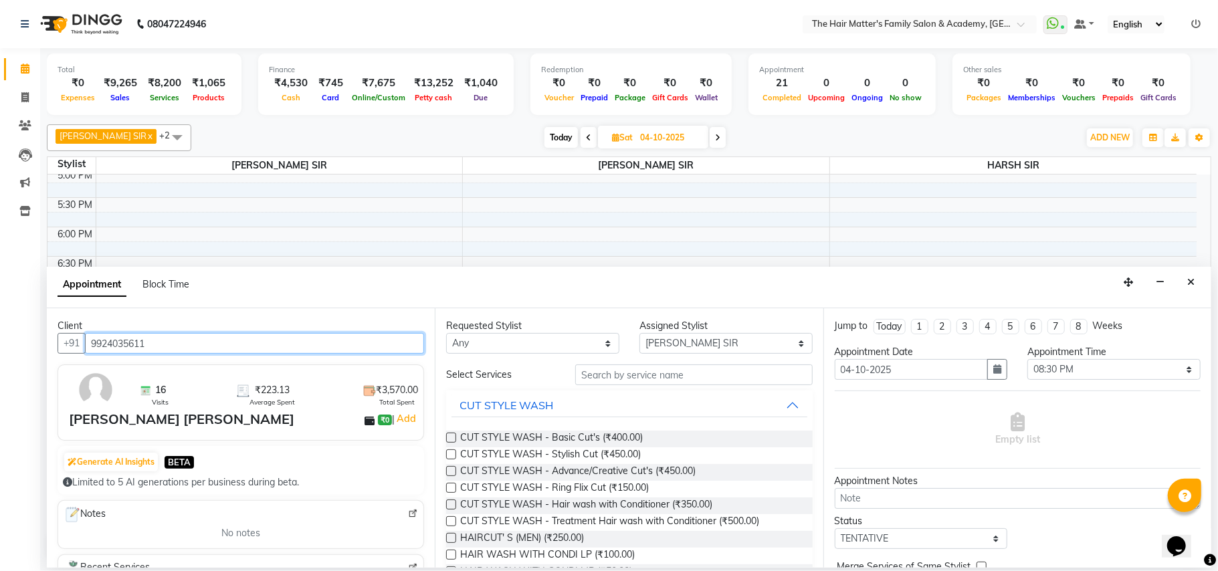
type input "9924035611"
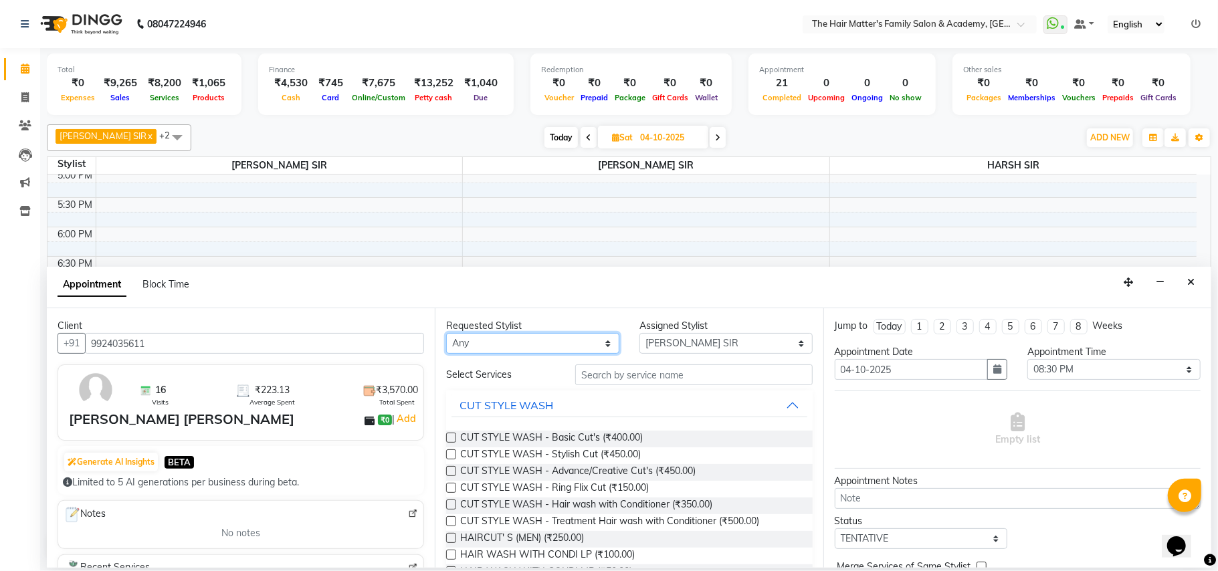
click at [490, 349] on select "Any DIVY [PERSON_NAME] SIR HIMESH [PERSON_NAME] SIR [PERSON_NAME] SIR" at bounding box center [532, 343] width 173 height 21
select select "43094"
click at [446, 334] on select "Any DIVY [PERSON_NAME] SIR HIMESH [PERSON_NAME] SIR [PERSON_NAME] SIR" at bounding box center [532, 343] width 173 height 21
click at [665, 332] on div "Assigned Stylist" at bounding box center [725, 326] width 173 height 14
drag, startPoint x: 671, startPoint y: 348, endPoint x: 656, endPoint y: 345, distance: 15.6
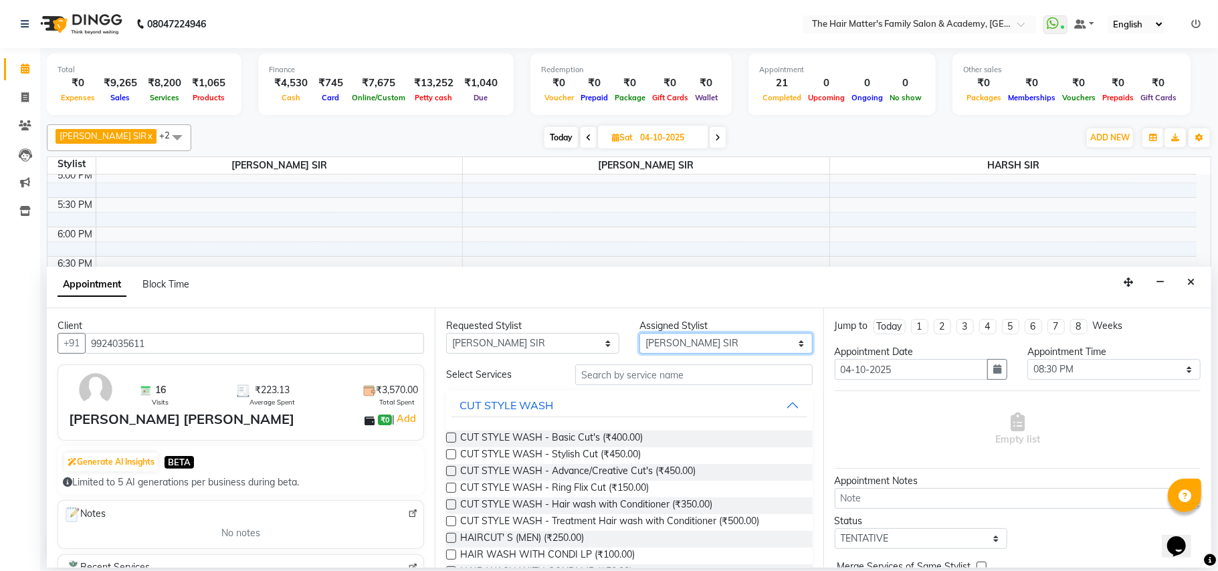
click at [669, 348] on select "Select DIVY [PERSON_NAME] SIR HIMESH [PERSON_NAME] SIR [PERSON_NAME] SIR" at bounding box center [725, 343] width 173 height 21
click at [639, 334] on select "Select DIVY [PERSON_NAME] SIR HIMESH [PERSON_NAME] SIR [PERSON_NAME] SIR" at bounding box center [725, 343] width 173 height 21
click at [613, 384] on input "text" at bounding box center [693, 374] width 237 height 21
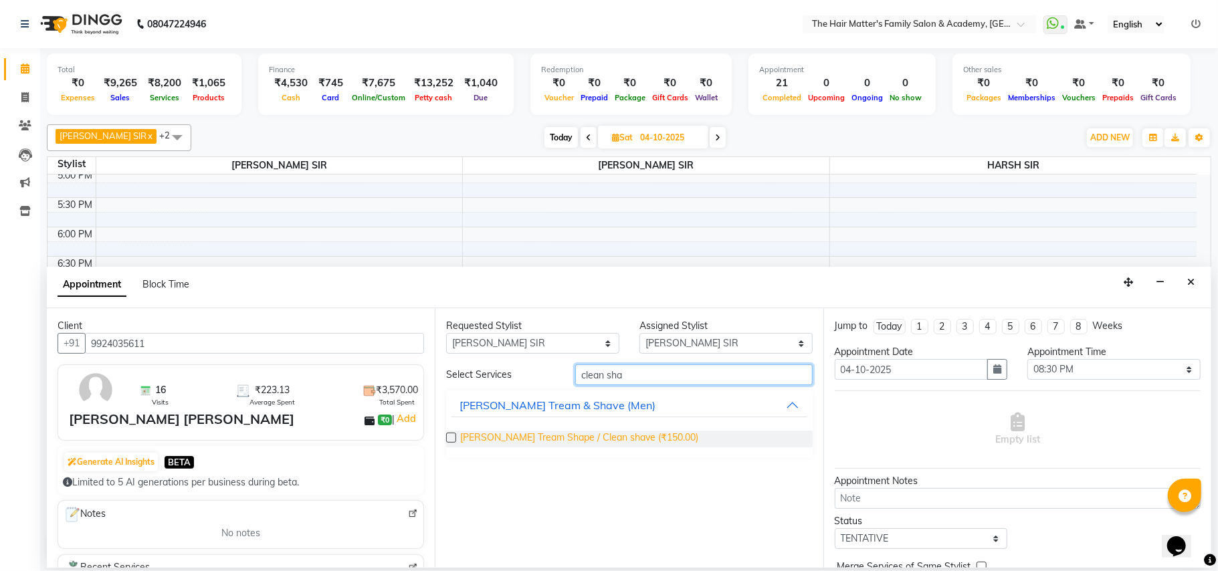
type input "clean sha"
click at [631, 439] on span "[PERSON_NAME] Tream Shape / Clean shave (₹150.00)" at bounding box center [579, 439] width 238 height 17
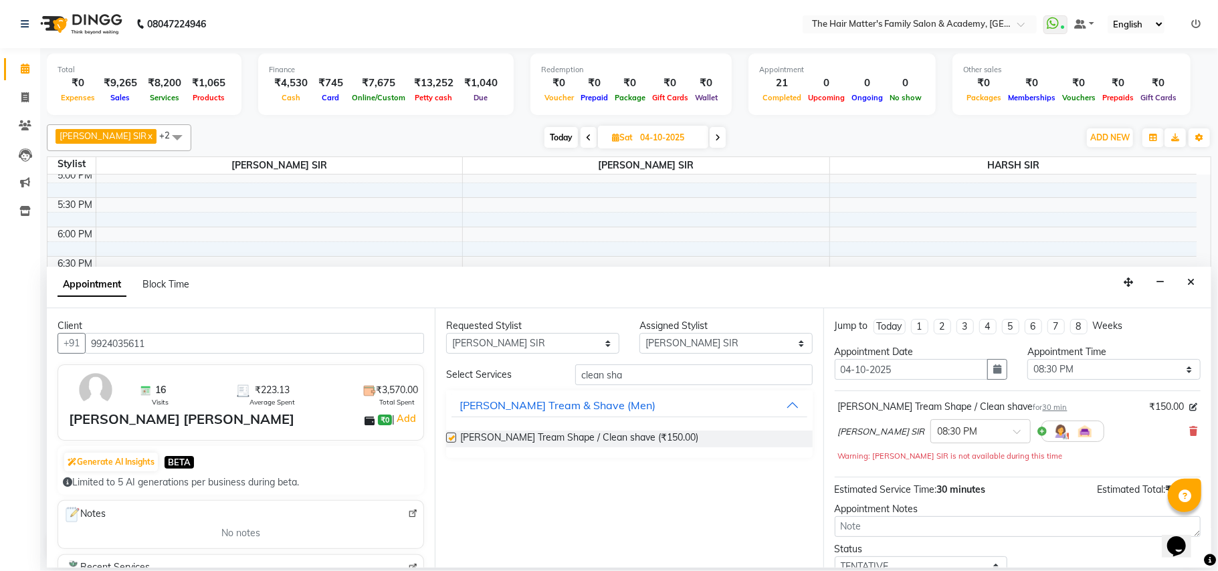
checkbox input "false"
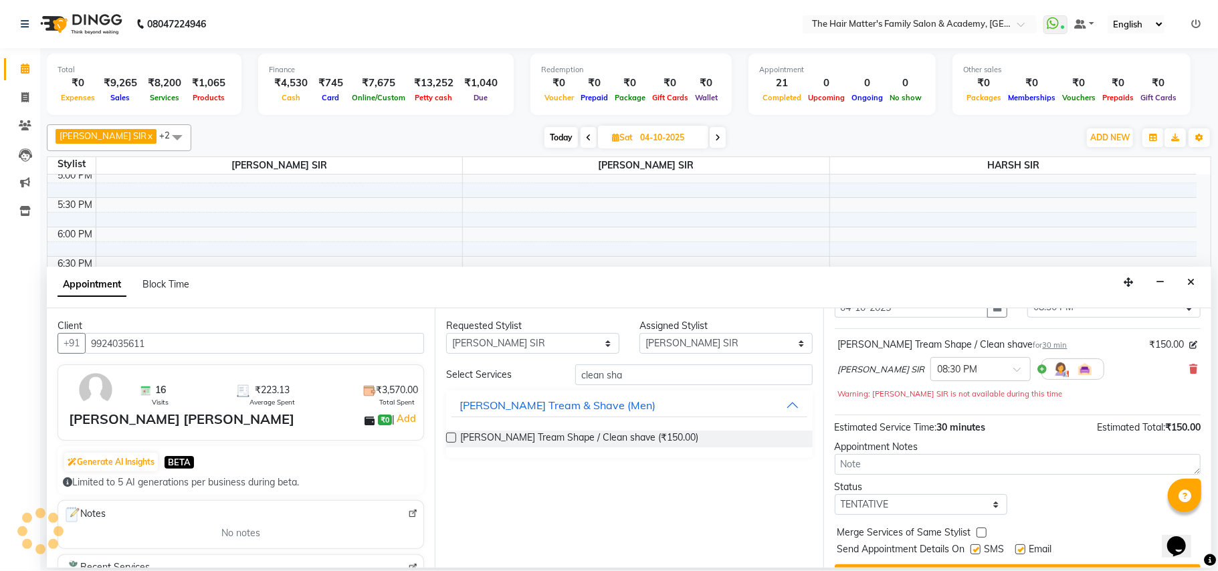
scroll to position [95, 0]
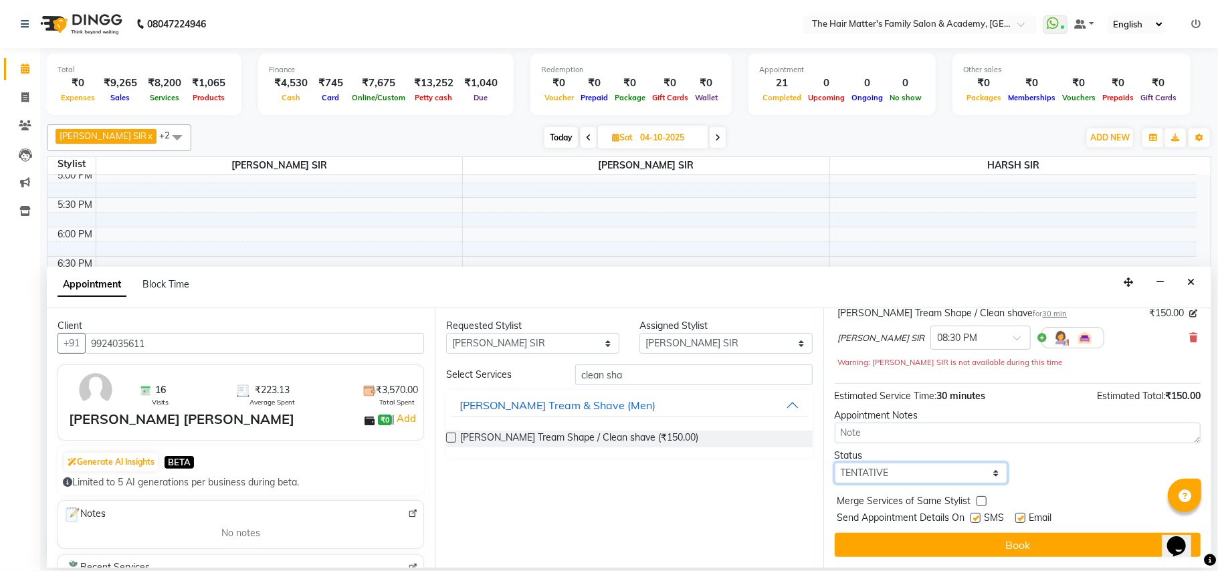
click at [953, 476] on select "Select TENTATIVE CONFIRM UPCOMING" at bounding box center [920, 473] width 173 height 21
select select "confirm booking"
click at [834, 464] on select "Select TENTATIVE CONFIRM UPCOMING" at bounding box center [920, 473] width 173 height 21
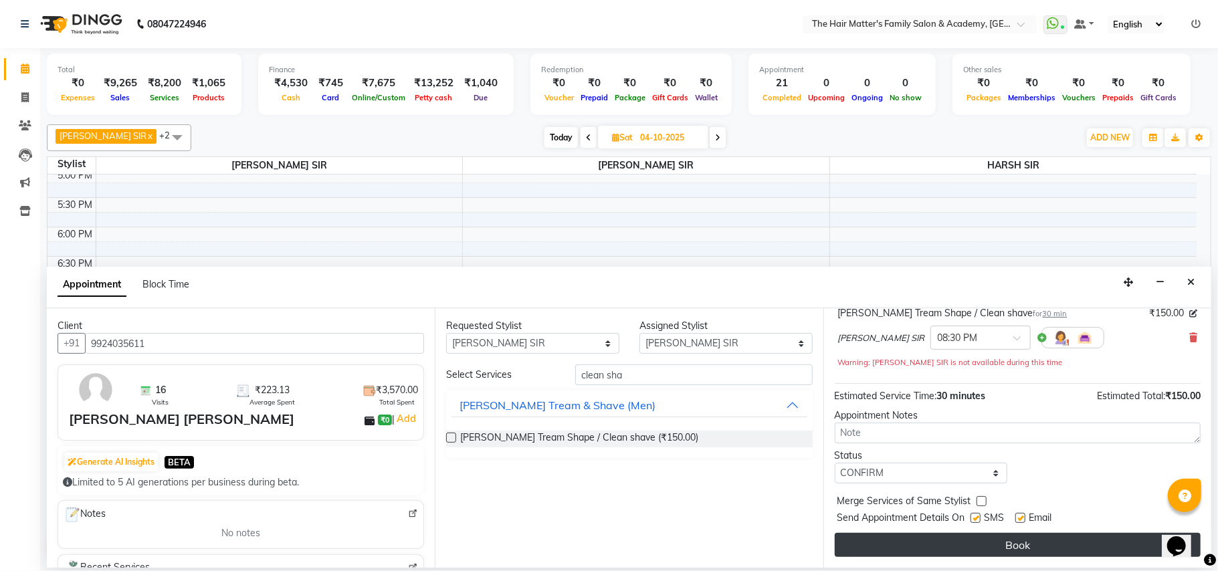
click at [963, 542] on button "Book" at bounding box center [1017, 545] width 366 height 24
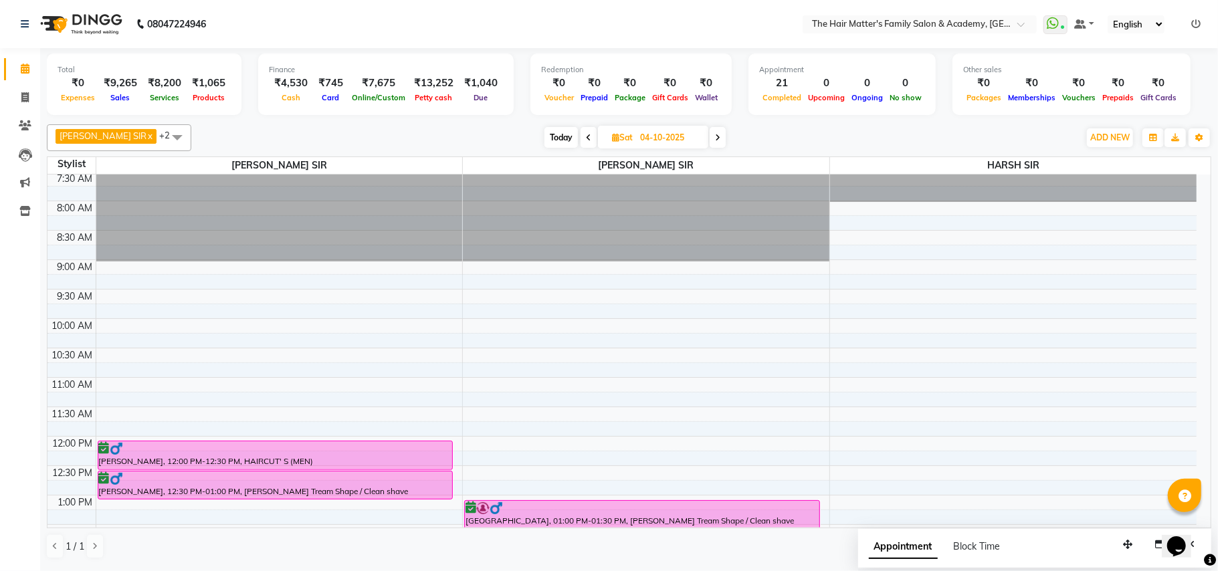
scroll to position [0, 0]
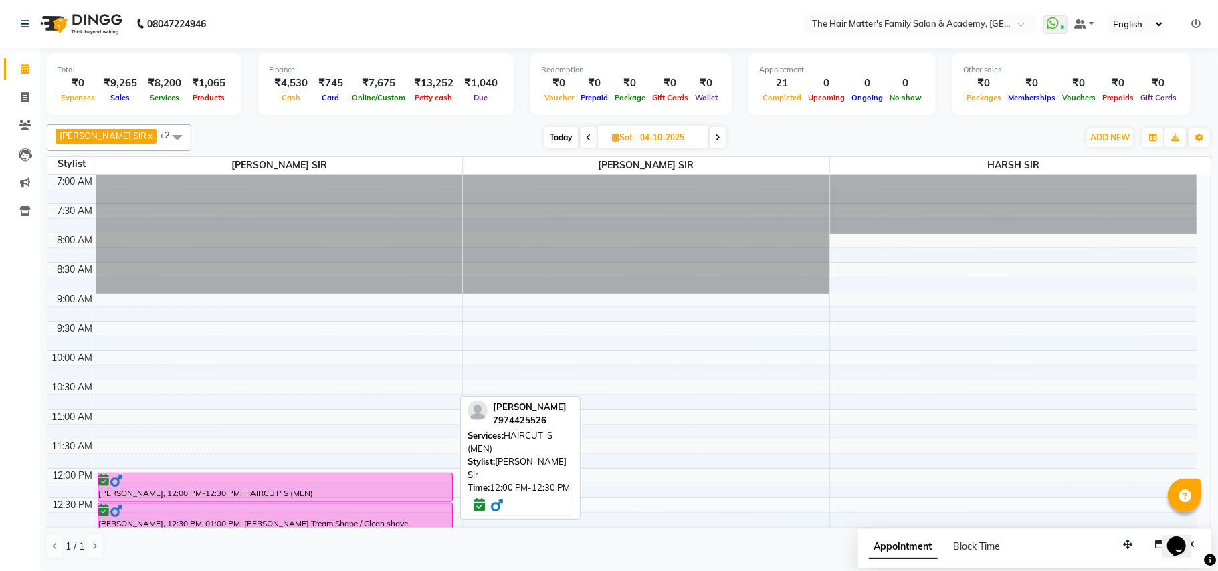
click at [439, 493] on div "PAVAN SIR VATVA, 12:00 PM-12:30 PM, HAIRCUT' S (MEN)" at bounding box center [275, 487] width 354 height 28
select select "6"
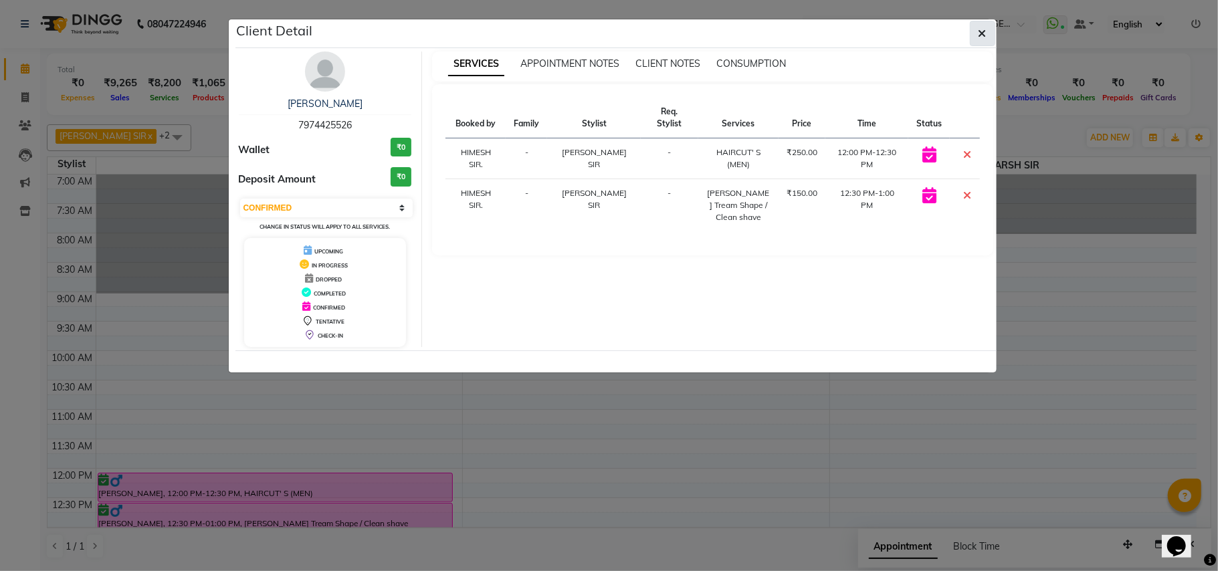
click at [975, 27] on button "button" at bounding box center [982, 33] width 25 height 25
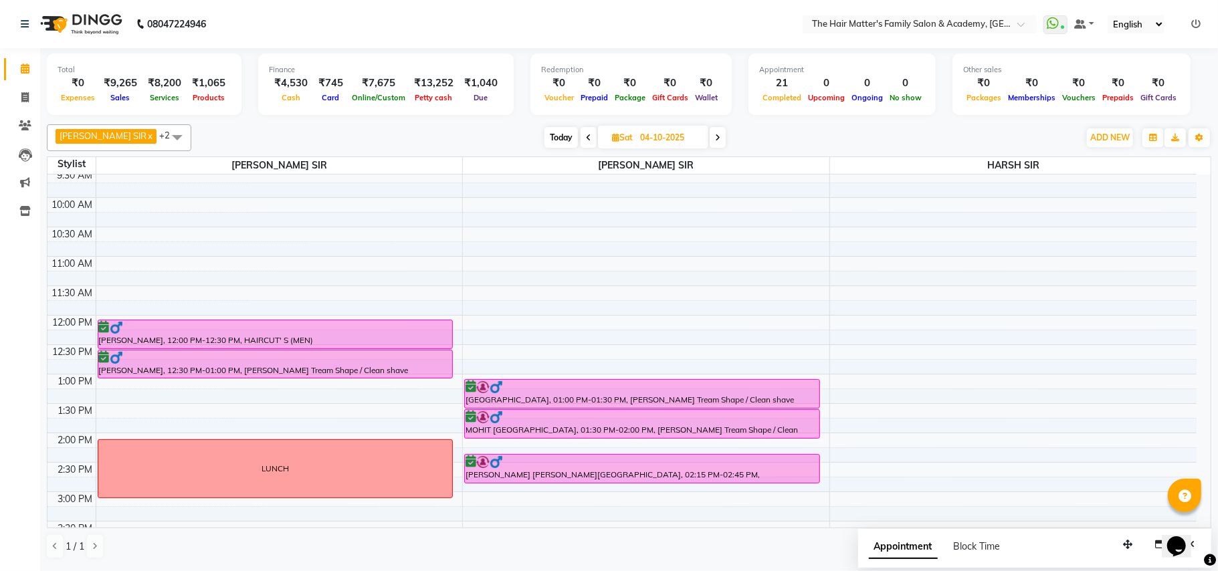
scroll to position [169, 0]
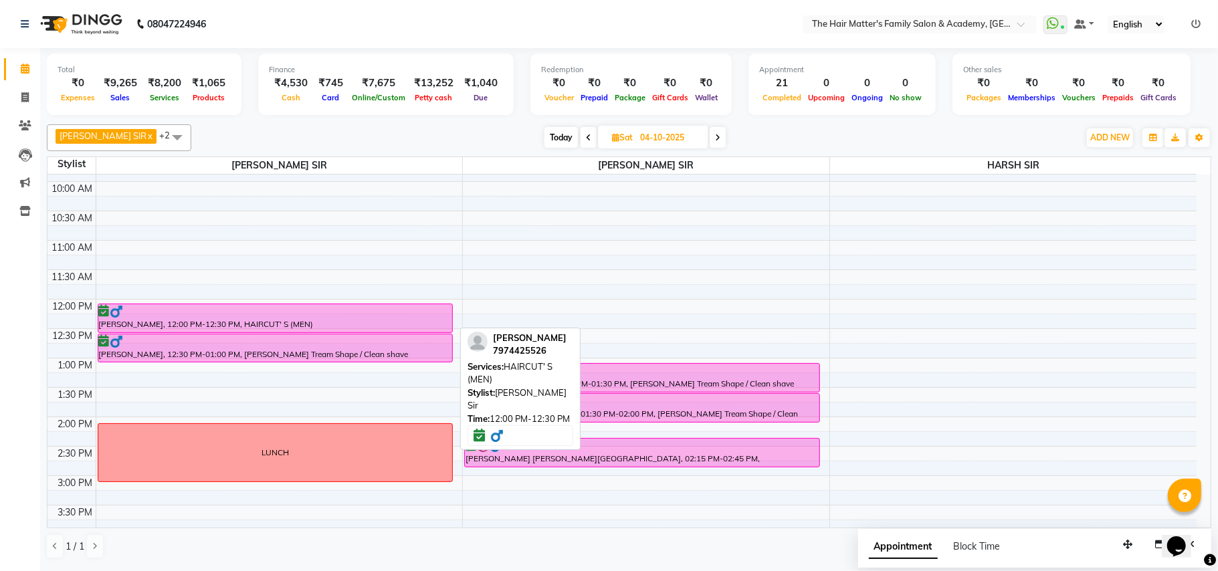
click at [322, 327] on div "PAVAN SIR VATVA, 12:00 PM-12:30 PM, HAIRCUT' S (MEN)" at bounding box center [275, 318] width 354 height 28
select select "6"
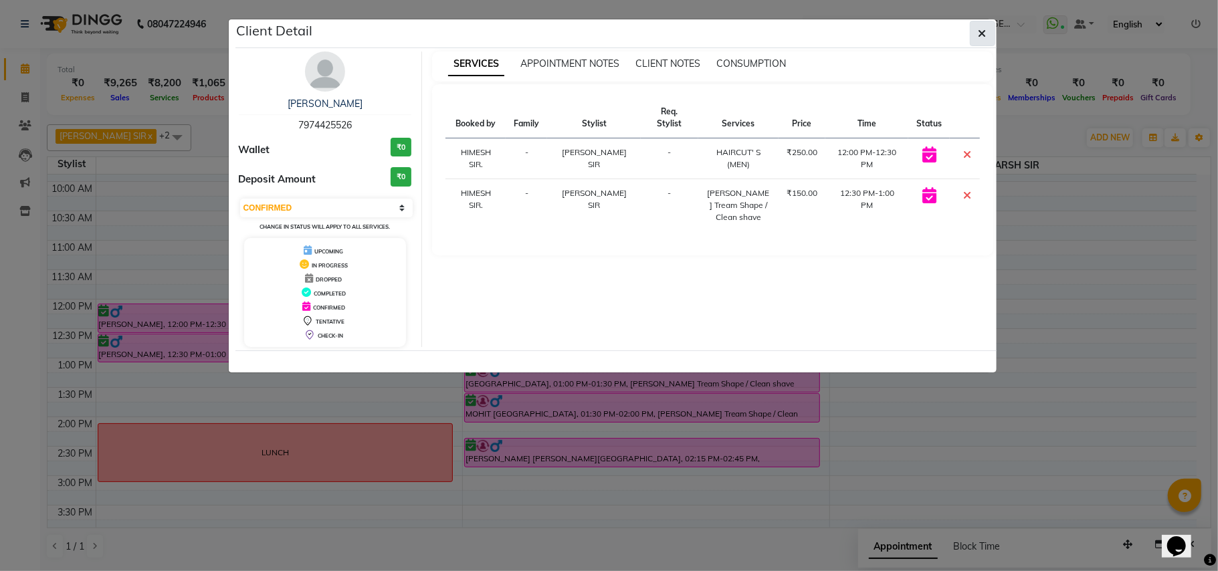
click at [984, 35] on icon "button" at bounding box center [982, 33] width 8 height 11
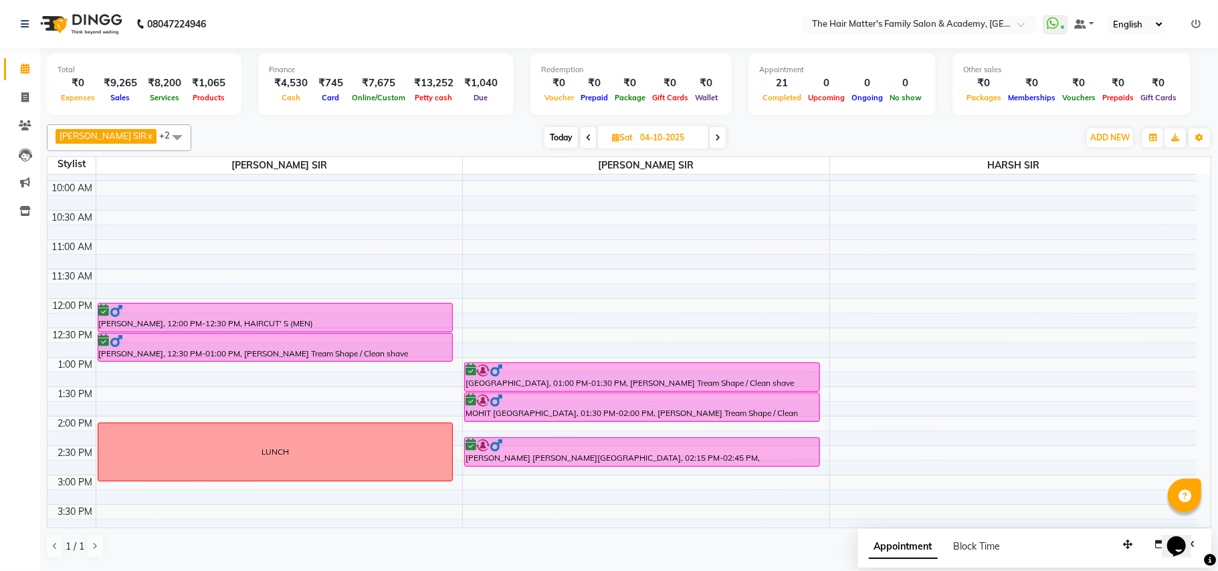
scroll to position [7, 0]
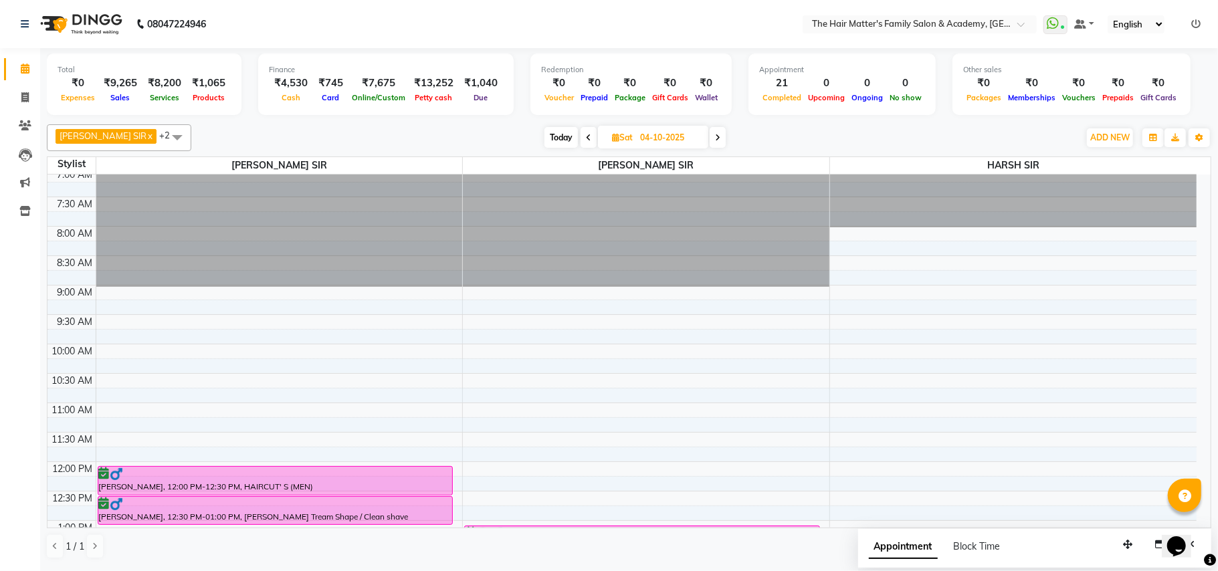
click at [542, 124] on div "PRATIK SIR x MAYANK SIR x HARSH SIR x +2 Select All DIVY SIR HARSH SIR HIMESH S…" at bounding box center [629, 137] width 1164 height 27
click at [551, 143] on span "Today" at bounding box center [560, 137] width 33 height 21
type input "03-10-2025"
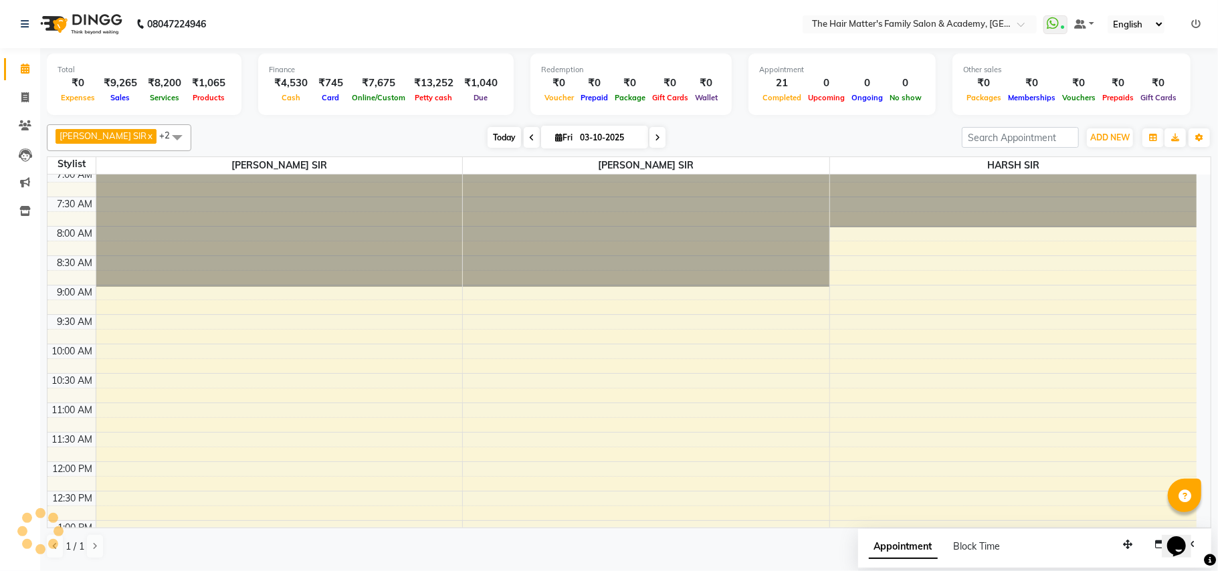
scroll to position [602, 0]
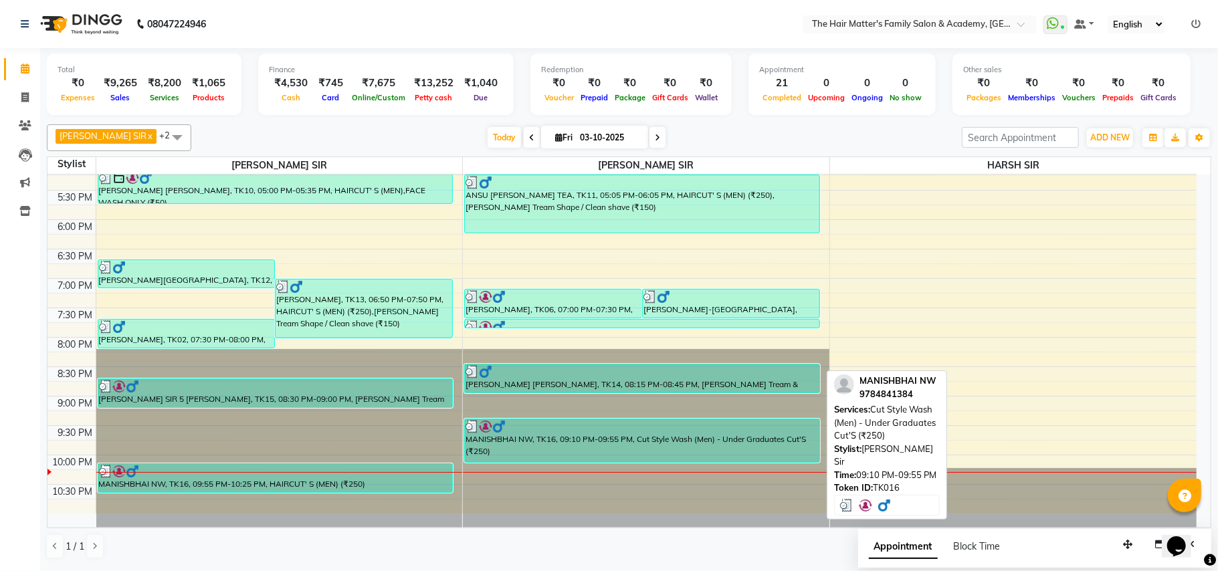
click at [563, 461] on div "MANISHBHAI NW, TK16, 09:10 PM-09:55 PM, Cut Style Wash (Men) - Under Graduates …" at bounding box center [642, 440] width 354 height 43
select select "3"
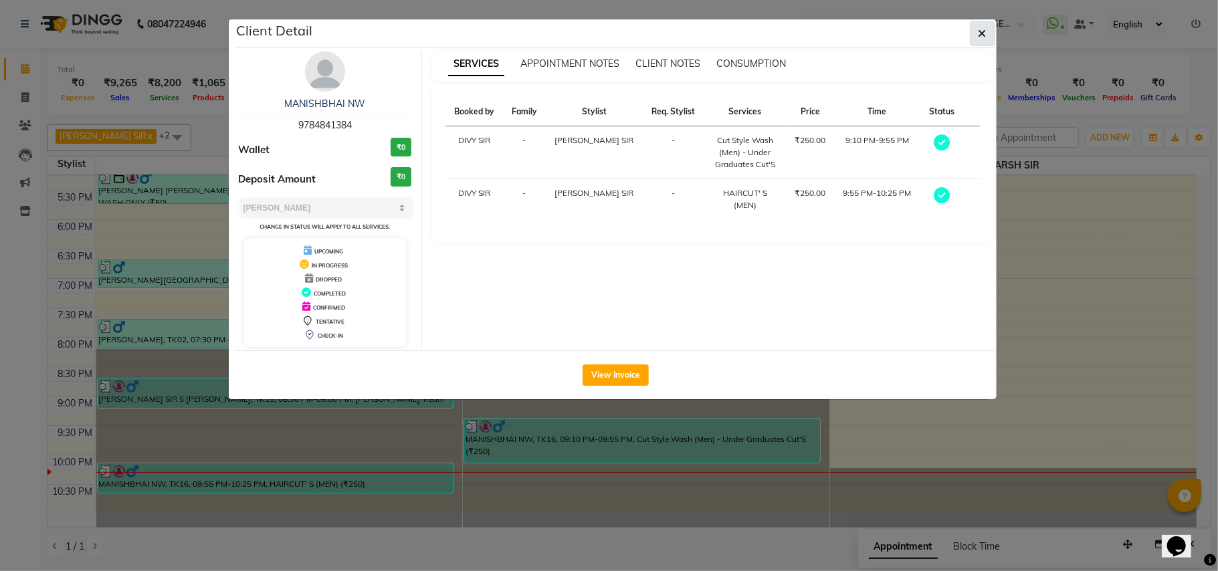
click at [980, 35] on icon "button" at bounding box center [982, 33] width 8 height 11
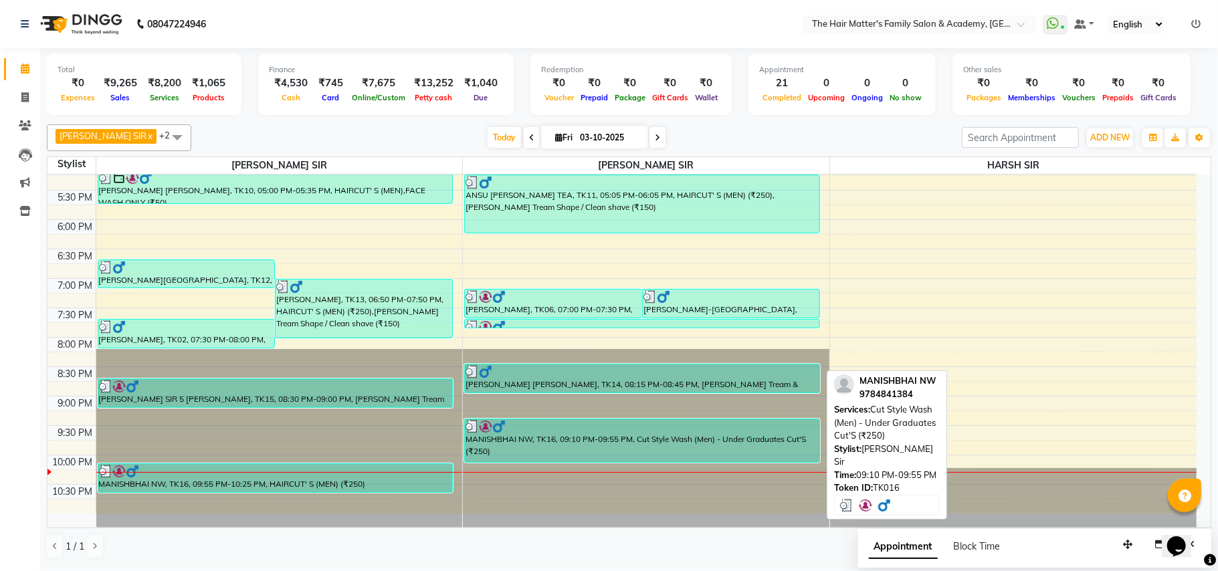
click at [573, 455] on div "MANISHBHAI NW, TK16, 09:10 PM-09:55 PM, Cut Style Wash (Men) - Under Graduates …" at bounding box center [642, 440] width 354 height 43
select select "3"
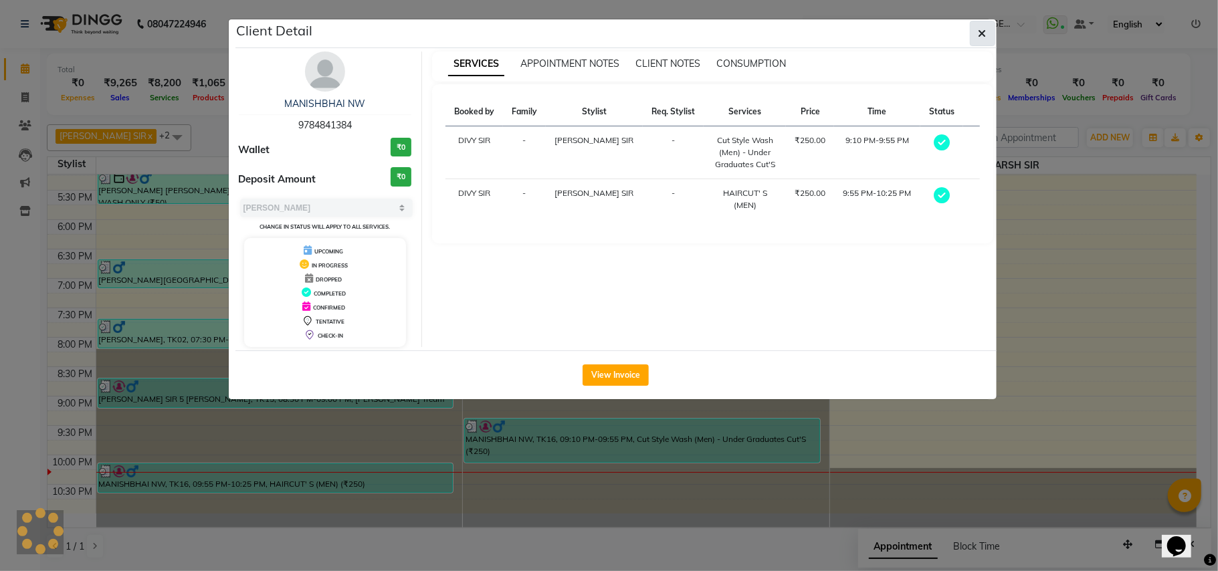
click at [976, 41] on button "button" at bounding box center [982, 33] width 25 height 25
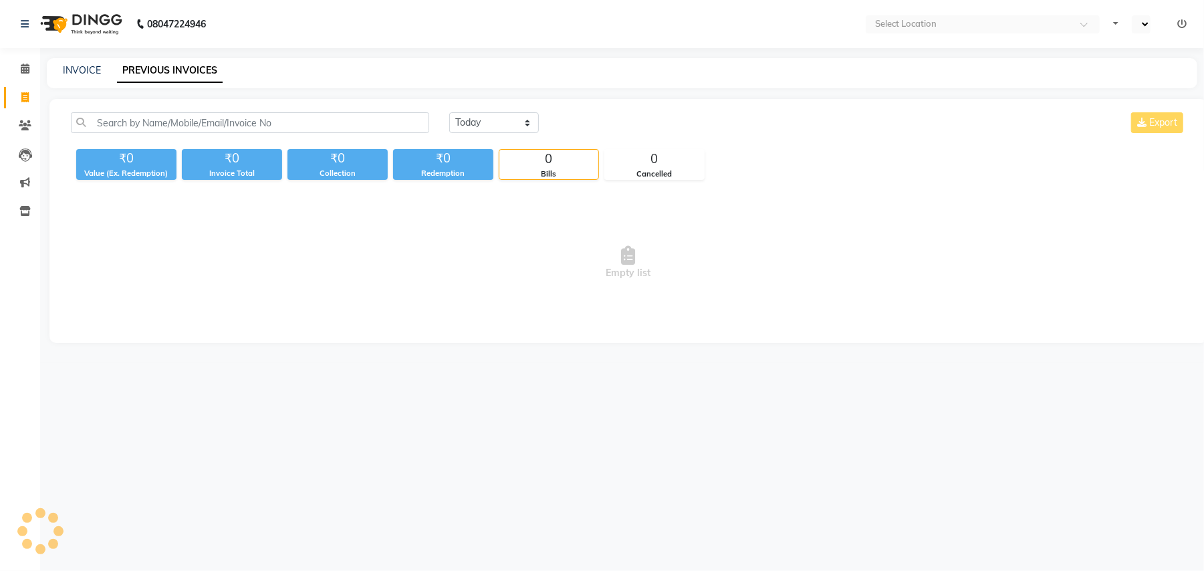
select select "en"
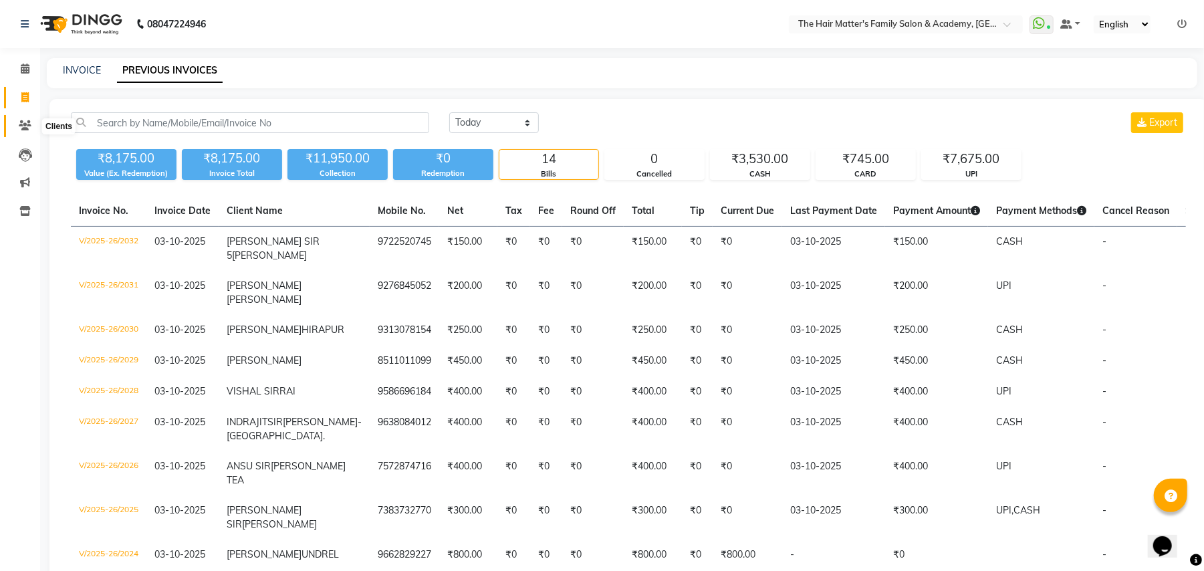
click at [27, 124] on icon at bounding box center [25, 125] width 13 height 10
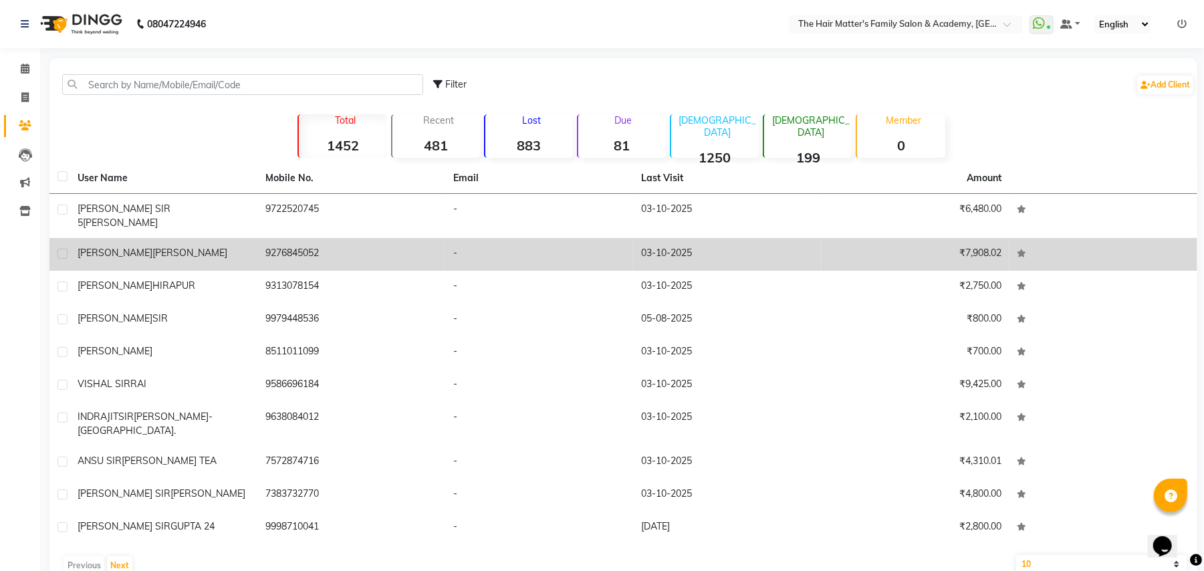
click at [242, 246] on div "ravi sir jayshwal" at bounding box center [164, 253] width 172 height 14
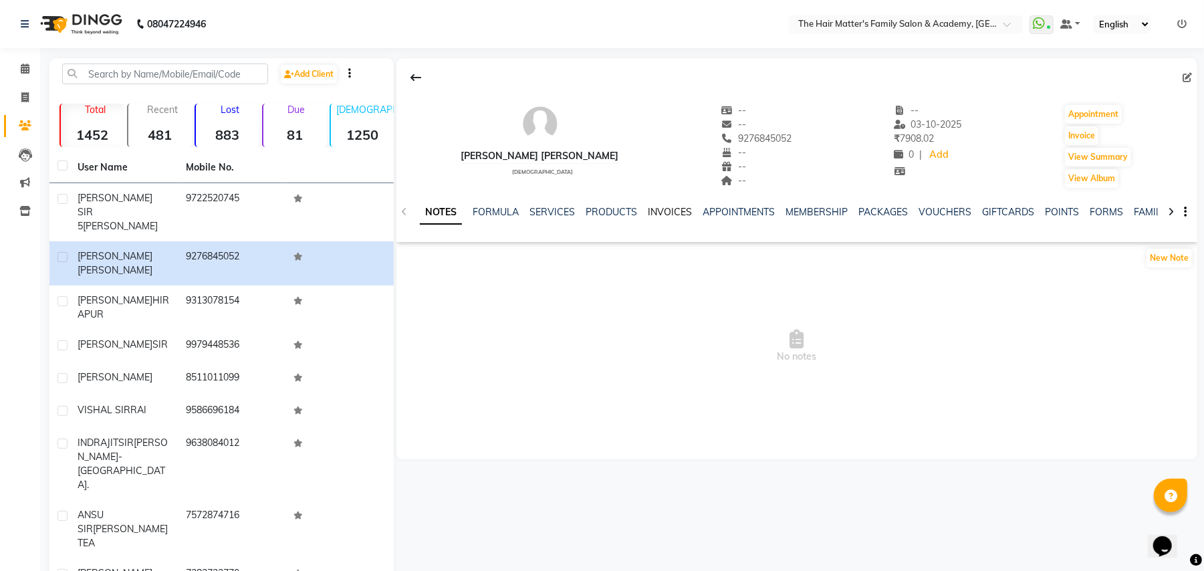
click at [669, 214] on link "INVOICES" at bounding box center [670, 212] width 44 height 12
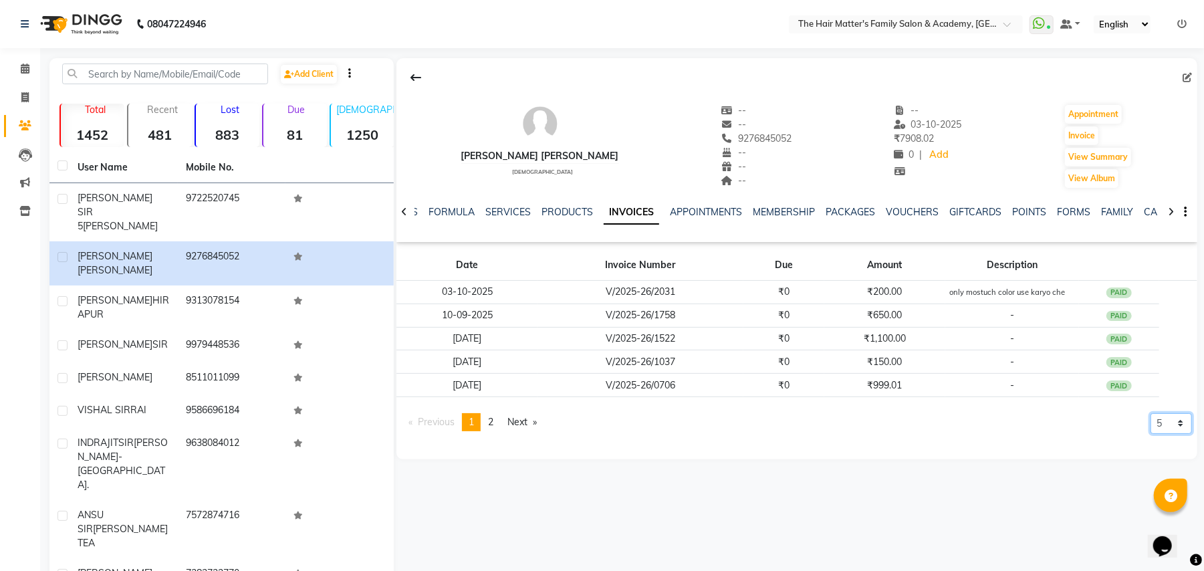
click at [1182, 425] on select "5 10 50 100 500" at bounding box center [1171, 423] width 41 height 21
select select "500"
click at [1151, 434] on select "5 10 50 100 500" at bounding box center [1171, 423] width 41 height 21
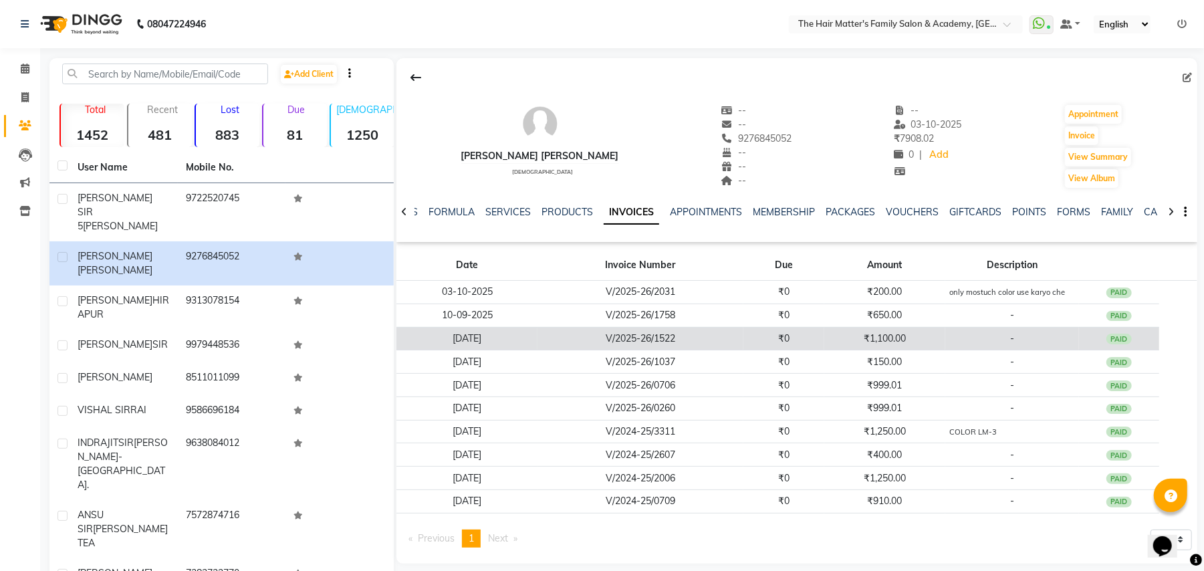
click at [918, 343] on td "₹1,100.00" at bounding box center [884, 338] width 121 height 23
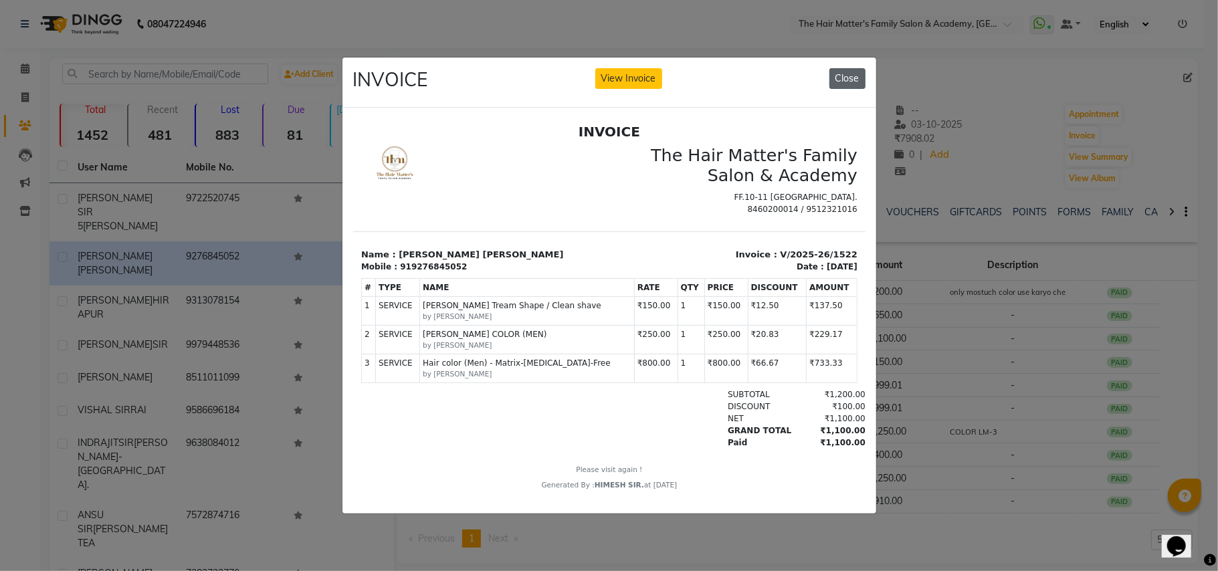
click at [860, 73] on button "Close" at bounding box center [847, 78] width 36 height 21
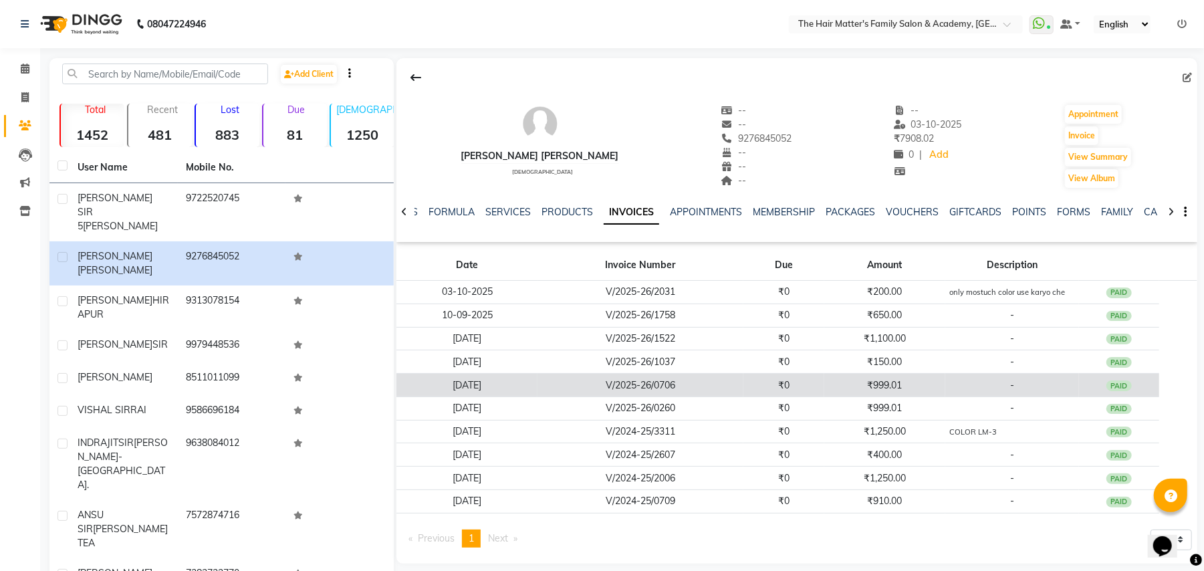
click at [895, 389] on td "₹999.01" at bounding box center [884, 385] width 121 height 23
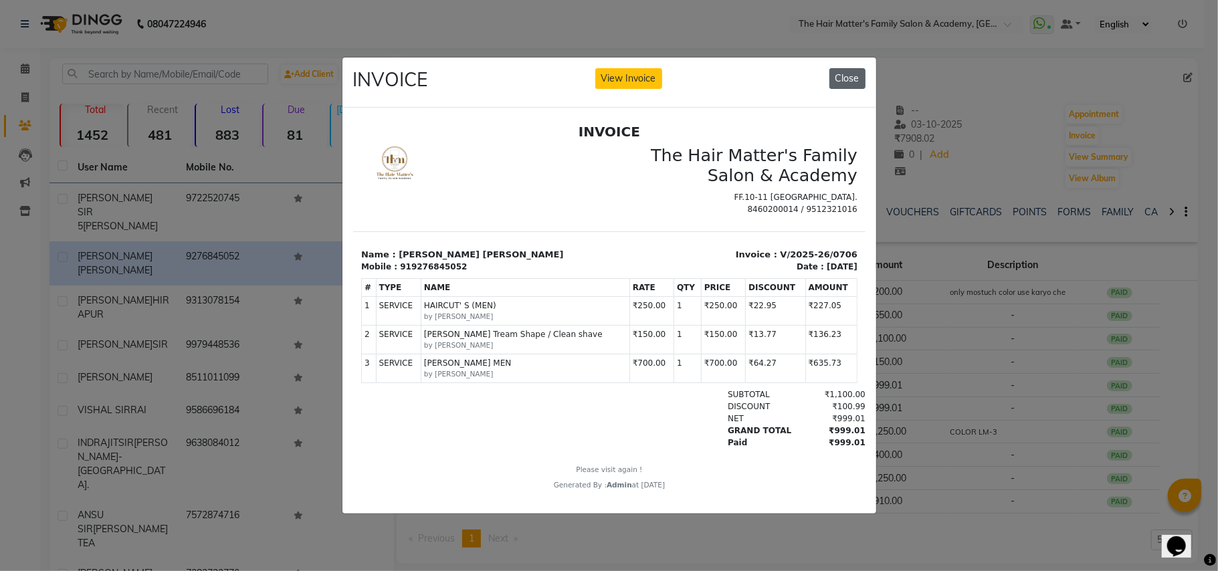
click at [840, 71] on button "Close" at bounding box center [847, 78] width 36 height 21
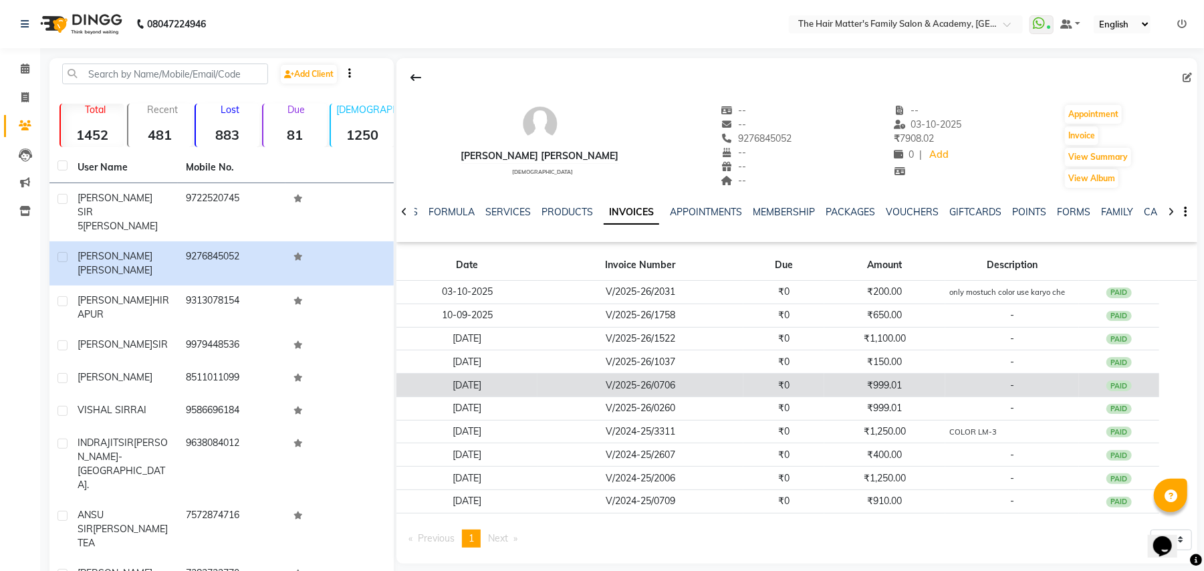
click at [884, 377] on td "₹999.01" at bounding box center [884, 385] width 121 height 23
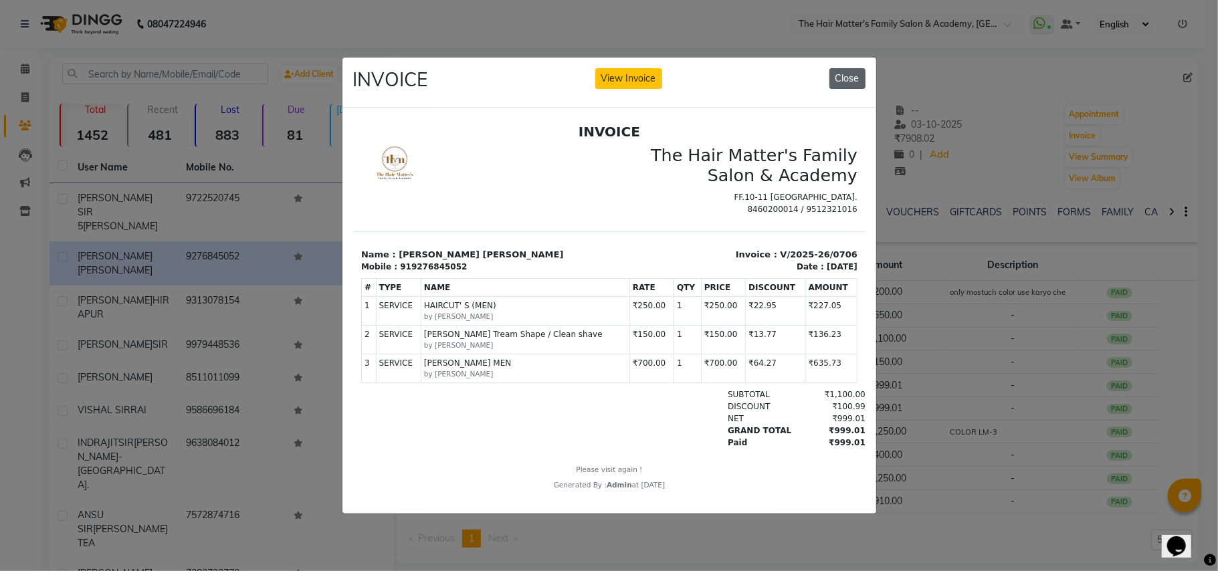
click at [845, 76] on button "Close" at bounding box center [847, 78] width 36 height 21
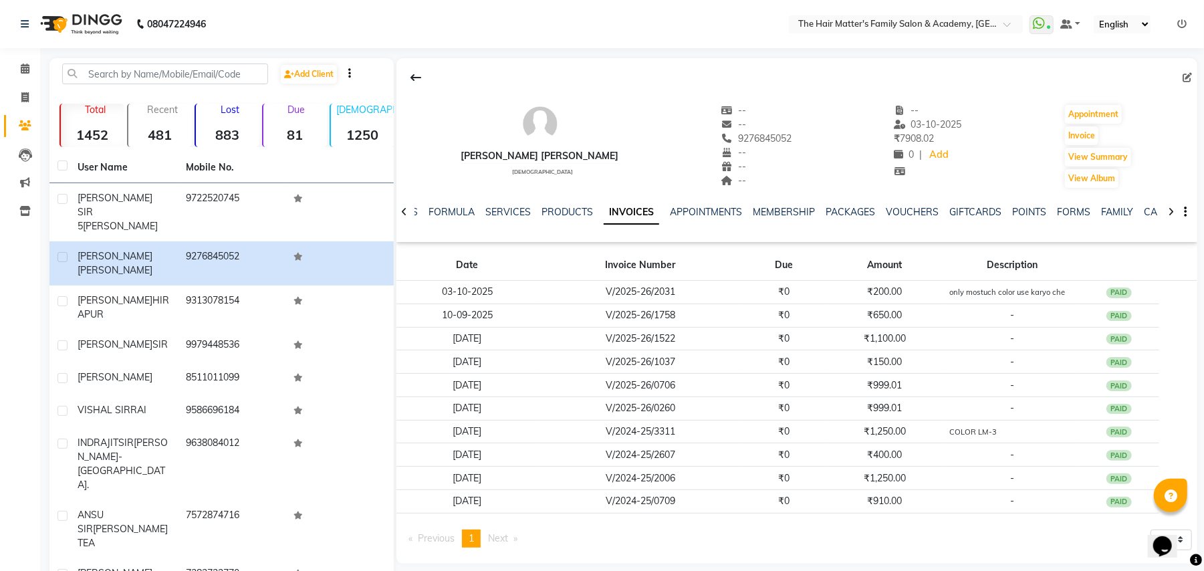
click at [928, 407] on td "₹999.01" at bounding box center [884, 407] width 121 height 23
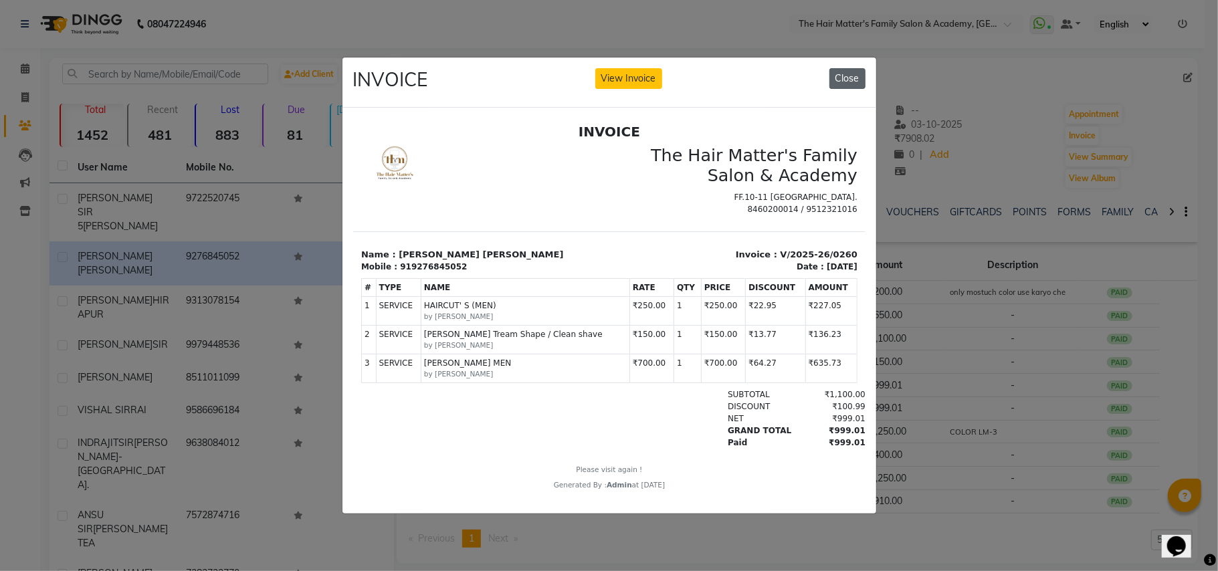
click at [850, 75] on button "Close" at bounding box center [847, 78] width 36 height 21
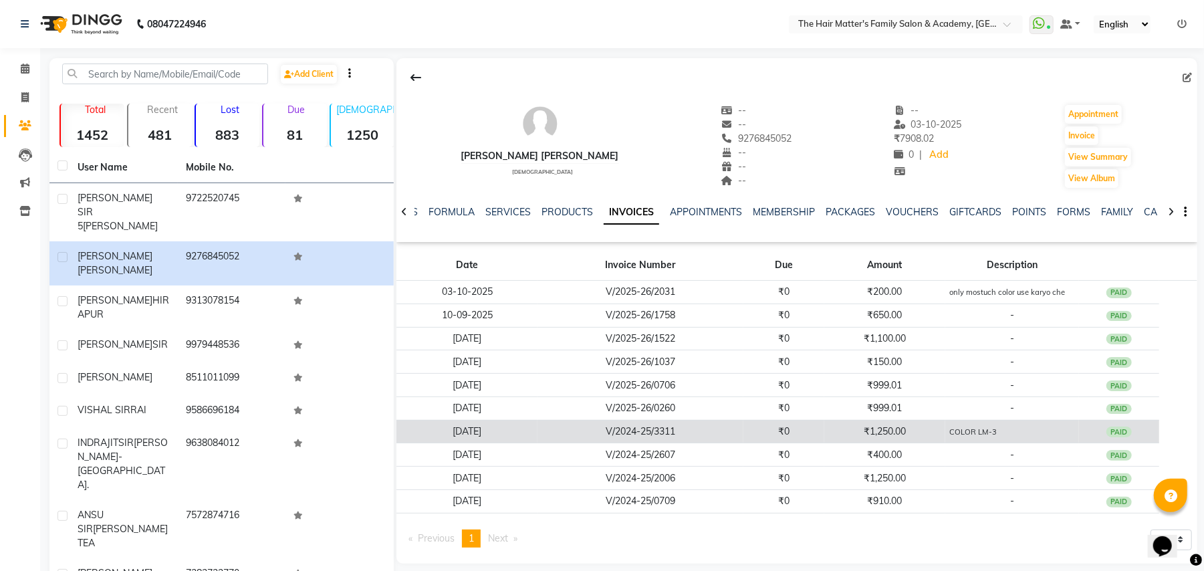
click at [907, 431] on td "₹1,250.00" at bounding box center [884, 431] width 121 height 23
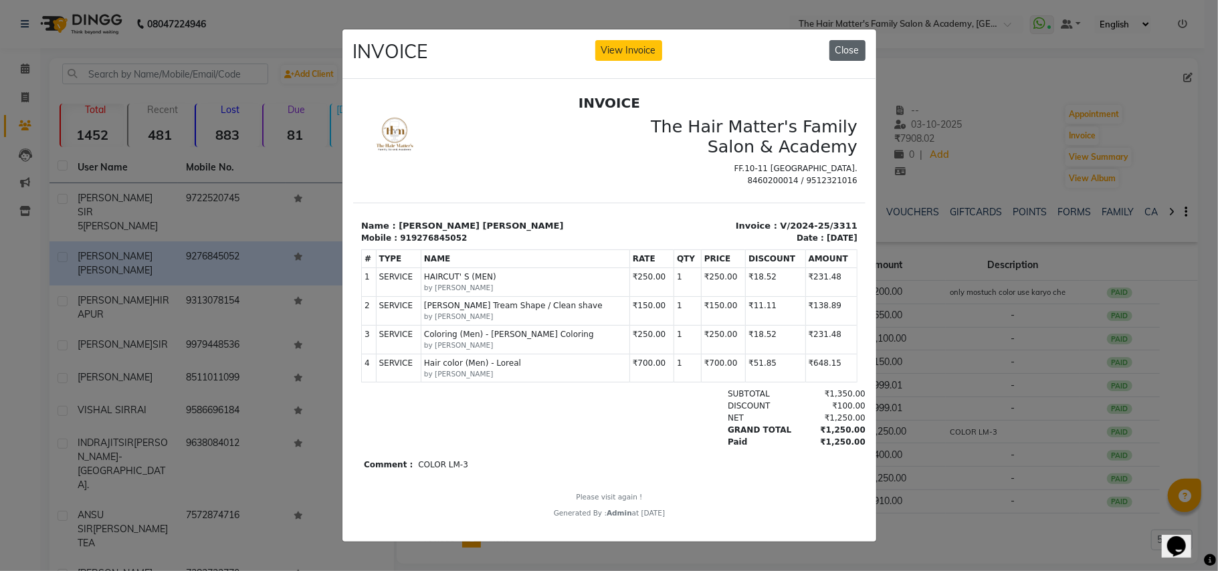
drag, startPoint x: 840, startPoint y: 53, endPoint x: 475, endPoint y: 127, distance: 372.4
click at [840, 53] on button "Close" at bounding box center [847, 50] width 36 height 21
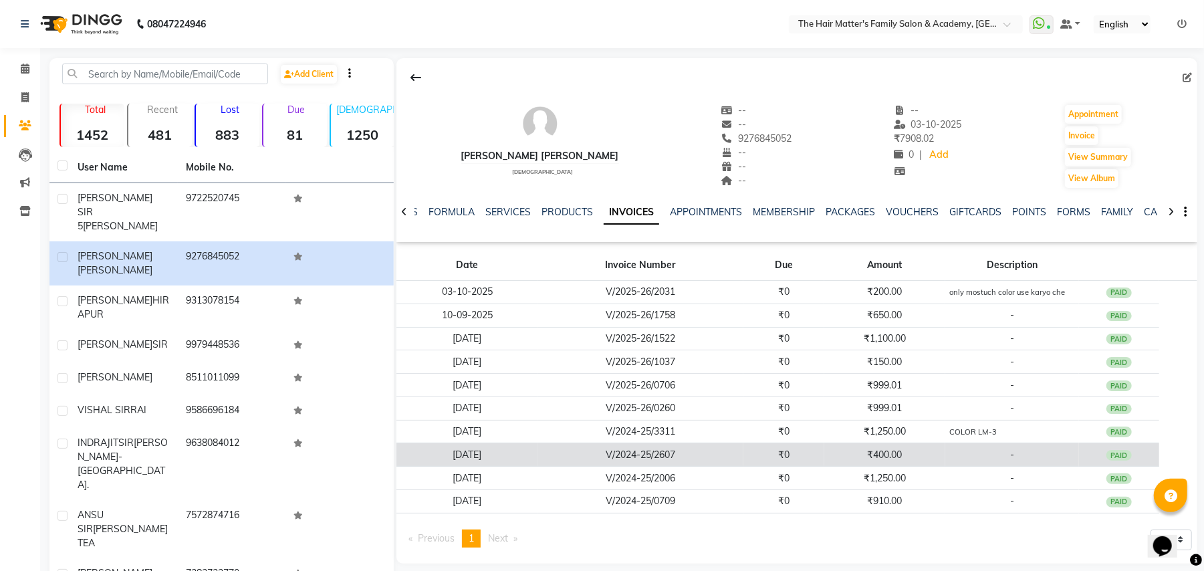
click at [872, 466] on td "₹400.00" at bounding box center [884, 454] width 121 height 23
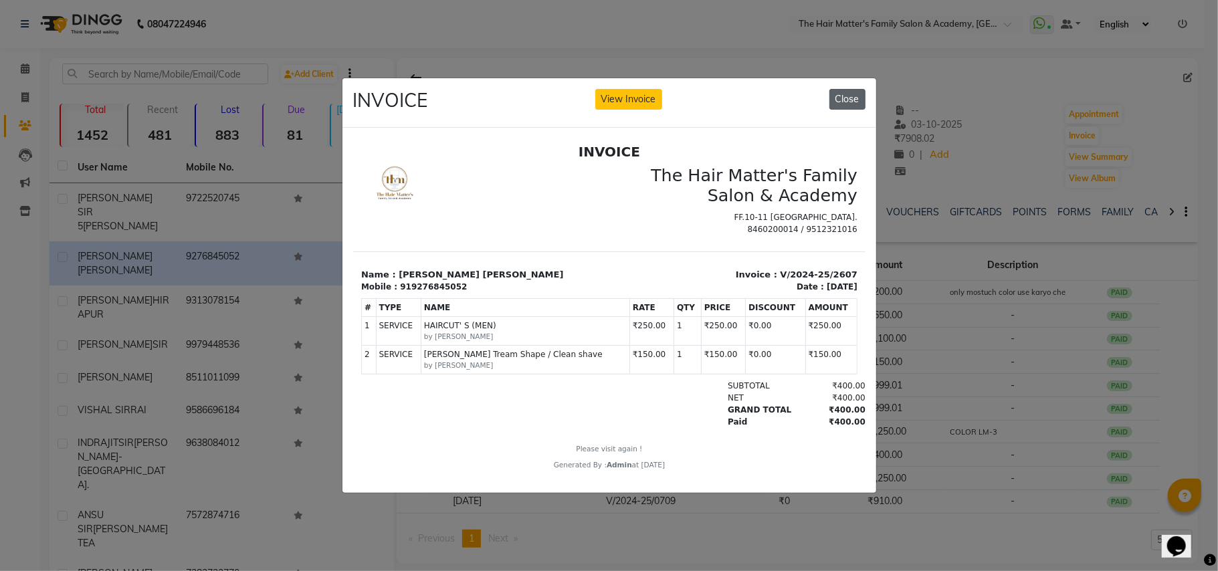
click at [848, 89] on button "Close" at bounding box center [847, 99] width 36 height 21
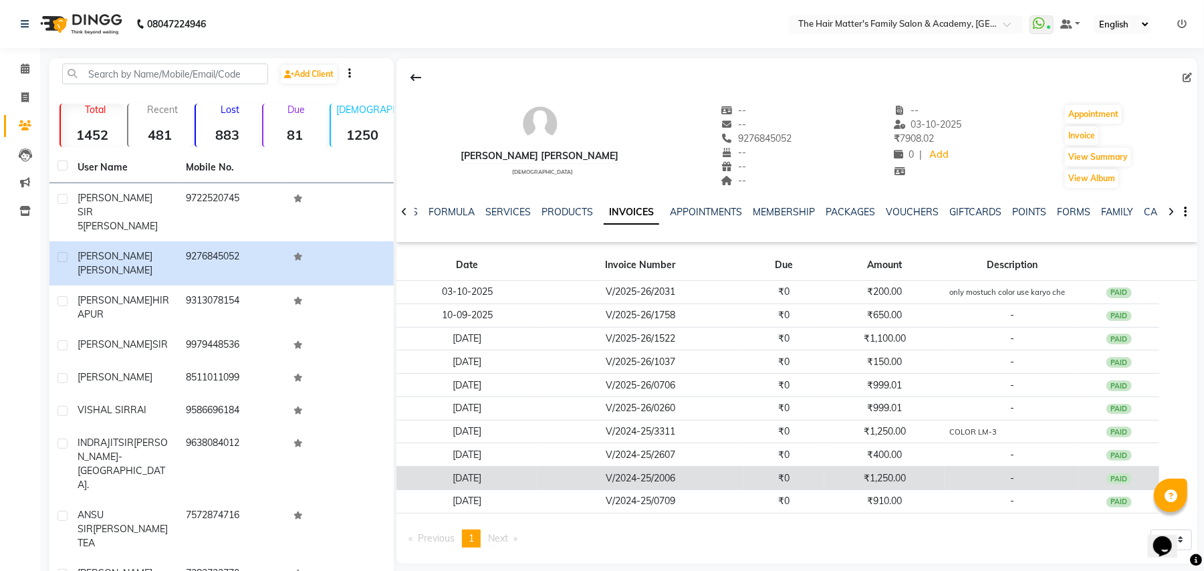
click at [905, 482] on td "₹1,250.00" at bounding box center [884, 478] width 121 height 23
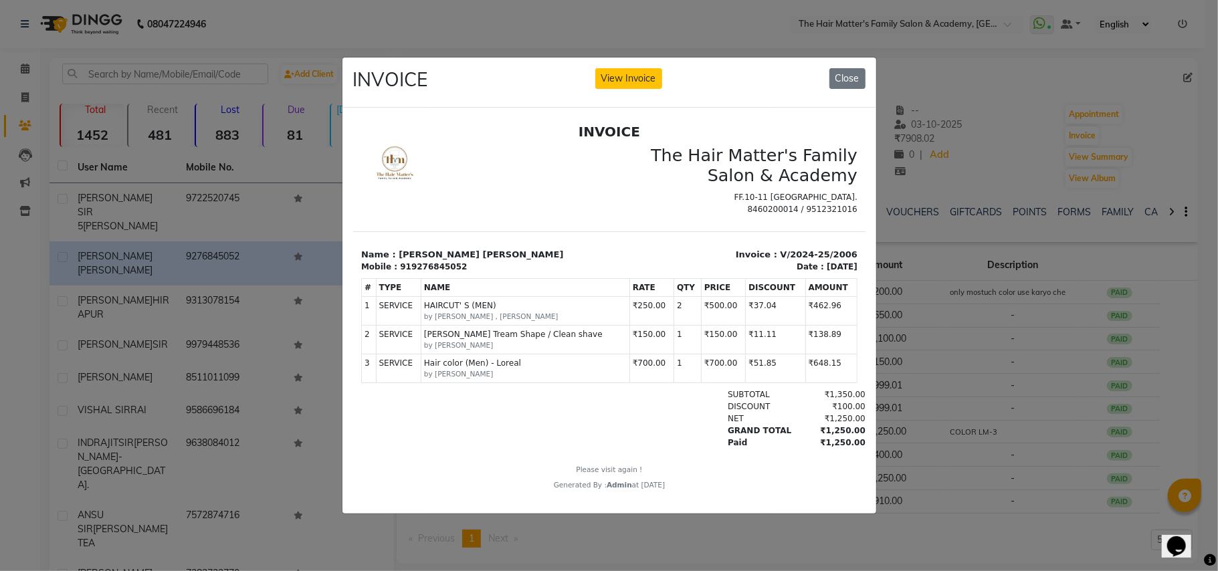
click at [867, 75] on div "INVOICE View Invoice Close" at bounding box center [609, 83] width 534 height 50
click at [840, 70] on button "Close" at bounding box center [847, 78] width 36 height 21
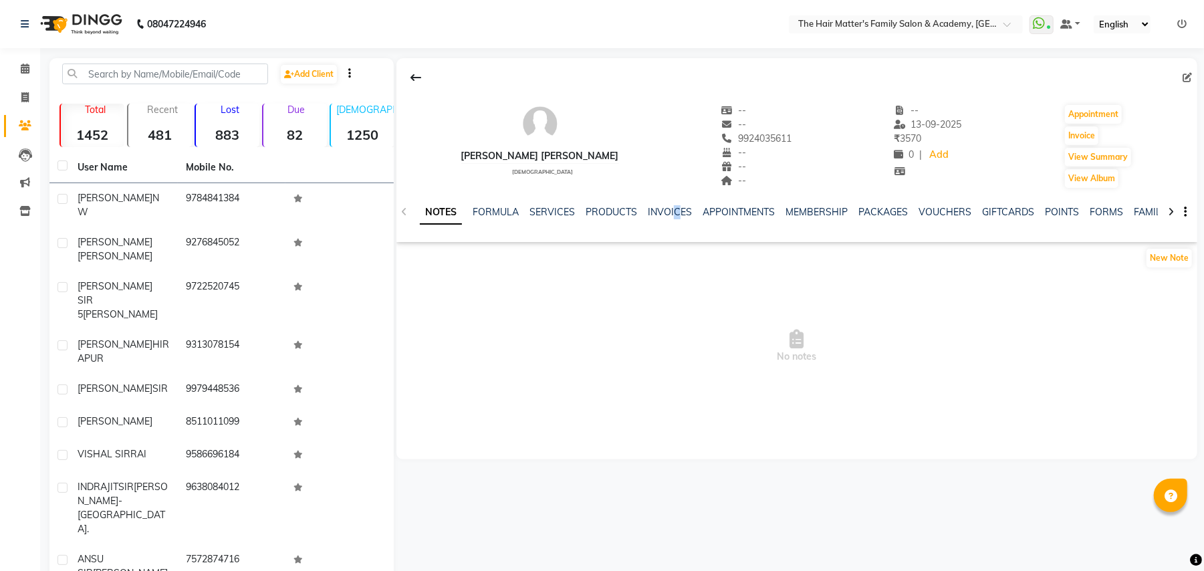
click at [673, 219] on div "INVOICES" at bounding box center [670, 212] width 44 height 14
click at [658, 213] on link "INVOICES" at bounding box center [670, 212] width 44 height 12
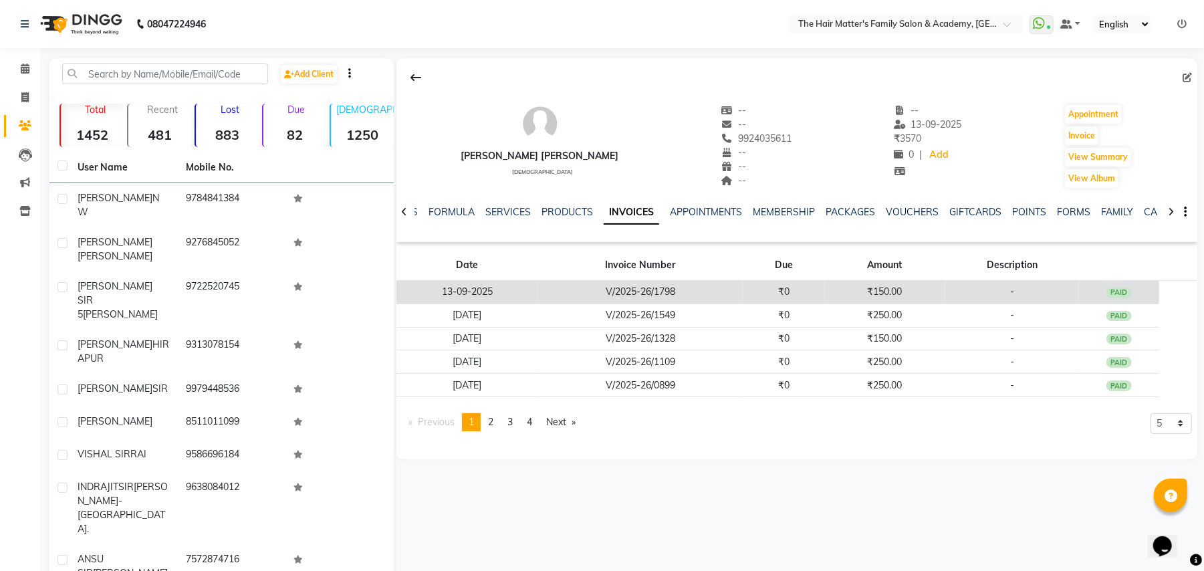
click at [725, 288] on td "V/2025-26/1798" at bounding box center [640, 292] width 205 height 23
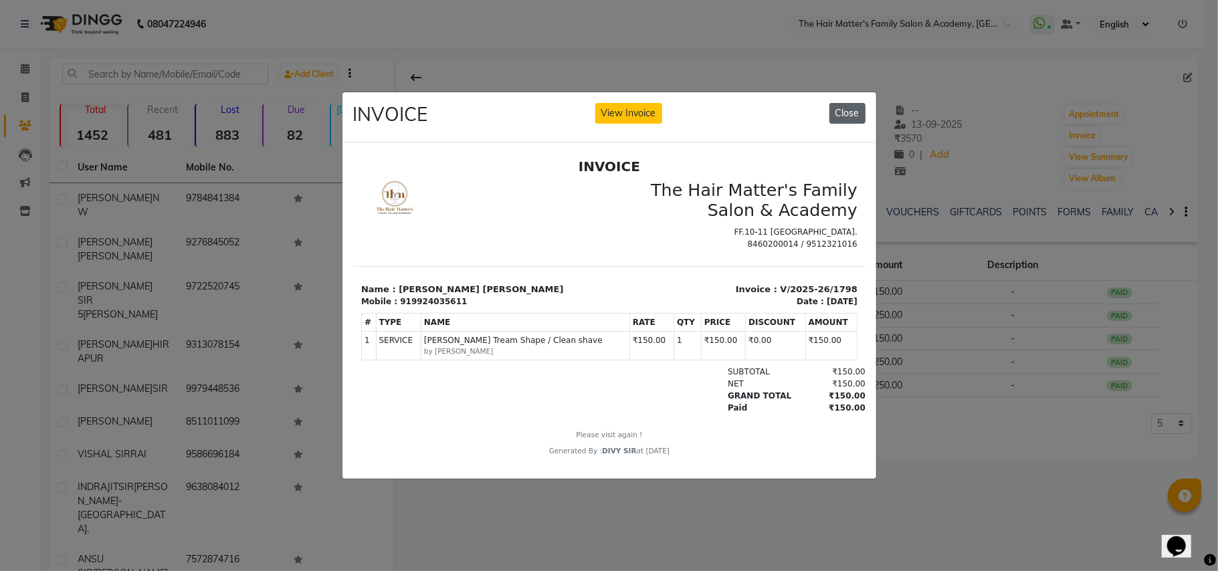
click at [863, 108] on button "Close" at bounding box center [847, 113] width 36 height 21
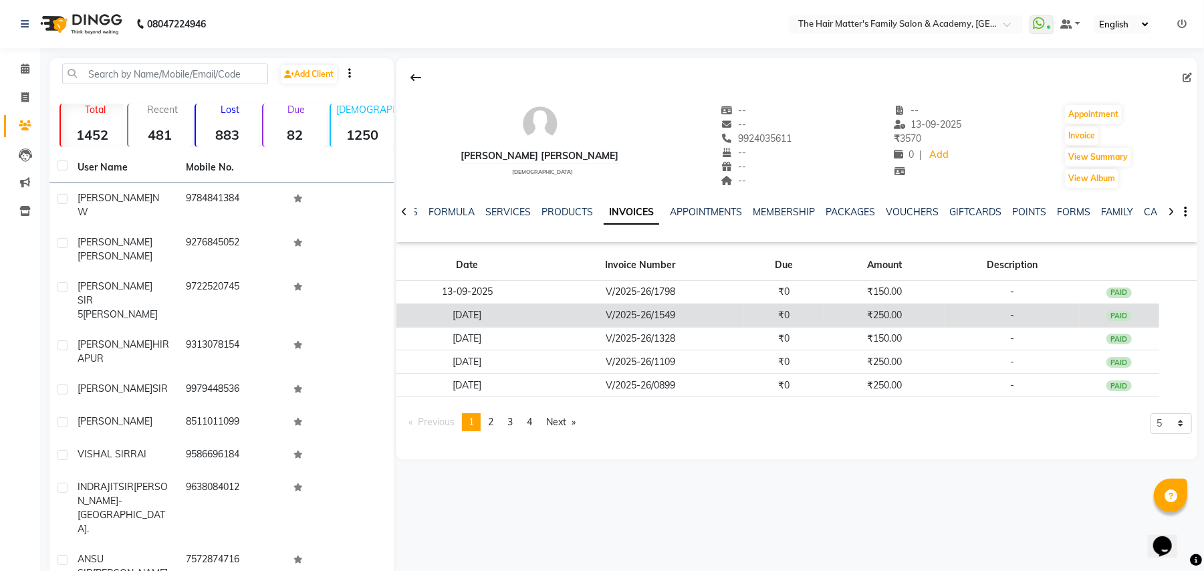
click at [936, 322] on td "₹250.00" at bounding box center [884, 315] width 121 height 23
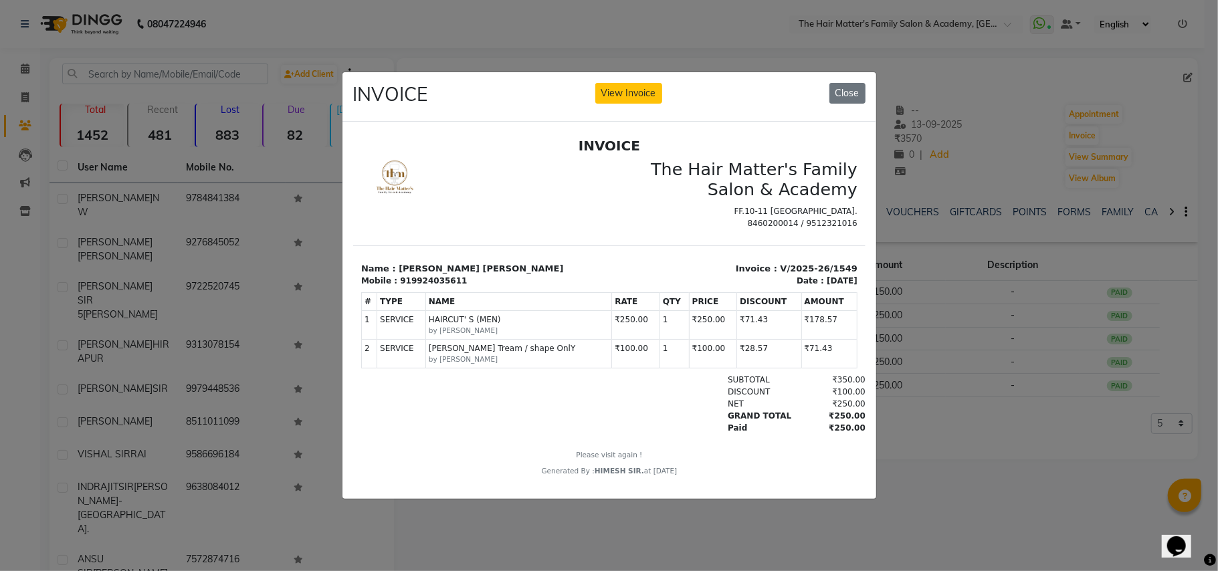
click at [832, 73] on div "INVOICE View Invoice Close" at bounding box center [609, 97] width 534 height 50
click at [834, 83] on button "Close" at bounding box center [847, 93] width 36 height 21
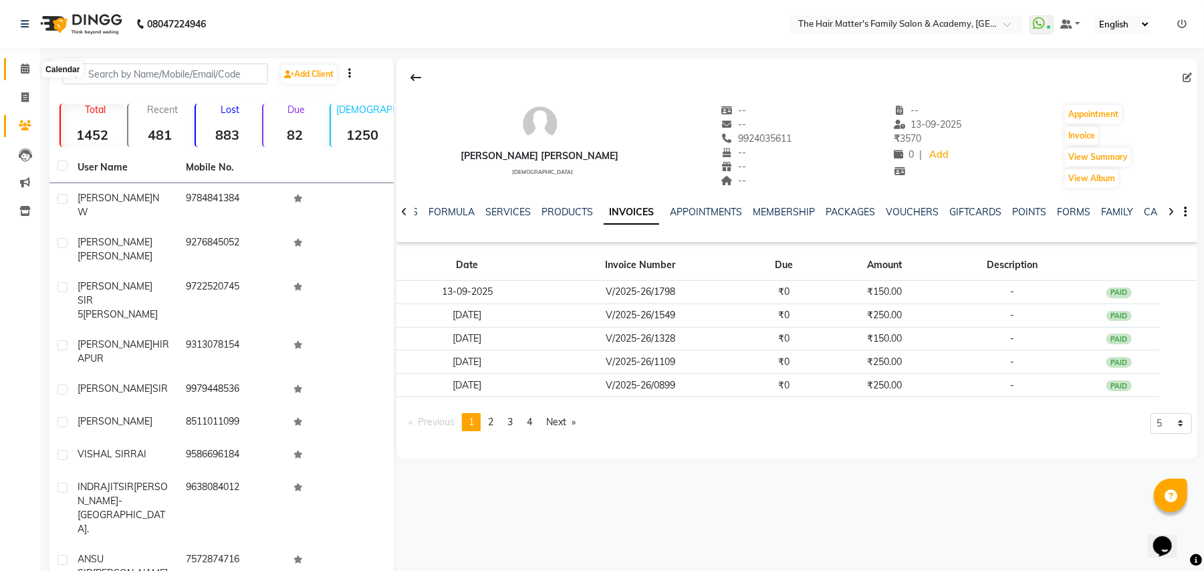
click at [27, 74] on icon at bounding box center [25, 69] width 9 height 10
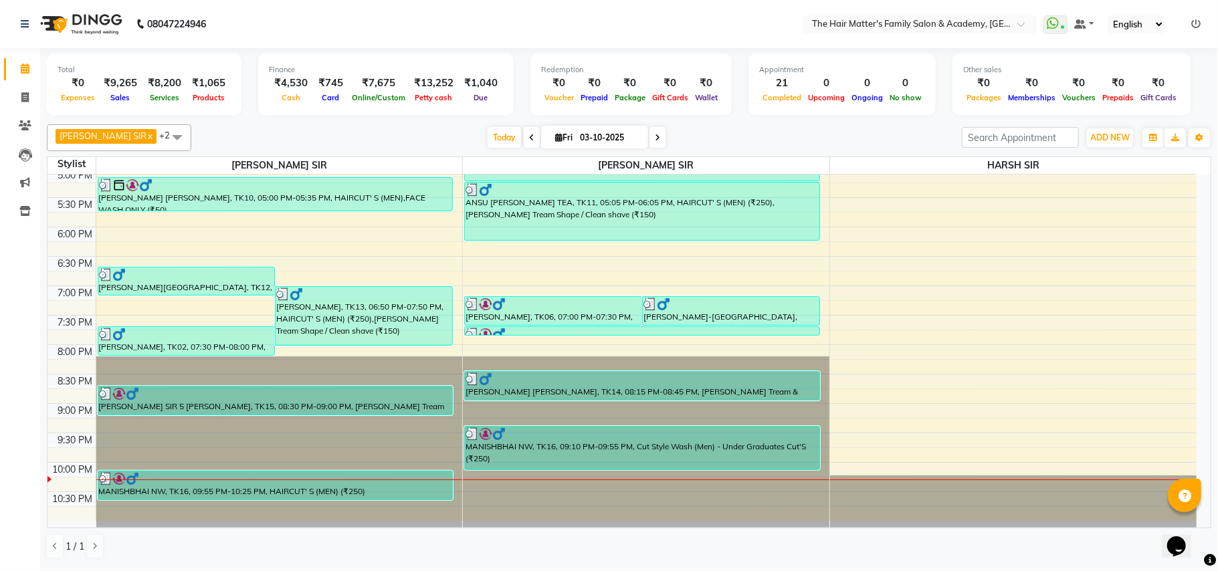
scroll to position [602, 0]
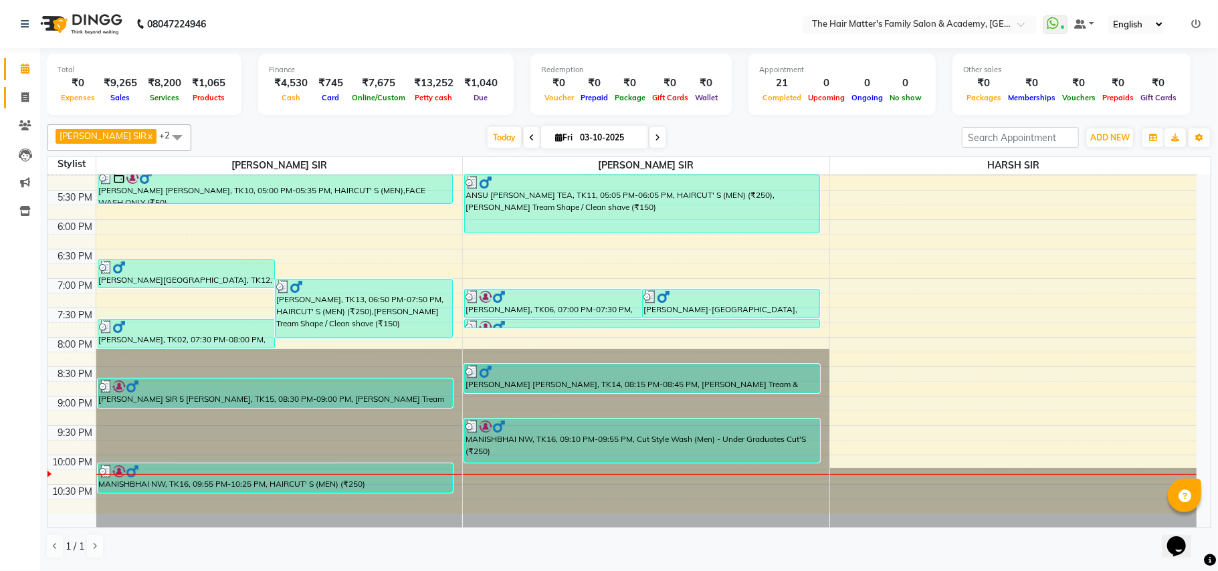
click at [7, 102] on link "Invoice" at bounding box center [20, 98] width 32 height 22
select select "service"
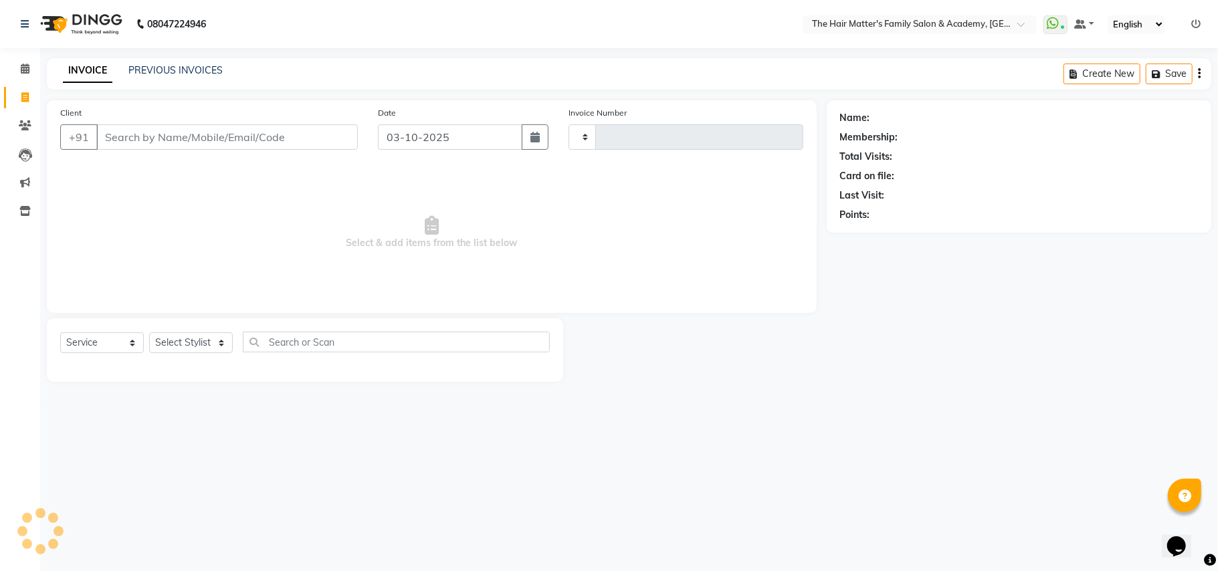
type input "2034"
select select "5980"
click at [142, 70] on link "PREVIOUS INVOICES" at bounding box center [175, 70] width 94 height 12
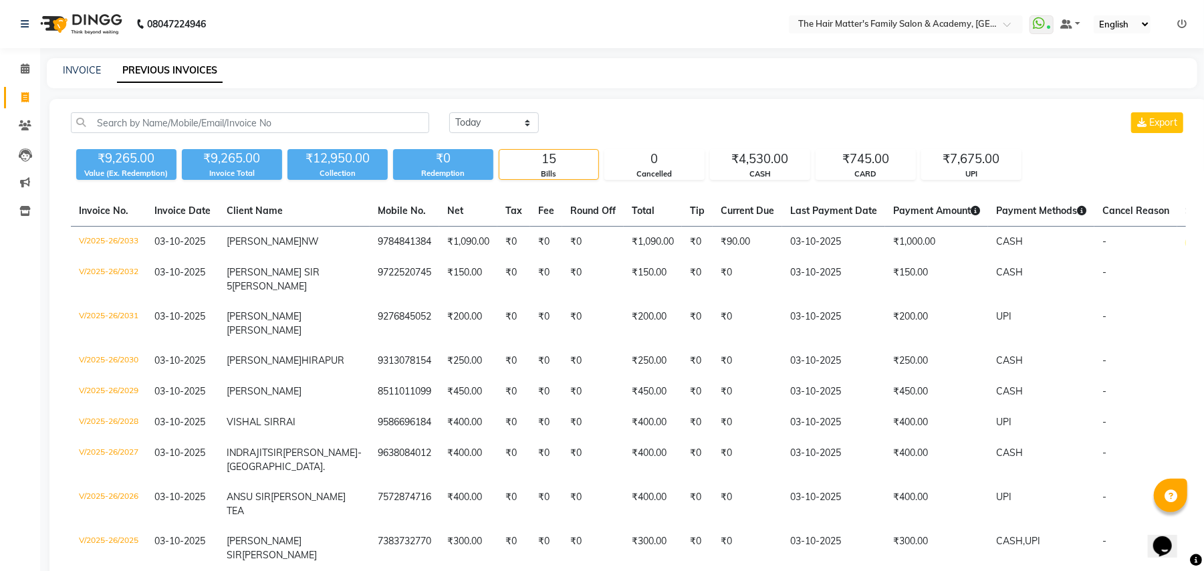
click at [1191, 29] on ul "WhatsApp Status ✕ Status: Connected Most Recent Message: 03-10-2025 09:56 PM Re…" at bounding box center [1112, 24] width 164 height 18
click at [1185, 25] on icon at bounding box center [1181, 23] width 9 height 9
